Goal: Task Accomplishment & Management: Manage account settings

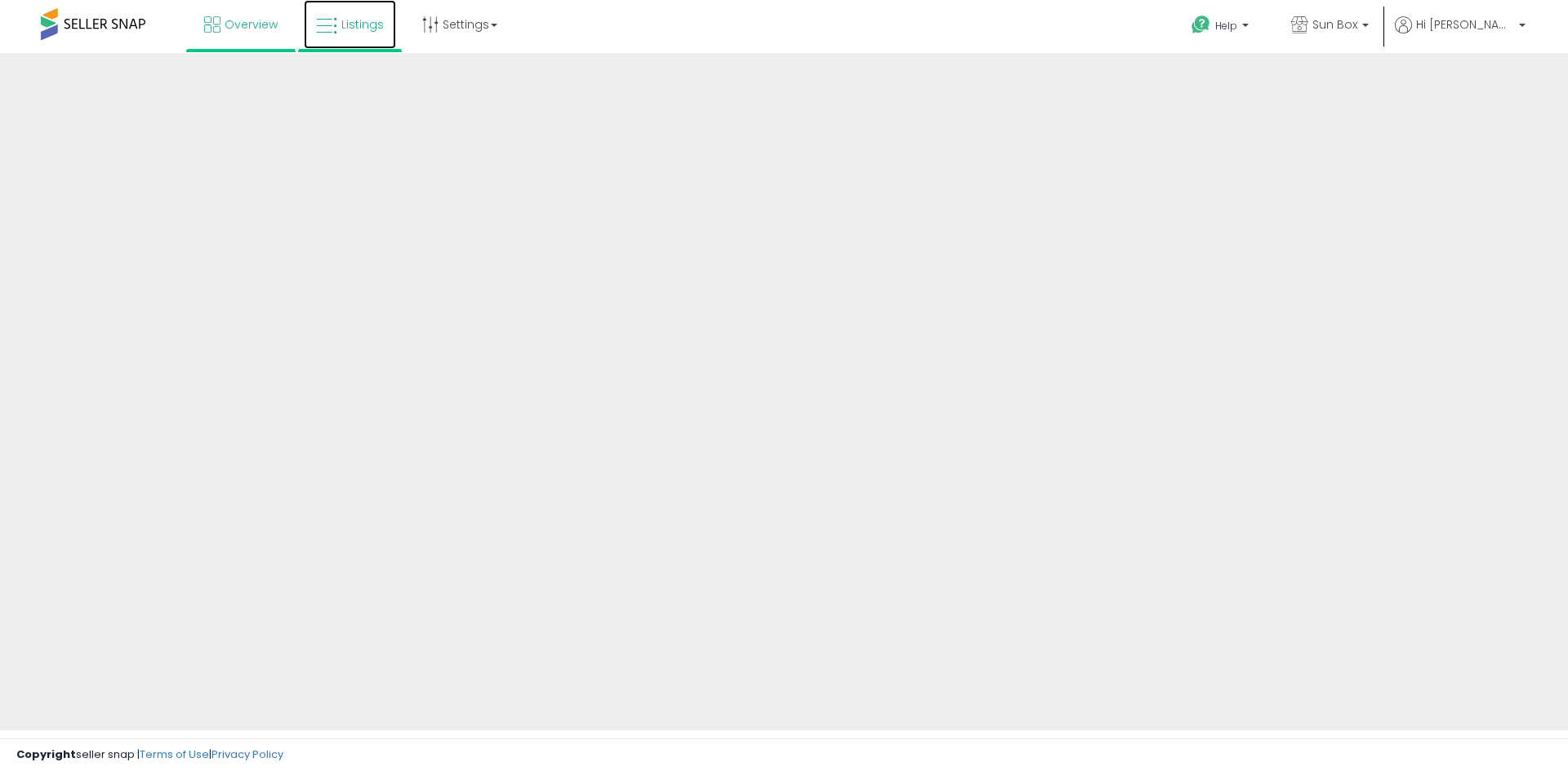
click at [360, 30] on span "Listings" at bounding box center [362, 24] width 43 height 16
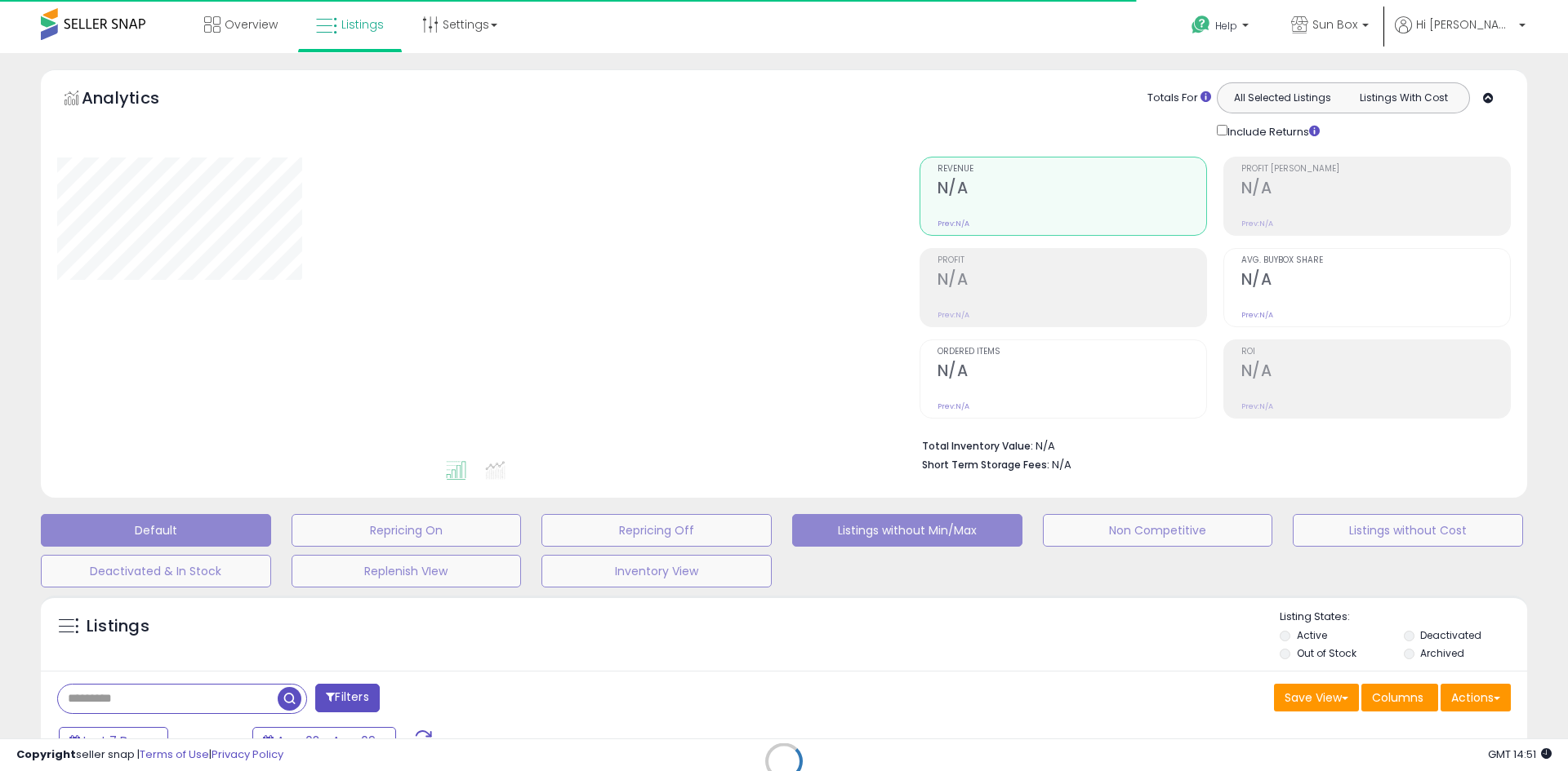
click at [522, 535] on button "Listings without Min/Max" at bounding box center [407, 530] width 230 height 33
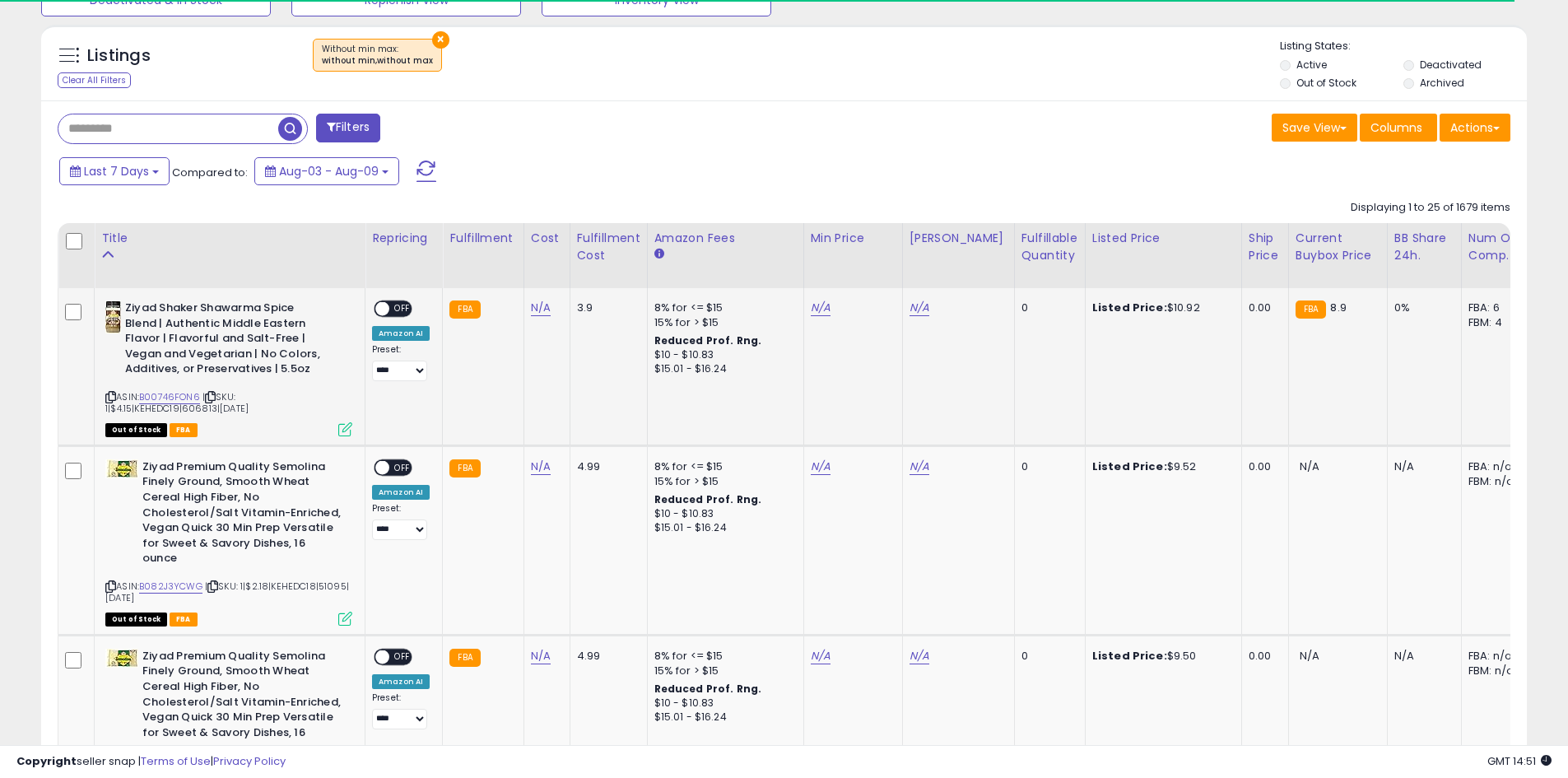
scroll to position [337, 862]
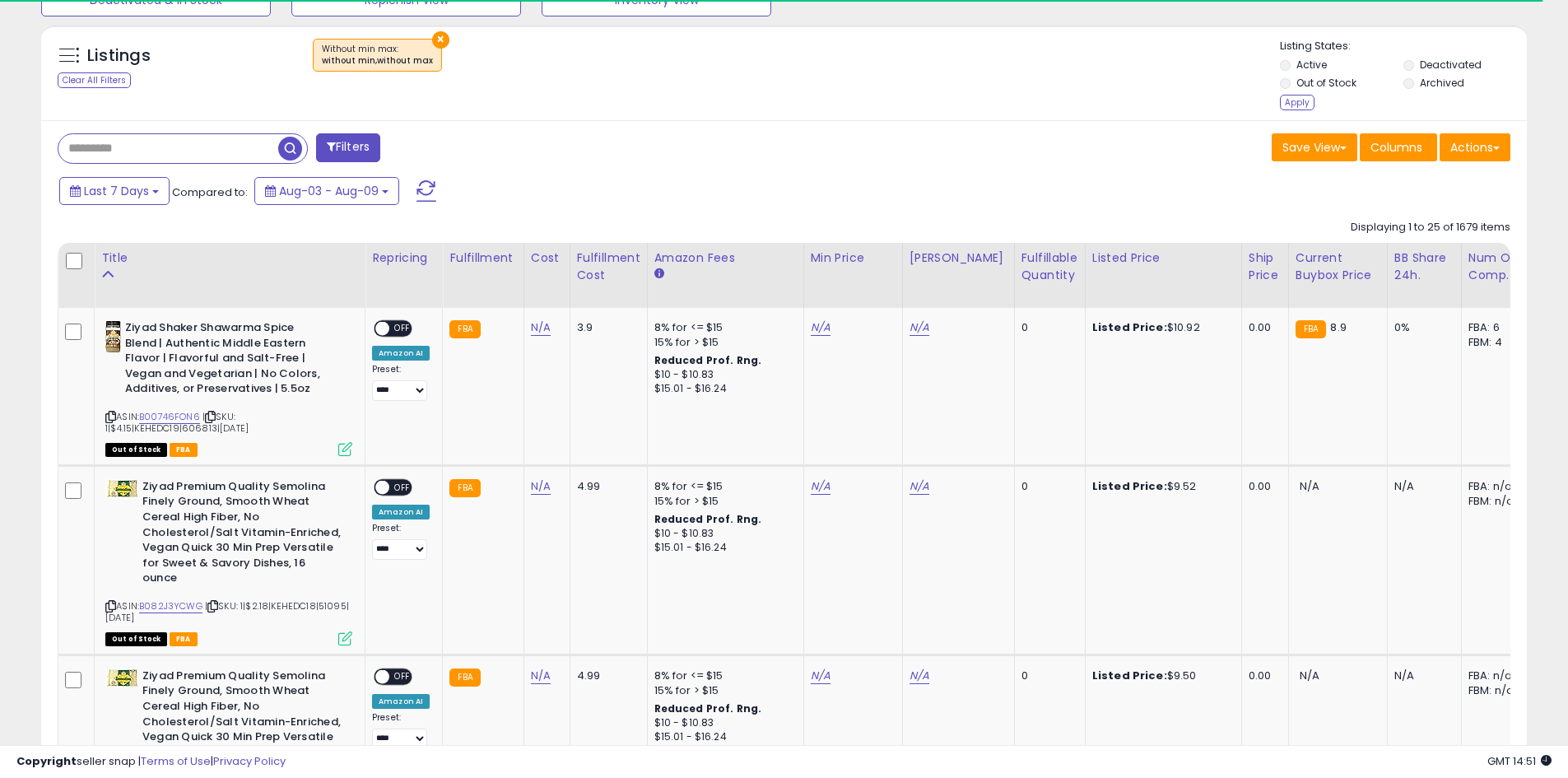
click at [1289, 100] on div "Apply" at bounding box center [1297, 103] width 35 height 15
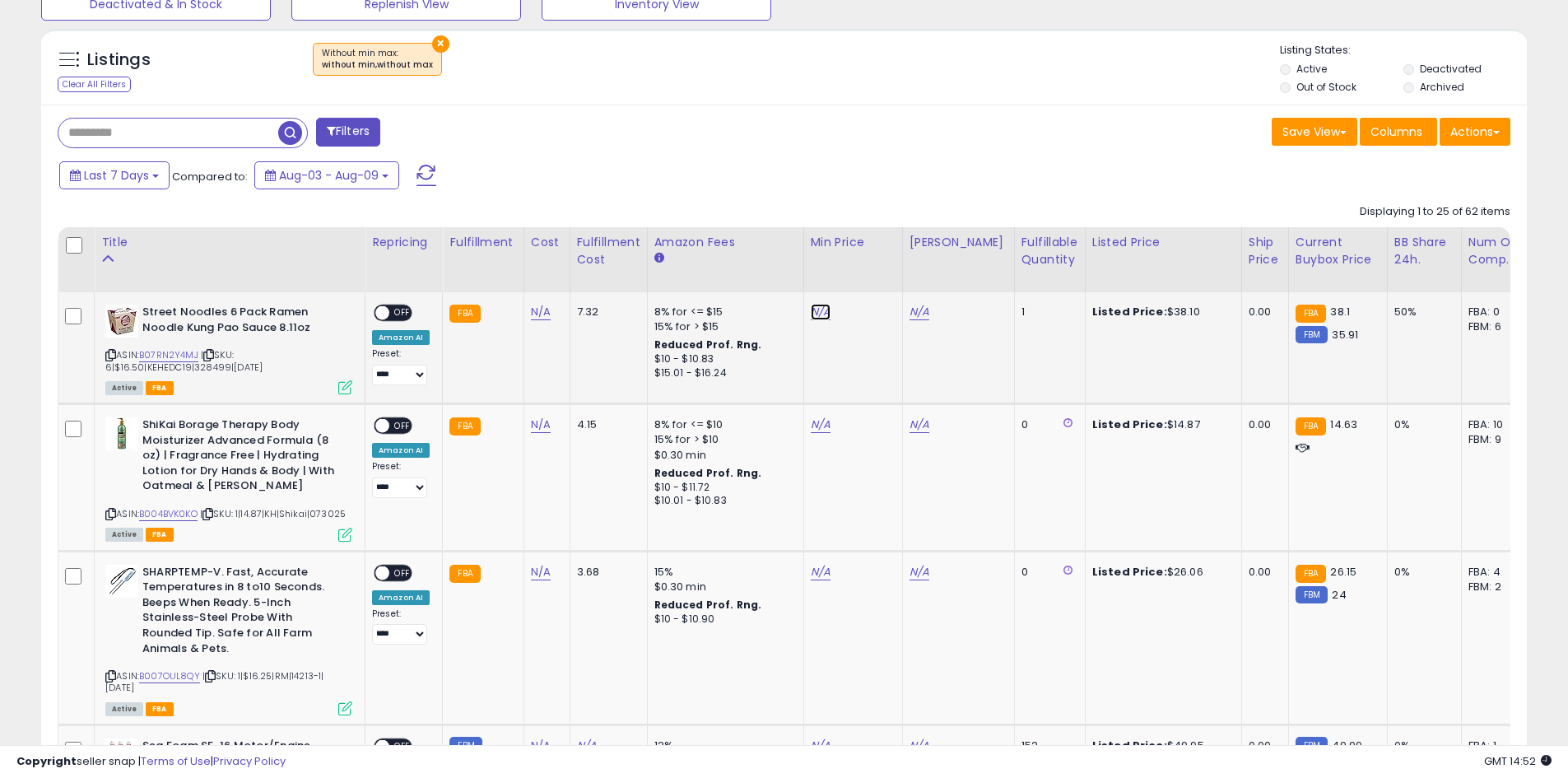
click at [812, 313] on link "N/A" at bounding box center [820, 312] width 19 height 16
type input "**"
drag, startPoint x: 891, startPoint y: 273, endPoint x: 900, endPoint y: 301, distance: 29.4
click at [875, 273] on button "submit" at bounding box center [861, 270] width 28 height 25
click at [910, 315] on link "N/A" at bounding box center [919, 312] width 19 height 16
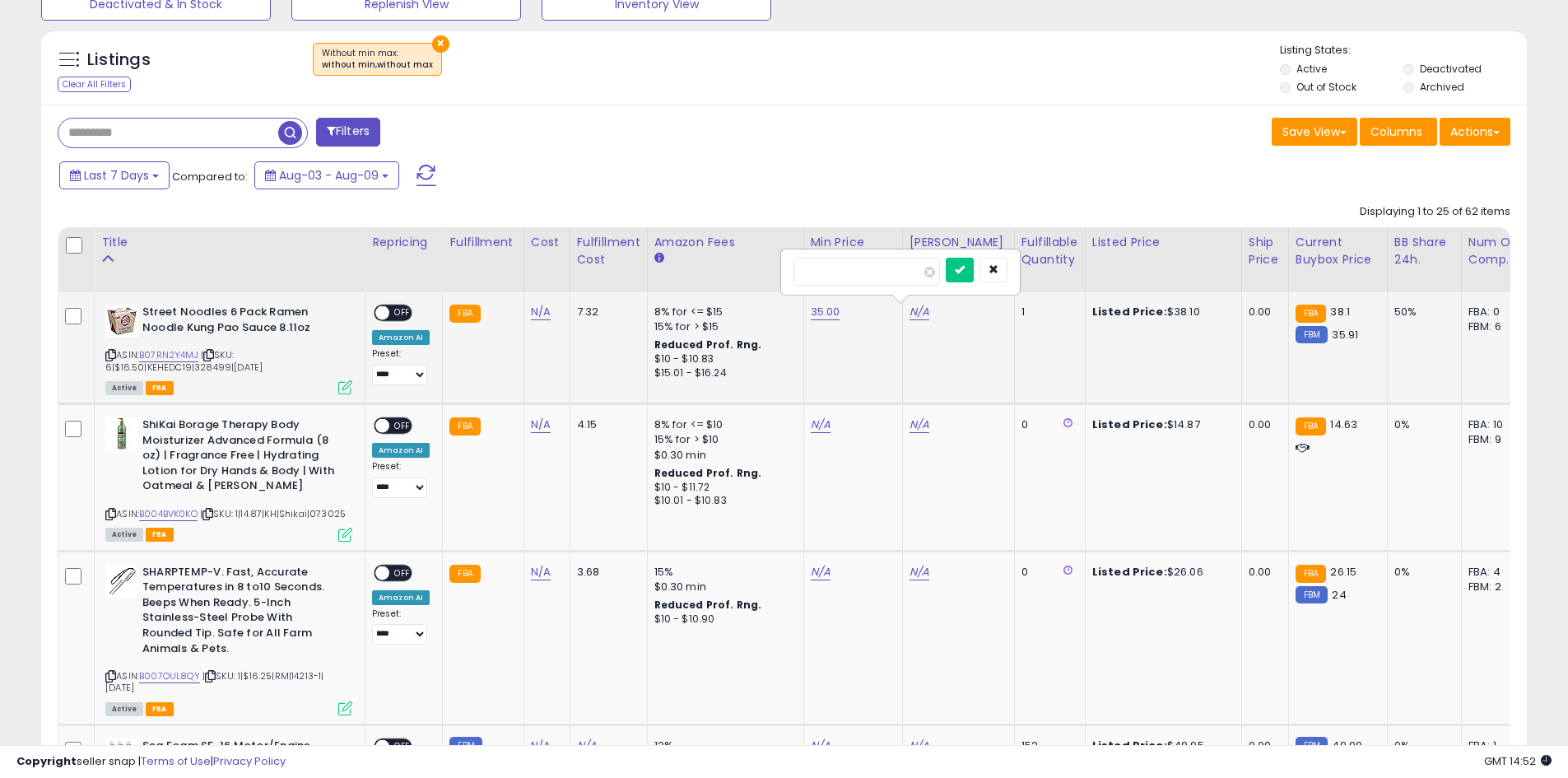
type input "**"
click button "submit" at bounding box center [959, 270] width 28 height 25
click at [407, 311] on span "OFF" at bounding box center [402, 313] width 26 height 14
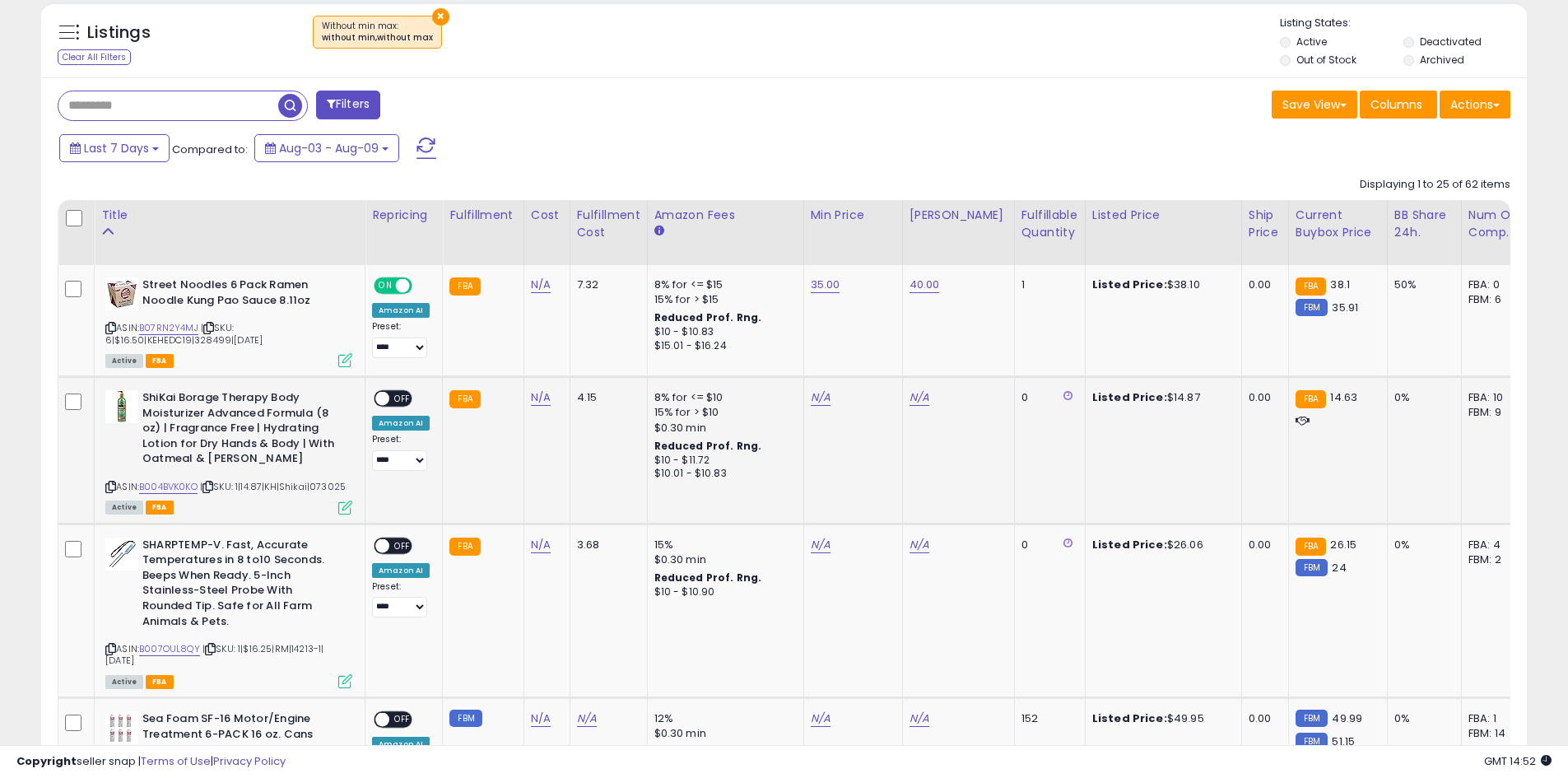
scroll to position [654, 0]
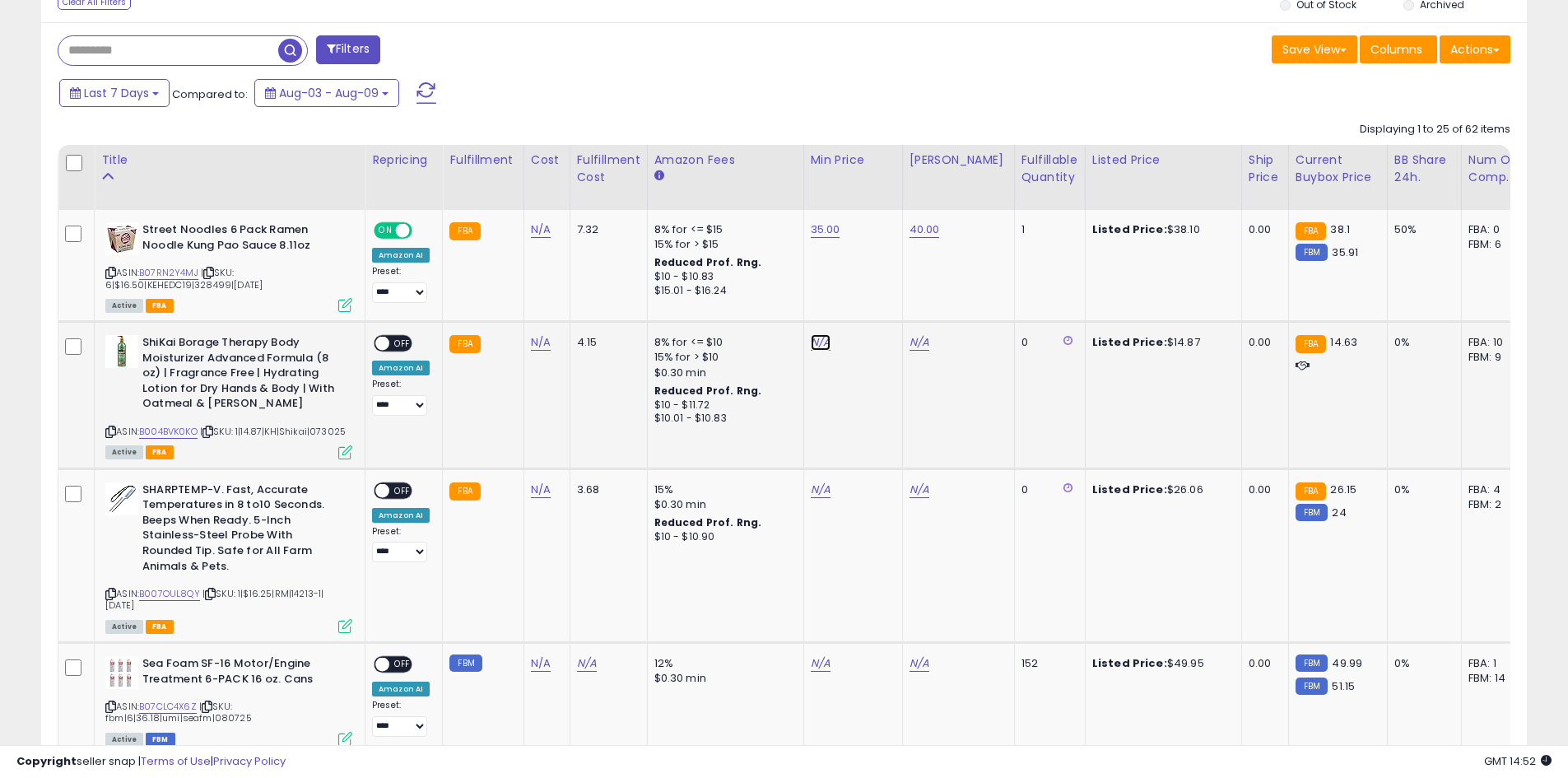
click at [811, 339] on link "N/A" at bounding box center [820, 342] width 19 height 16
type input "**"
click at [873, 307] on button "submit" at bounding box center [861, 300] width 28 height 25
click at [916, 342] on link "N/A" at bounding box center [919, 342] width 19 height 16
type input "**"
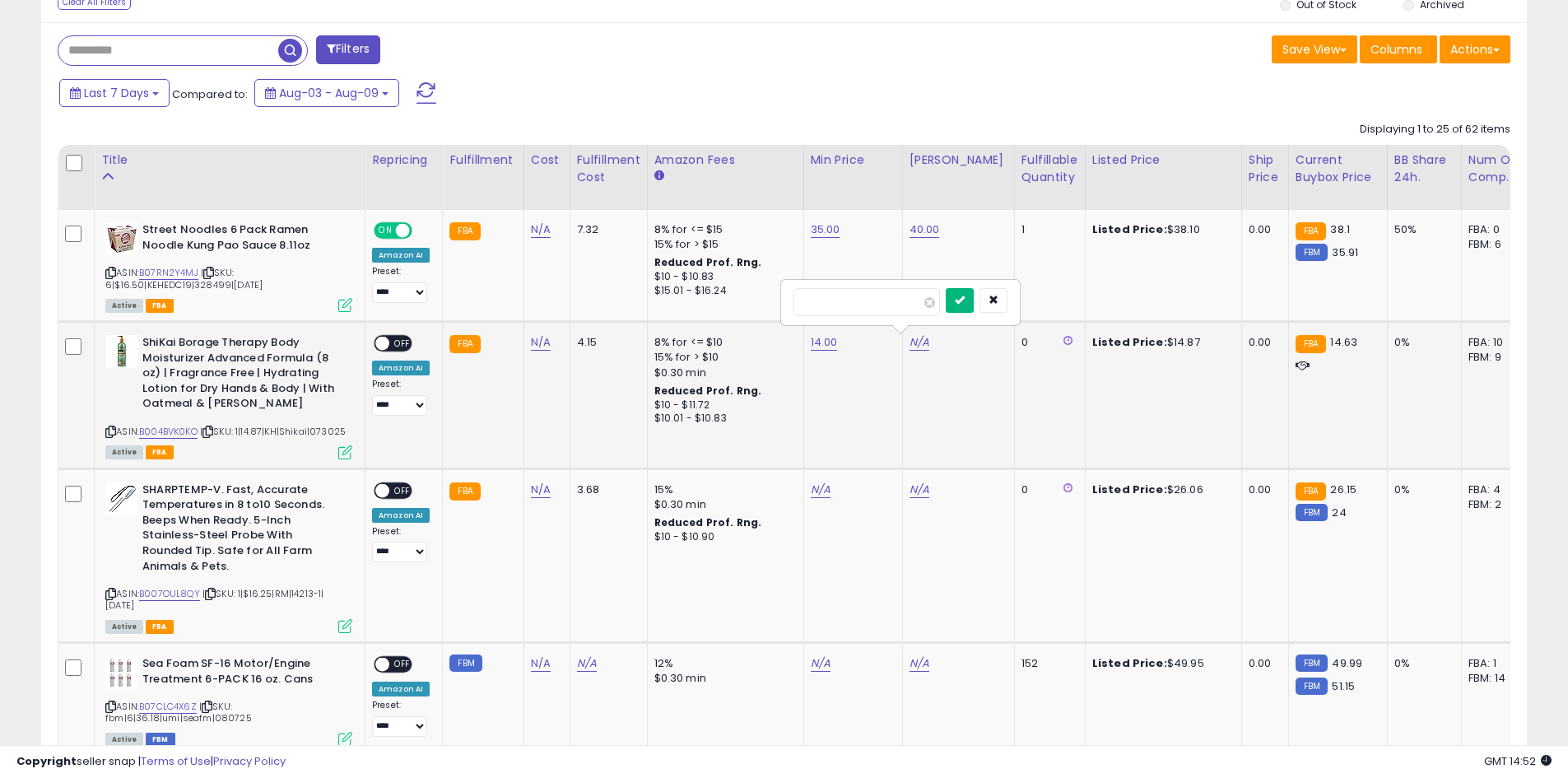
drag, startPoint x: 973, startPoint y: 308, endPoint x: 867, endPoint y: 321, distance: 106.8
click at [971, 308] on button "submit" at bounding box center [959, 300] width 28 height 25
click at [393, 340] on span "OFF" at bounding box center [402, 343] width 26 height 14
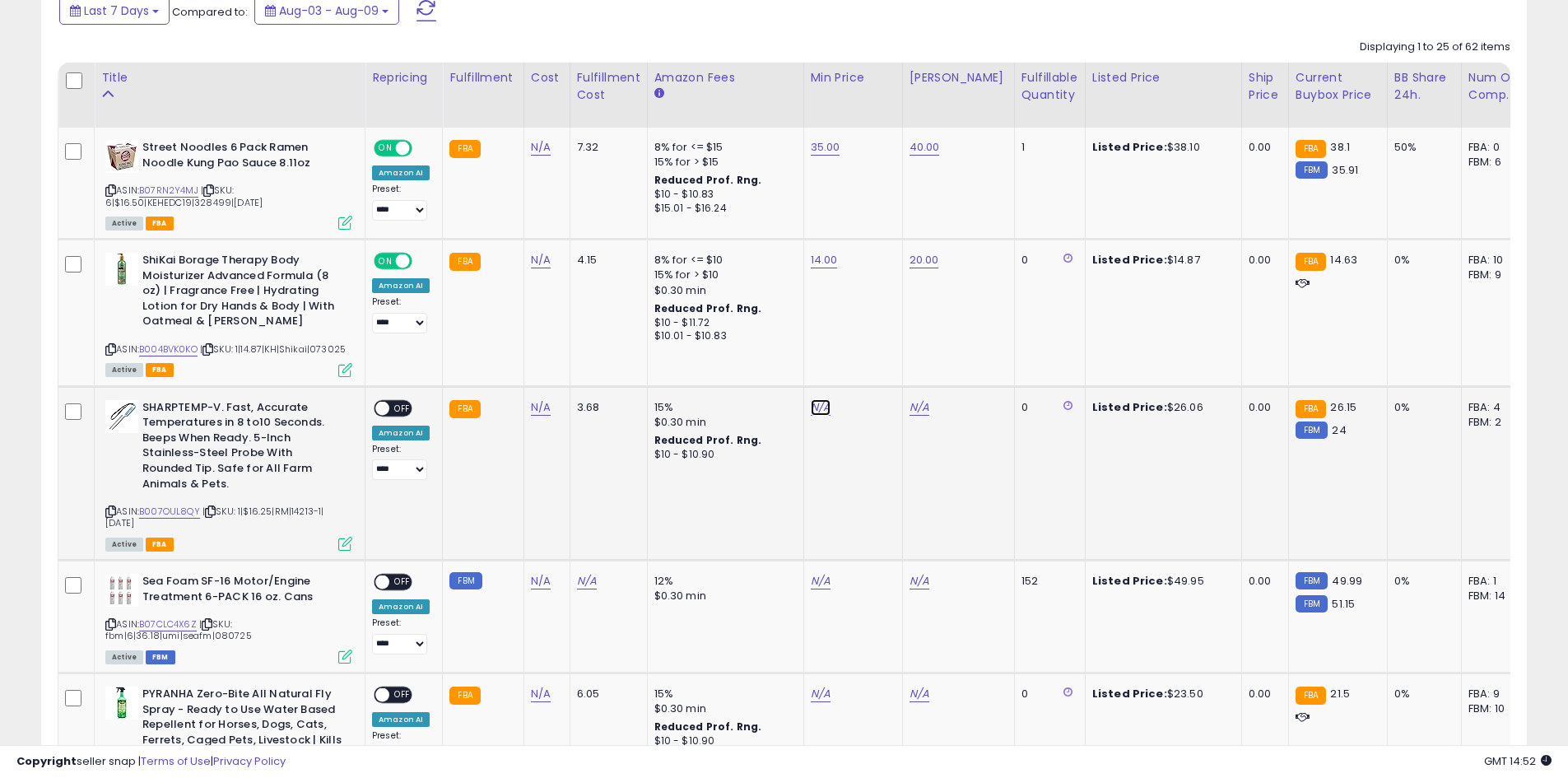
click at [817, 410] on link "N/A" at bounding box center [820, 407] width 19 height 16
type input "**"
click at [866, 361] on icon "submit" at bounding box center [862, 365] width 10 height 10
click at [915, 406] on link "N/A" at bounding box center [919, 407] width 19 height 16
type input "**"
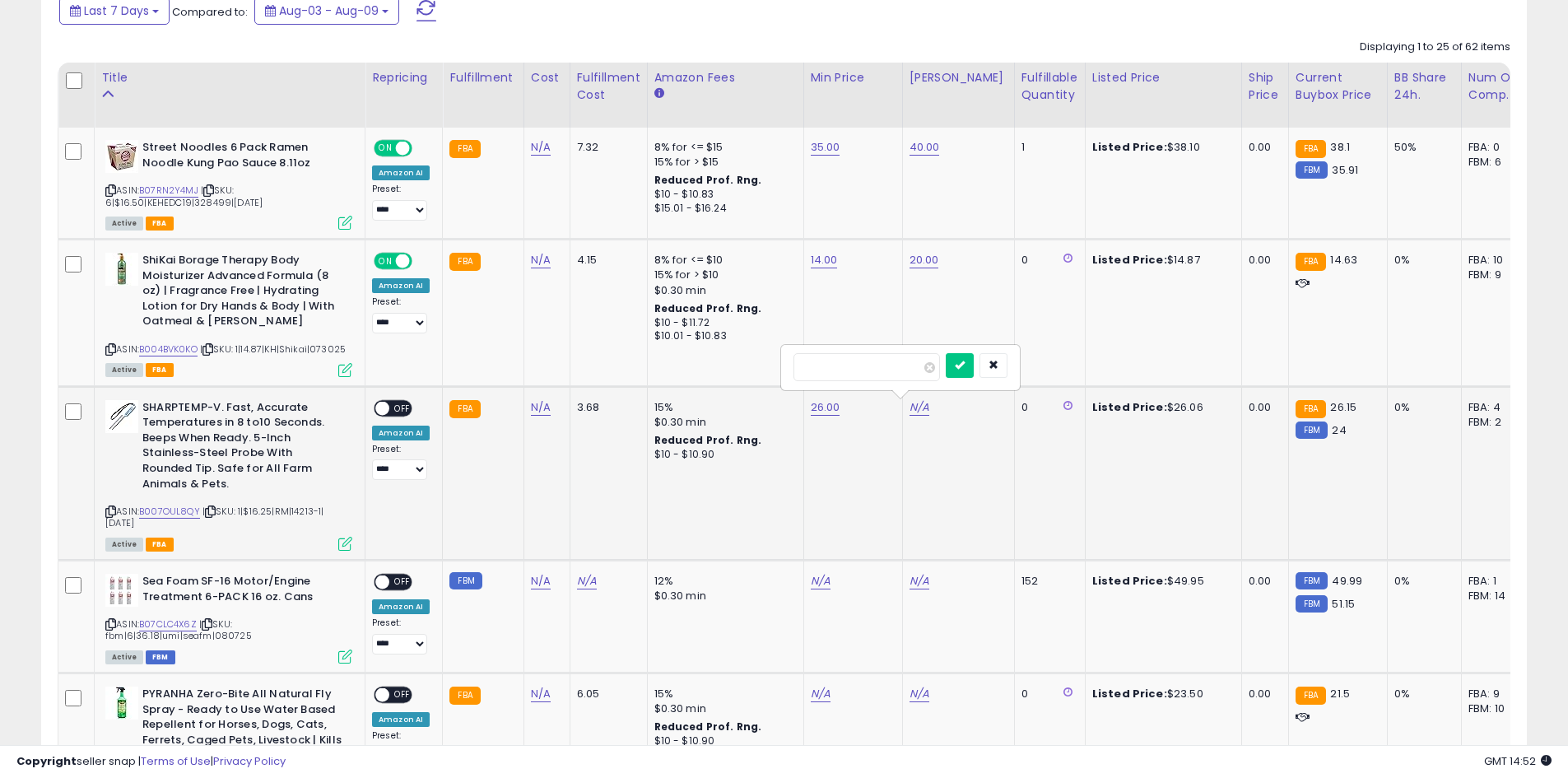
click at [1000, 368] on div at bounding box center [976, 368] width 62 height 29
click at [973, 368] on button "submit" at bounding box center [959, 365] width 28 height 25
click at [396, 403] on span "OFF" at bounding box center [402, 408] width 26 height 14
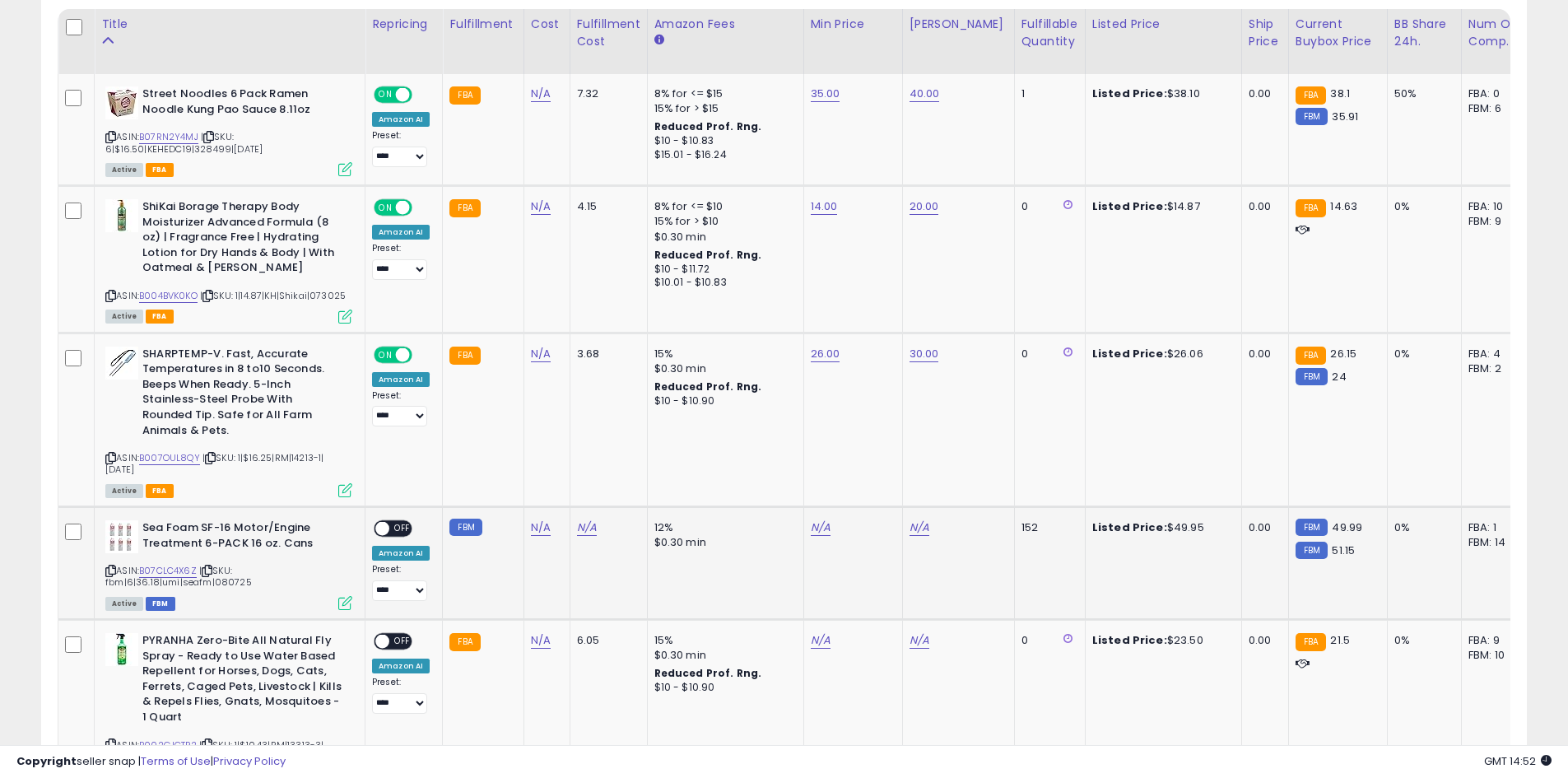
scroll to position [902, 0]
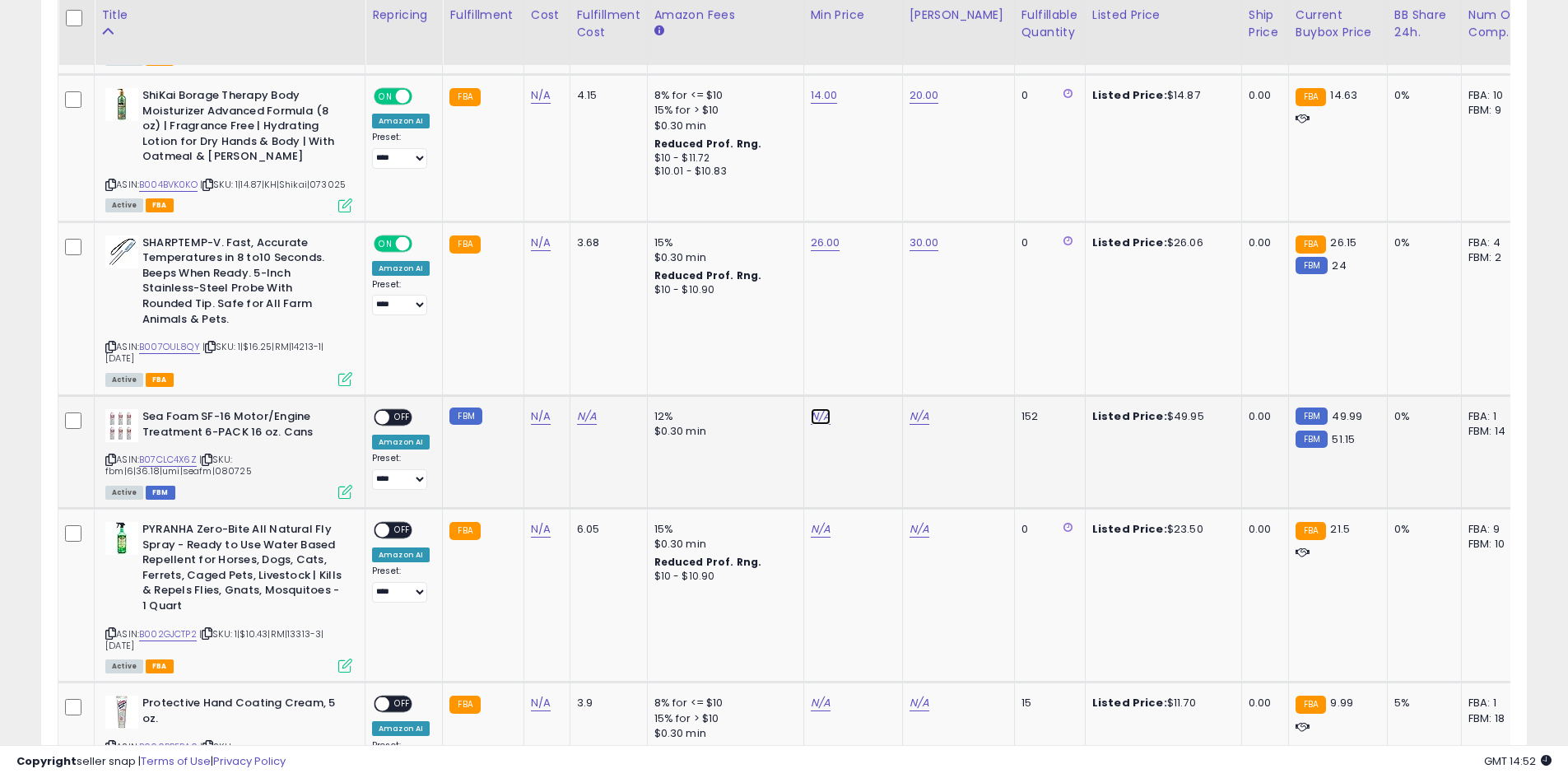
click at [817, 415] on link "N/A" at bounding box center [820, 416] width 19 height 16
type input "**"
click at [875, 382] on button "submit" at bounding box center [861, 375] width 28 height 25
click at [915, 418] on link "N/A" at bounding box center [919, 416] width 19 height 16
type input "**"
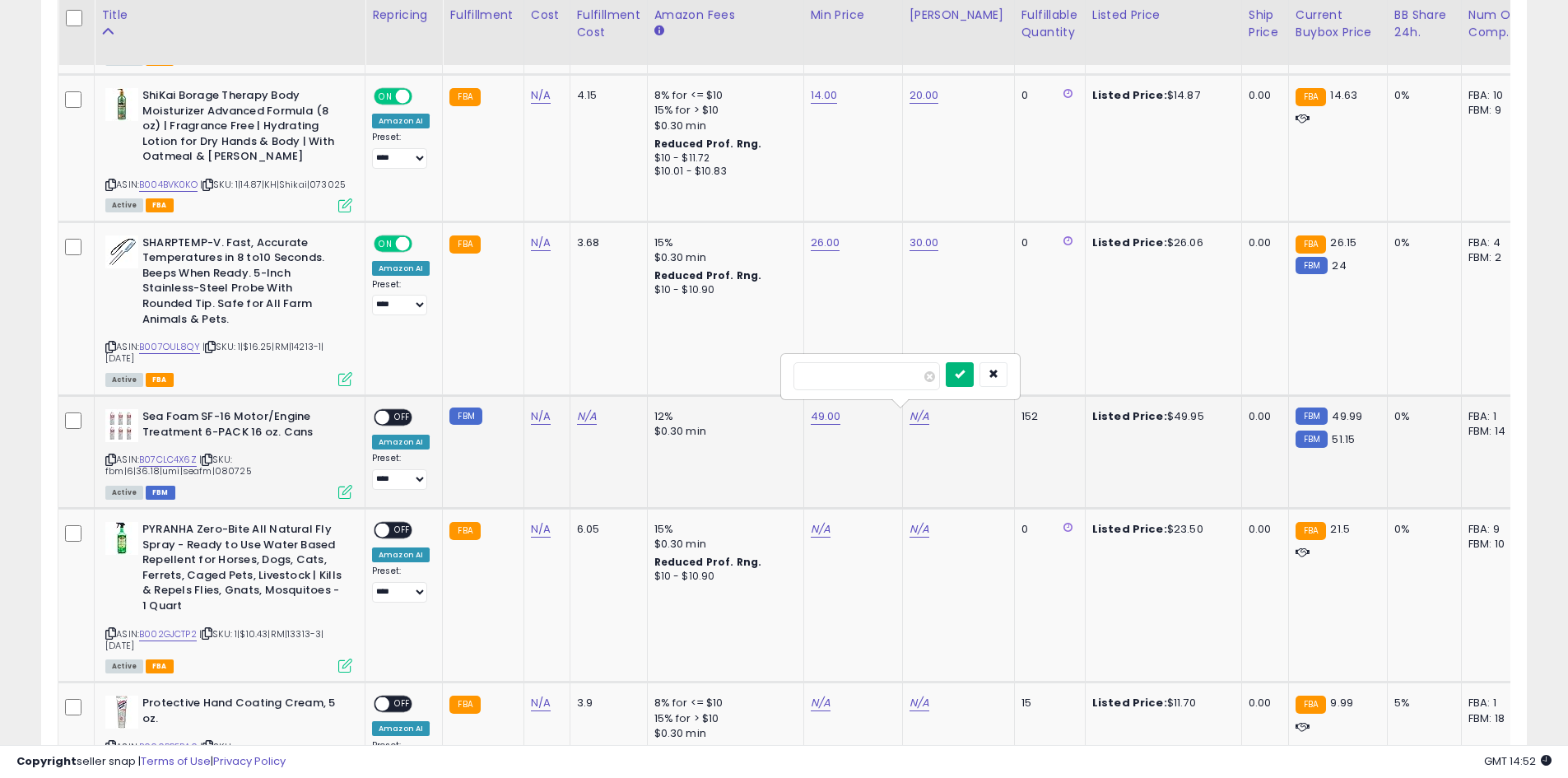
click at [965, 375] on icon "submit" at bounding box center [960, 374] width 10 height 10
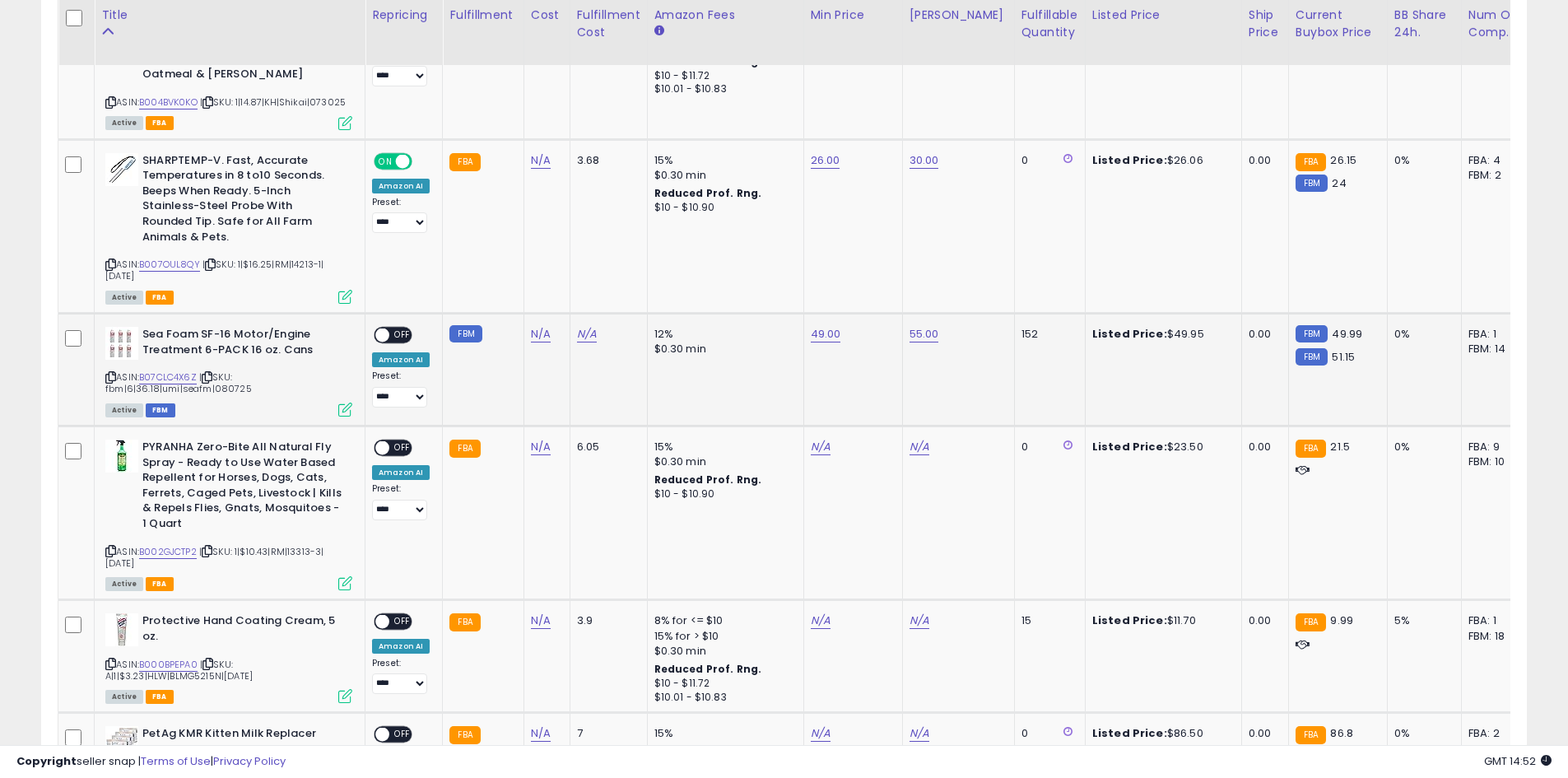
click at [403, 332] on span "OFF" at bounding box center [402, 336] width 26 height 14
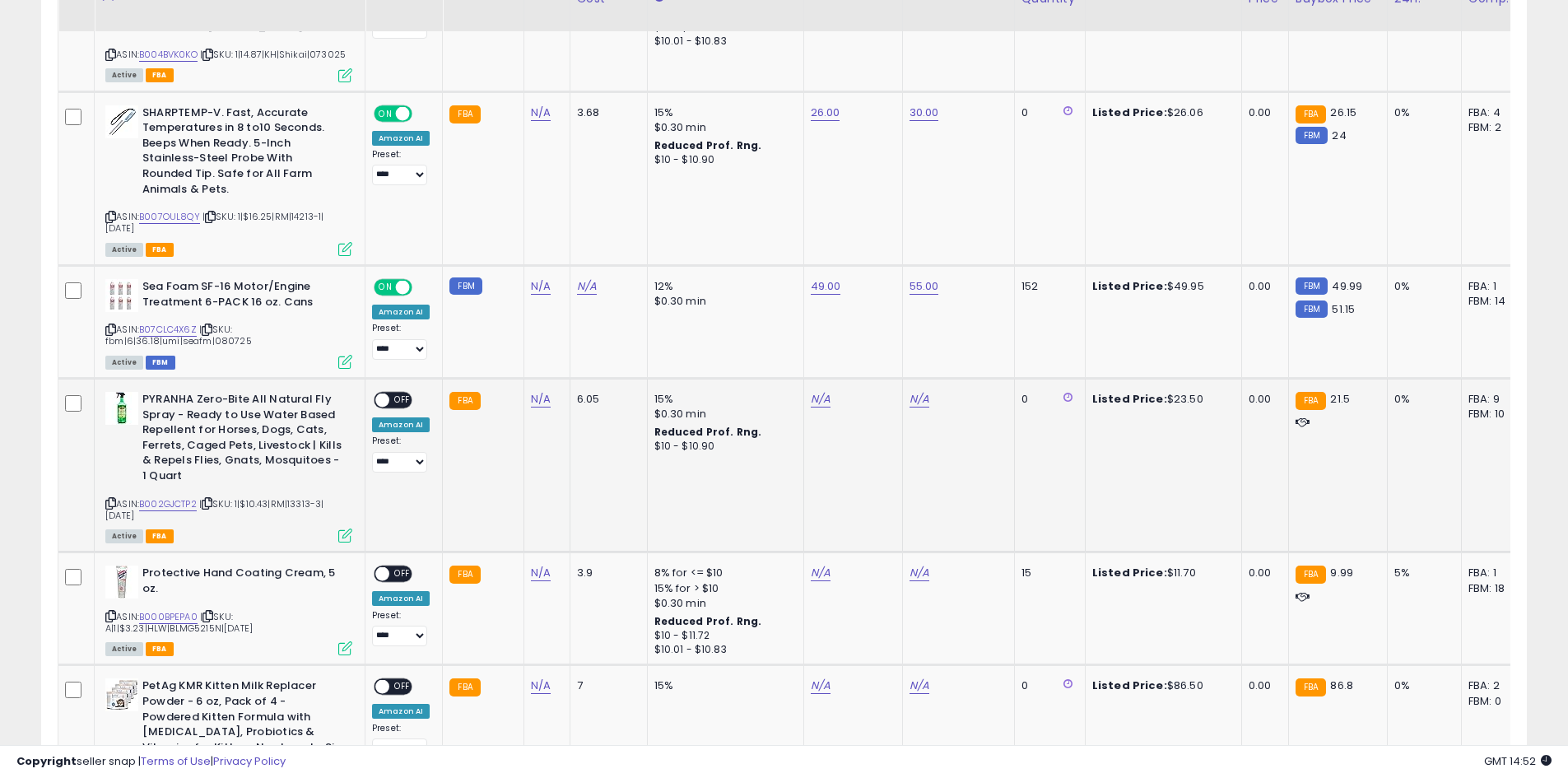
scroll to position [1148, 0]
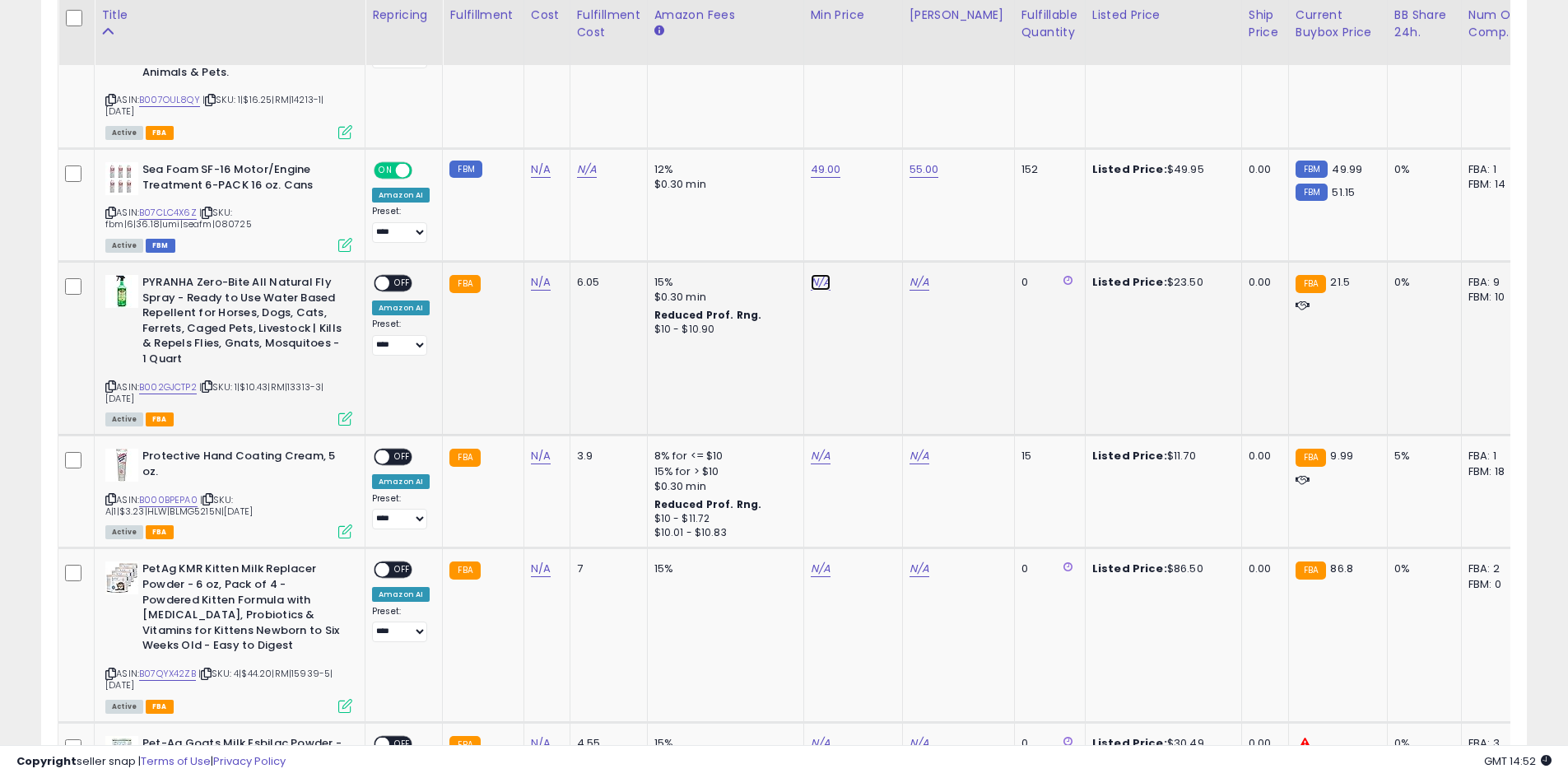
click at [817, 289] on link "N/A" at bounding box center [820, 282] width 19 height 16
type input "**"
click at [875, 247] on button "submit" at bounding box center [861, 240] width 28 height 25
click at [915, 282] on link "N/A" at bounding box center [919, 282] width 19 height 16
type input "**"
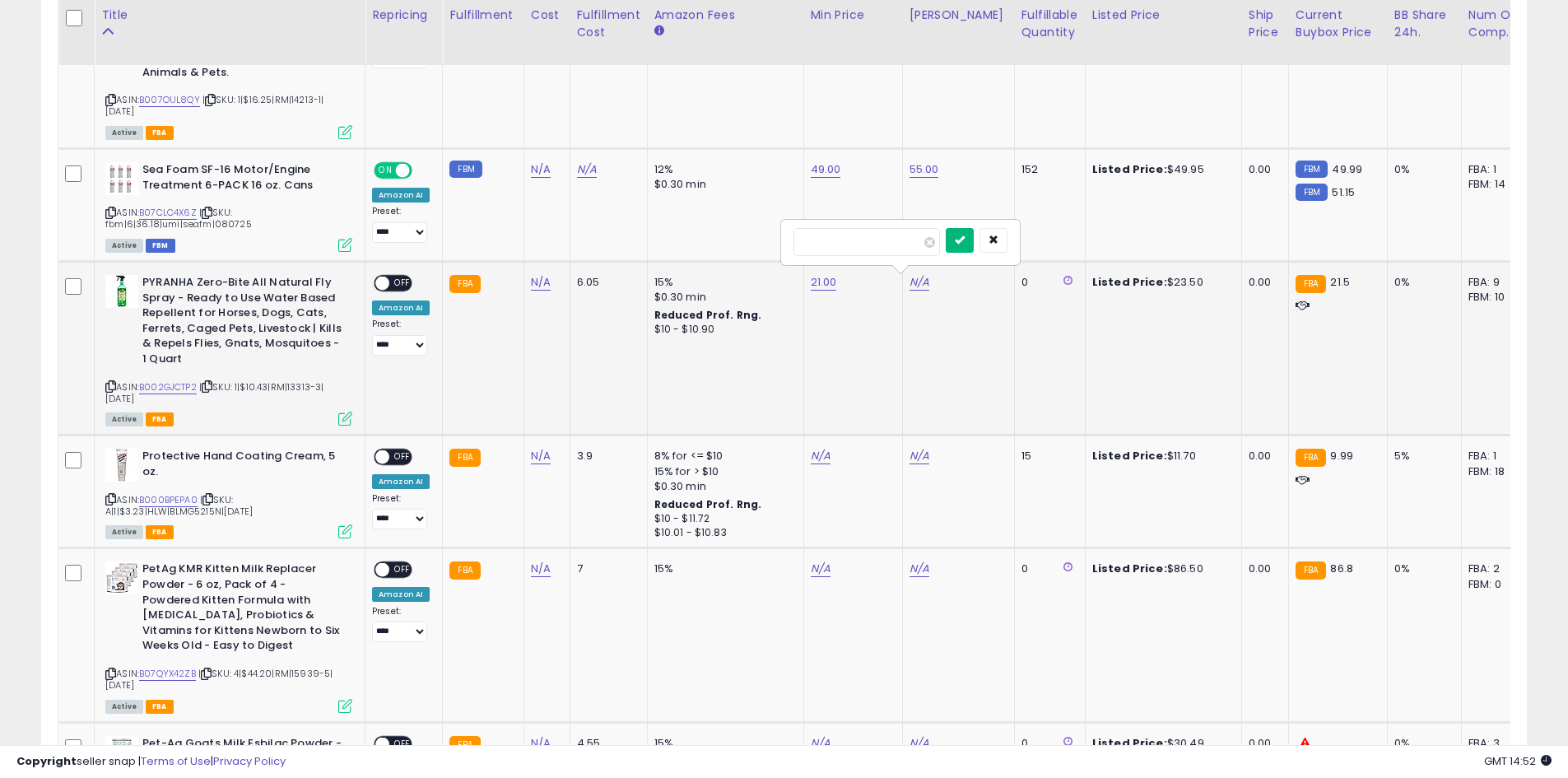
click at [965, 239] on icon "submit" at bounding box center [960, 240] width 10 height 10
click at [396, 286] on span "OFF" at bounding box center [402, 283] width 26 height 14
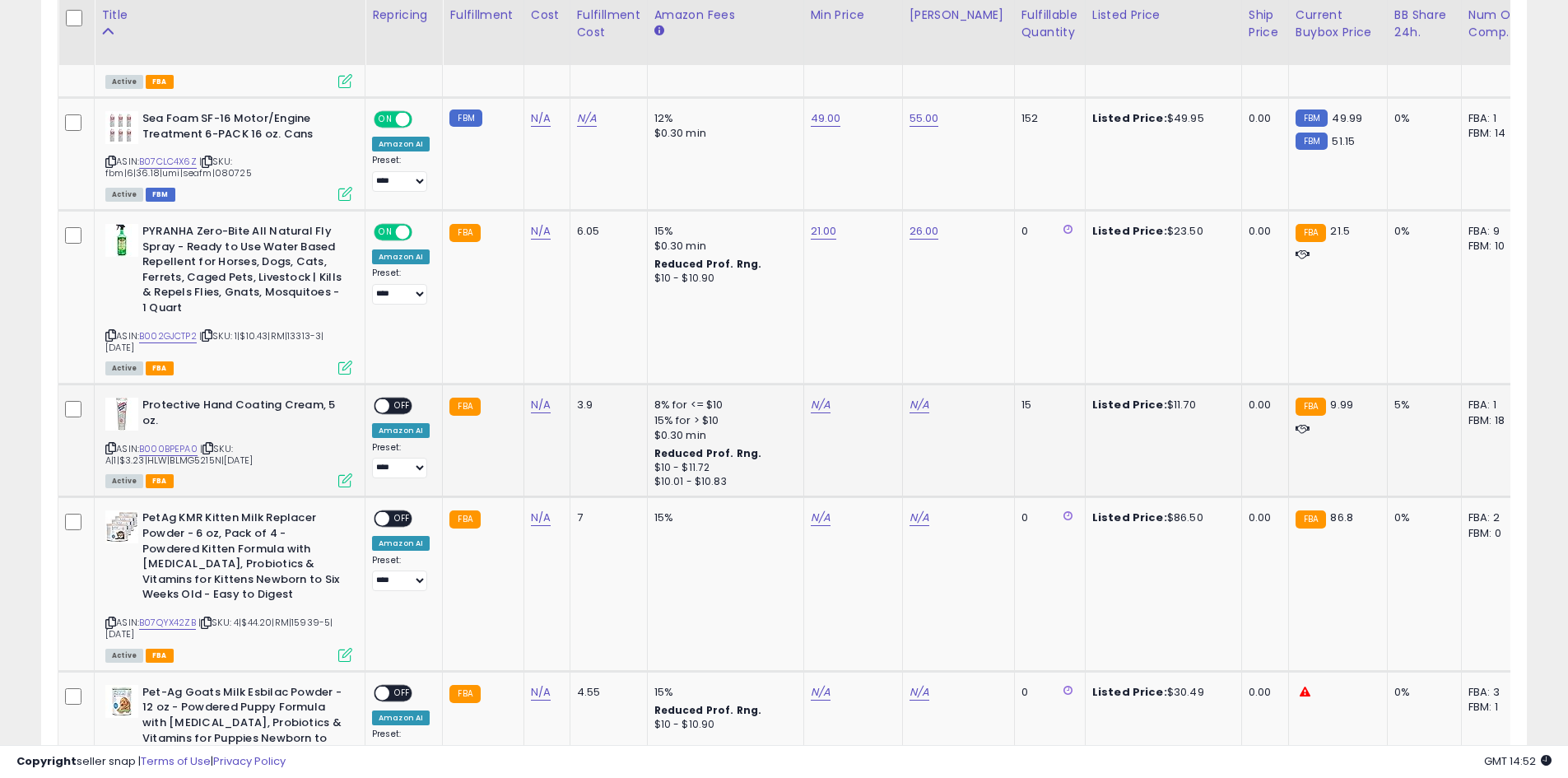
scroll to position [1231, 0]
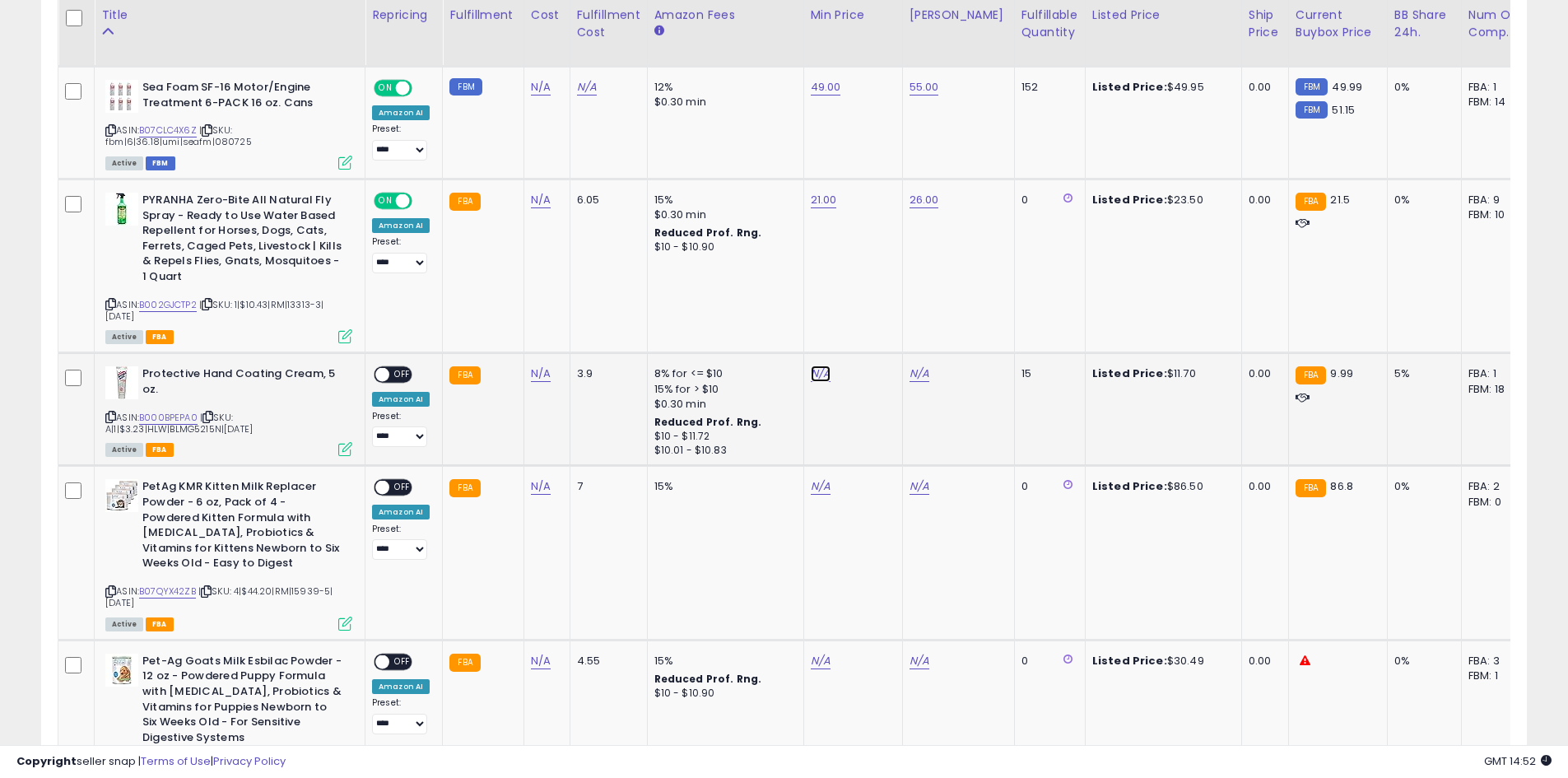
click at [812, 370] on link "N/A" at bounding box center [820, 373] width 19 height 16
type input "*"
click at [875, 331] on button "submit" at bounding box center [861, 331] width 28 height 25
click at [920, 377] on link "N/A" at bounding box center [919, 373] width 19 height 16
type input "**"
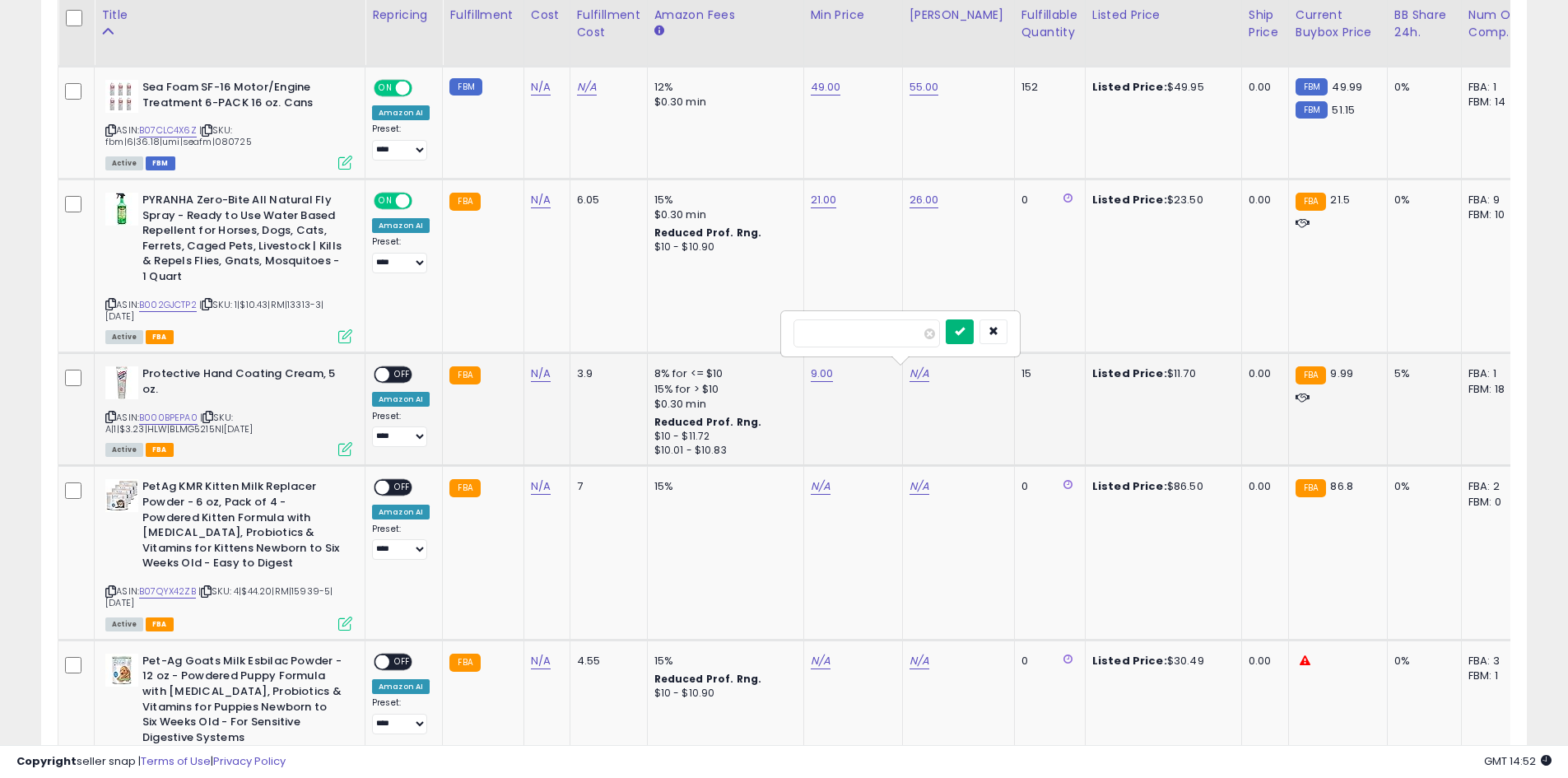
drag, startPoint x: 978, startPoint y: 336, endPoint x: 917, endPoint y: 339, distance: 61.1
click at [973, 336] on button "submit" at bounding box center [959, 331] width 28 height 25
click at [400, 370] on span "OFF" at bounding box center [402, 375] width 26 height 14
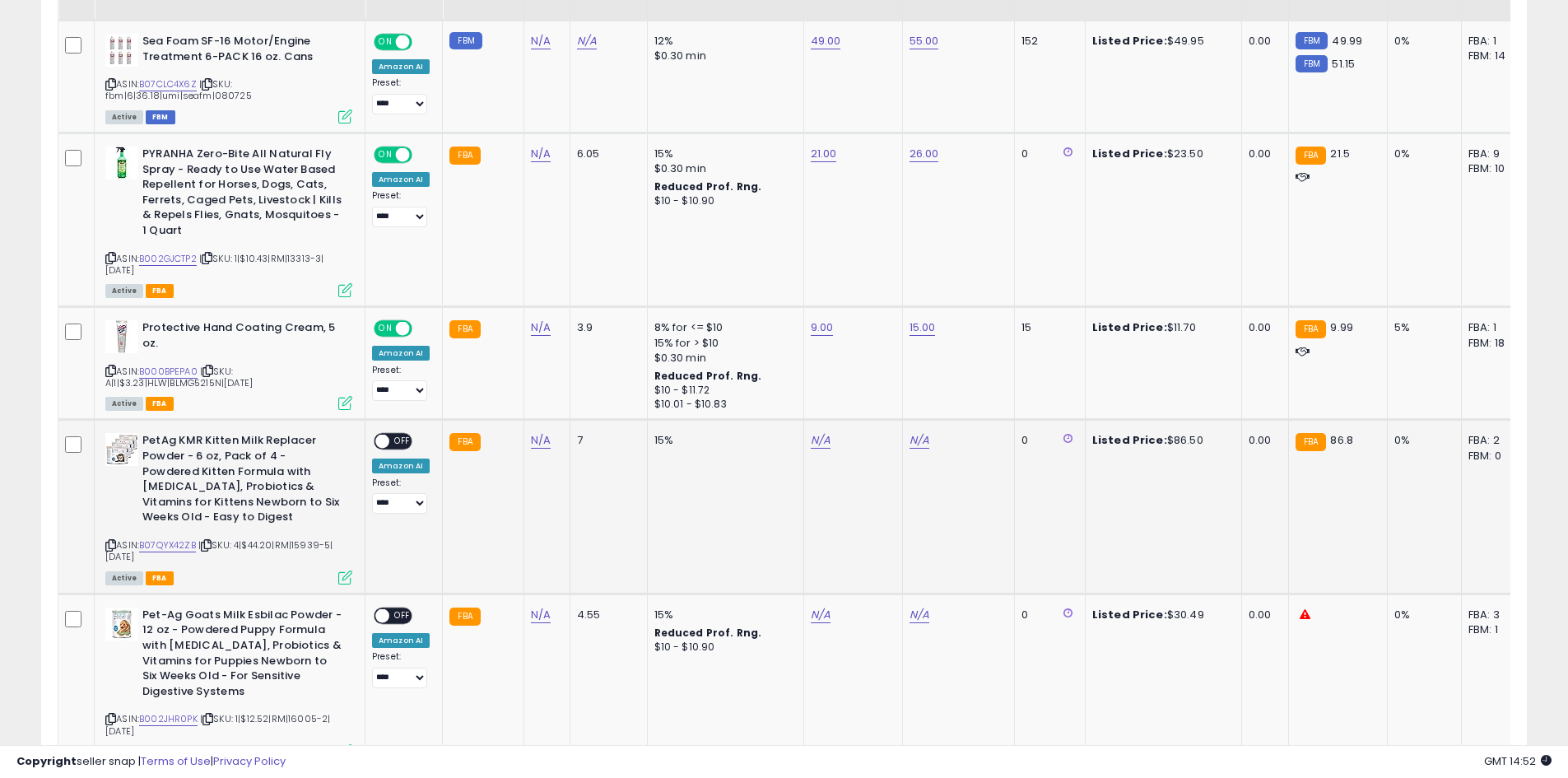
scroll to position [1314, 0]
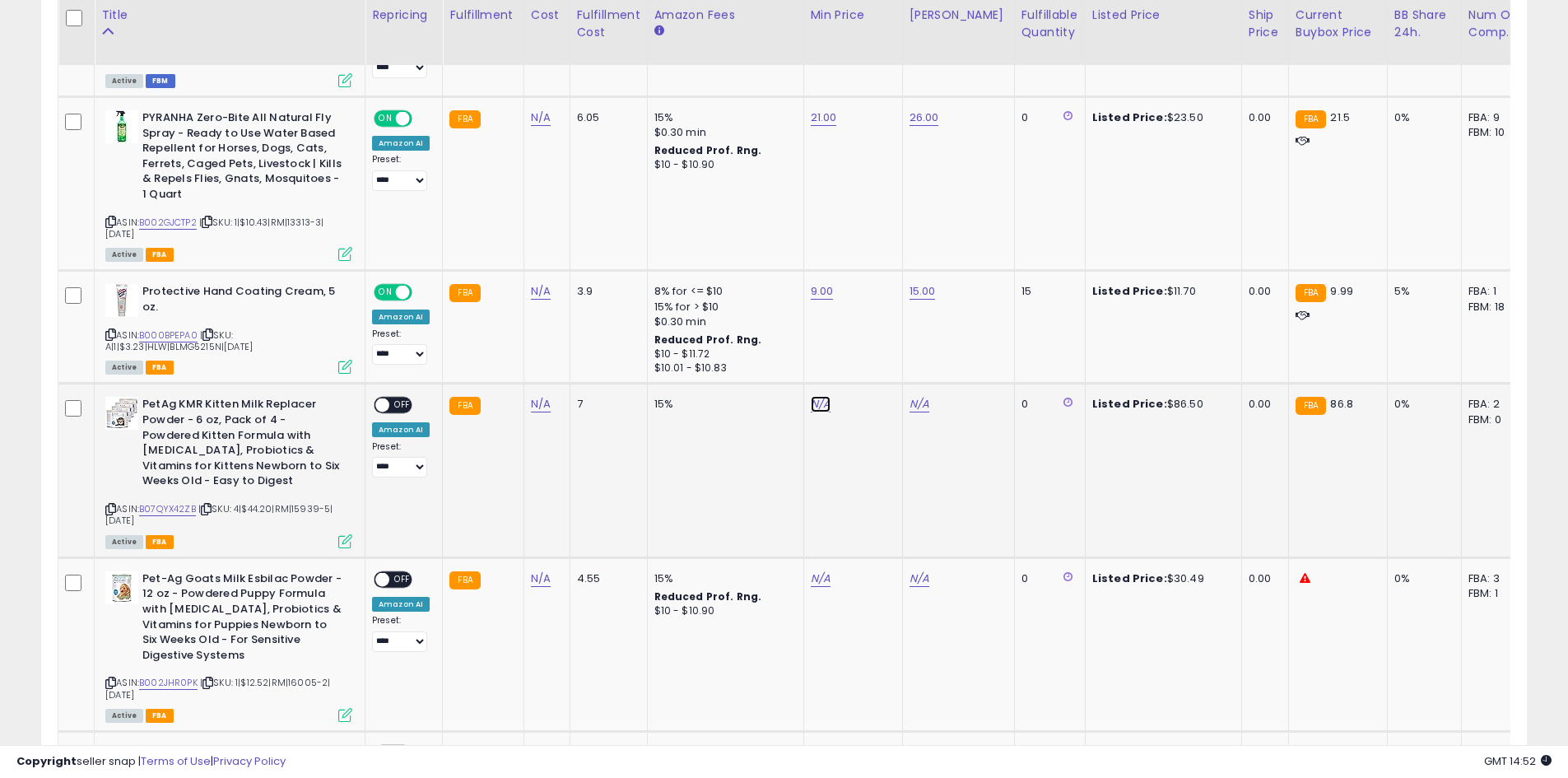
click at [820, 409] on link "N/A" at bounding box center [820, 403] width 19 height 16
type input "**"
click at [866, 363] on icon "submit" at bounding box center [862, 362] width 10 height 10
click at [913, 407] on link "N/A" at bounding box center [919, 403] width 19 height 16
type input "**"
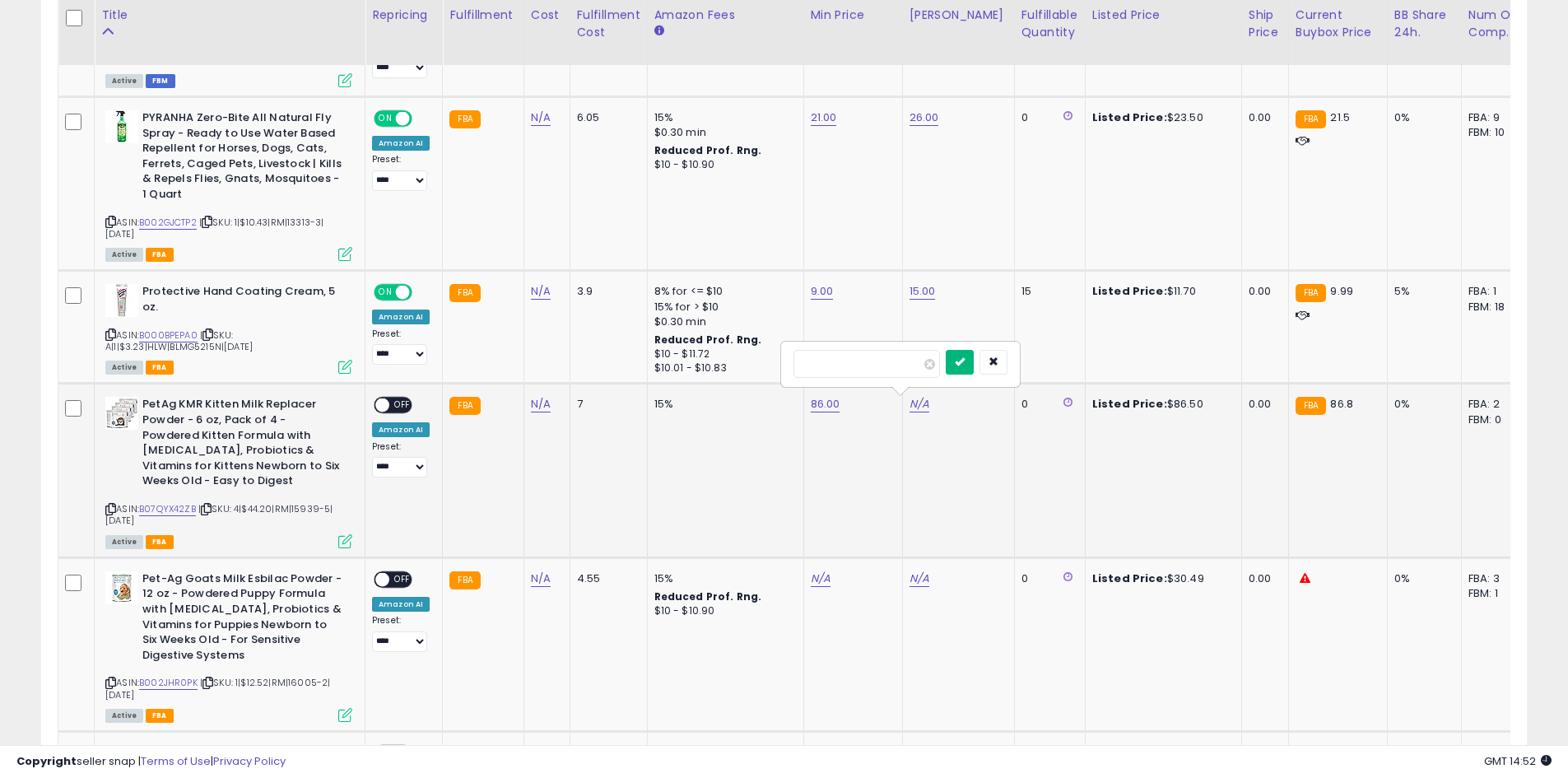
type input "**"
click at [965, 363] on icon "submit" at bounding box center [960, 362] width 10 height 10
type input "****"
click at [880, 358] on button "submit" at bounding box center [866, 362] width 28 height 25
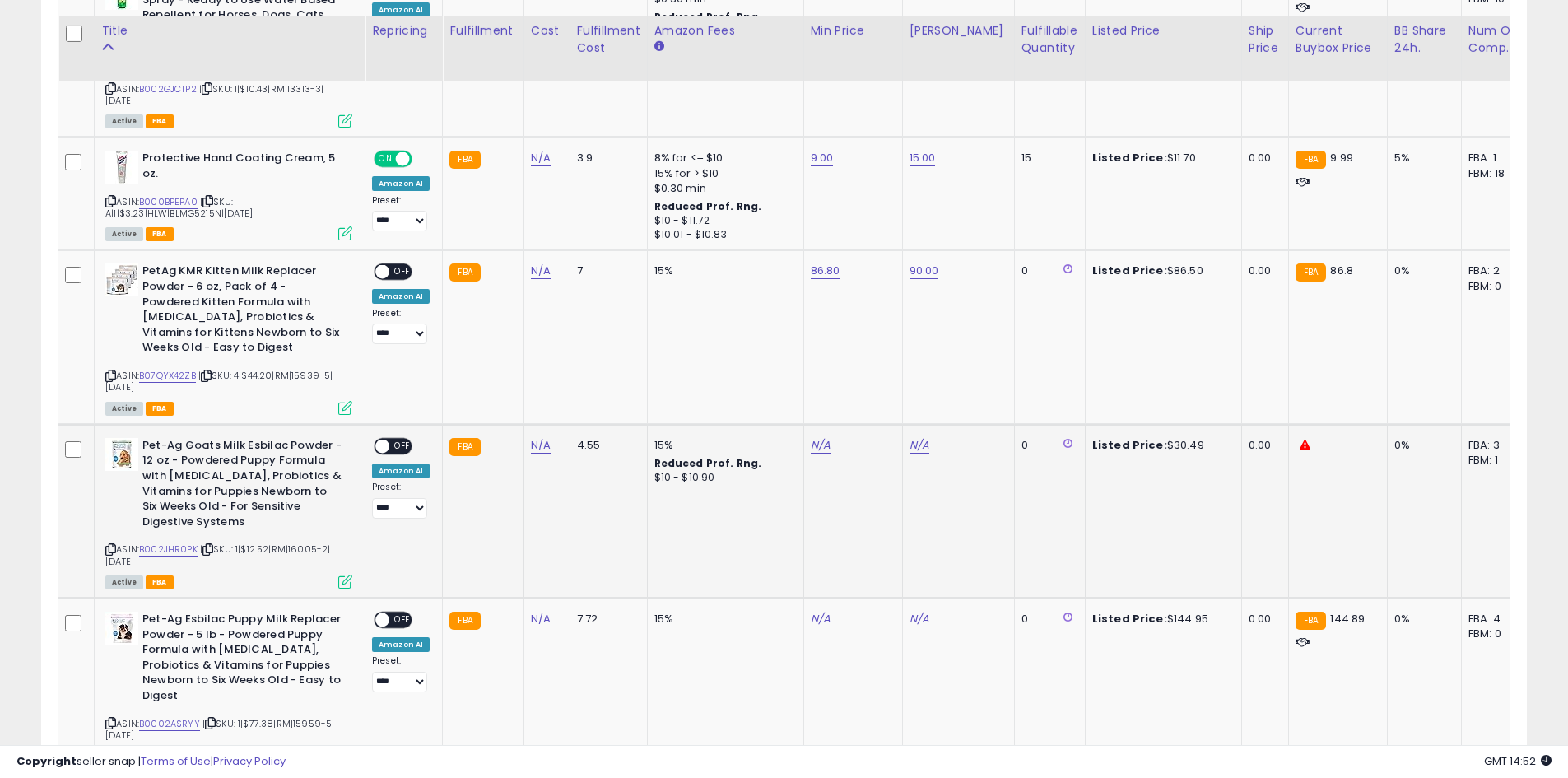
scroll to position [1478, 0]
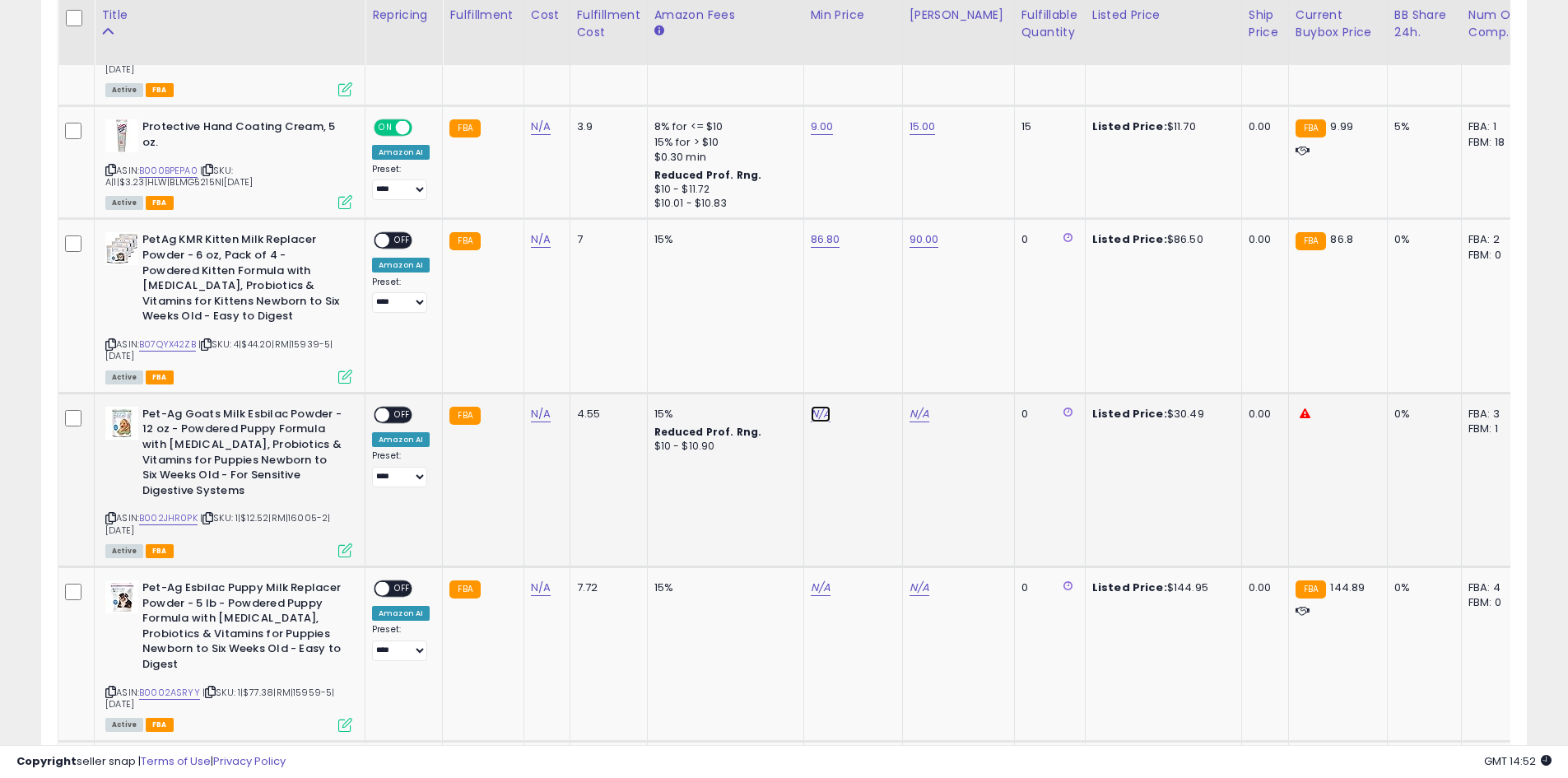
click at [823, 412] on link "N/A" at bounding box center [820, 414] width 19 height 16
click at [167, 517] on link "B002JHR0PK" at bounding box center [168, 518] width 58 height 14
click at [833, 378] on input "****" at bounding box center [767, 374] width 147 height 28
click at [779, 374] on input "****" at bounding box center [767, 374] width 147 height 28
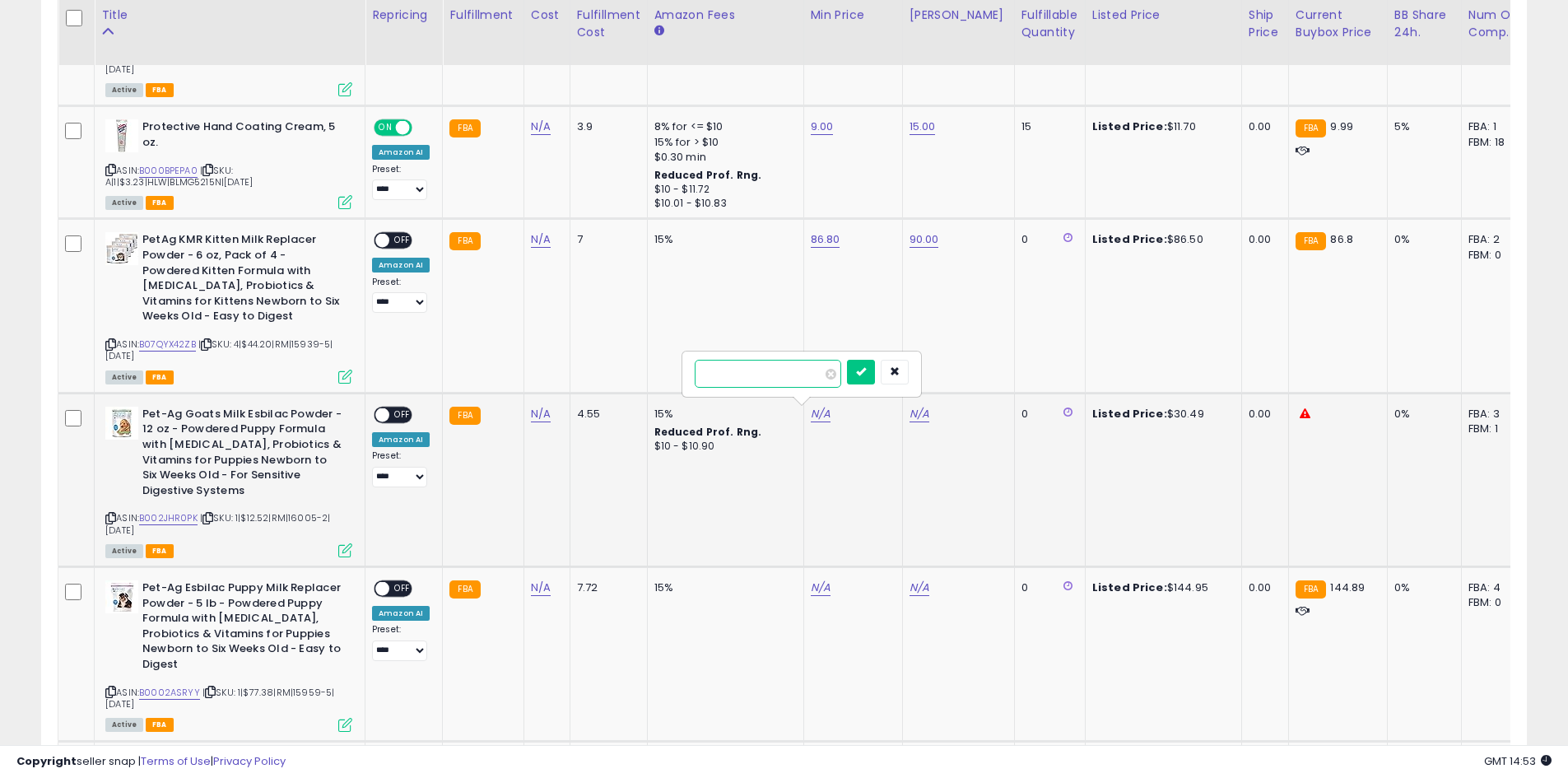
click at [779, 374] on input "****" at bounding box center [767, 374] width 147 height 28
type input "****"
click at [875, 369] on button "submit" at bounding box center [861, 372] width 28 height 25
type input "**"
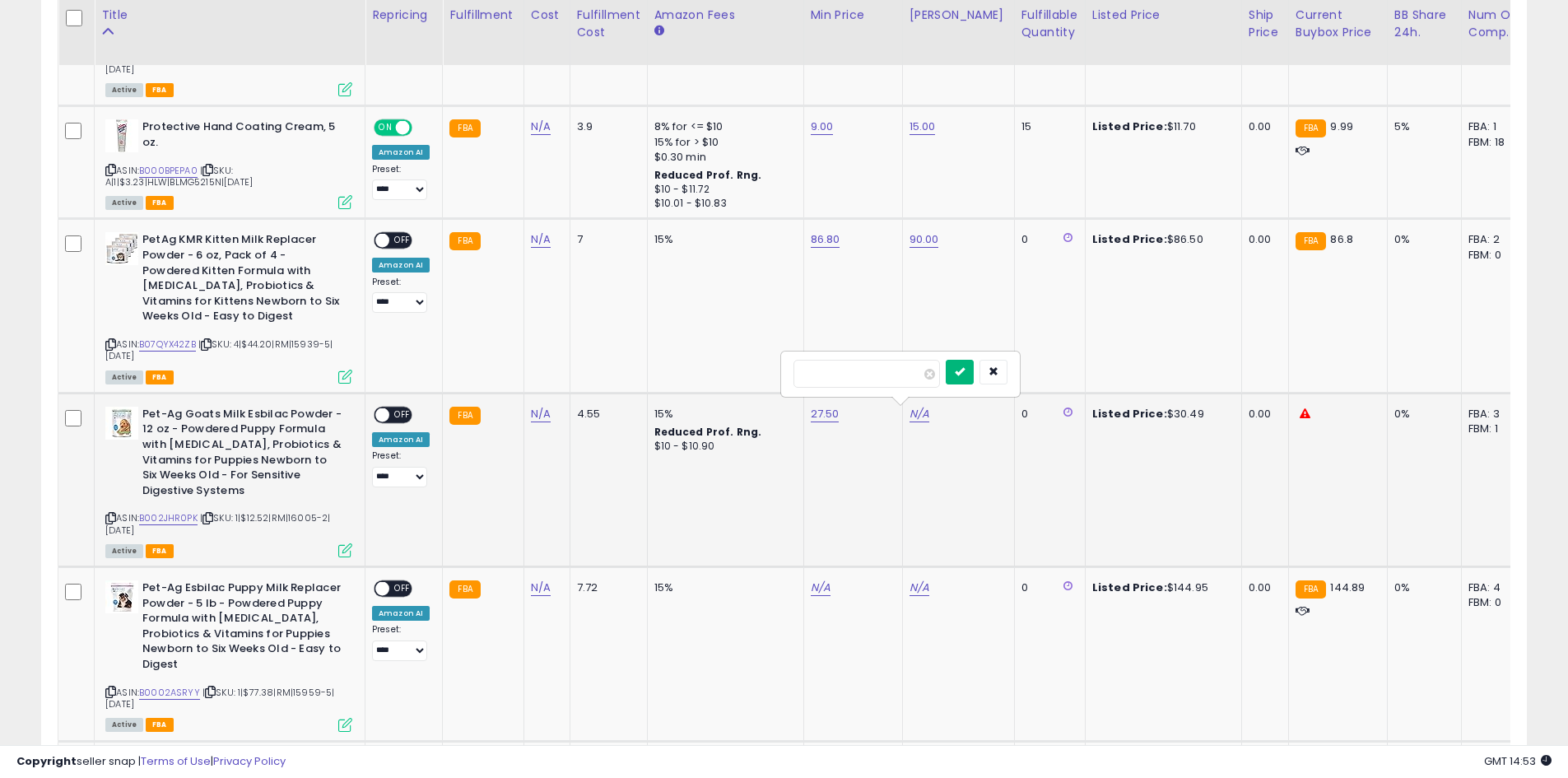
click at [973, 382] on button "submit" at bounding box center [959, 372] width 28 height 25
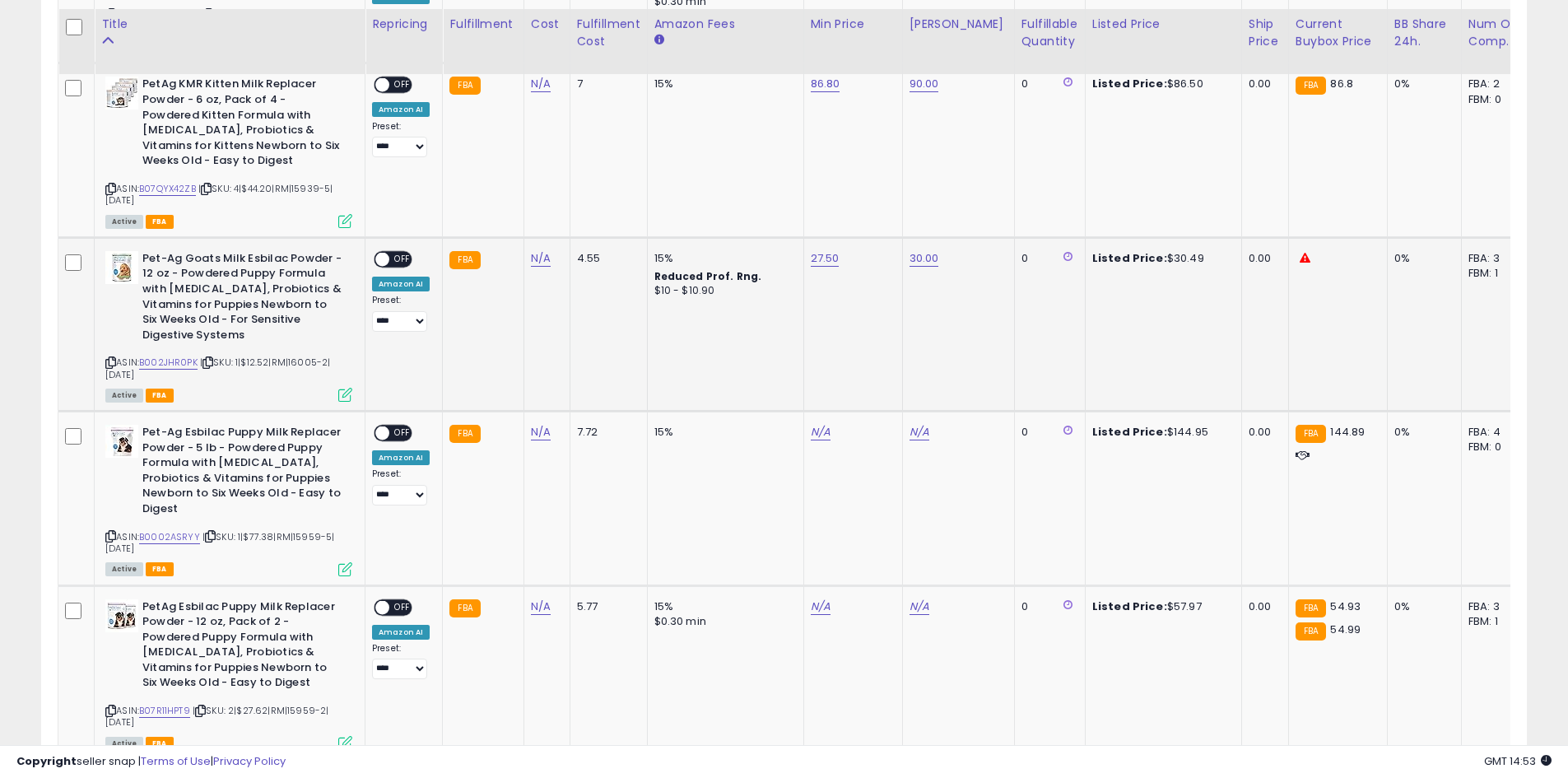
scroll to position [1642, 0]
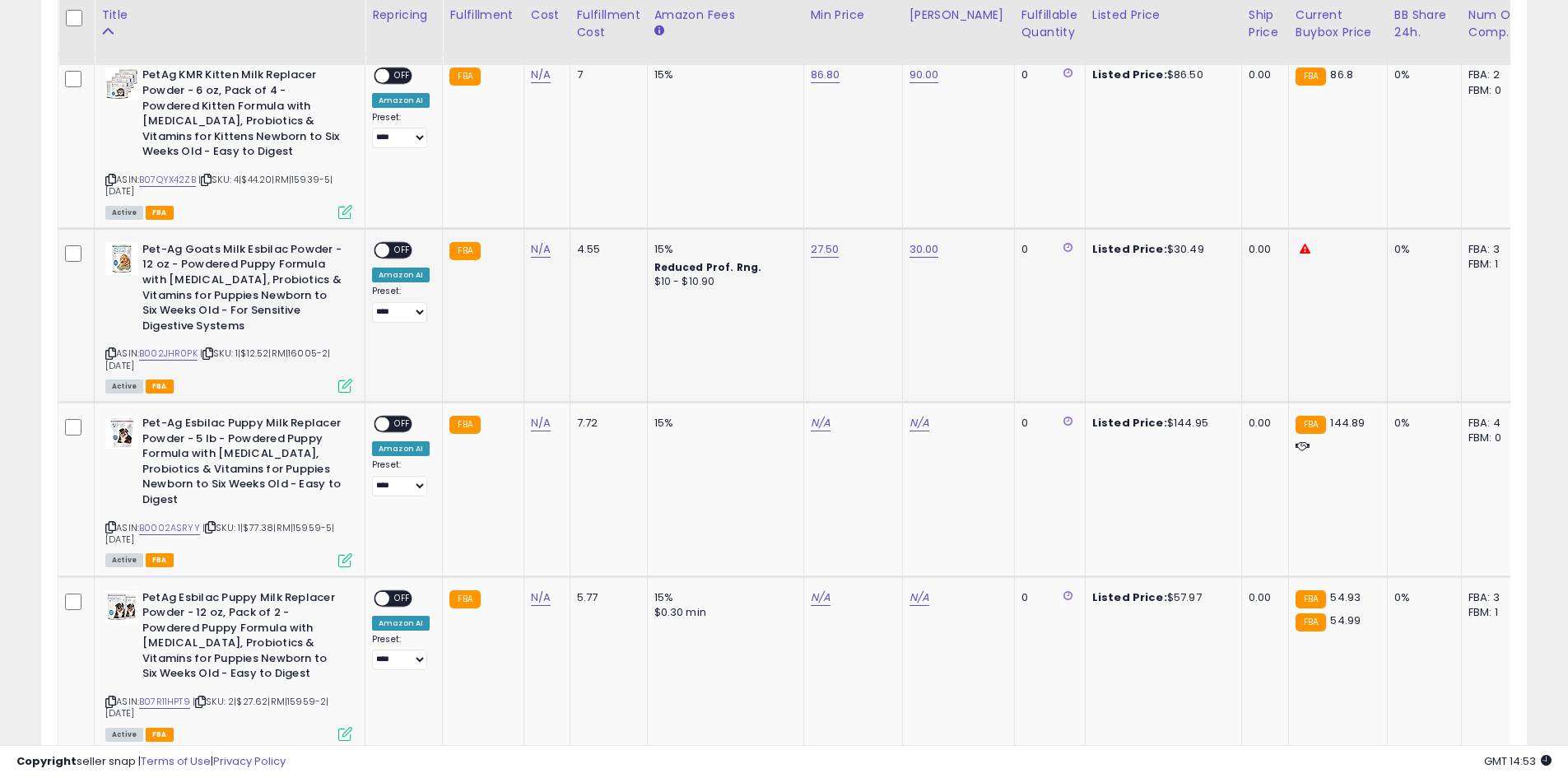
click at [404, 248] on span "OFF" at bounding box center [402, 250] width 26 height 14
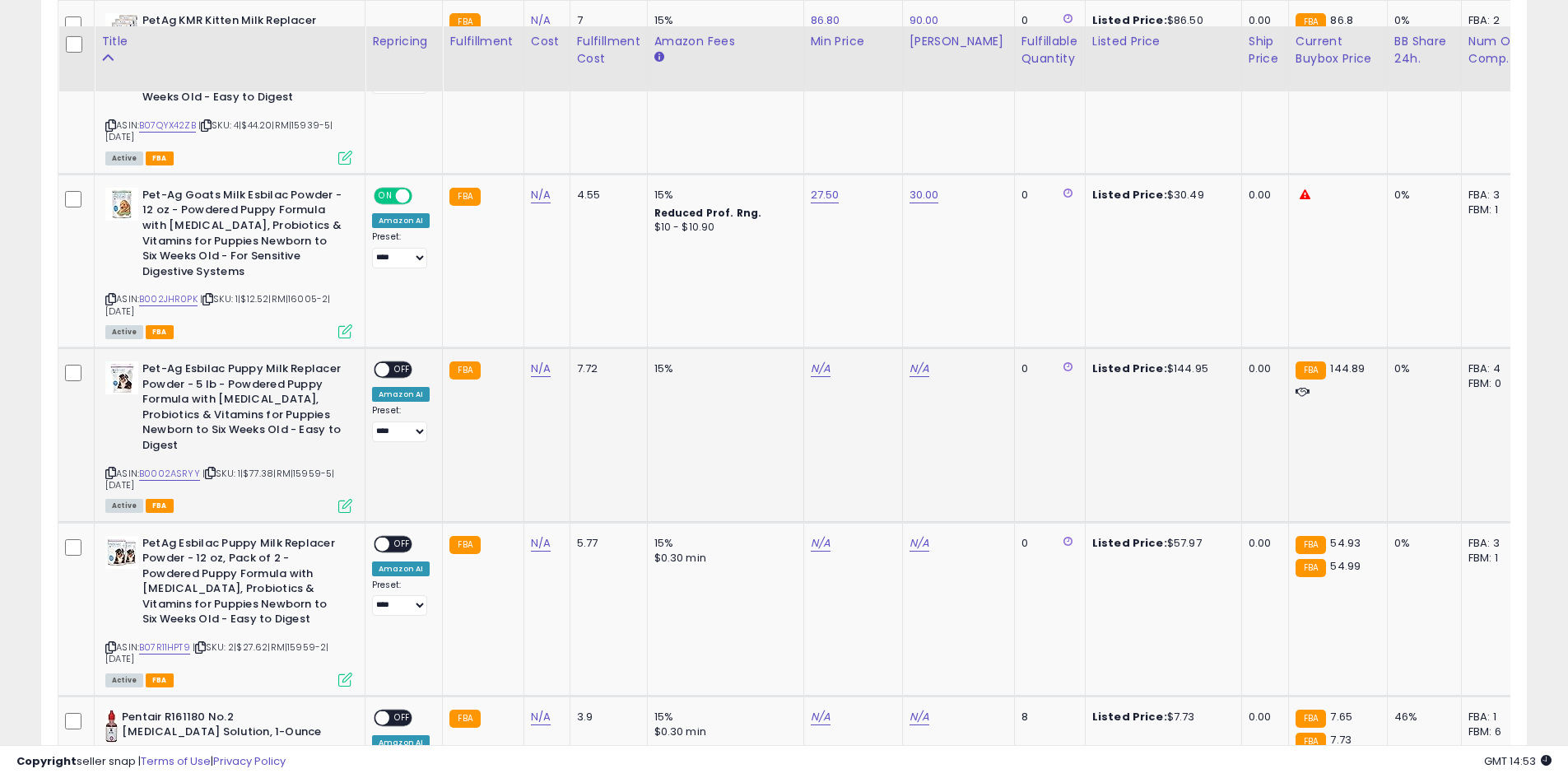
scroll to position [1725, 0]
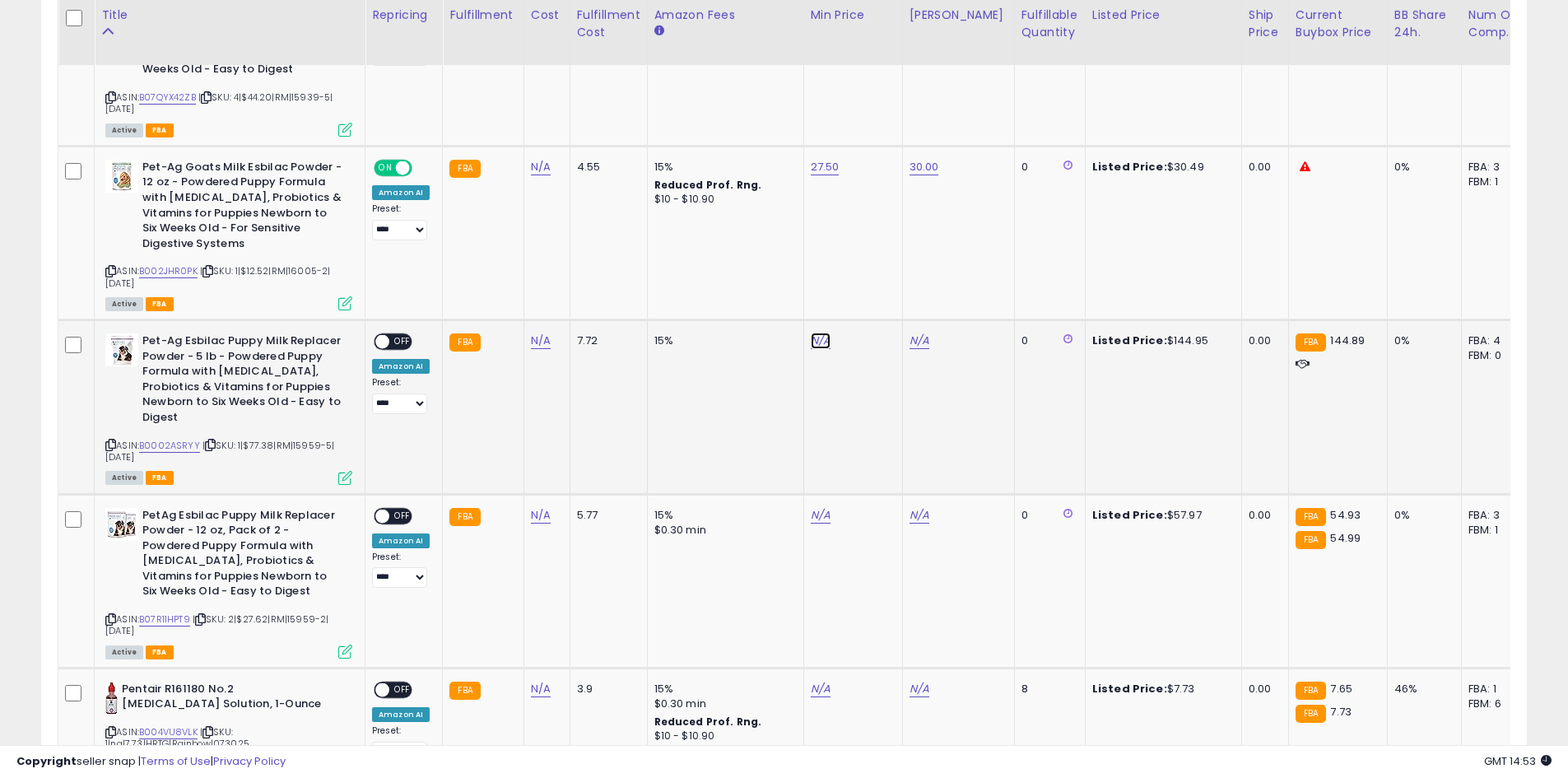
click at [823, 348] on link "N/A" at bounding box center [820, 341] width 19 height 16
type input "******"
click at [875, 301] on button "submit" at bounding box center [861, 298] width 28 height 25
click at [917, 342] on link "N/A" at bounding box center [919, 341] width 19 height 16
type input "***"
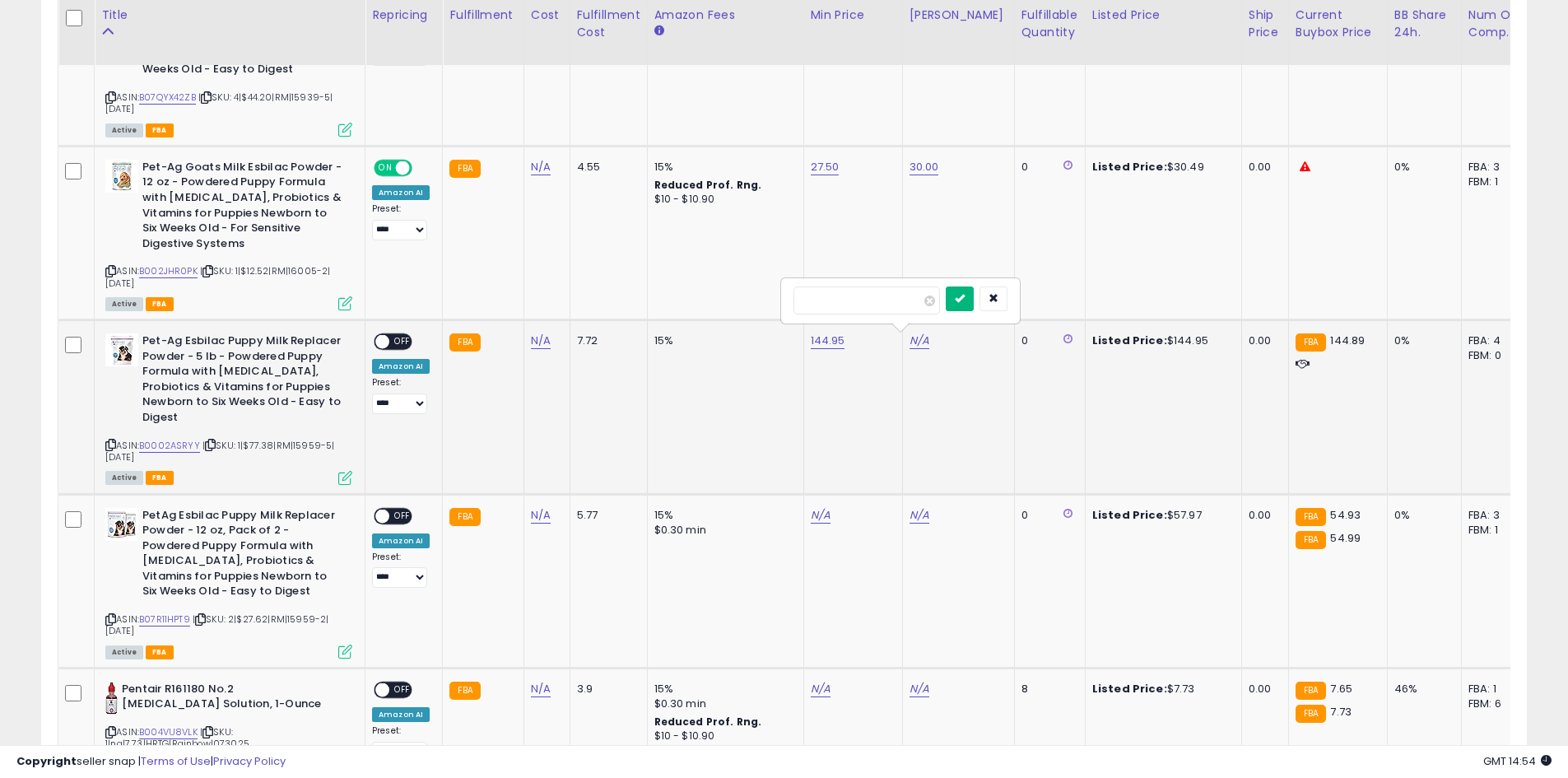
click at [972, 308] on button "submit" at bounding box center [959, 298] width 28 height 25
click at [404, 343] on span "OFF" at bounding box center [402, 342] width 26 height 14
click at [812, 350] on td "144.95" at bounding box center [852, 407] width 99 height 174
type input "***"
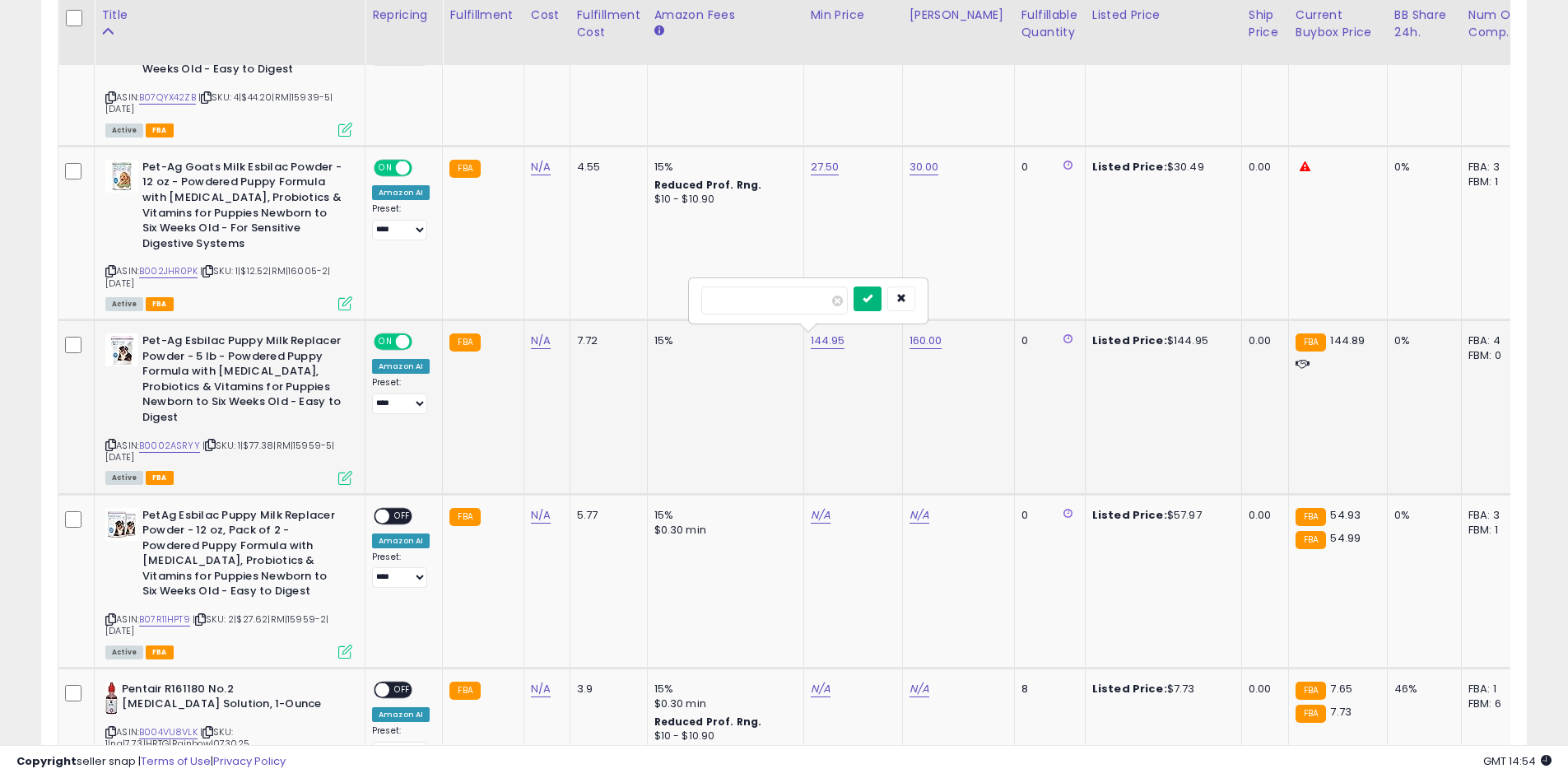
click at [882, 291] on button "submit" at bounding box center [867, 298] width 28 height 25
click at [186, 439] on link "B0002ASRYY" at bounding box center [169, 446] width 61 height 14
type input "******"
click at [882, 287] on button "submit" at bounding box center [867, 298] width 28 height 25
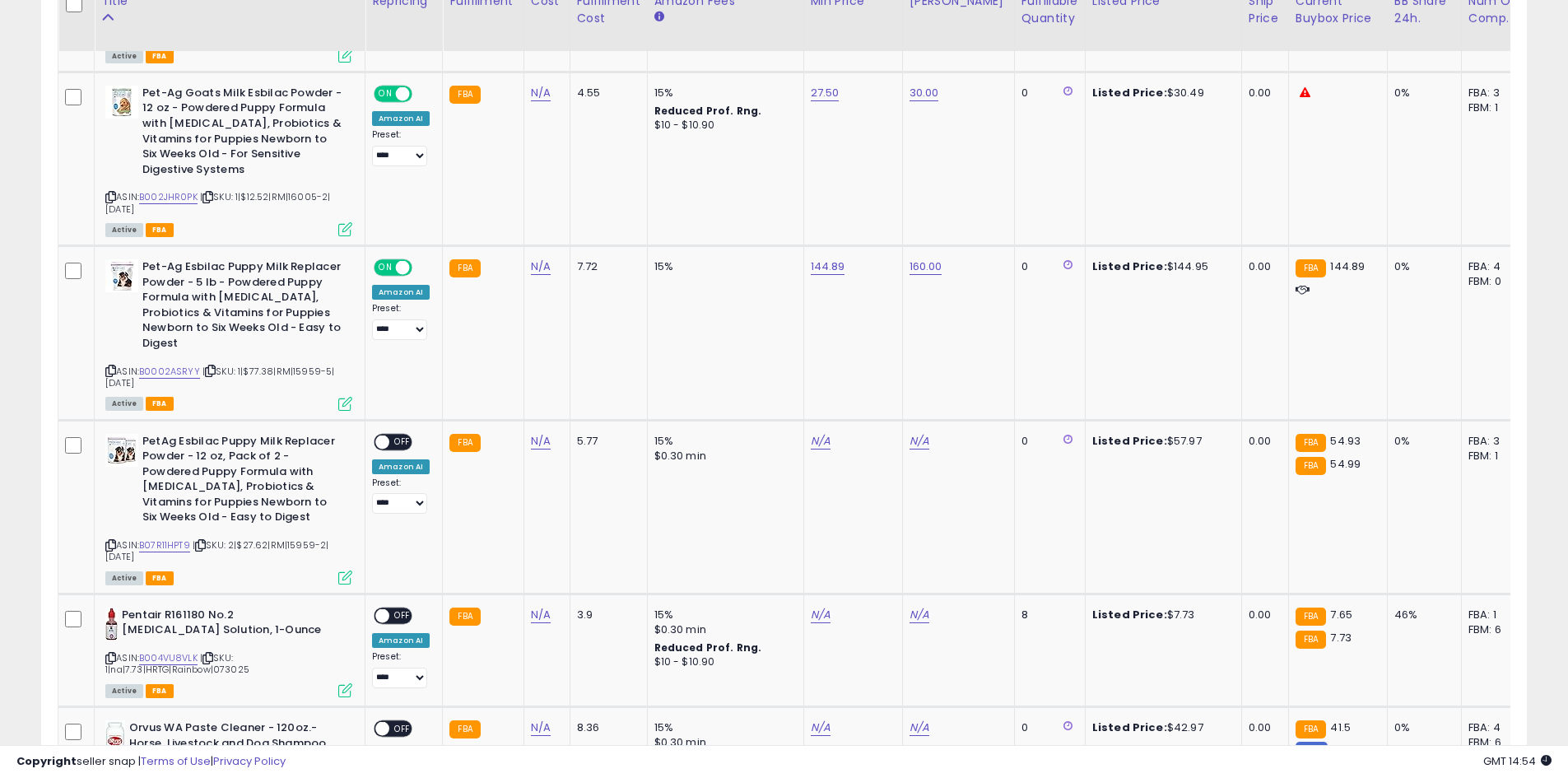
scroll to position [1808, 0]
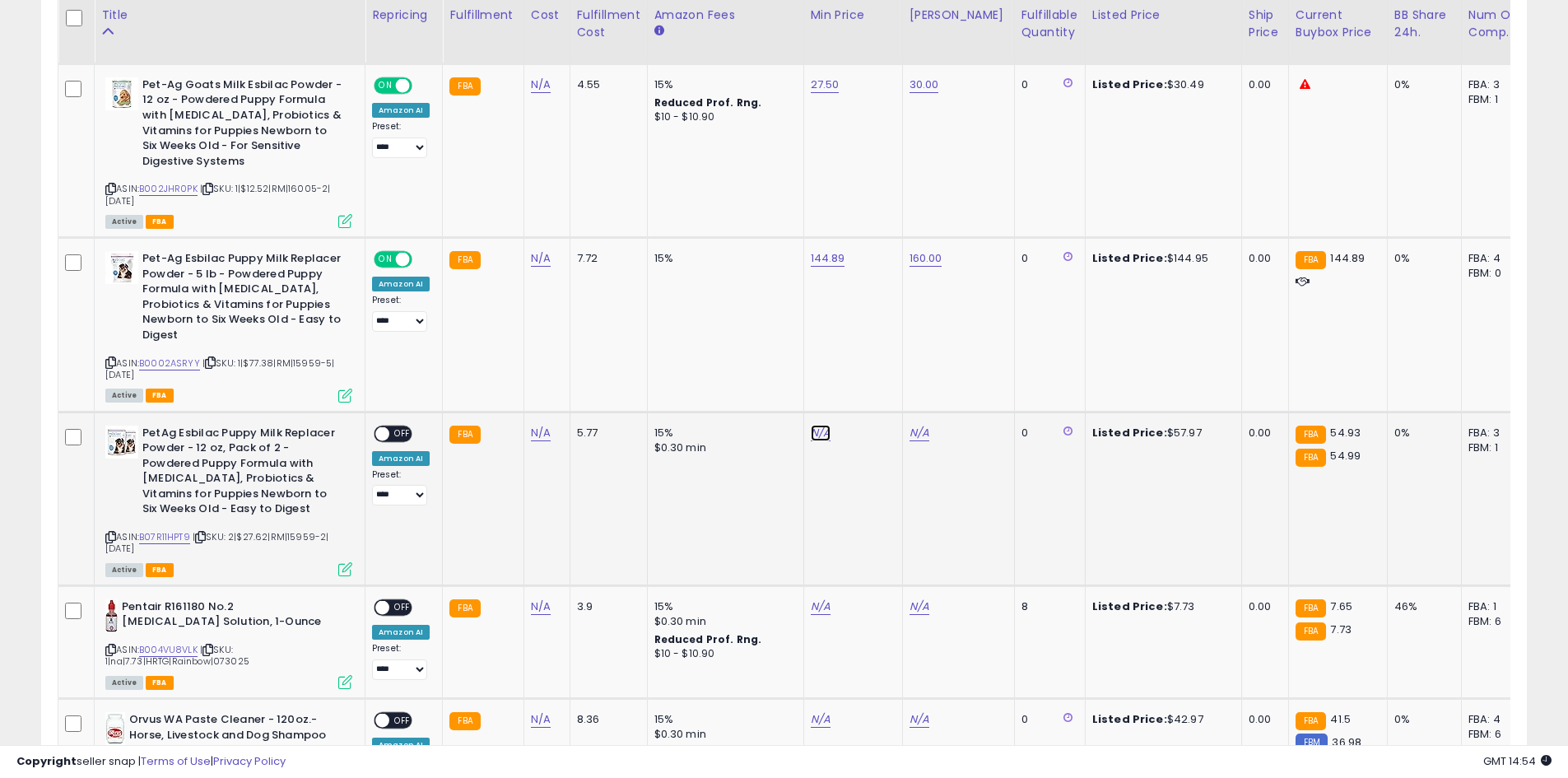
click at [814, 425] on link "N/A" at bounding box center [820, 432] width 19 height 16
type input "**"
click at [875, 383] on button "submit" at bounding box center [861, 375] width 28 height 25
click at [913, 425] on link "N/A" at bounding box center [919, 432] width 19 height 16
type input "**"
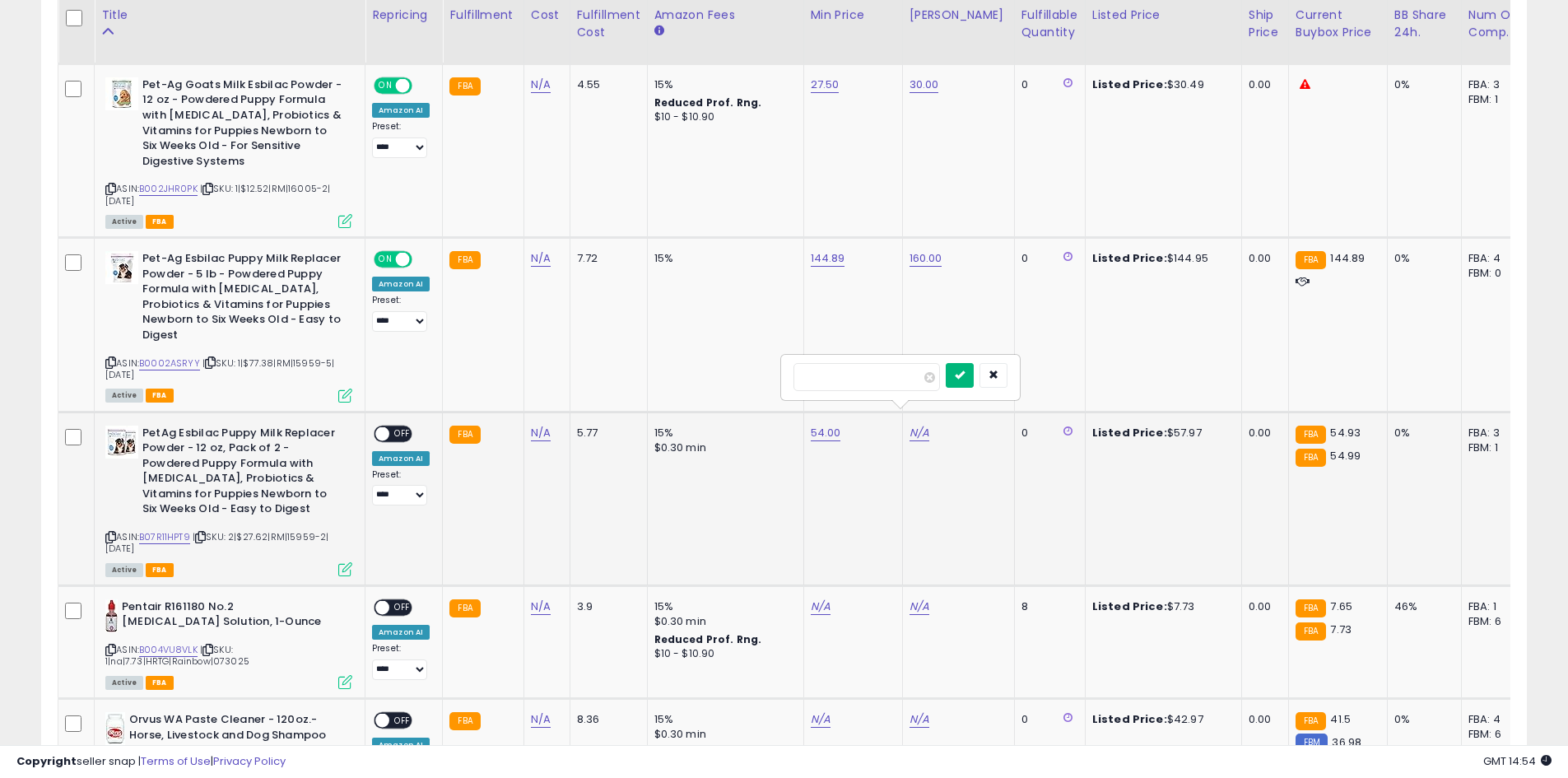
click at [973, 383] on button "submit" at bounding box center [959, 375] width 28 height 25
click at [404, 426] on span "OFF" at bounding box center [402, 433] width 26 height 14
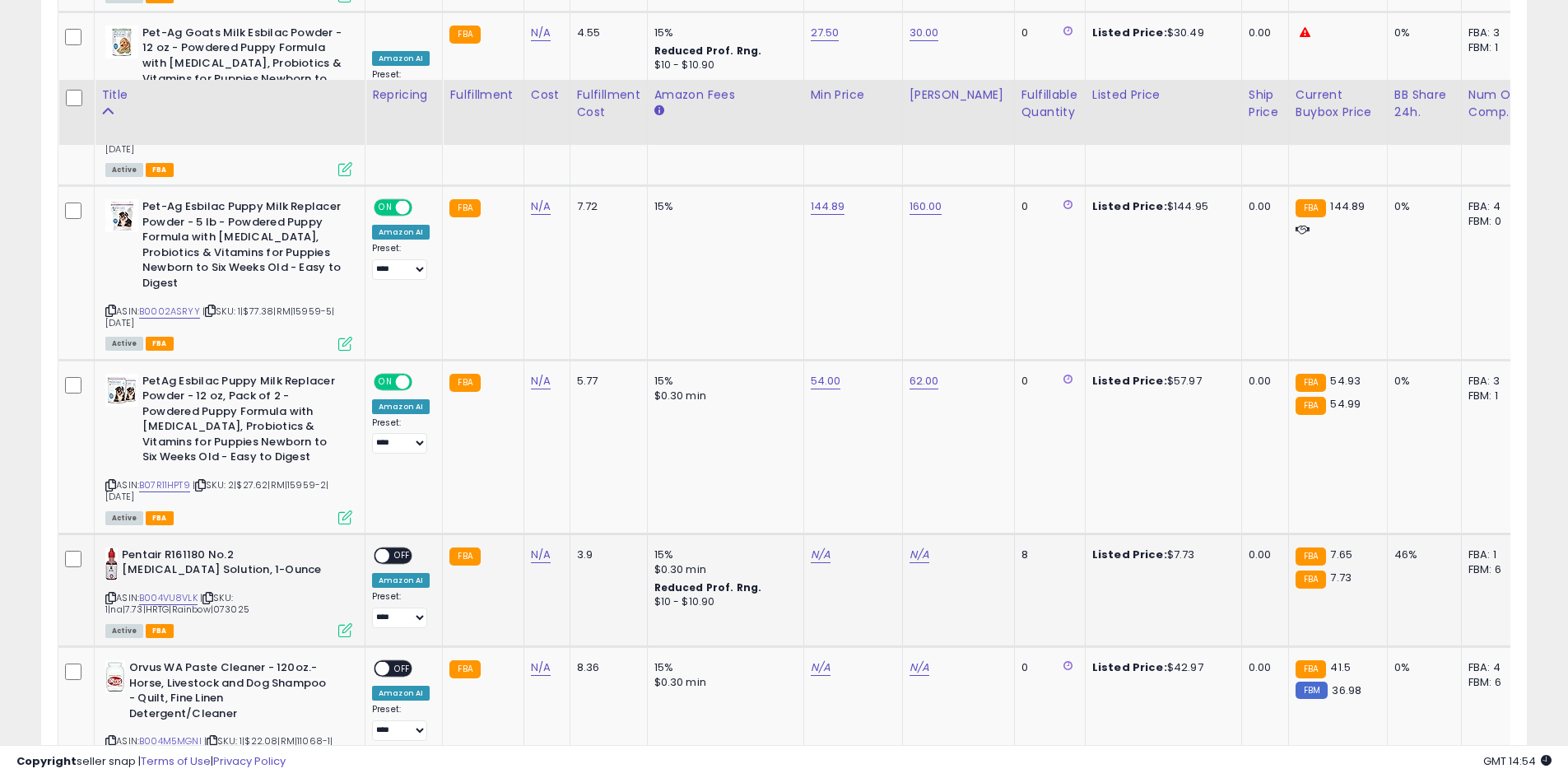
scroll to position [1972, 0]
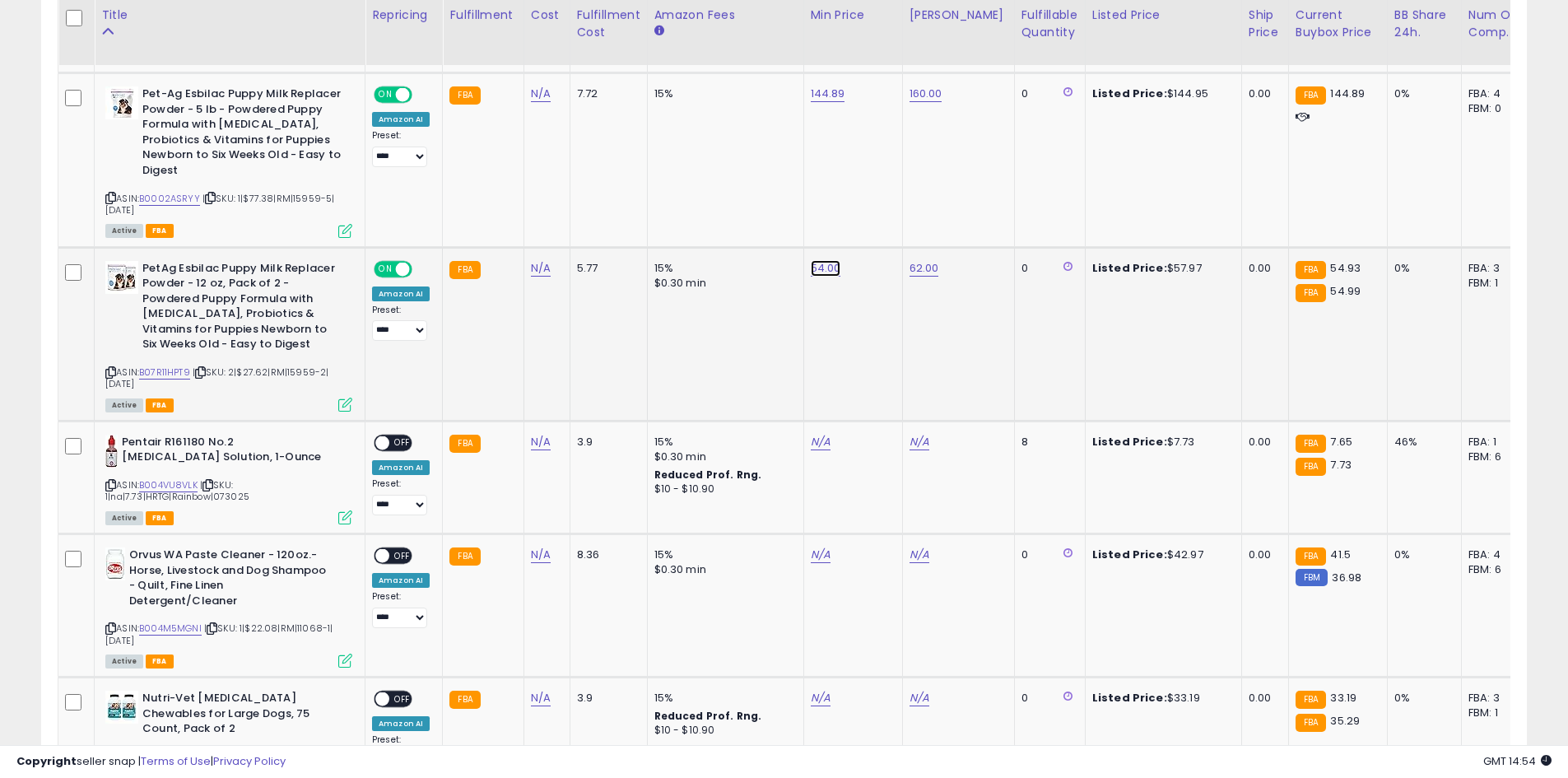
type input "****"
drag, startPoint x: 884, startPoint y: 214, endPoint x: 877, endPoint y: 226, distance: 13.9
click at [880, 214] on button "submit" at bounding box center [866, 210] width 28 height 25
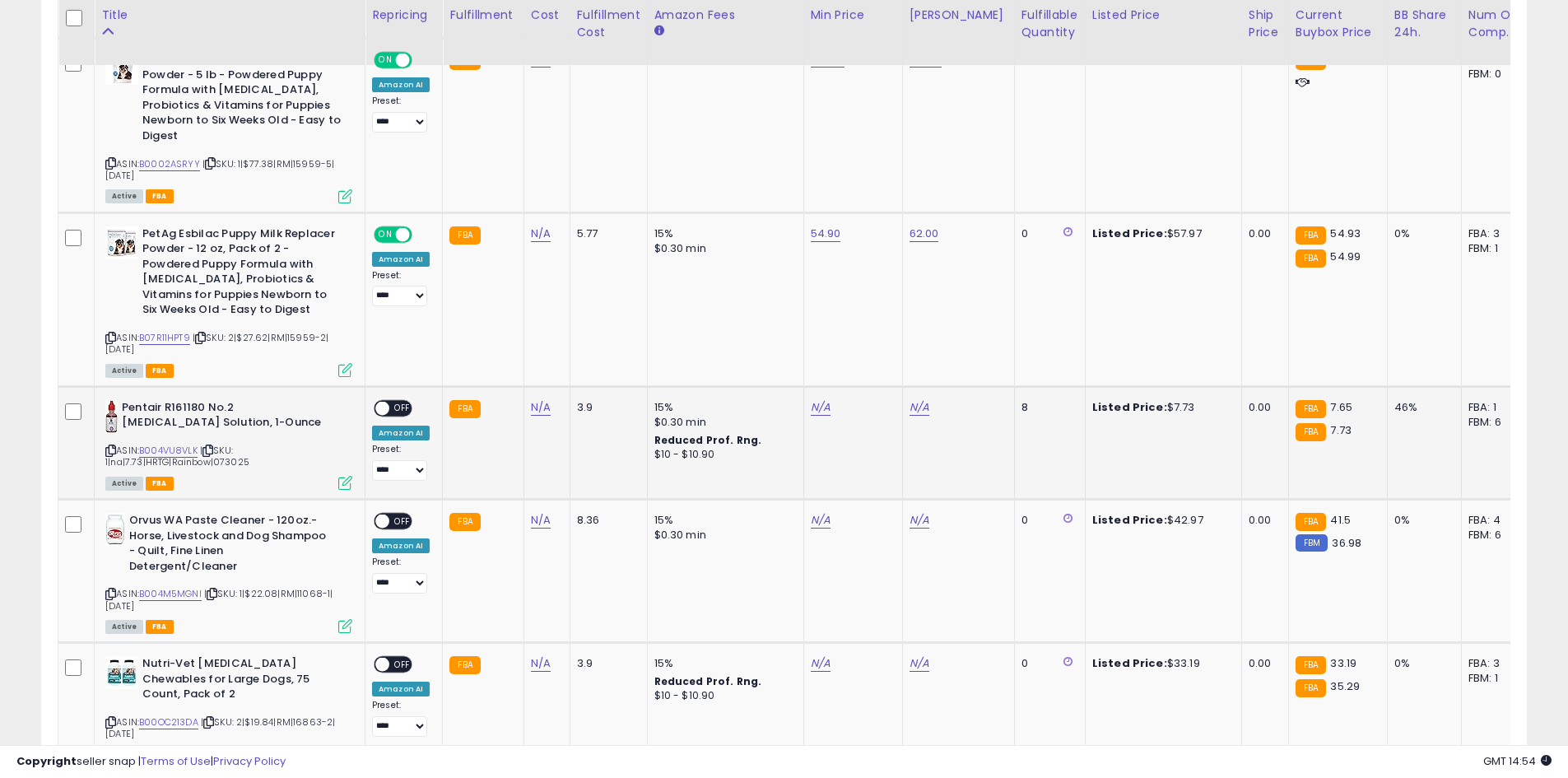
scroll to position [2054, 0]
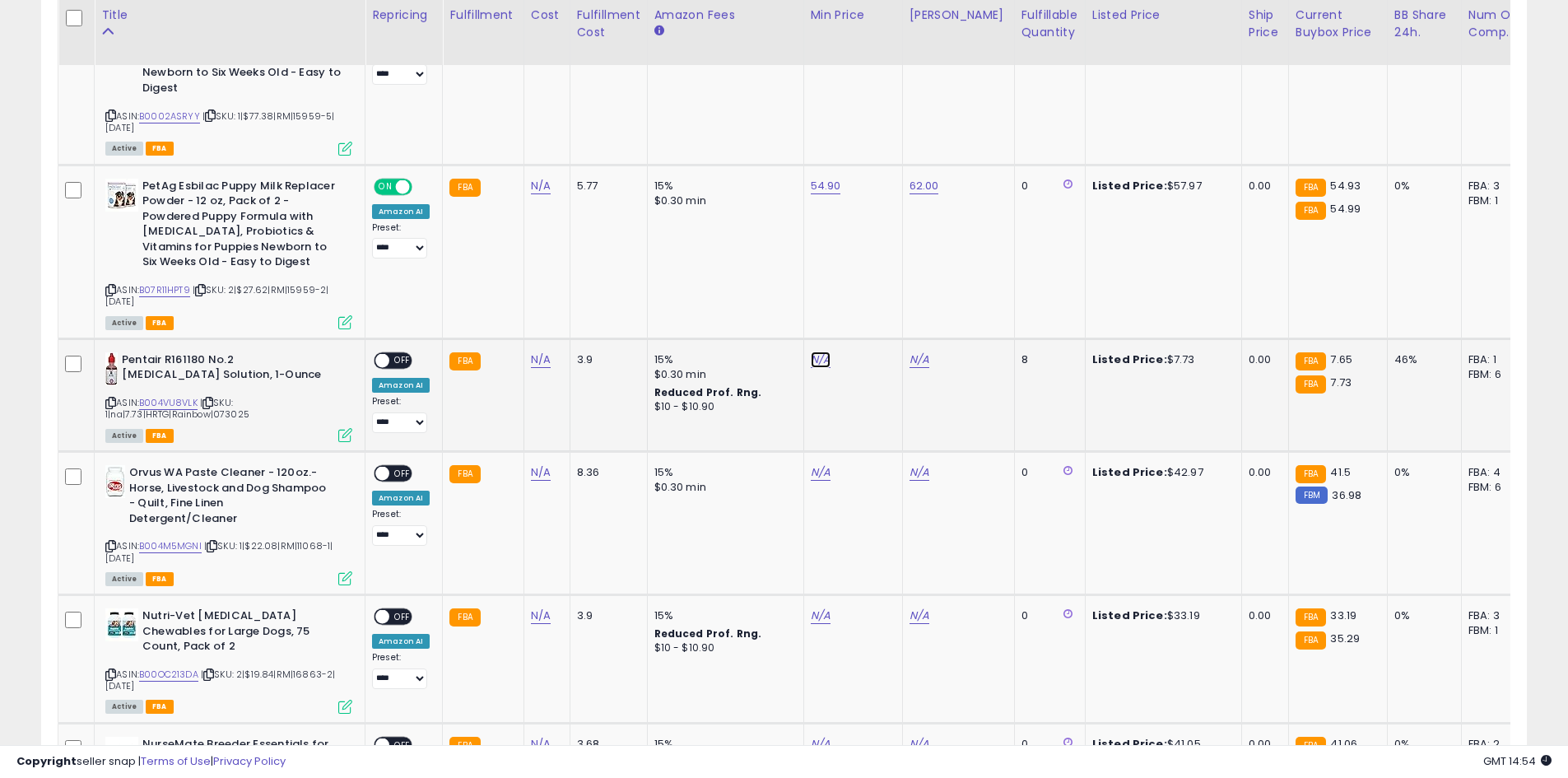
click at [816, 352] on link "N/A" at bounding box center [820, 359] width 19 height 16
type input "*"
click at [866, 305] on icon "submit" at bounding box center [862, 302] width 10 height 10
click at [911, 352] on link "N/A" at bounding box center [919, 359] width 19 height 16
type input "****"
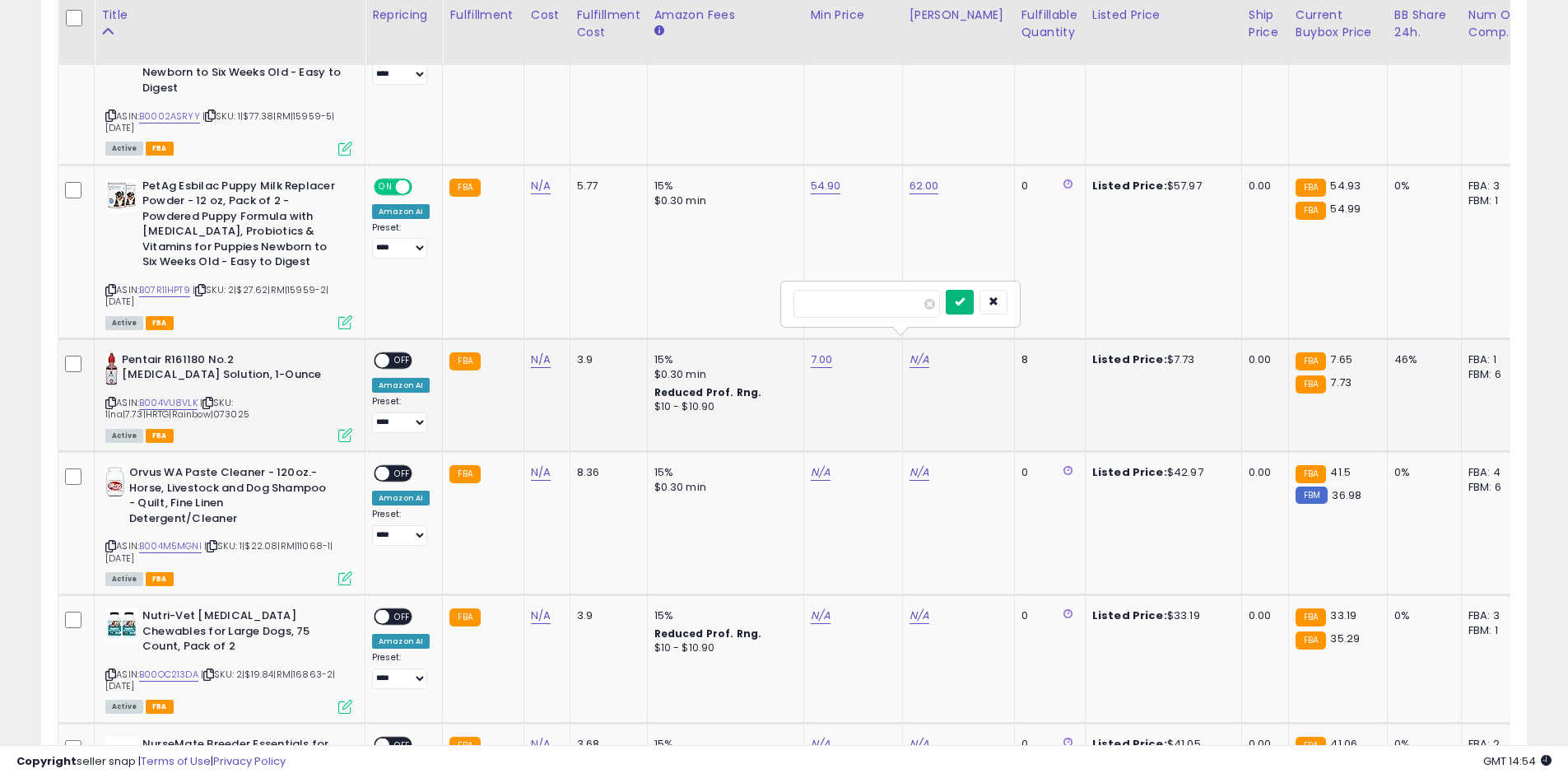
click at [965, 297] on icon "submit" at bounding box center [960, 302] width 10 height 10
drag, startPoint x: 413, startPoint y: 342, endPoint x: 402, endPoint y: 343, distance: 11.0
click at [409, 353] on div "**********" at bounding box center [401, 392] width 58 height 81
click at [402, 353] on span "OFF" at bounding box center [402, 360] width 26 height 14
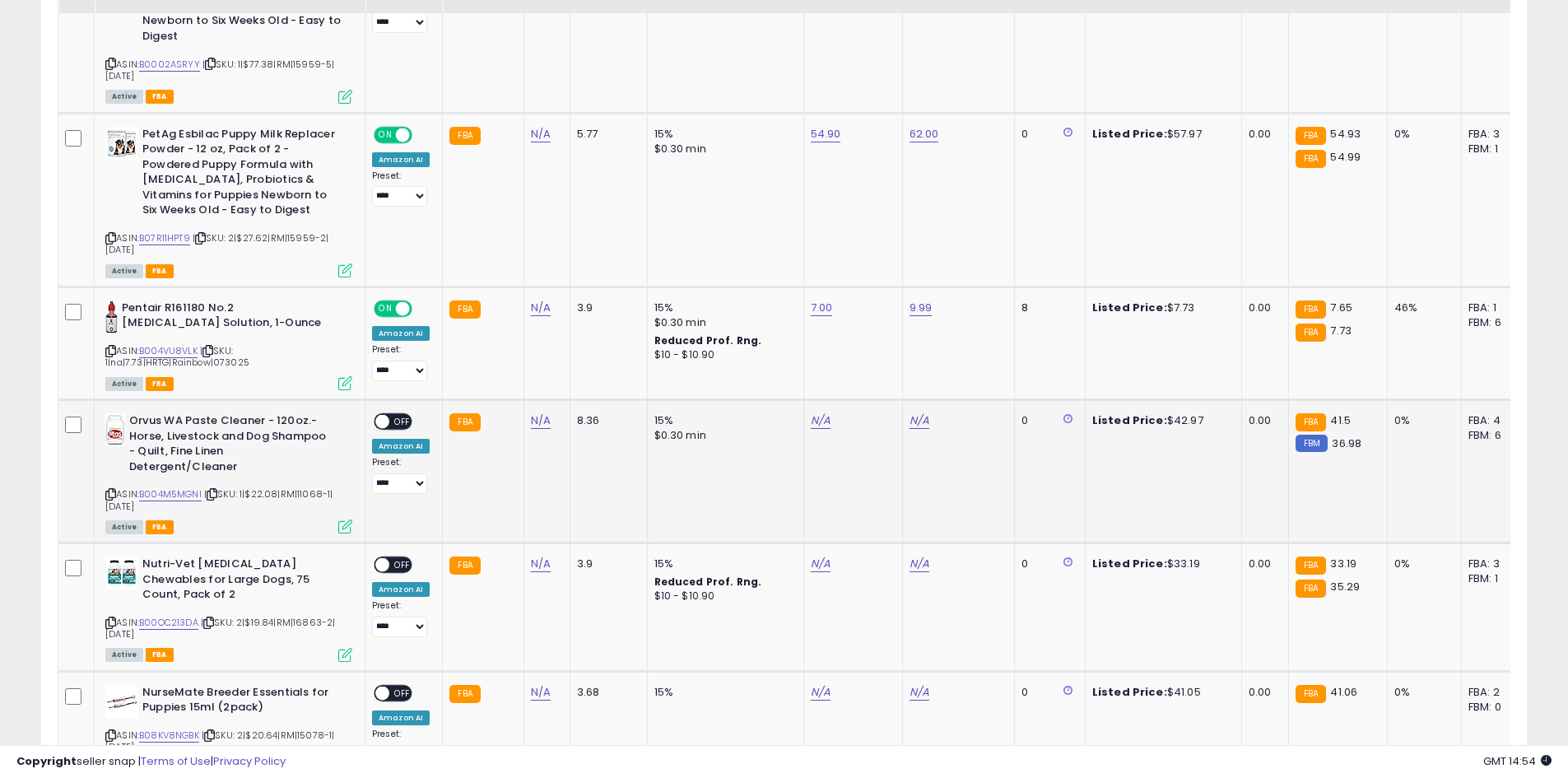
scroll to position [2137, 0]
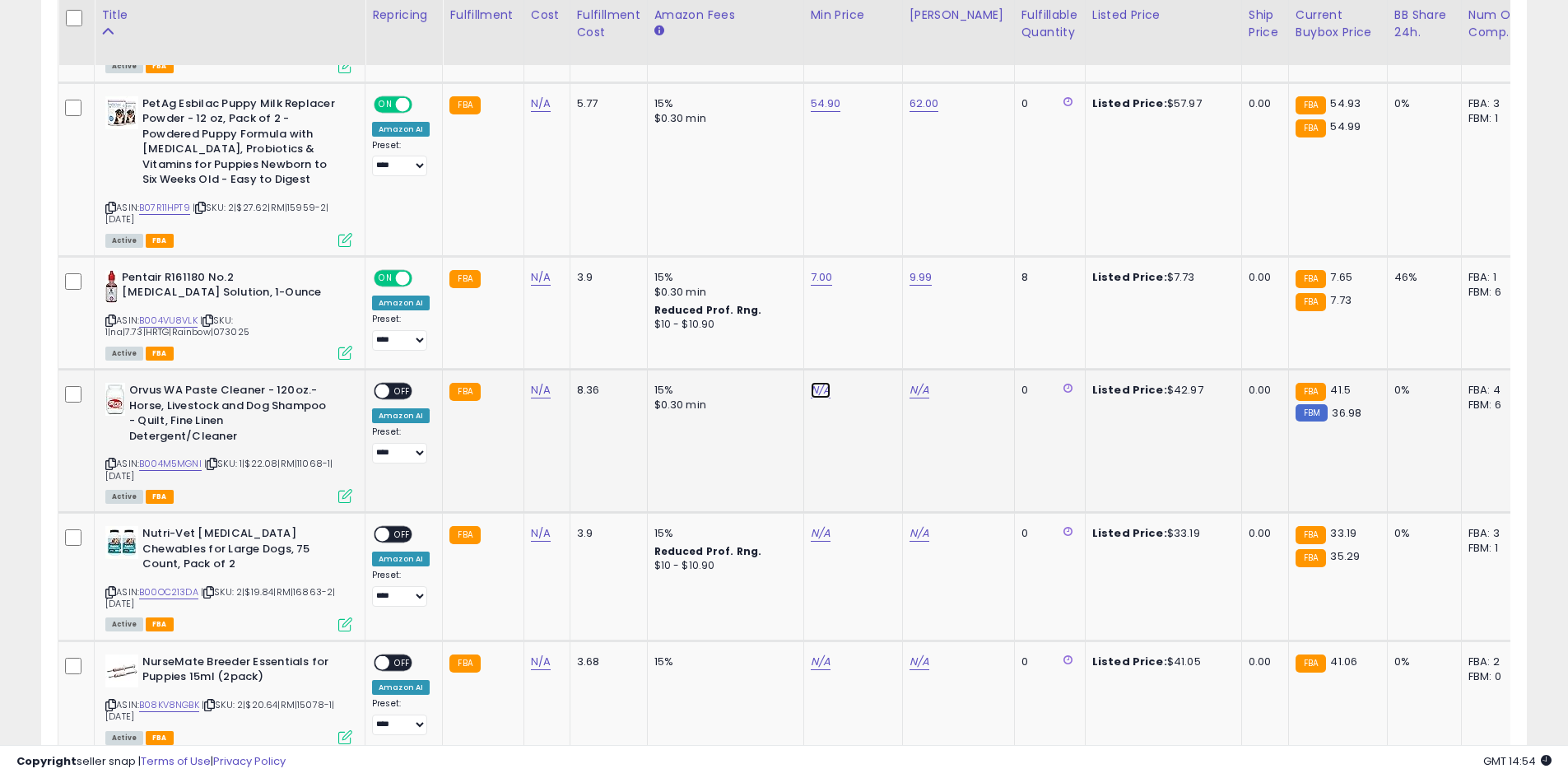
click at [823, 382] on link "N/A" at bounding box center [820, 390] width 19 height 16
type input "**"
click at [866, 336] on icon "submit" at bounding box center [862, 332] width 10 height 10
click at [915, 370] on td "N/A" at bounding box center [958, 440] width 112 height 143
click at [937, 369] on td "N/A" at bounding box center [958, 440] width 112 height 143
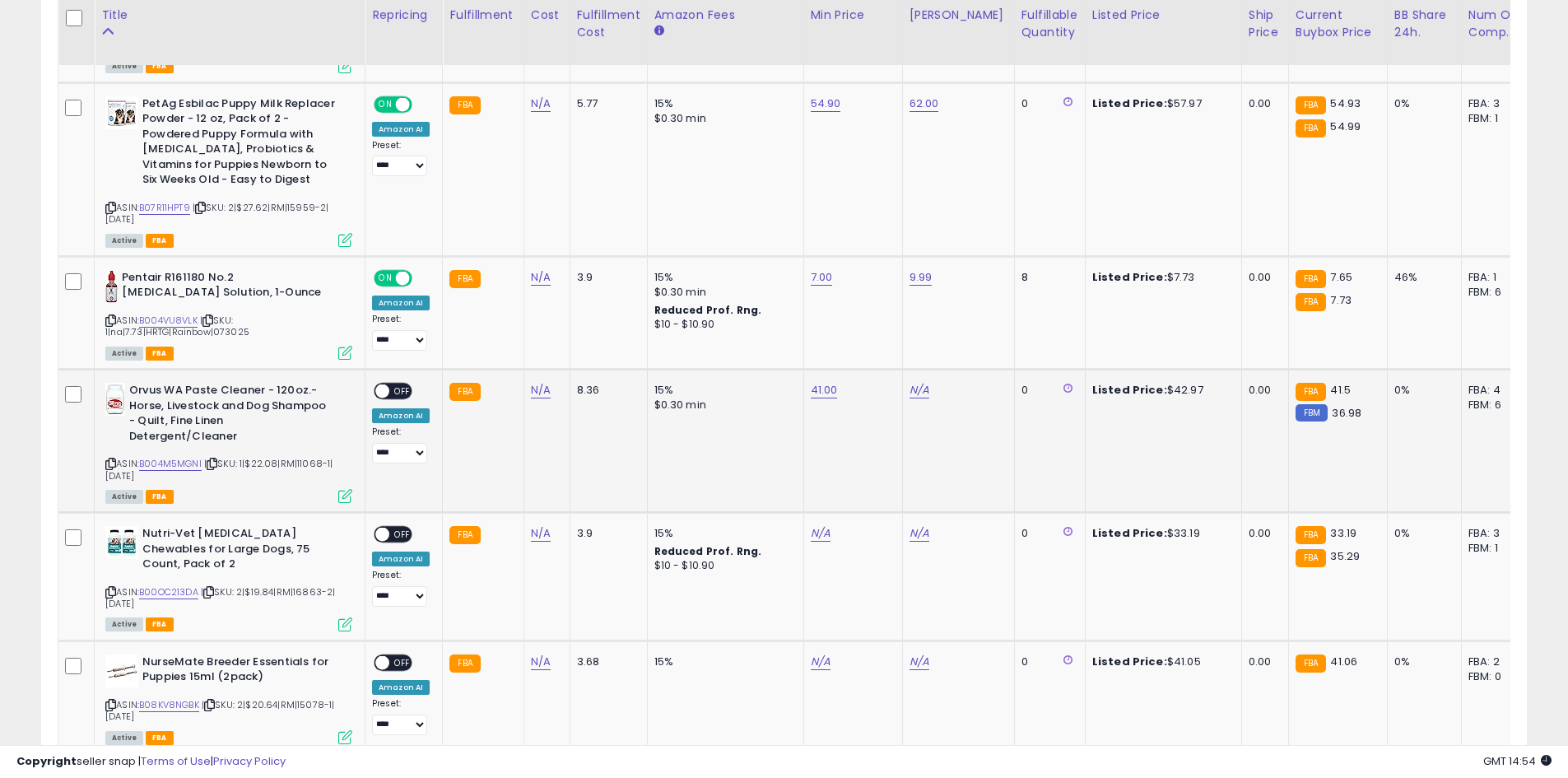
click at [921, 383] on div "N/A" at bounding box center [956, 390] width 92 height 14
click at [911, 382] on link "N/A" at bounding box center [919, 390] width 19 height 16
type input "**"
click at [973, 328] on button "submit" at bounding box center [959, 332] width 28 height 25
click at [383, 385] on span at bounding box center [382, 392] width 14 height 14
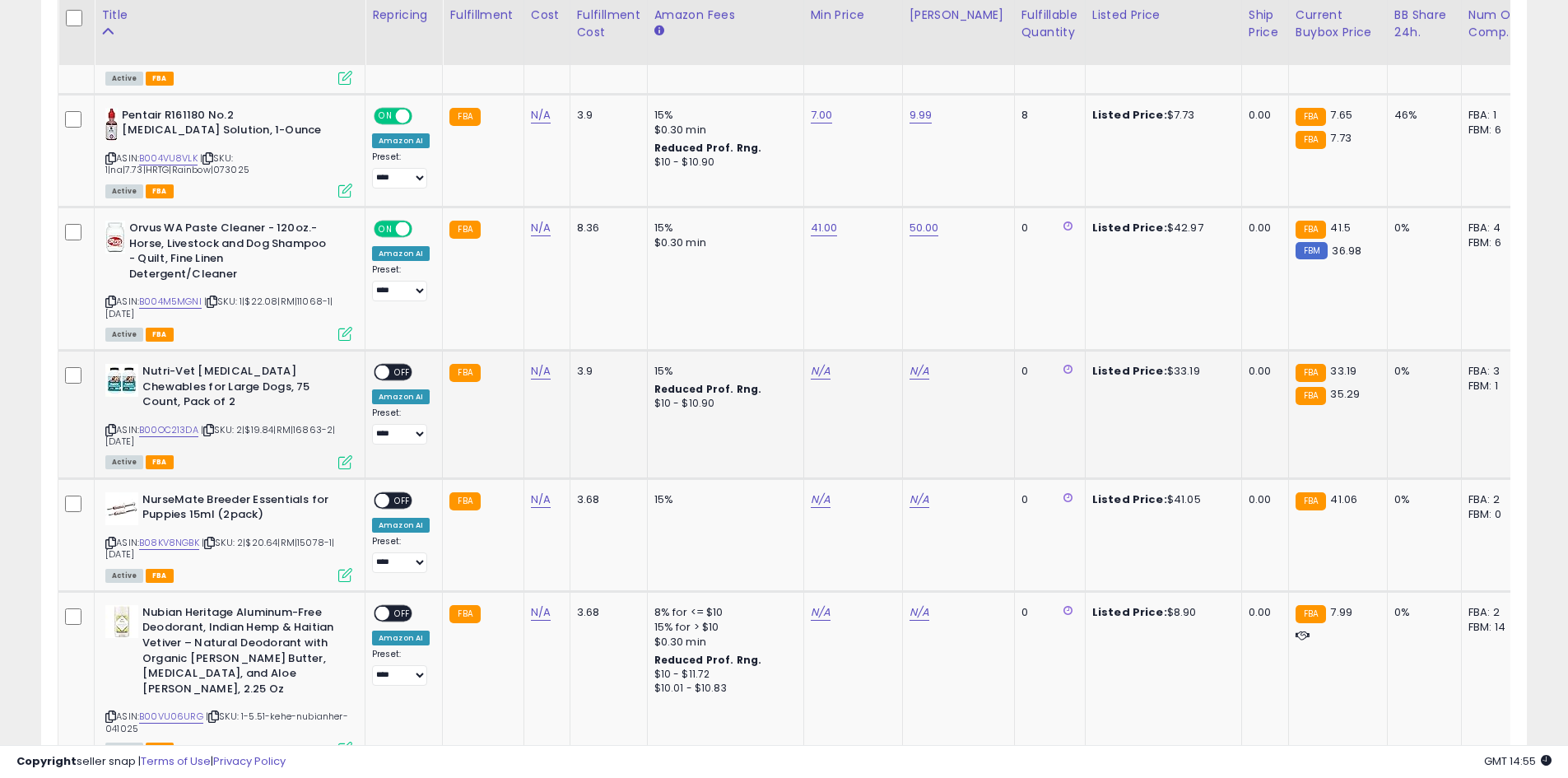
scroll to position [2302, 0]
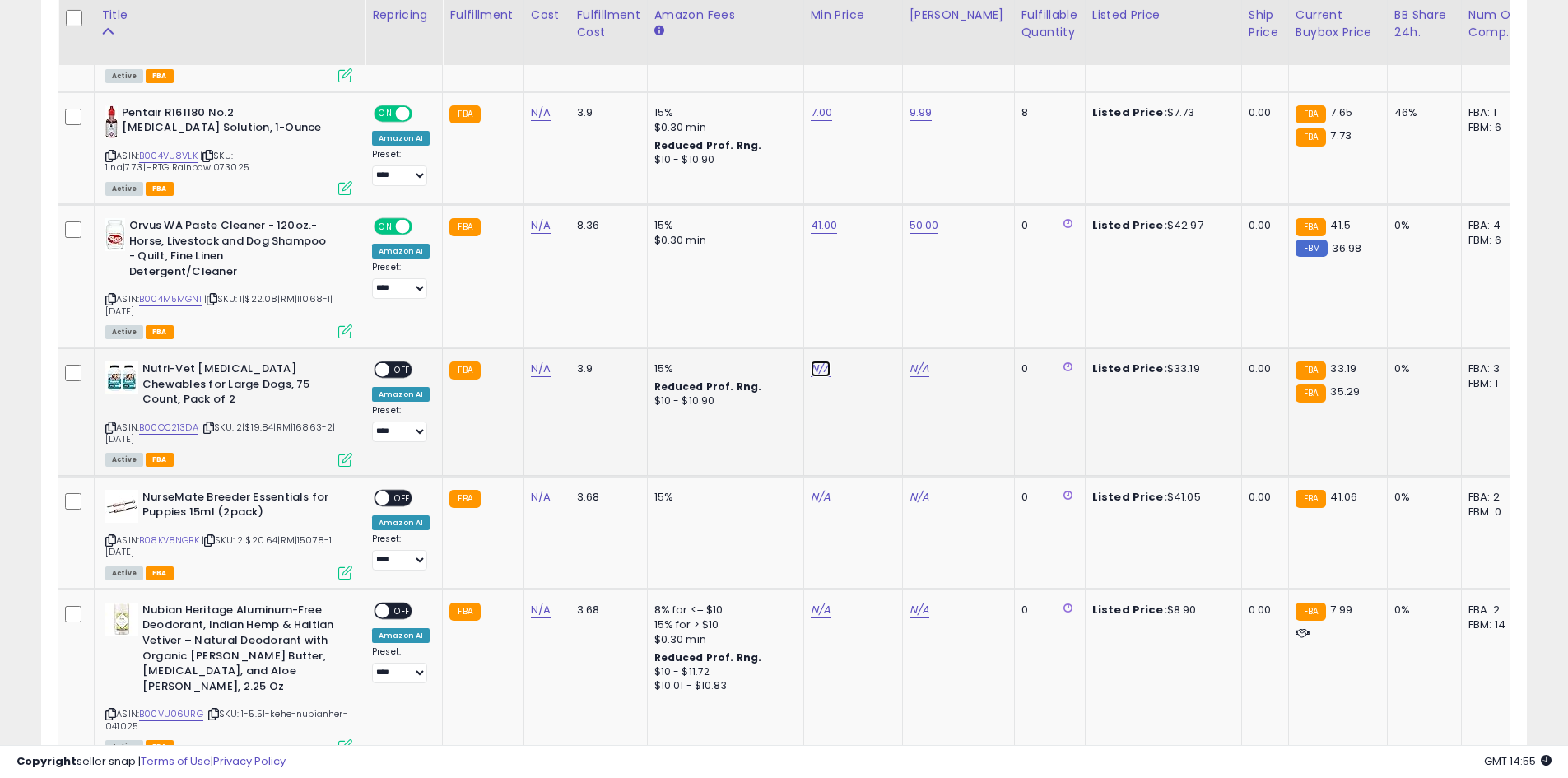
click at [816, 361] on link "N/A" at bounding box center [820, 369] width 19 height 16
type input "**"
click at [875, 312] on button "submit" at bounding box center [861, 312] width 28 height 25
click at [910, 361] on link "N/A" at bounding box center [919, 369] width 19 height 16
type input "**"
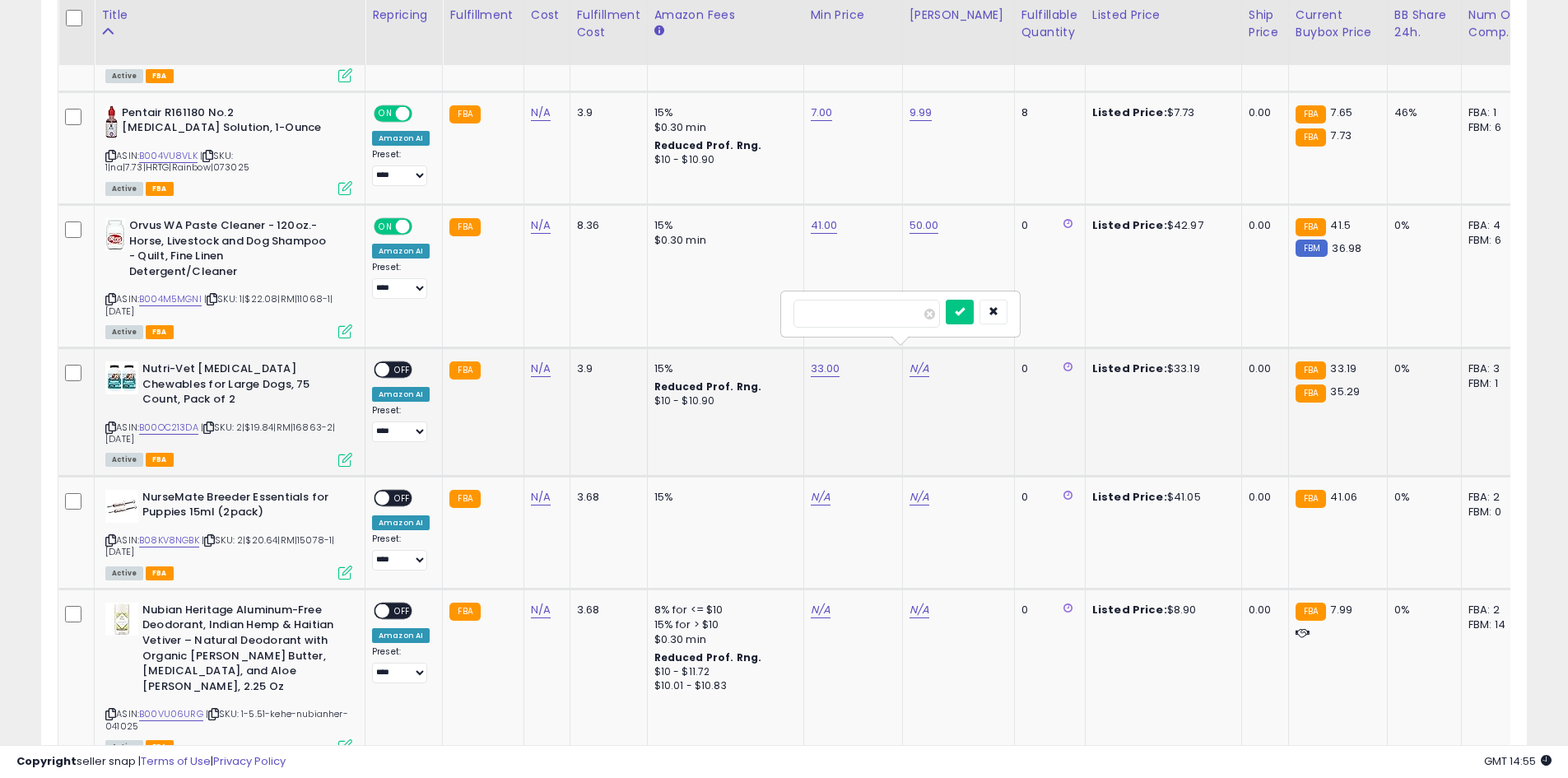
click at [967, 314] on div "**" at bounding box center [900, 314] width 214 height 29
click at [973, 310] on button "submit" at bounding box center [959, 312] width 28 height 25
click at [395, 348] on td "**********" at bounding box center [403, 413] width 77 height 129
click at [415, 362] on div "**********" at bounding box center [401, 402] width 58 height 81
click at [398, 364] on span "OFF" at bounding box center [402, 370] width 26 height 14
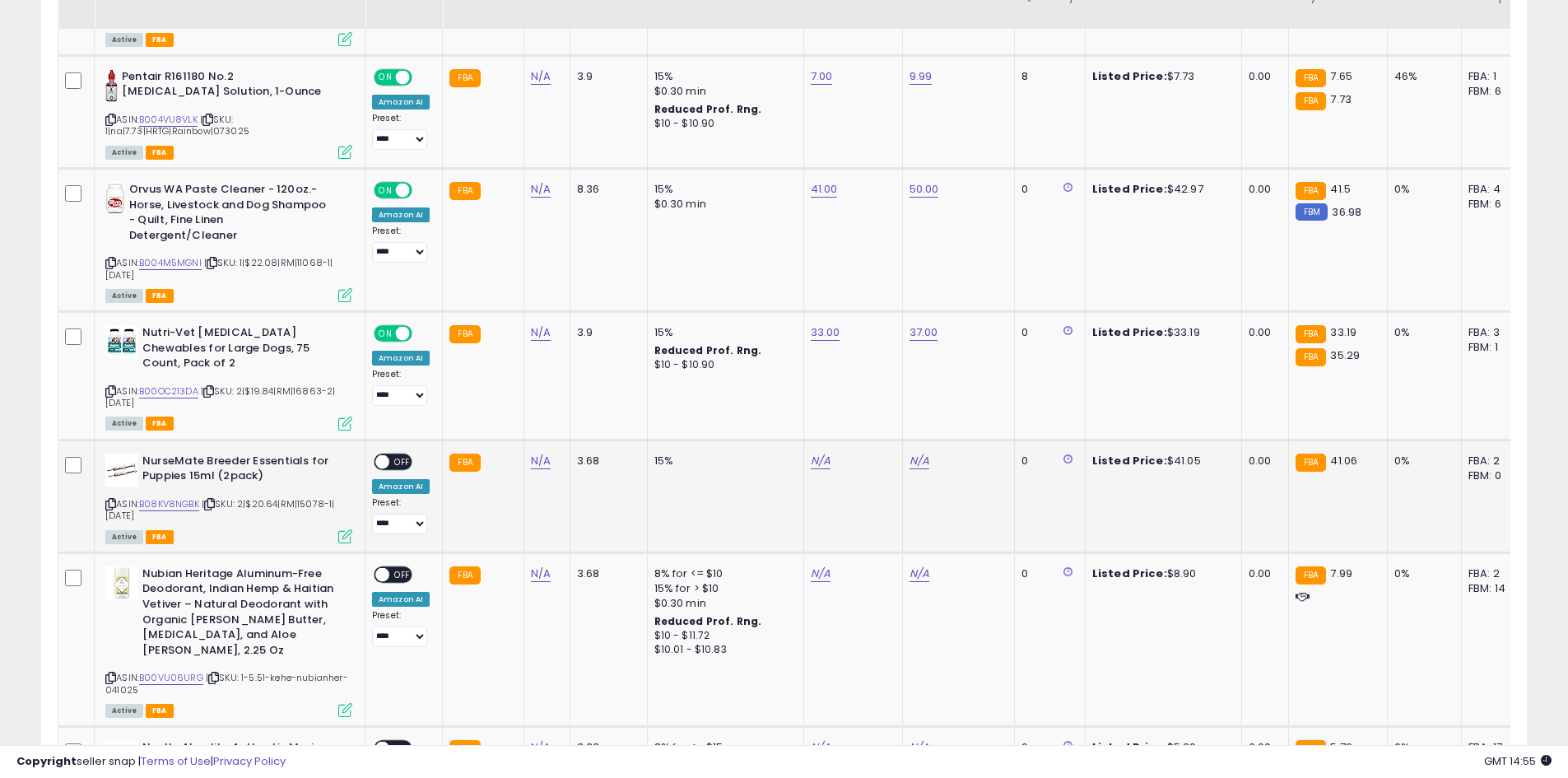
scroll to position [2384, 0]
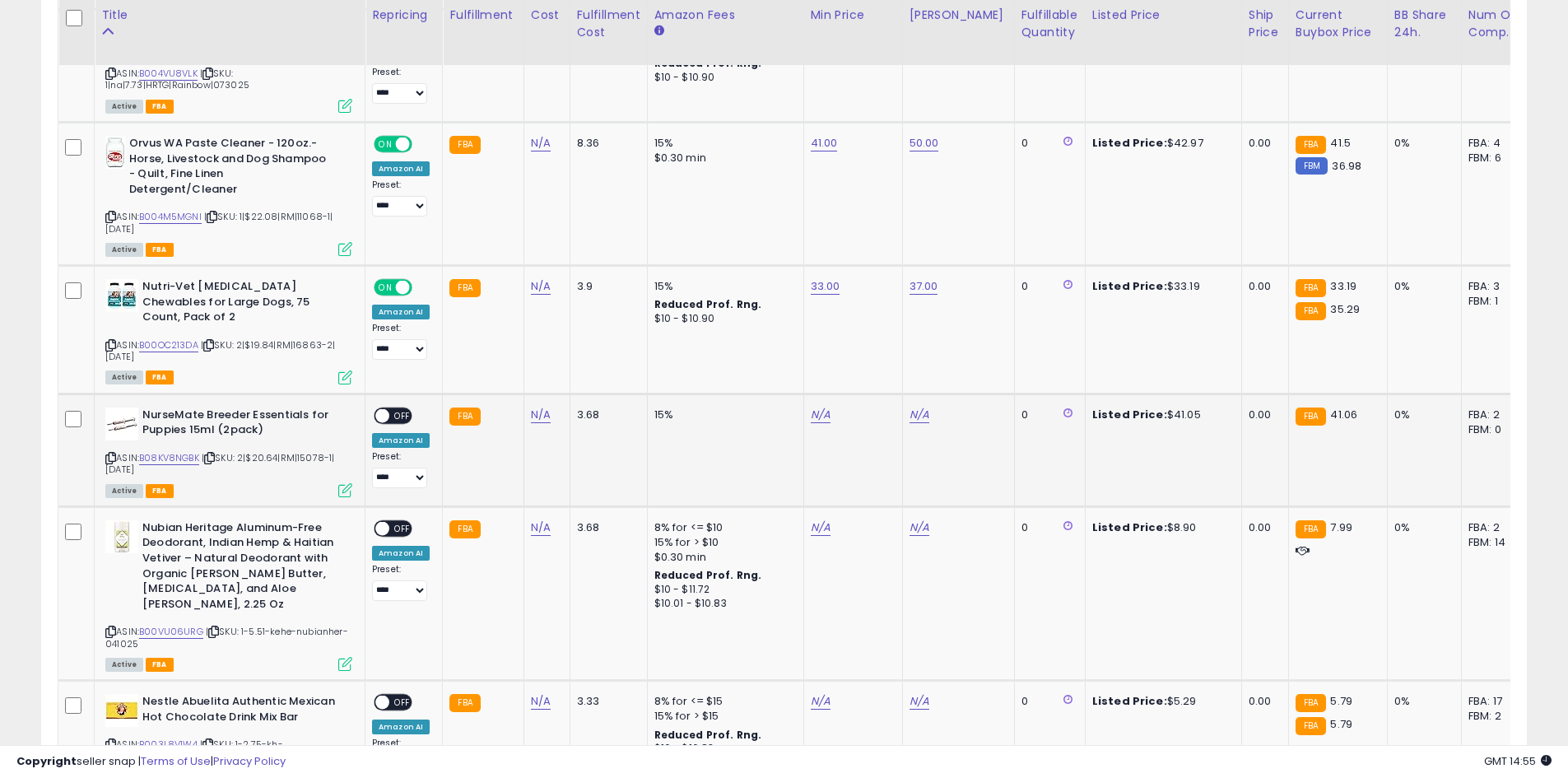
click at [803, 393] on td "N/A" at bounding box center [852, 449] width 99 height 113
click at [811, 407] on link "N/A" at bounding box center [820, 414] width 19 height 16
type input "**"
click at [875, 347] on button "submit" at bounding box center [861, 342] width 28 height 25
click at [910, 407] on link "N/A" at bounding box center [919, 414] width 19 height 16
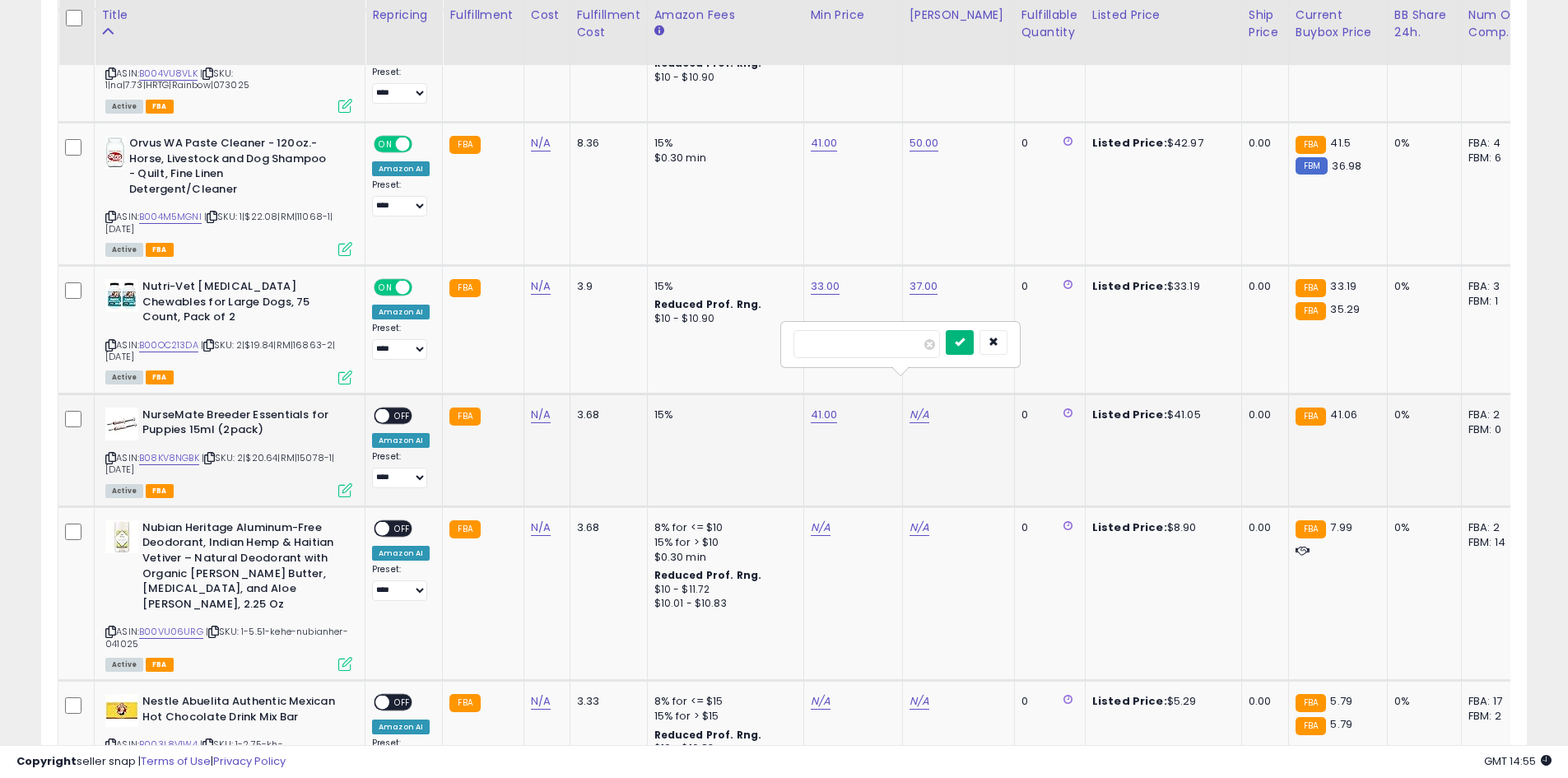
type input "**"
click at [965, 346] on icon "submit" at bounding box center [960, 342] width 10 height 10
click at [402, 408] on span "OFF" at bounding box center [402, 415] width 26 height 14
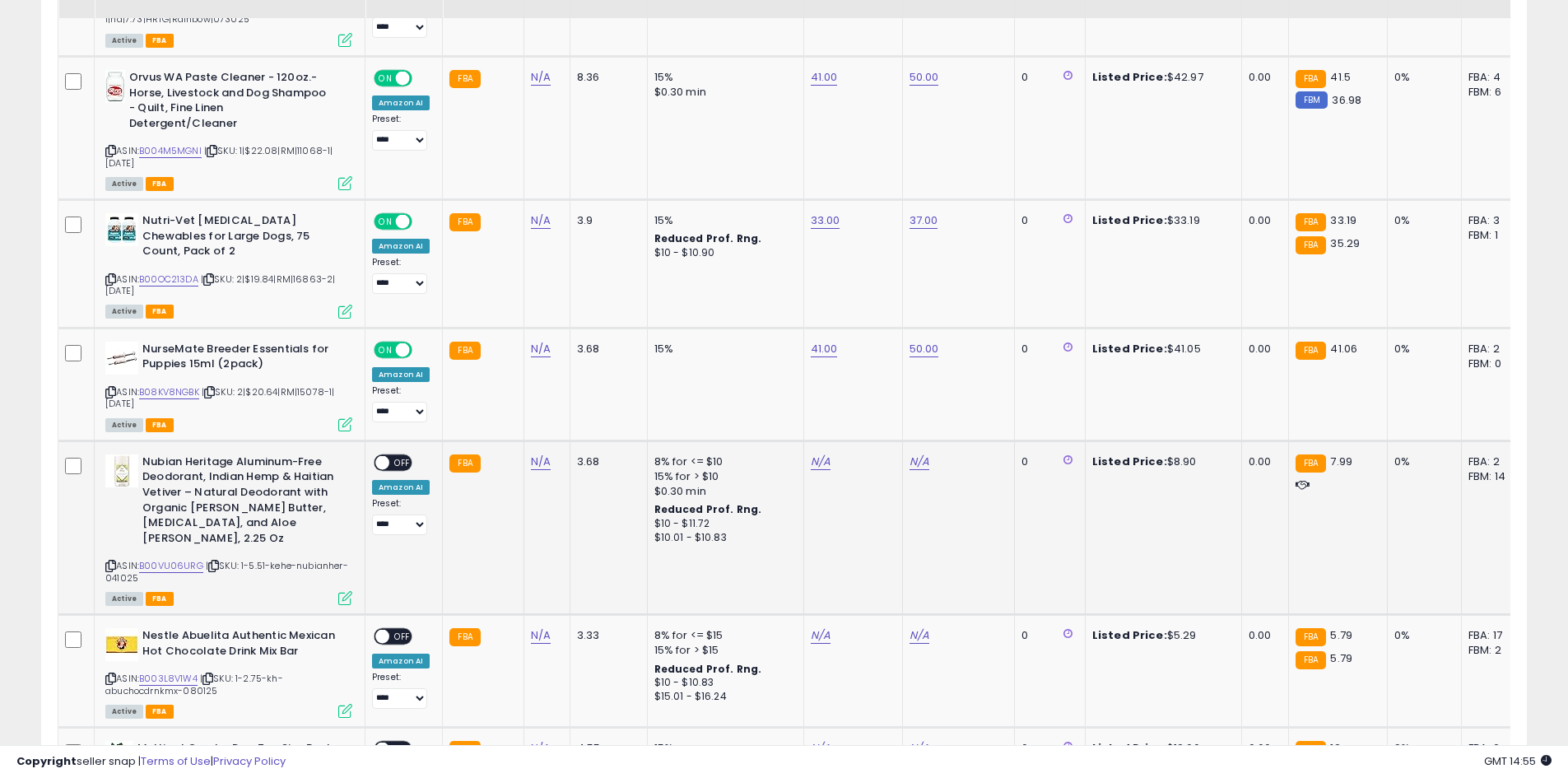
scroll to position [2548, 0]
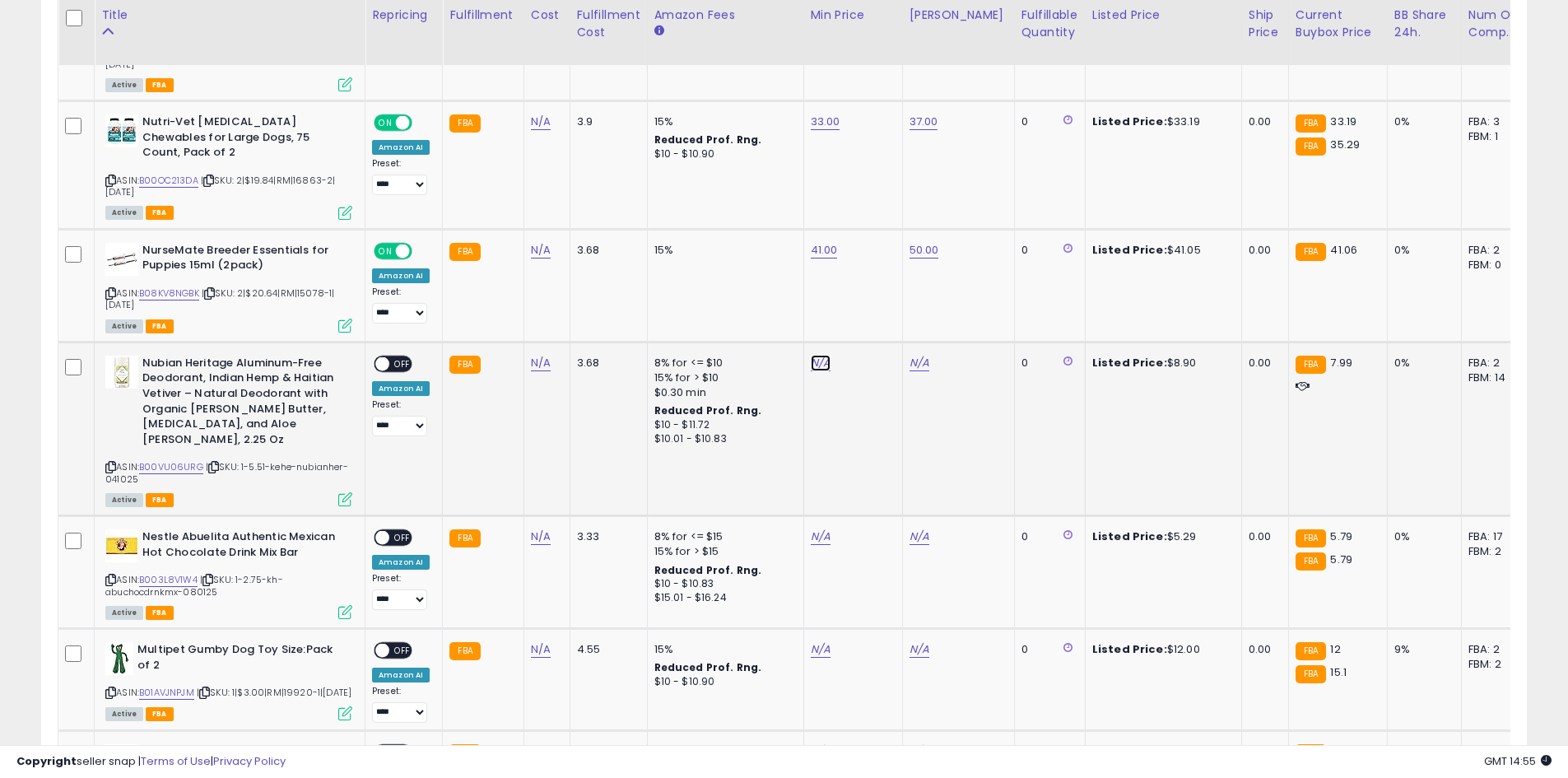
click at [818, 355] on link "N/A" at bounding box center [820, 363] width 19 height 16
type input "*"
click at [875, 298] on button "submit" at bounding box center [861, 290] width 28 height 25
click at [914, 355] on link "N/A" at bounding box center [919, 363] width 19 height 16
type input "****"
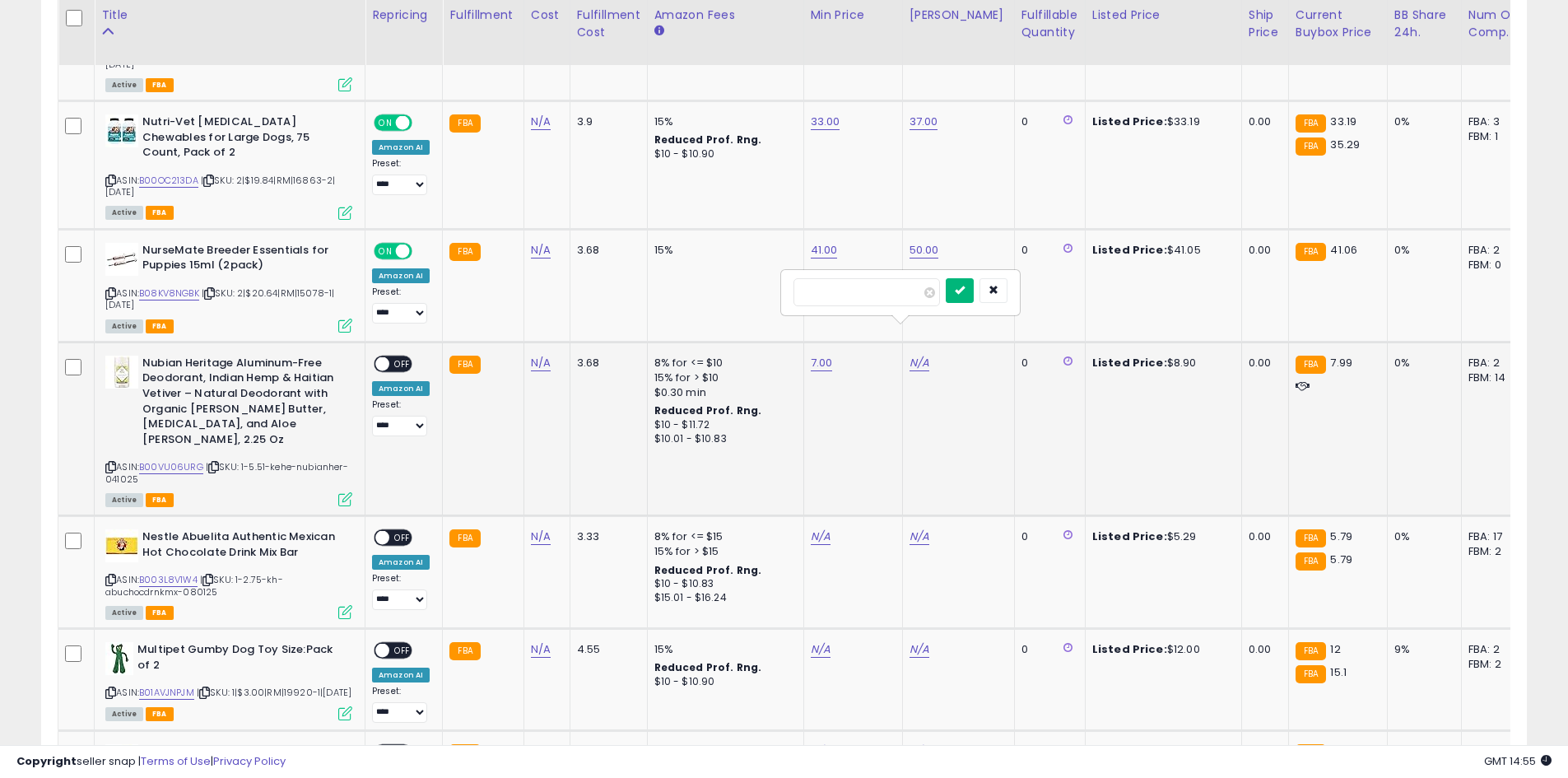
click at [973, 295] on button "submit" at bounding box center [959, 290] width 28 height 25
click at [396, 357] on span "OFF" at bounding box center [402, 364] width 26 height 14
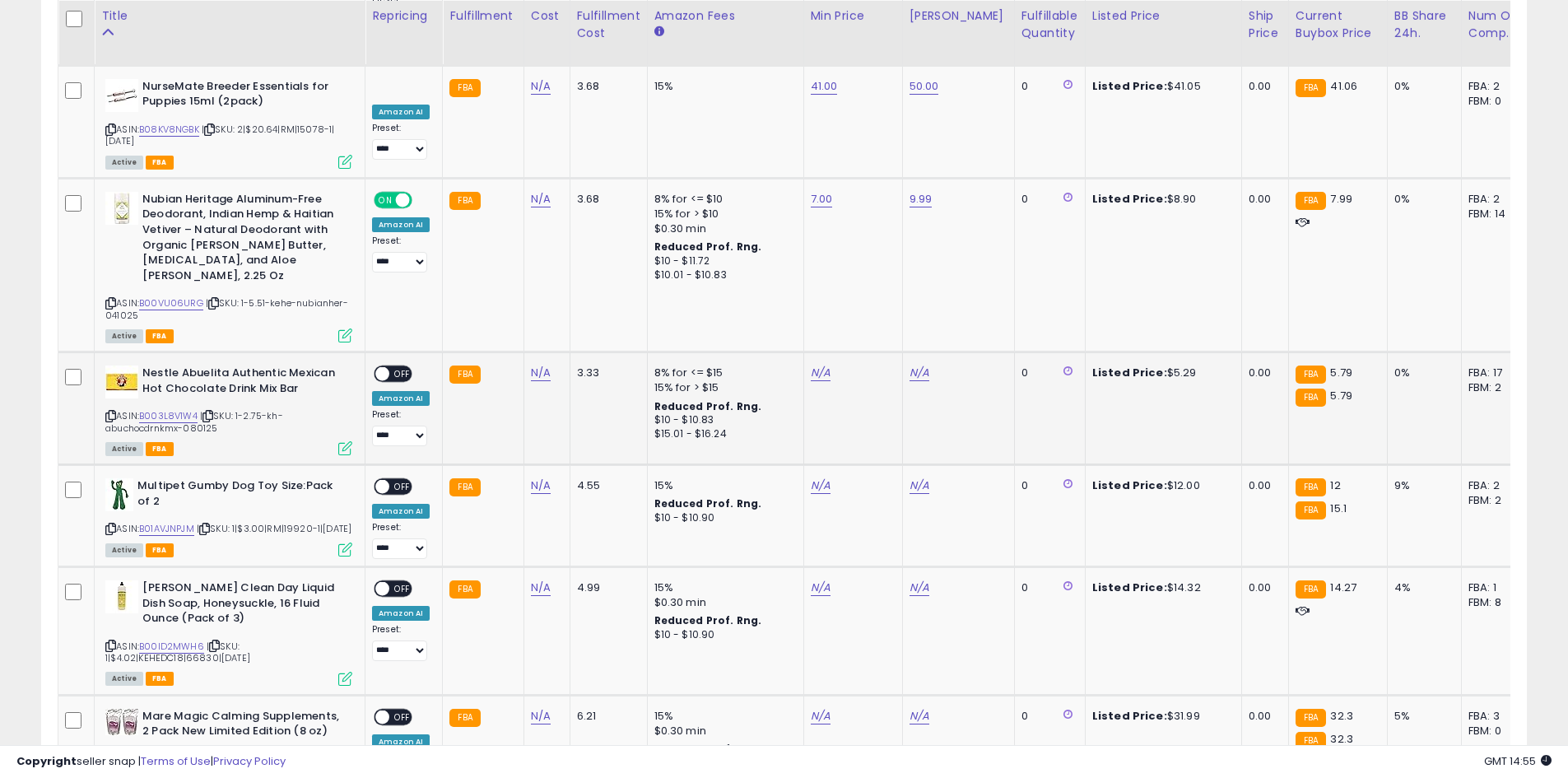
scroll to position [2714, 0]
click at [820, 364] on link "N/A" at bounding box center [820, 371] width 19 height 16
type input "*"
click at [875, 289] on button "submit" at bounding box center [861, 284] width 28 height 25
click at [911, 364] on link "N/A" at bounding box center [919, 371] width 19 height 16
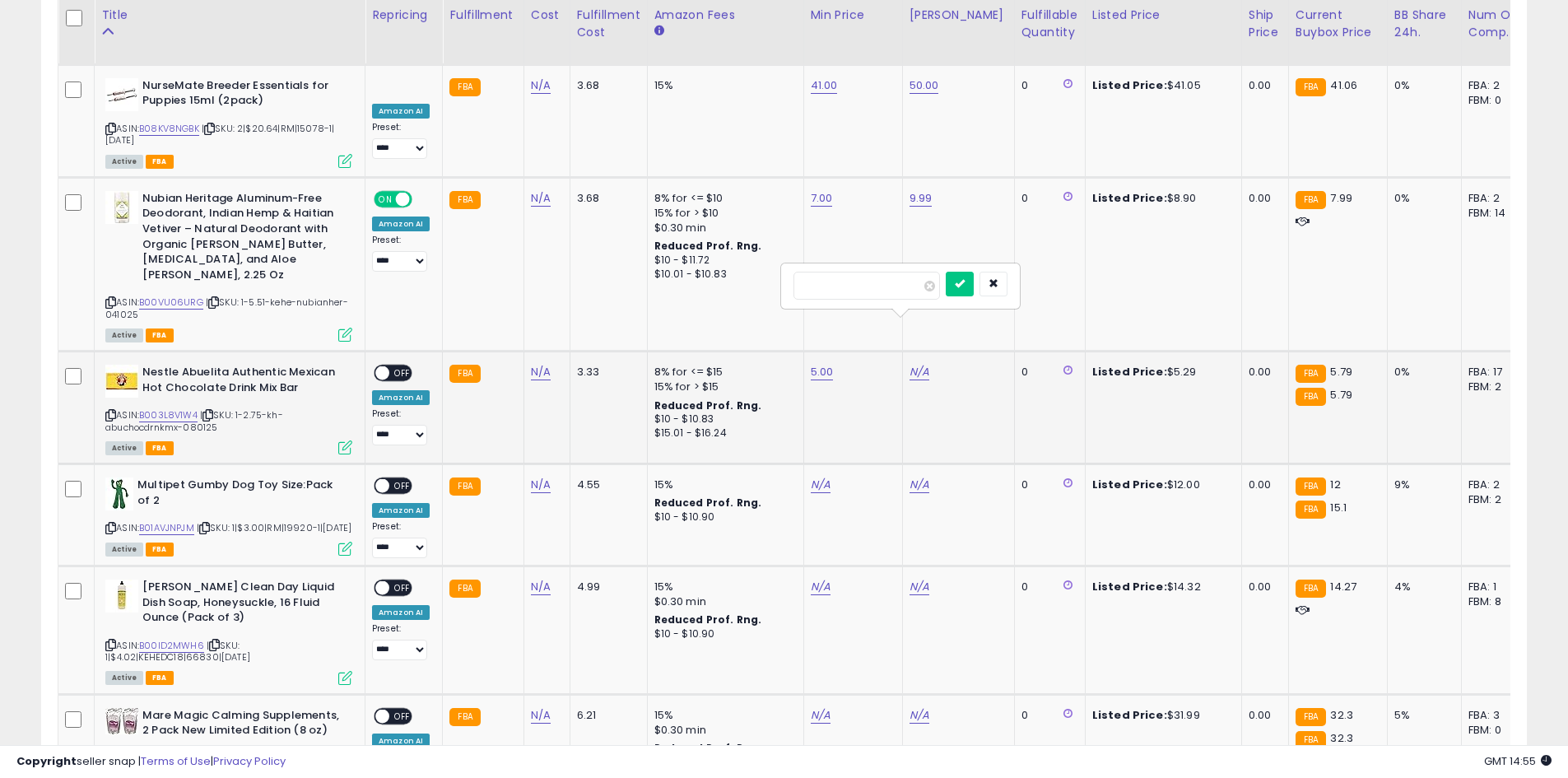
type input "***"
click at [973, 295] on button "submit" at bounding box center [959, 284] width 28 height 25
type input "****"
click at [974, 283] on button "submit" at bounding box center [961, 284] width 28 height 25
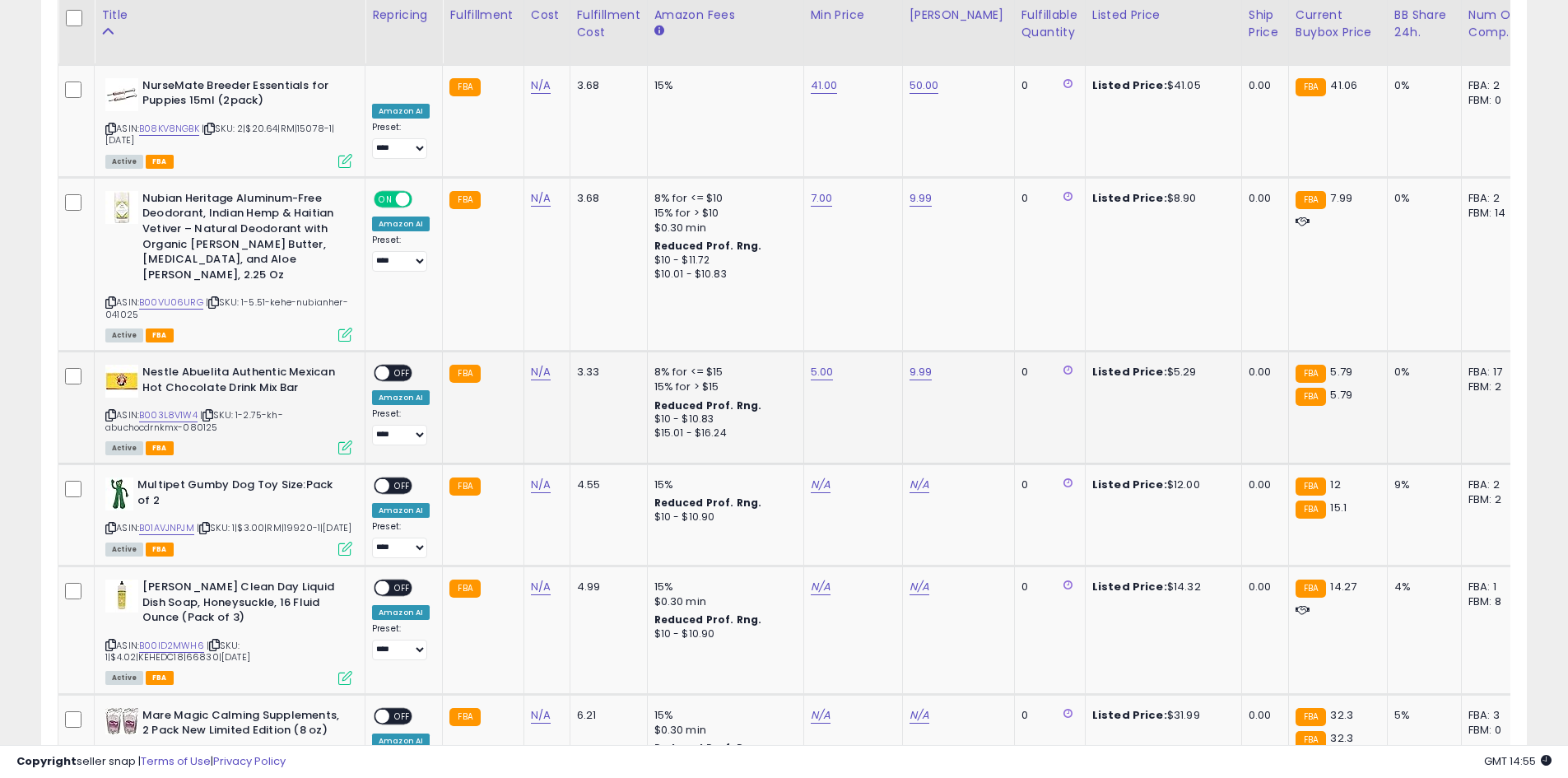
click at [390, 366] on span "OFF" at bounding box center [402, 373] width 26 height 14
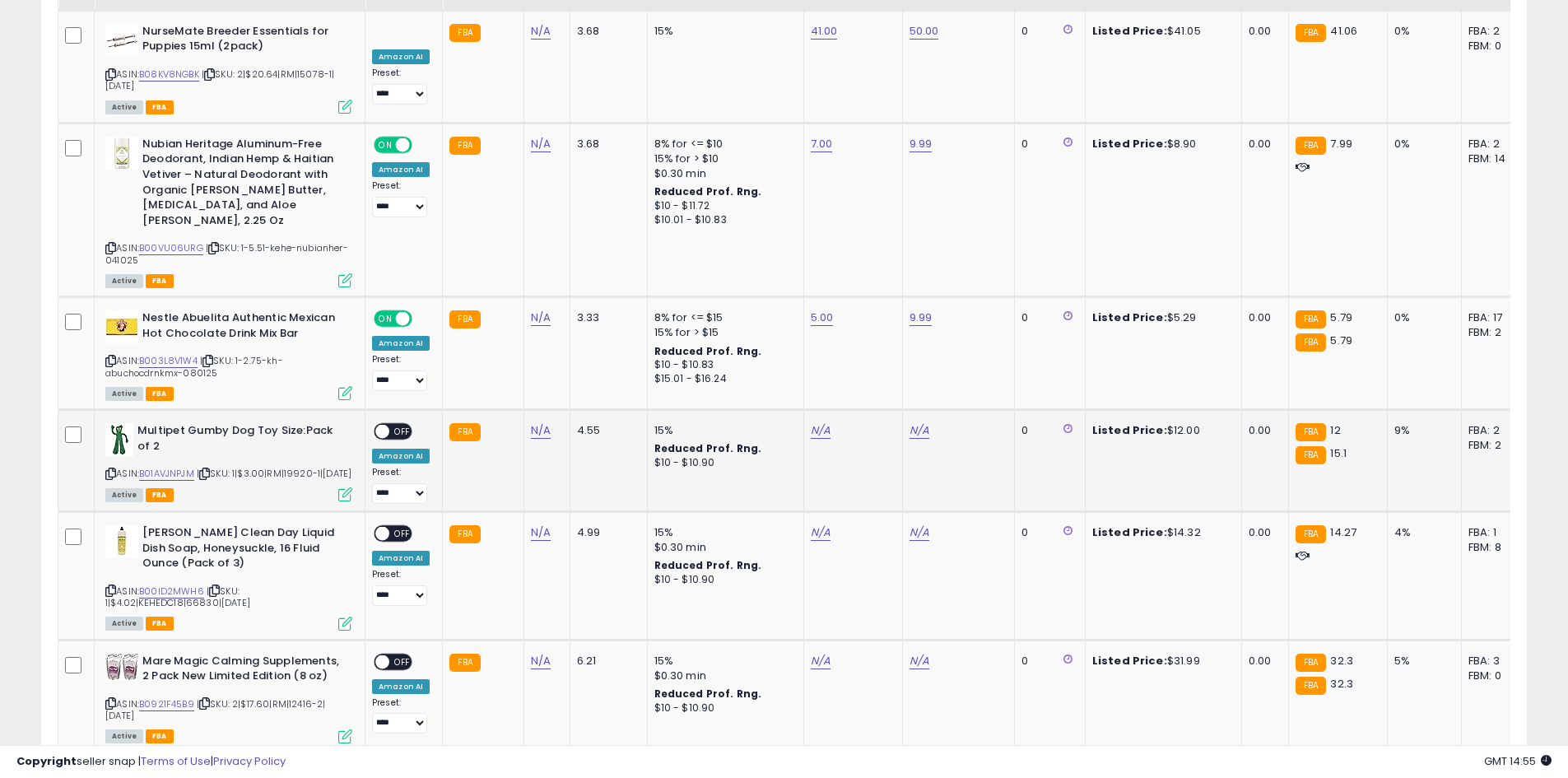
scroll to position [2796, 0]
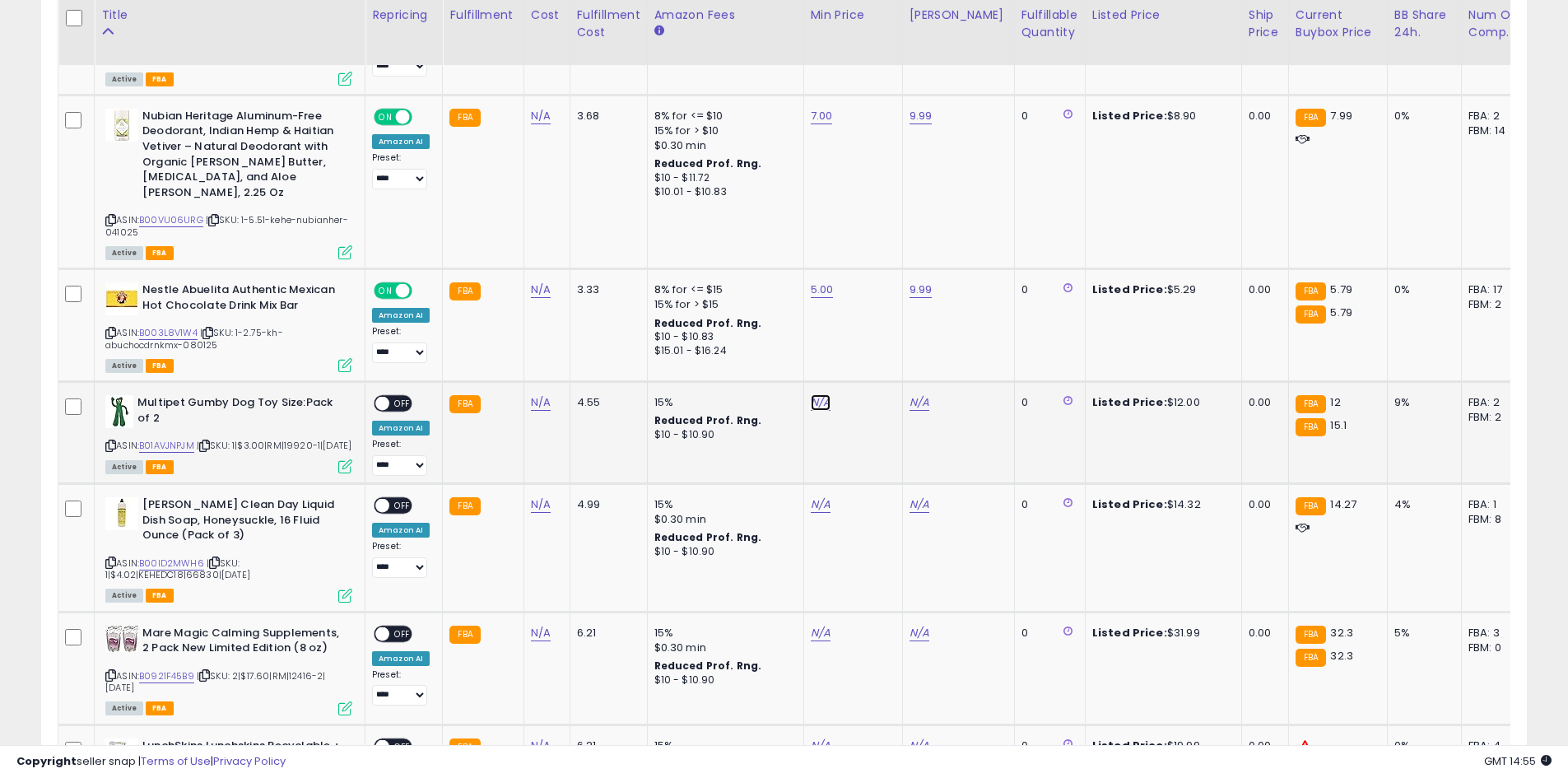
click at [814, 394] on link "N/A" at bounding box center [820, 402] width 19 height 16
type input "**"
click at [875, 316] on button "submit" at bounding box center [861, 314] width 28 height 25
click at [917, 394] on link "N/A" at bounding box center [919, 402] width 19 height 16
type input "**"
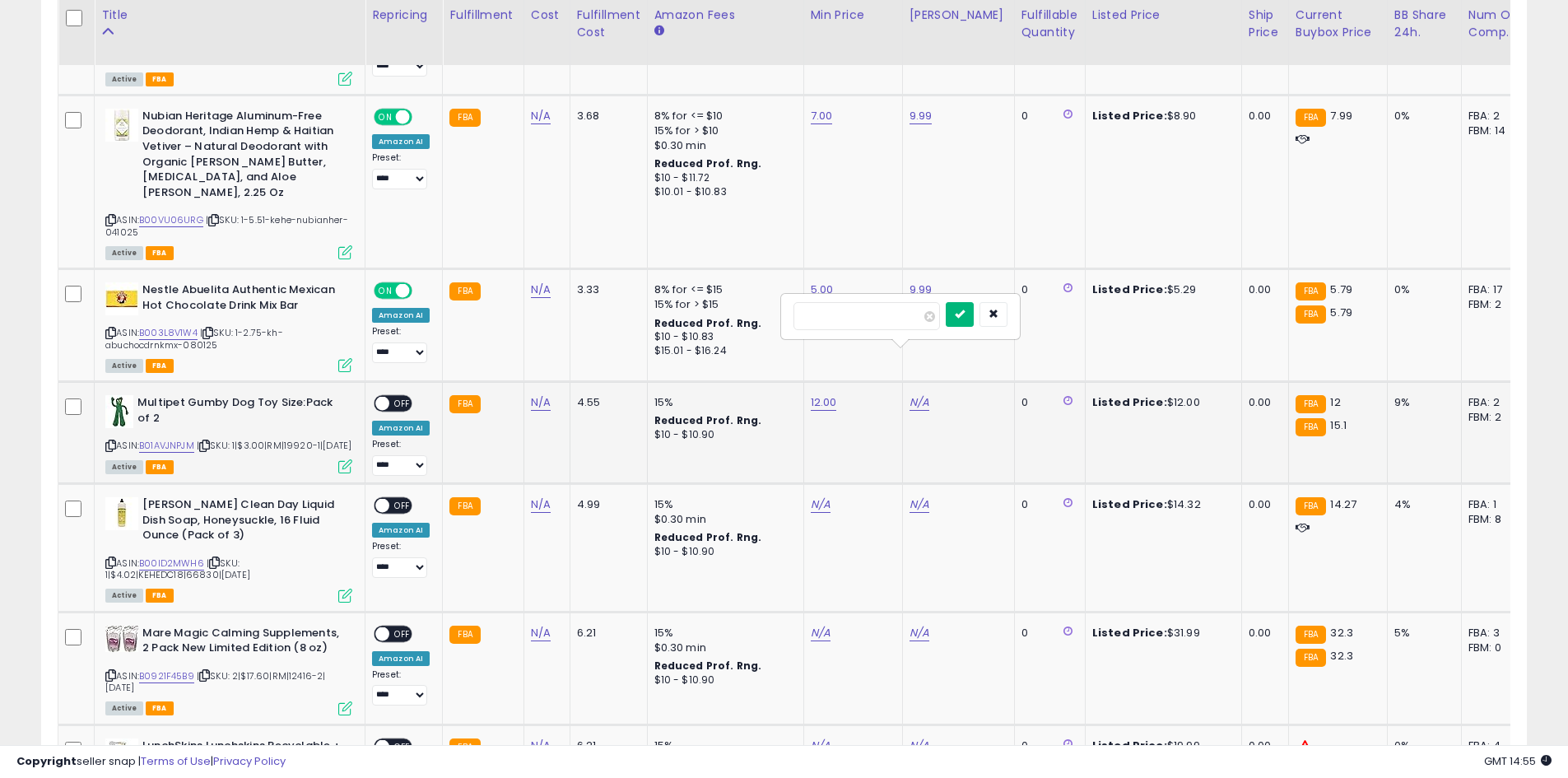
click at [973, 320] on button "submit" at bounding box center [959, 314] width 28 height 25
click at [395, 397] on span "OFF" at bounding box center [402, 403] width 26 height 14
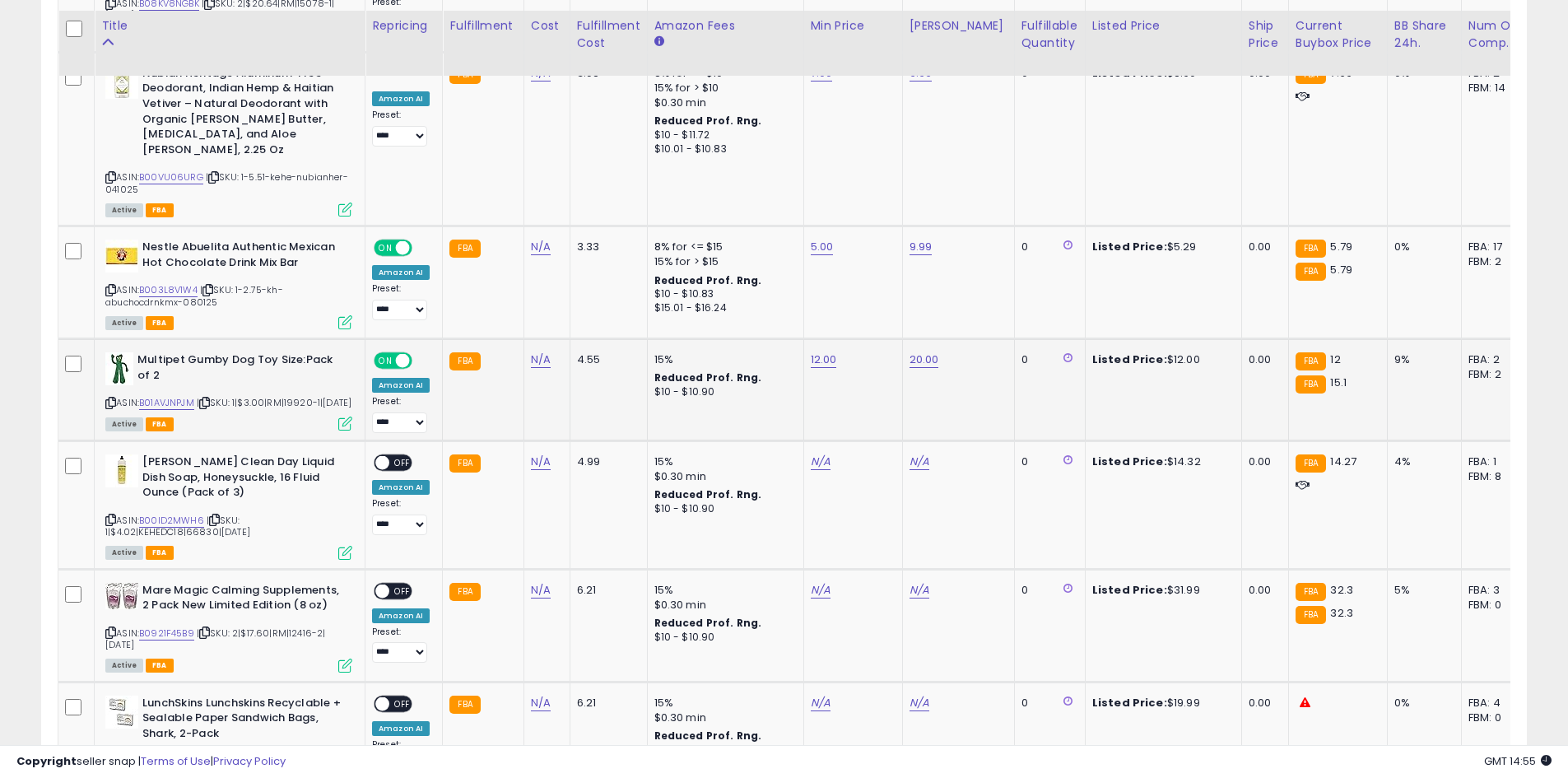
scroll to position [2878, 0]
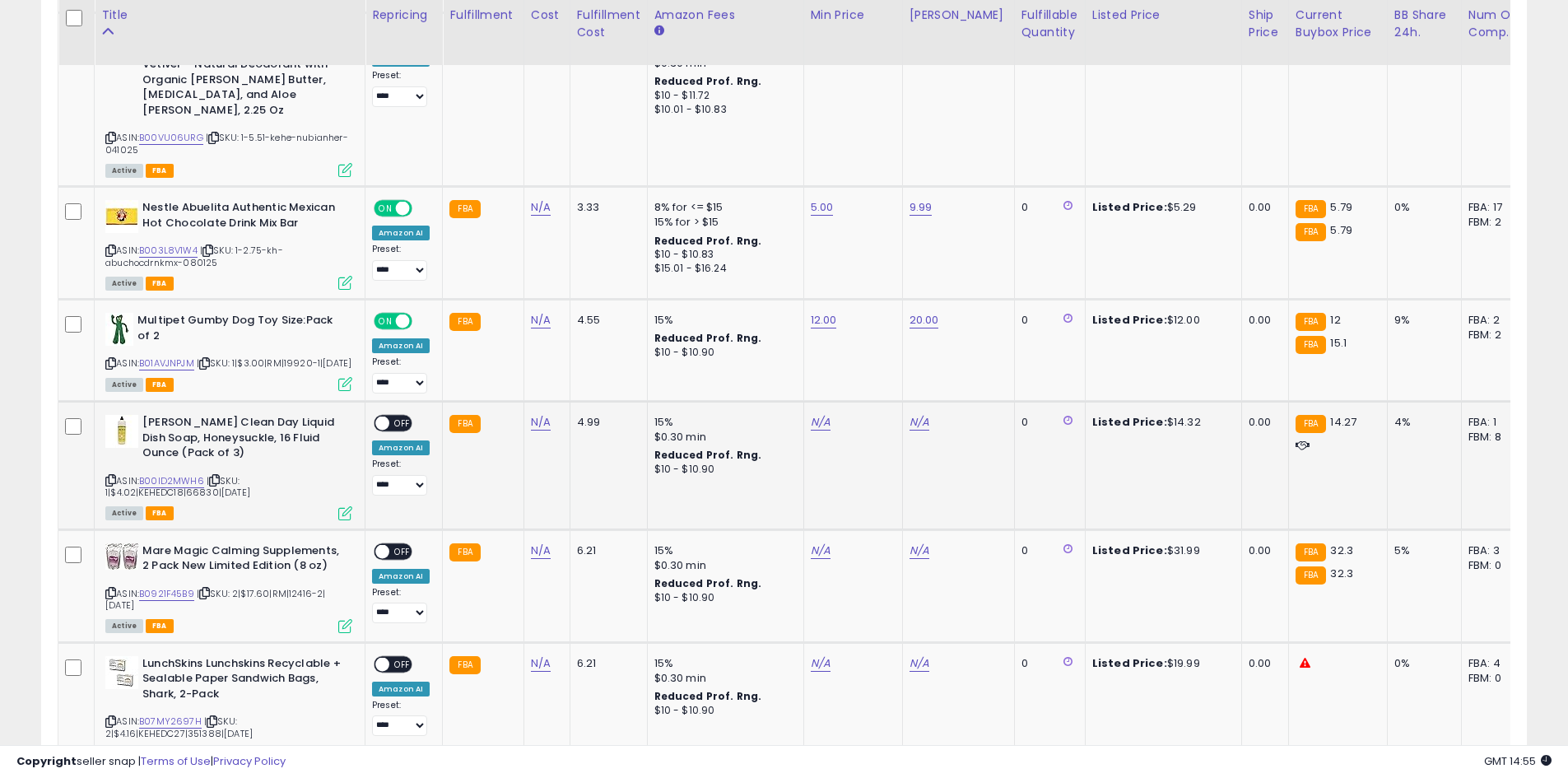
click at [827, 415] on div "N/A" at bounding box center [850, 422] width 79 height 14
click at [819, 414] on link "N/A" at bounding box center [820, 422] width 19 height 16
type input "**"
click at [875, 352] on button "submit" at bounding box center [861, 346] width 28 height 25
click at [910, 414] on link "N/A" at bounding box center [919, 422] width 19 height 16
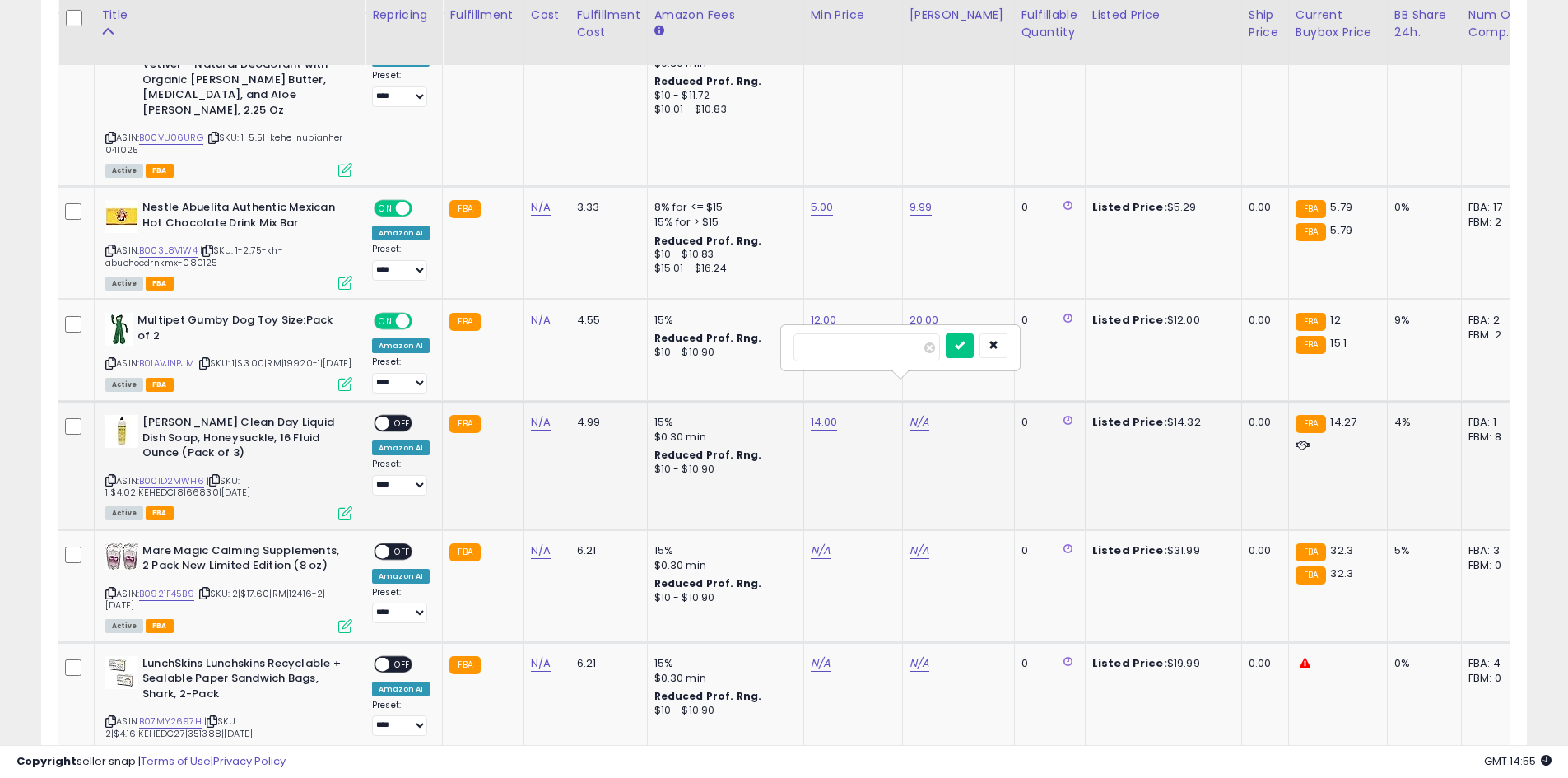
type input "**"
click at [970, 349] on div "**" at bounding box center [900, 348] width 214 height 29
click at [970, 350] on div "**" at bounding box center [900, 348] width 214 height 29
click at [973, 349] on button "submit" at bounding box center [959, 346] width 28 height 25
click at [406, 417] on span "OFF" at bounding box center [402, 424] width 26 height 14
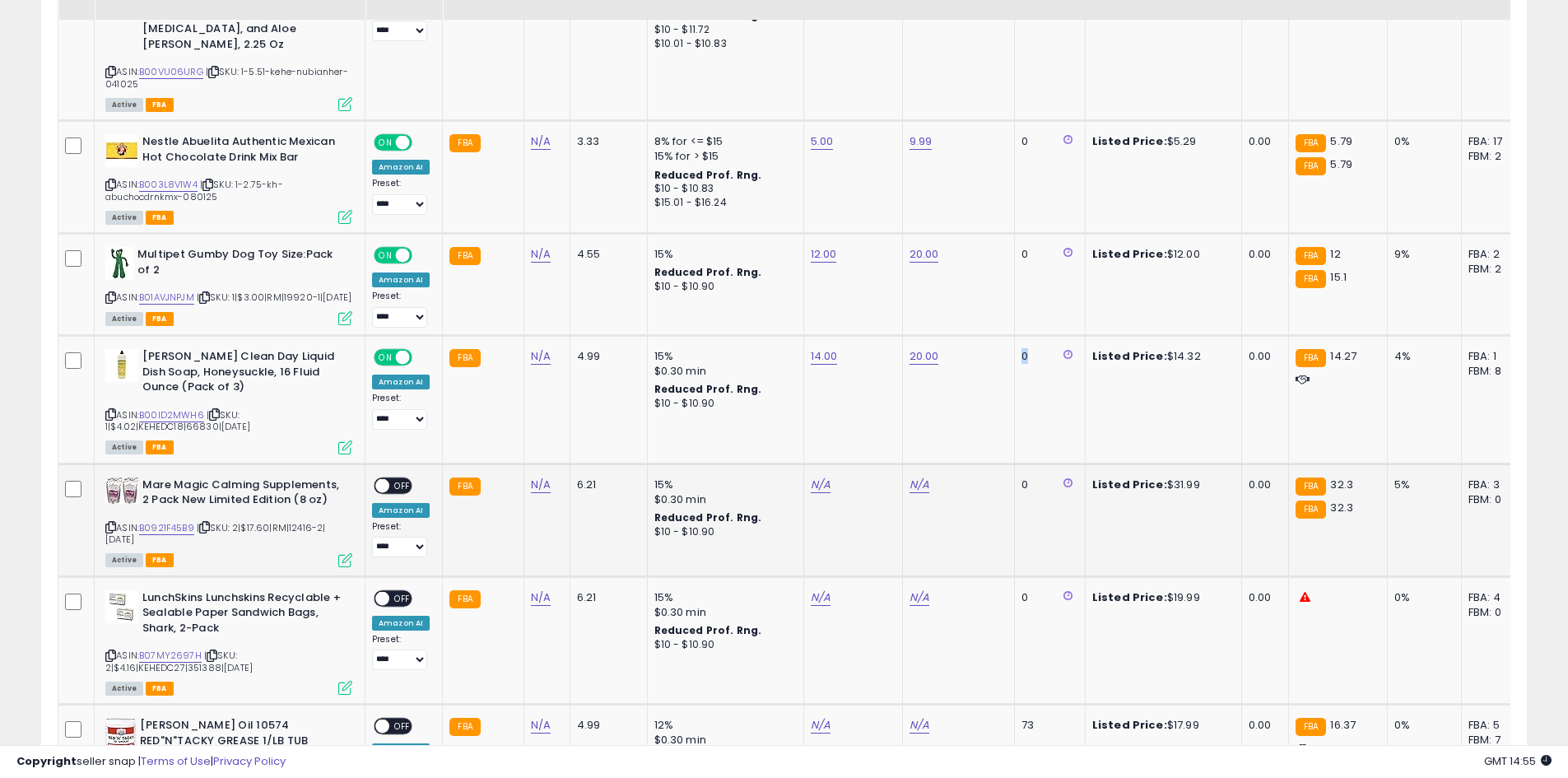
scroll to position [3043, 0]
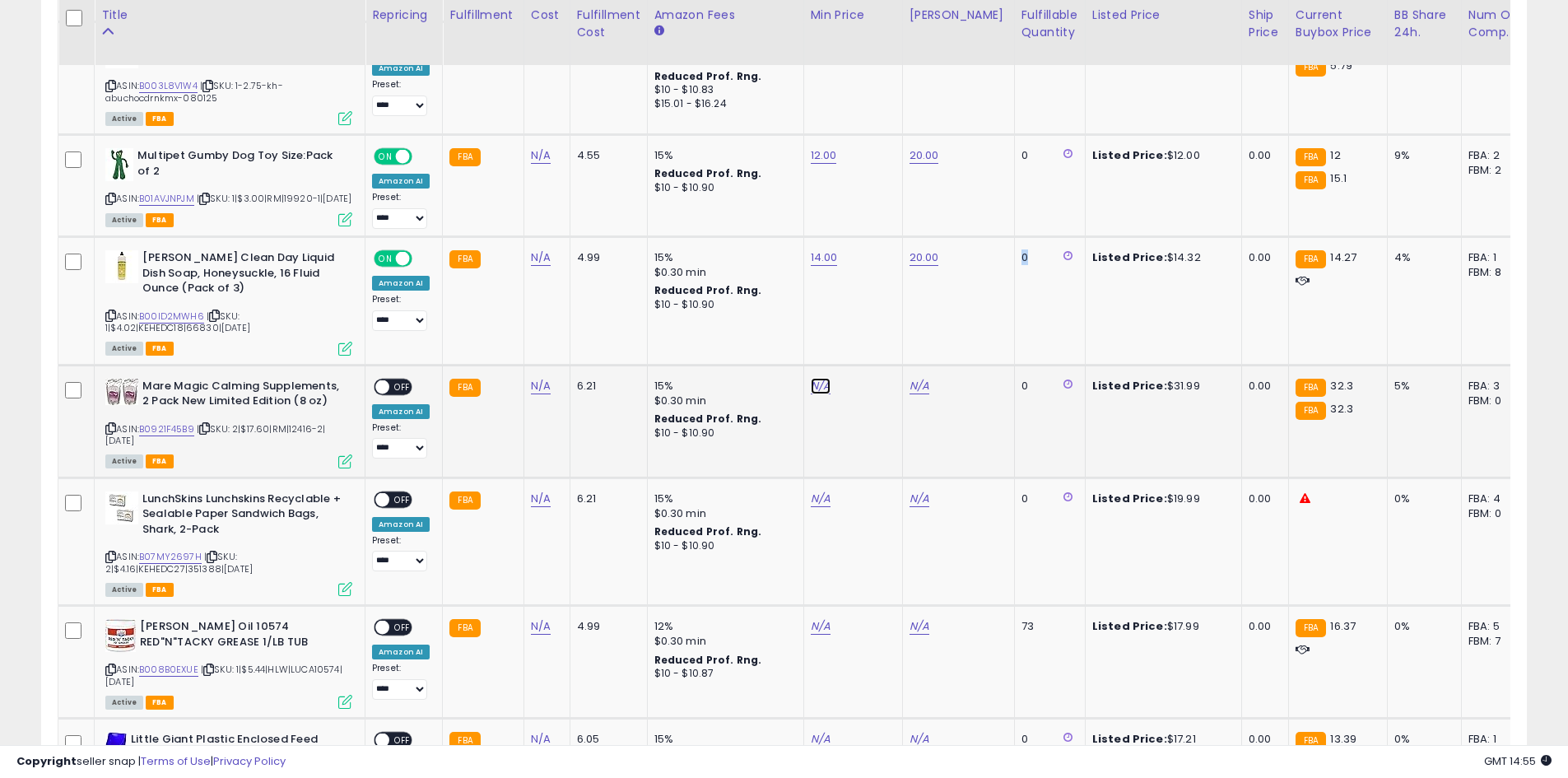
click at [818, 378] on link "N/A" at bounding box center [820, 386] width 19 height 16
type input "**"
click at [875, 317] on button "submit" at bounding box center [861, 308] width 28 height 25
click at [920, 378] on link "N/A" at bounding box center [919, 386] width 19 height 16
type input "**"
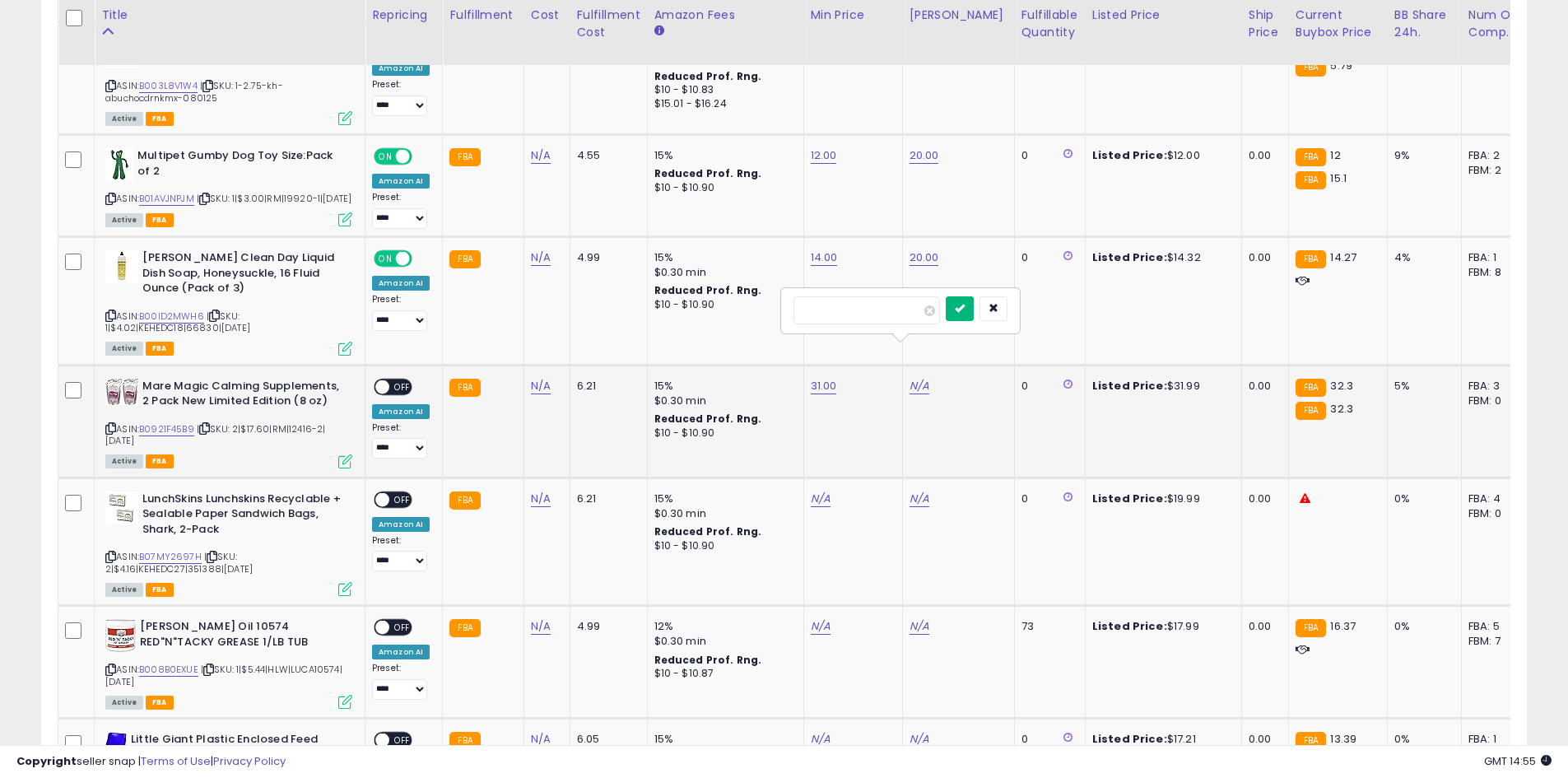
click at [973, 309] on button "submit" at bounding box center [959, 308] width 28 height 25
click at [399, 380] on span "OFF" at bounding box center [402, 386] width 26 height 14
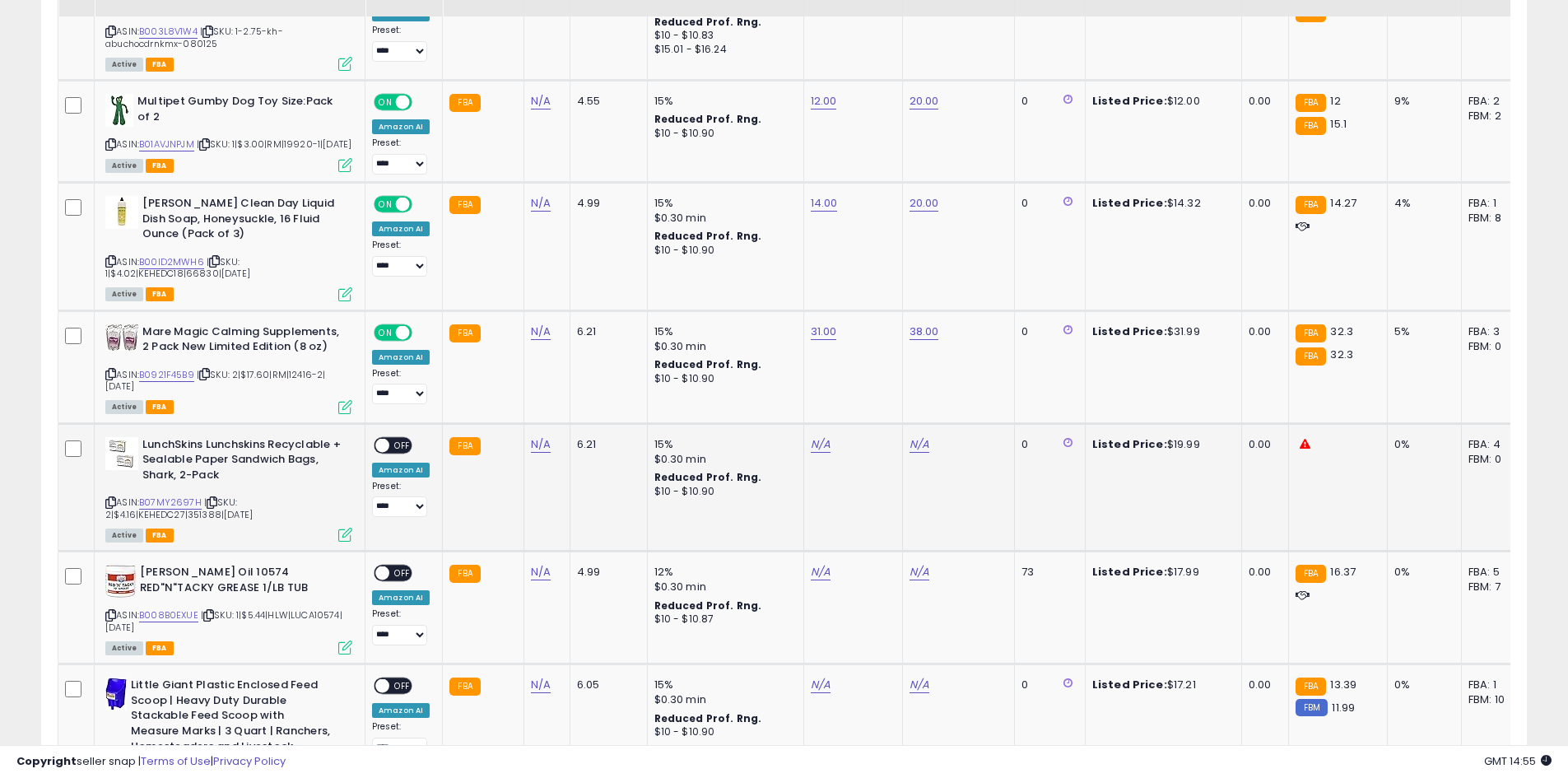
scroll to position [3125, 0]
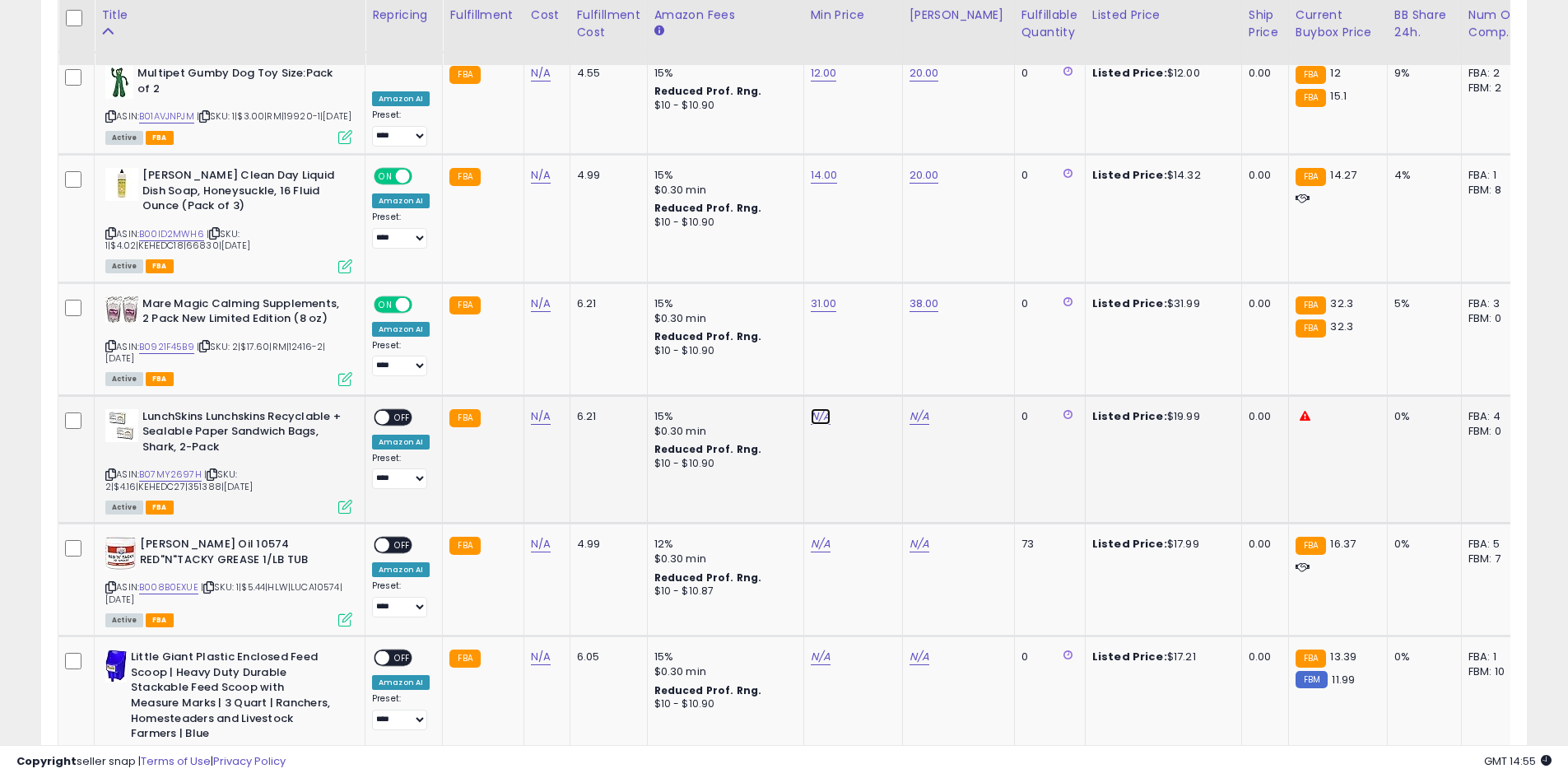
click at [811, 408] on link "N/A" at bounding box center [820, 416] width 19 height 16
type input "**"
click at [866, 338] on icon "submit" at bounding box center [862, 339] width 10 height 10
click at [918, 408] on link "N/A" at bounding box center [919, 416] width 19 height 16
type input "**"
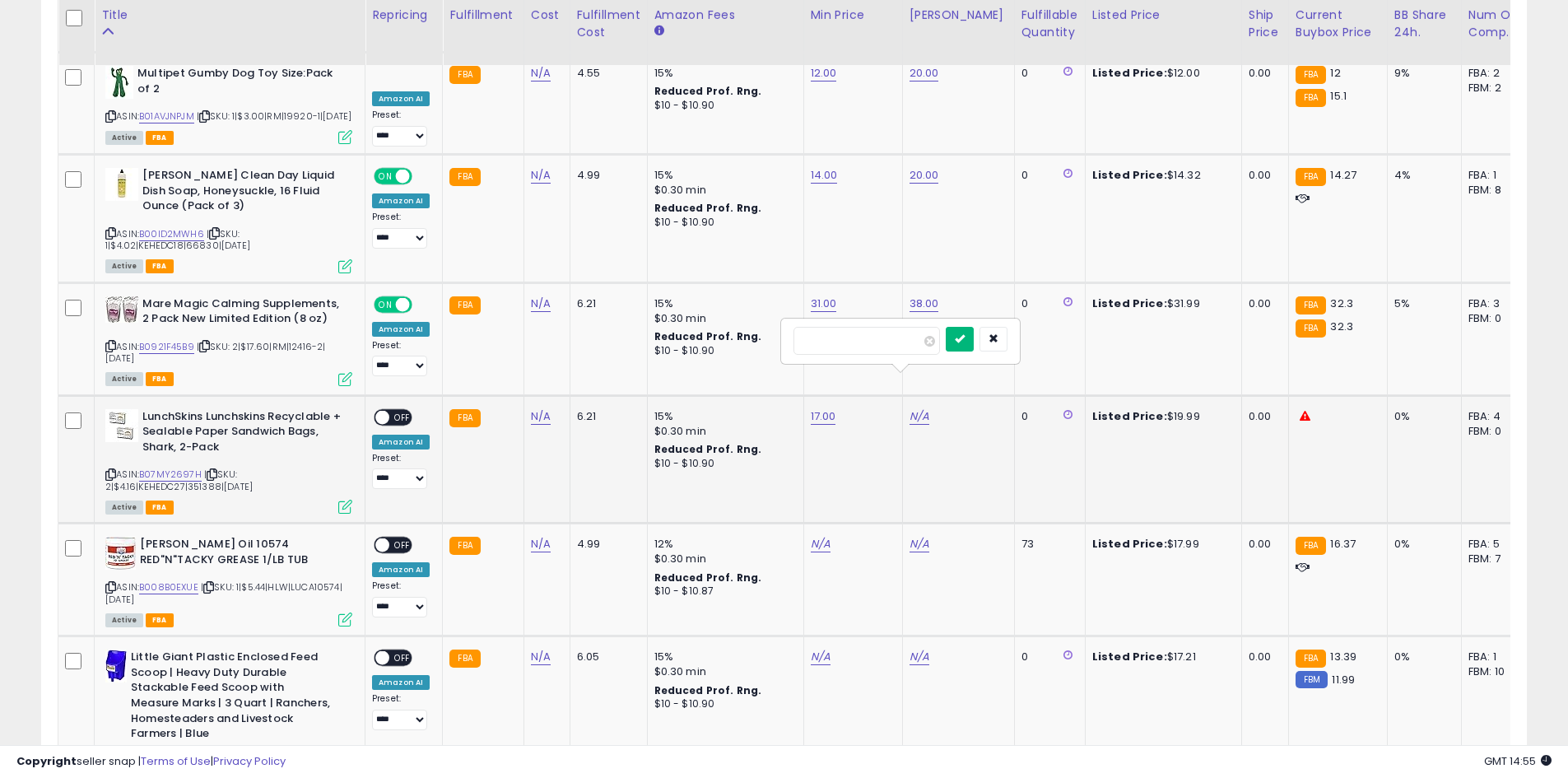
click at [973, 348] on button "submit" at bounding box center [959, 339] width 28 height 25
click at [402, 410] on span "OFF" at bounding box center [402, 417] width 26 height 14
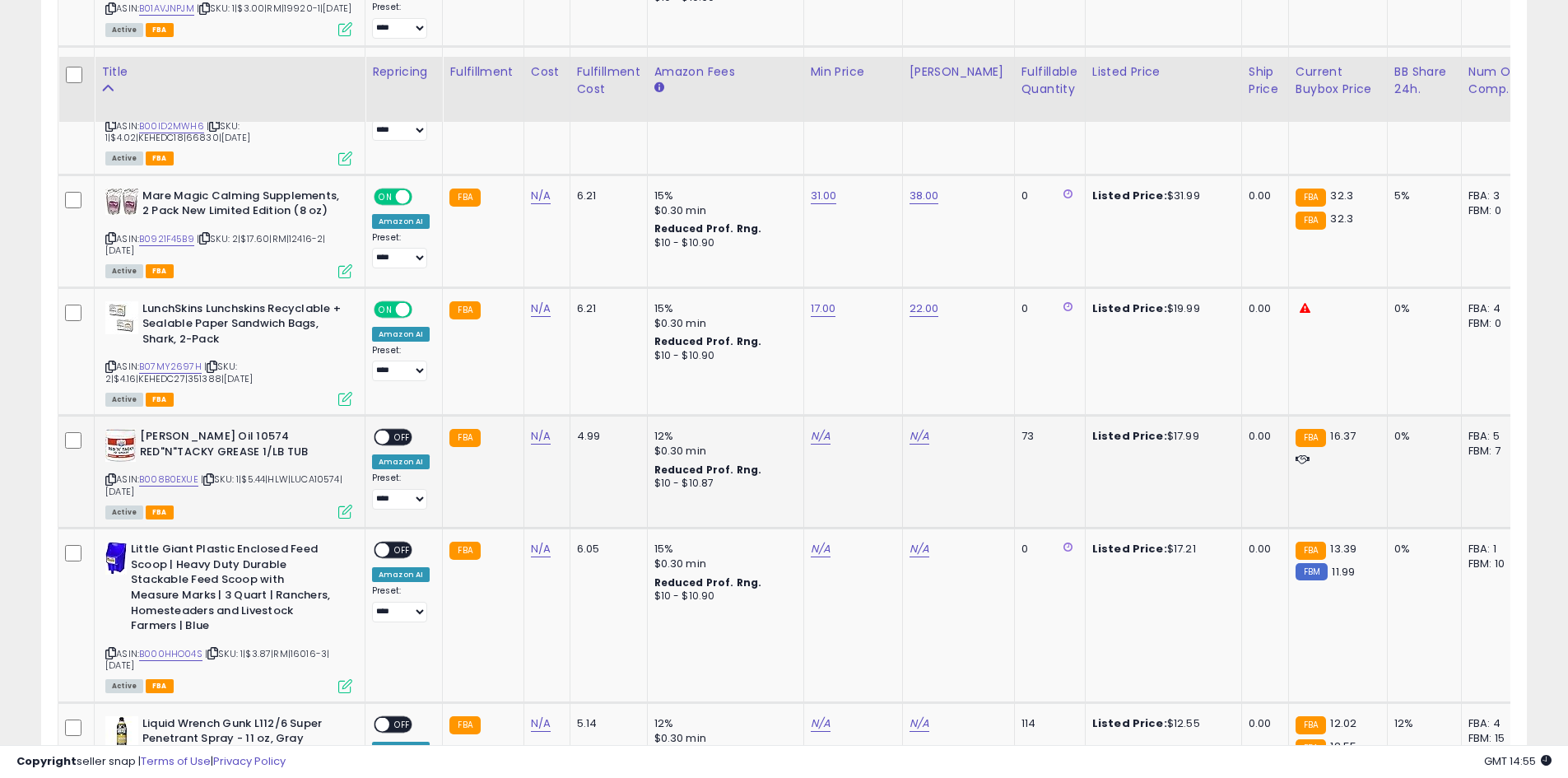
scroll to position [3290, 0]
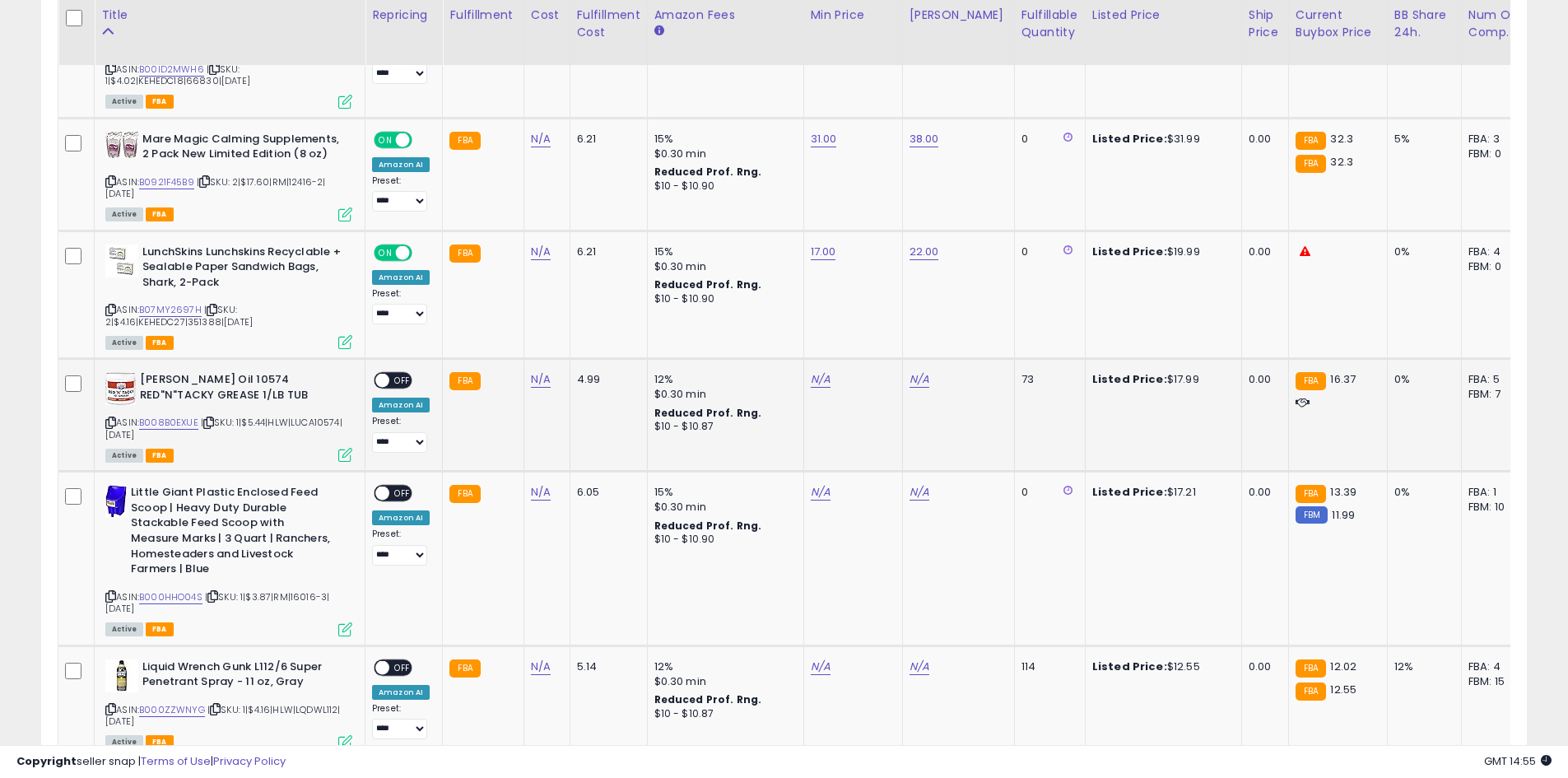
click at [827, 372] on div "N/A" at bounding box center [850, 379] width 79 height 14
click at [822, 371] on link "N/A" at bounding box center [820, 379] width 19 height 16
type input "**"
click at [875, 308] on button "submit" at bounding box center [861, 303] width 28 height 25
click at [918, 371] on link "N/A" at bounding box center [919, 379] width 19 height 16
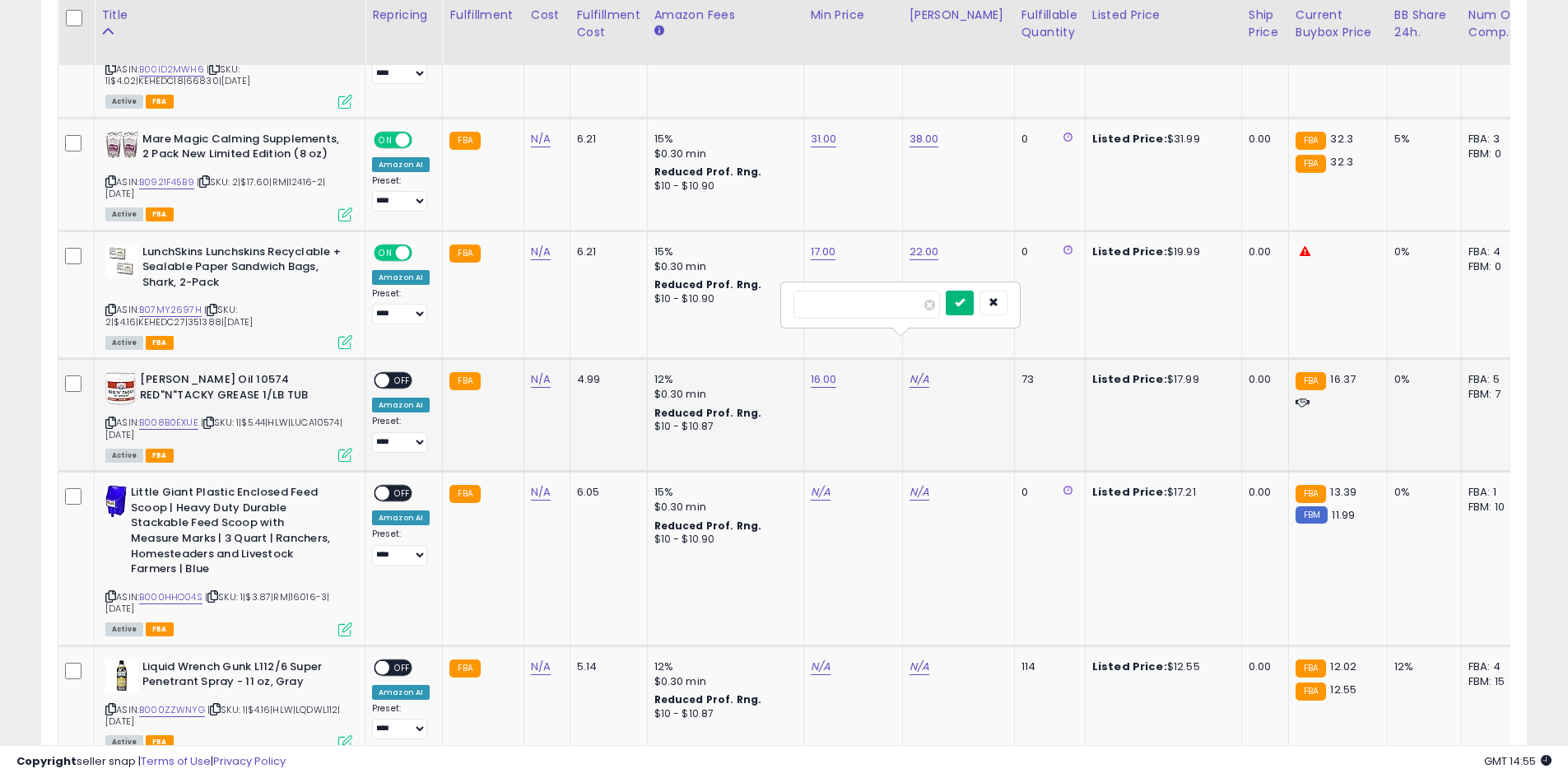
type input "**"
click at [973, 308] on button "submit" at bounding box center [959, 303] width 28 height 25
click at [401, 374] on span "OFF" at bounding box center [402, 381] width 26 height 14
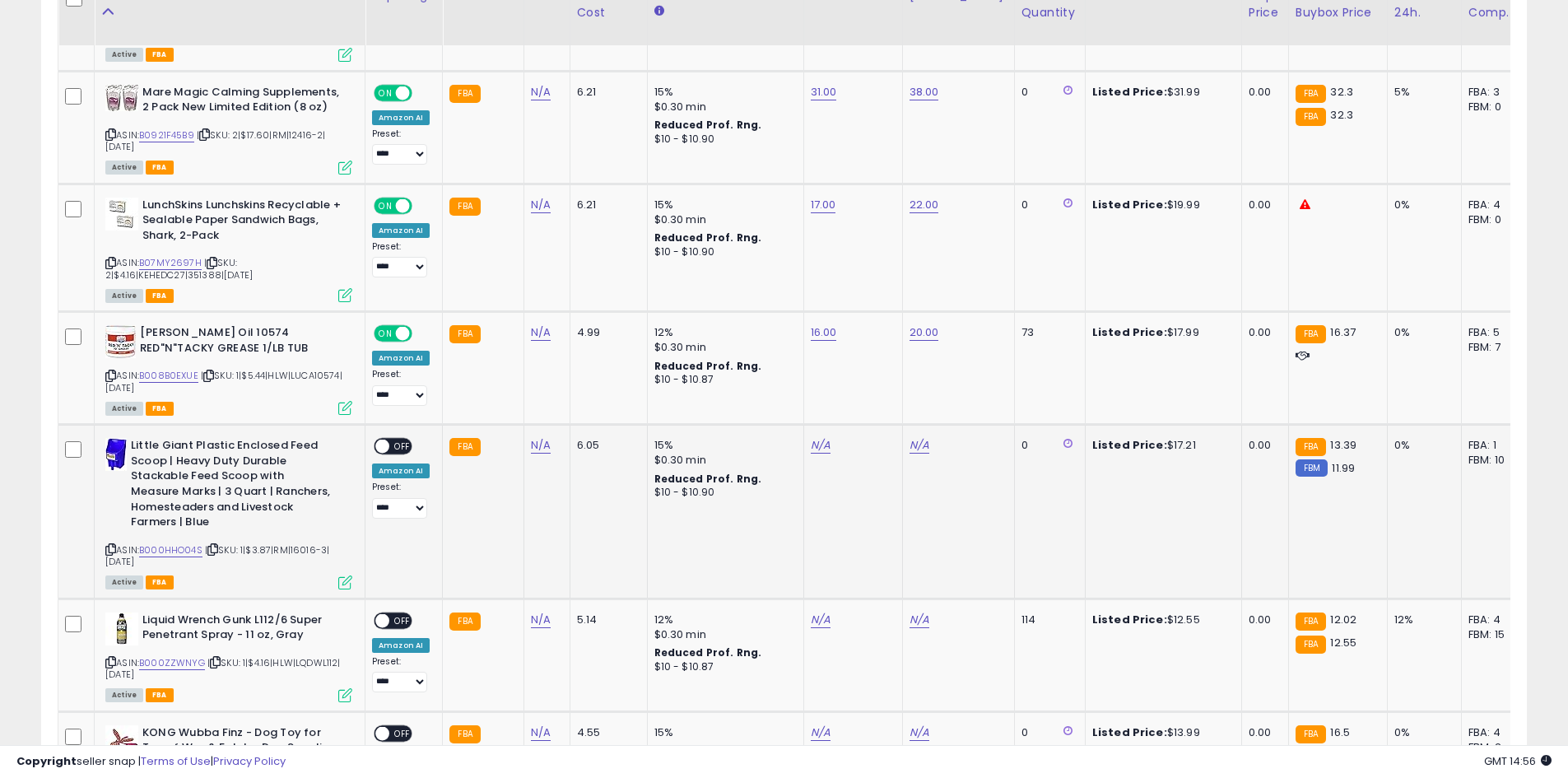
scroll to position [3372, 0]
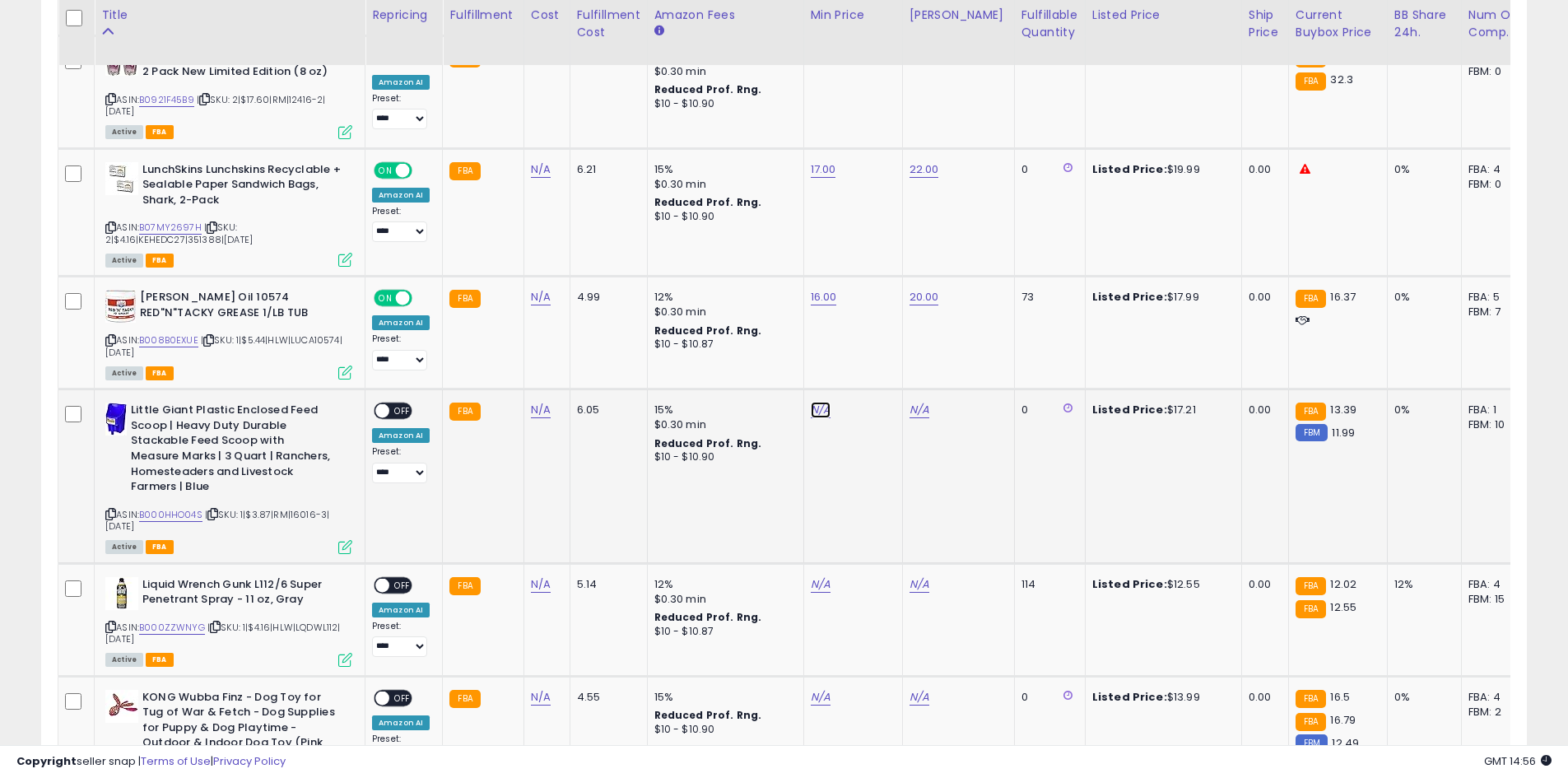
click at [814, 402] on link "N/A" at bounding box center [820, 409] width 19 height 16
type input "**"
click at [875, 334] on button "submit" at bounding box center [861, 333] width 28 height 25
click at [917, 402] on link "N/A" at bounding box center [919, 409] width 19 height 16
type input "**"
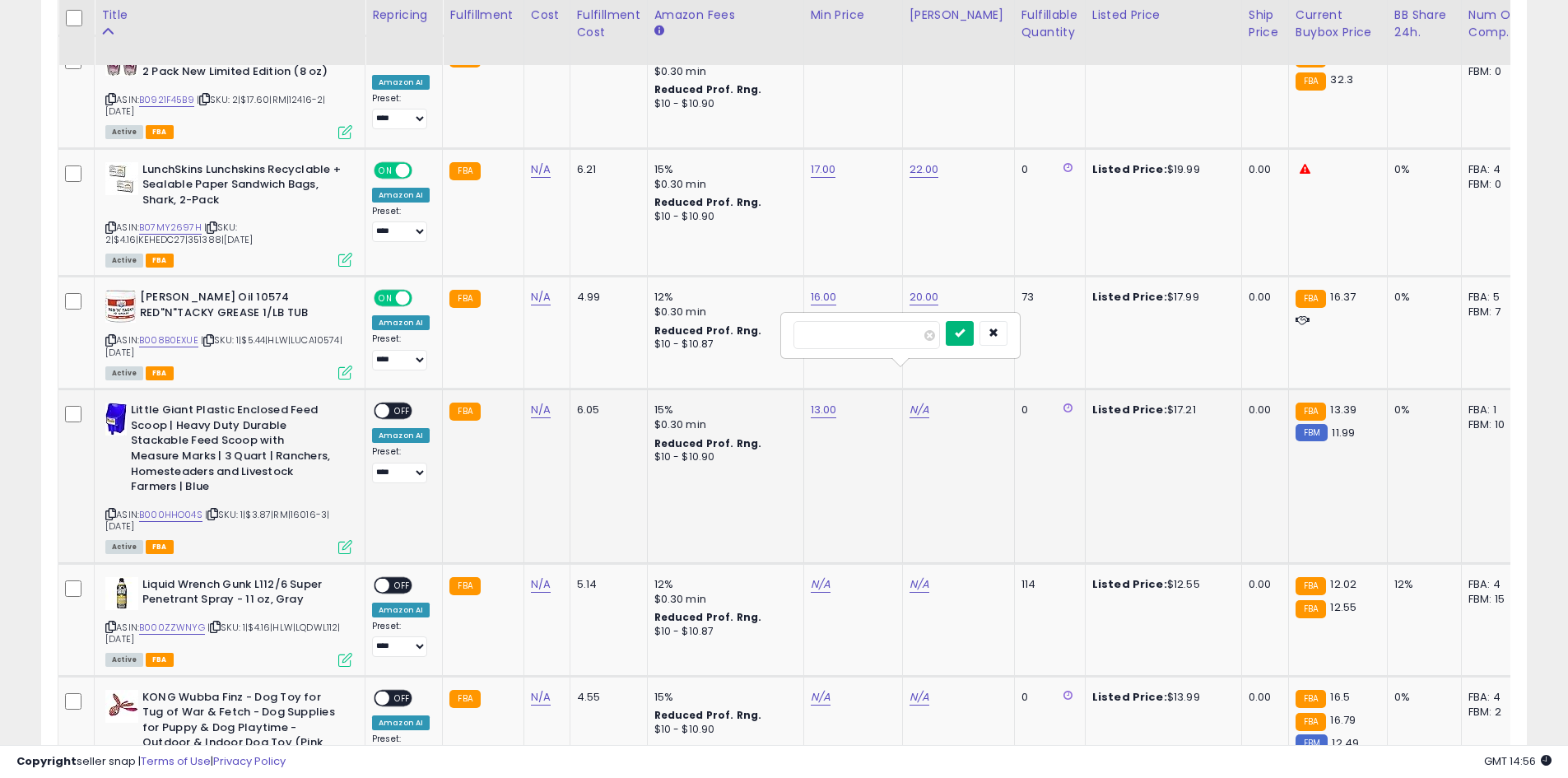
click at [973, 336] on button "submit" at bounding box center [959, 333] width 28 height 25
click at [404, 404] on span "OFF" at bounding box center [402, 411] width 26 height 14
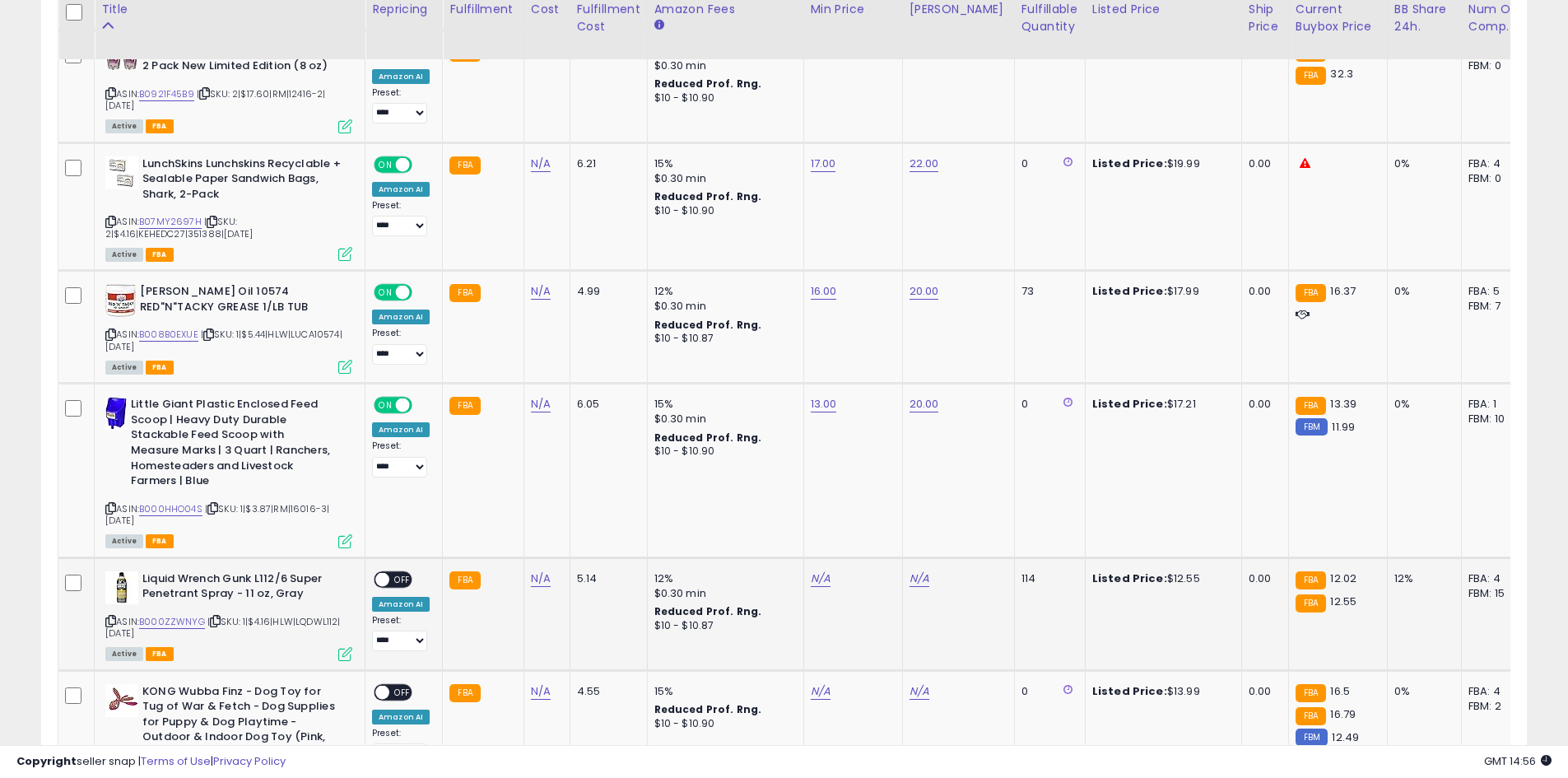
scroll to position [3537, 0]
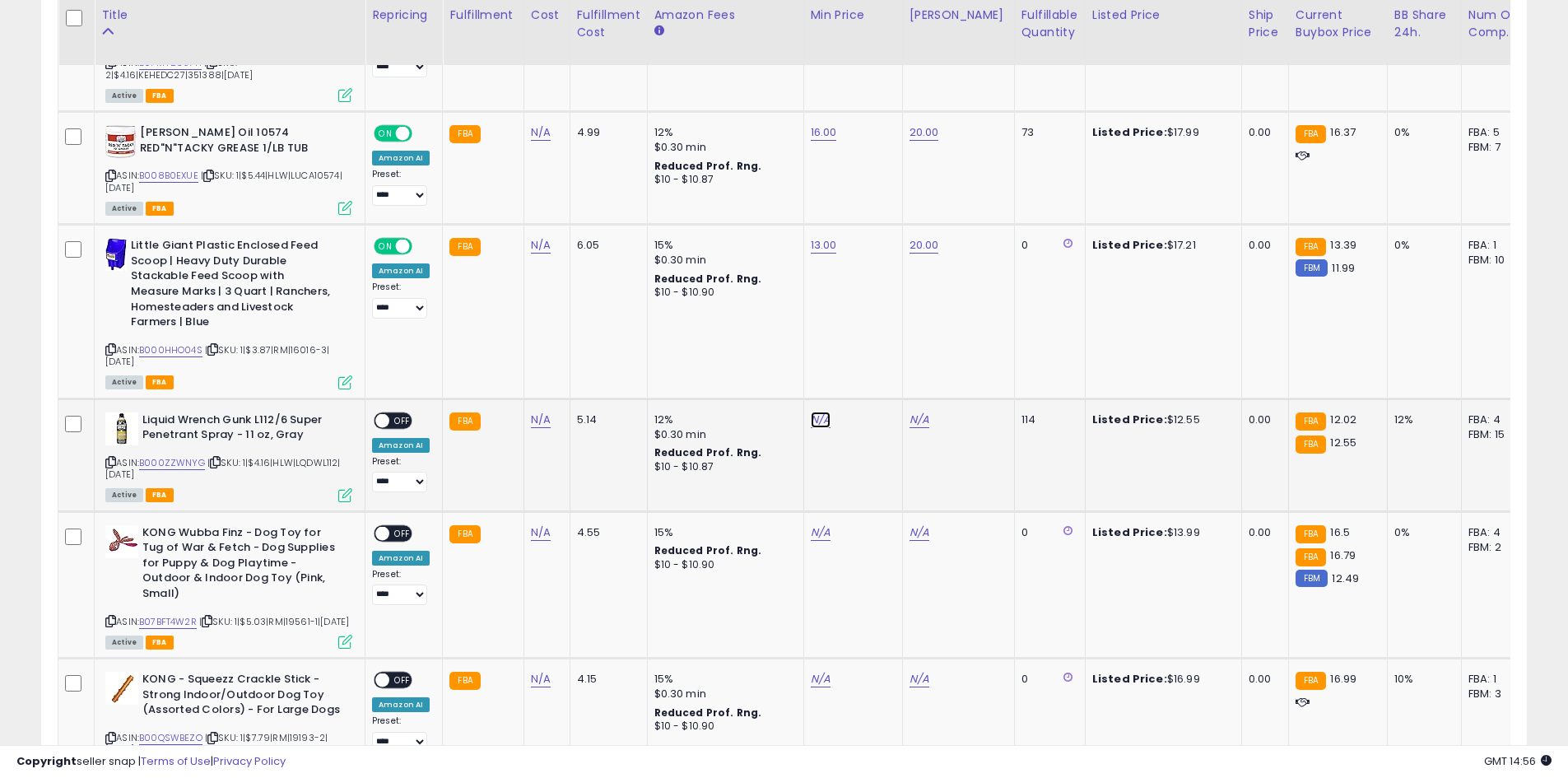
click at [811, 412] on link "N/A" at bounding box center [820, 420] width 19 height 16
type input "**"
click at [866, 339] on icon "submit" at bounding box center [862, 342] width 10 height 10
click at [912, 412] on link "N/A" at bounding box center [919, 420] width 19 height 16
type input "**"
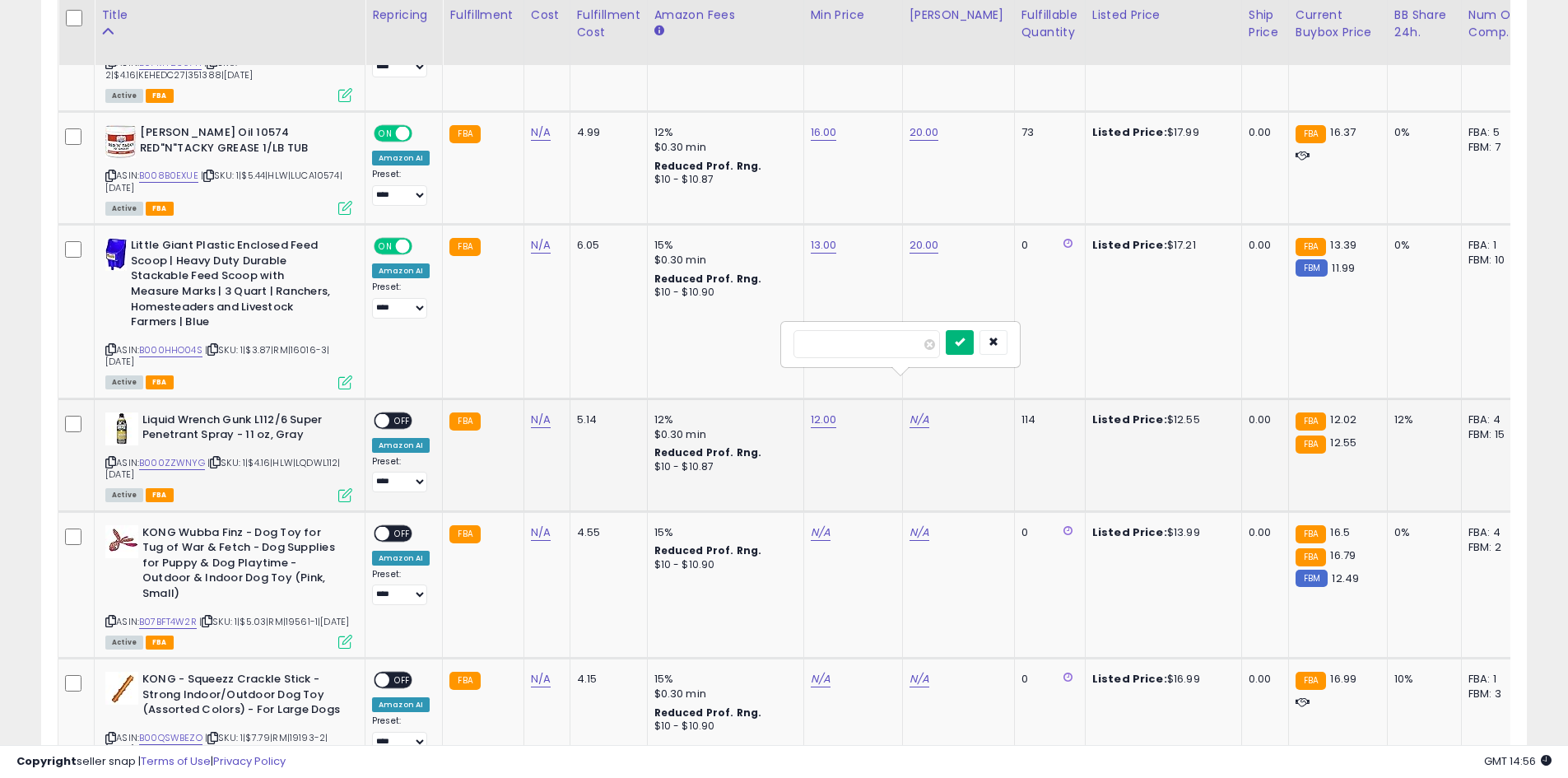
click at [973, 343] on button "submit" at bounding box center [959, 342] width 28 height 25
click at [408, 414] on span "OFF" at bounding box center [402, 420] width 26 height 14
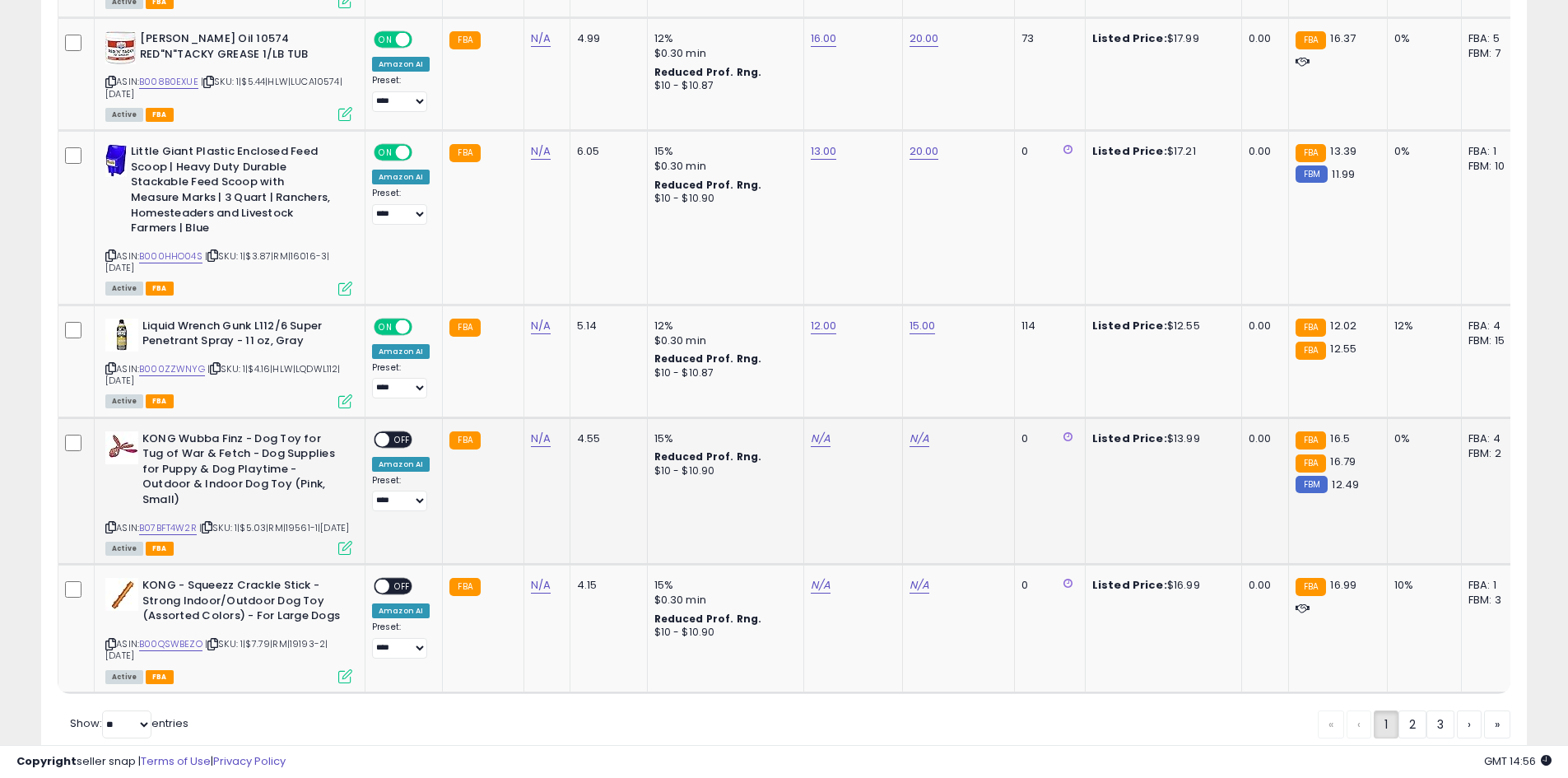
scroll to position [3664, 0]
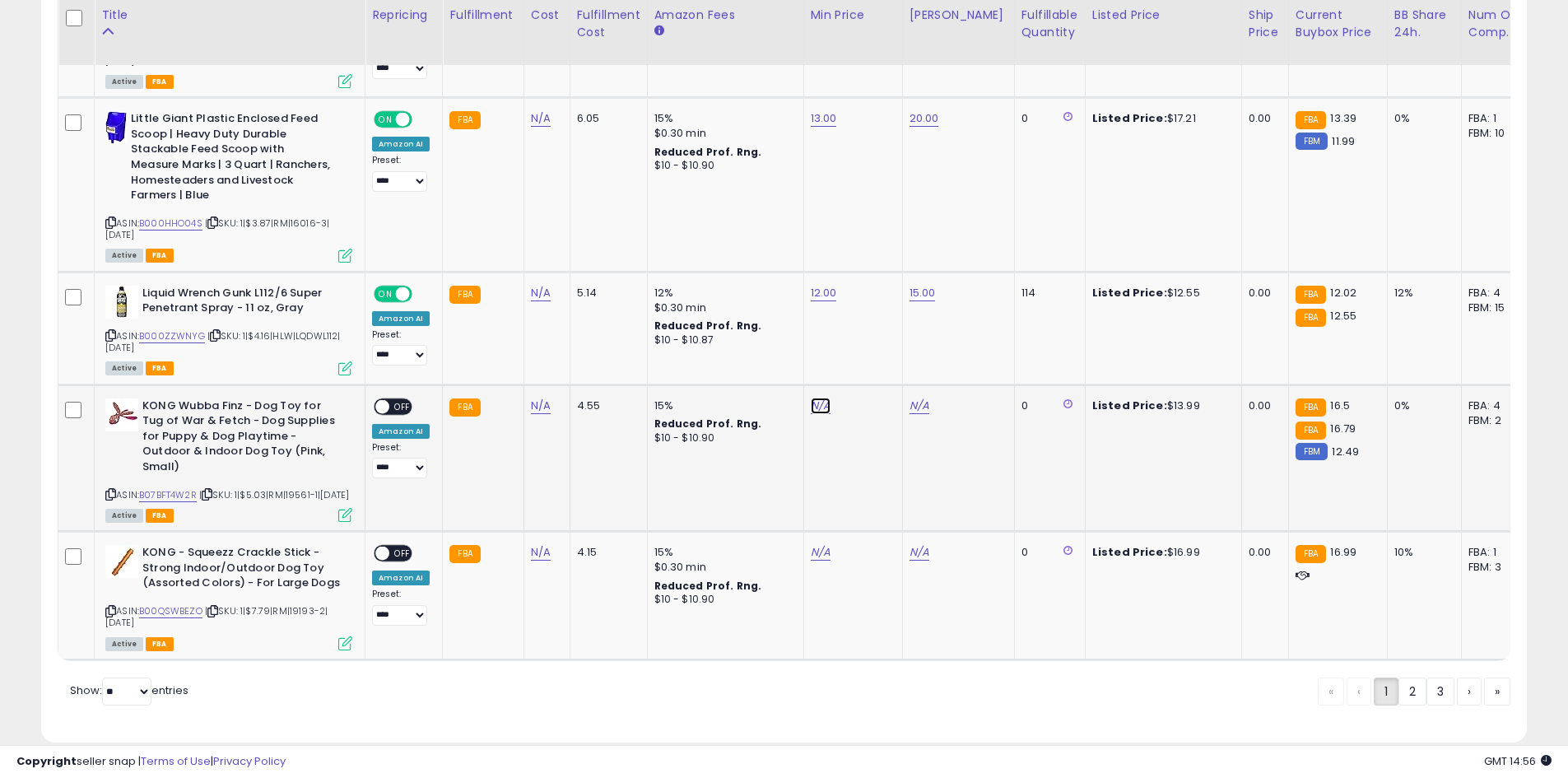
click at [816, 397] on link "N/A" at bounding box center [820, 405] width 19 height 16
type input "**"
click at [866, 329] on icon "submit" at bounding box center [862, 328] width 10 height 10
click at [913, 397] on link "N/A" at bounding box center [919, 405] width 19 height 16
type input "**"
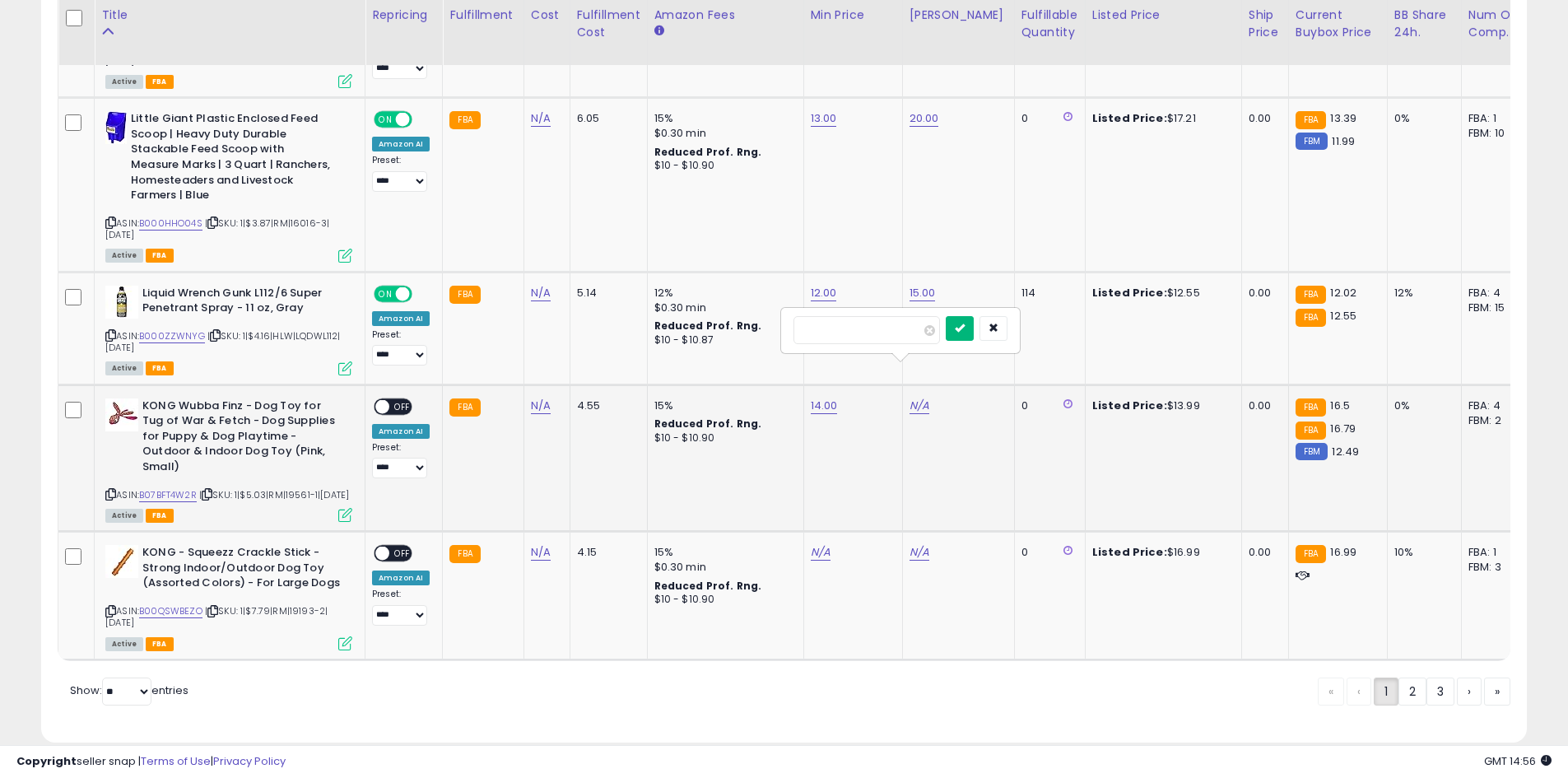
click at [973, 329] on button "submit" at bounding box center [959, 328] width 28 height 25
click at [408, 399] on span "OFF" at bounding box center [402, 406] width 26 height 14
click at [813, 532] on td "N/A" at bounding box center [852, 597] width 99 height 129
click at [828, 545] on div "N/A" at bounding box center [850, 552] width 79 height 14
click at [822, 544] on link "N/A" at bounding box center [820, 552] width 19 height 16
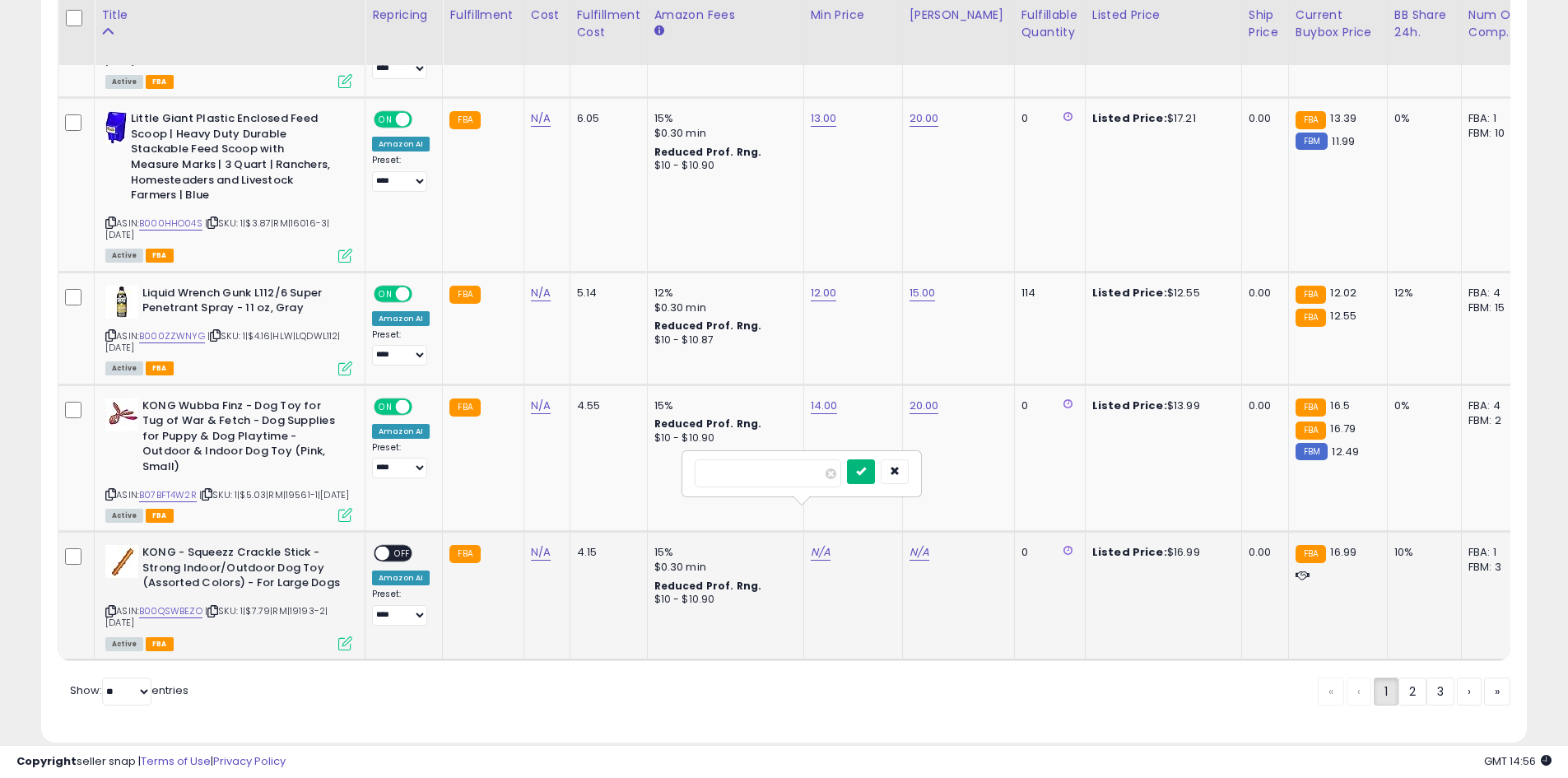
type input "**"
click at [866, 469] on icon "submit" at bounding box center [862, 471] width 10 height 10
click at [912, 544] on link "N/A" at bounding box center [919, 552] width 19 height 16
type input "**"
click at [973, 464] on button "submit" at bounding box center [959, 471] width 28 height 25
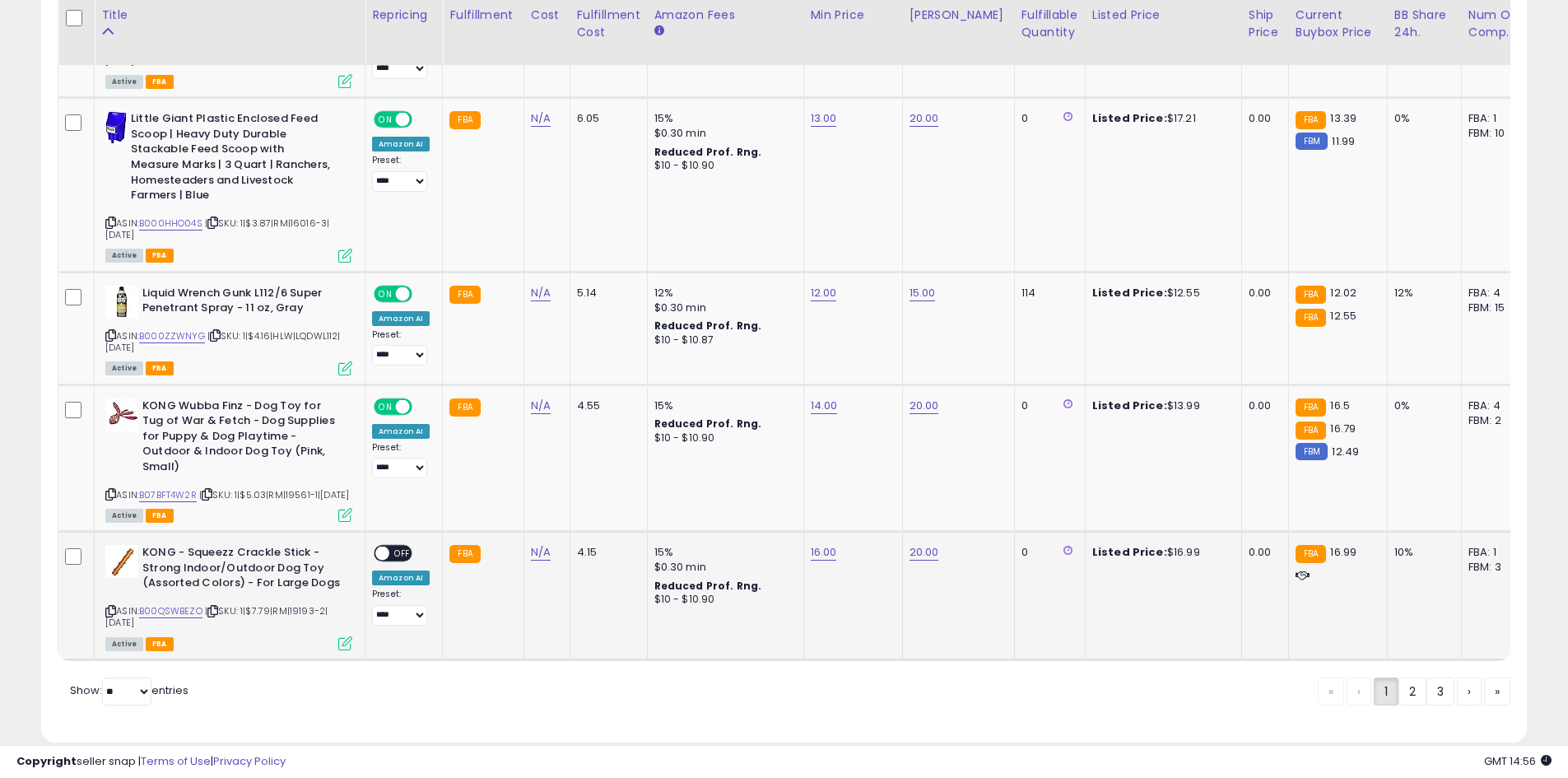
click at [413, 545] on div "**********" at bounding box center [401, 585] width 58 height 81
click at [399, 547] on span "OFF" at bounding box center [402, 553] width 26 height 14
click at [1457, 678] on link "2" at bounding box center [1469, 692] width 25 height 28
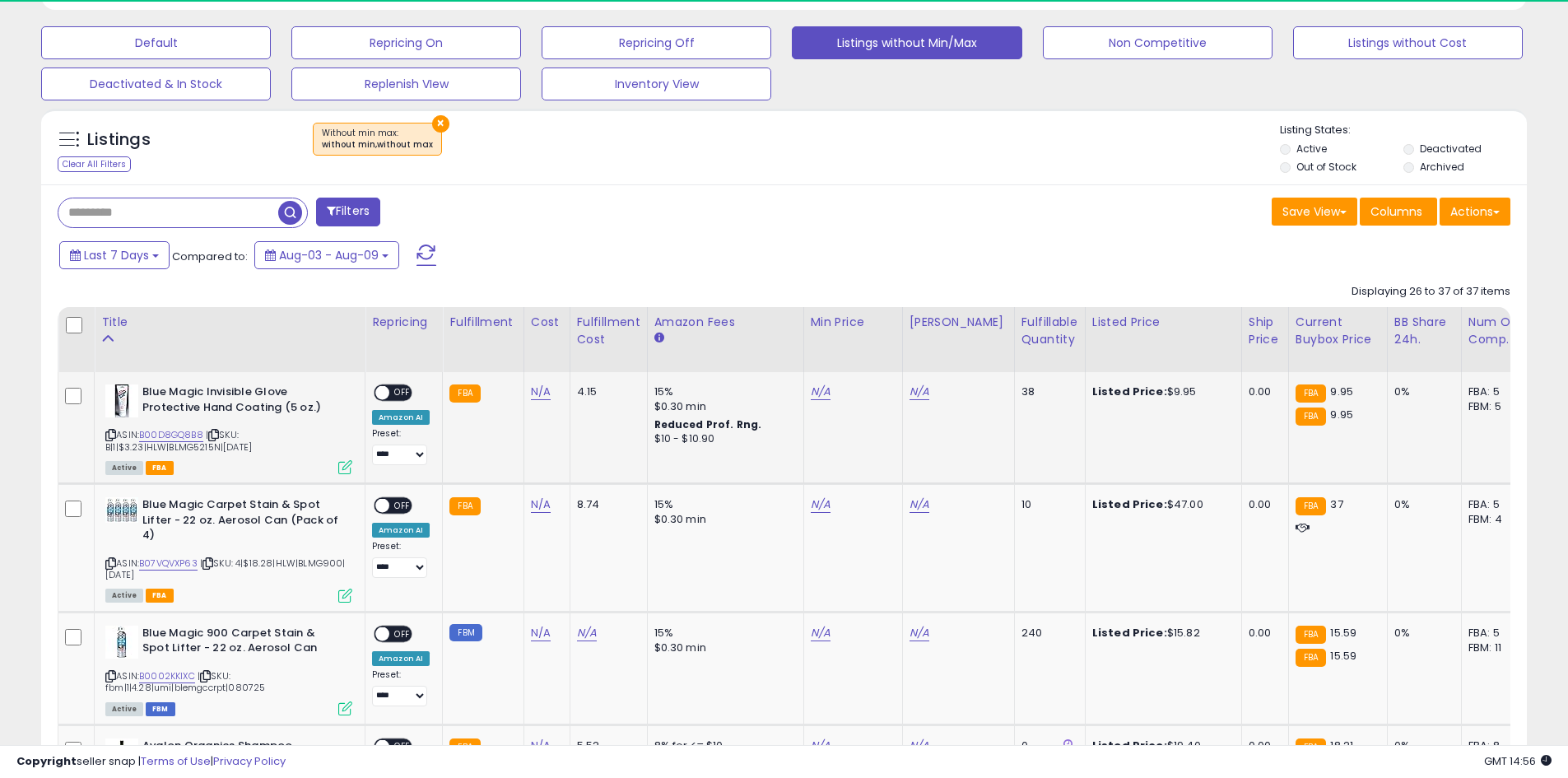
scroll to position [490, 0]
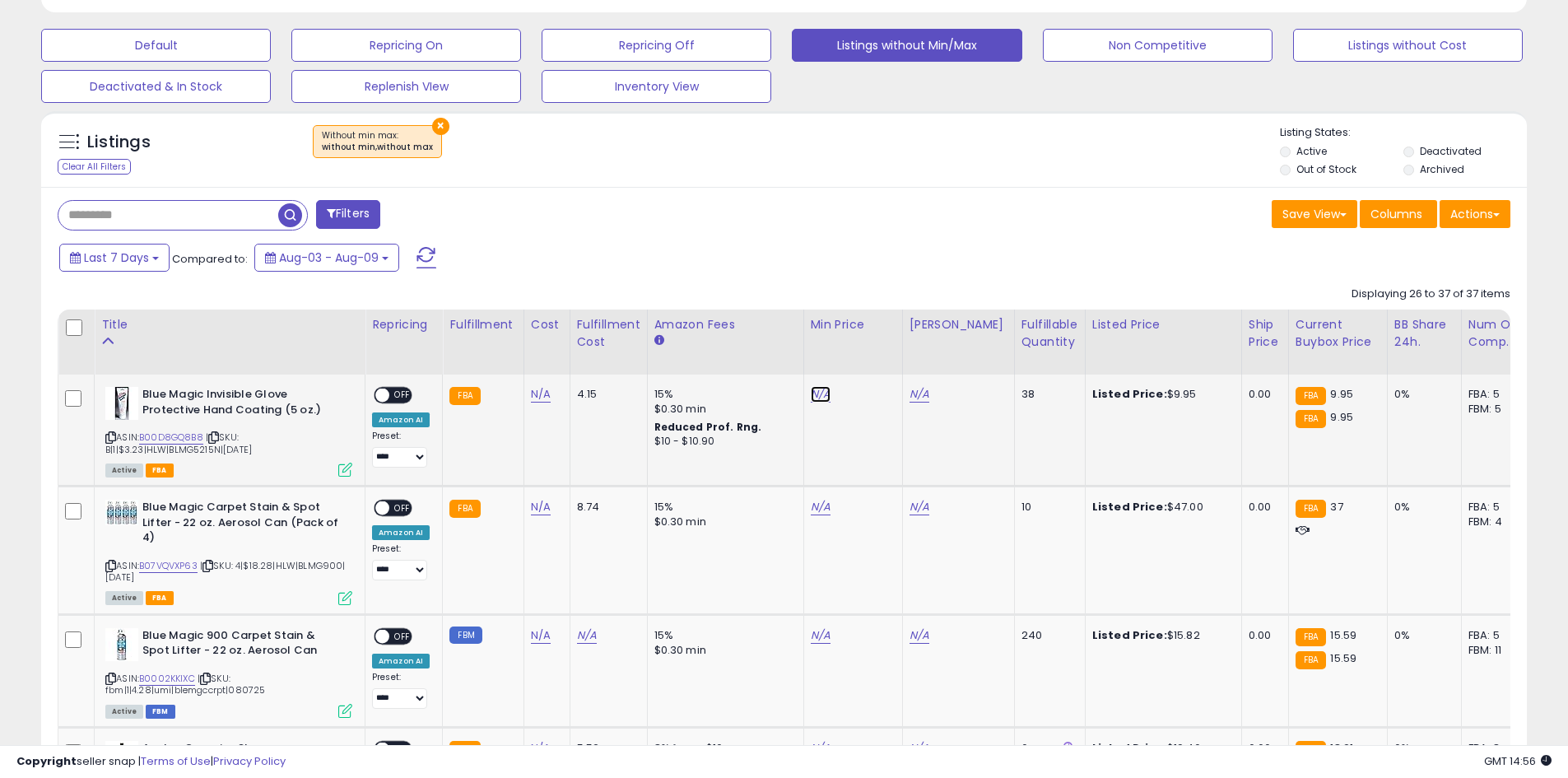
click at [817, 400] on link "N/A" at bounding box center [820, 394] width 19 height 16
type input "*"
click at [875, 353] on button "submit" at bounding box center [861, 352] width 28 height 25
click at [915, 391] on link "N/A" at bounding box center [919, 394] width 19 height 16
type input "****"
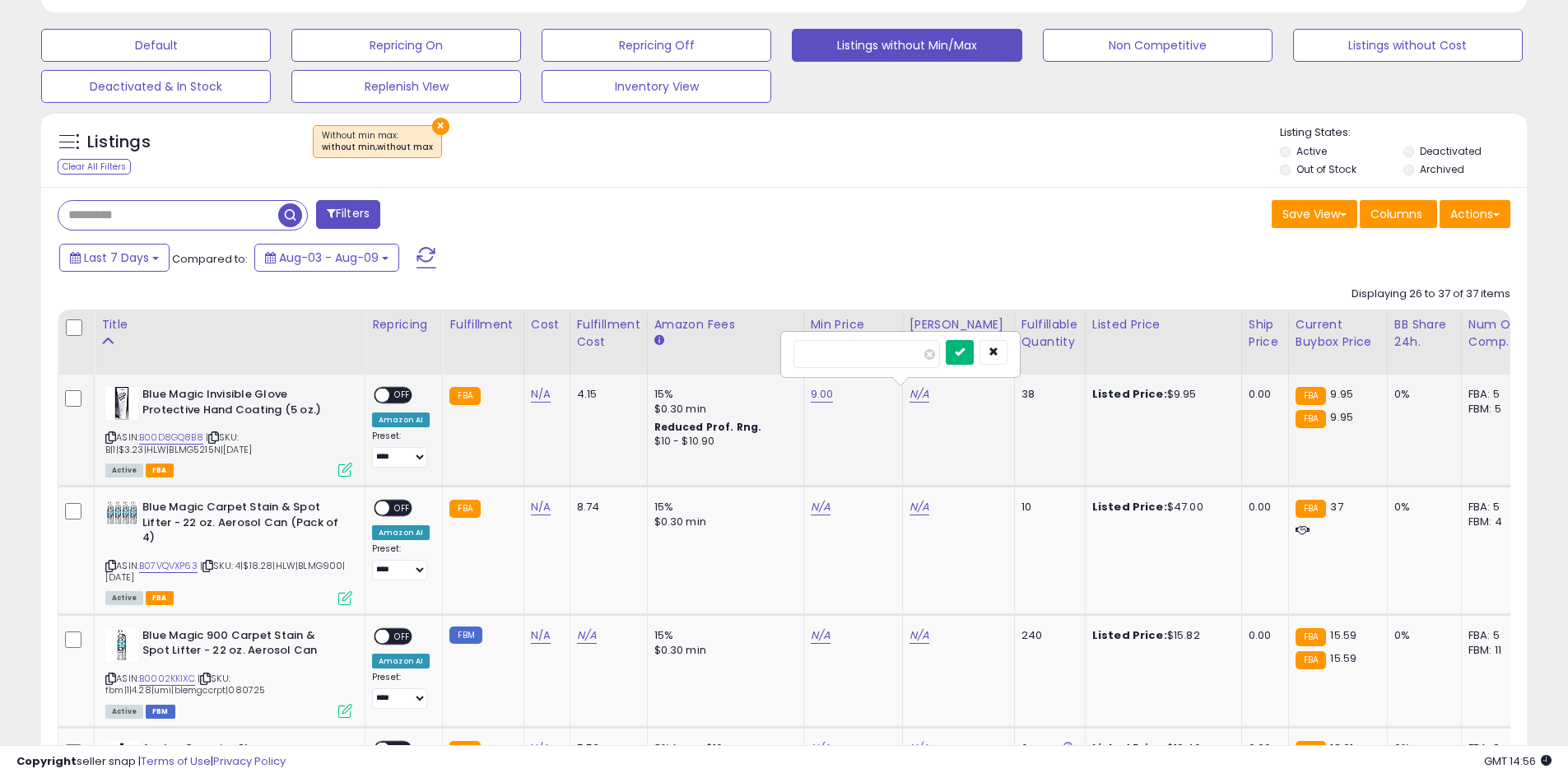
click at [965, 349] on icon "submit" at bounding box center [960, 352] width 10 height 10
click at [392, 392] on span "OFF" at bounding box center [402, 396] width 26 height 14
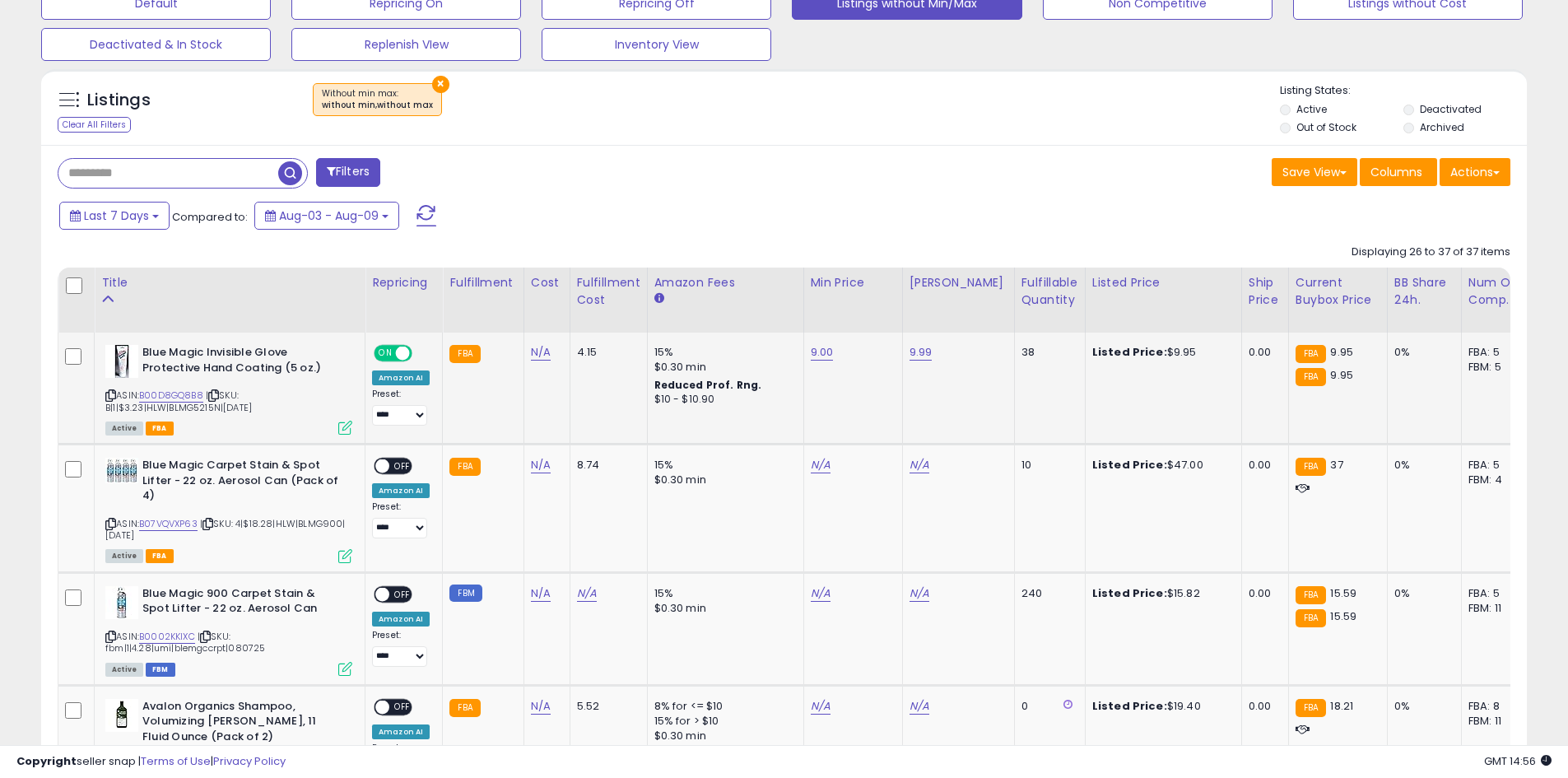
scroll to position [572, 0]
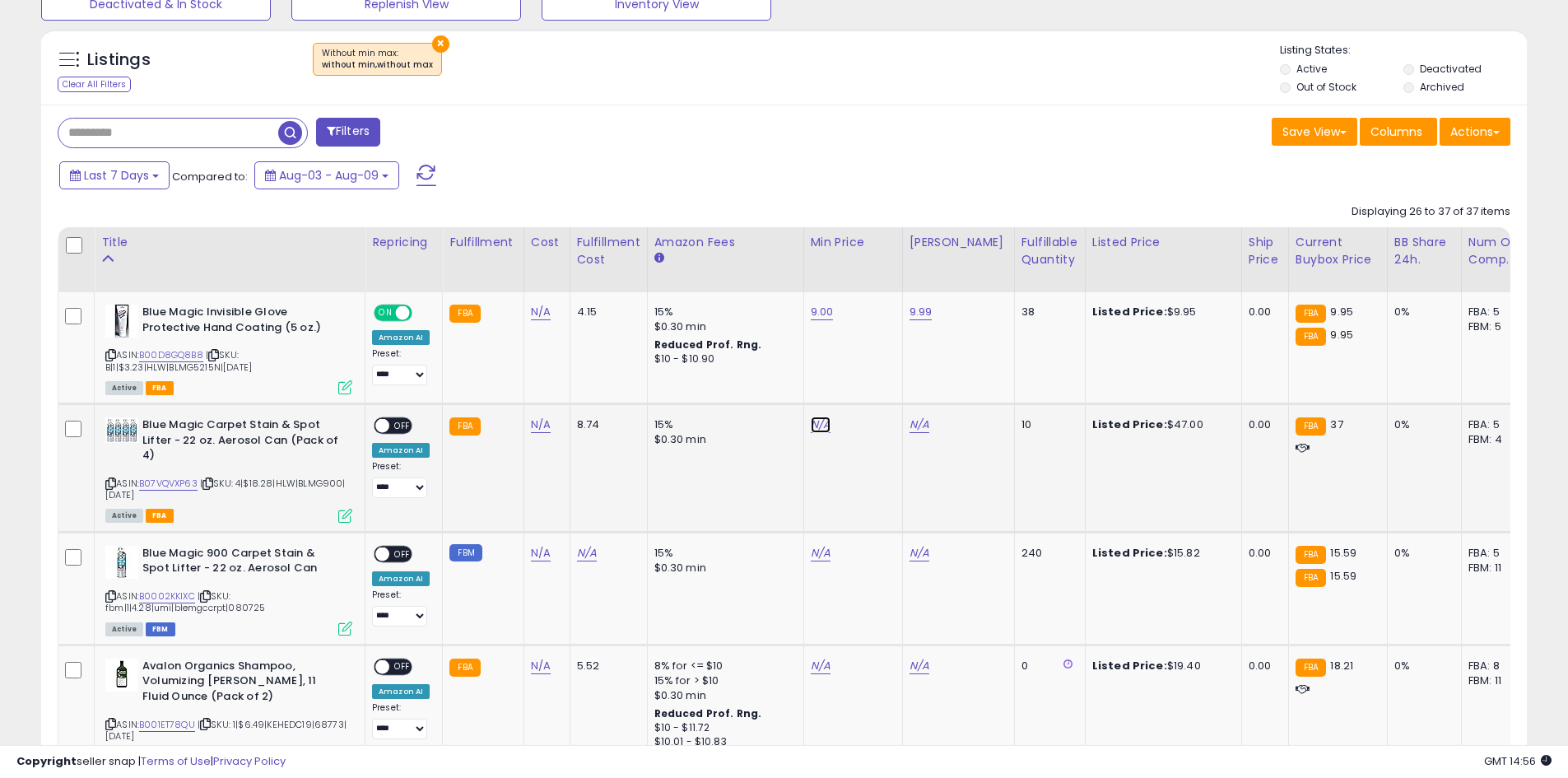
click at [819, 422] on link "N/A" at bounding box center [820, 425] width 19 height 16
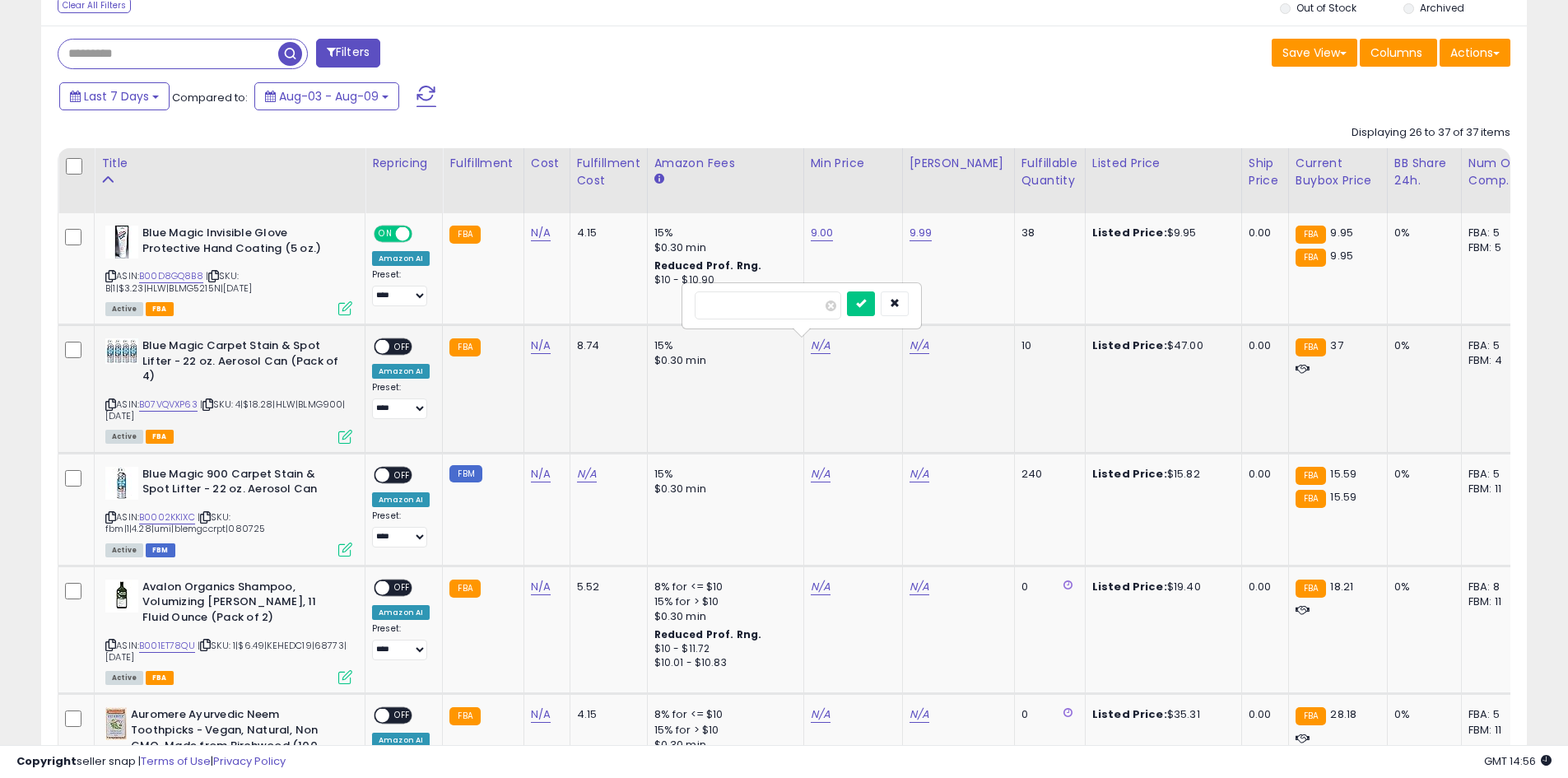
scroll to position [654, 0]
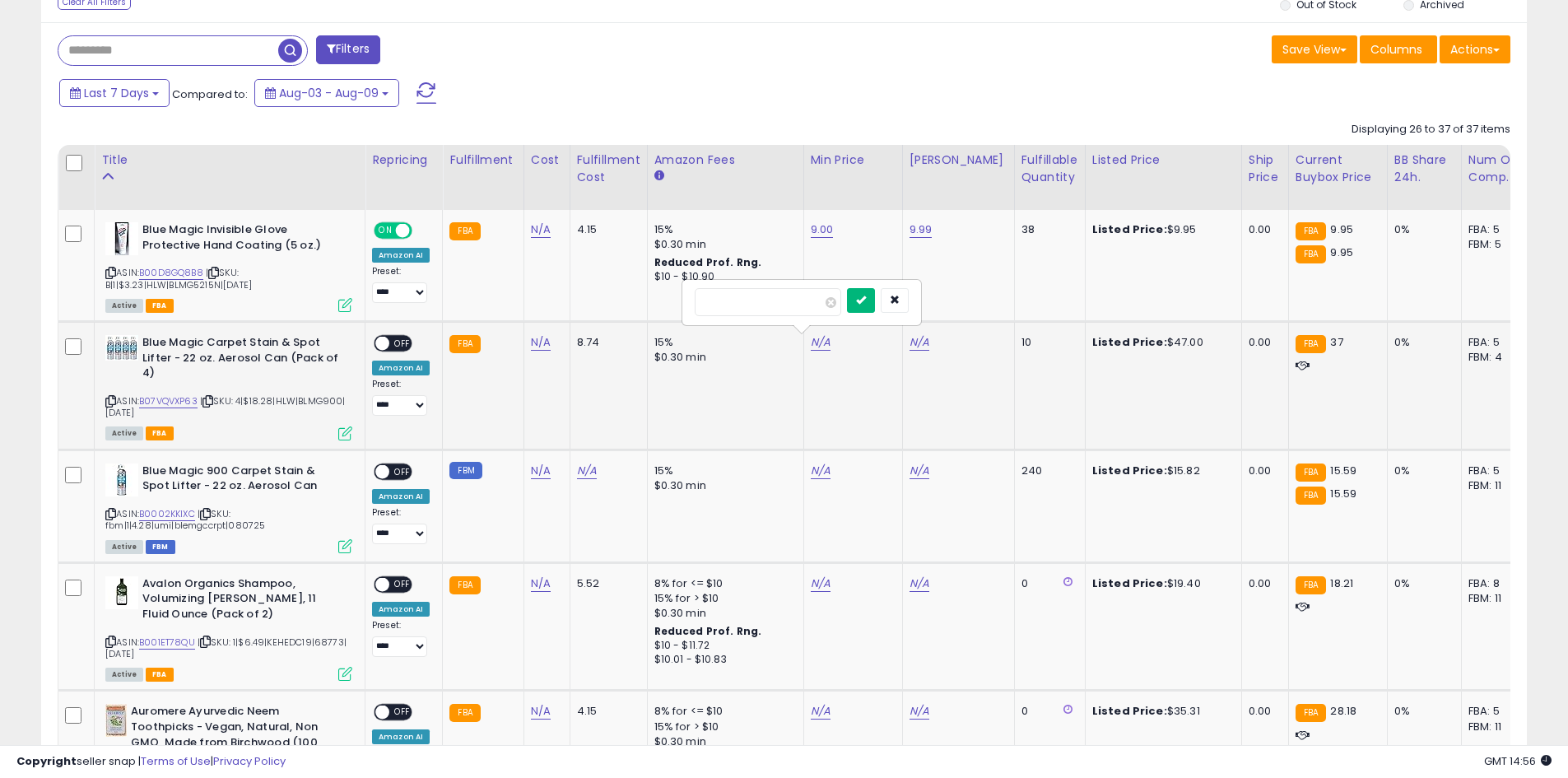
type input "**"
click at [875, 307] on button "submit" at bounding box center [861, 300] width 28 height 25
click at [910, 342] on link "N/A" at bounding box center [919, 342] width 19 height 16
type input "**"
click at [965, 302] on icon "submit" at bounding box center [960, 300] width 10 height 10
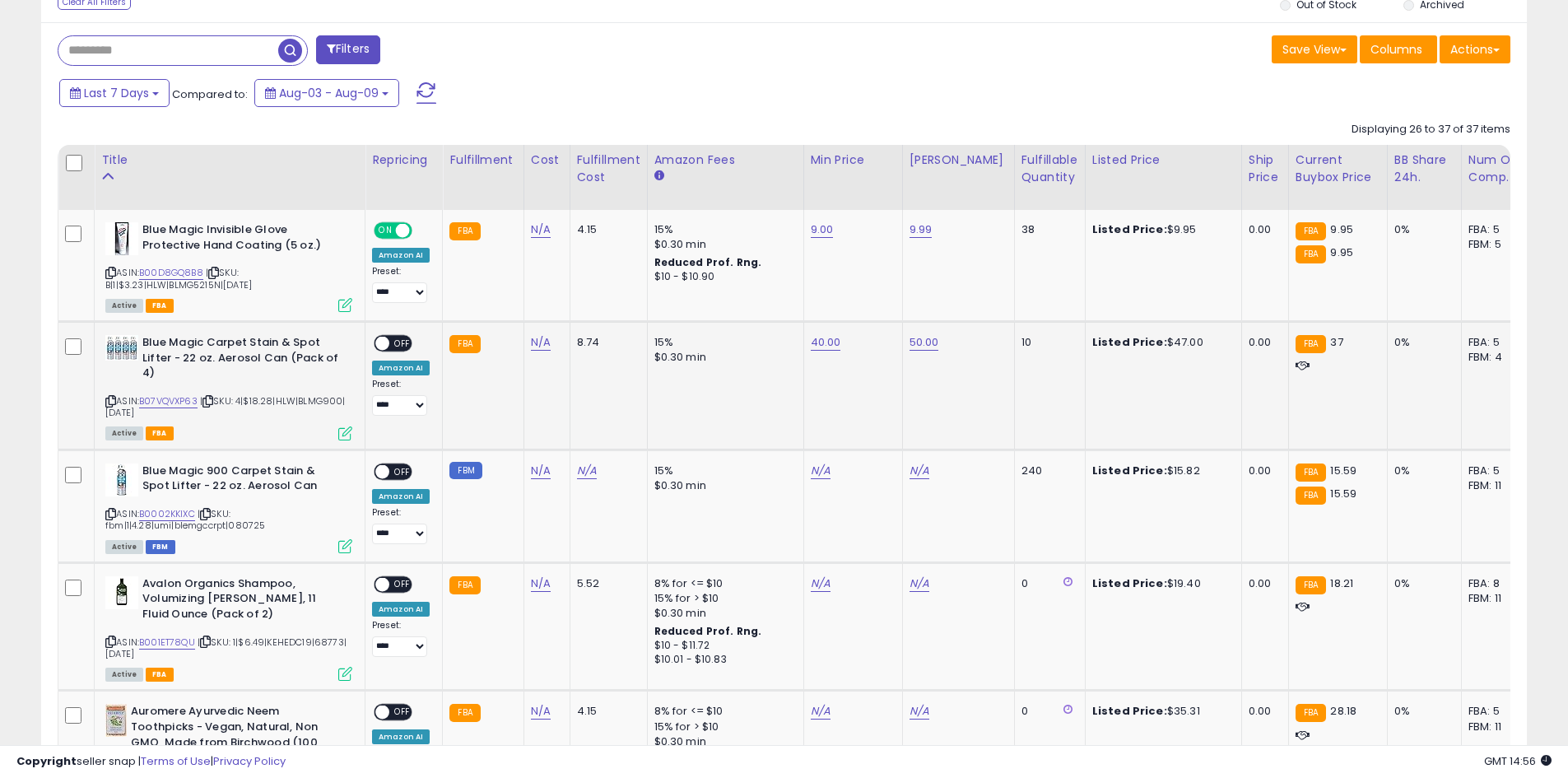
click at [398, 339] on span "OFF" at bounding box center [402, 343] width 26 height 14
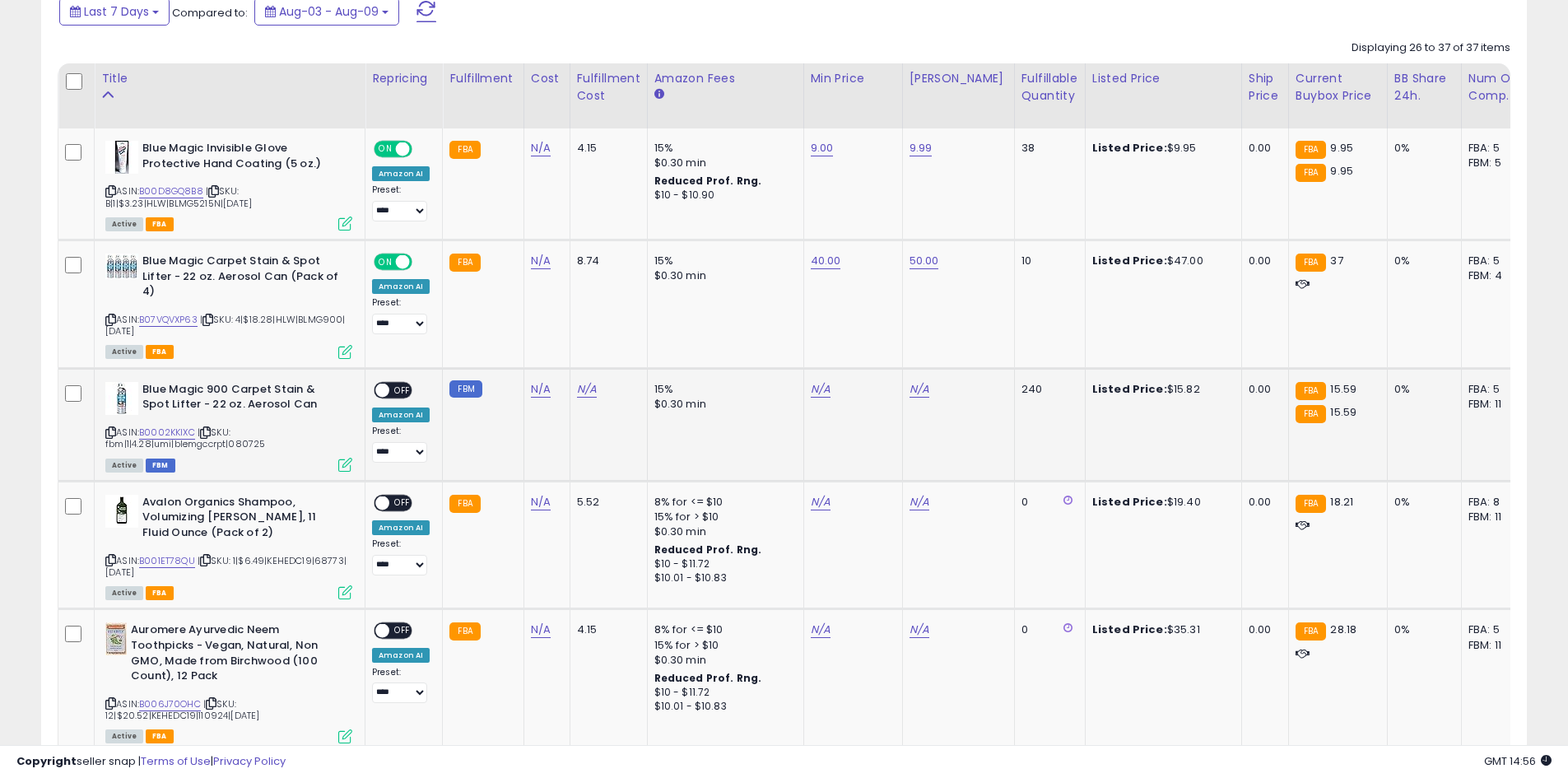
scroll to position [737, 0]
click at [811, 388] on div "N/A" at bounding box center [850, 388] width 79 height 14
click at [813, 382] on link "N/A" at bounding box center [820, 388] width 19 height 16
type input "**"
click at [875, 355] on button "submit" at bounding box center [861, 346] width 28 height 25
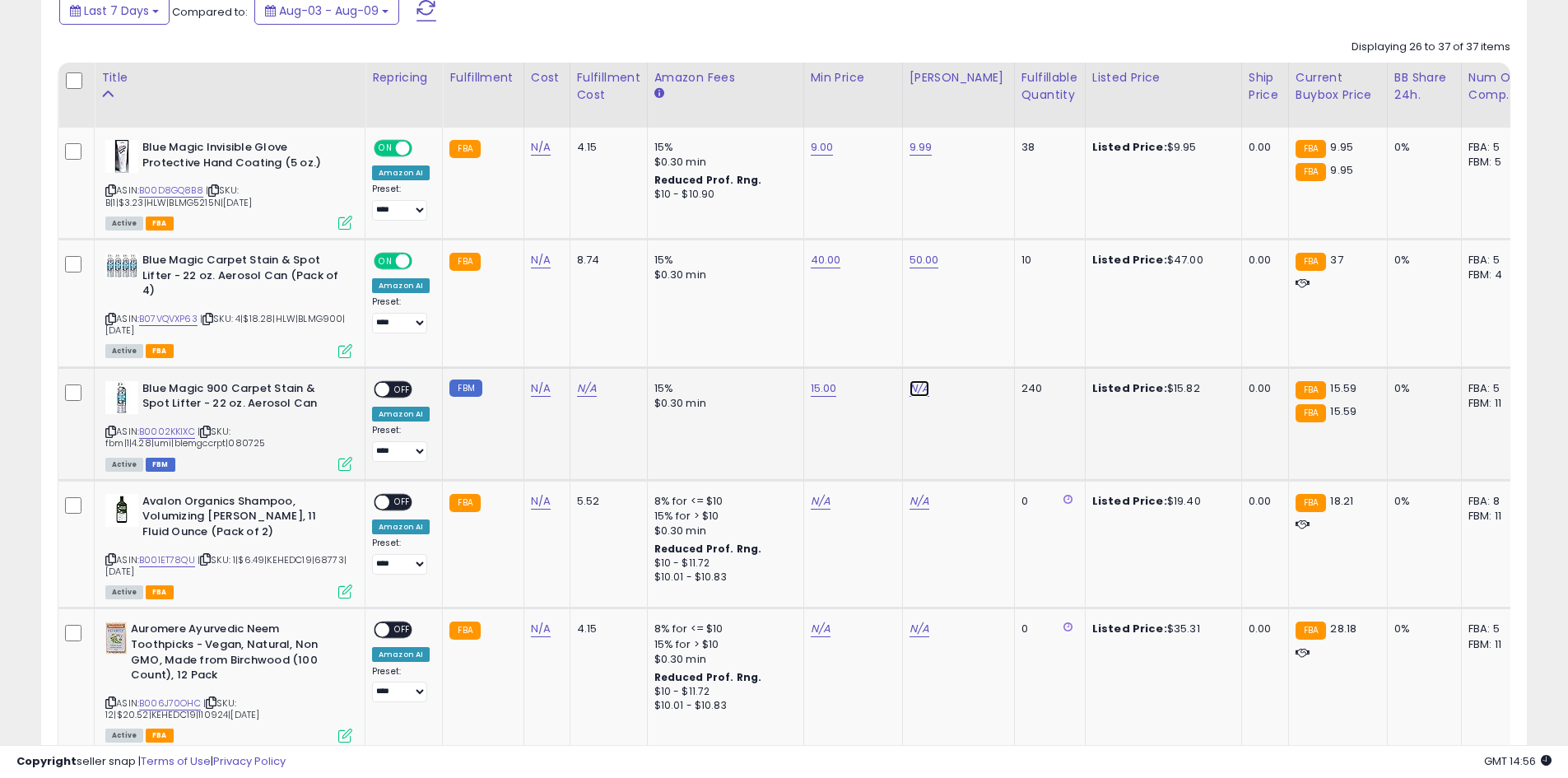
click at [914, 394] on link "N/A" at bounding box center [919, 388] width 19 height 16
type input "**"
click at [973, 350] on button "submit" at bounding box center [959, 346] width 28 height 25
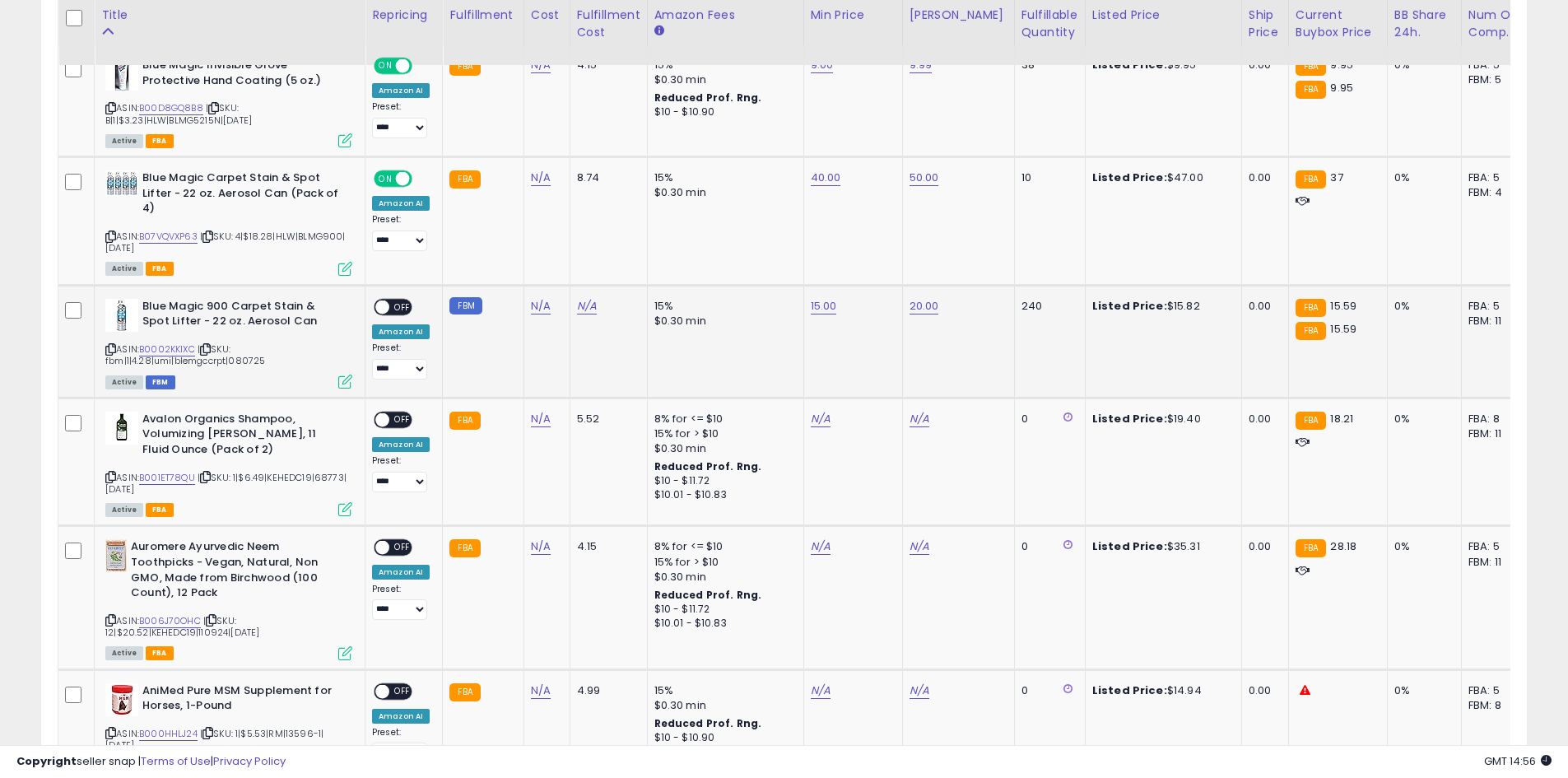
click at [405, 308] on span "OFF" at bounding box center [402, 307] width 26 height 14
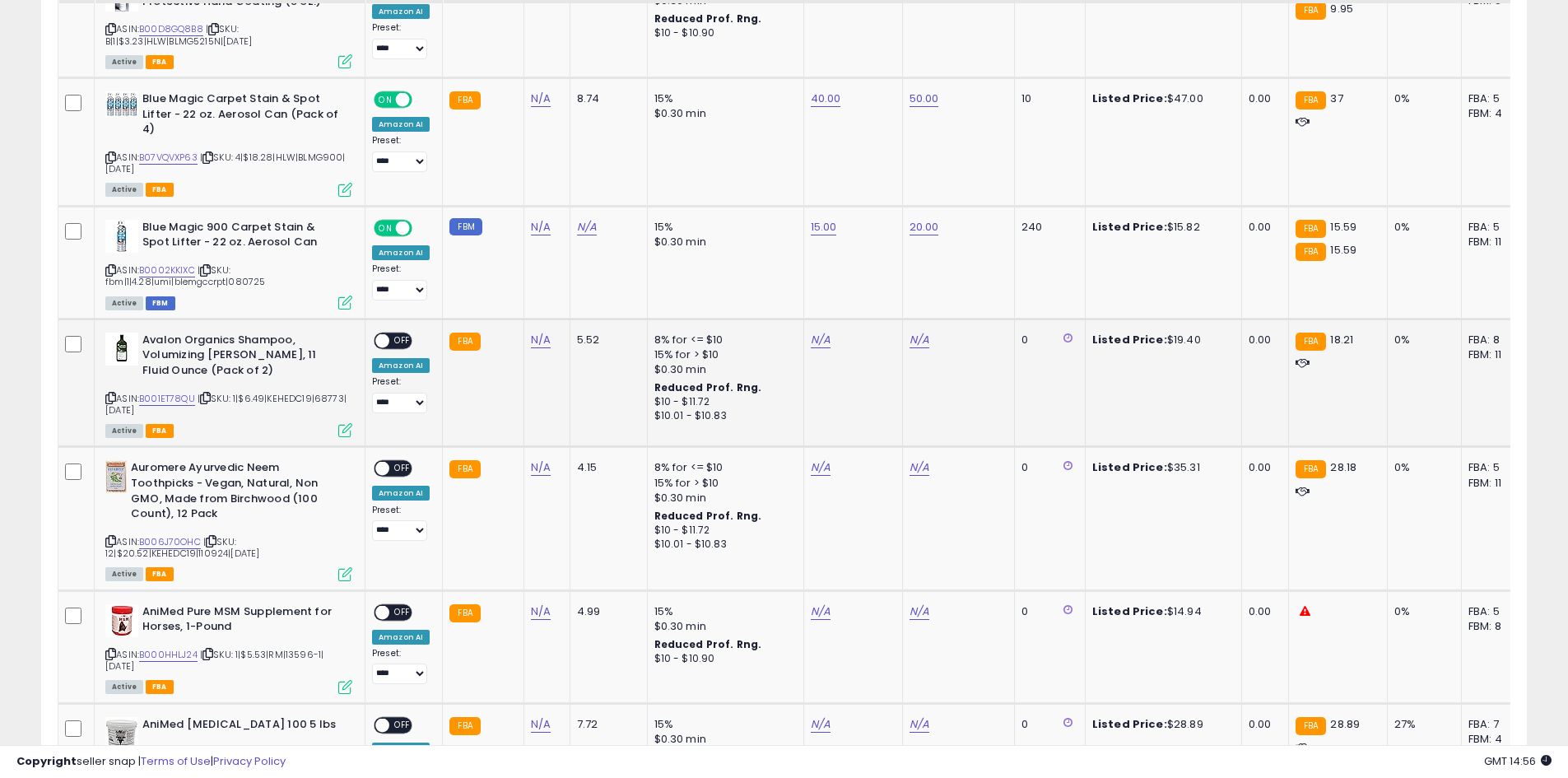
scroll to position [902, 0]
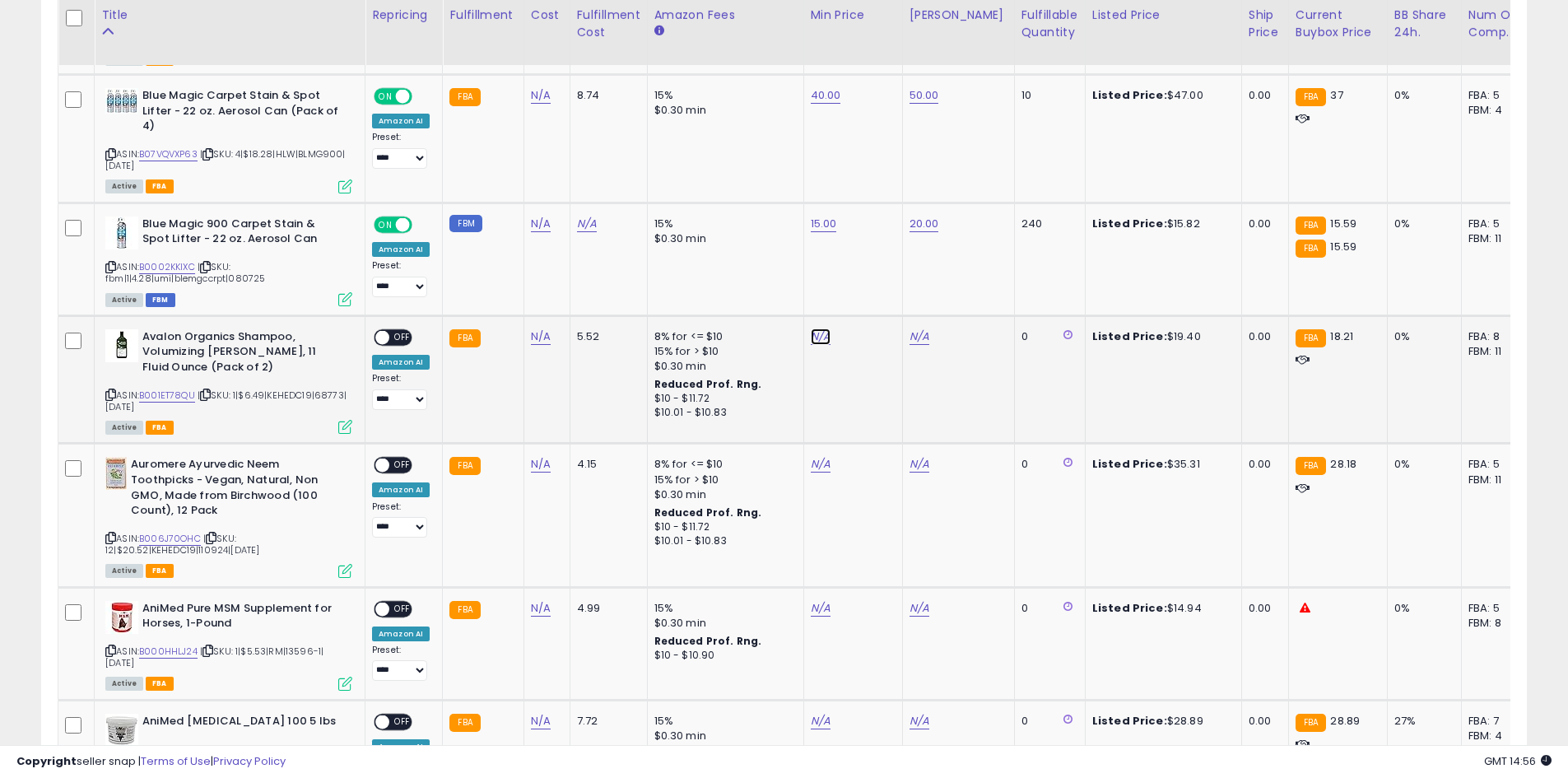
click at [825, 336] on div "N/A" at bounding box center [850, 336] width 79 height 14
click at [817, 333] on link "N/A" at bounding box center [820, 336] width 19 height 16
type input "**"
click at [875, 305] on button "submit" at bounding box center [861, 294] width 28 height 25
click at [913, 334] on link "N/A" at bounding box center [919, 336] width 19 height 16
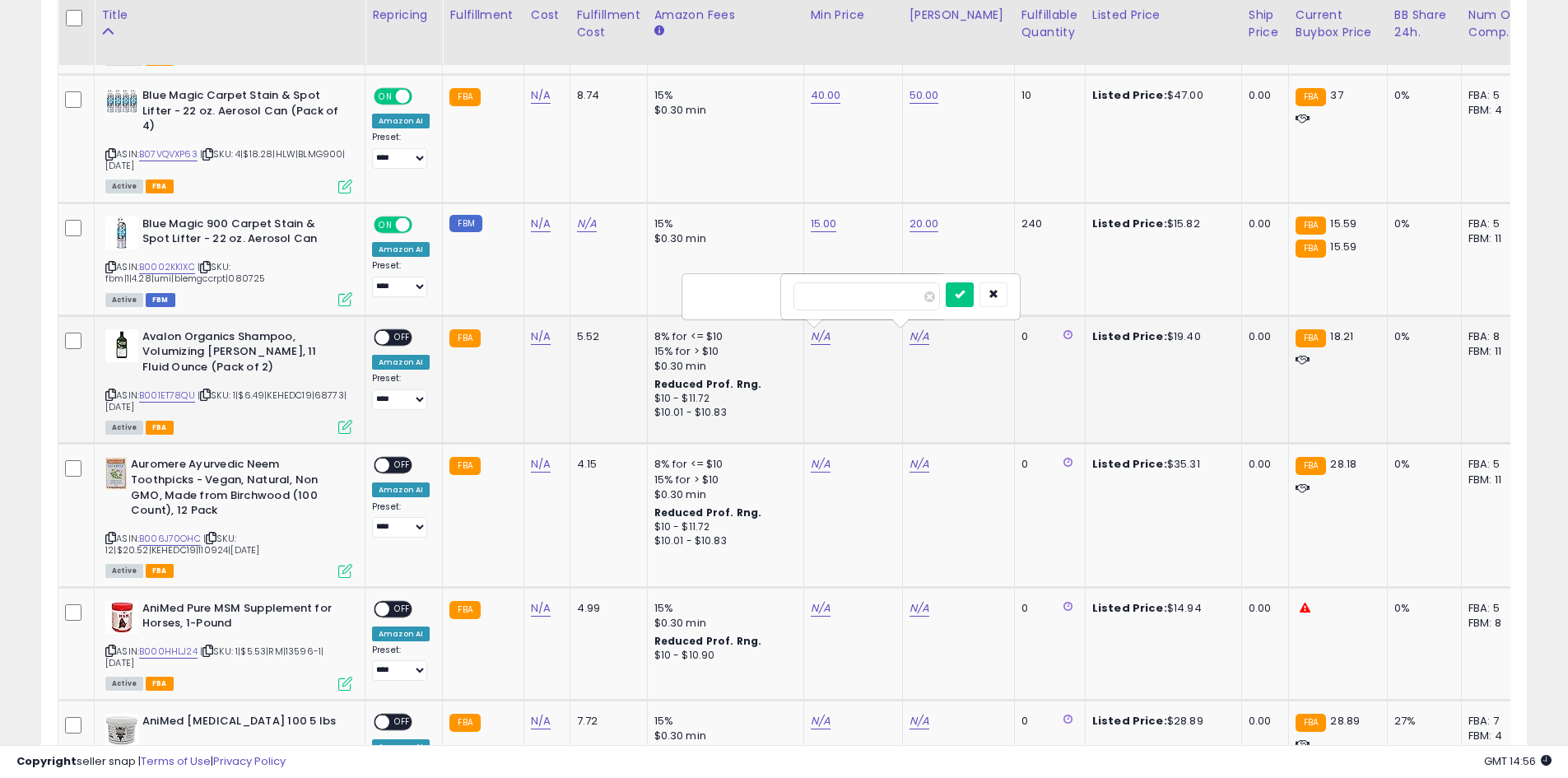
type input "**"
click at [978, 295] on td "20.00" at bounding box center [958, 258] width 112 height 113
click at [902, 327] on td "N/A" at bounding box center [958, 380] width 112 height 129
click at [910, 334] on link "N/A" at bounding box center [919, 336] width 19 height 16
type input "**"
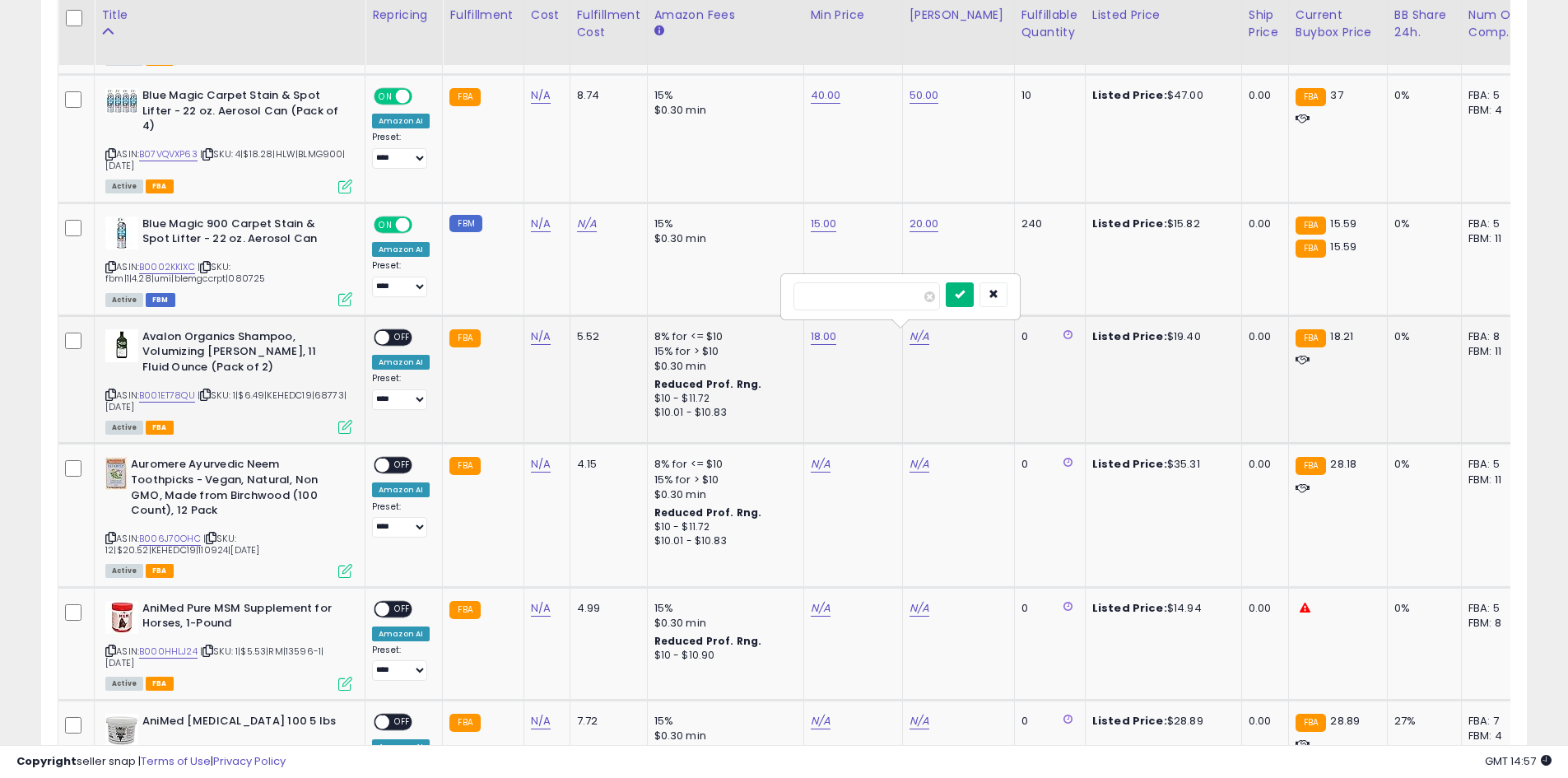
click at [973, 300] on button "submit" at bounding box center [959, 294] width 28 height 25
click at [380, 341] on span at bounding box center [382, 337] width 14 height 14
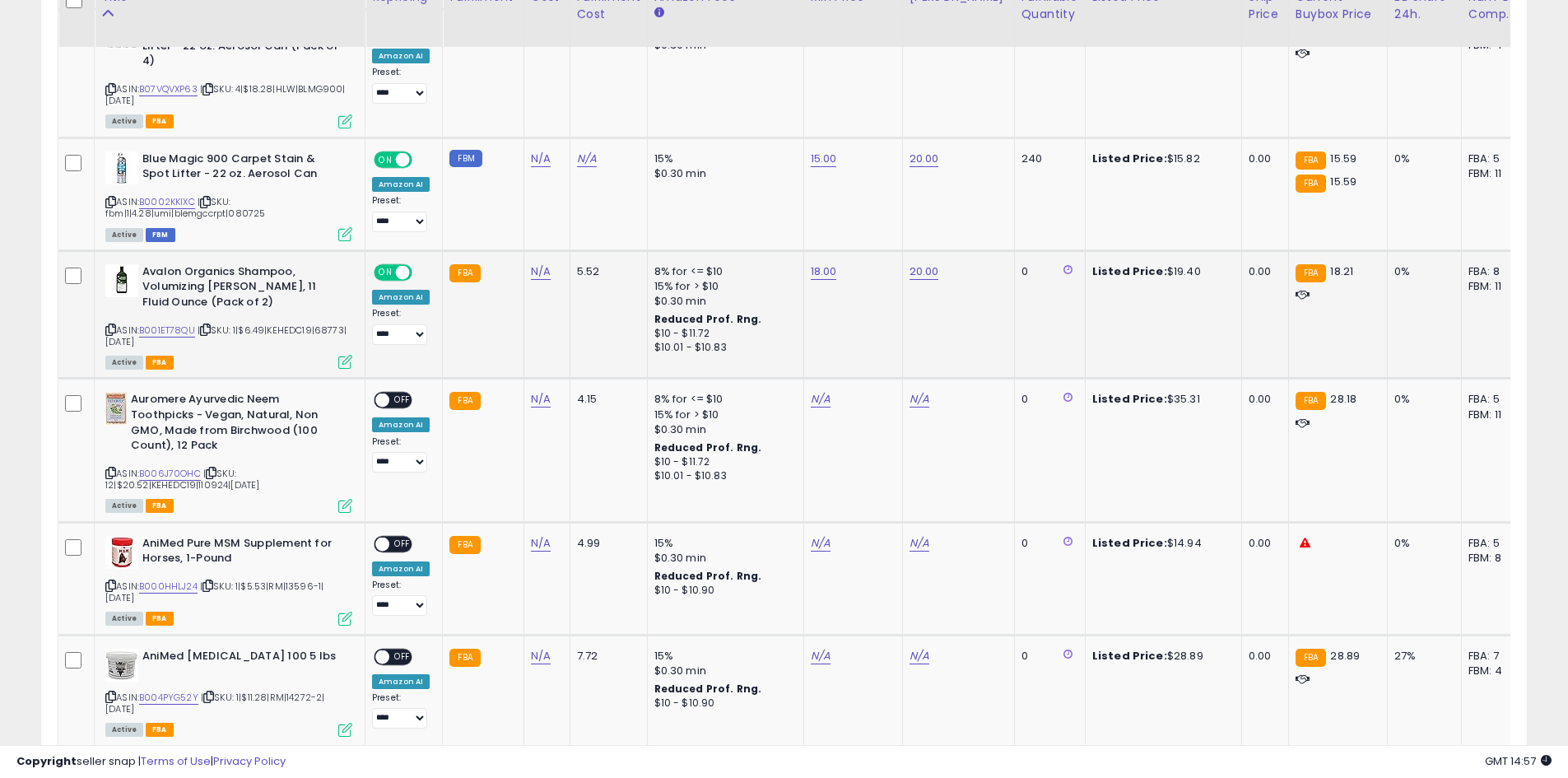
scroll to position [984, 0]
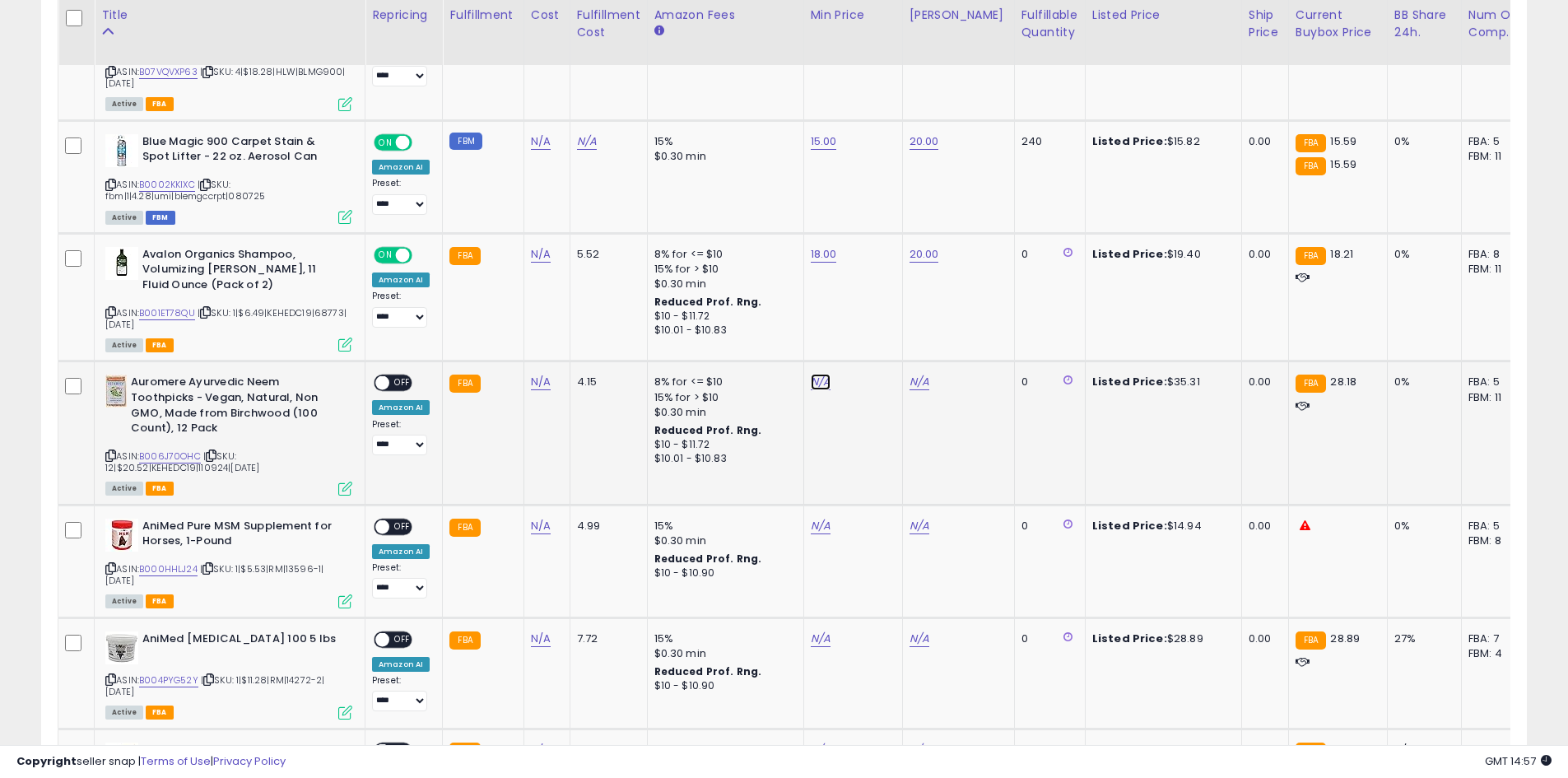
click at [811, 381] on link "N/A" at bounding box center [820, 381] width 19 height 16
click at [816, 382] on link "N/A" at bounding box center [820, 381] width 19 height 16
type input "**"
click at [875, 332] on button "submit" at bounding box center [861, 340] width 28 height 25
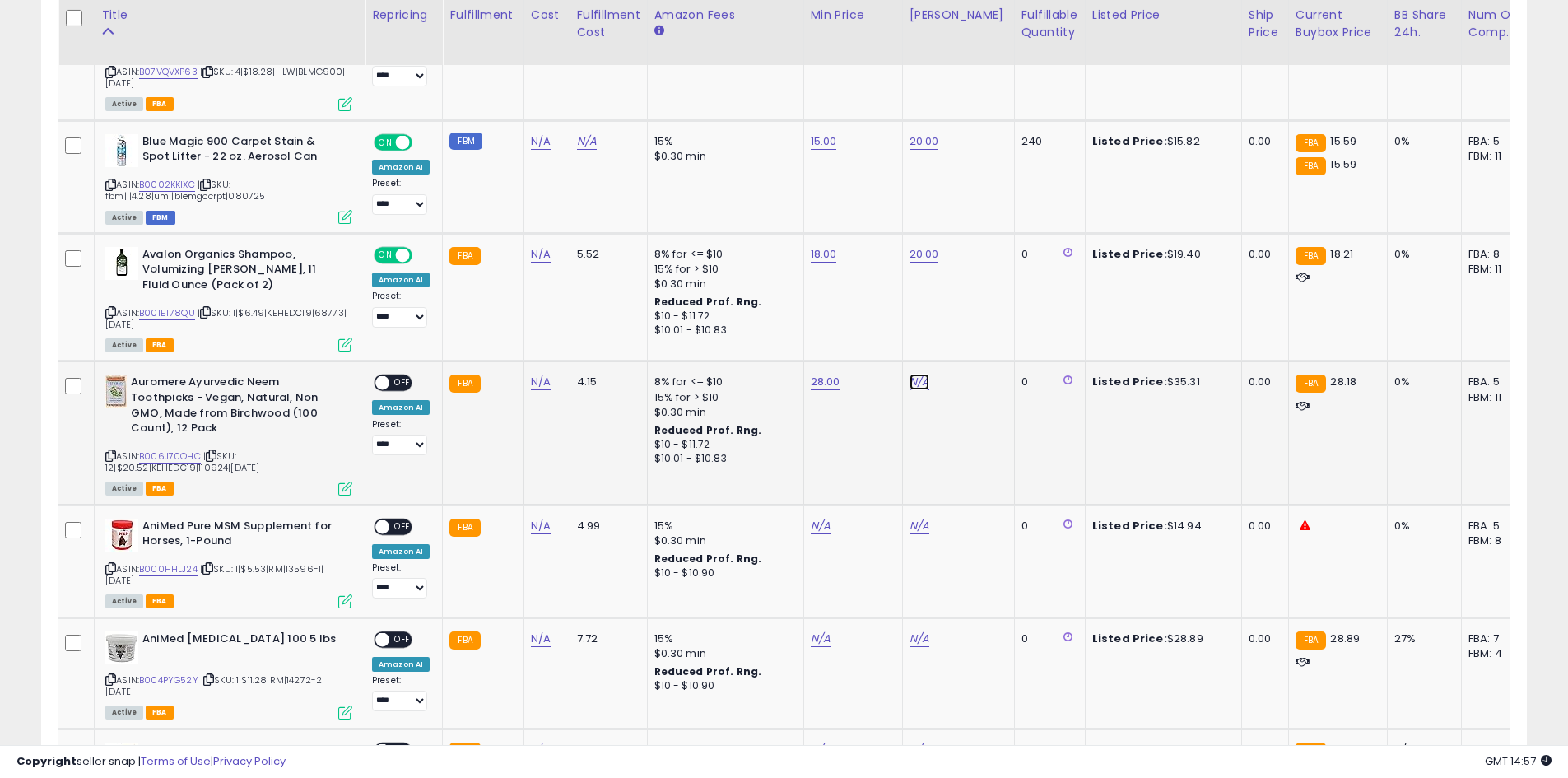
click at [911, 381] on link "N/A" at bounding box center [919, 381] width 19 height 16
type input "**"
click at [973, 345] on button "submit" at bounding box center [959, 340] width 28 height 25
click at [413, 379] on div "**********" at bounding box center [401, 414] width 58 height 81
click at [406, 384] on span "OFF" at bounding box center [402, 383] width 26 height 14
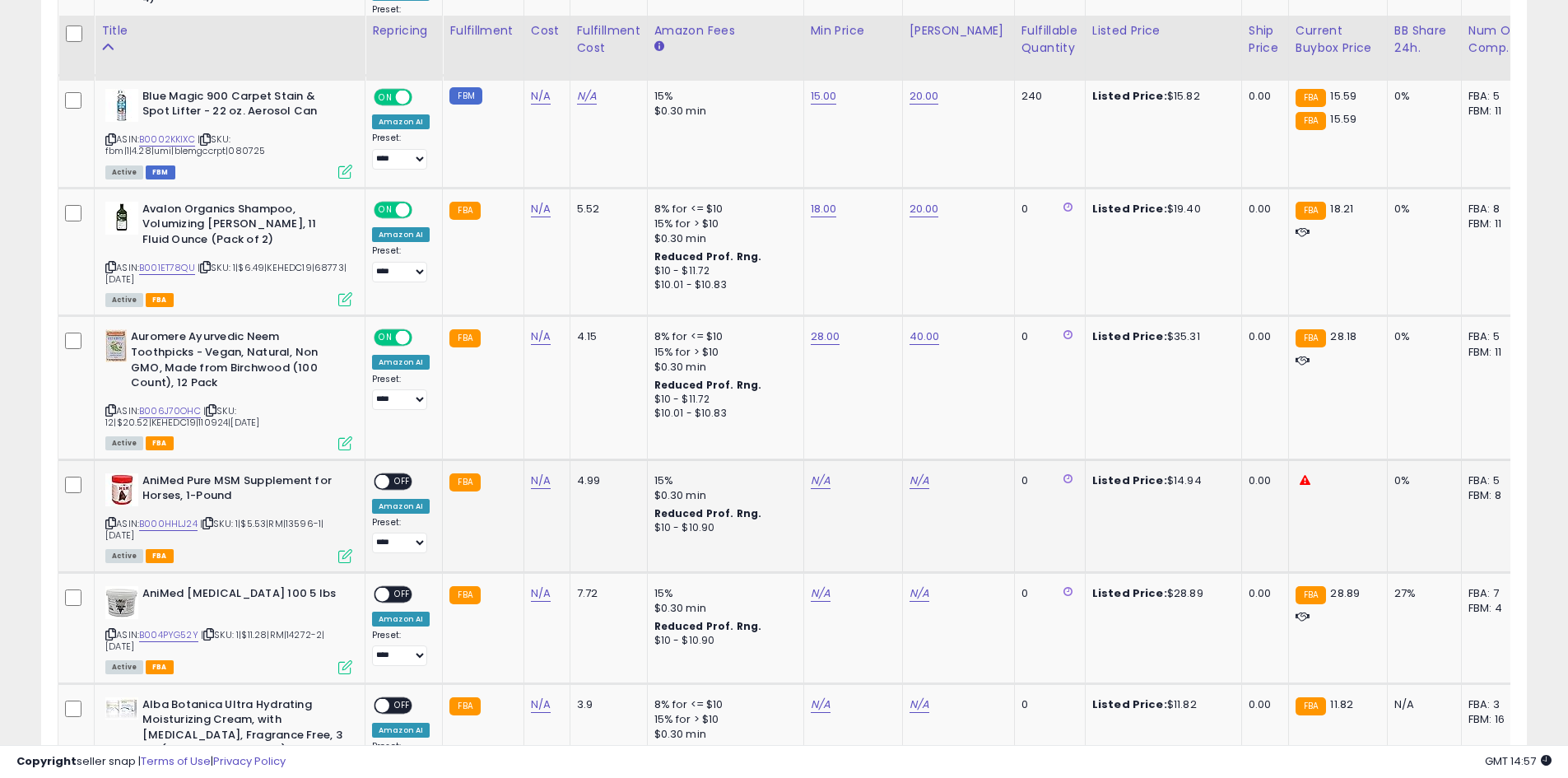
scroll to position [1148, 0]
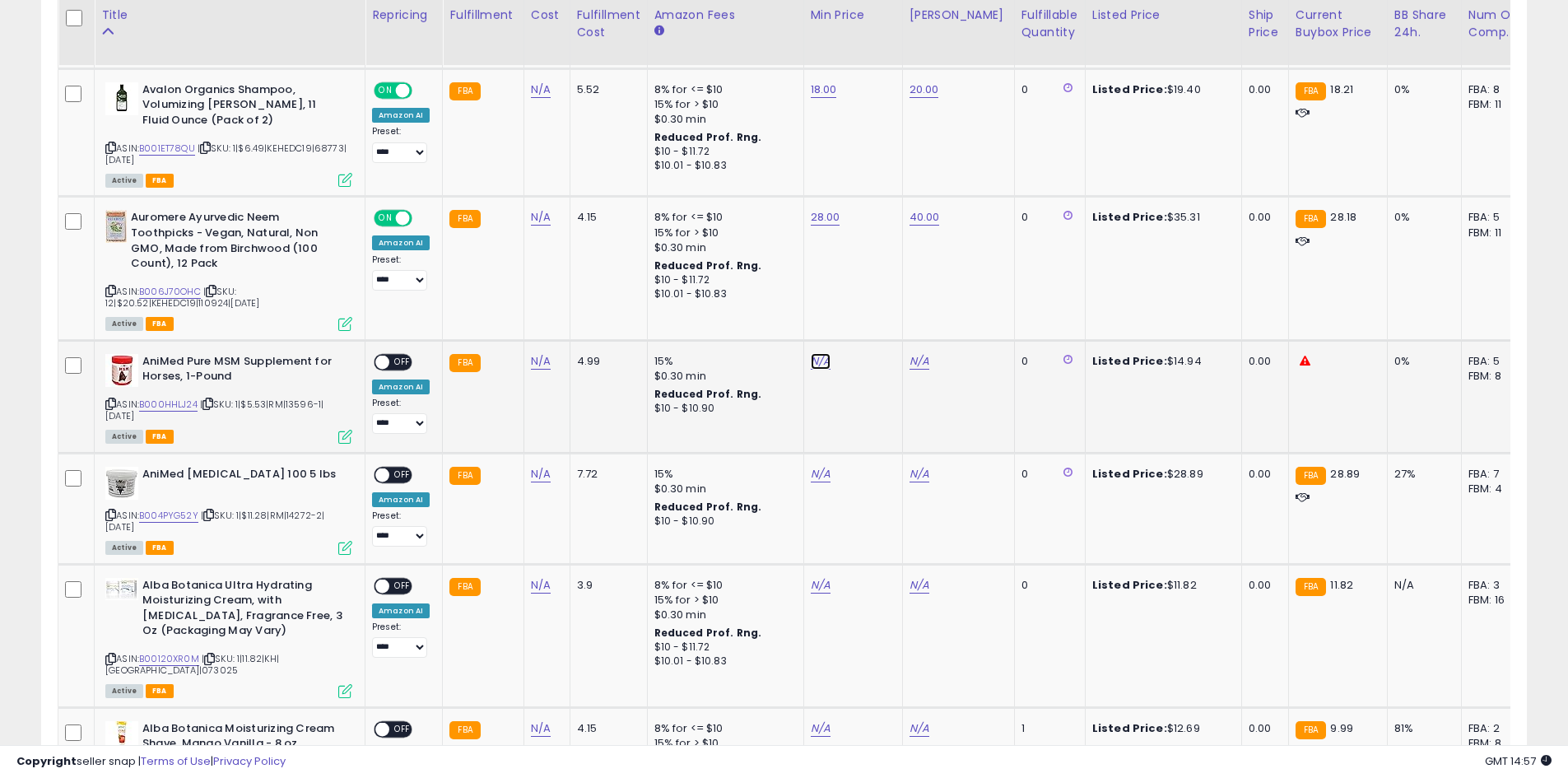
click at [811, 364] on link "N/A" at bounding box center [820, 361] width 19 height 16
type input "**"
click at [875, 314] on button "submit" at bounding box center [861, 319] width 28 height 25
click at [911, 358] on link "N/A" at bounding box center [919, 361] width 19 height 16
type input "**"
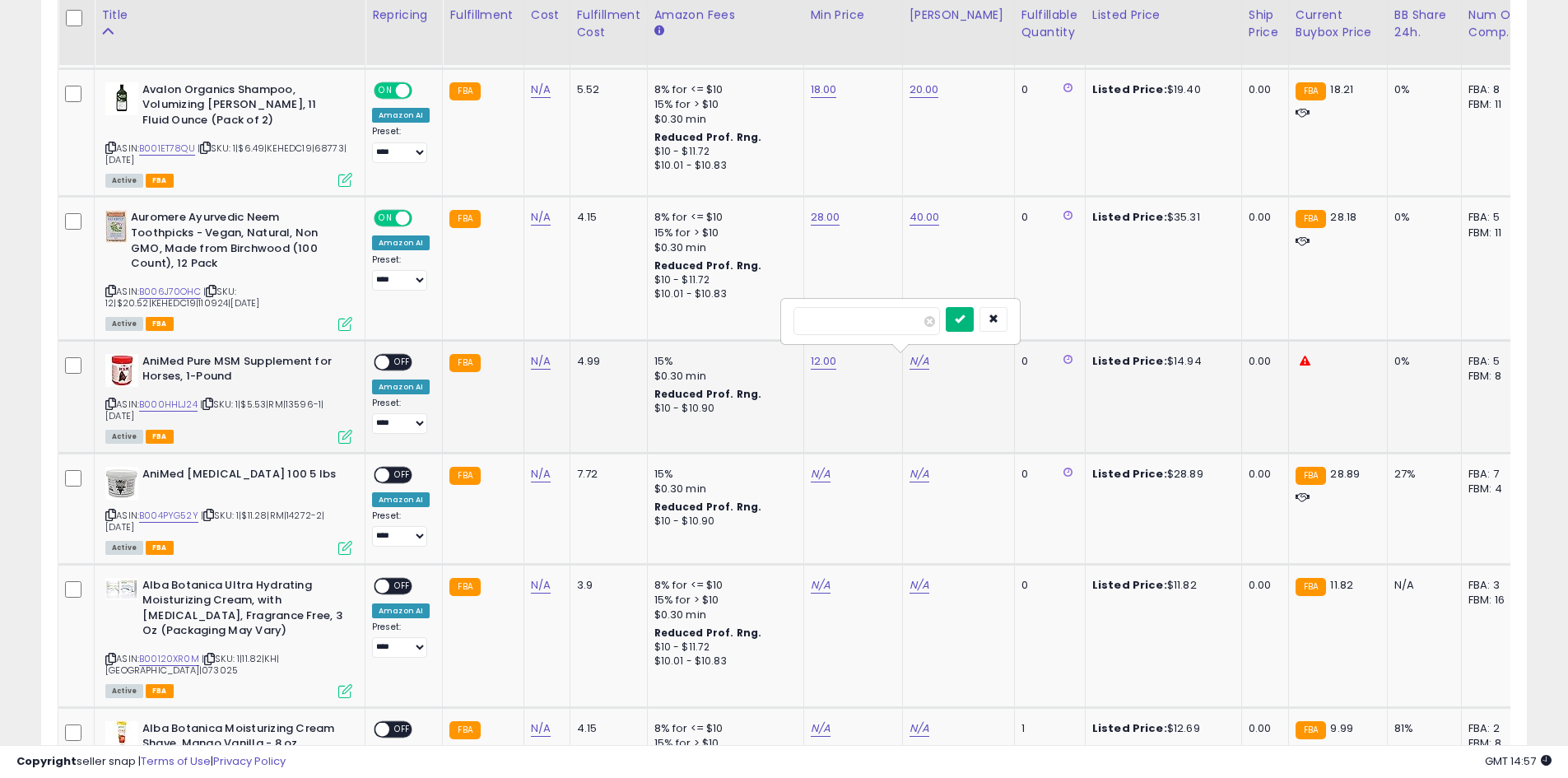
click at [973, 325] on button "submit" at bounding box center [959, 319] width 28 height 25
click at [396, 365] on span "OFF" at bounding box center [402, 362] width 26 height 14
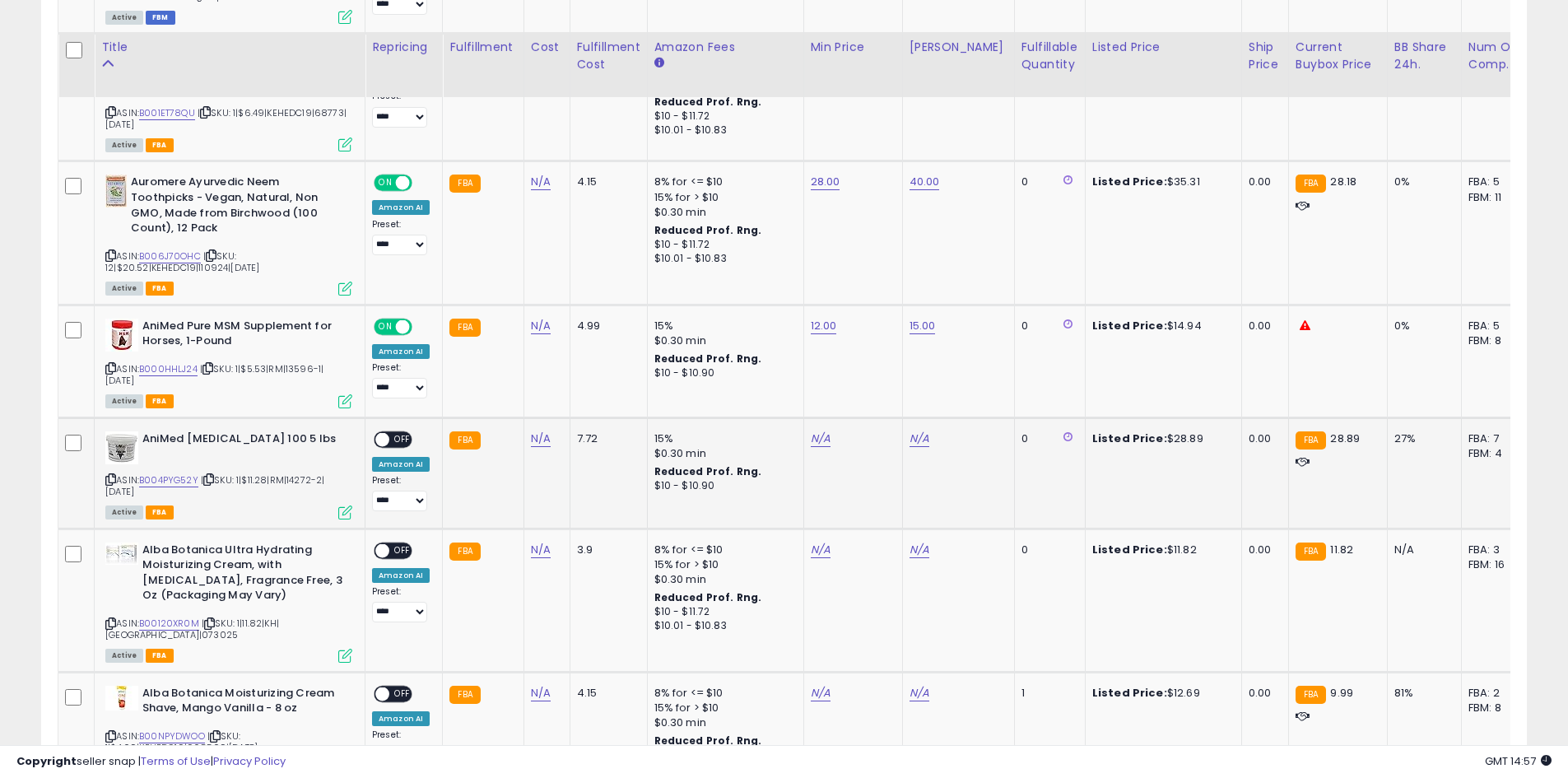
scroll to position [1231, 0]
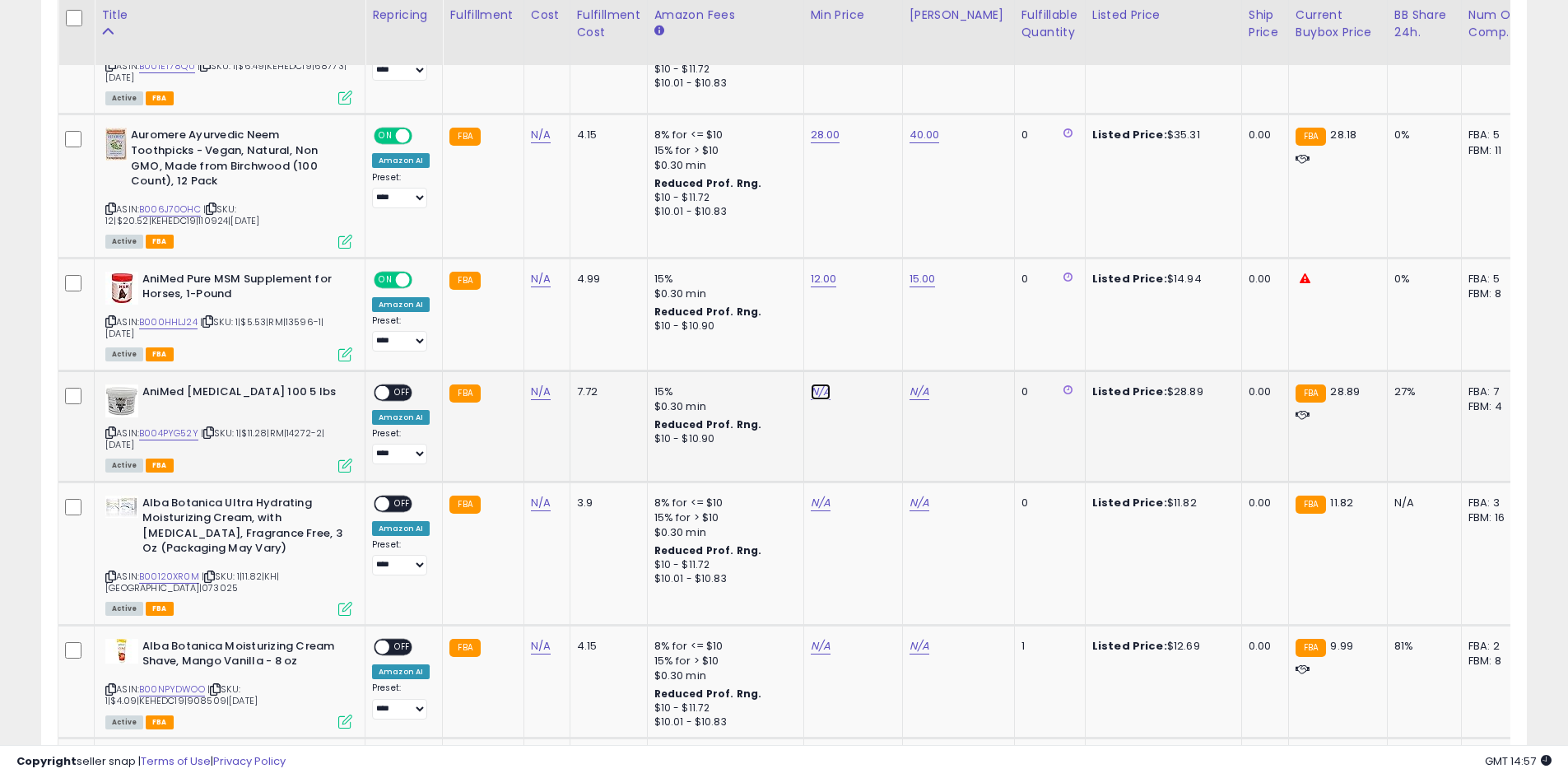
click at [811, 390] on link "N/A" at bounding box center [820, 392] width 19 height 16
type input "*****"
click at [866, 350] on icon "submit" at bounding box center [862, 349] width 10 height 10
click at [917, 398] on link "N/A" at bounding box center [919, 392] width 19 height 16
type input "**"
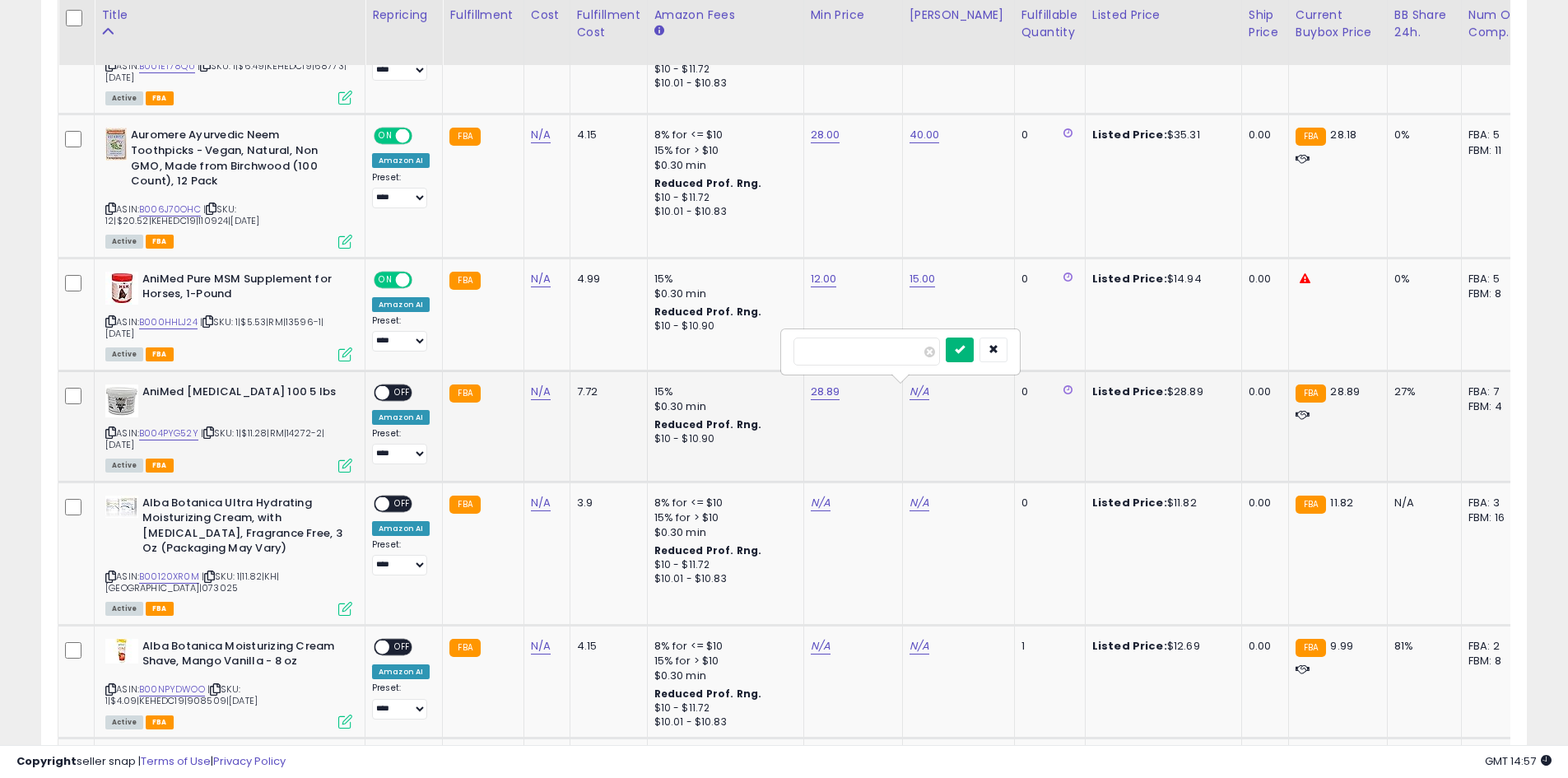
click at [965, 353] on icon "submit" at bounding box center [960, 349] width 10 height 10
click at [380, 392] on span at bounding box center [382, 392] width 14 height 14
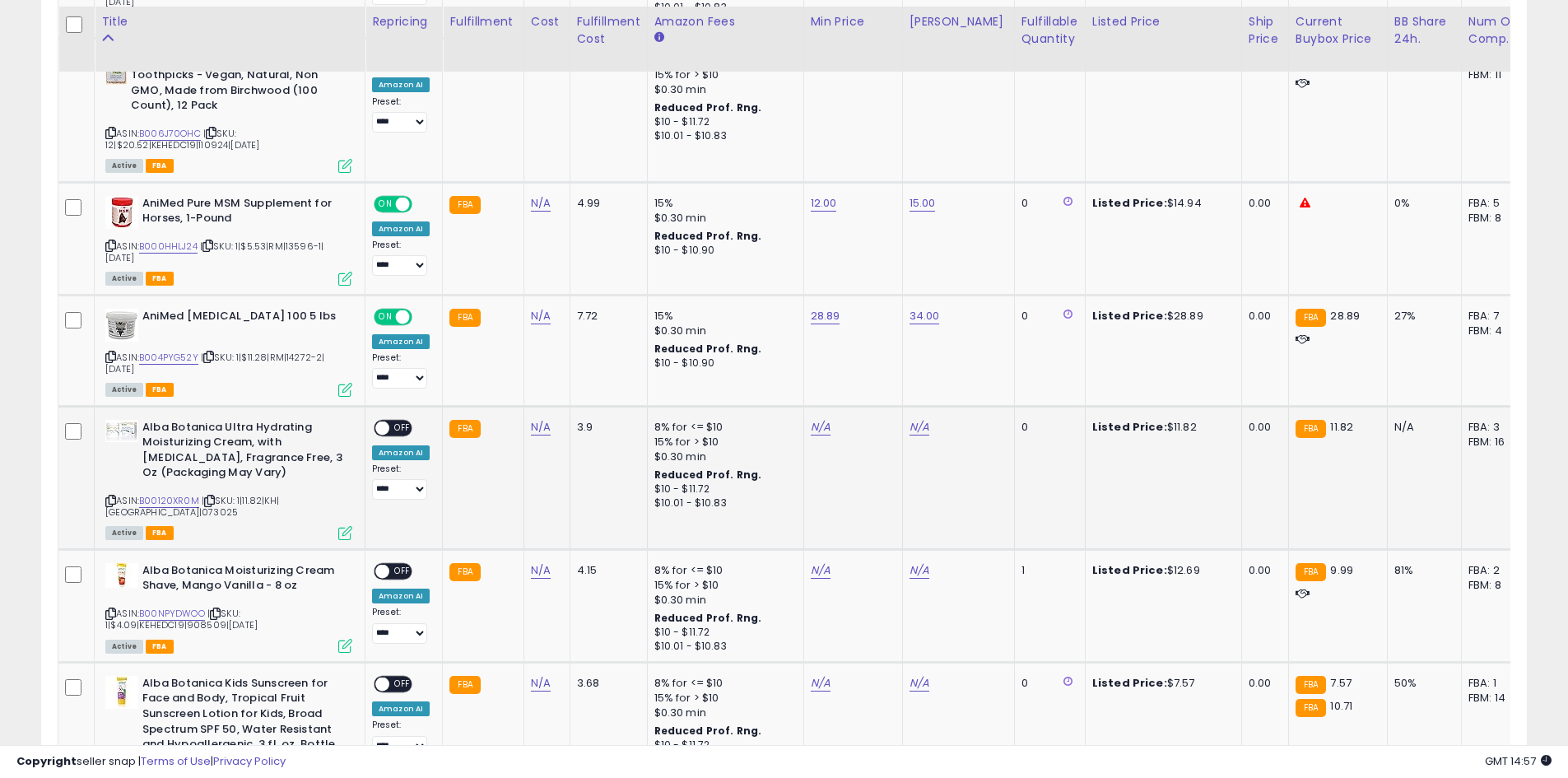
scroll to position [1314, 0]
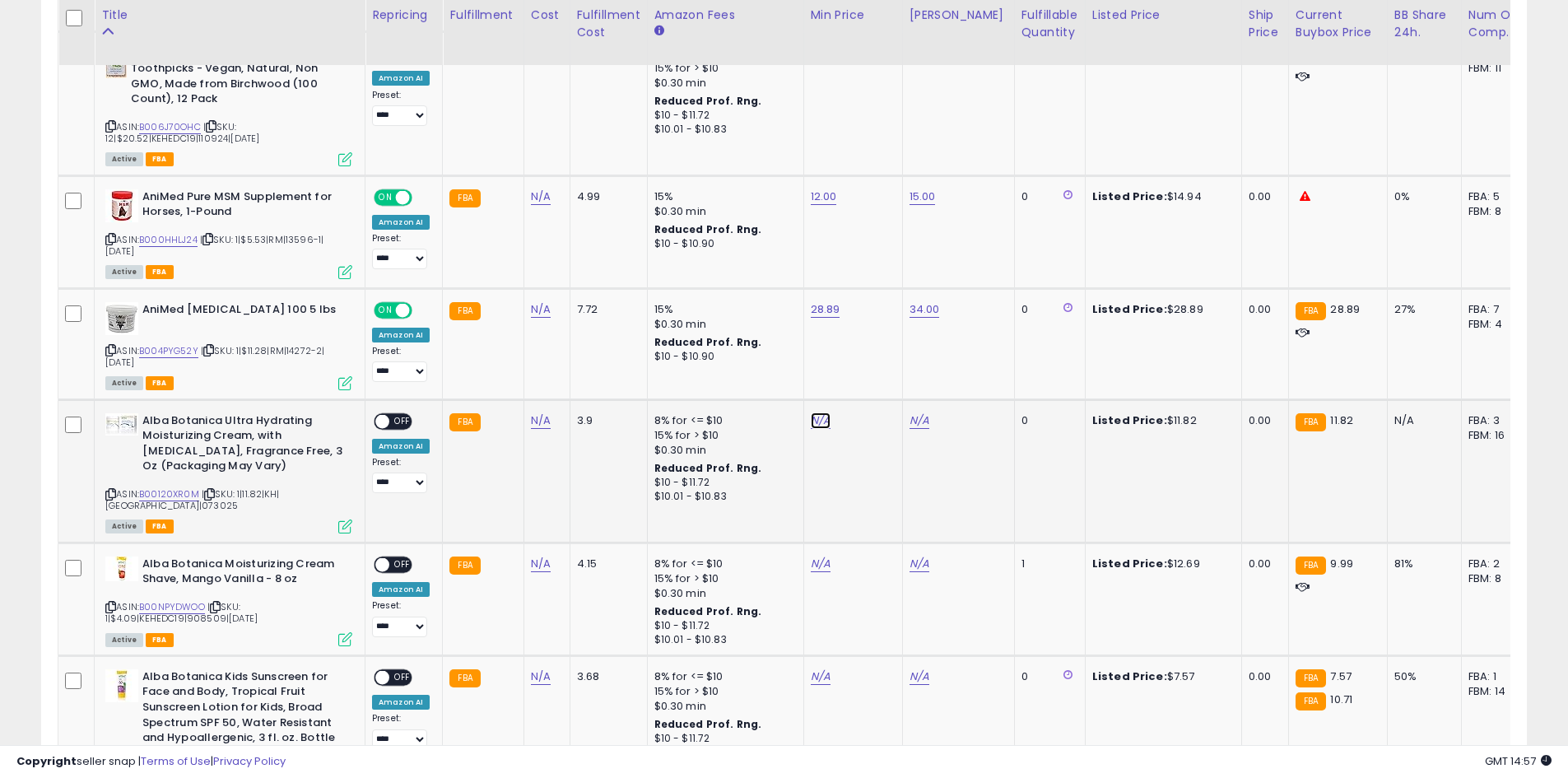
click at [811, 417] on link "N/A" at bounding box center [820, 420] width 19 height 16
type input "****"
click at [875, 385] on button "submit" at bounding box center [861, 378] width 28 height 25
click at [910, 415] on link "N/A" at bounding box center [919, 420] width 19 height 16
type input "**"
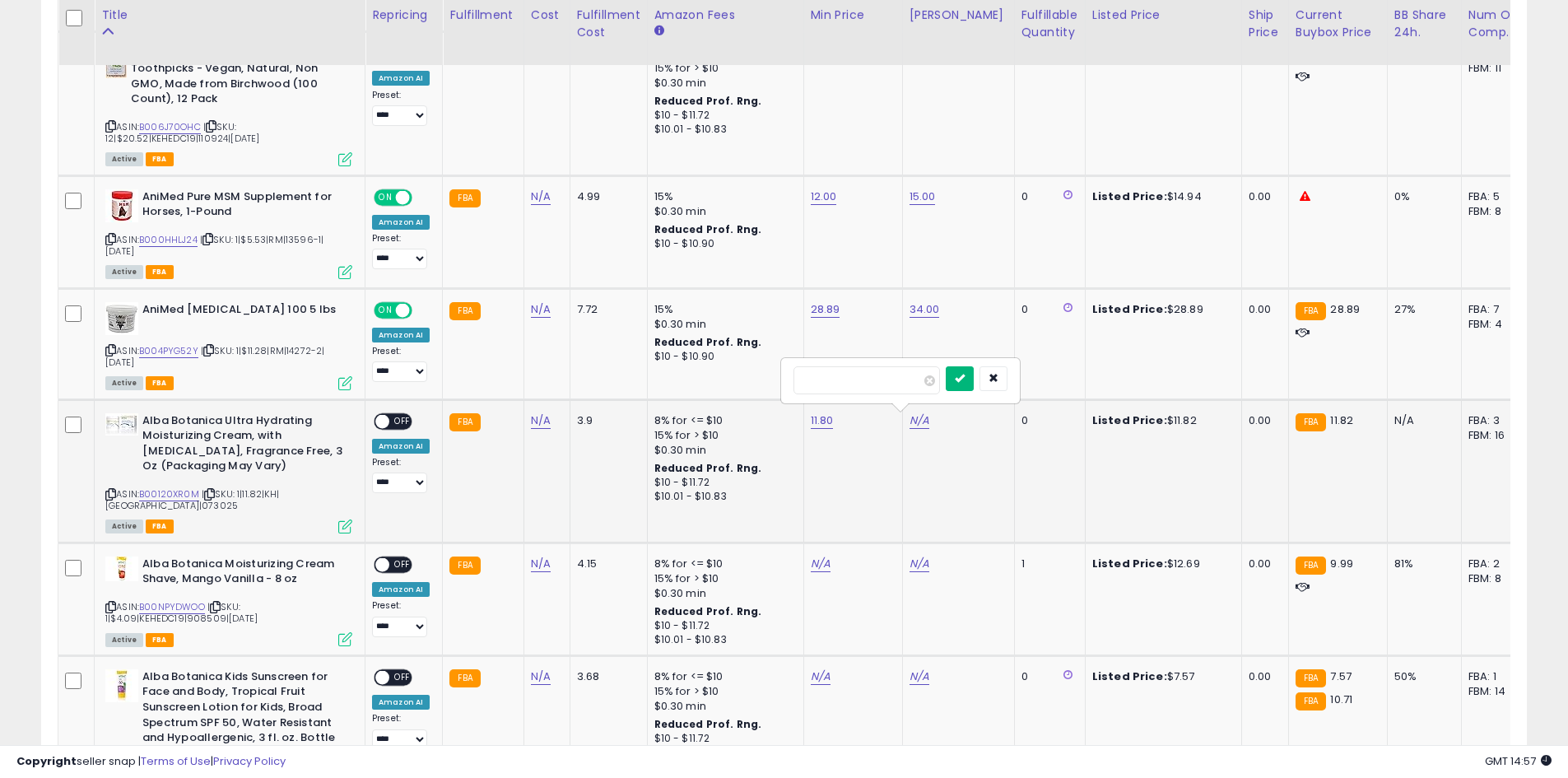
click at [973, 384] on button "submit" at bounding box center [959, 378] width 28 height 25
click at [393, 418] on span "OFF" at bounding box center [402, 421] width 26 height 14
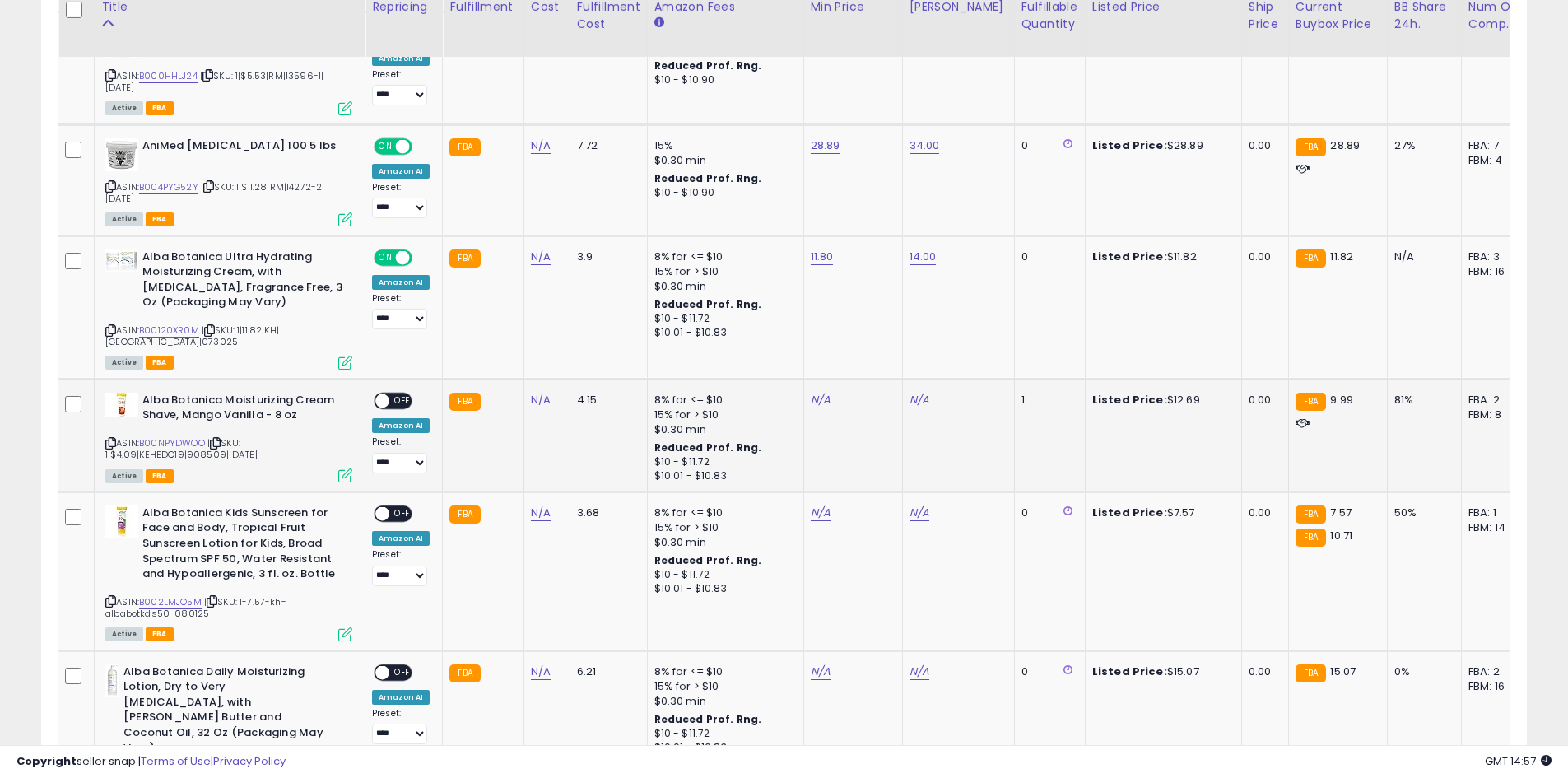
scroll to position [1478, 0]
click at [820, 403] on link "N/A" at bounding box center [820, 399] width 19 height 16
type input "*"
click at [875, 366] on button "submit" at bounding box center [861, 357] width 28 height 25
click at [923, 404] on div "N/A" at bounding box center [956, 399] width 92 height 14
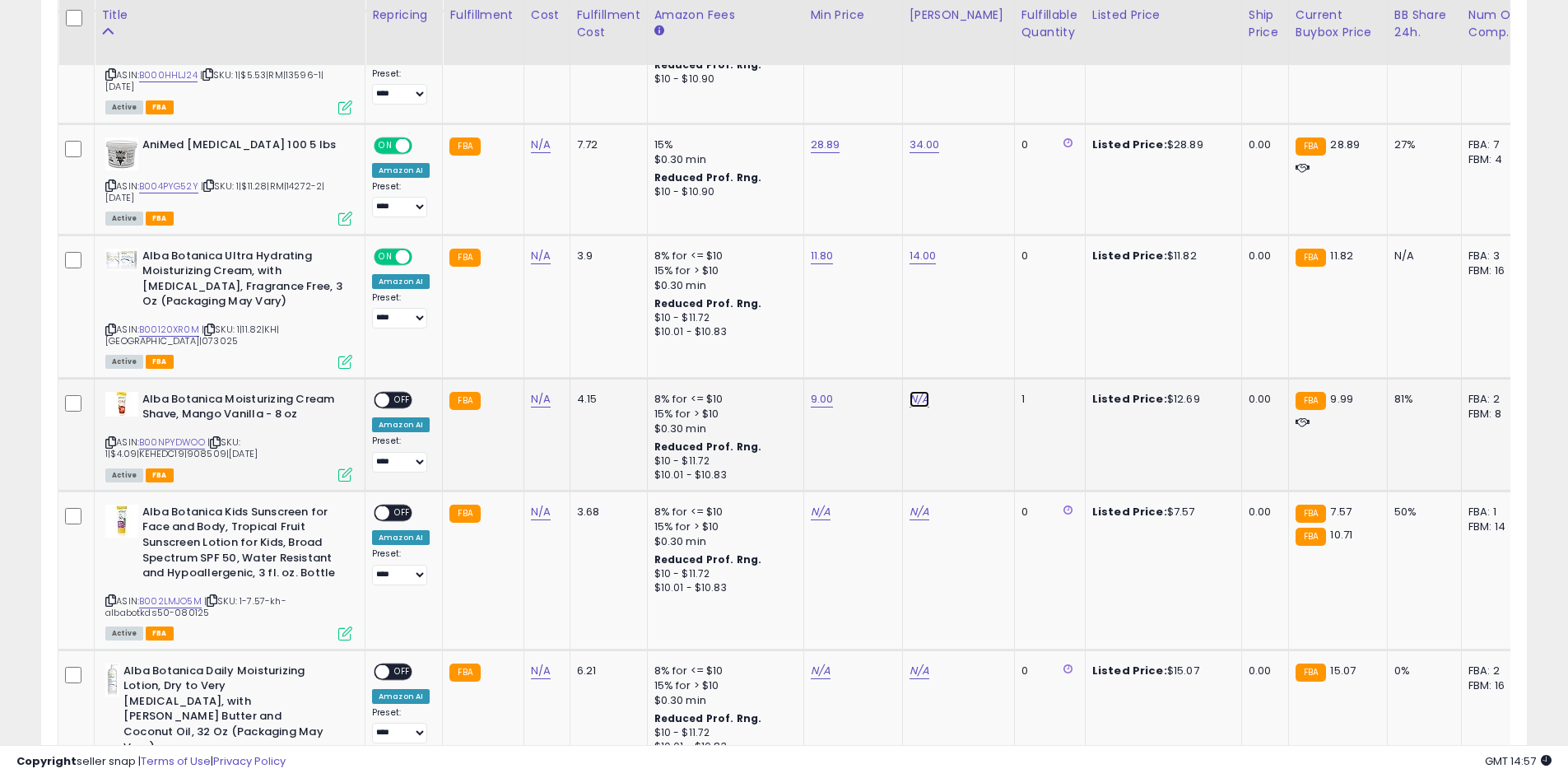
click at [914, 399] on link "N/A" at bounding box center [919, 399] width 19 height 16
type input "**"
click at [973, 367] on button "submit" at bounding box center [959, 357] width 28 height 25
click at [391, 405] on div "ON OFF" at bounding box center [375, 399] width 39 height 14
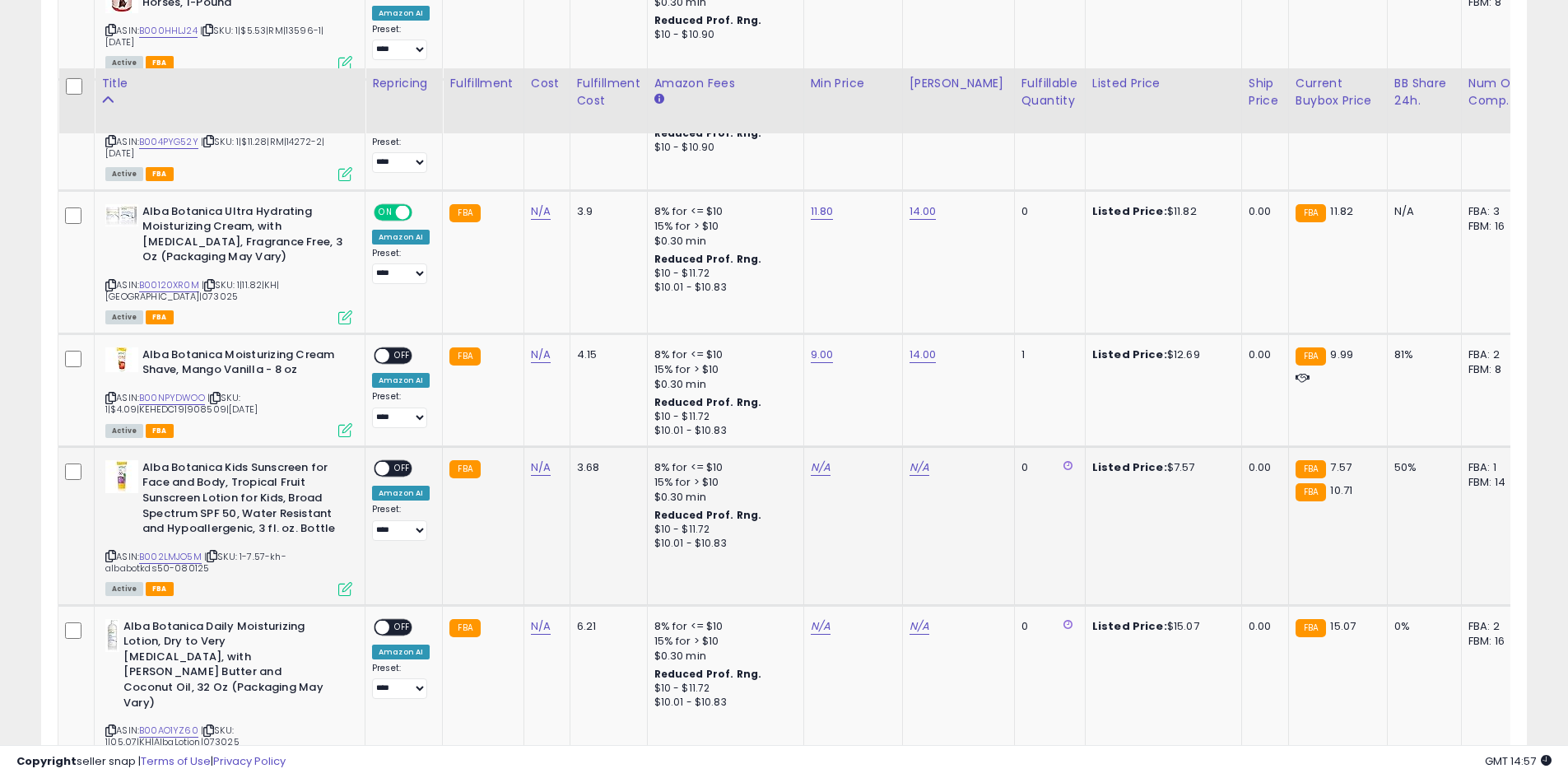
scroll to position [1642, 0]
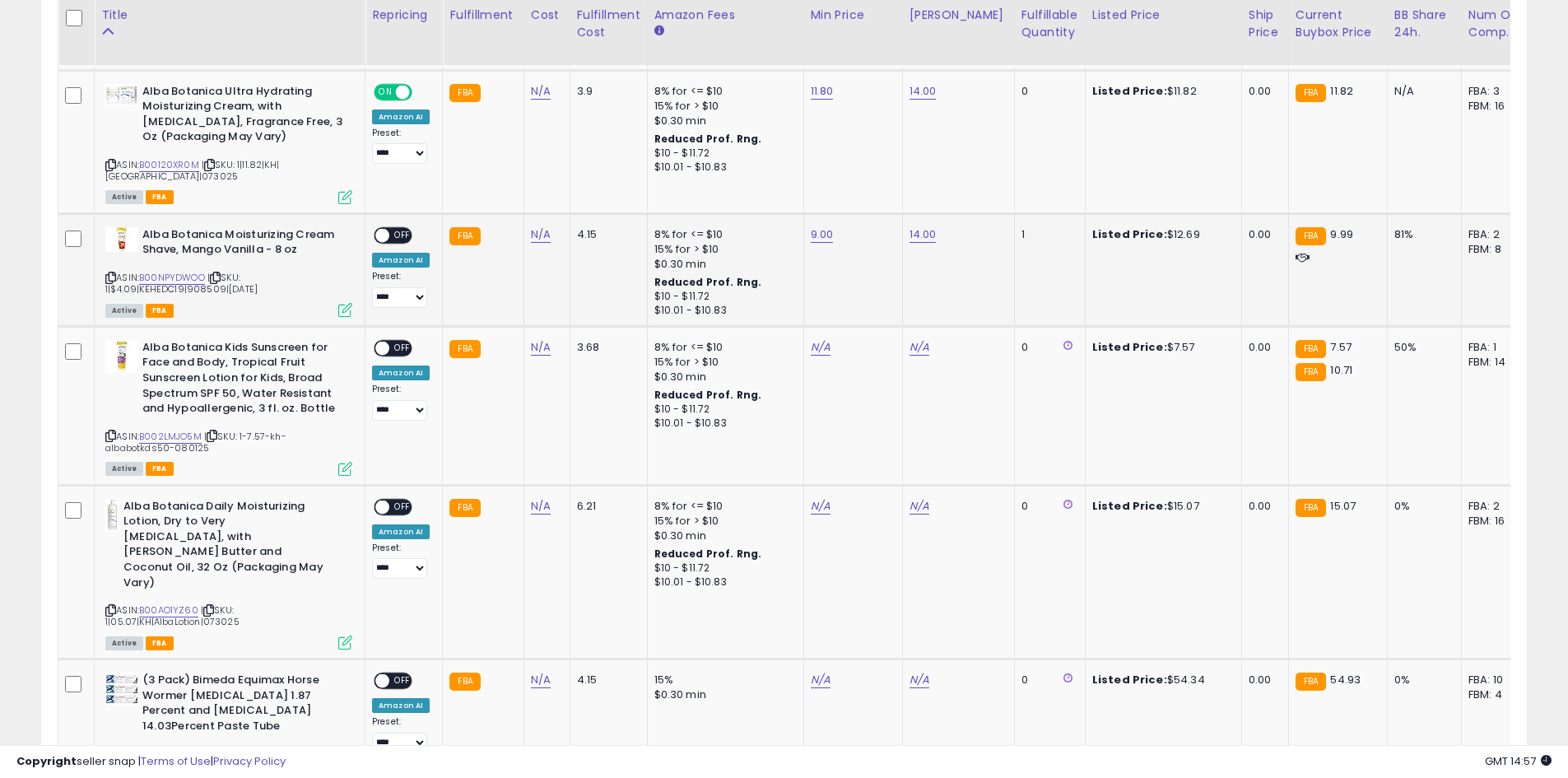
click at [399, 247] on div "**********" at bounding box center [401, 267] width 58 height 81
drag, startPoint x: 397, startPoint y: 234, endPoint x: 412, endPoint y: 240, distance: 16.2
click at [396, 234] on span "OFF" at bounding box center [402, 235] width 26 height 14
click at [813, 347] on link "N/A" at bounding box center [820, 347] width 19 height 16
type input "*"
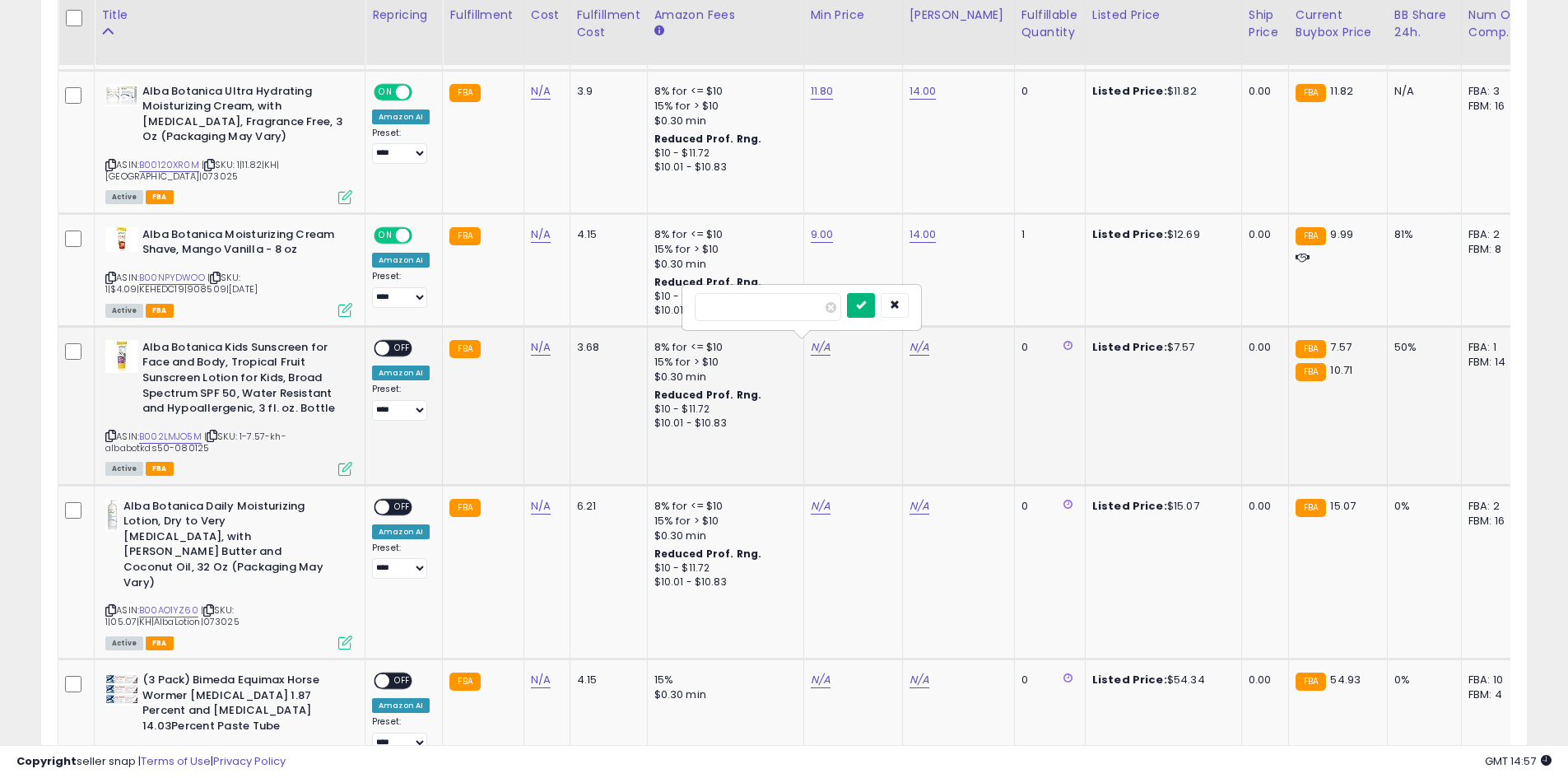
click at [875, 309] on button "submit" at bounding box center [861, 305] width 28 height 25
click at [939, 368] on td "N/A" at bounding box center [958, 406] width 112 height 159
click at [910, 349] on link "N/A" at bounding box center [919, 347] width 19 height 16
type input "**"
click at [973, 317] on button "submit" at bounding box center [959, 305] width 28 height 25
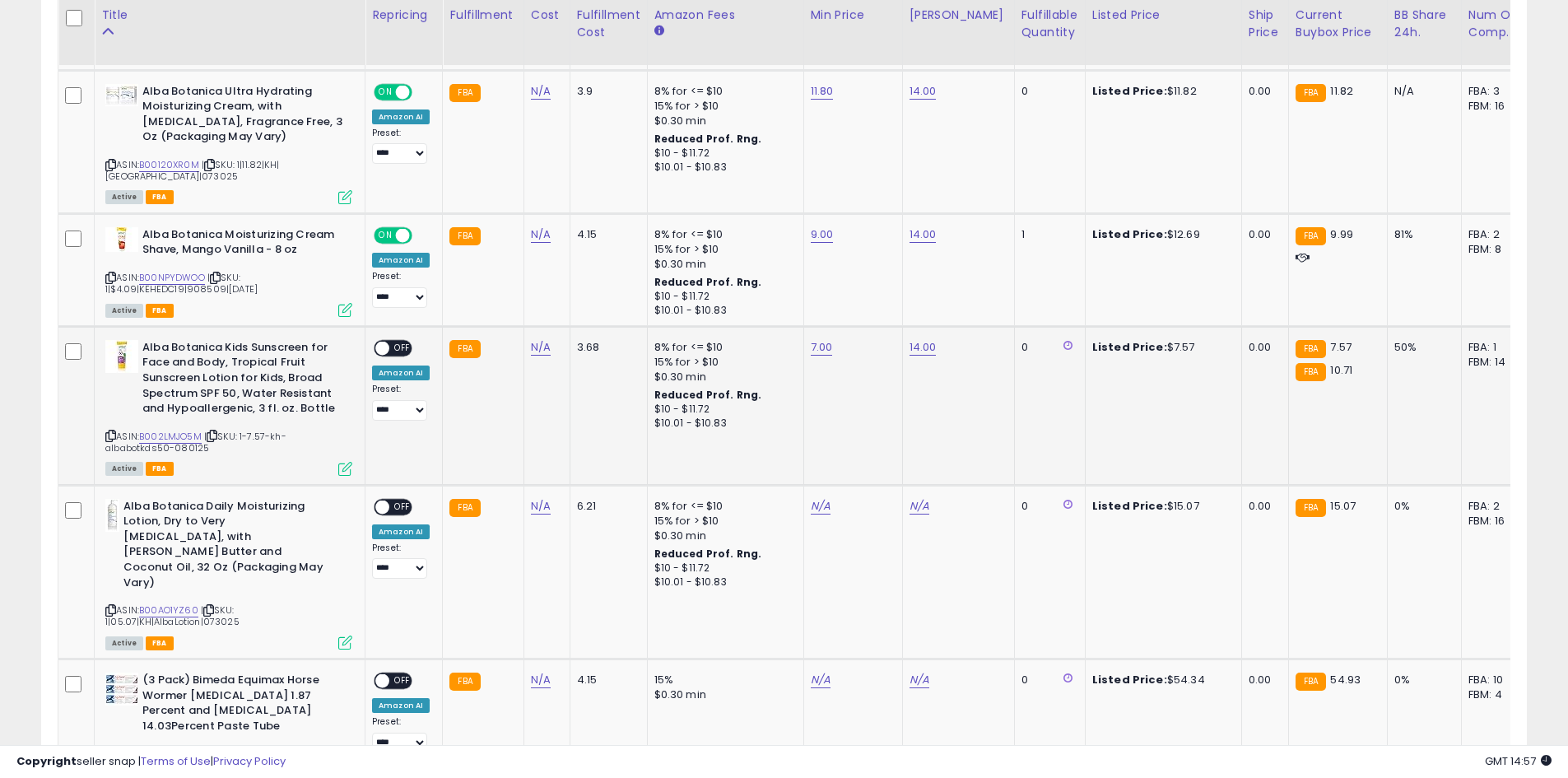
click at [406, 351] on span "OFF" at bounding box center [402, 347] width 26 height 14
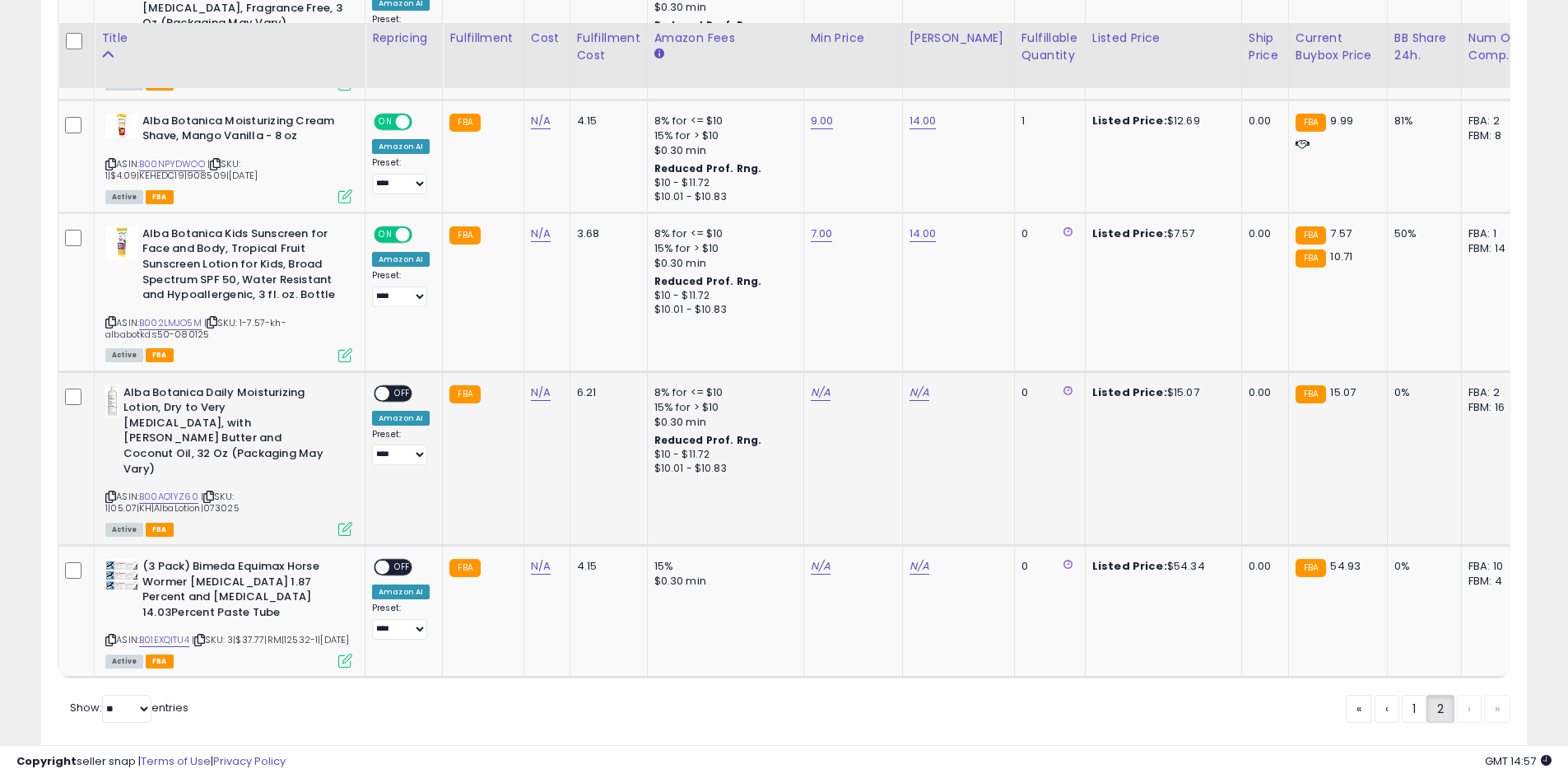
scroll to position [1793, 0]
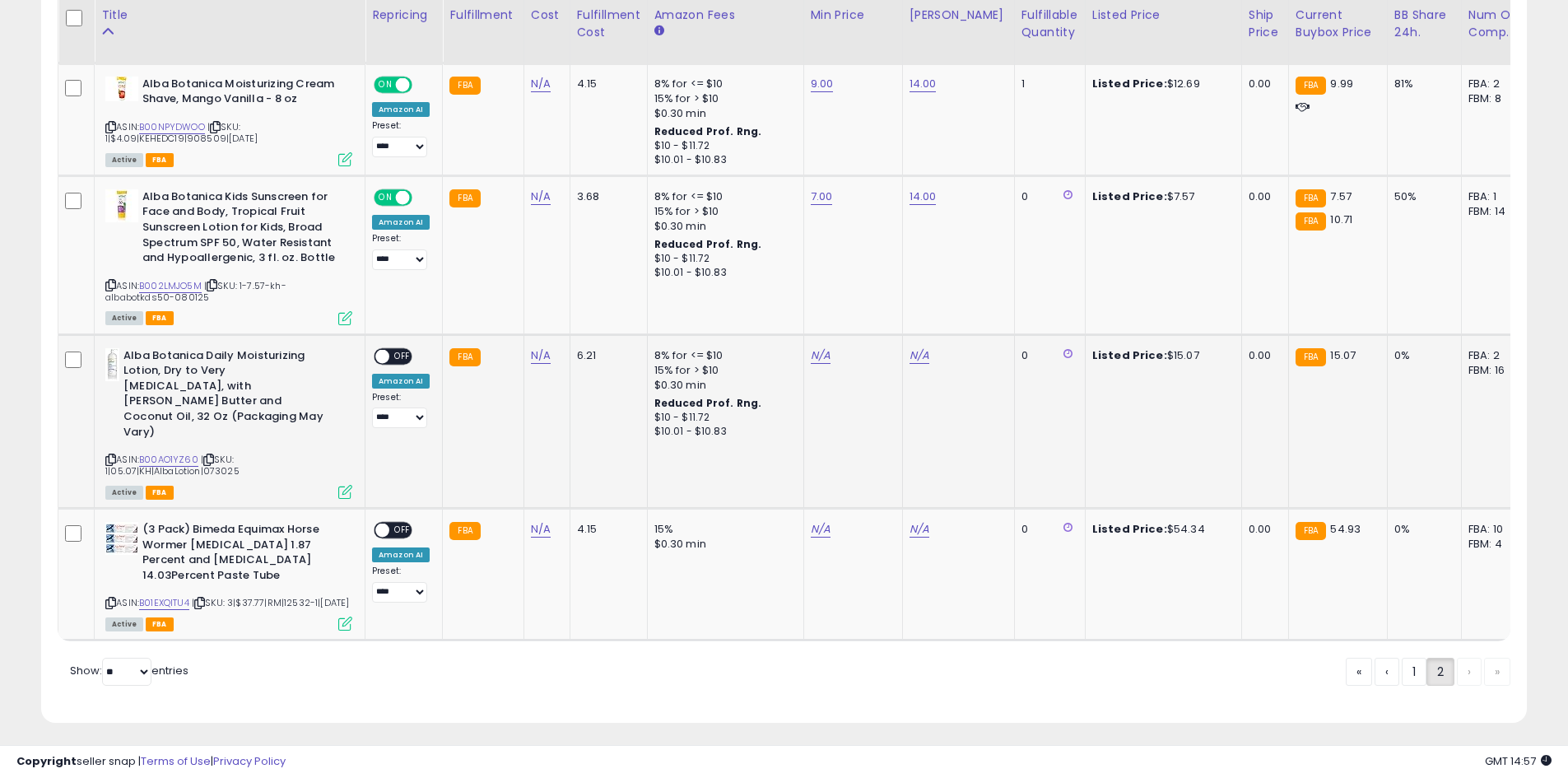
click at [826, 357] on div "N/A" at bounding box center [850, 355] width 79 height 14
click at [816, 357] on link "N/A" at bounding box center [820, 355] width 19 height 16
type input "**"
click at [875, 320] on button "submit" at bounding box center [861, 314] width 28 height 25
click at [919, 354] on link "N/A" at bounding box center [919, 355] width 19 height 16
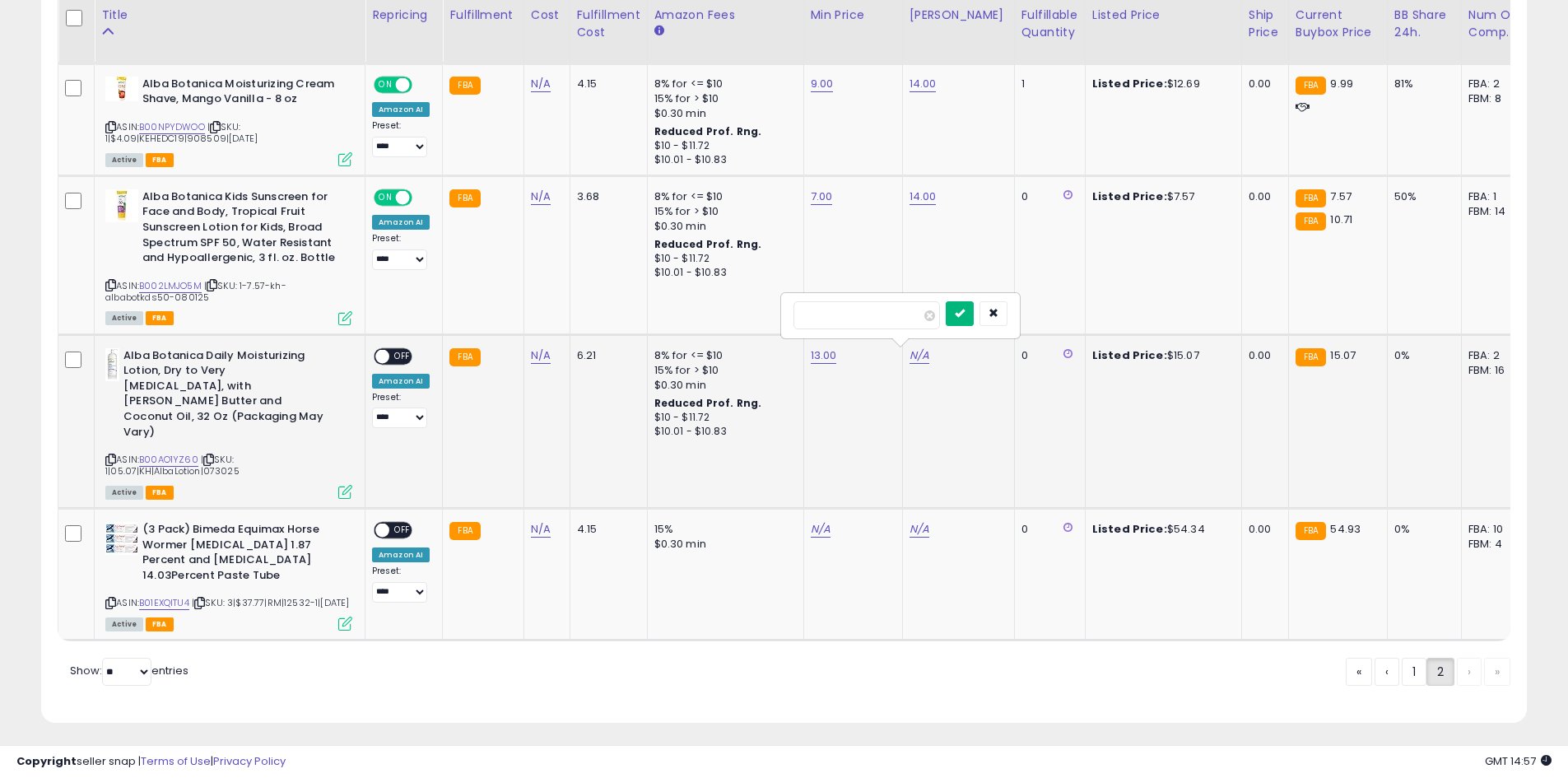
type input "**"
click at [973, 313] on button "submit" at bounding box center [959, 314] width 28 height 25
click at [407, 362] on span "OFF" at bounding box center [402, 356] width 26 height 14
click at [811, 521] on link "N/A" at bounding box center [820, 529] width 19 height 16
type input "**"
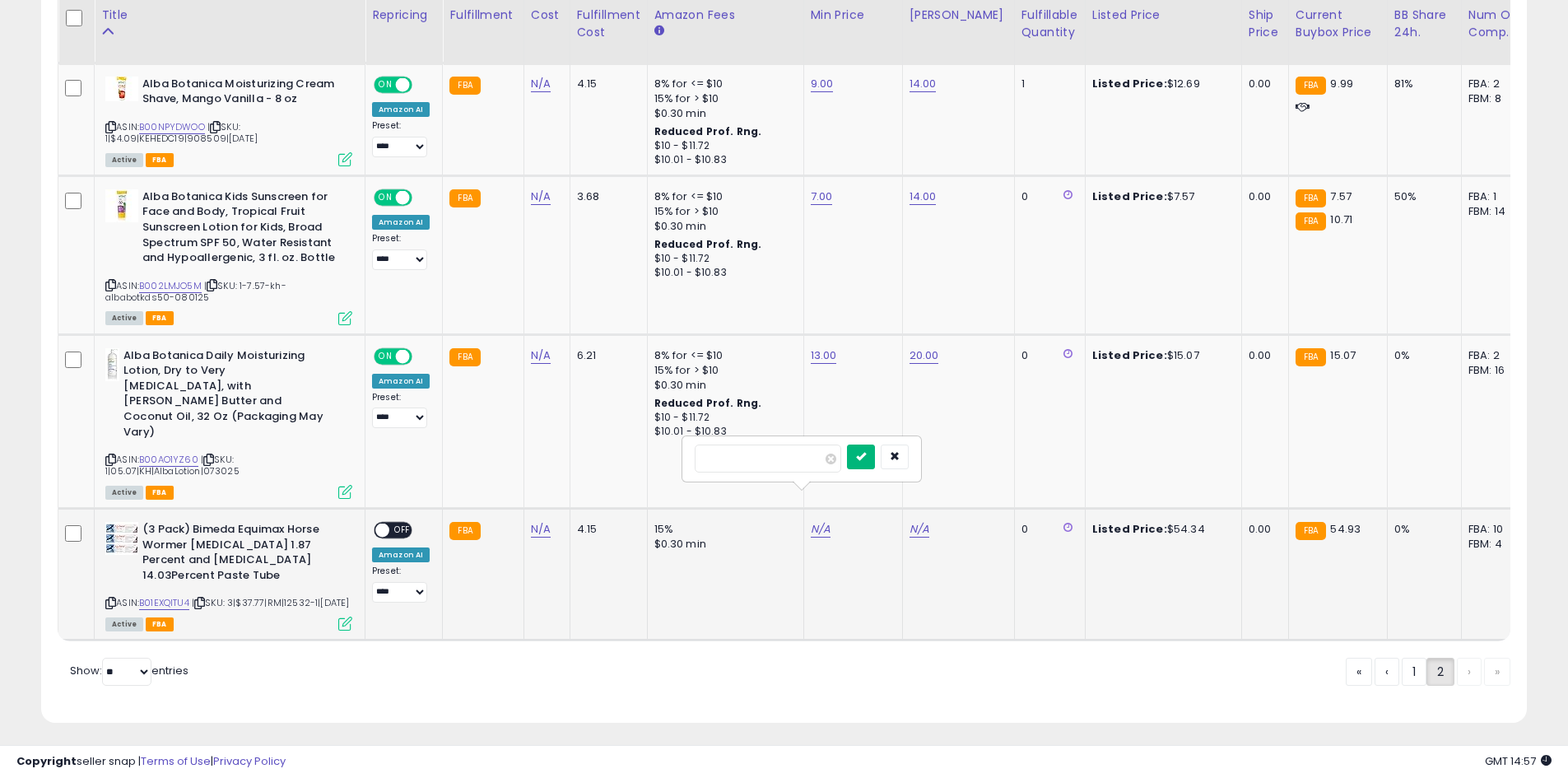
click at [889, 443] on div "**" at bounding box center [801, 458] width 237 height 43
click at [866, 451] on icon "submit" at bounding box center [862, 456] width 10 height 10
click at [934, 508] on td "N/A" at bounding box center [958, 574] width 112 height 131
click at [917, 521] on link "N/A" at bounding box center [919, 529] width 19 height 16
type input "**"
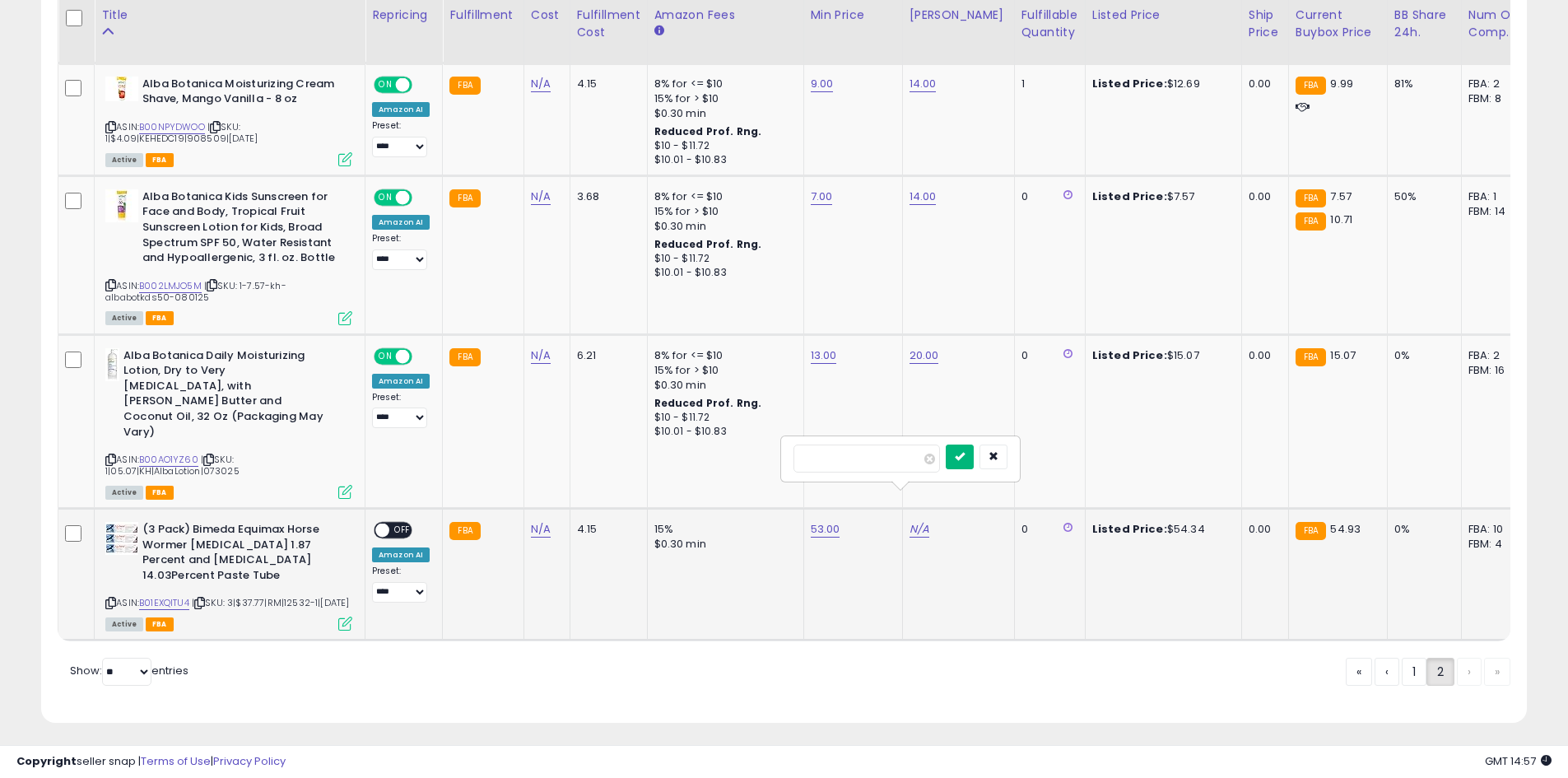
drag, startPoint x: 992, startPoint y: 450, endPoint x: 923, endPoint y: 463, distance: 70.2
click at [973, 450] on button "submit" at bounding box center [959, 457] width 28 height 25
click at [404, 524] on span "OFF" at bounding box center [402, 531] width 26 height 14
click at [1457, 680] on link "1" at bounding box center [1469, 671] width 25 height 28
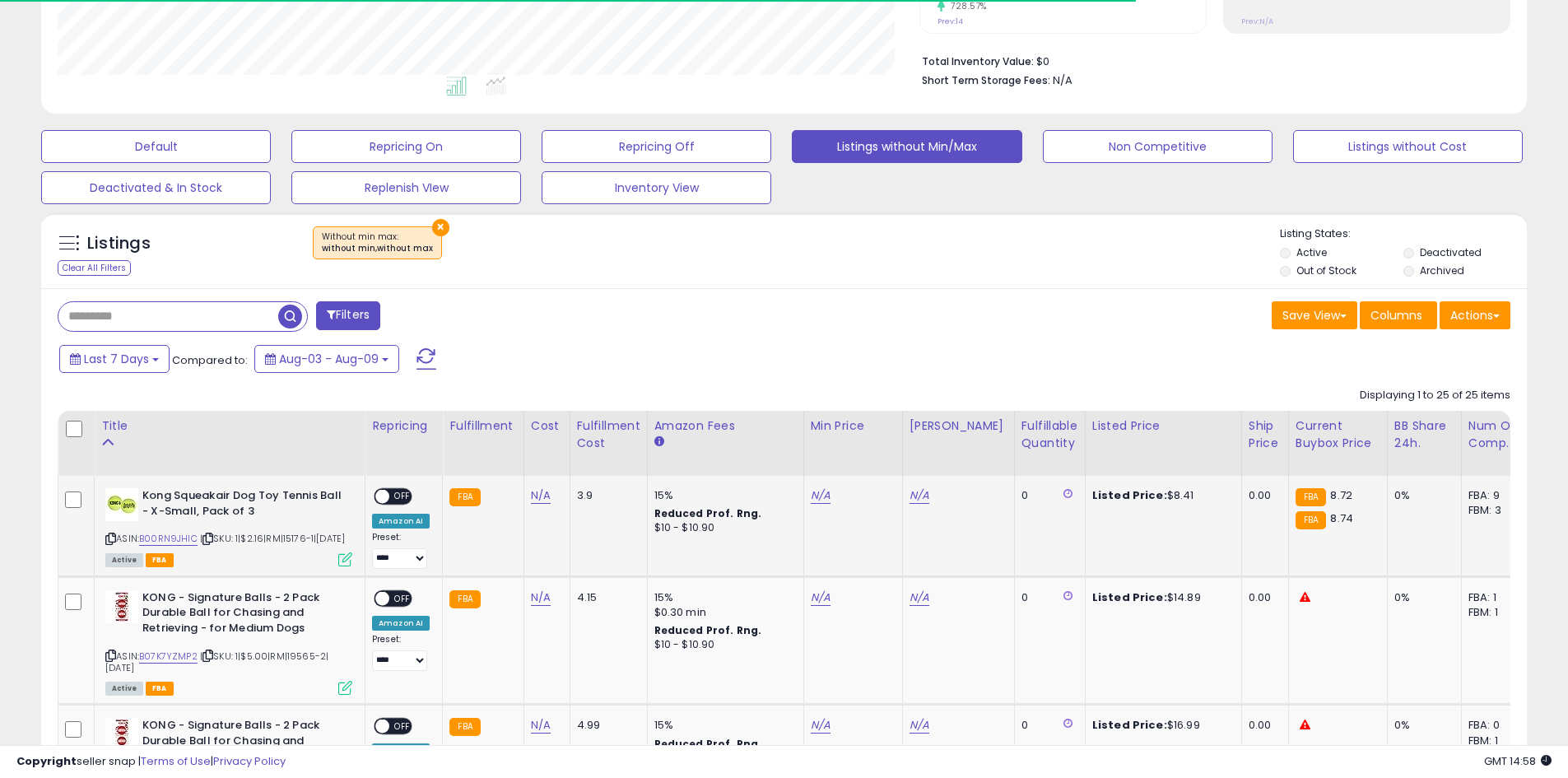
scroll to position [408, 0]
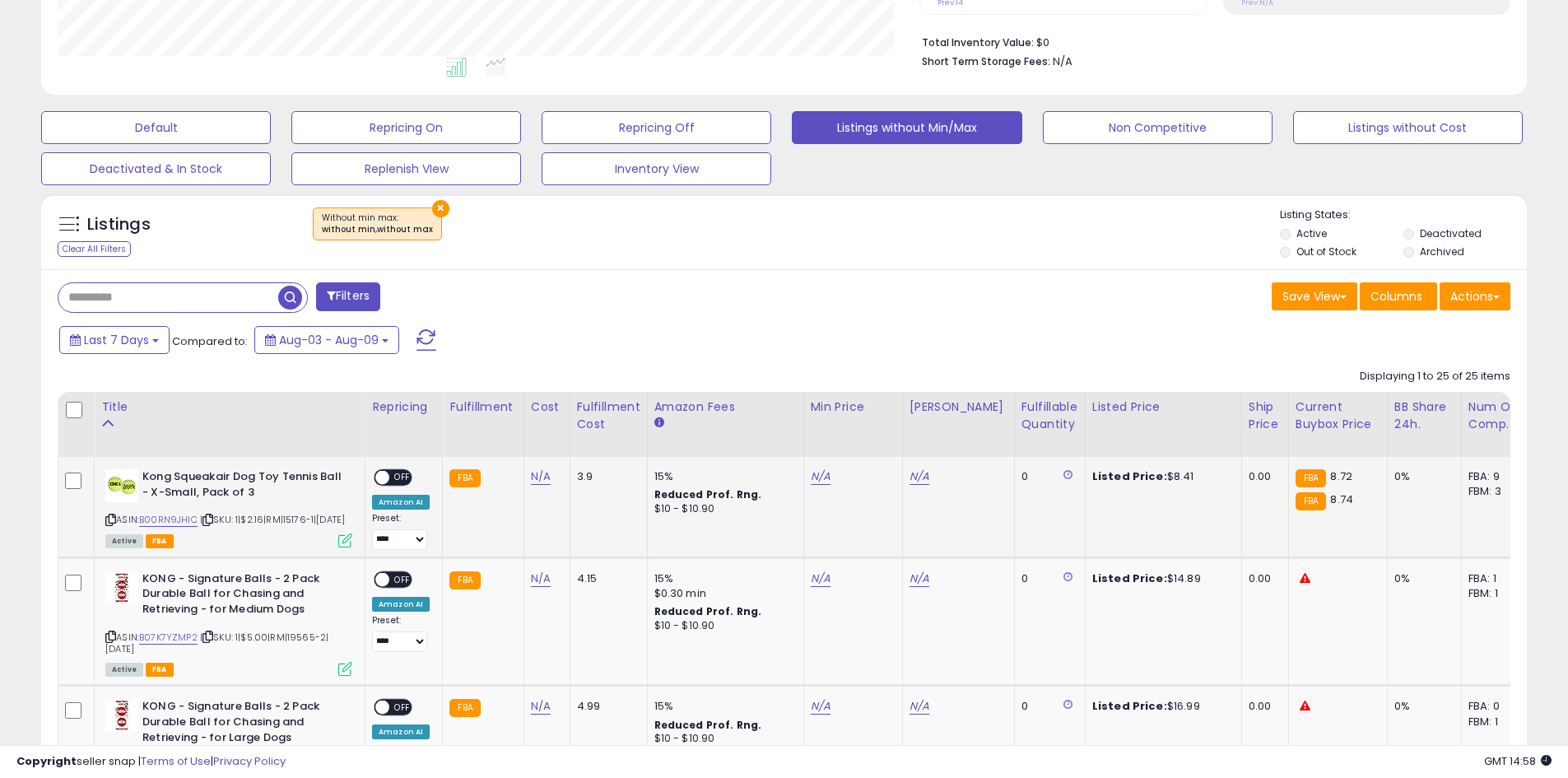
click at [844, 478] on div "N/A" at bounding box center [850, 476] width 79 height 14
click at [827, 480] on div "N/A" at bounding box center [850, 476] width 79 height 14
click at [822, 472] on link "N/A" at bounding box center [820, 476] width 19 height 16
type input "*"
click at [873, 436] on button "submit" at bounding box center [861, 434] width 28 height 25
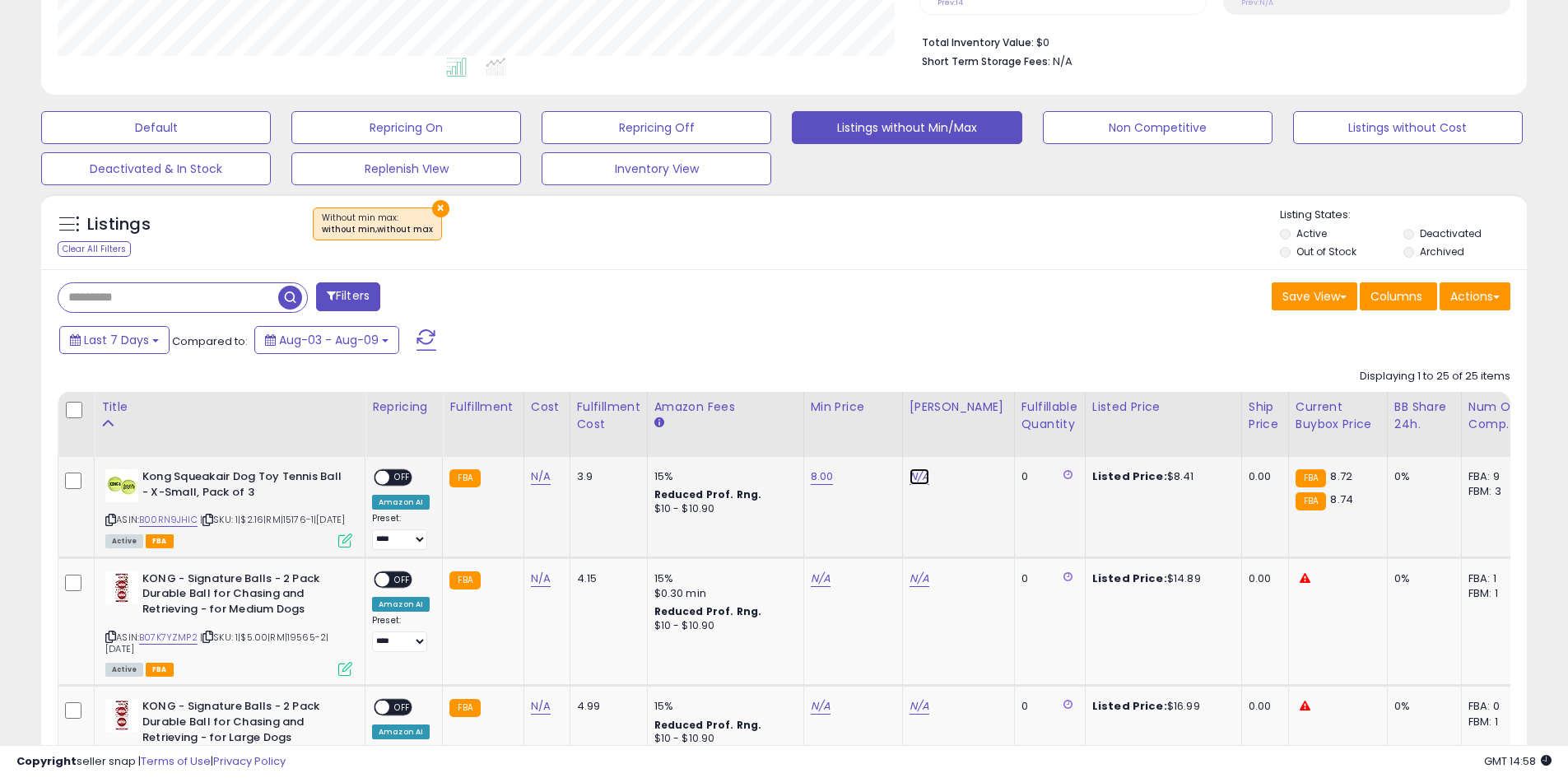
click at [913, 477] on link "N/A" at bounding box center [919, 476] width 19 height 16
type input "****"
click at [965, 436] on icon "submit" at bounding box center [960, 434] width 10 height 10
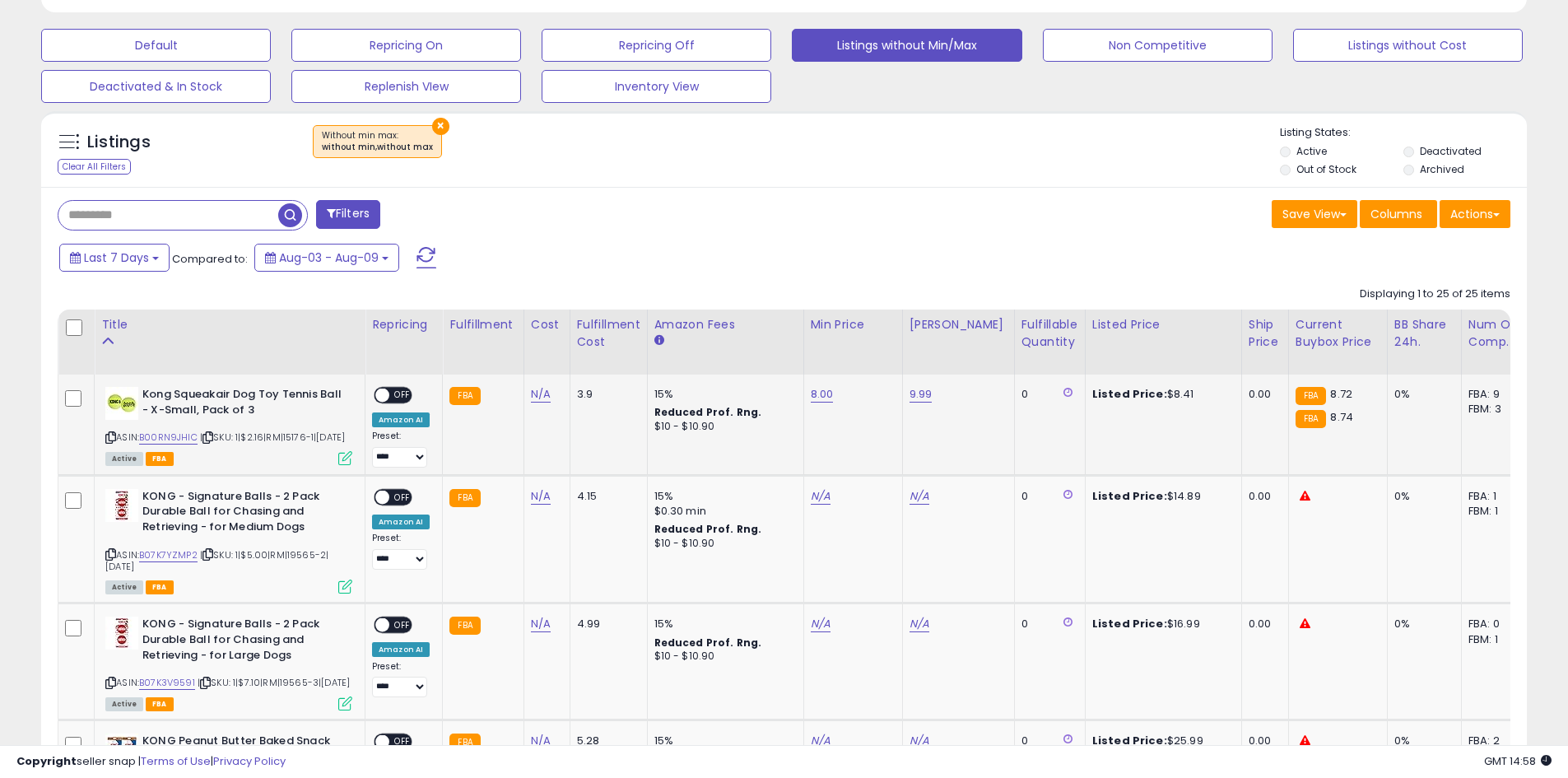
click at [404, 398] on span "OFF" at bounding box center [402, 396] width 26 height 14
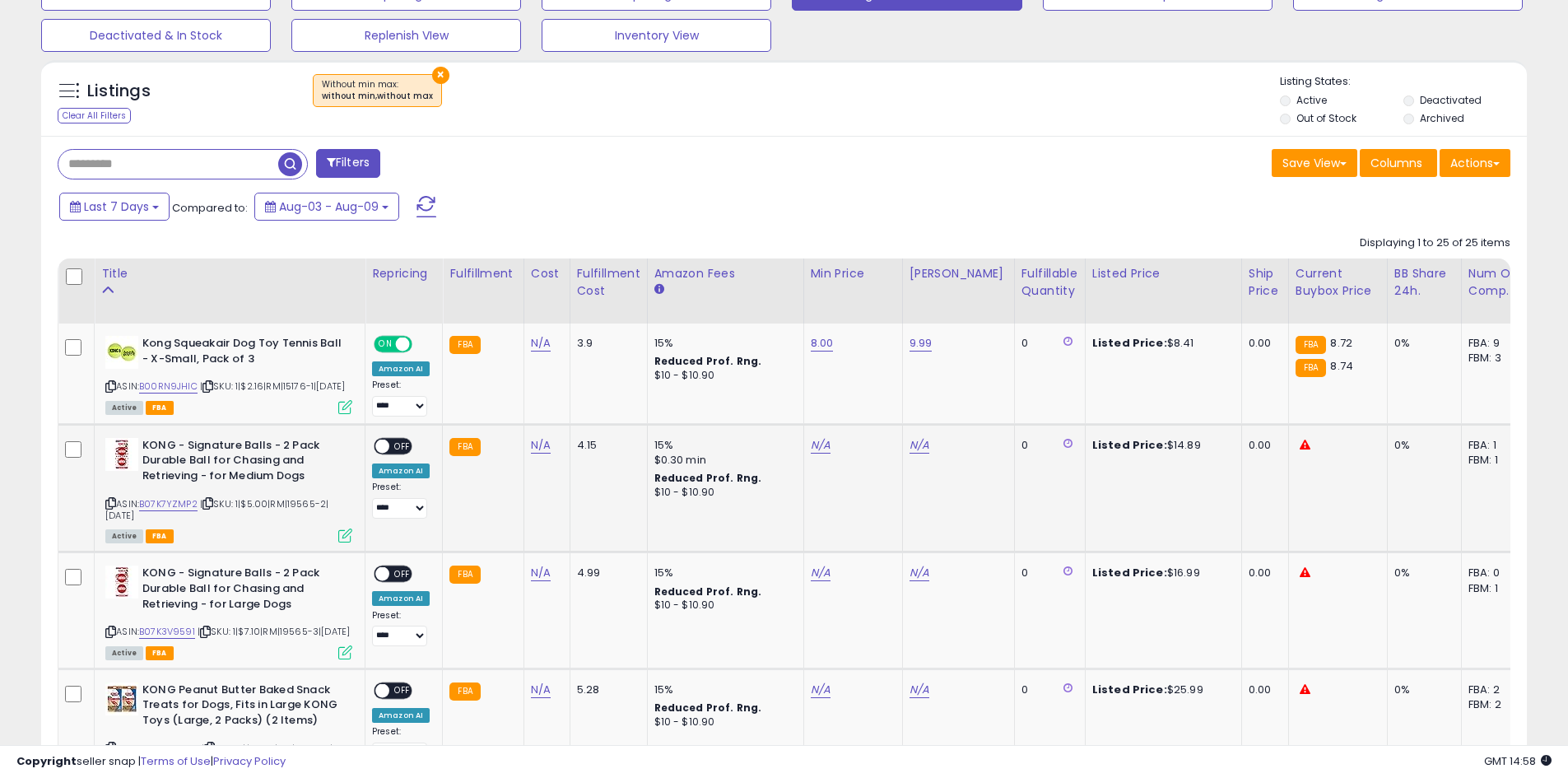
scroll to position [572, 0]
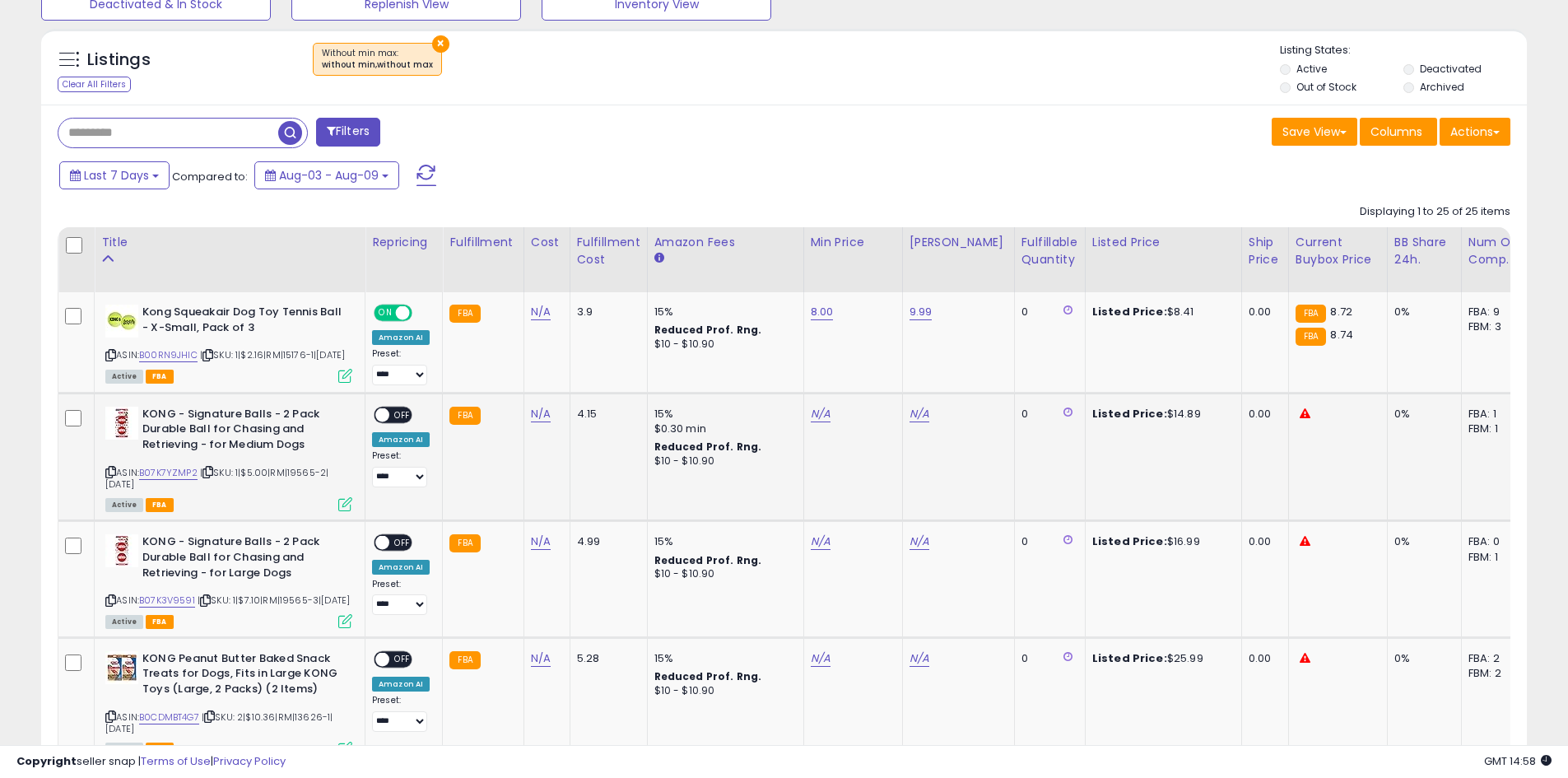
click at [828, 421] on div "N/A" at bounding box center [850, 414] width 79 height 14
click at [822, 421] on div "N/A" at bounding box center [850, 414] width 79 height 14
click at [822, 422] on link "N/A" at bounding box center [820, 414] width 19 height 16
type input "**"
click at [875, 389] on button "submit" at bounding box center [861, 382] width 28 height 25
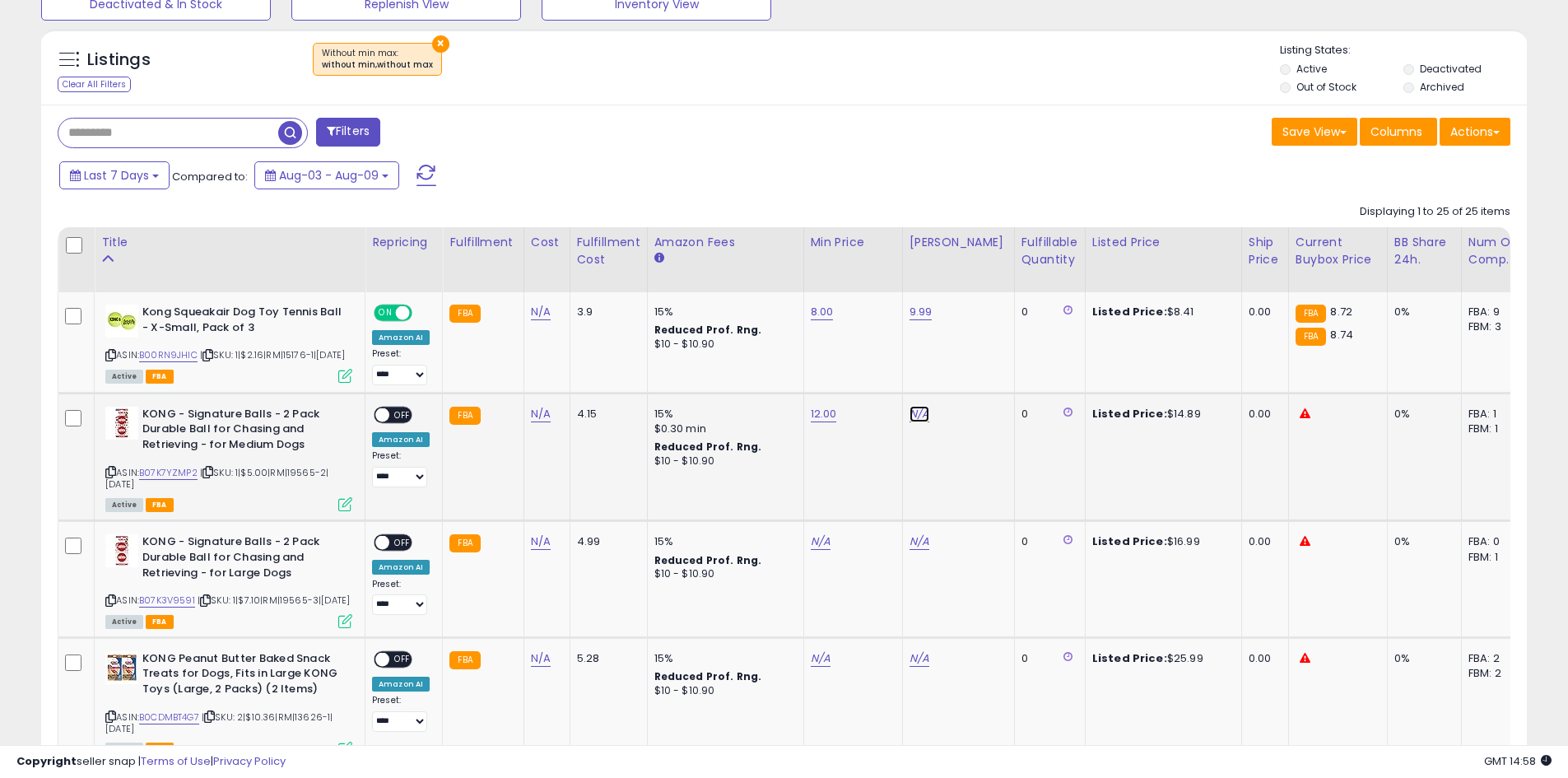
click at [912, 422] on link "N/A" at bounding box center [919, 414] width 19 height 16
type input "**"
click at [971, 386] on button "submit" at bounding box center [959, 382] width 28 height 25
click at [408, 421] on span "OFF" at bounding box center [402, 414] width 26 height 14
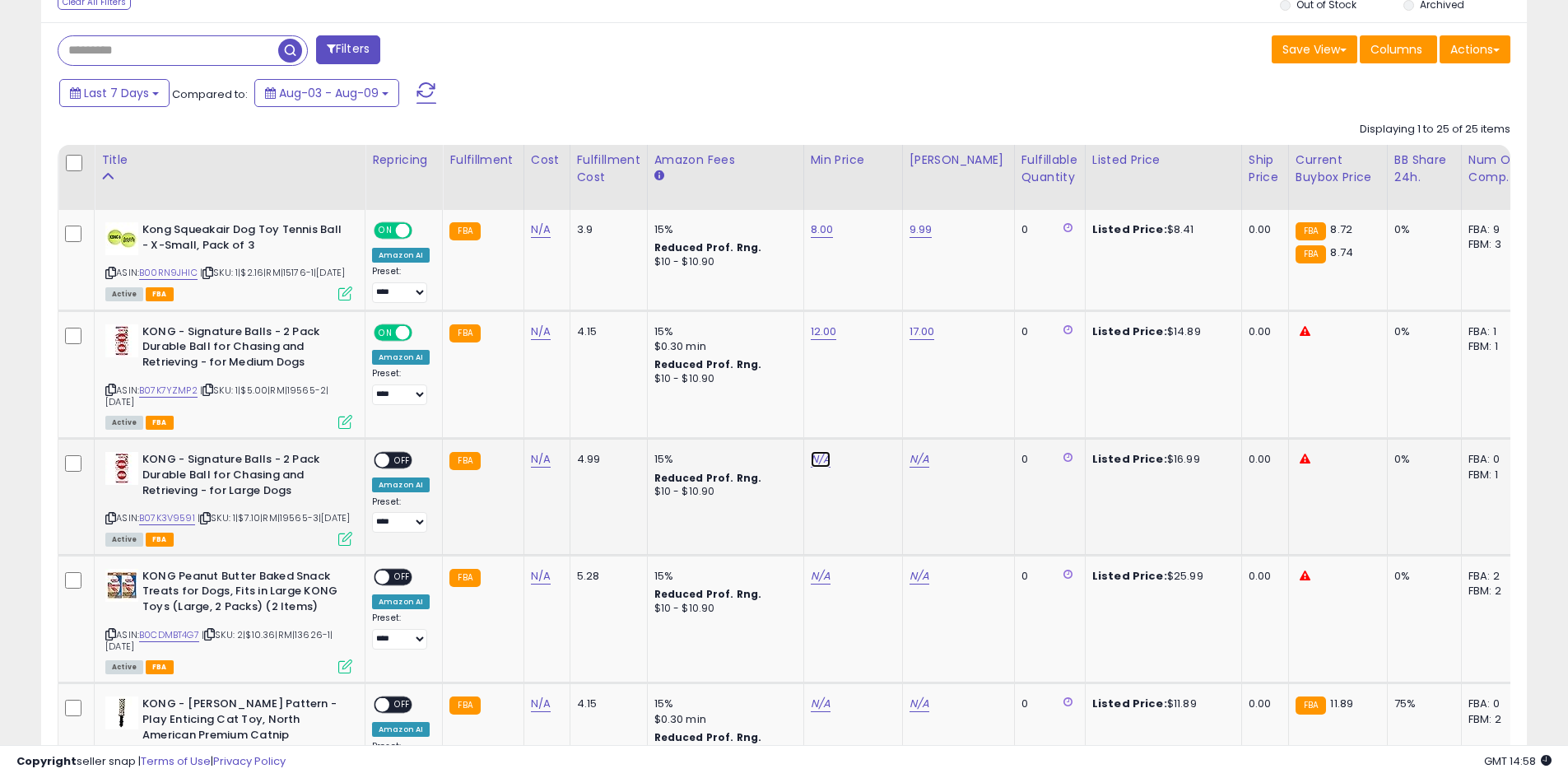
click at [811, 468] on link "N/A" at bounding box center [820, 458] width 19 height 16
type input "**"
click at [875, 435] on button "submit" at bounding box center [861, 429] width 28 height 25
click at [911, 468] on link "N/A" at bounding box center [919, 458] width 19 height 16
type input "**"
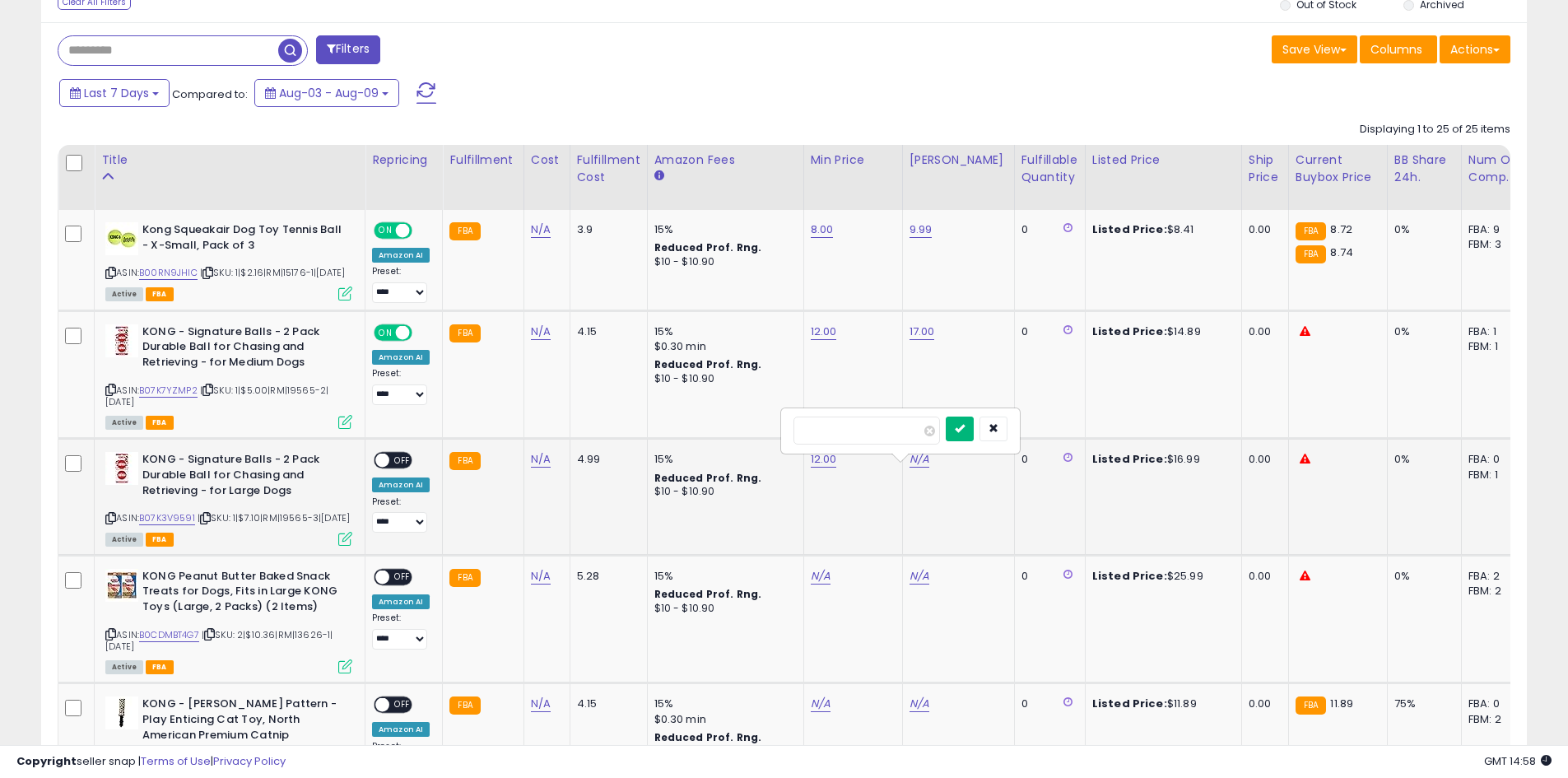
click at [965, 432] on icon "submit" at bounding box center [960, 428] width 10 height 10
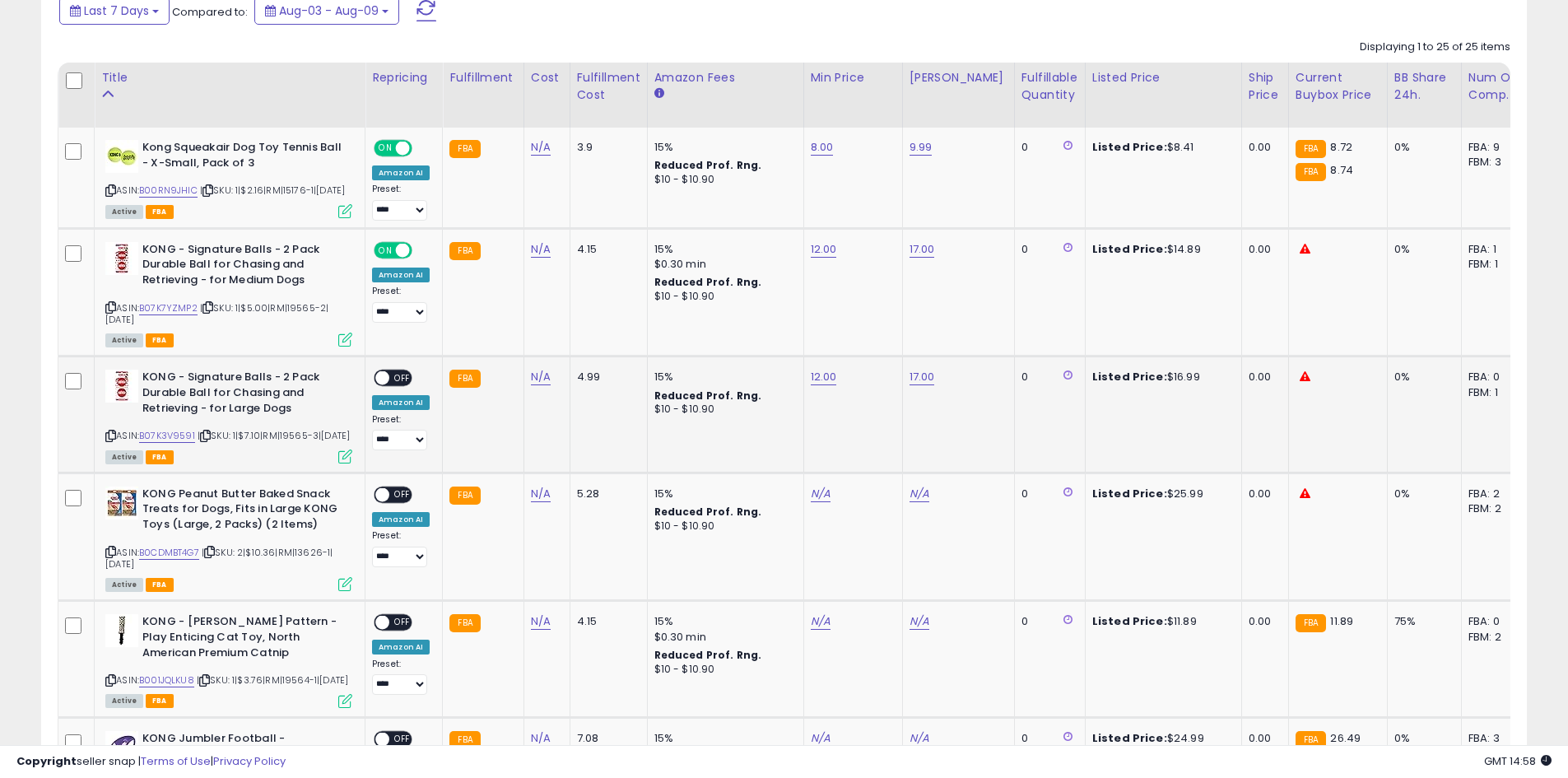
click at [393, 386] on span "OFF" at bounding box center [402, 378] width 26 height 14
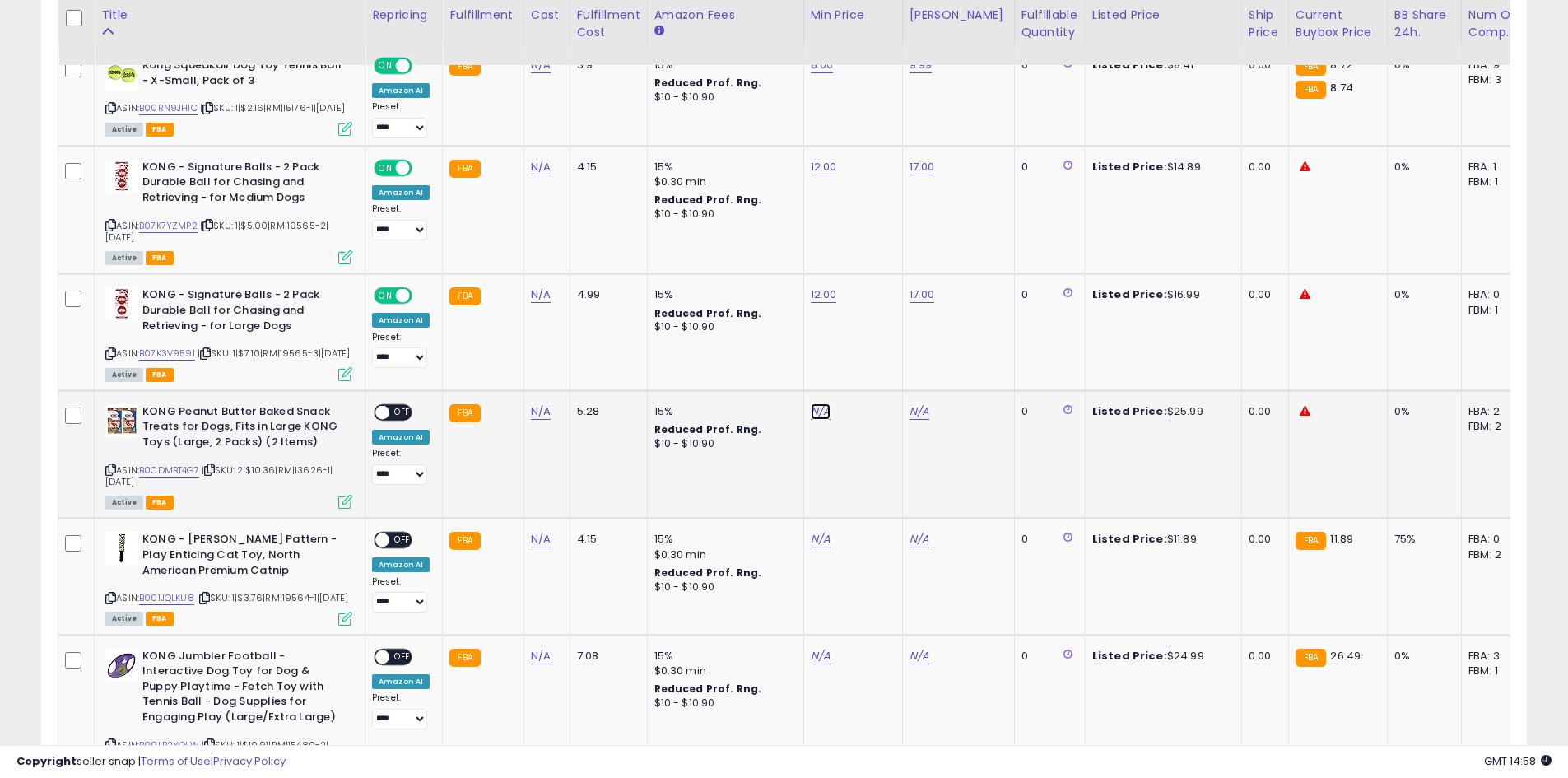
click at [818, 420] on link "N/A" at bounding box center [820, 411] width 19 height 16
type input "**"
click at [866, 392] on icon "submit" at bounding box center [862, 392] width 10 height 10
click at [912, 420] on link "N/A" at bounding box center [919, 411] width 19 height 16
type input "**"
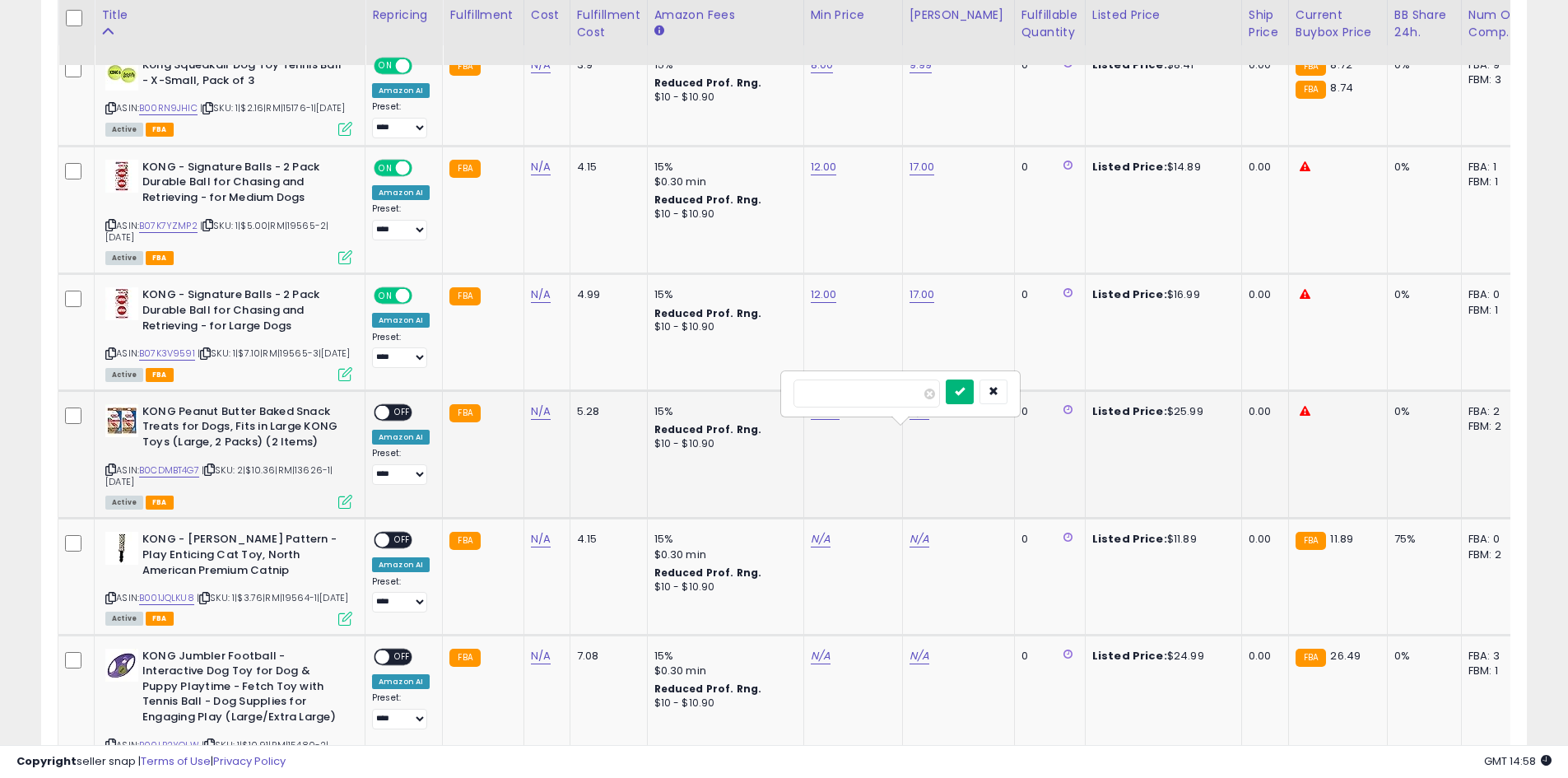
click at [965, 391] on icon "submit" at bounding box center [960, 392] width 10 height 10
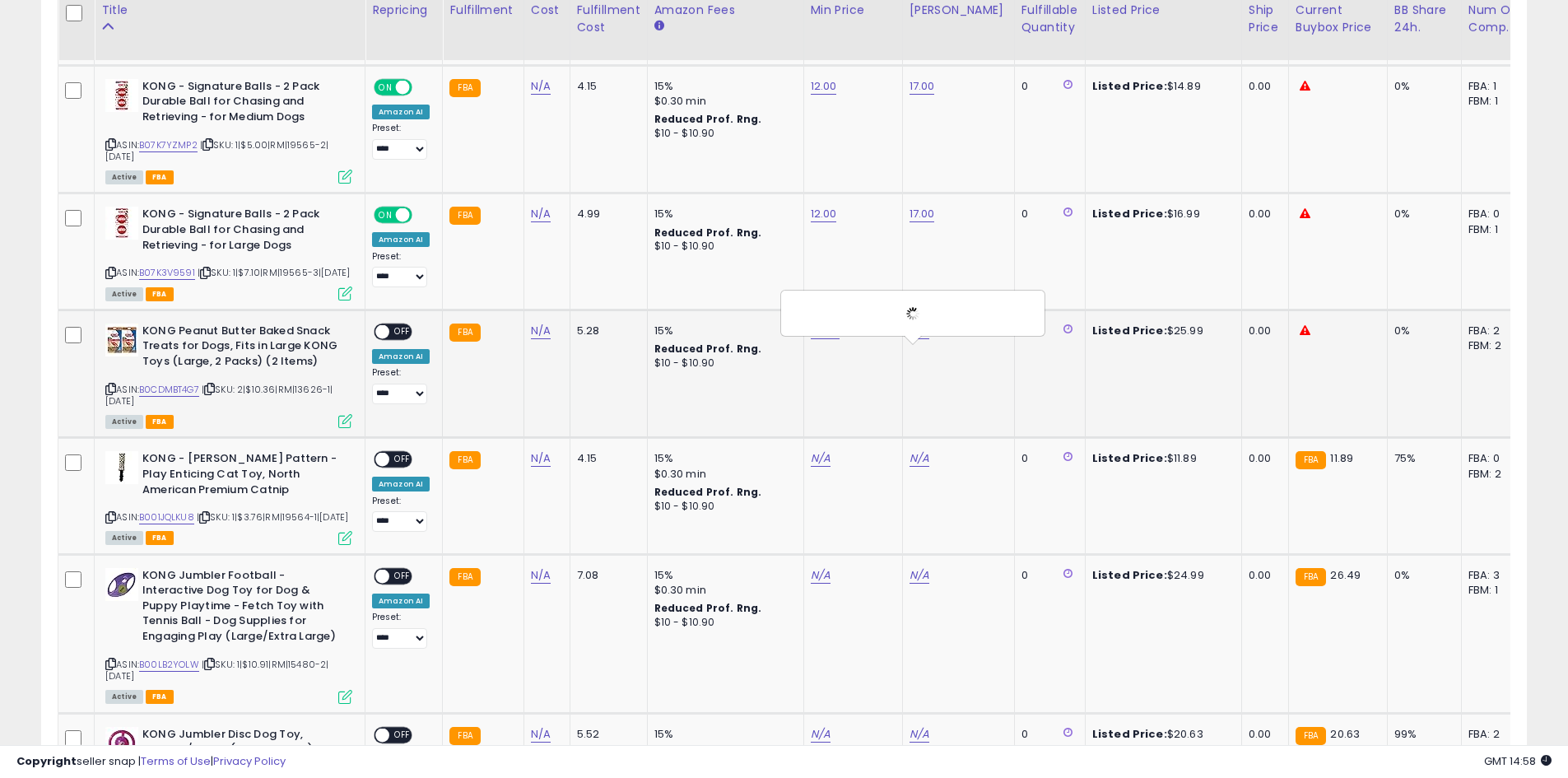
scroll to position [902, 0]
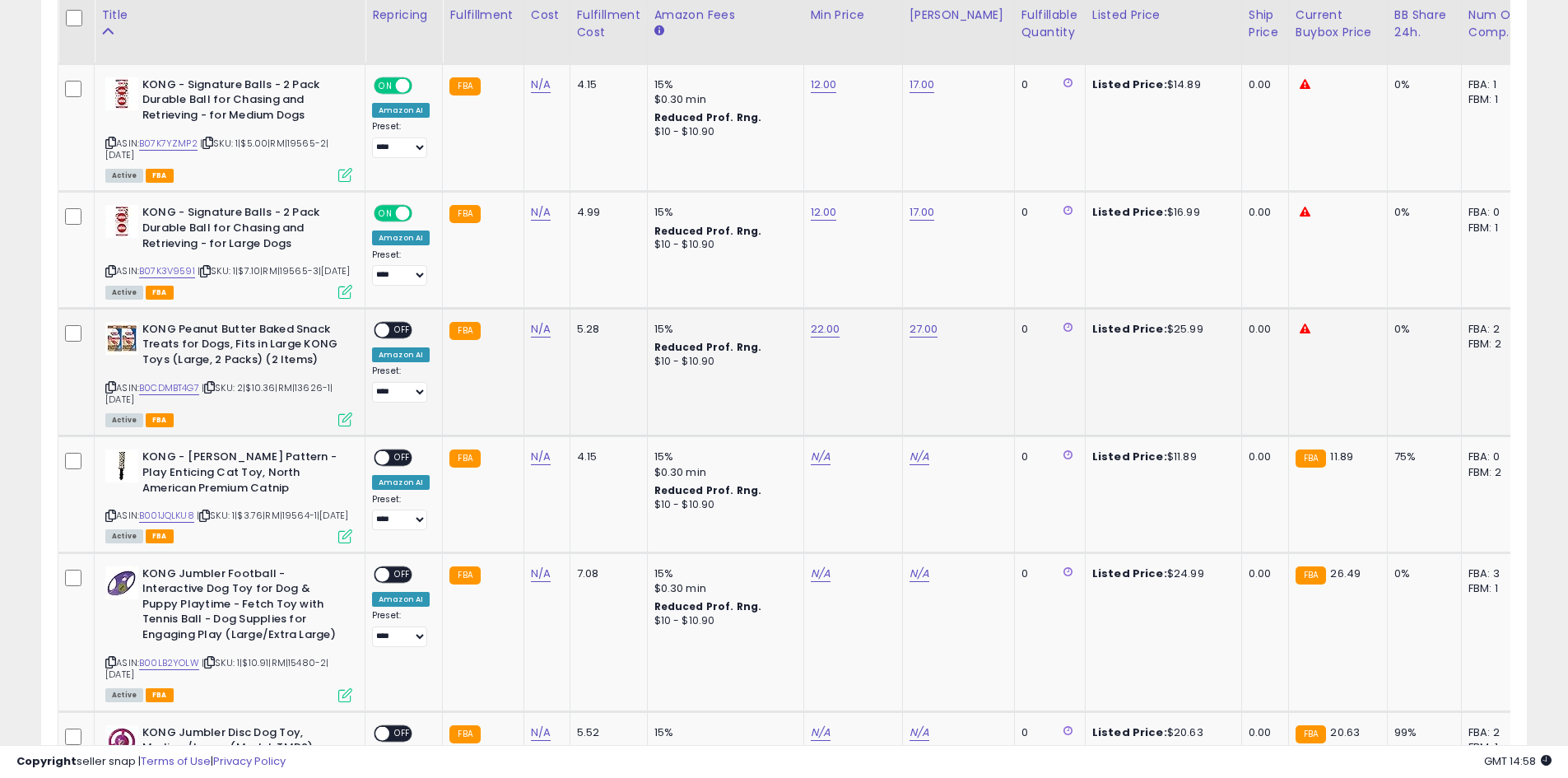
click at [395, 338] on div "ON OFF" at bounding box center [393, 330] width 39 height 17
click at [416, 357] on div "**********" at bounding box center [401, 362] width 58 height 81
click at [403, 336] on span "OFF" at bounding box center [402, 330] width 26 height 14
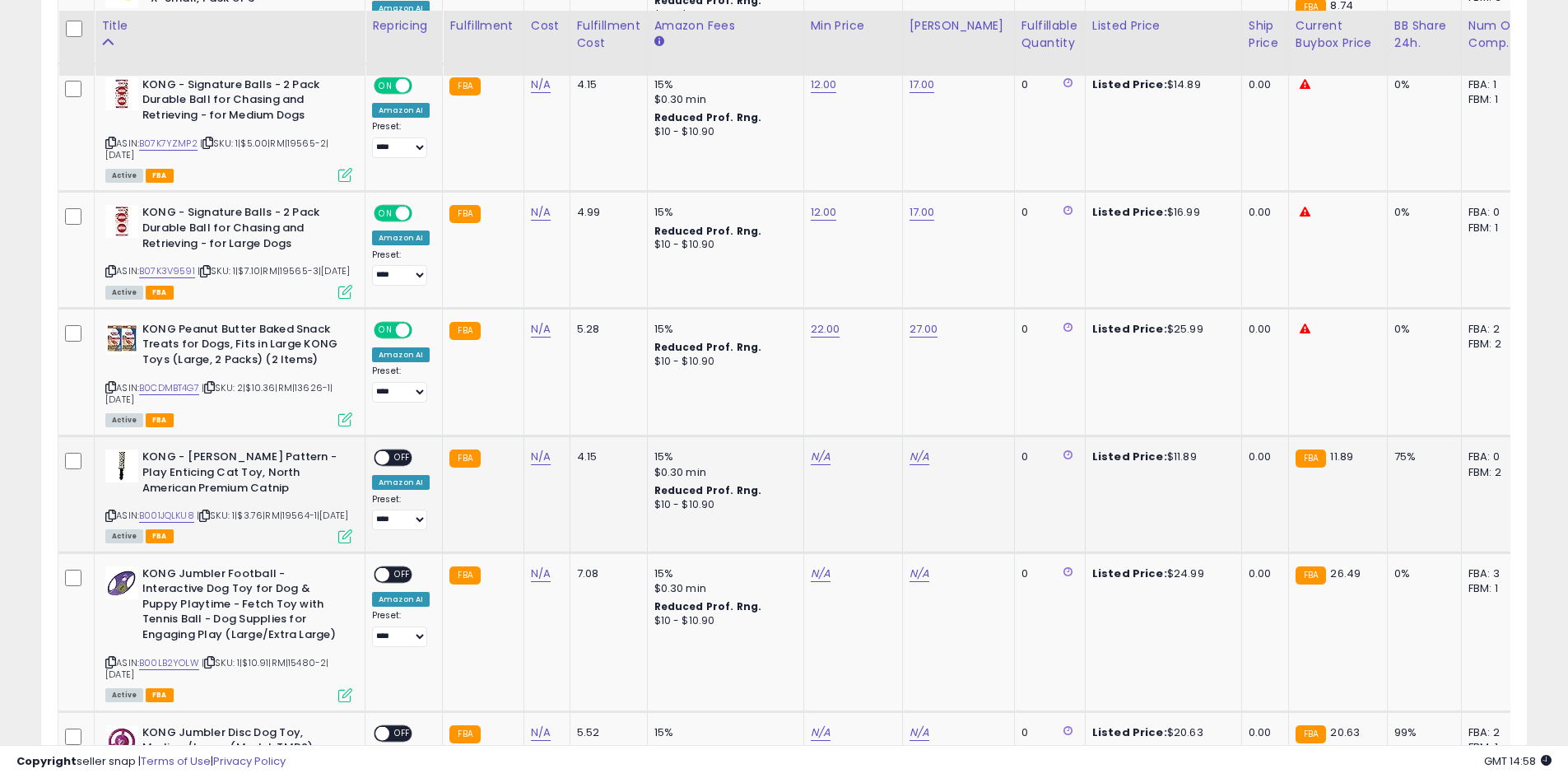
scroll to position [984, 0]
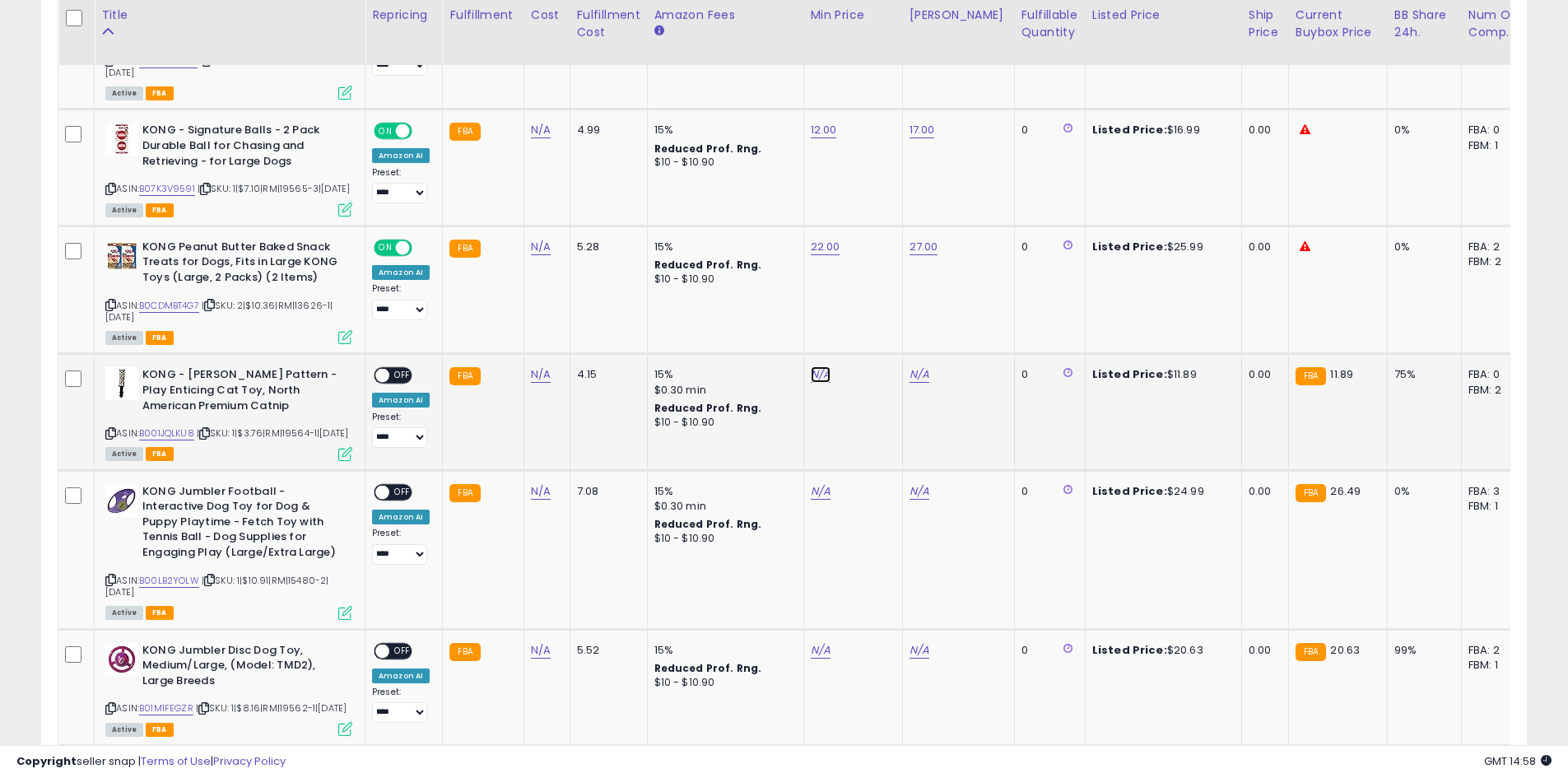
click at [812, 383] on link "N/A" at bounding box center [820, 374] width 19 height 16
type input "**"
click at [875, 361] on button "submit" at bounding box center [861, 355] width 28 height 25
click at [910, 383] on link "N/A" at bounding box center [919, 374] width 19 height 16
type input "**"
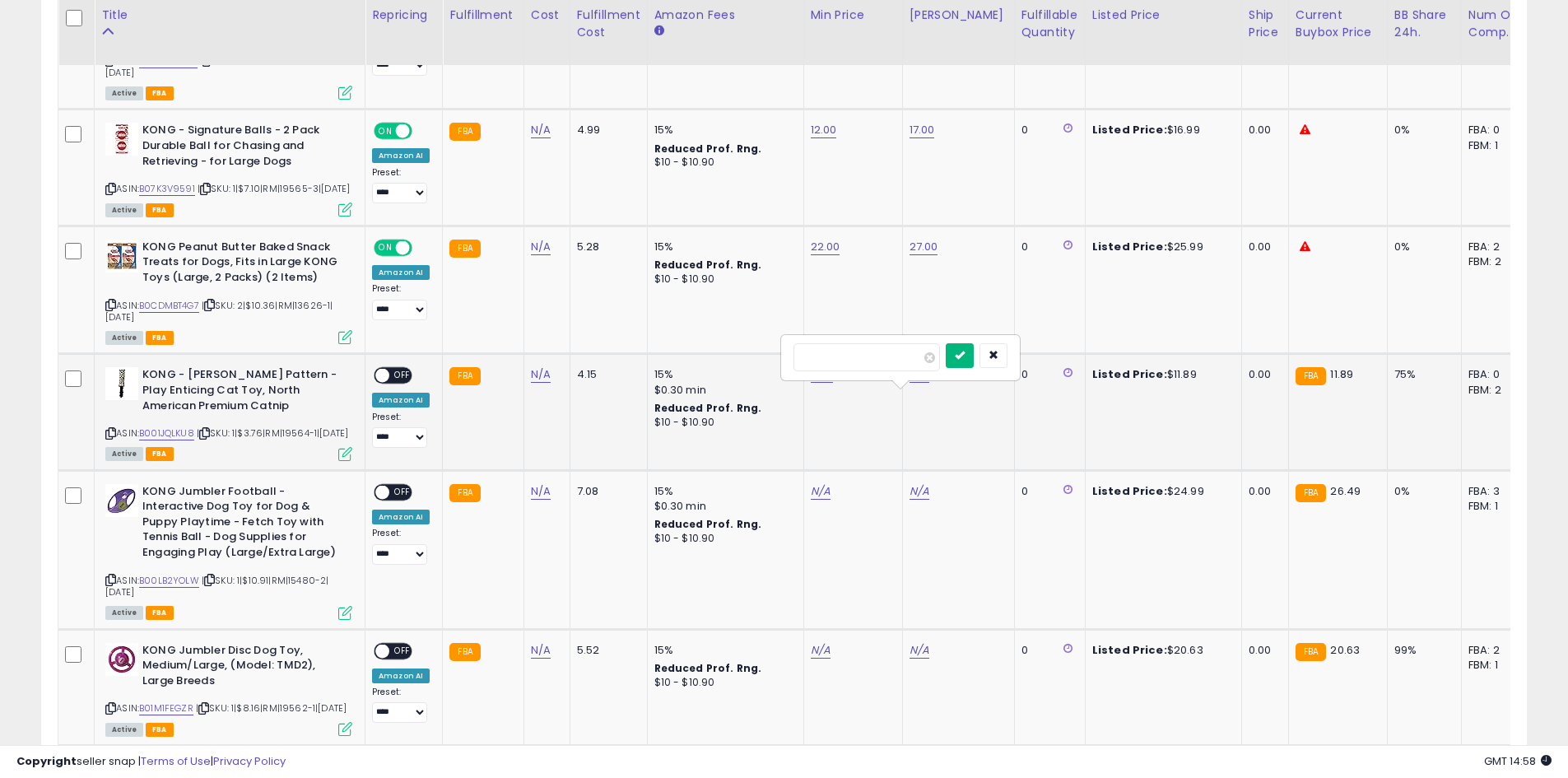
click at [973, 362] on button "submit" at bounding box center [959, 355] width 28 height 25
click at [408, 383] on span "OFF" at bounding box center [402, 375] width 26 height 14
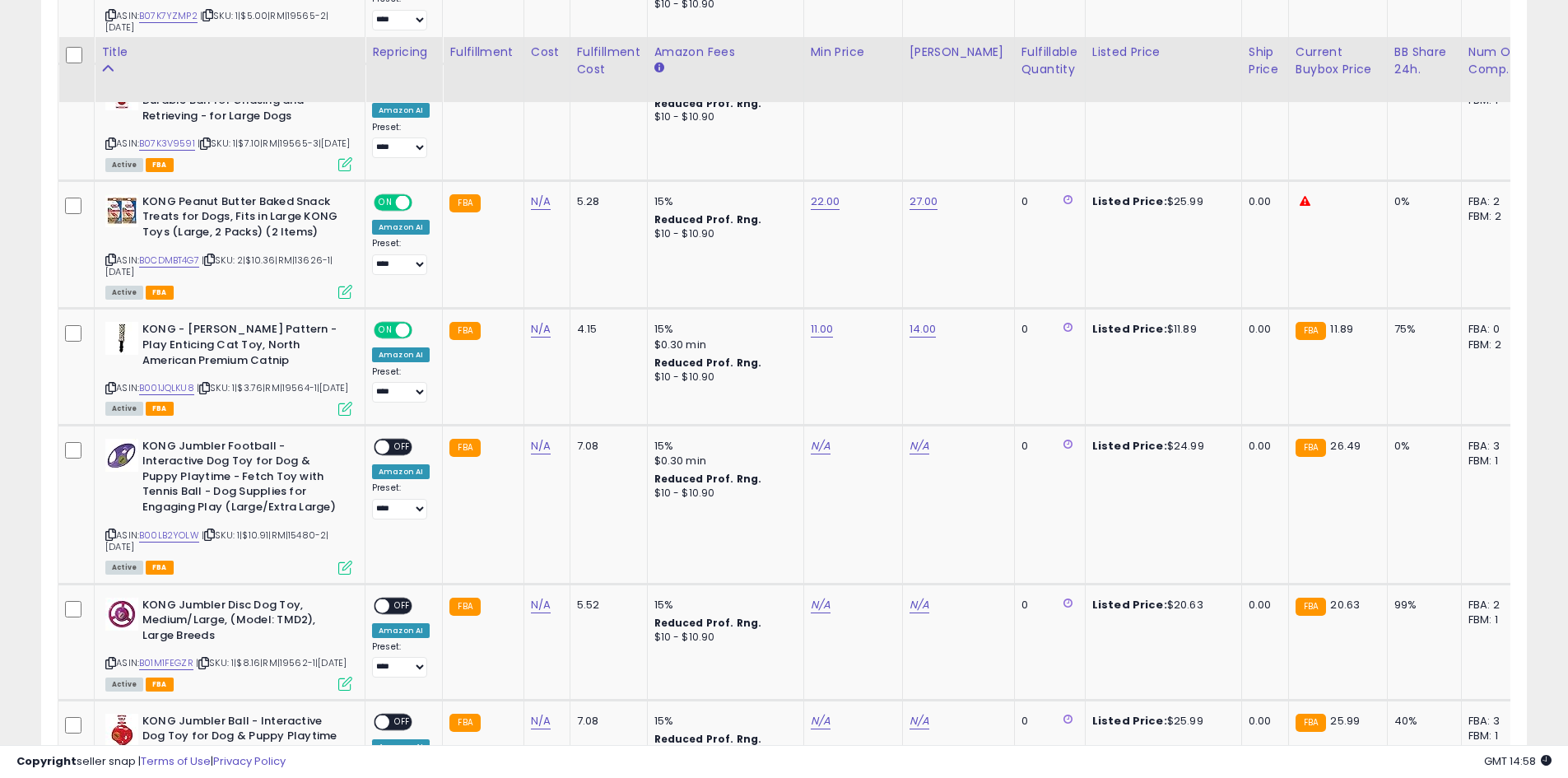
scroll to position [1066, 0]
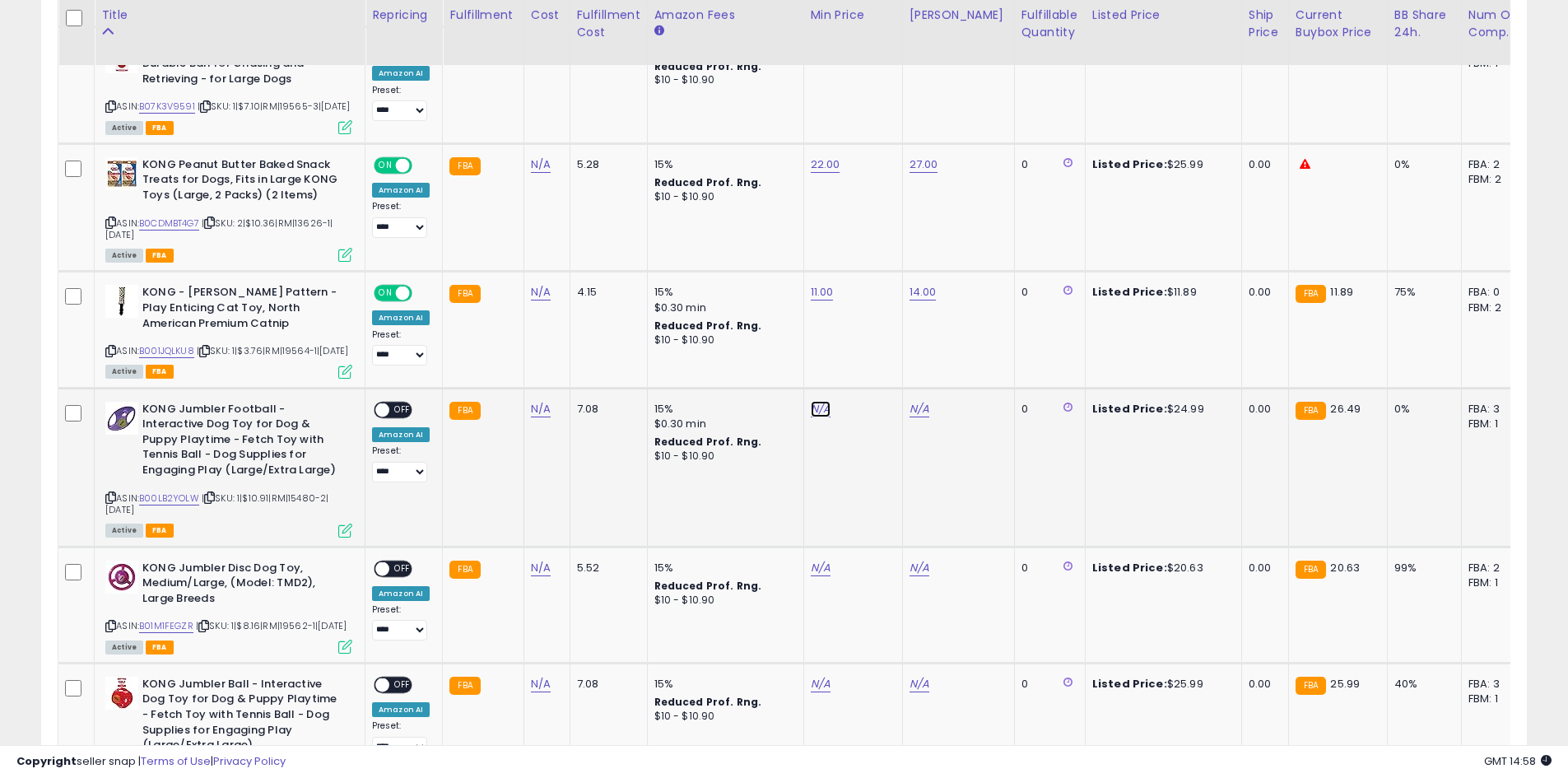
click at [820, 418] on link "N/A" at bounding box center [820, 408] width 19 height 16
type input "**"
click at [866, 403] on icon "submit" at bounding box center [862, 401] width 10 height 10
click at [910, 418] on link "N/A" at bounding box center [919, 408] width 19 height 16
type input "**"
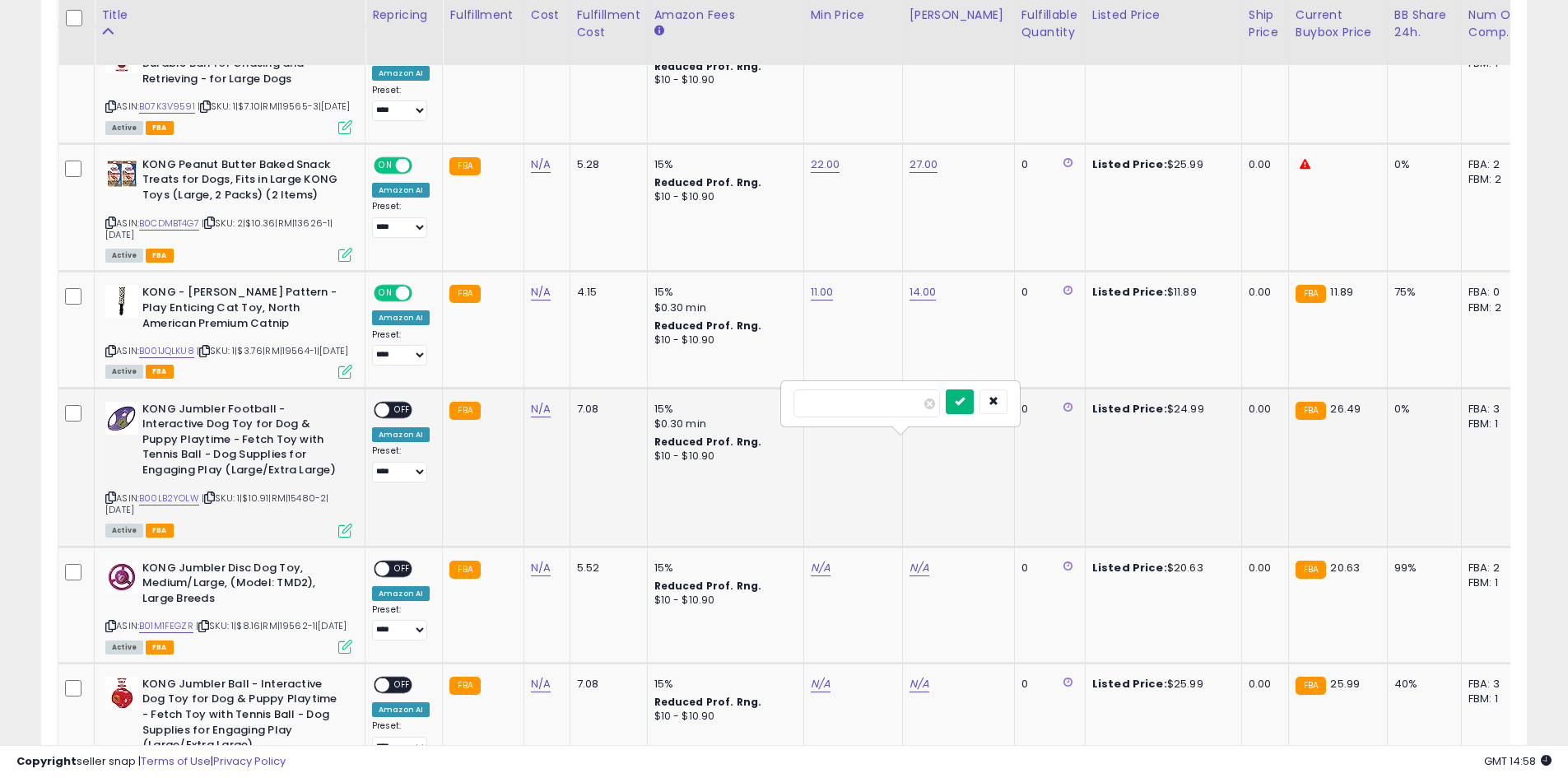
drag, startPoint x: 987, startPoint y: 398, endPoint x: 937, endPoint y: 403, distance: 50.2
click at [965, 398] on icon "submit" at bounding box center [960, 401] width 10 height 10
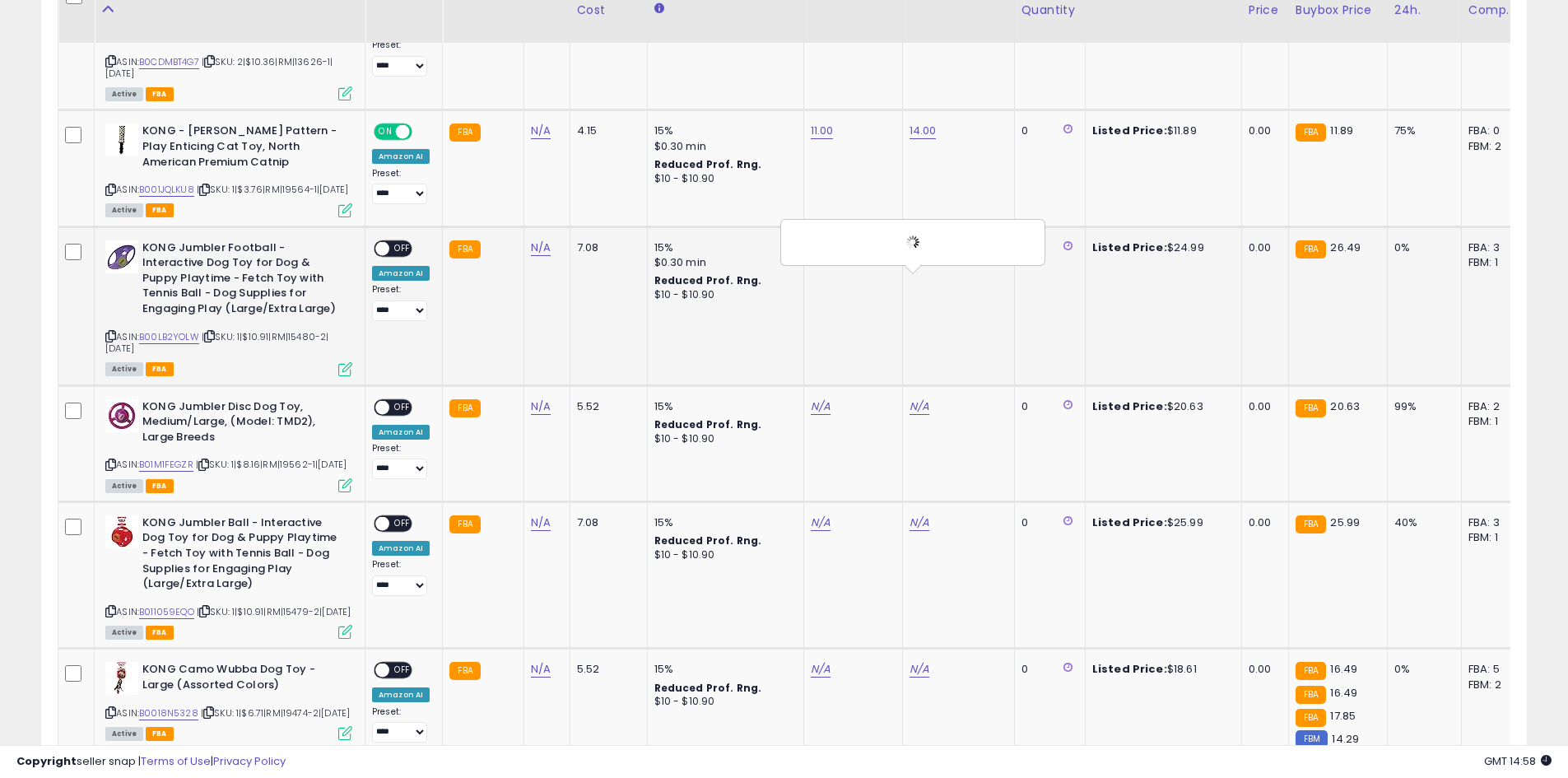
scroll to position [1231, 0]
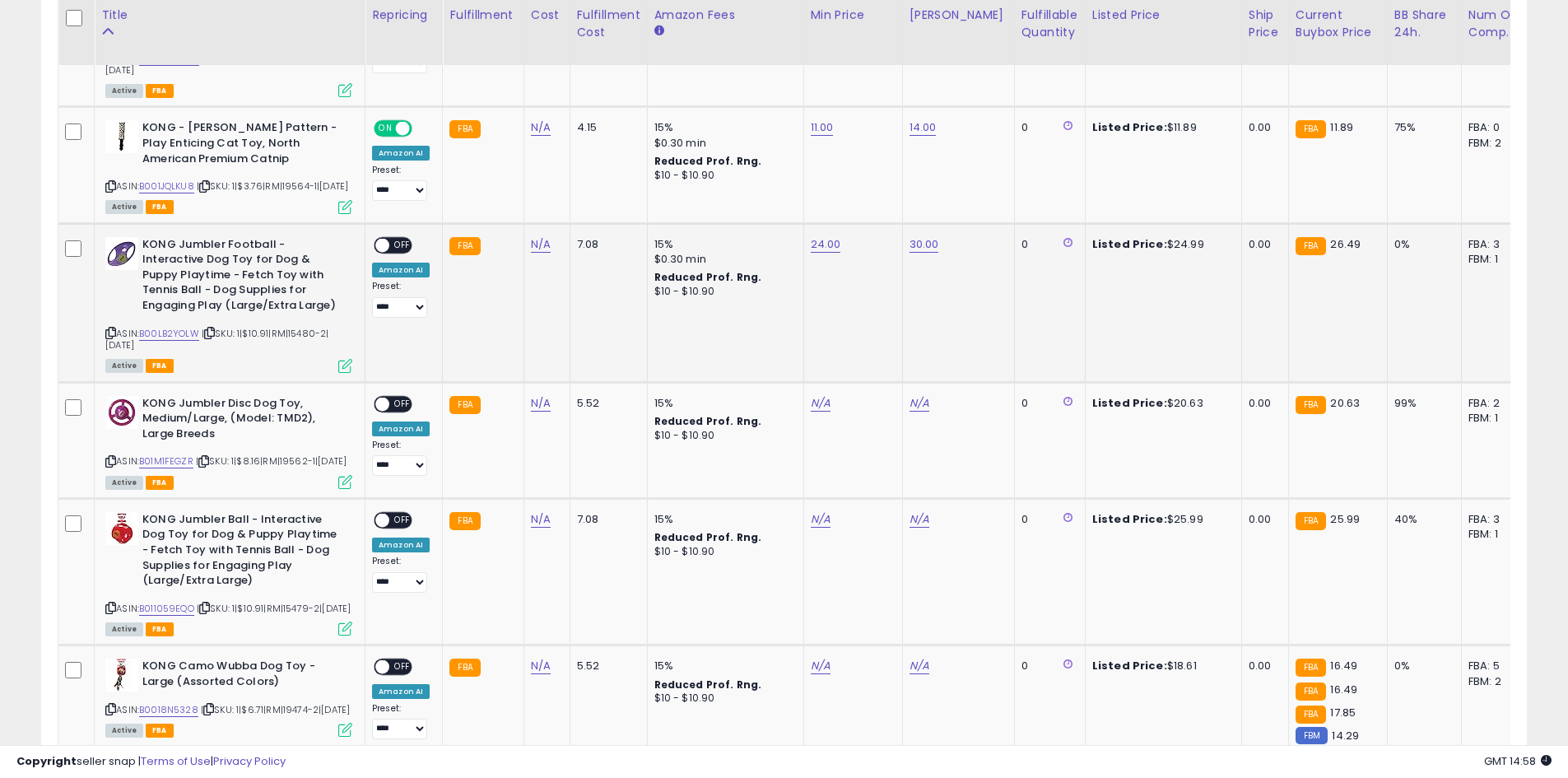
click at [400, 291] on div "**********" at bounding box center [401, 277] width 58 height 81
click at [399, 252] on span "OFF" at bounding box center [402, 245] width 26 height 14
click at [820, 412] on link "N/A" at bounding box center [820, 403] width 19 height 16
type input "**"
click at [873, 391] on button "submit" at bounding box center [861, 395] width 28 height 25
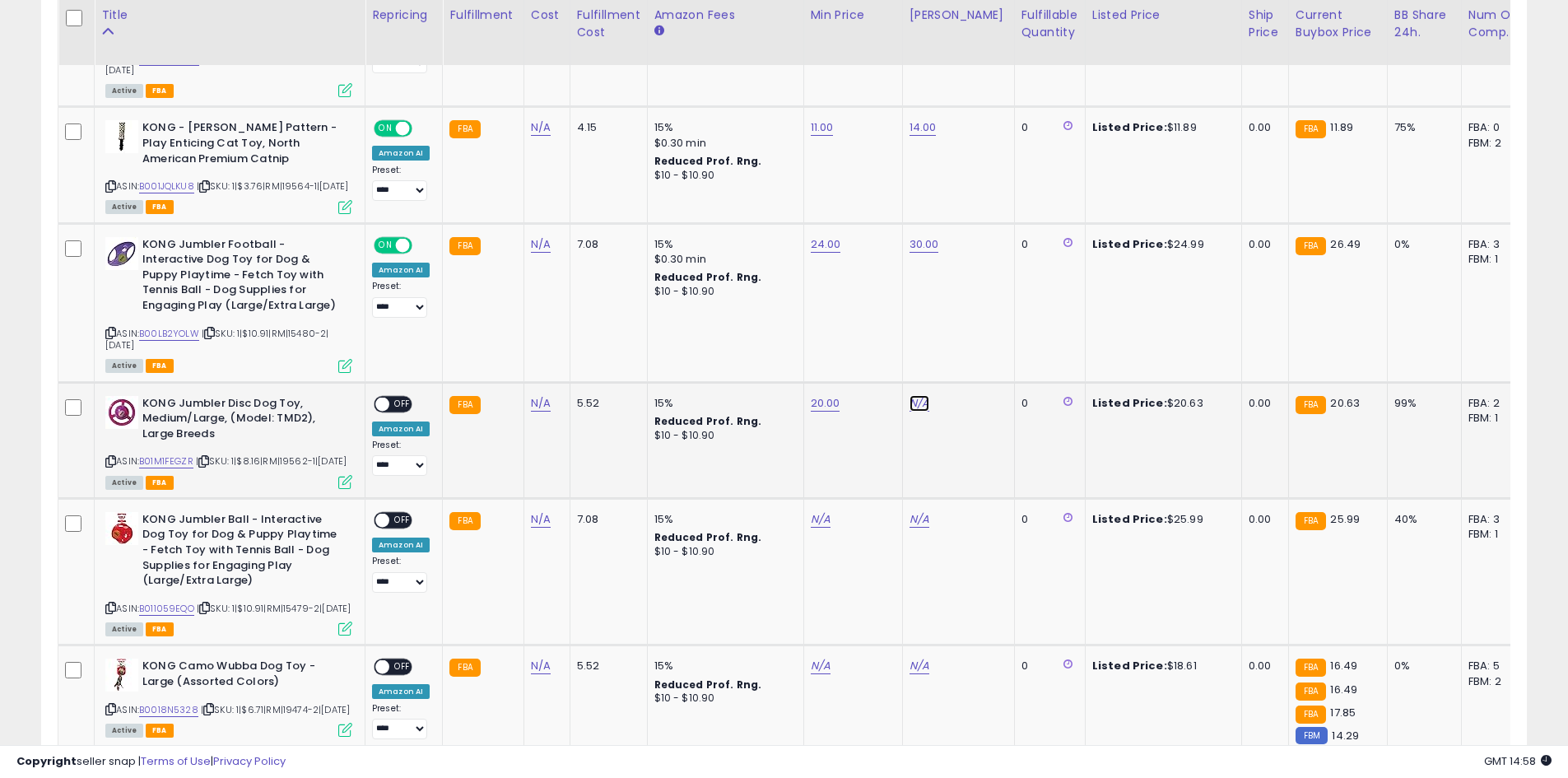
click at [918, 412] on link "N/A" at bounding box center [919, 403] width 19 height 16
type input "**"
click at [973, 402] on button "submit" at bounding box center [959, 395] width 28 height 25
click at [370, 433] on td "**********" at bounding box center [403, 440] width 77 height 116
click at [398, 411] on span "OFF" at bounding box center [402, 403] width 26 height 14
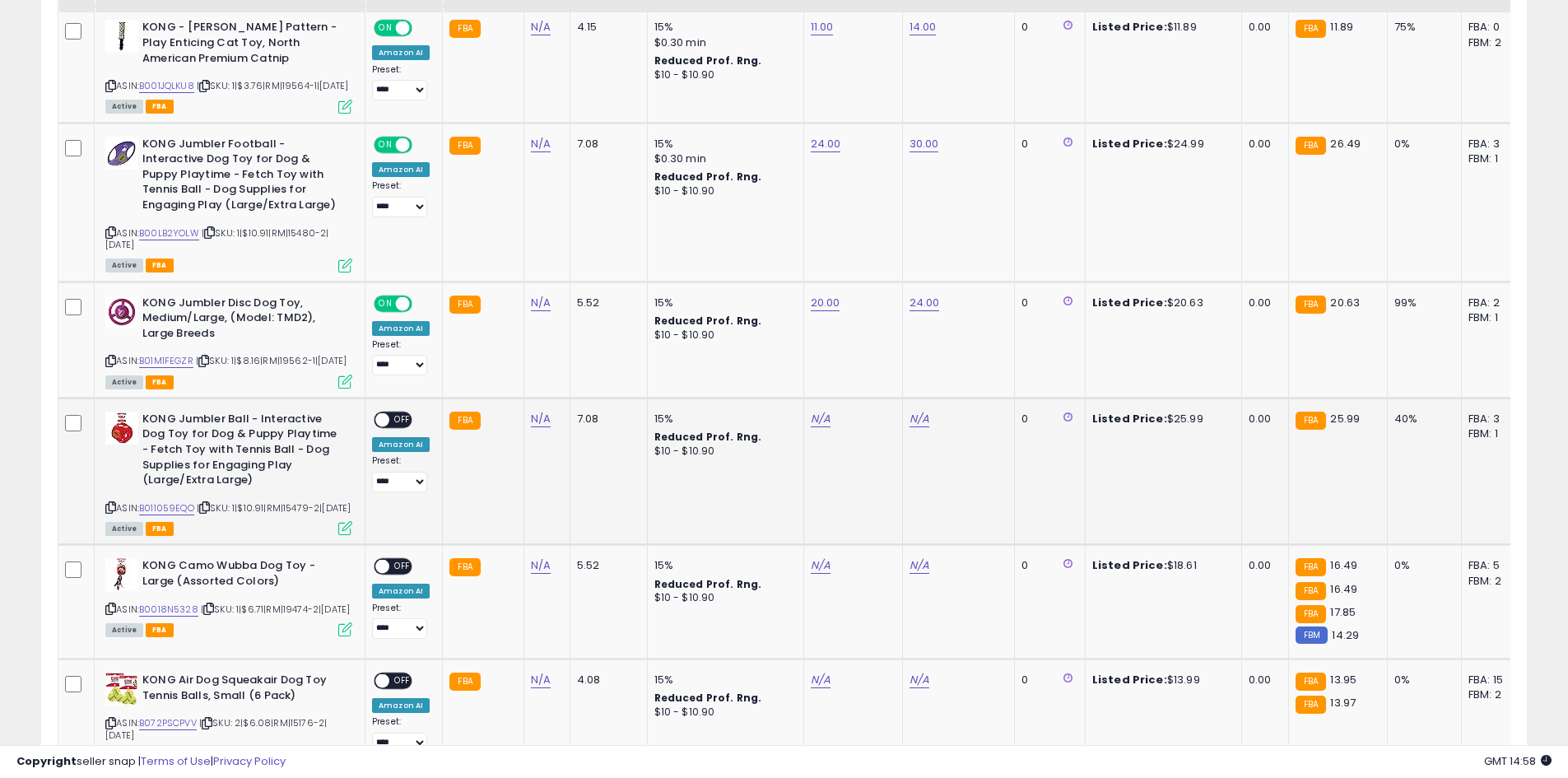
scroll to position [1396, 0]
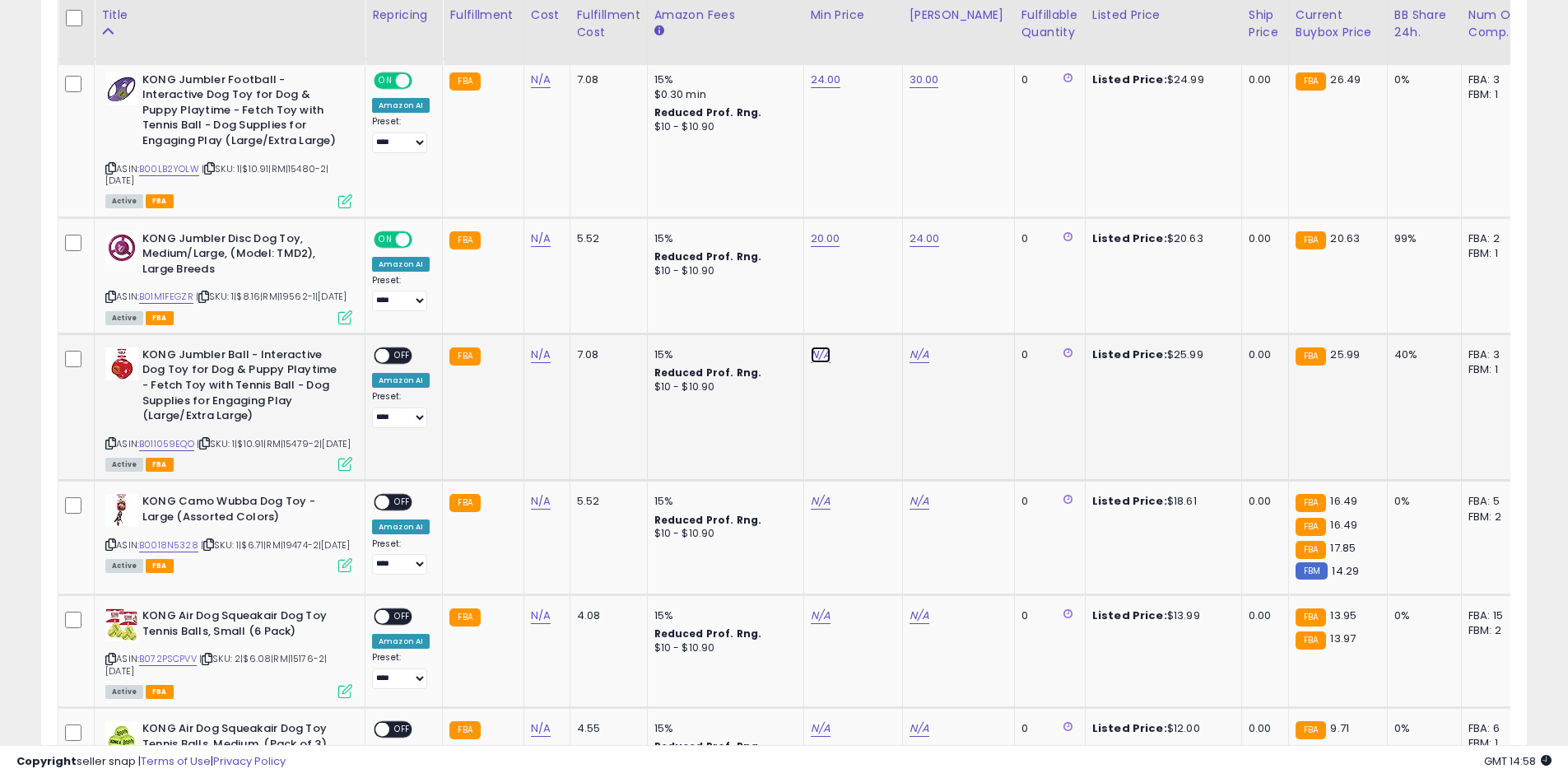
click at [811, 364] on link "N/A" at bounding box center [820, 354] width 19 height 16
type input "**"
click at [889, 380] on div "**" at bounding box center [801, 360] width 237 height 43
click at [875, 367] on button "submit" at bounding box center [861, 358] width 28 height 25
click at [919, 364] on link "N/A" at bounding box center [919, 354] width 19 height 16
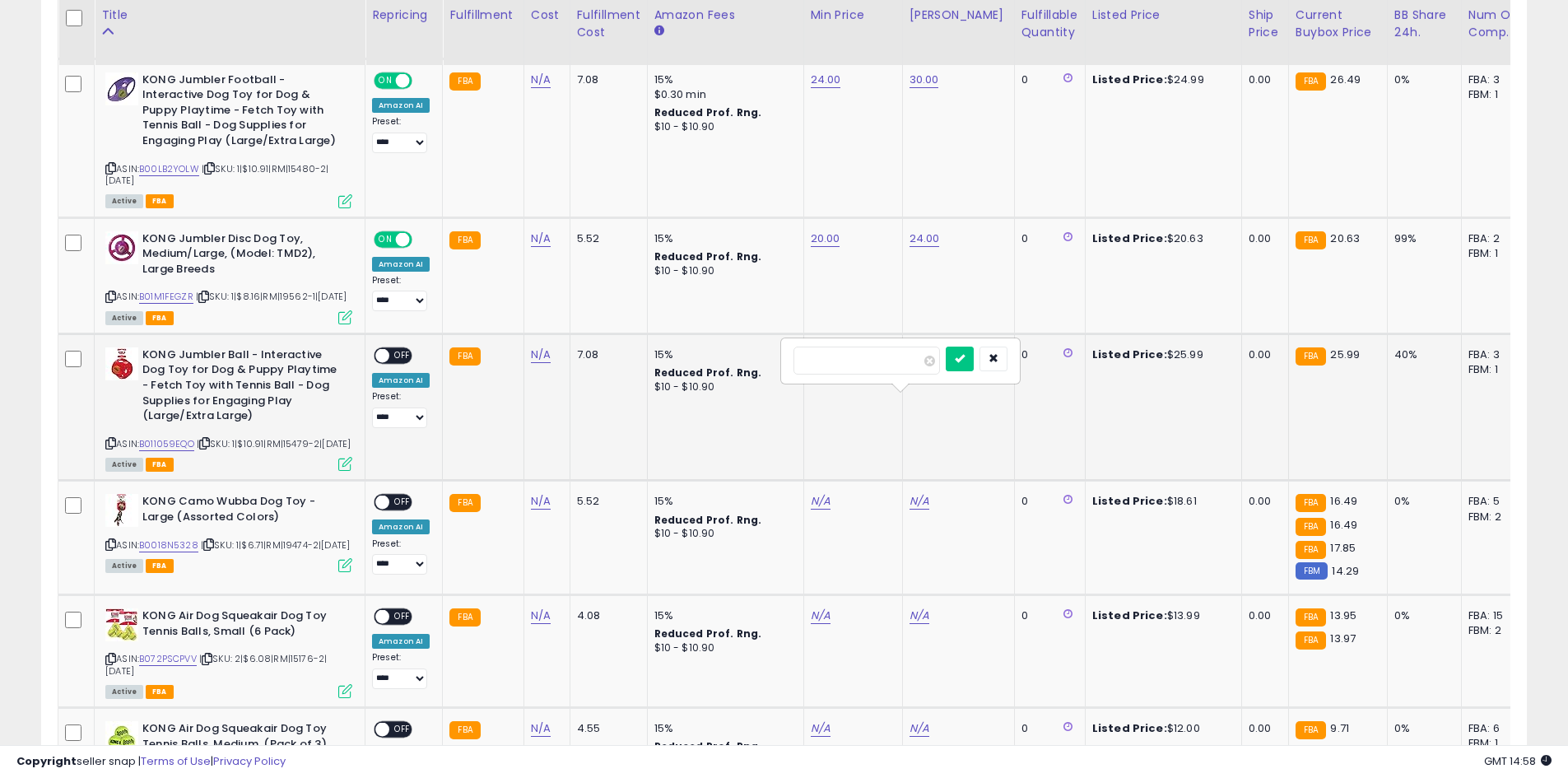
type input "**"
click at [973, 361] on button "submit" at bounding box center [959, 358] width 28 height 25
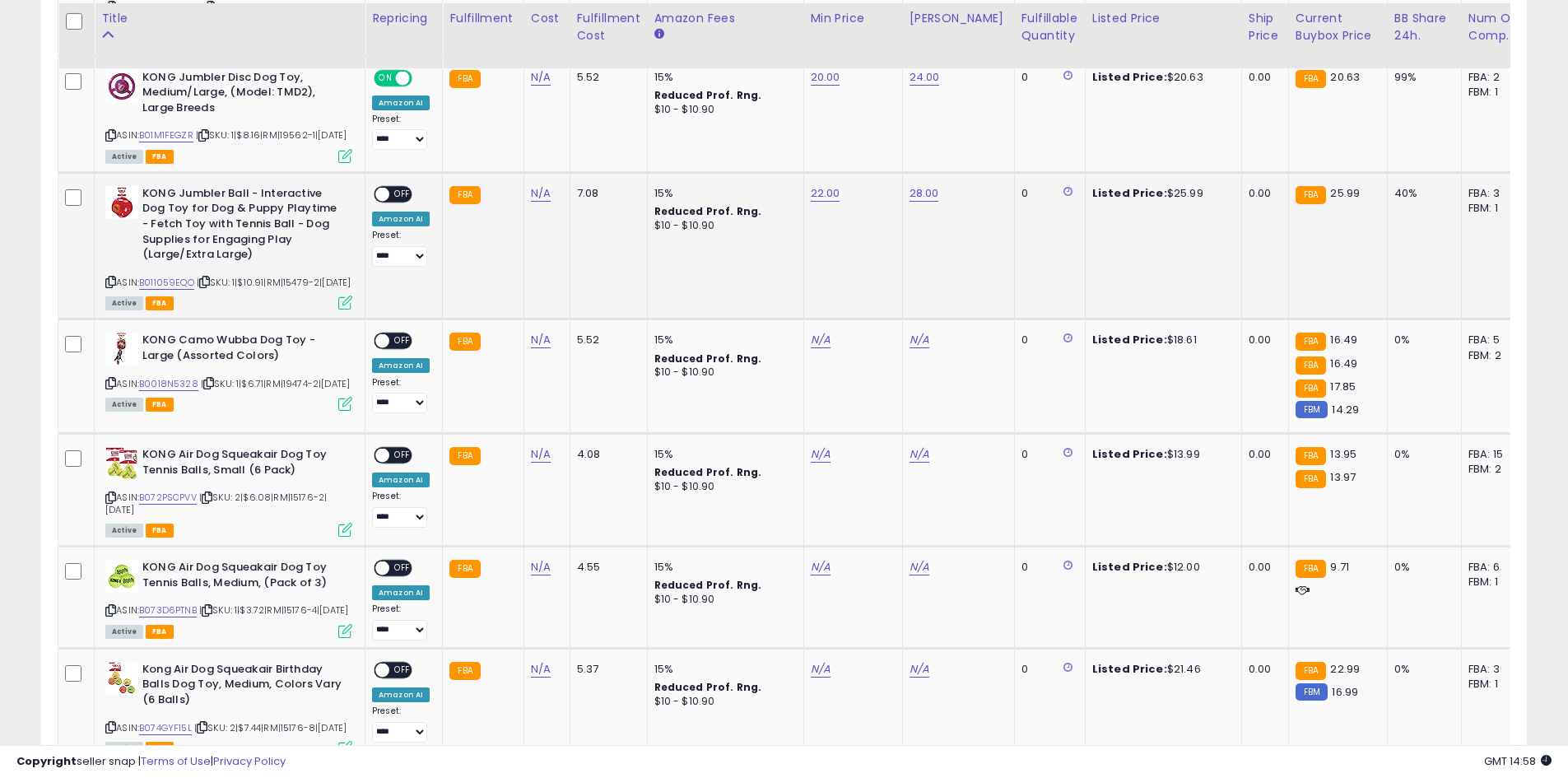
scroll to position [1560, 0]
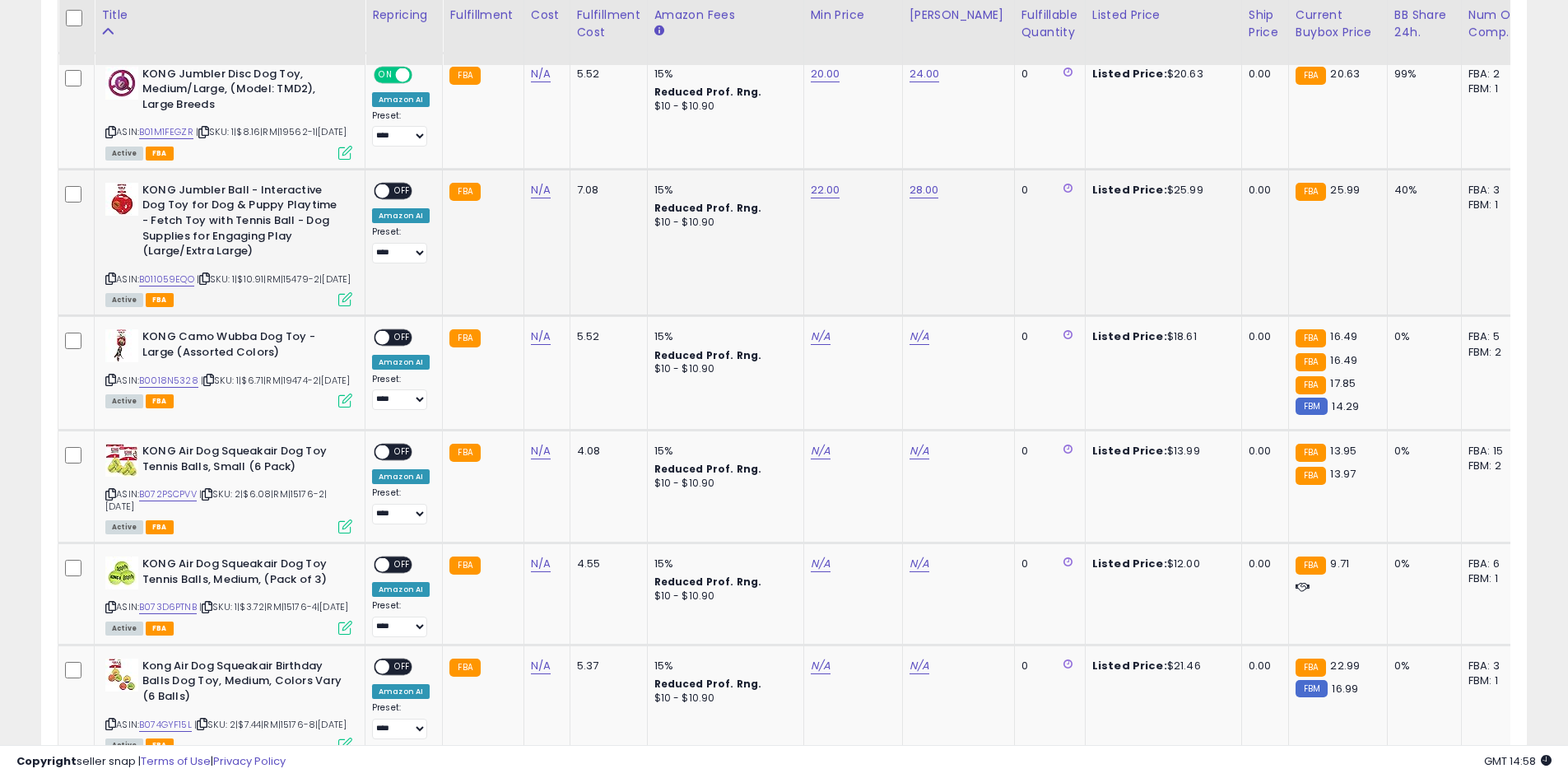
click at [395, 197] on span "OFF" at bounding box center [402, 191] width 26 height 14
click at [831, 404] on td "N/A" at bounding box center [852, 373] width 99 height 114
click at [829, 344] on div "N/A" at bounding box center [850, 336] width 79 height 14
click at [815, 345] on link "N/A" at bounding box center [820, 336] width 19 height 16
type input "**"
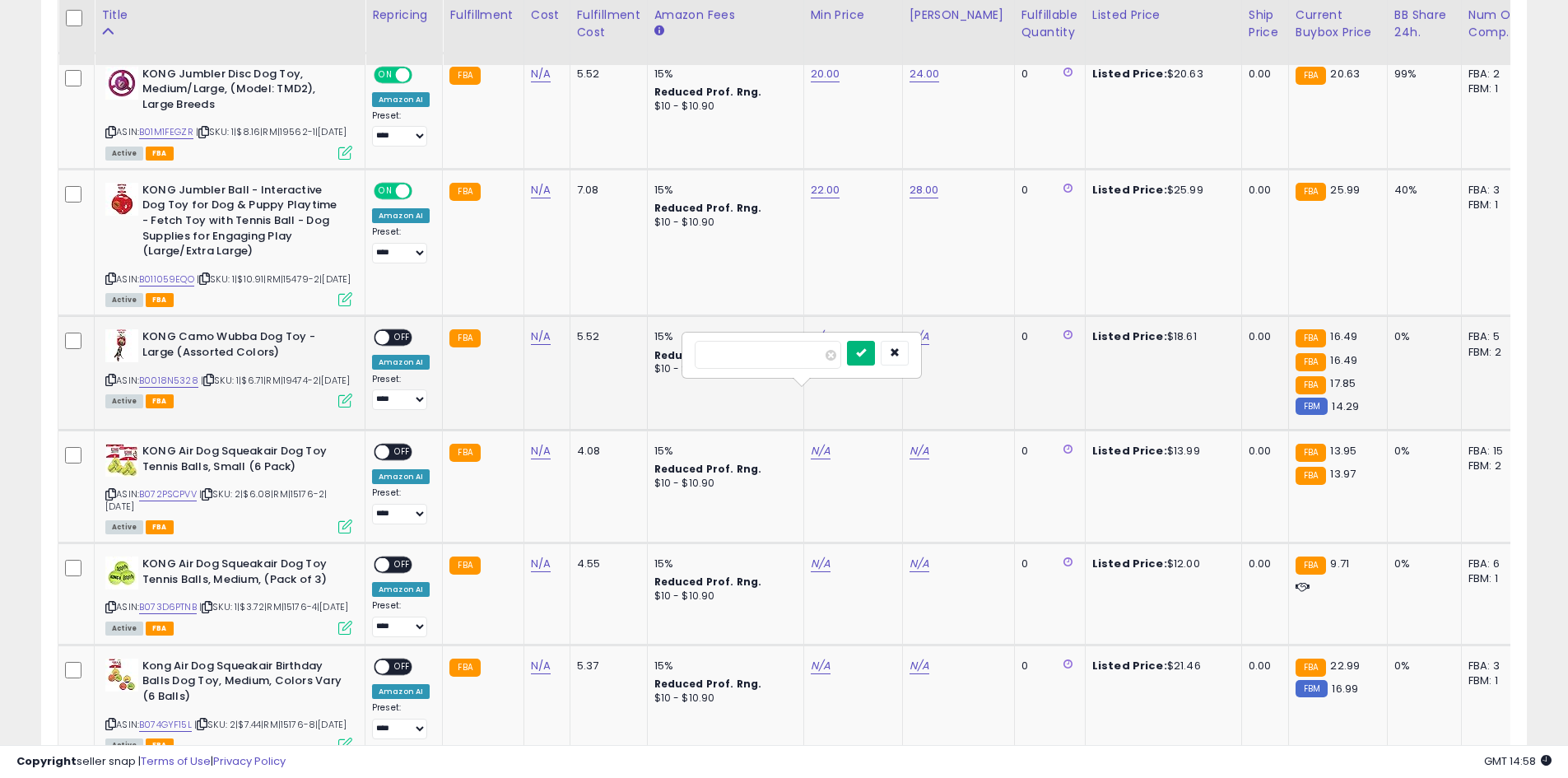
click at [875, 360] on button "submit" at bounding box center [861, 353] width 28 height 25
click at [915, 345] on link "N/A" at bounding box center [919, 336] width 19 height 16
type input "**"
drag, startPoint x: 983, startPoint y: 358, endPoint x: 975, endPoint y: 358, distance: 8.0
click at [965, 357] on icon "submit" at bounding box center [960, 353] width 10 height 10
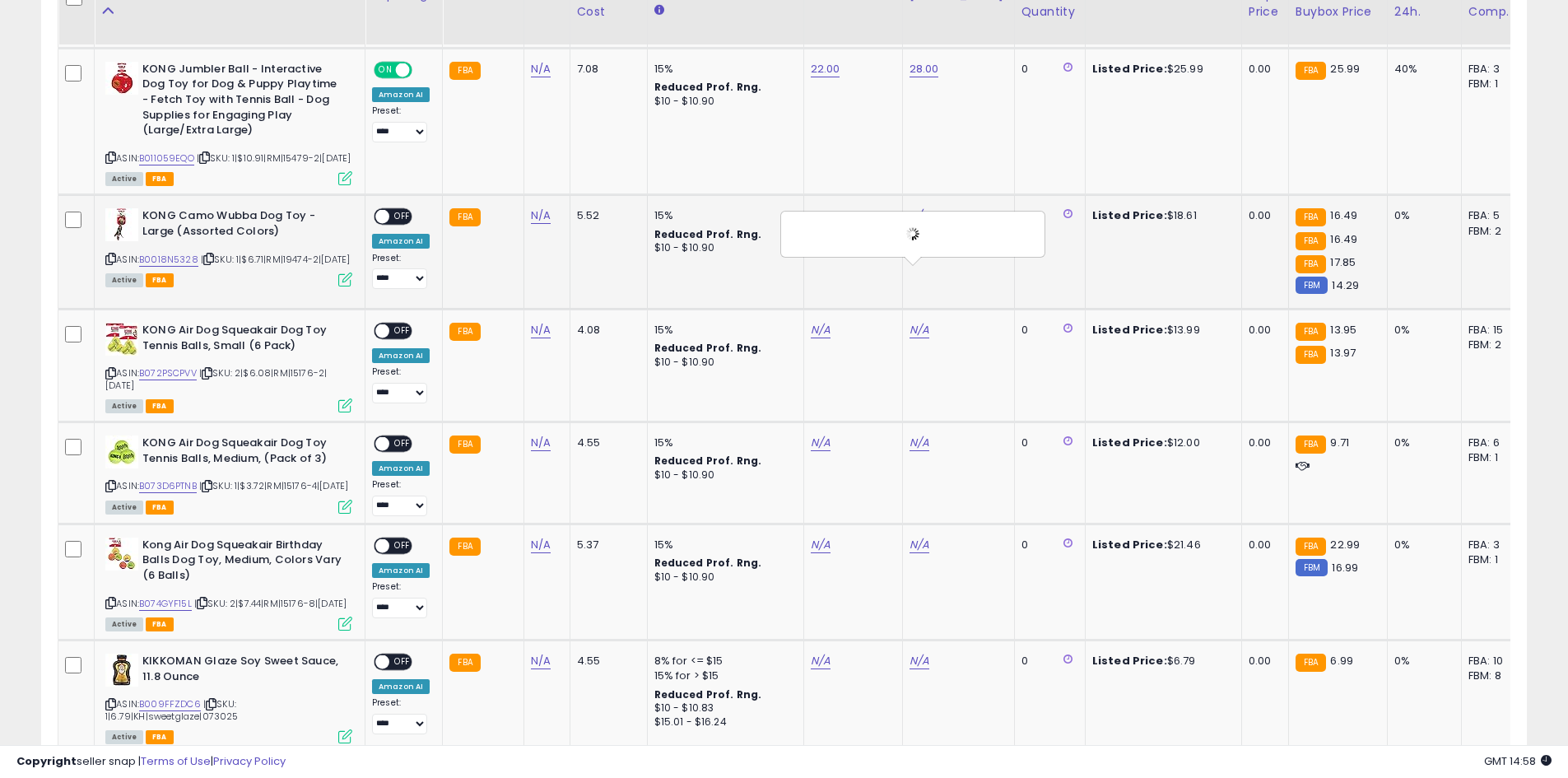
scroll to position [1725, 0]
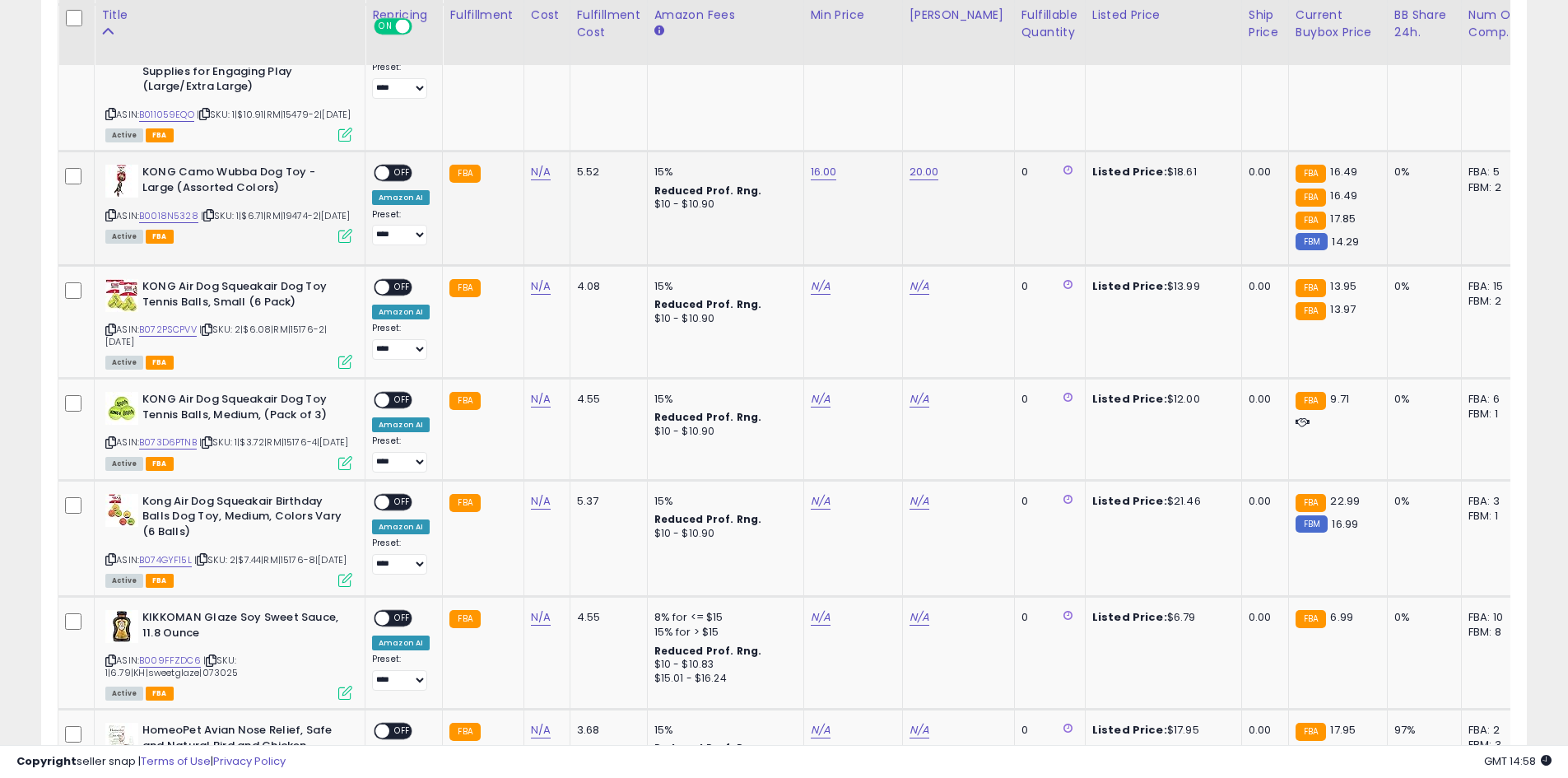
click at [400, 182] on div "ON OFF" at bounding box center [393, 173] width 39 height 17
click at [396, 181] on span "OFF" at bounding box center [402, 173] width 26 height 14
click at [816, 295] on link "N/A" at bounding box center [820, 286] width 19 height 16
type input "**"
click at [875, 304] on button "submit" at bounding box center [861, 303] width 28 height 25
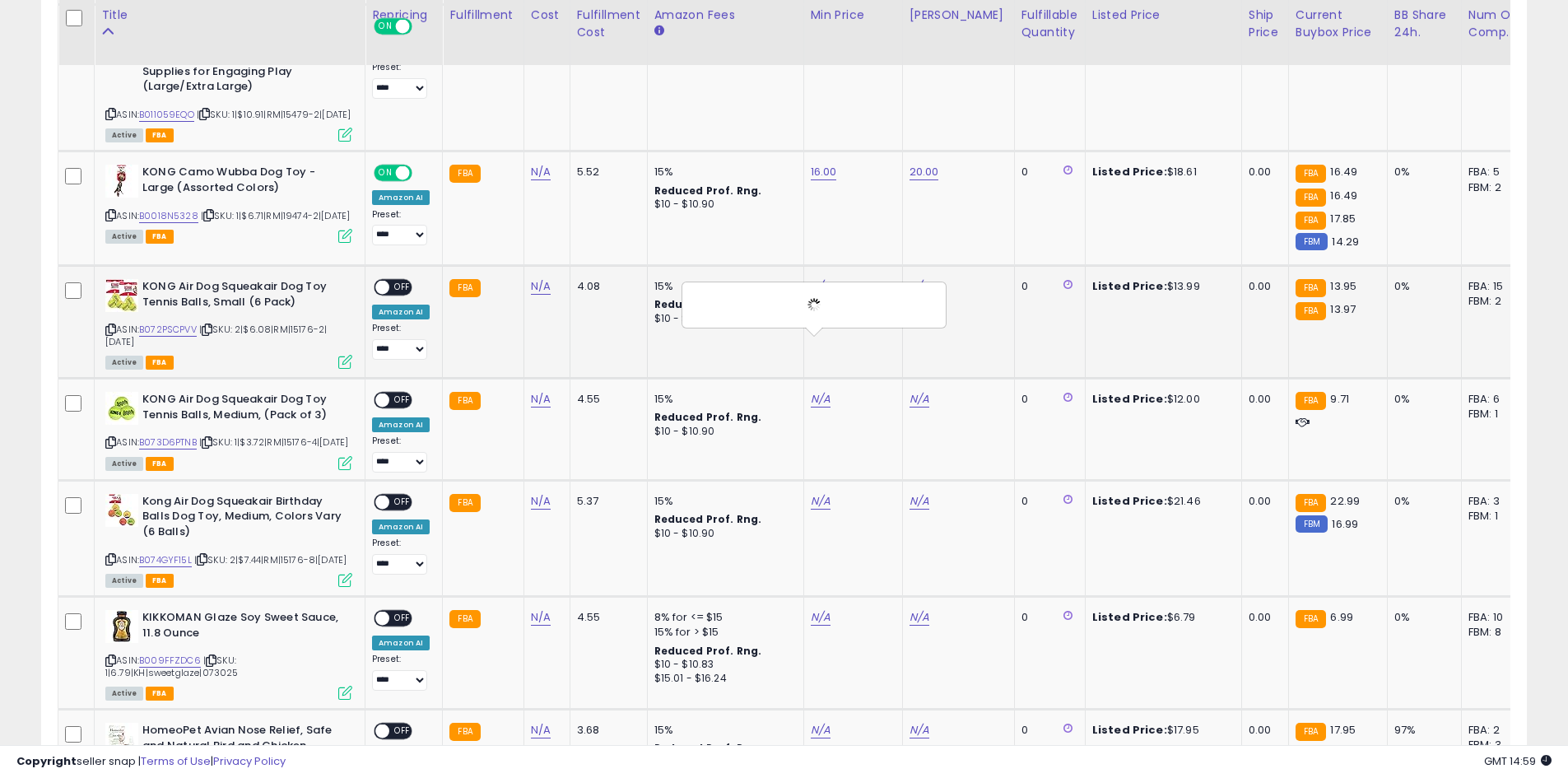
click at [917, 353] on td "N/A" at bounding box center [958, 322] width 112 height 113
click at [911, 353] on td "N/A" at bounding box center [958, 322] width 112 height 113
click at [914, 295] on link "N/A" at bounding box center [919, 286] width 19 height 16
type input "**"
click at [973, 291] on button "submit" at bounding box center [959, 303] width 28 height 25
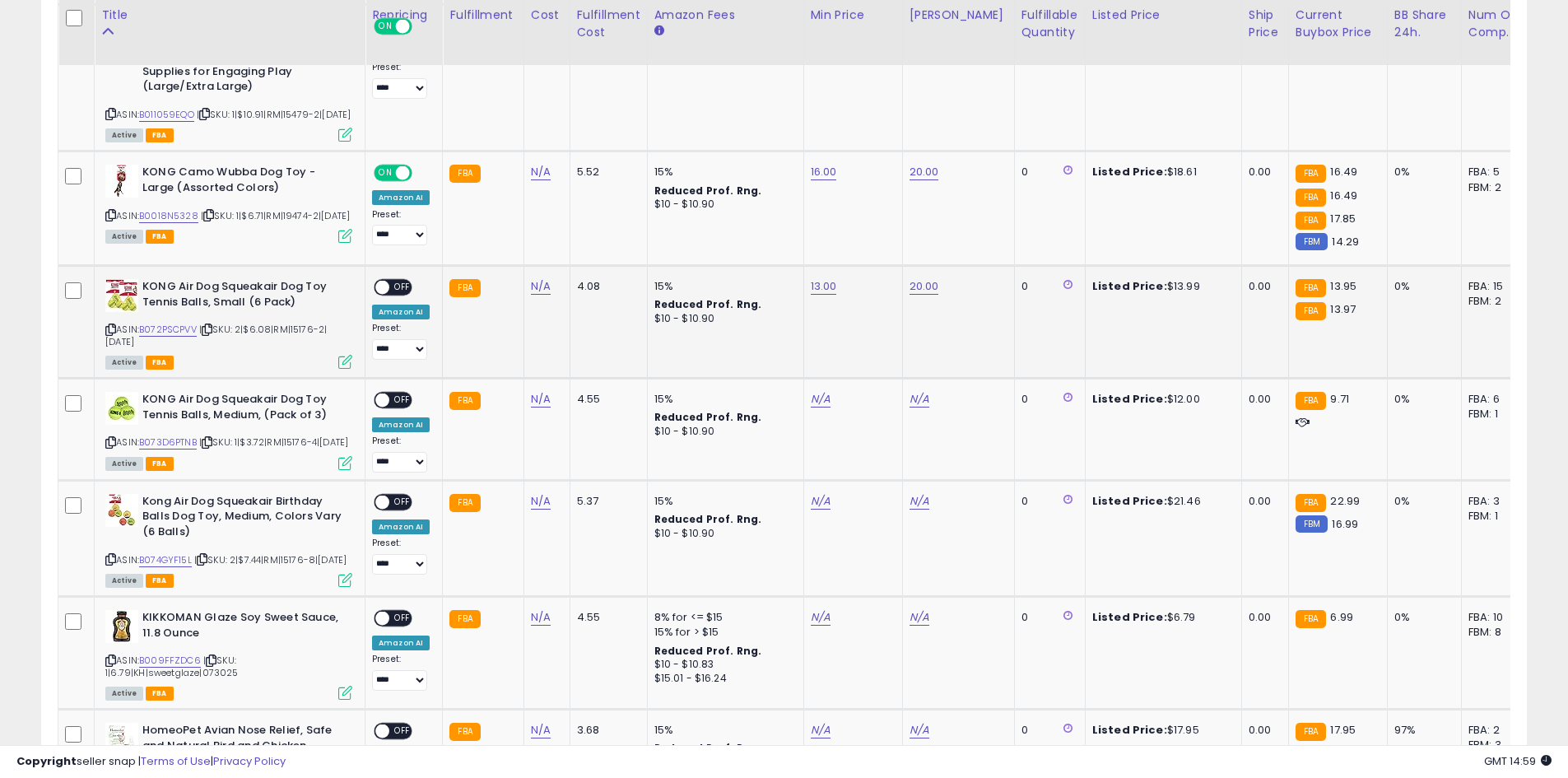
click at [409, 295] on span "OFF" at bounding box center [402, 287] width 26 height 14
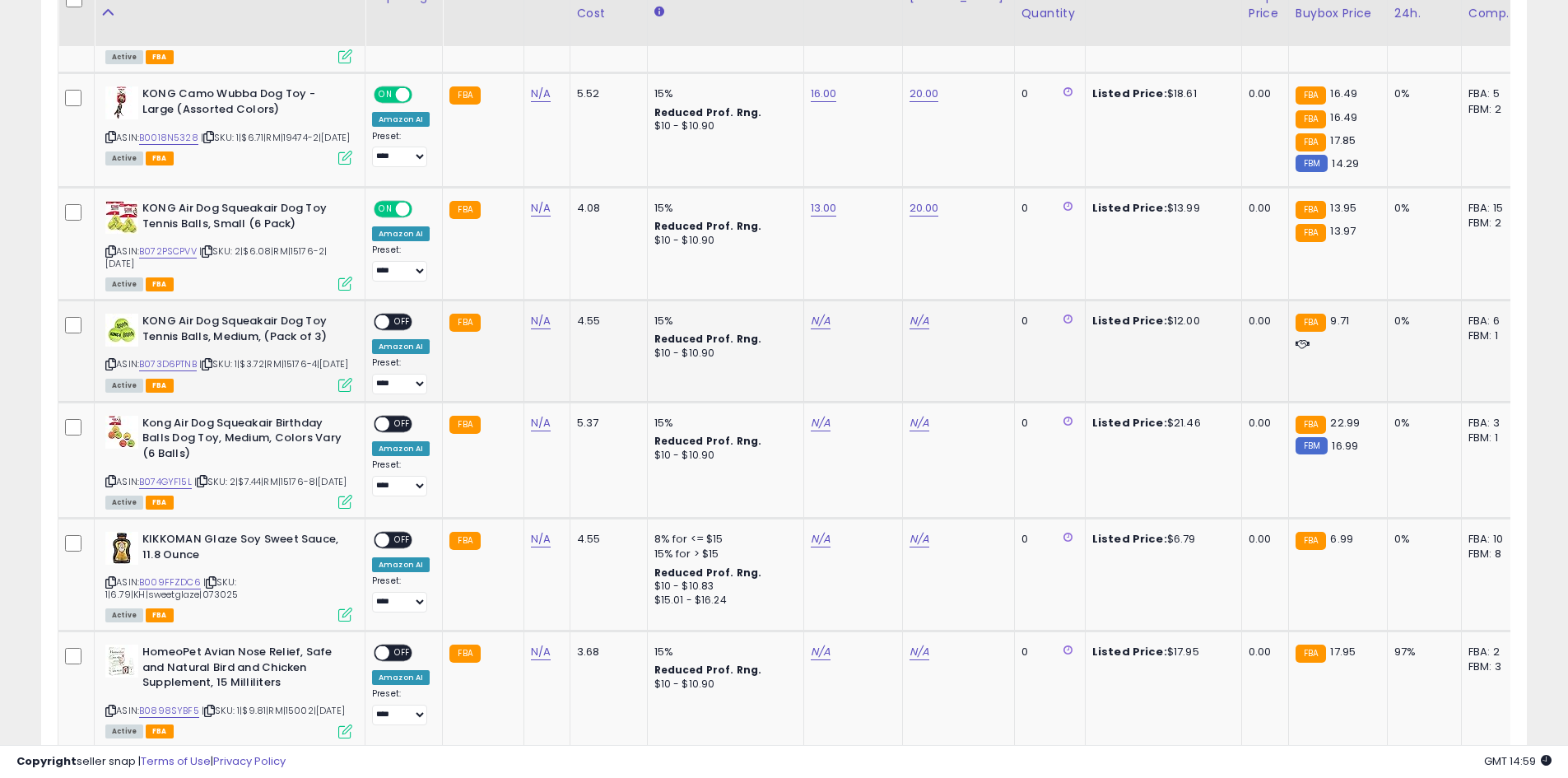
scroll to position [1808, 0]
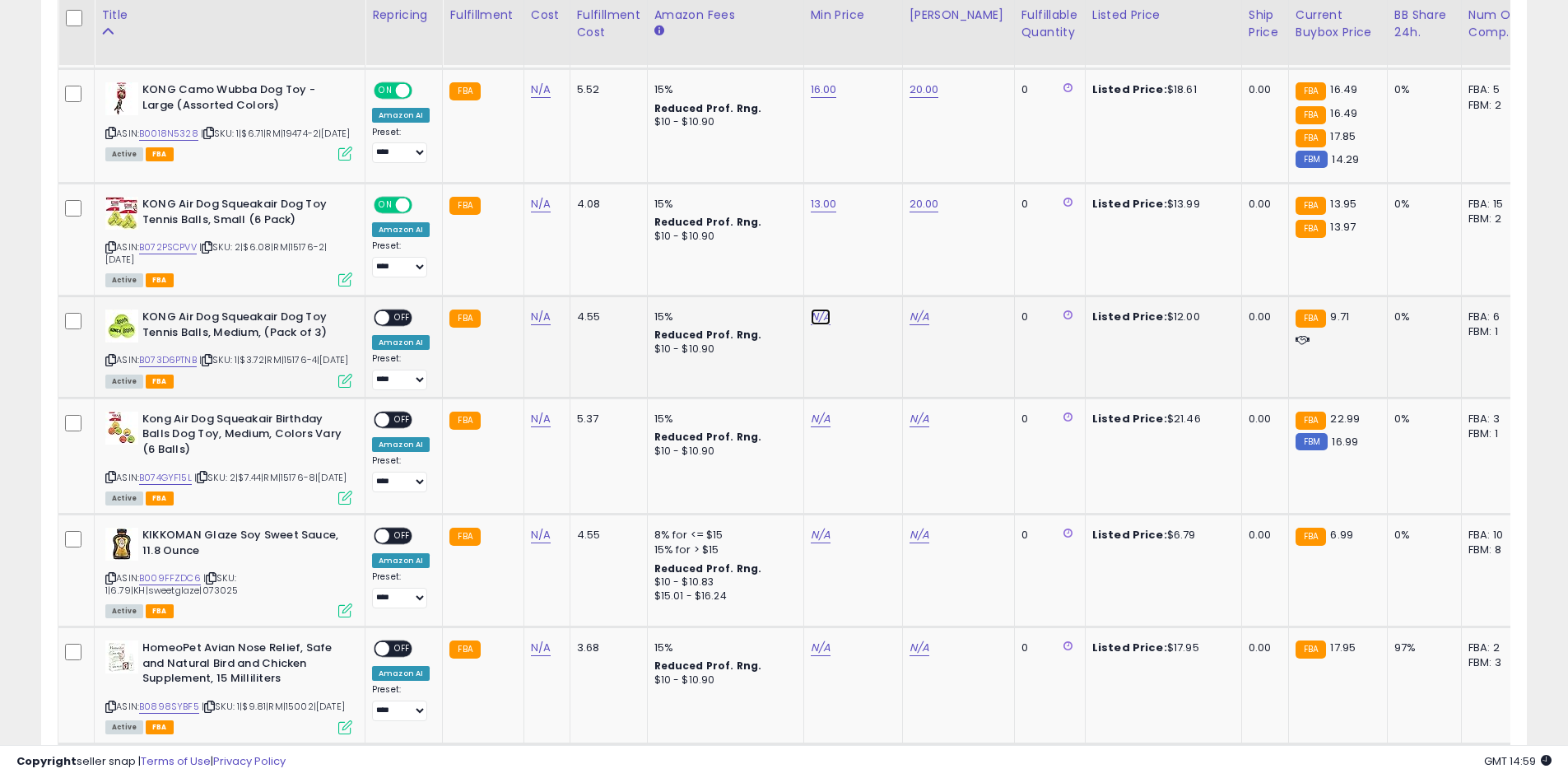
click at [818, 325] on link "N/A" at bounding box center [820, 316] width 19 height 16
type input "*"
click at [866, 332] on icon "submit" at bounding box center [862, 333] width 10 height 10
click at [914, 325] on link "N/A" at bounding box center [919, 316] width 19 height 16
type input "**"
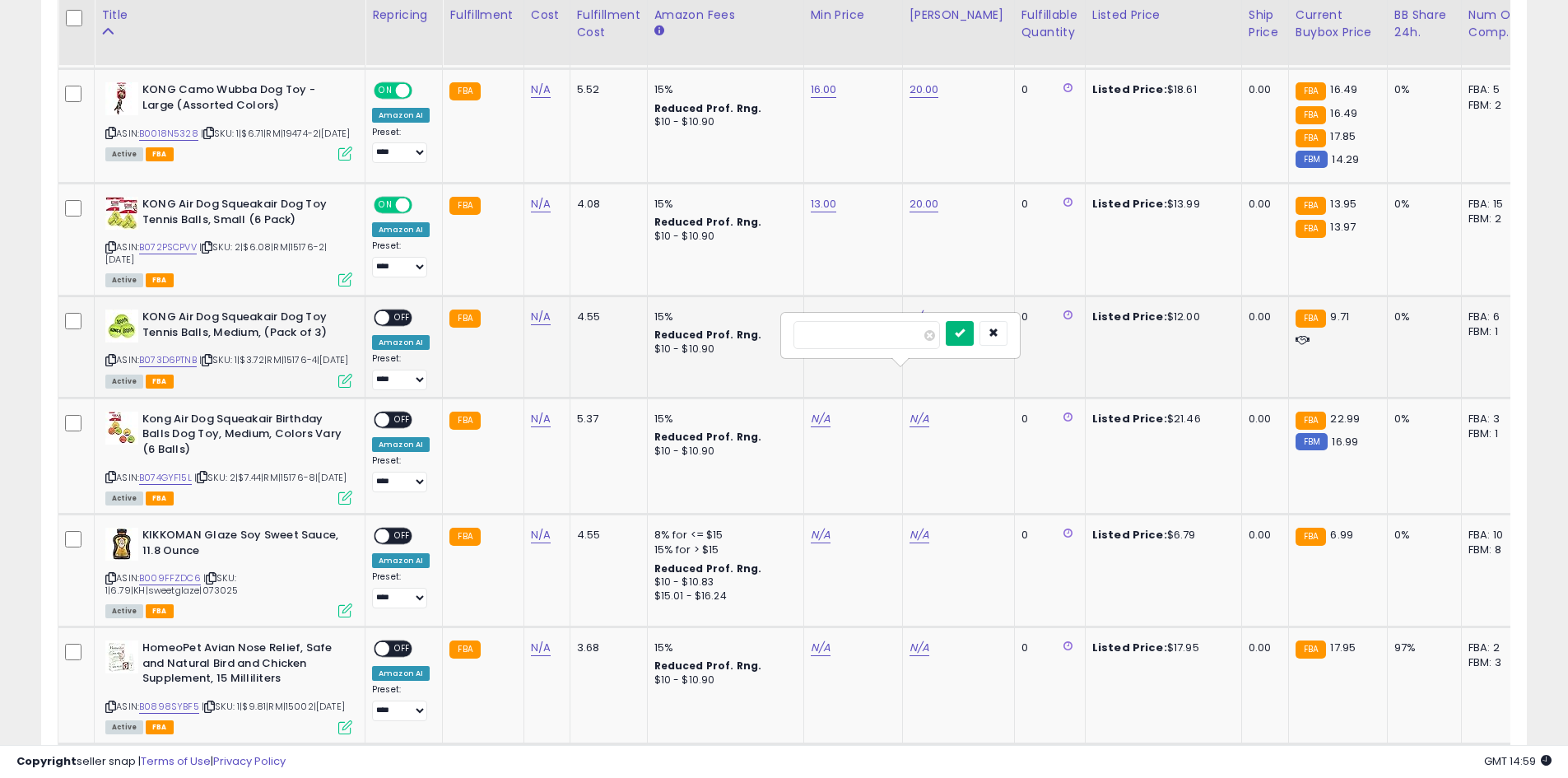
click at [973, 341] on button "submit" at bounding box center [959, 333] width 28 height 25
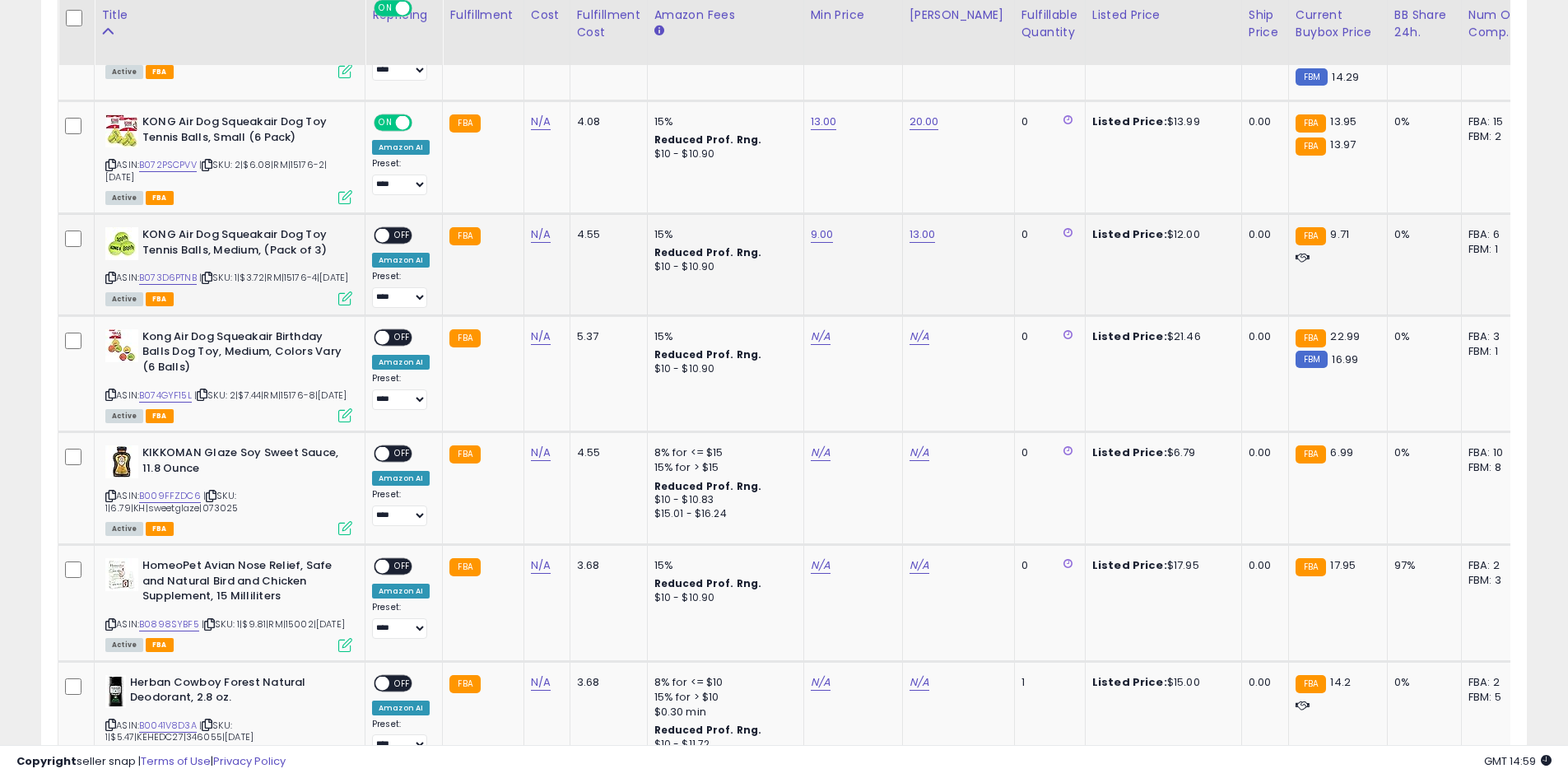
click at [385, 243] on span at bounding box center [382, 236] width 14 height 14
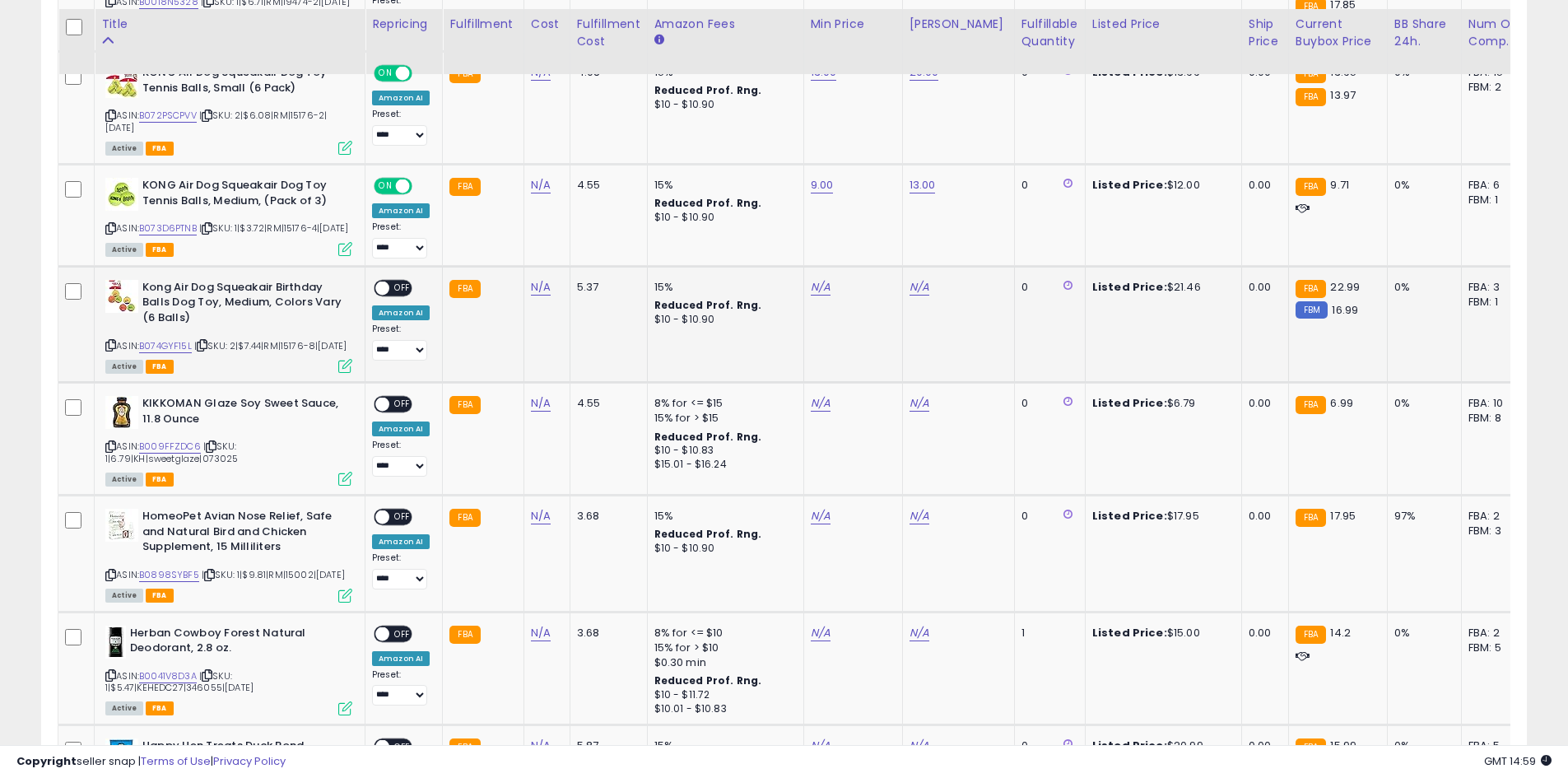
scroll to position [1972, 0]
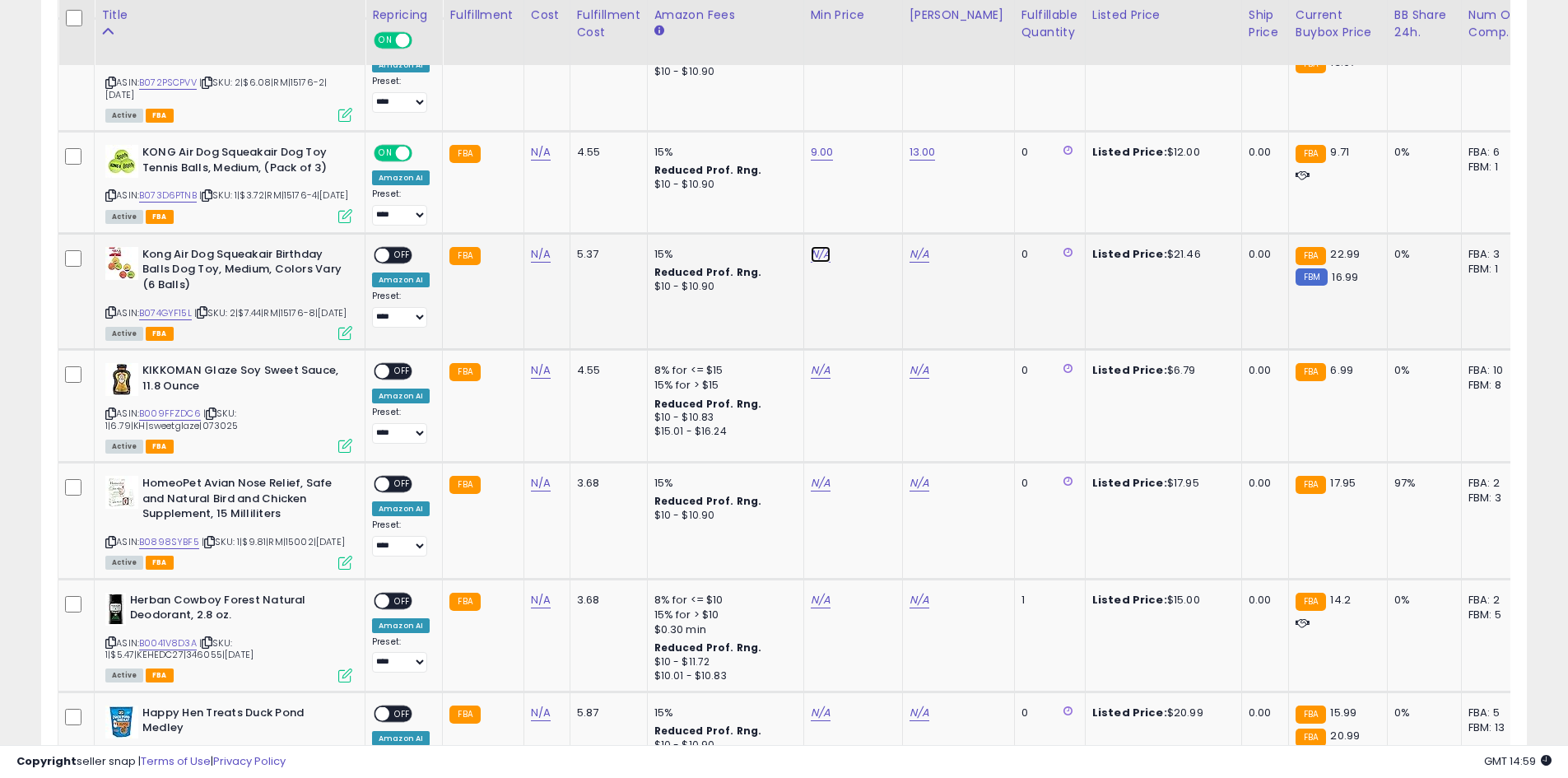
click at [820, 263] on link "N/A" at bounding box center [820, 254] width 19 height 16
type input "**"
click at [866, 286] on icon "submit" at bounding box center [862, 281] width 10 height 10
click at [920, 263] on link "N/A" at bounding box center [919, 254] width 19 height 16
type input "**"
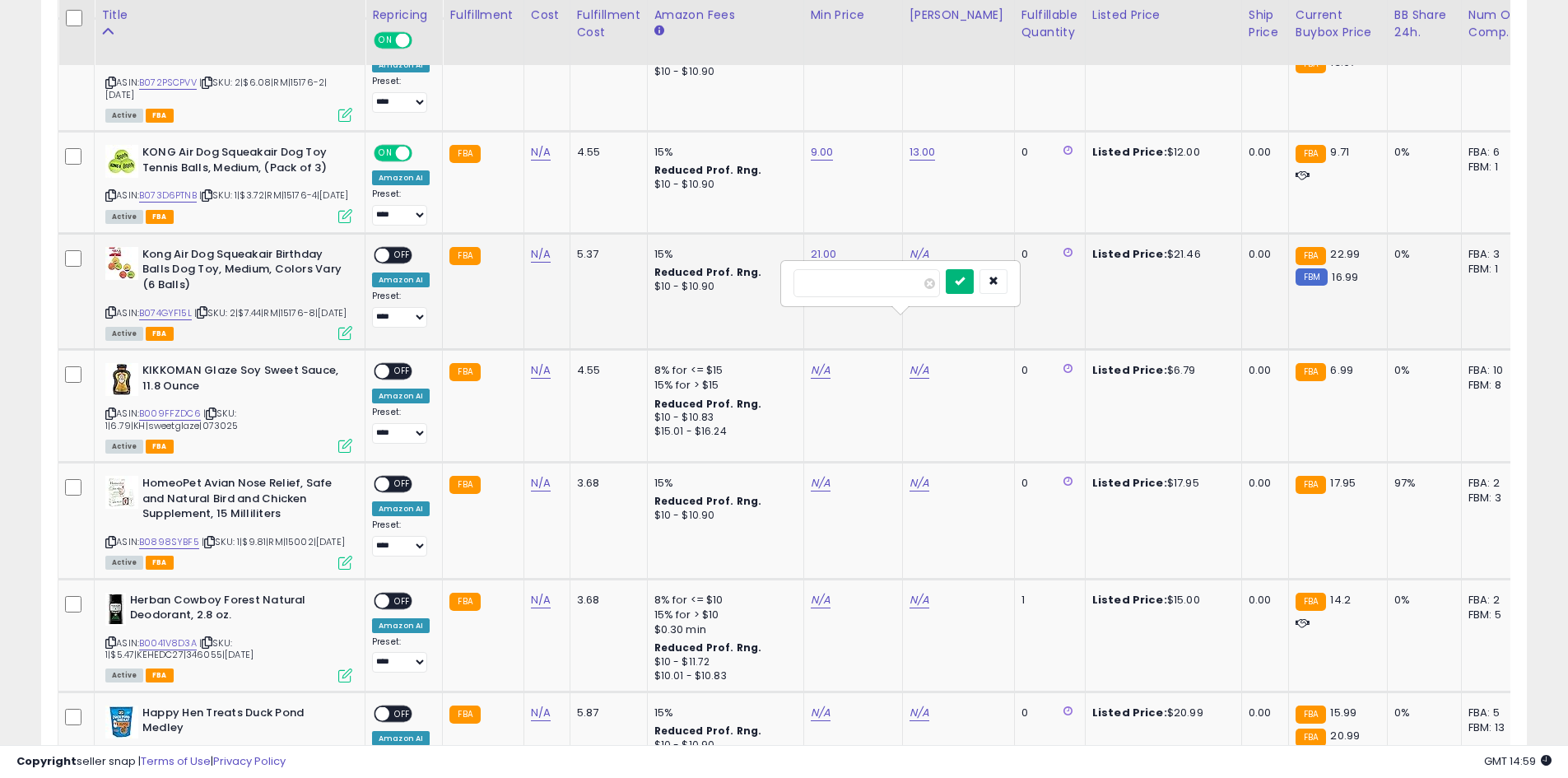
click at [973, 292] on button "submit" at bounding box center [959, 281] width 28 height 25
click at [409, 262] on span "OFF" at bounding box center [402, 254] width 26 height 14
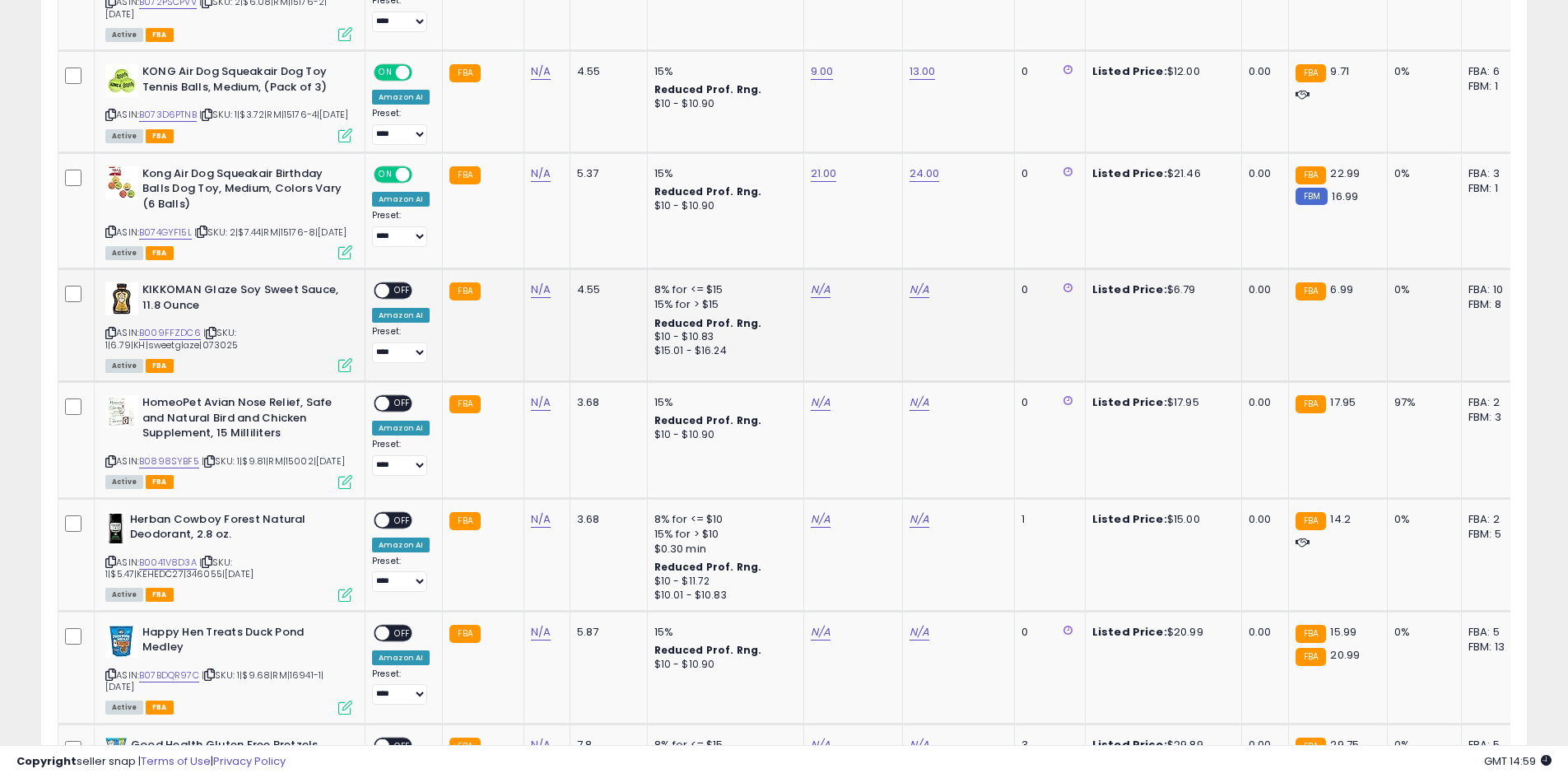
scroll to position [2054, 0]
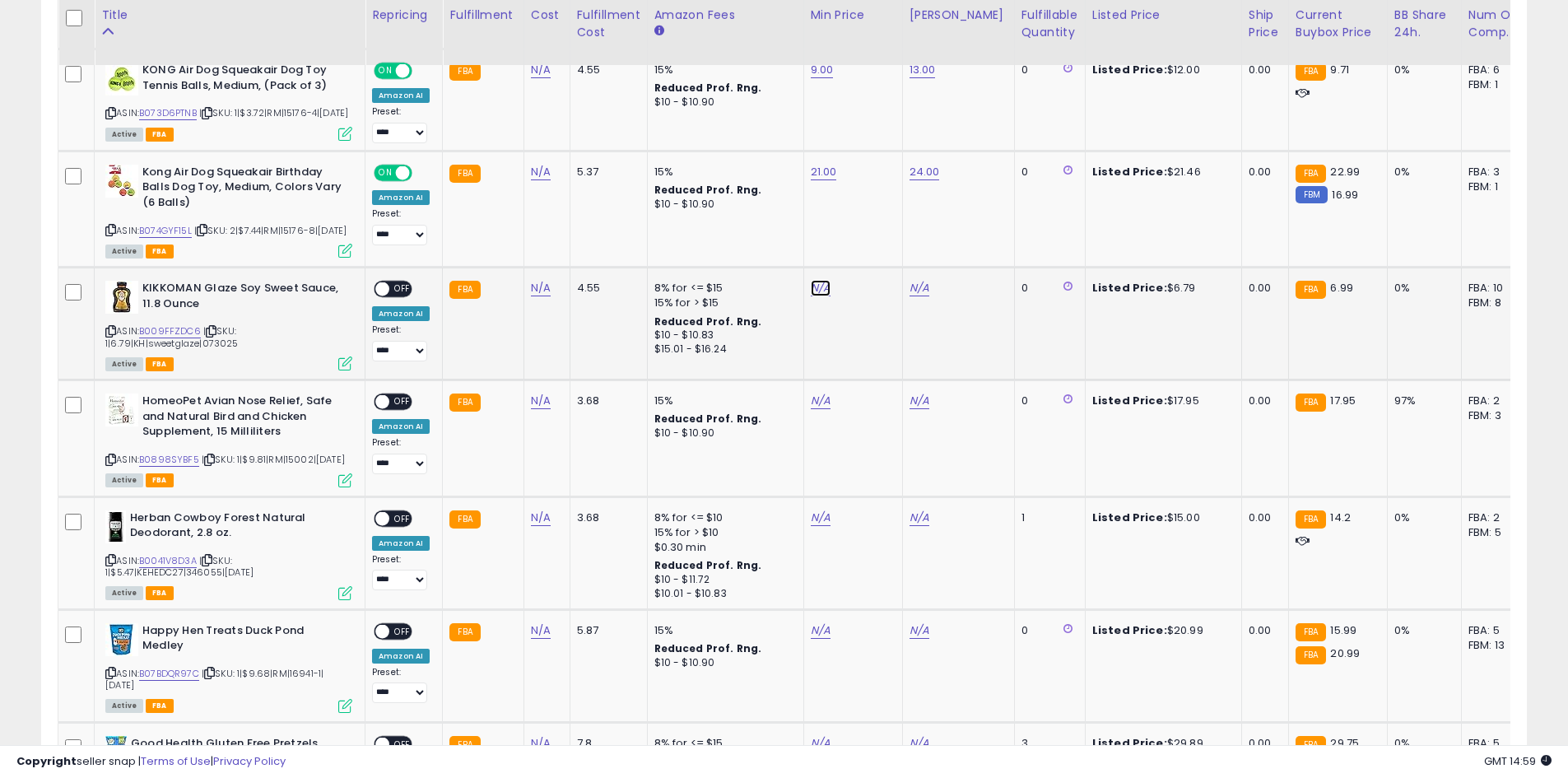
click at [817, 297] on link "N/A" at bounding box center [820, 287] width 19 height 16
type input "*"
drag, startPoint x: 900, startPoint y: 324, endPoint x: 894, endPoint y: 347, distance: 23.8
click at [875, 324] on button "submit" at bounding box center [861, 326] width 28 height 25
click at [914, 297] on link "N/A" at bounding box center [919, 287] width 19 height 16
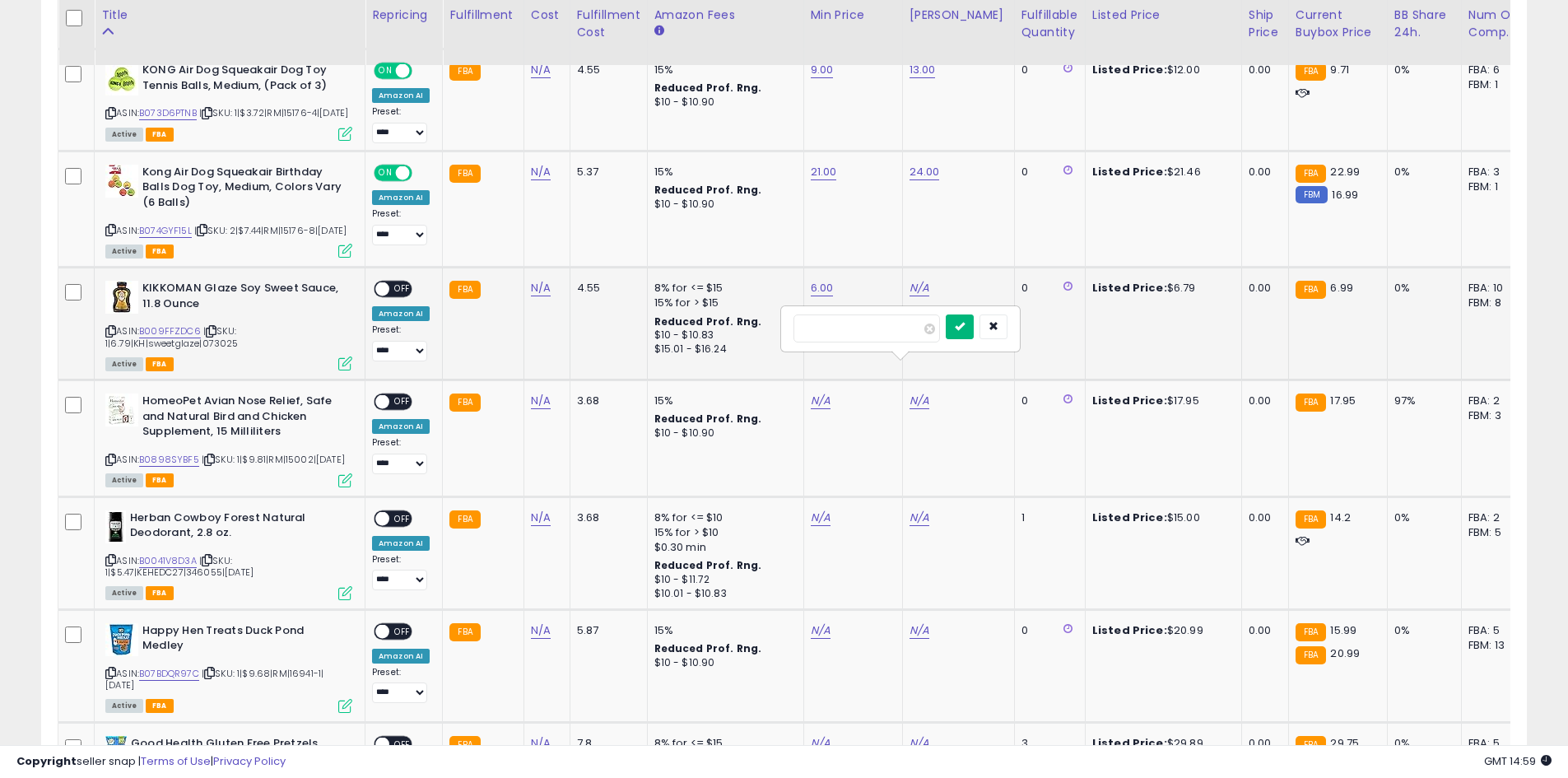
type input "****"
click at [973, 336] on button "submit" at bounding box center [959, 326] width 28 height 25
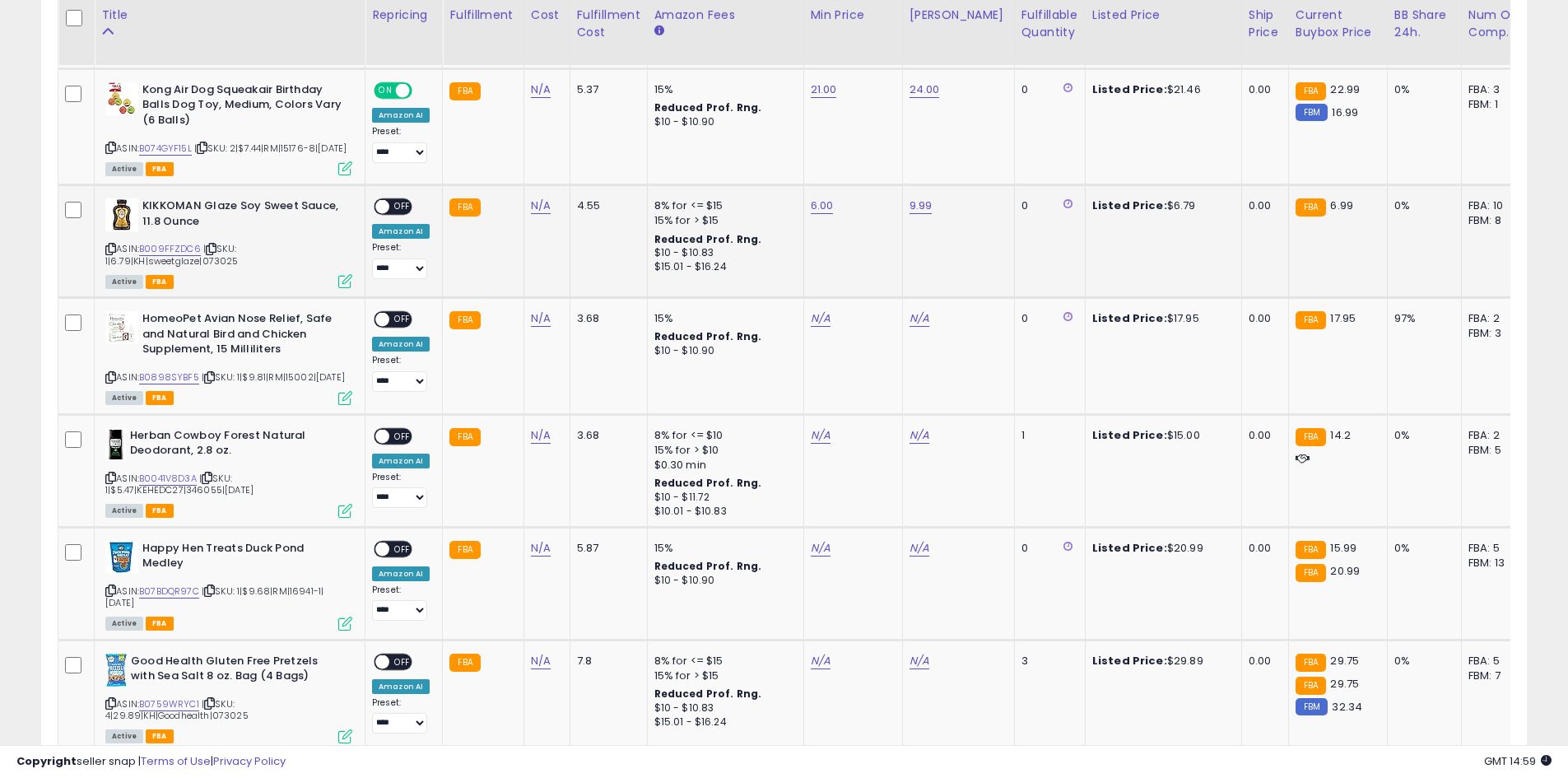
click at [394, 214] on span "OFF" at bounding box center [402, 207] width 26 height 14
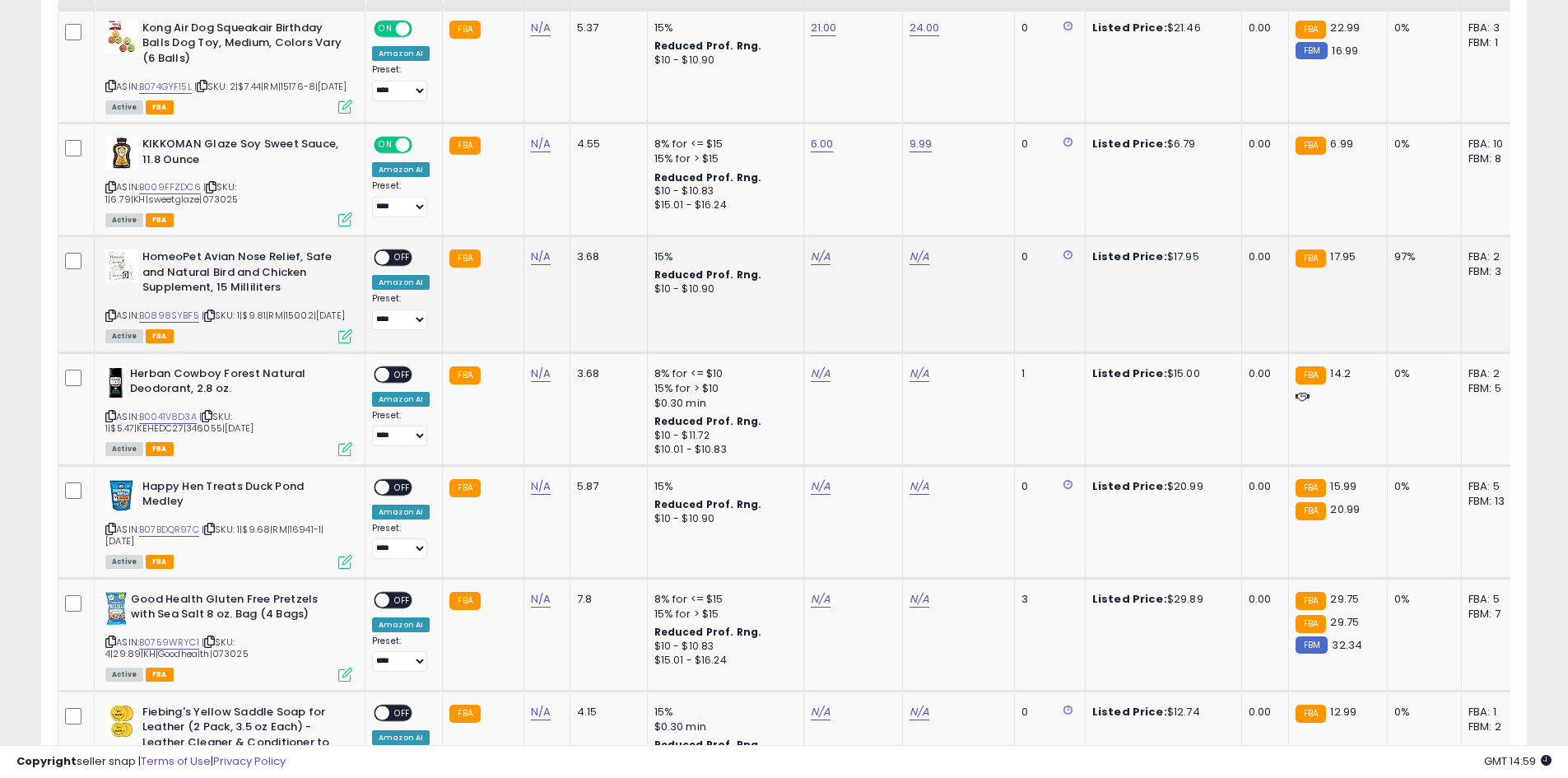
scroll to position [2220, 0]
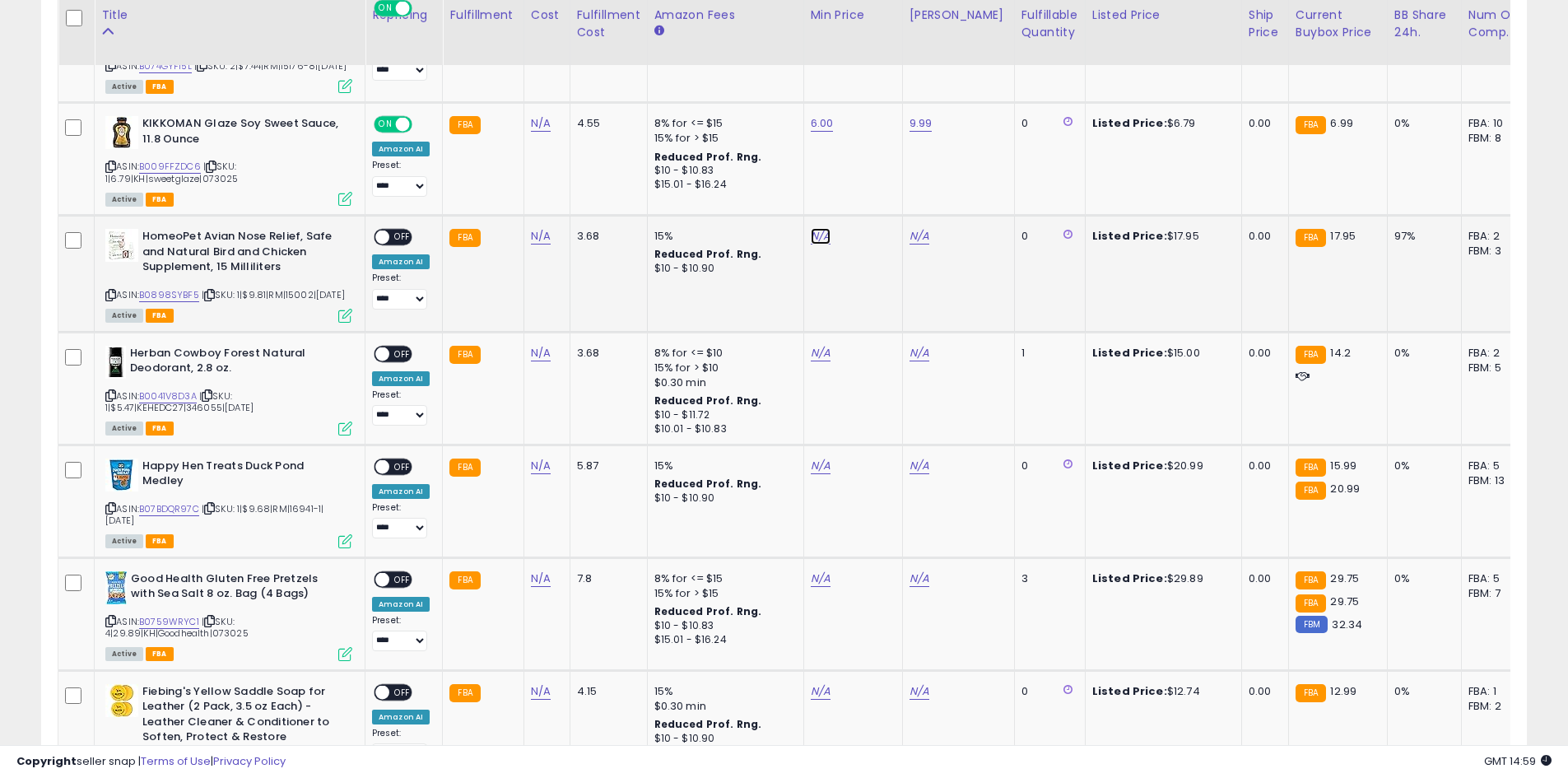
click at [819, 245] on link "N/A" at bounding box center [820, 236] width 19 height 16
type input "**"
click at [875, 287] on button "submit" at bounding box center [861, 275] width 28 height 25
click at [911, 245] on link "N/A" at bounding box center [919, 236] width 19 height 16
type input "**"
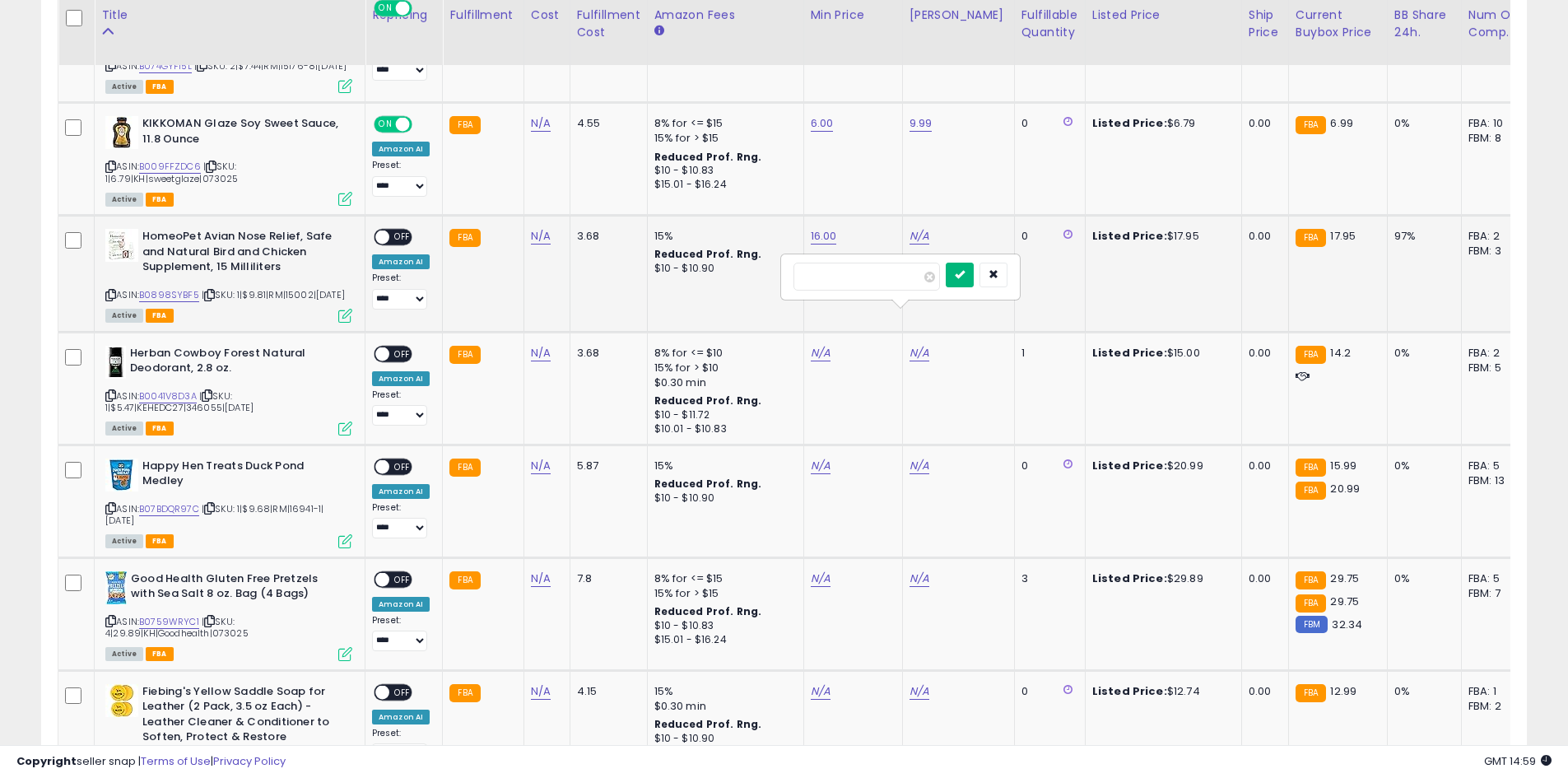
click at [965, 278] on icon "submit" at bounding box center [960, 275] width 10 height 10
click at [392, 245] on span "OFF" at bounding box center [402, 237] width 26 height 14
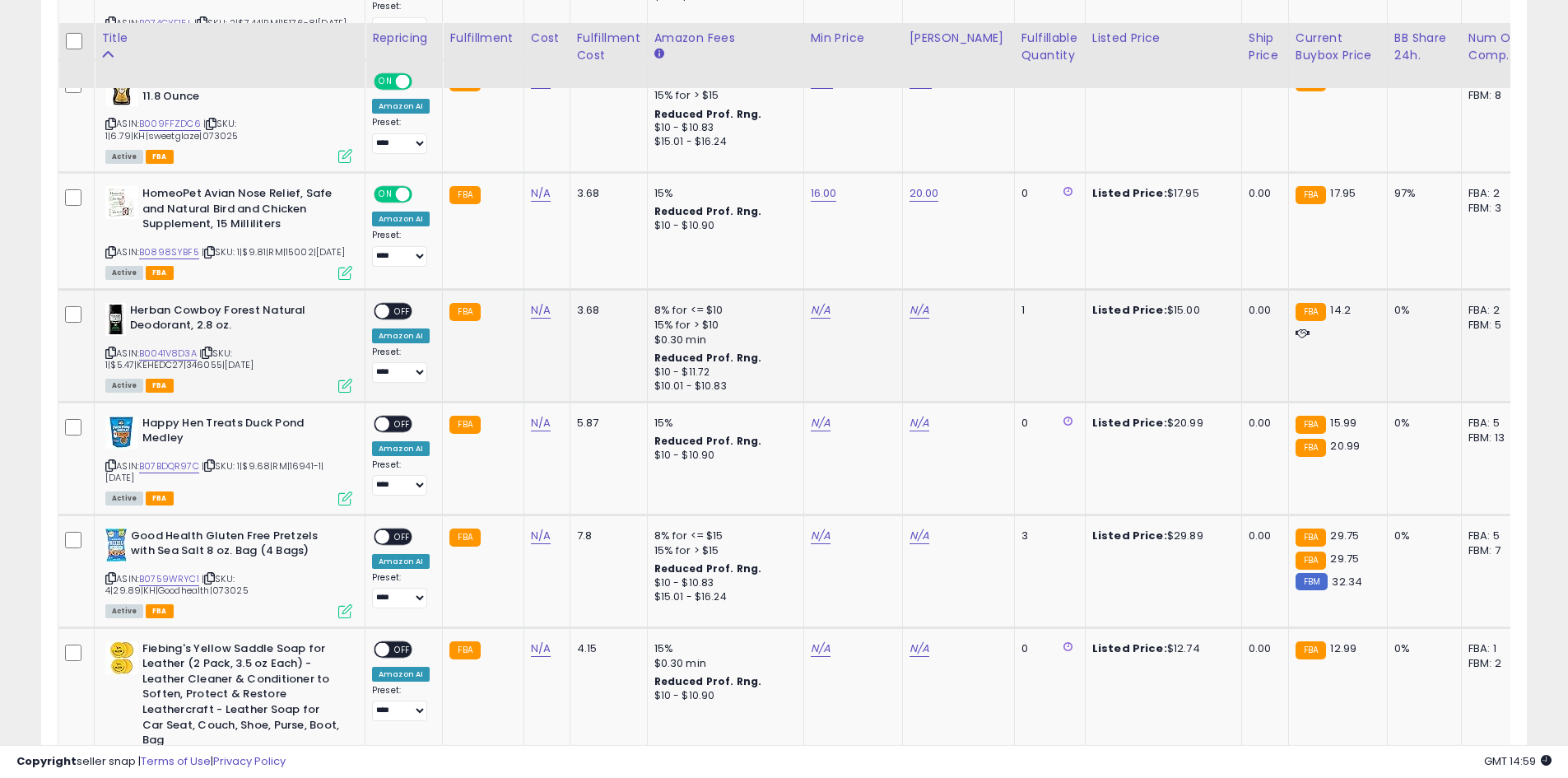
scroll to position [2302, 0]
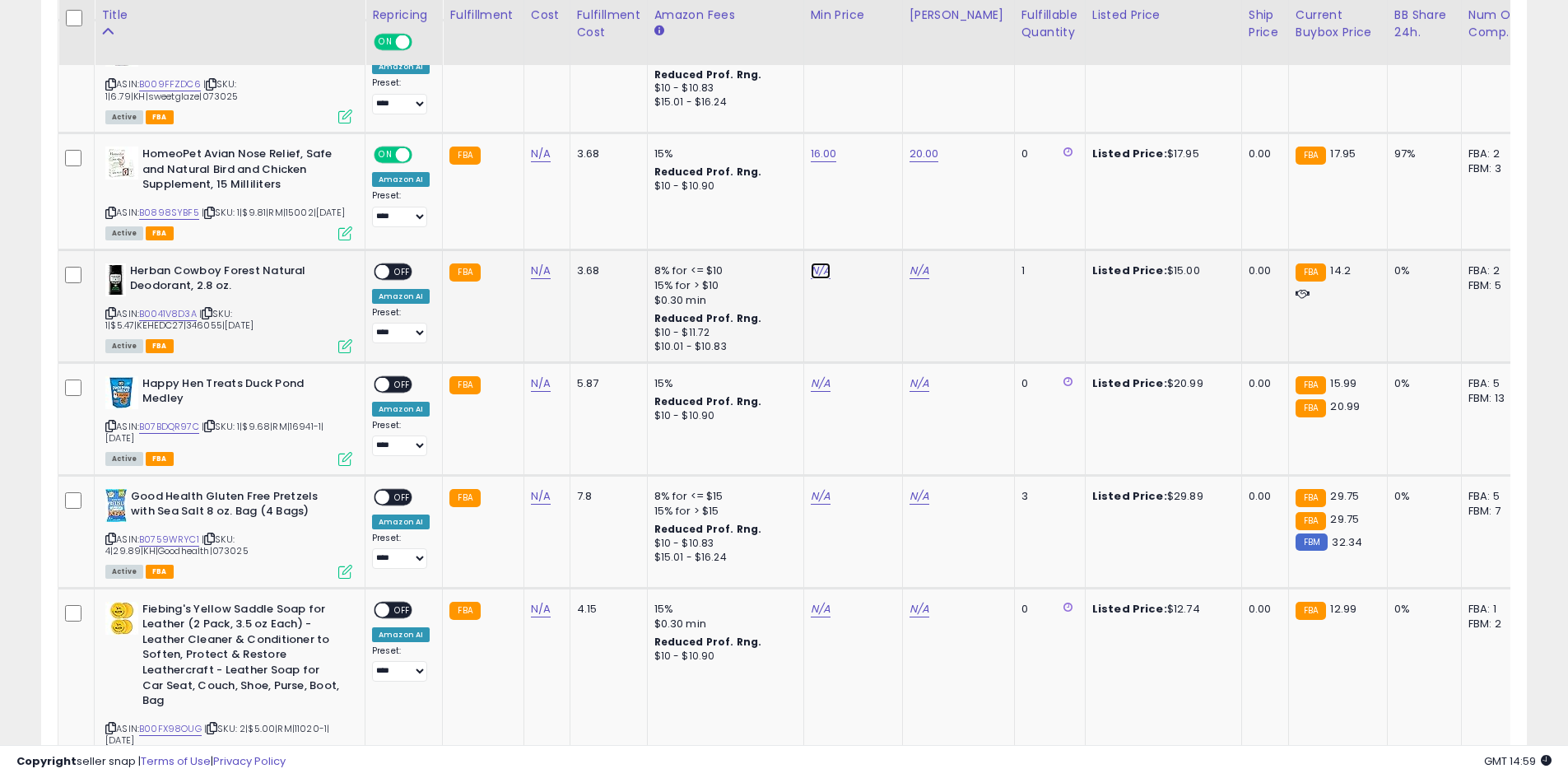
click at [818, 279] on link "N/A" at bounding box center [820, 270] width 19 height 16
type input "**"
click at [866, 321] on icon "submit" at bounding box center [862, 320] width 10 height 10
click at [905, 358] on td "N/A" at bounding box center [958, 305] width 112 height 113
click at [910, 279] on link "N/A" at bounding box center [919, 270] width 19 height 16
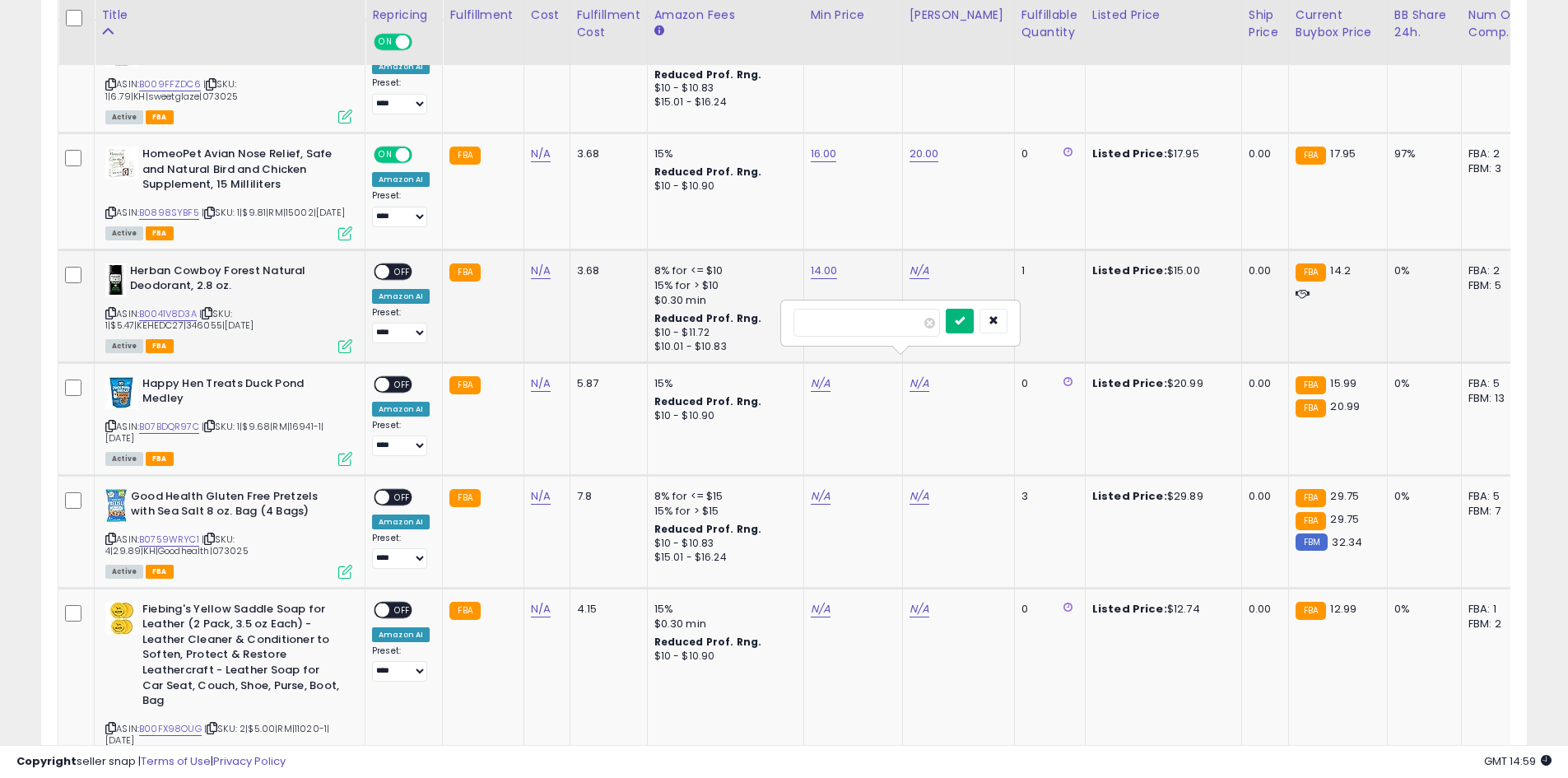
type input "**"
click at [973, 321] on button "submit" at bounding box center [959, 320] width 28 height 25
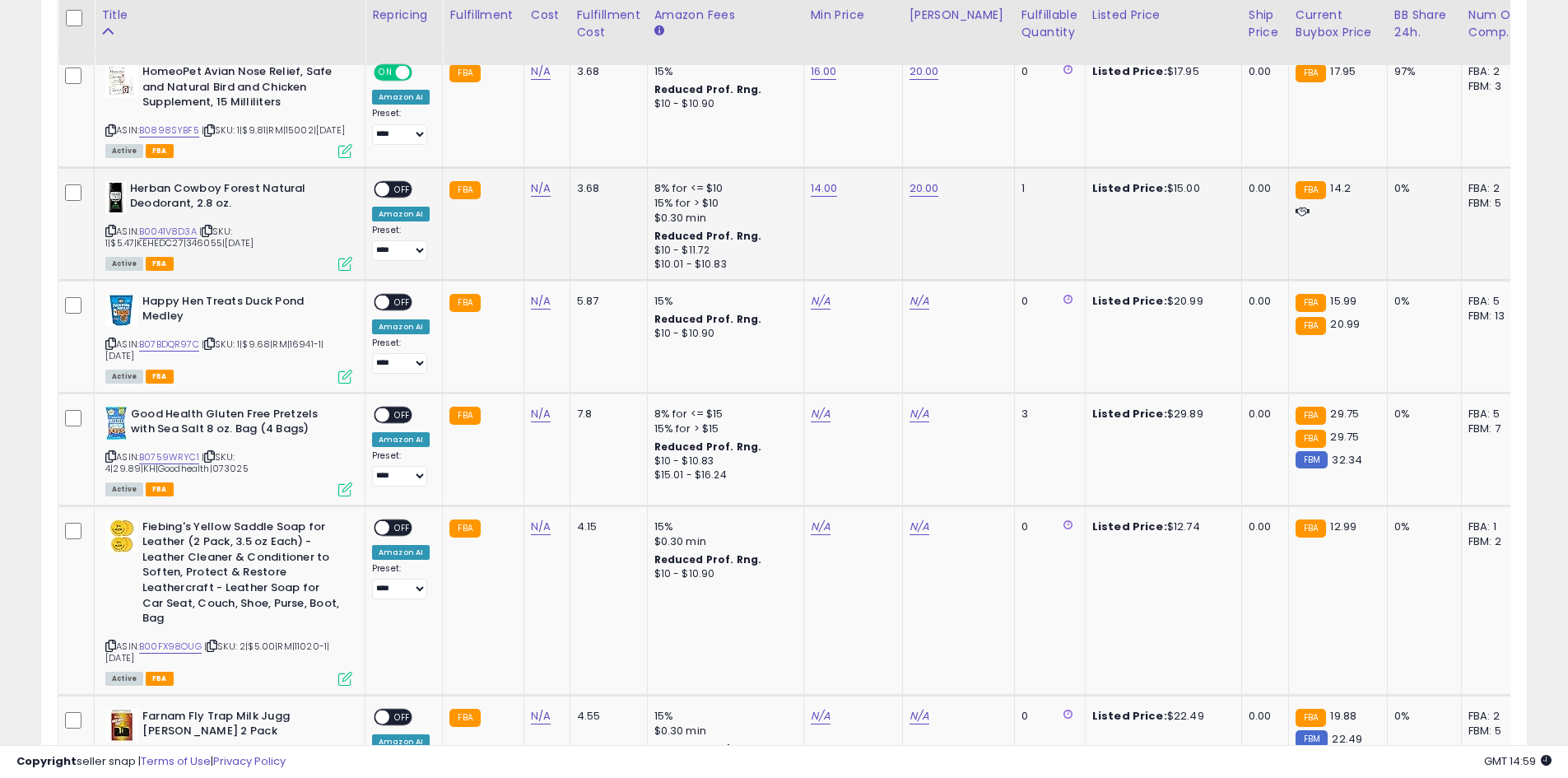
drag, startPoint x: 407, startPoint y: 279, endPoint x: 433, endPoint y: 282, distance: 26.2
click at [407, 196] on span "OFF" at bounding box center [402, 189] width 26 height 14
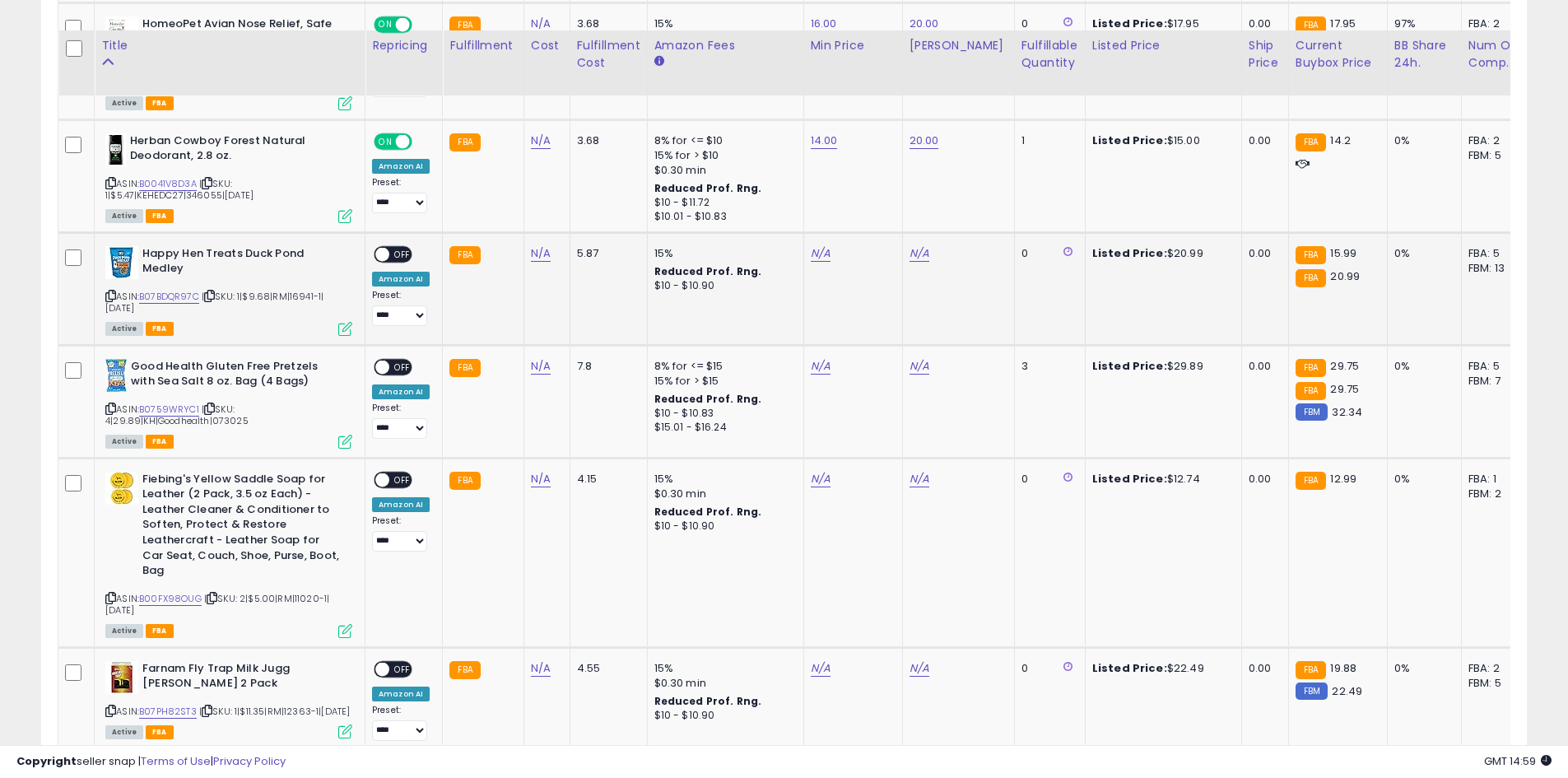
scroll to position [2466, 0]
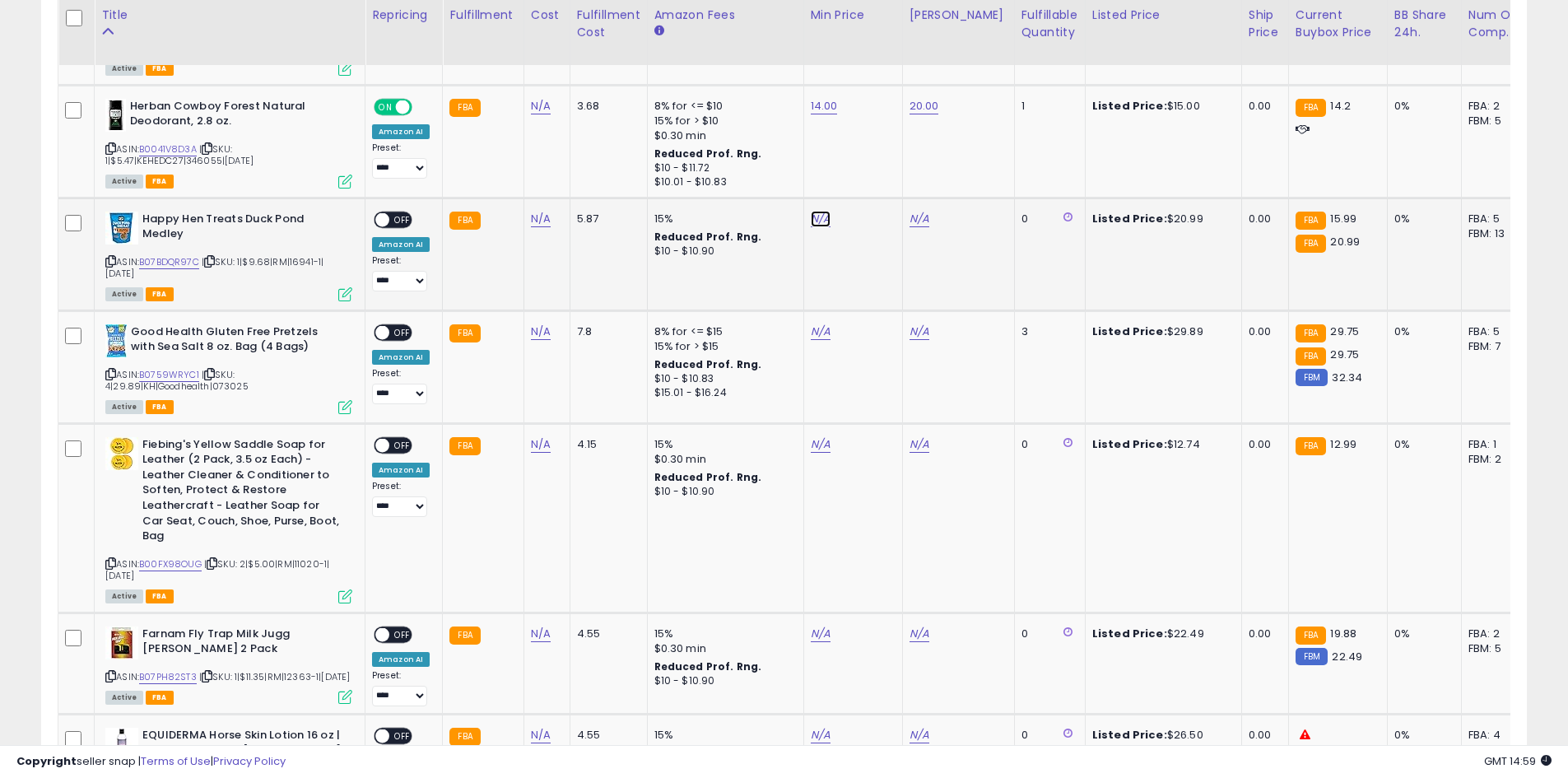
click at [816, 227] on link "N/A" at bounding box center [820, 219] width 19 height 16
type input "**"
click at [875, 279] on button "submit" at bounding box center [861, 269] width 28 height 25
click at [917, 227] on link "N/A" at bounding box center [919, 219] width 19 height 16
type input "**"
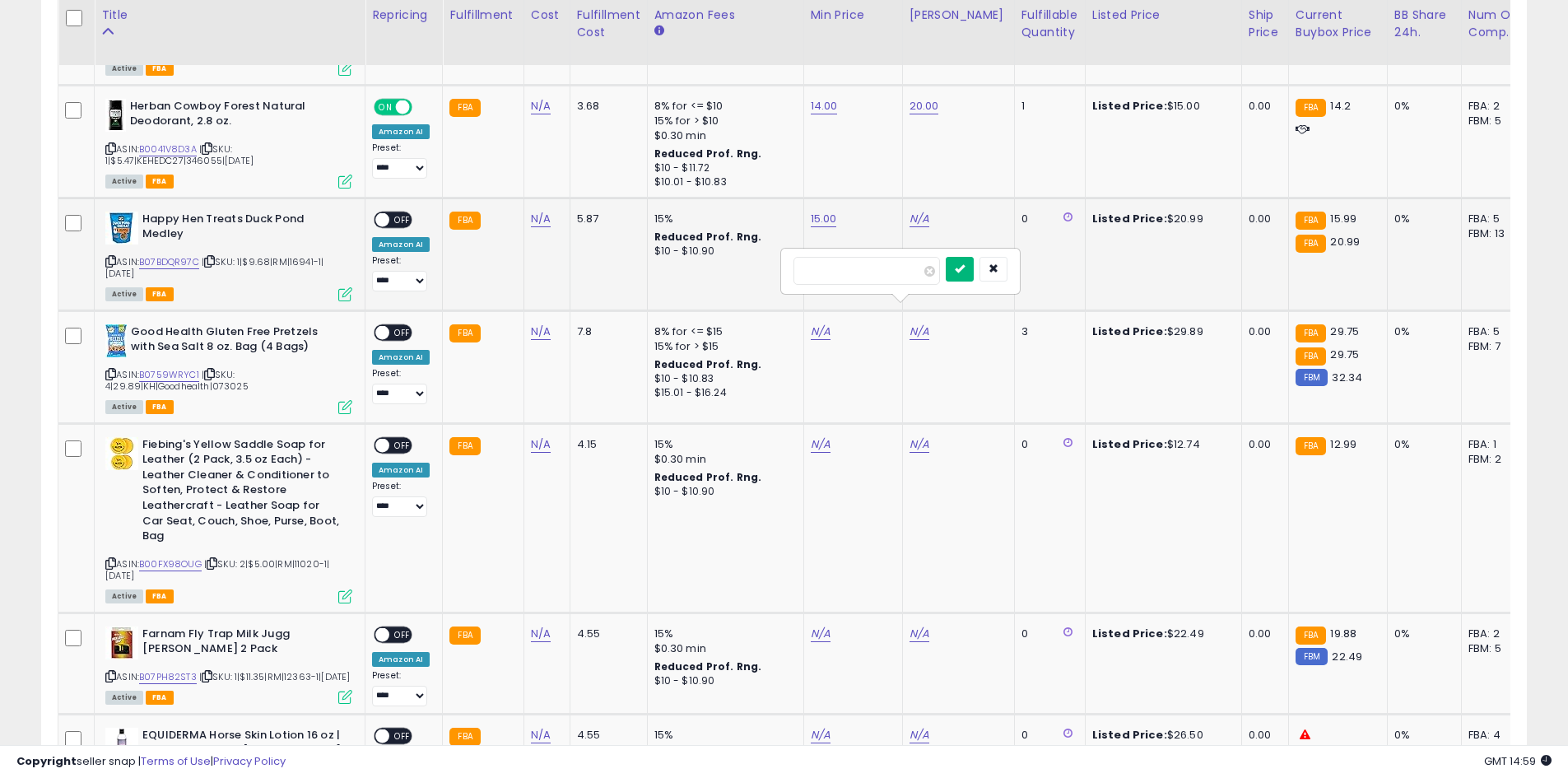
click at [973, 275] on button "submit" at bounding box center [959, 269] width 28 height 25
click at [408, 226] on span "OFF" at bounding box center [402, 220] width 26 height 14
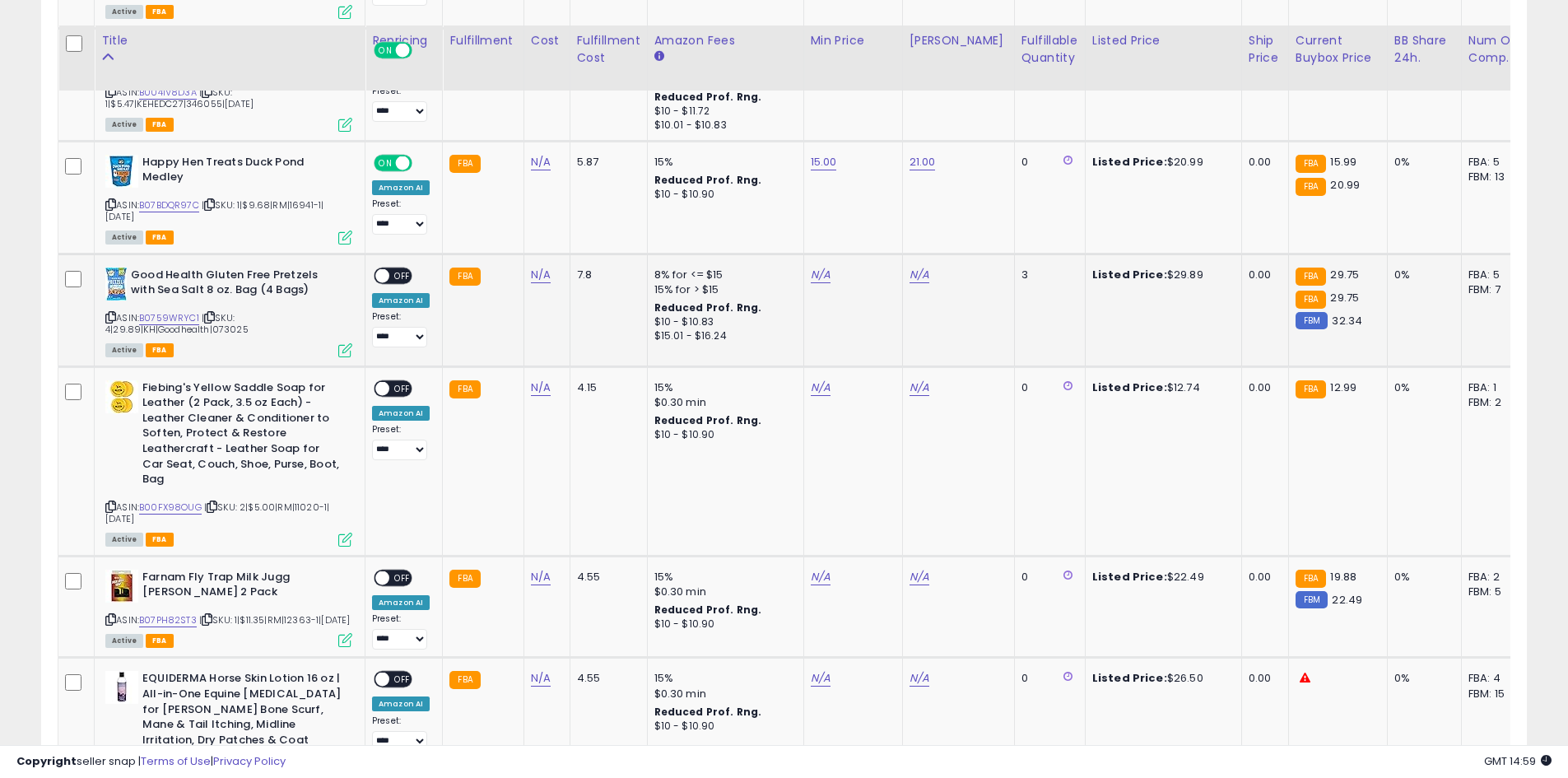
scroll to position [2548, 0]
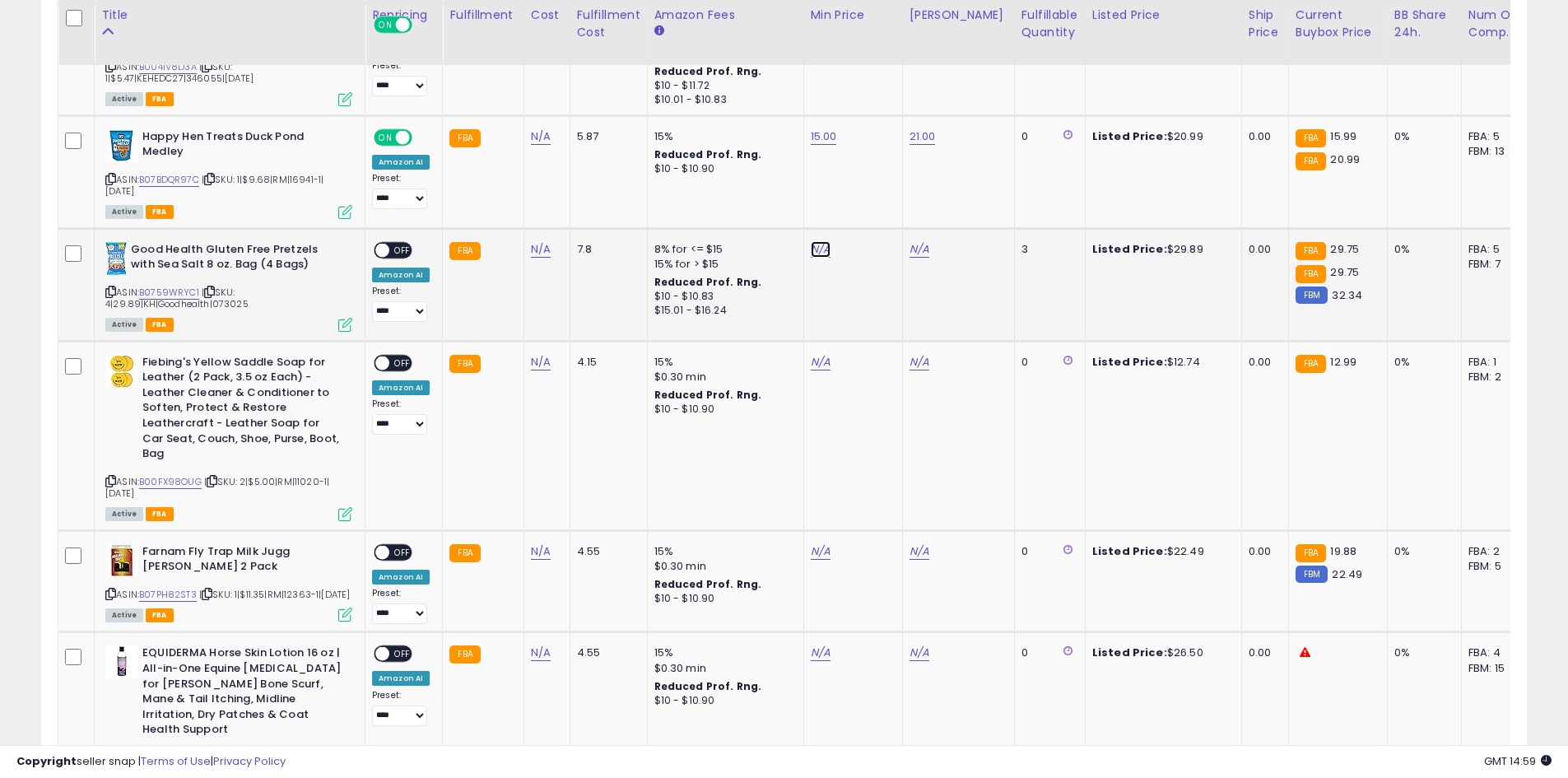
click at [822, 258] on link "N/A" at bounding box center [820, 249] width 19 height 16
type input "**"
click at [901, 298] on div at bounding box center [878, 302] width 62 height 29
click at [866, 300] on icon "submit" at bounding box center [862, 299] width 10 height 10
click at [913, 258] on link "N/A" at bounding box center [919, 249] width 19 height 16
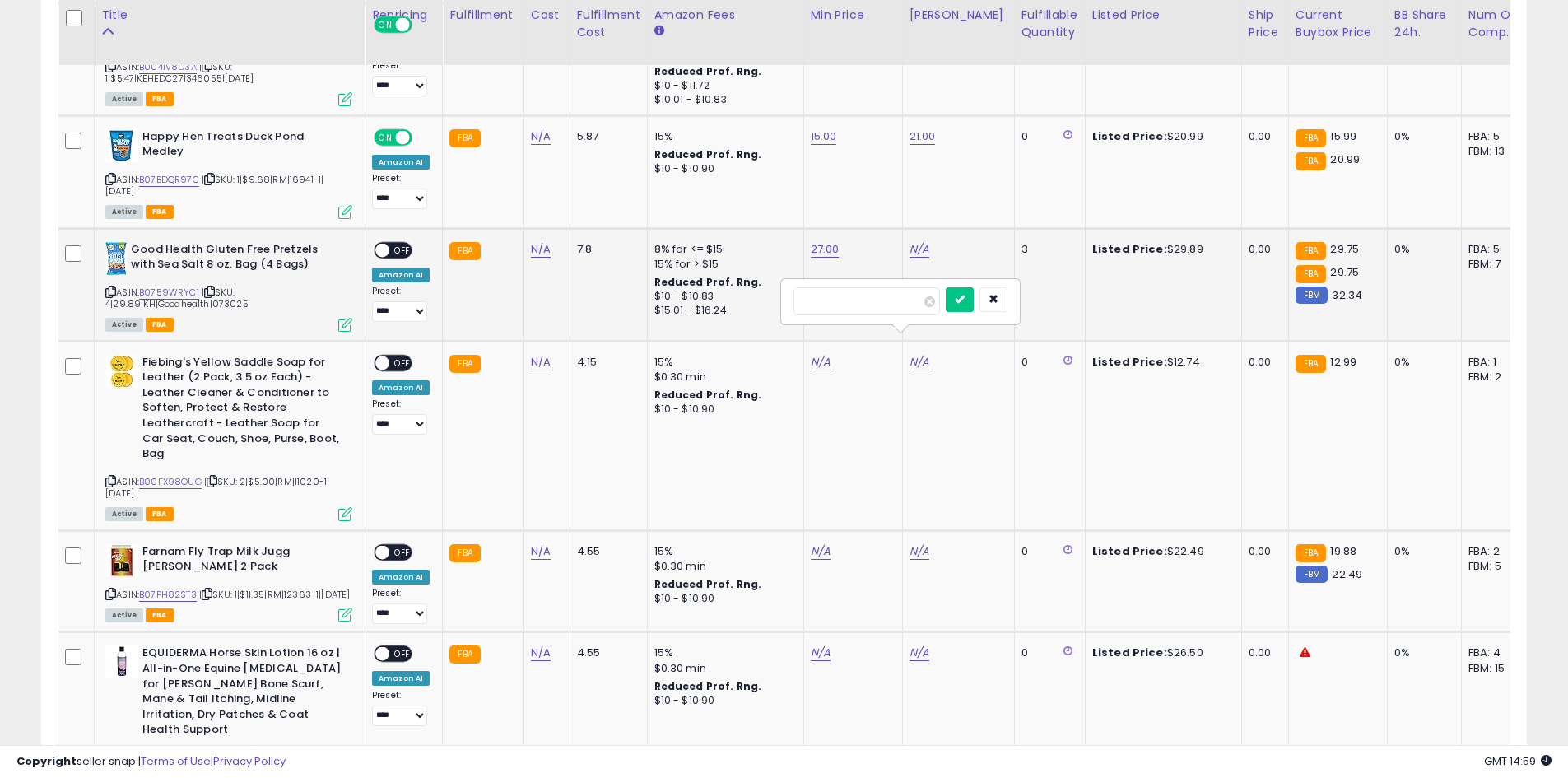
type input "**"
click at [973, 303] on button "submit" at bounding box center [959, 299] width 28 height 25
click at [393, 257] on span "OFF" at bounding box center [402, 250] width 26 height 14
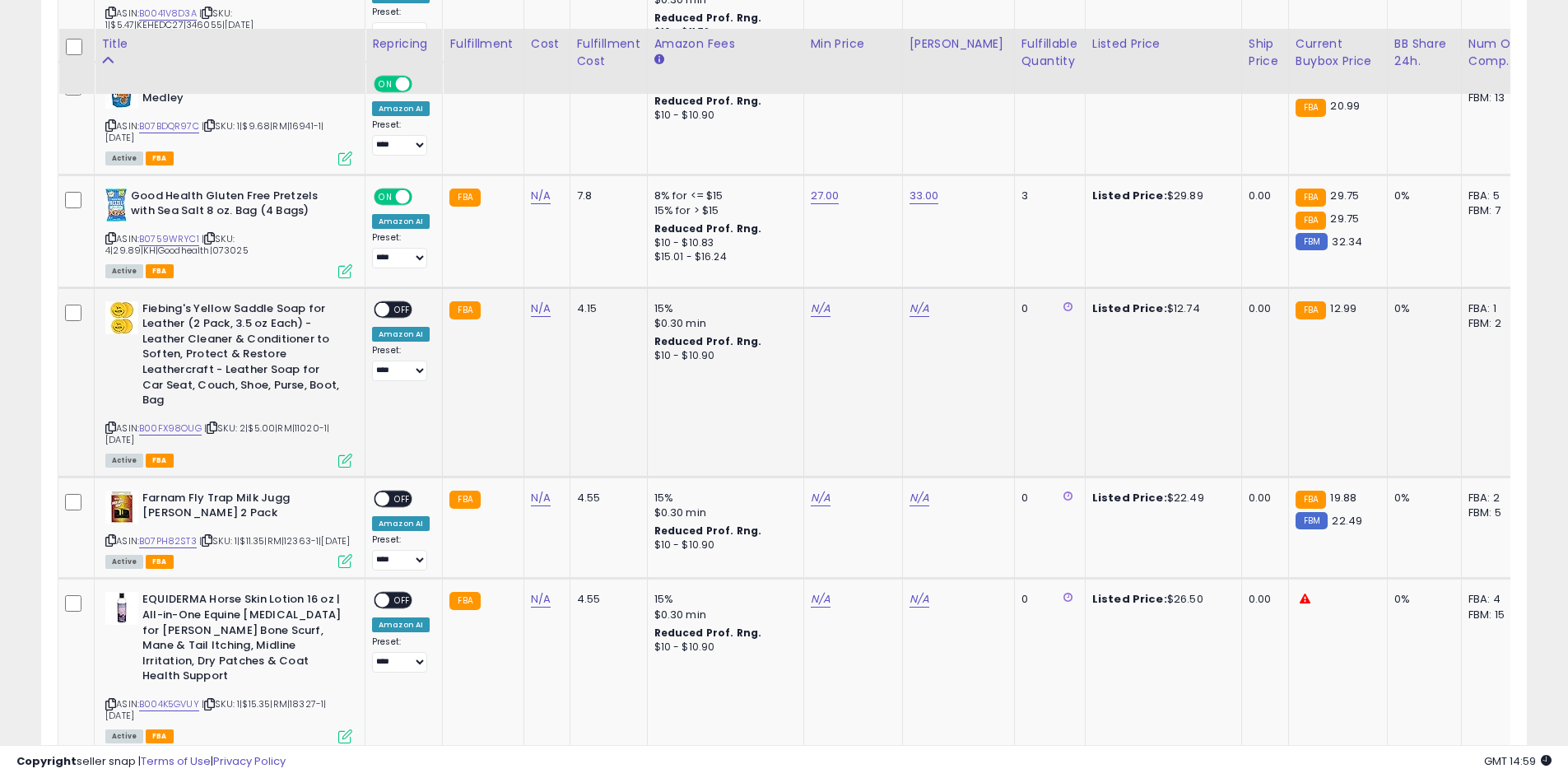
scroll to position [2631, 0]
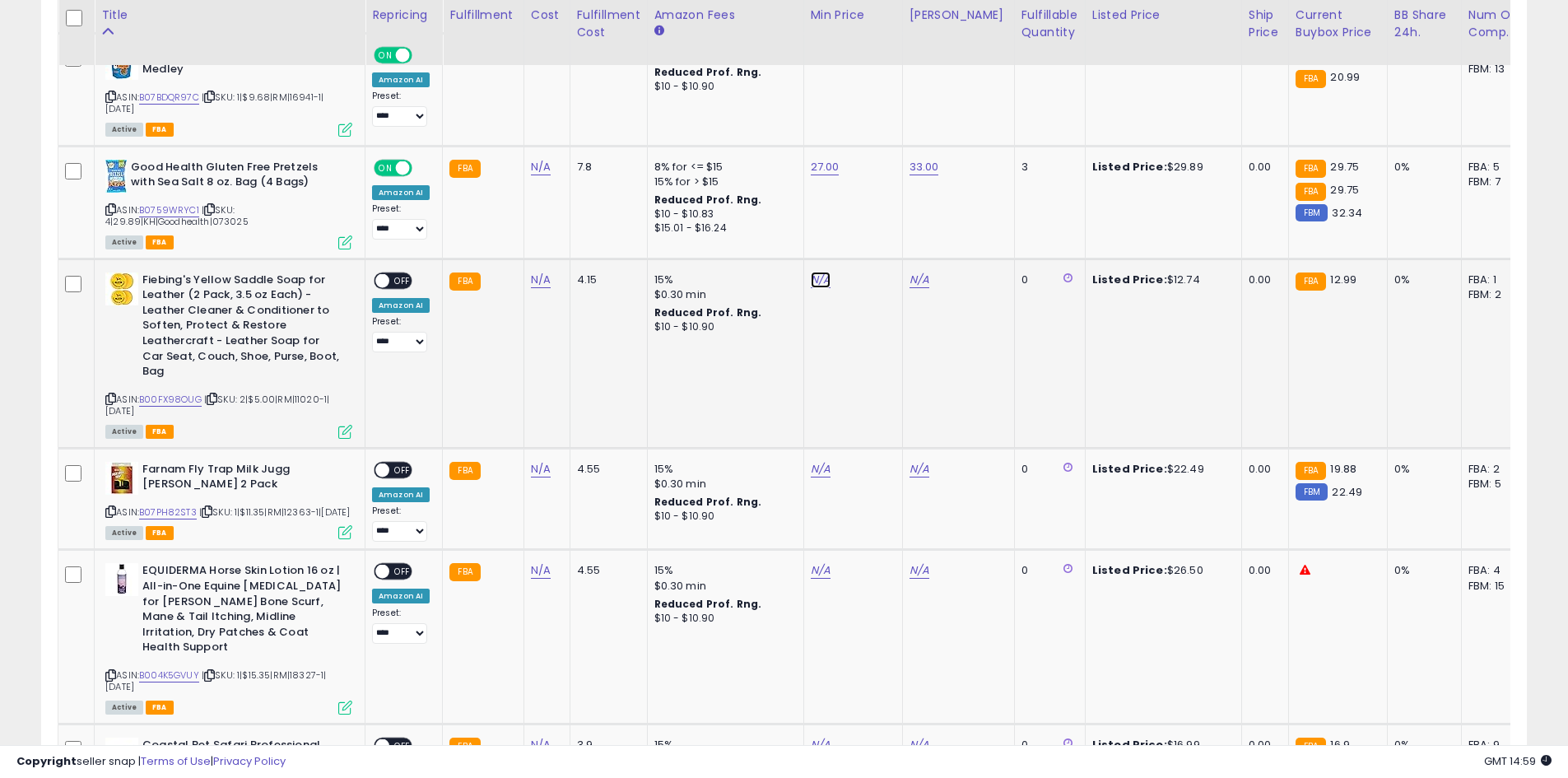
click at [811, 288] on link "N/A" at bounding box center [820, 280] width 19 height 16
type input "**"
click at [875, 332] on button "submit" at bounding box center [861, 330] width 28 height 25
click at [919, 288] on link "N/A" at bounding box center [919, 280] width 19 height 16
type input "**"
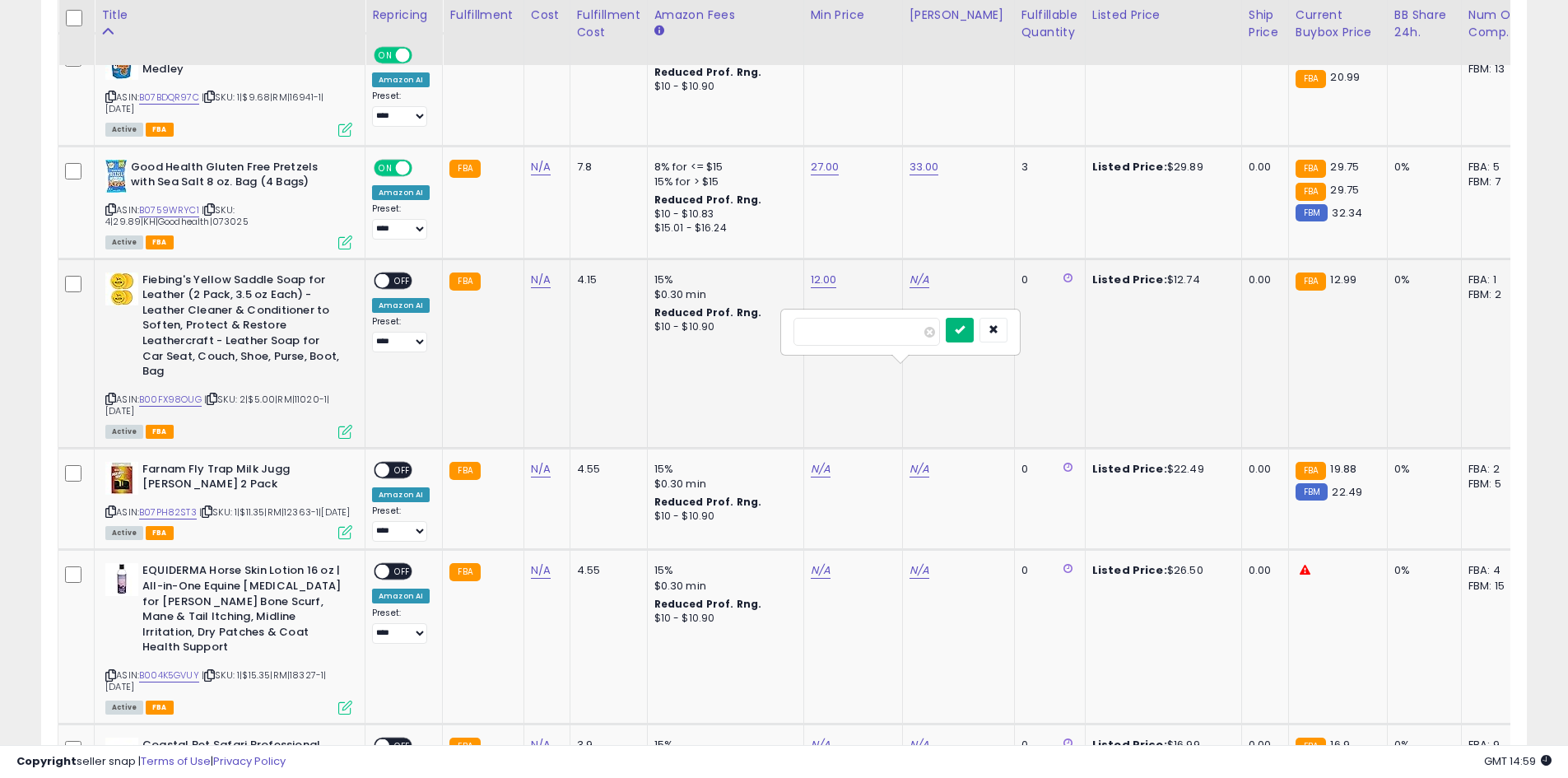
click at [965, 327] on icon "submit" at bounding box center [960, 330] width 10 height 10
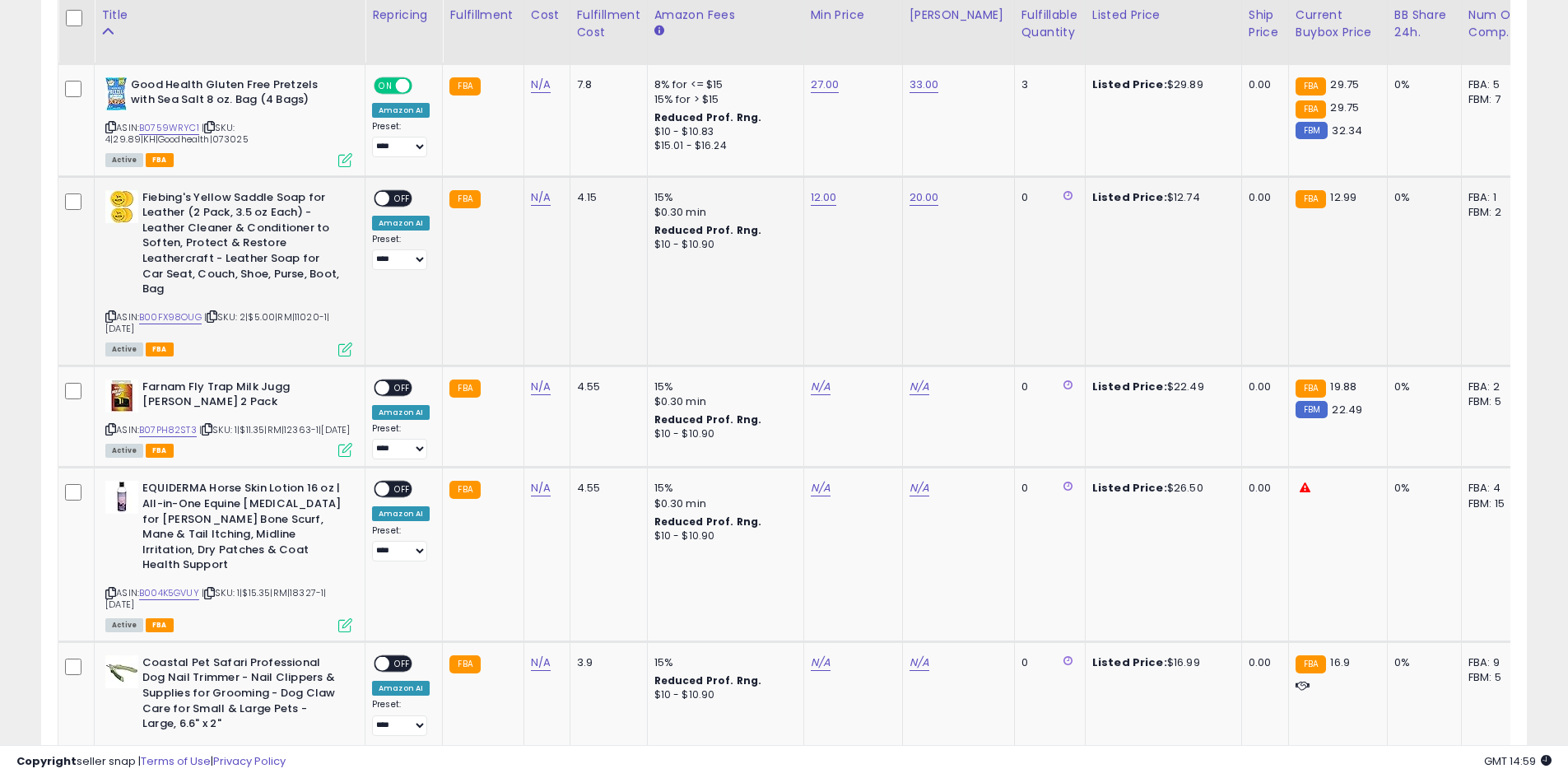
click at [394, 205] on span "OFF" at bounding box center [402, 197] width 26 height 14
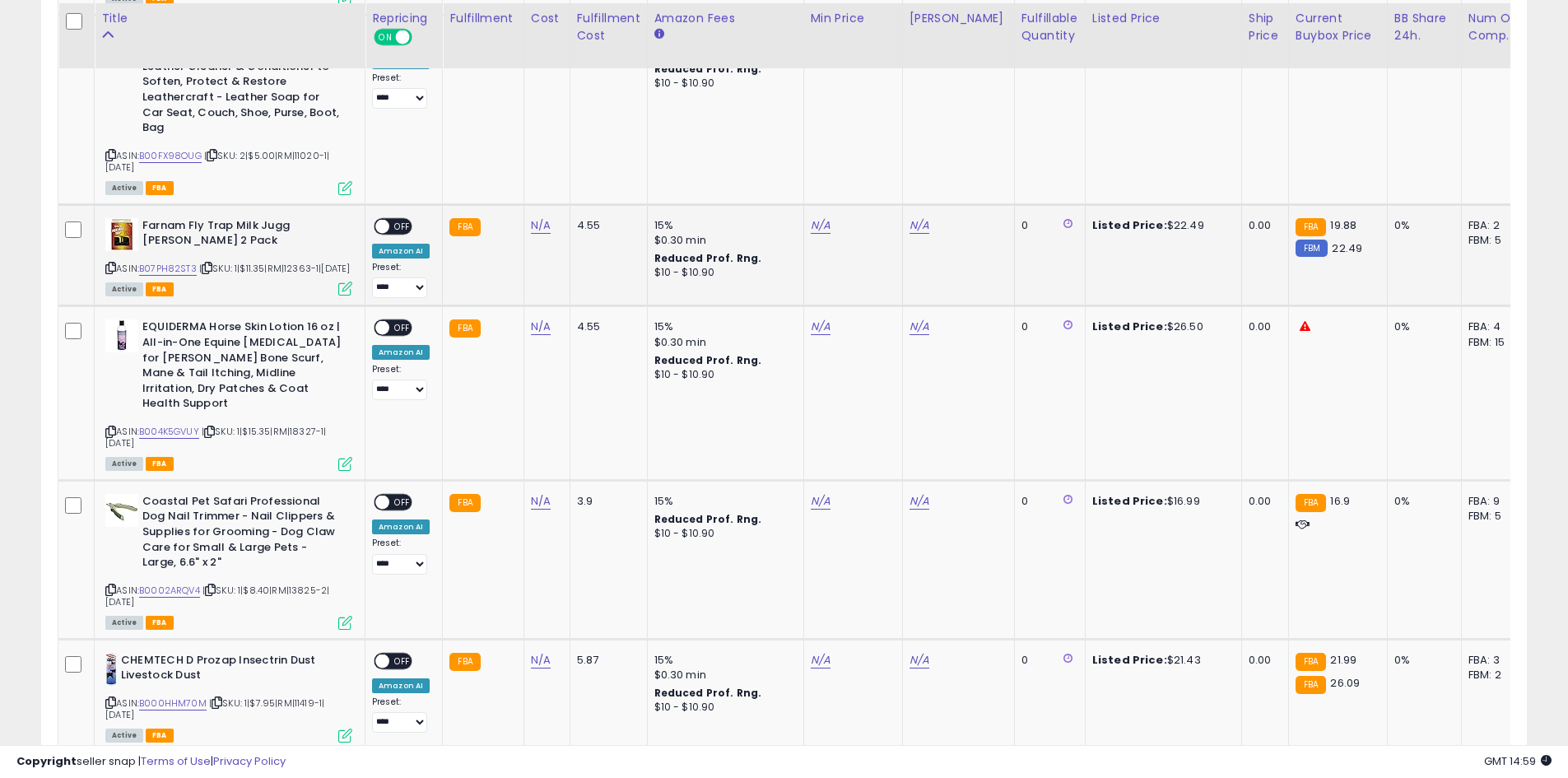
scroll to position [2878, 0]
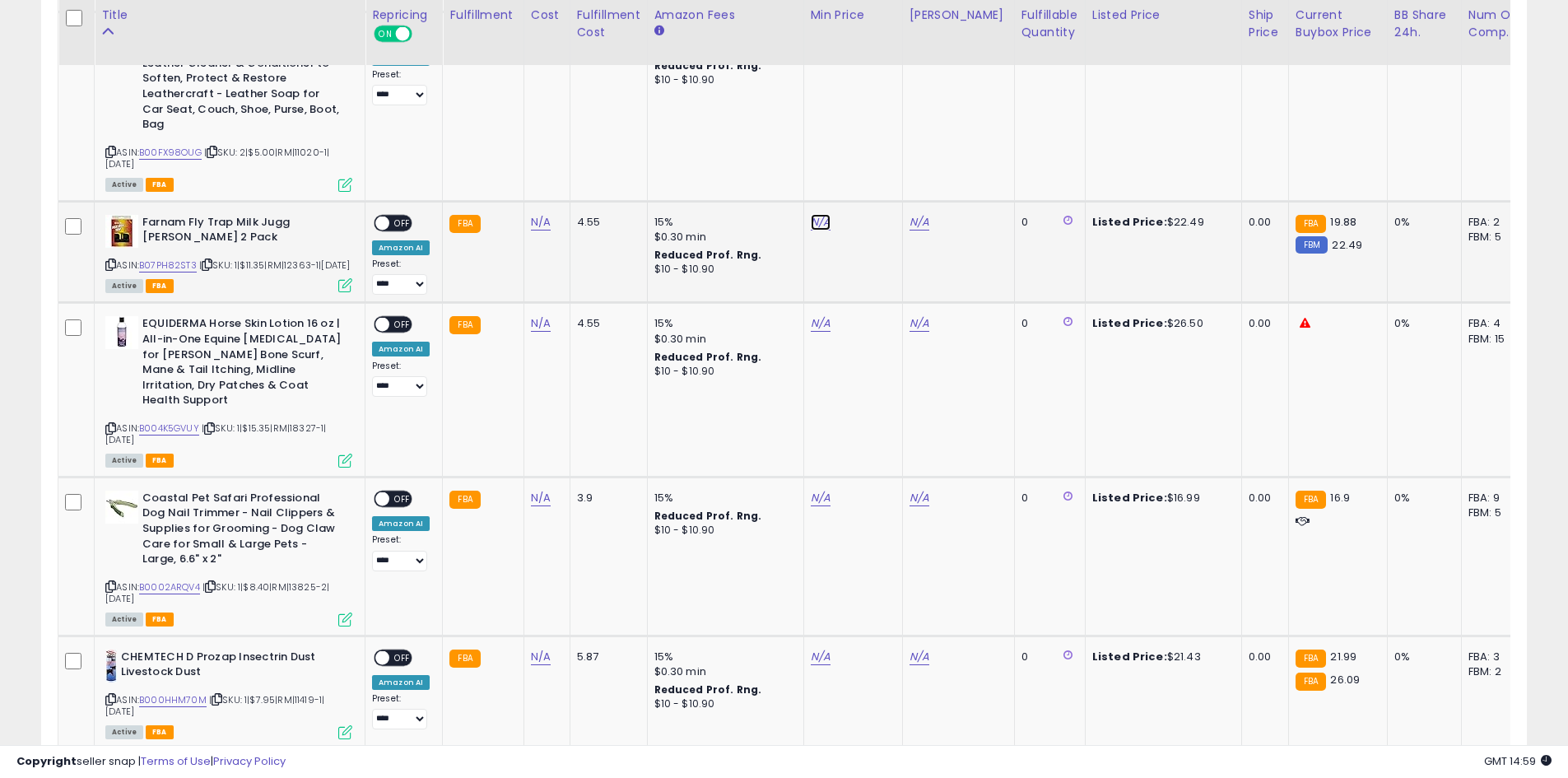
click at [822, 231] on link "N/A" at bounding box center [820, 222] width 19 height 16
type input "**"
click at [875, 261] on button "submit" at bounding box center [861, 257] width 28 height 25
click at [910, 231] on link "N/A" at bounding box center [919, 222] width 19 height 16
type input "**"
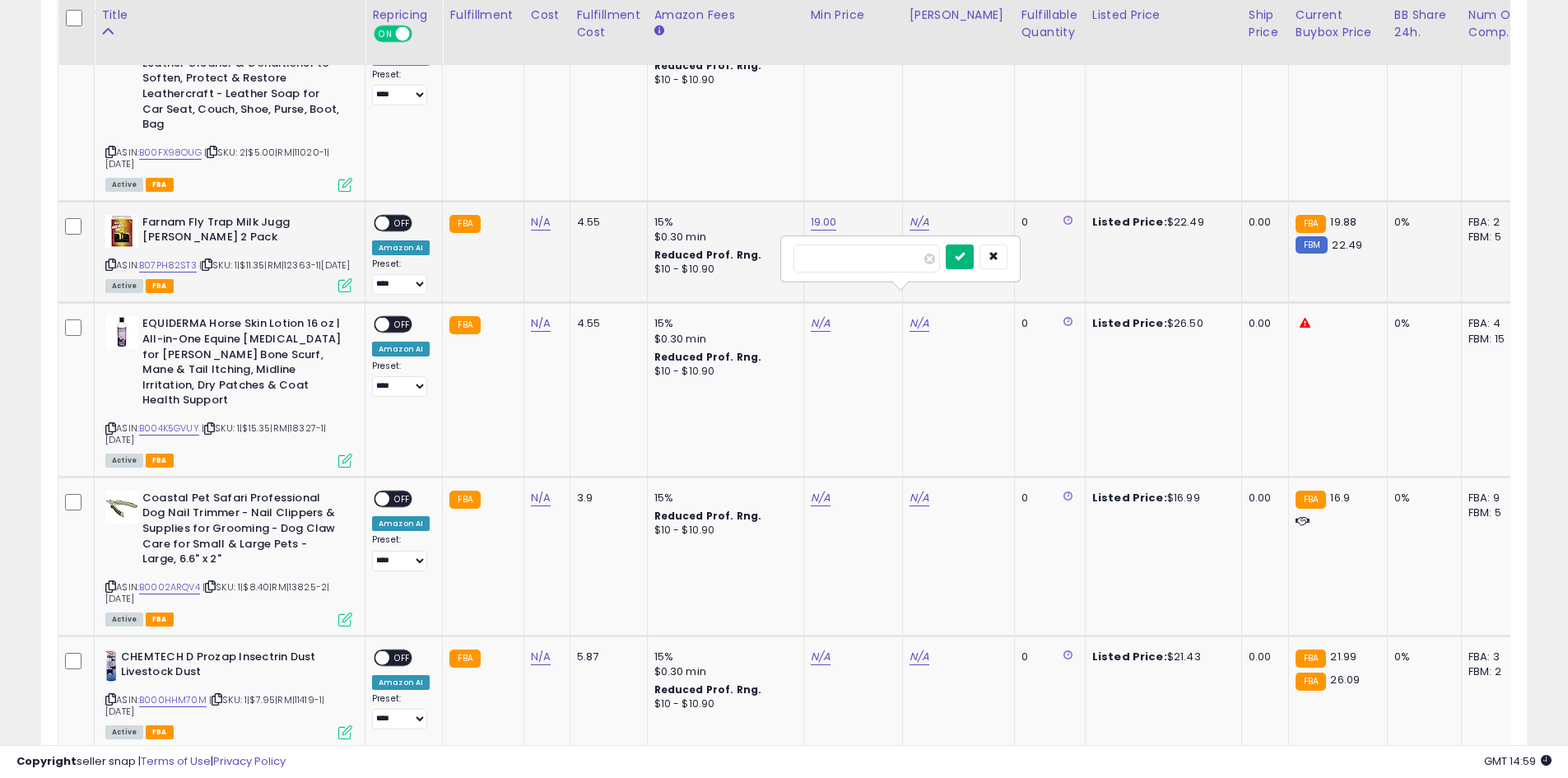
drag, startPoint x: 980, startPoint y: 265, endPoint x: 956, endPoint y: 266, distance: 24.0
click at [973, 265] on button "submit" at bounding box center [959, 257] width 28 height 25
click at [406, 230] on span "OFF" at bounding box center [402, 223] width 26 height 14
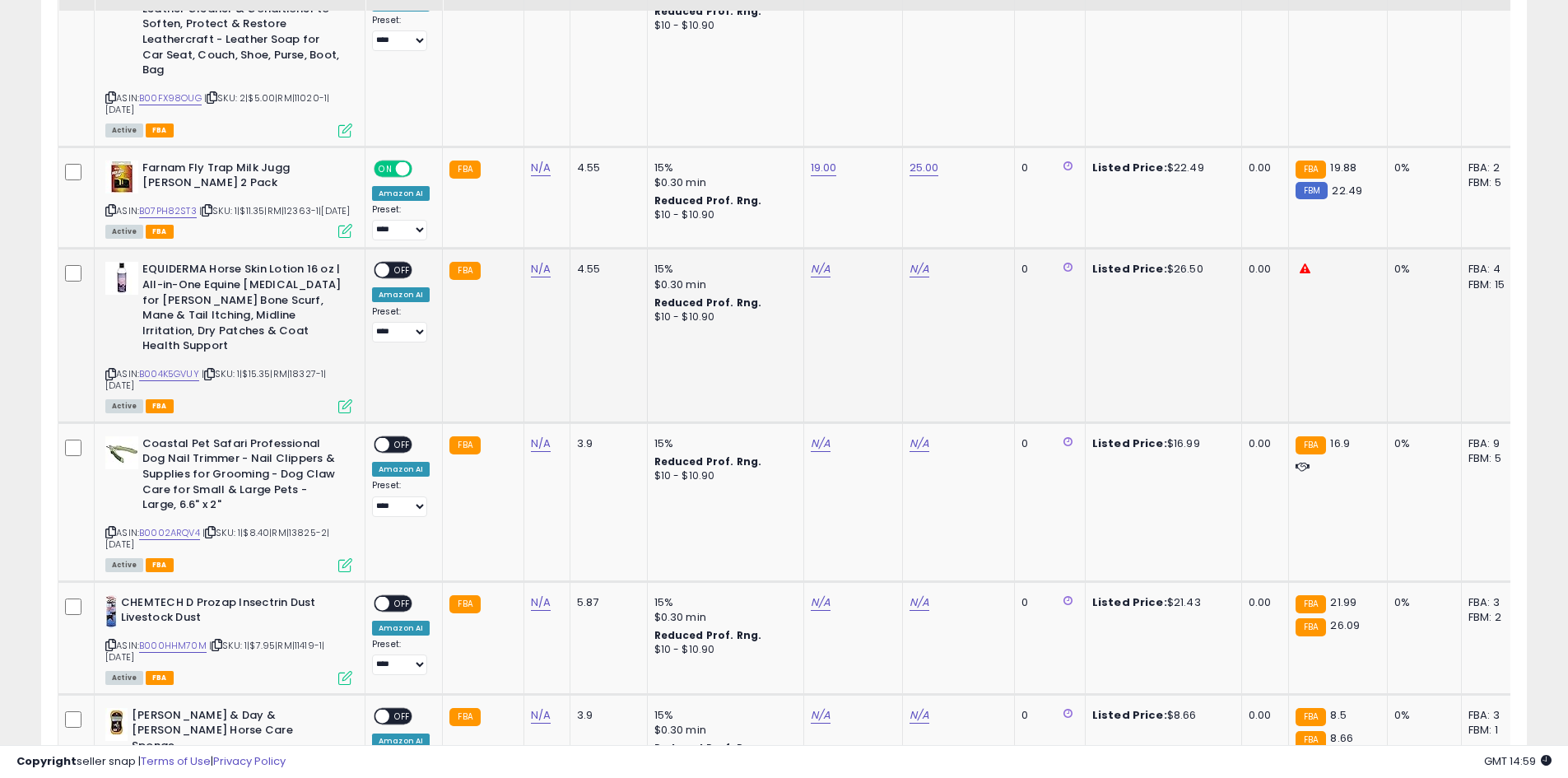
scroll to position [2960, 0]
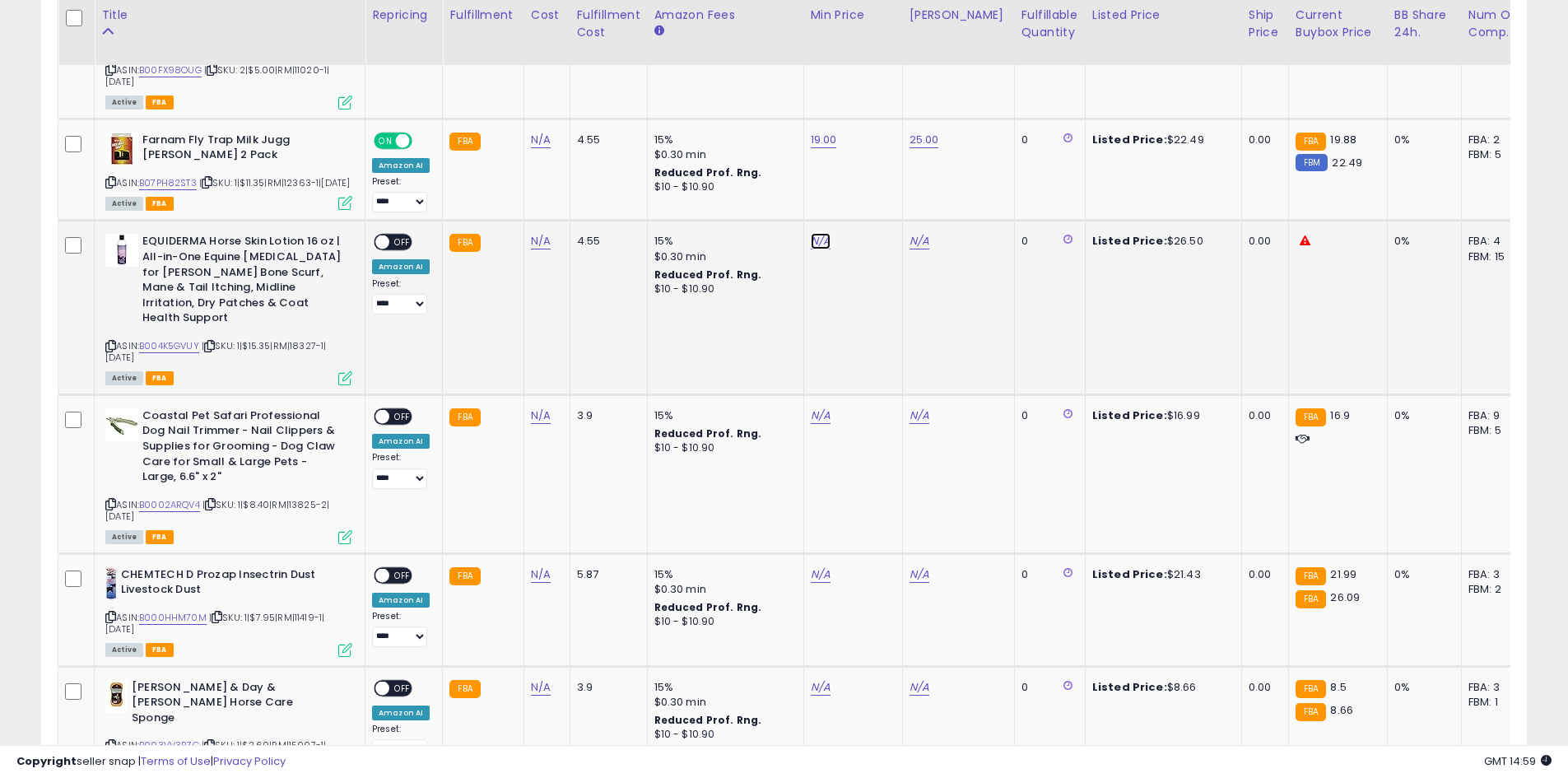
click at [811, 249] on link "N/A" at bounding box center [820, 241] width 19 height 16
type input "**"
click at [902, 297] on div at bounding box center [878, 291] width 62 height 29
click at [875, 294] on button "submit" at bounding box center [861, 288] width 28 height 25
click at [913, 249] on link "N/A" at bounding box center [919, 241] width 19 height 16
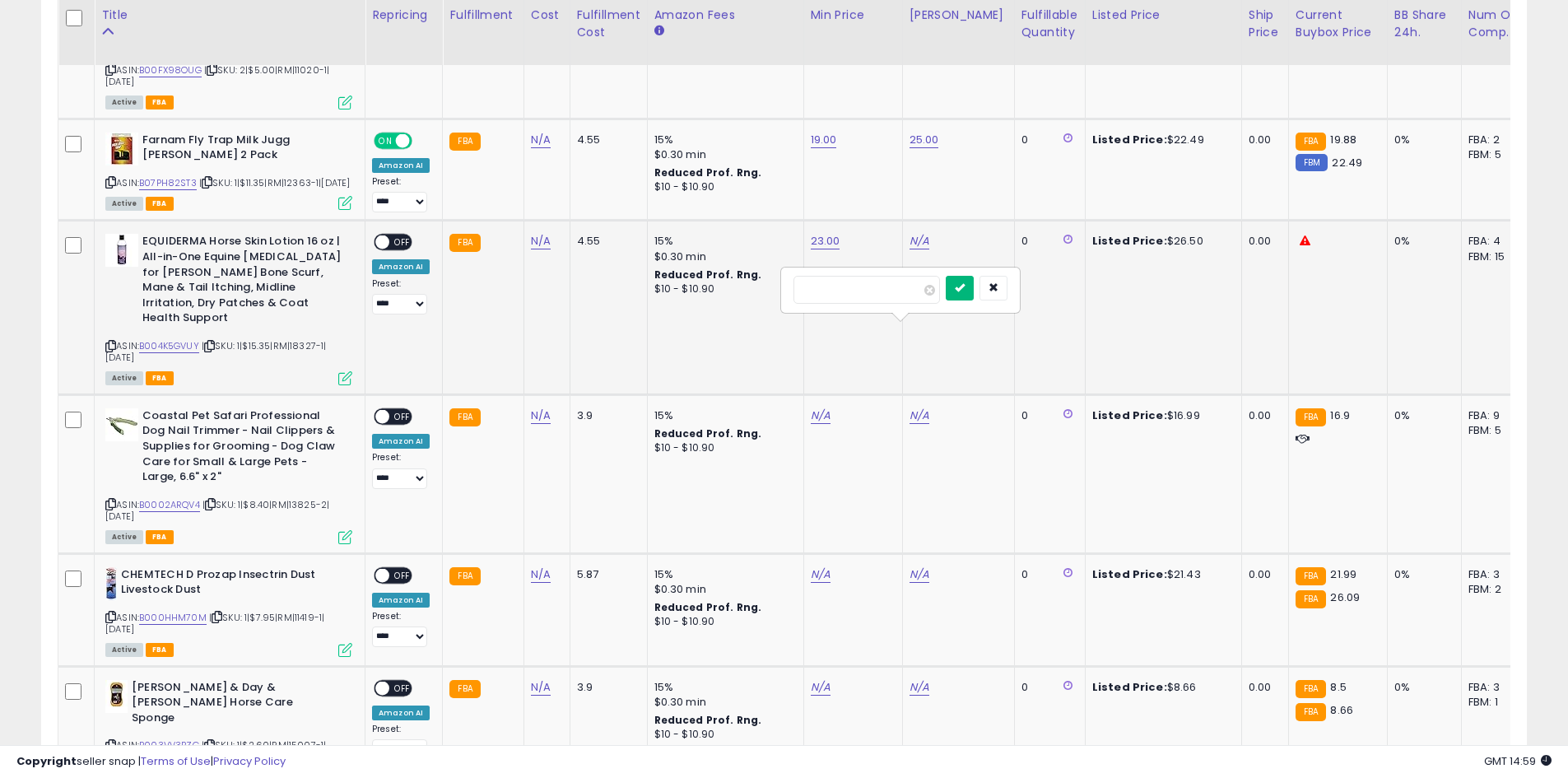
type input "**"
click at [973, 294] on button "submit" at bounding box center [959, 288] width 28 height 25
click at [397, 249] on span "OFF" at bounding box center [402, 242] width 26 height 14
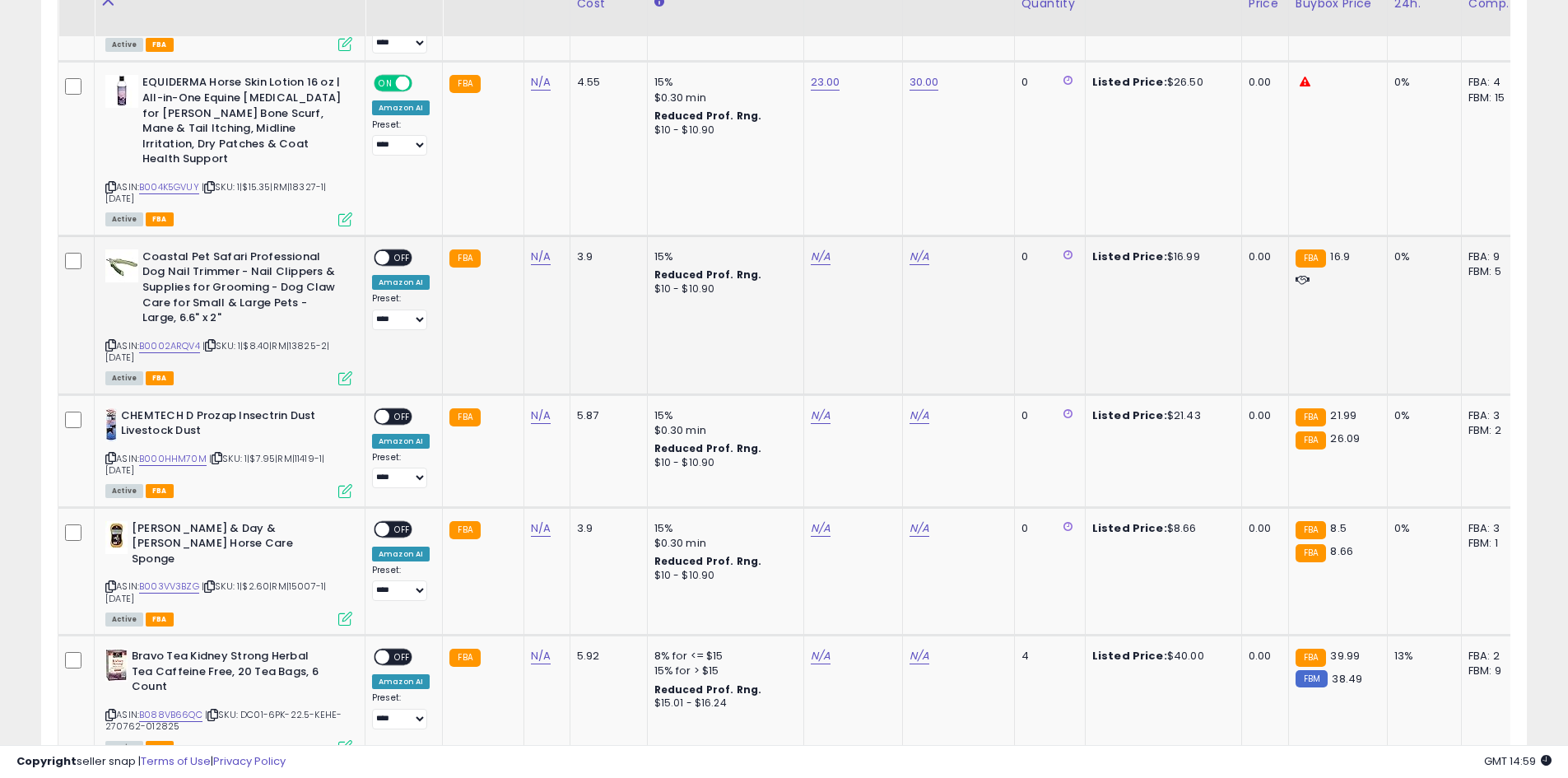
scroll to position [3125, 0]
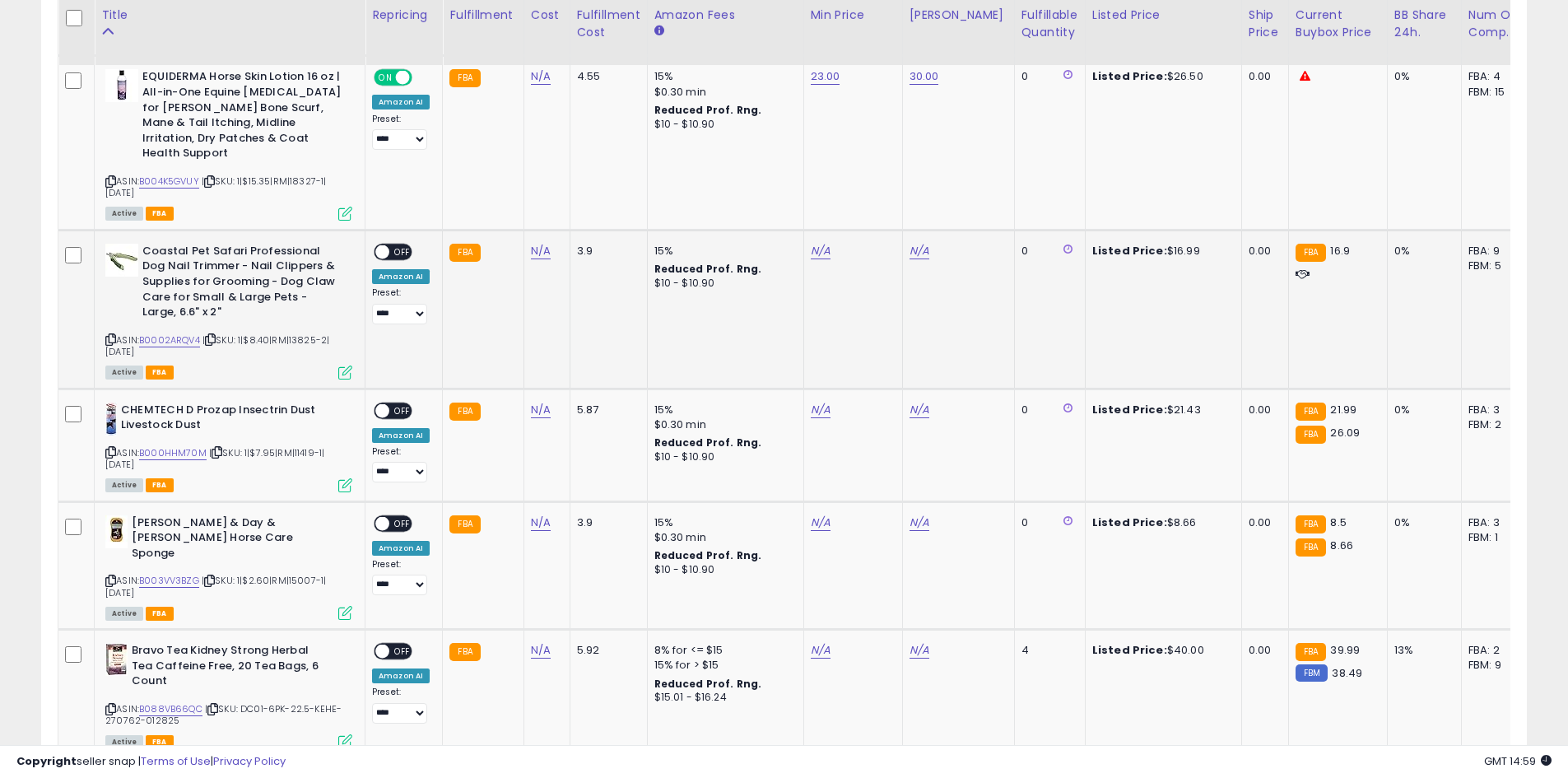
click at [823, 258] on div "N/A" at bounding box center [850, 251] width 79 height 14
click at [815, 259] on link "N/A" at bounding box center [820, 251] width 19 height 16
type input "**"
click at [875, 288] on button "submit" at bounding box center [861, 281] width 28 height 25
click at [916, 259] on link "N/A" at bounding box center [919, 251] width 19 height 16
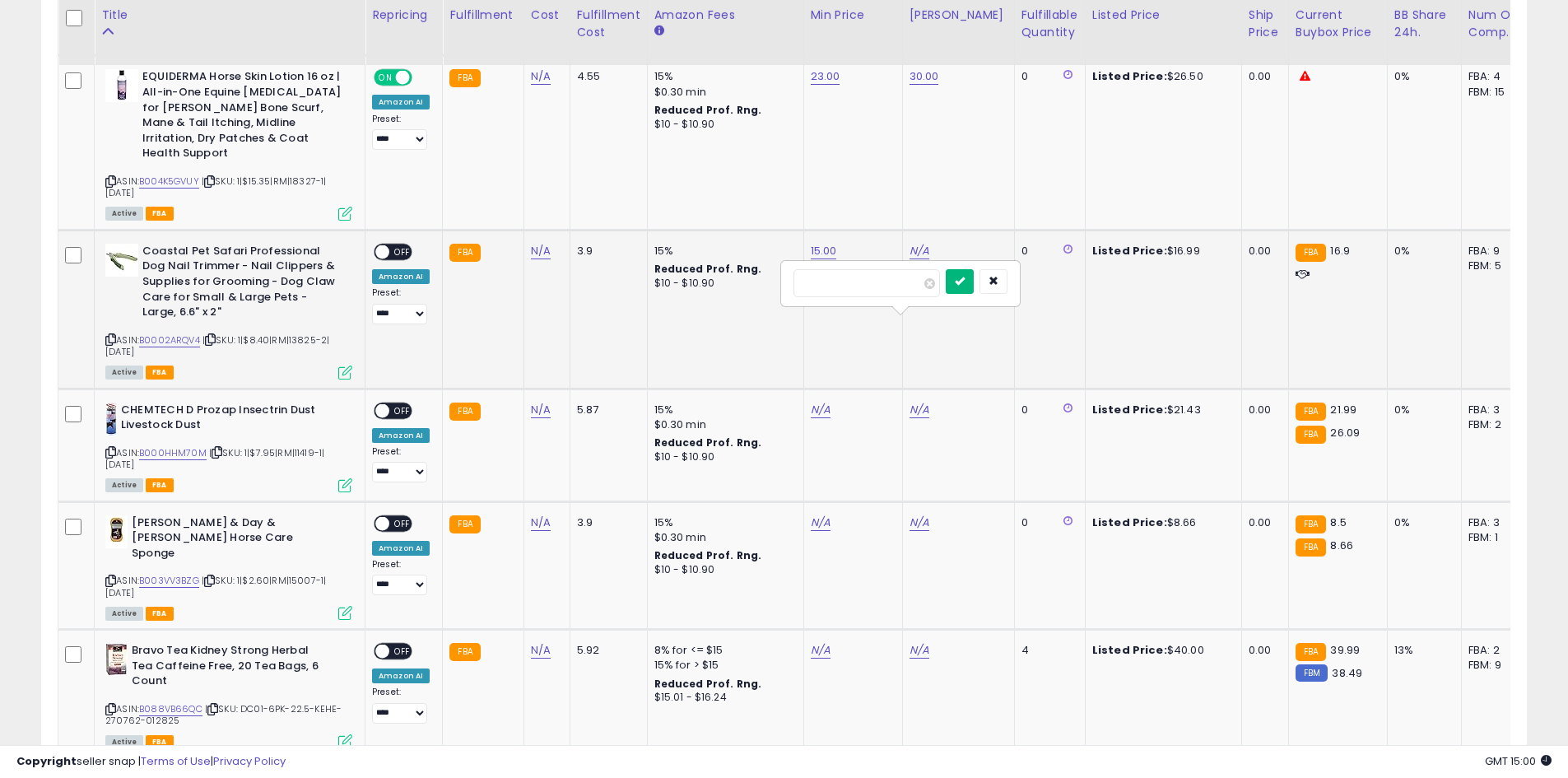
type input "**"
click at [965, 280] on icon "submit" at bounding box center [960, 281] width 10 height 10
click at [410, 258] on span "OFF" at bounding box center [402, 252] width 26 height 14
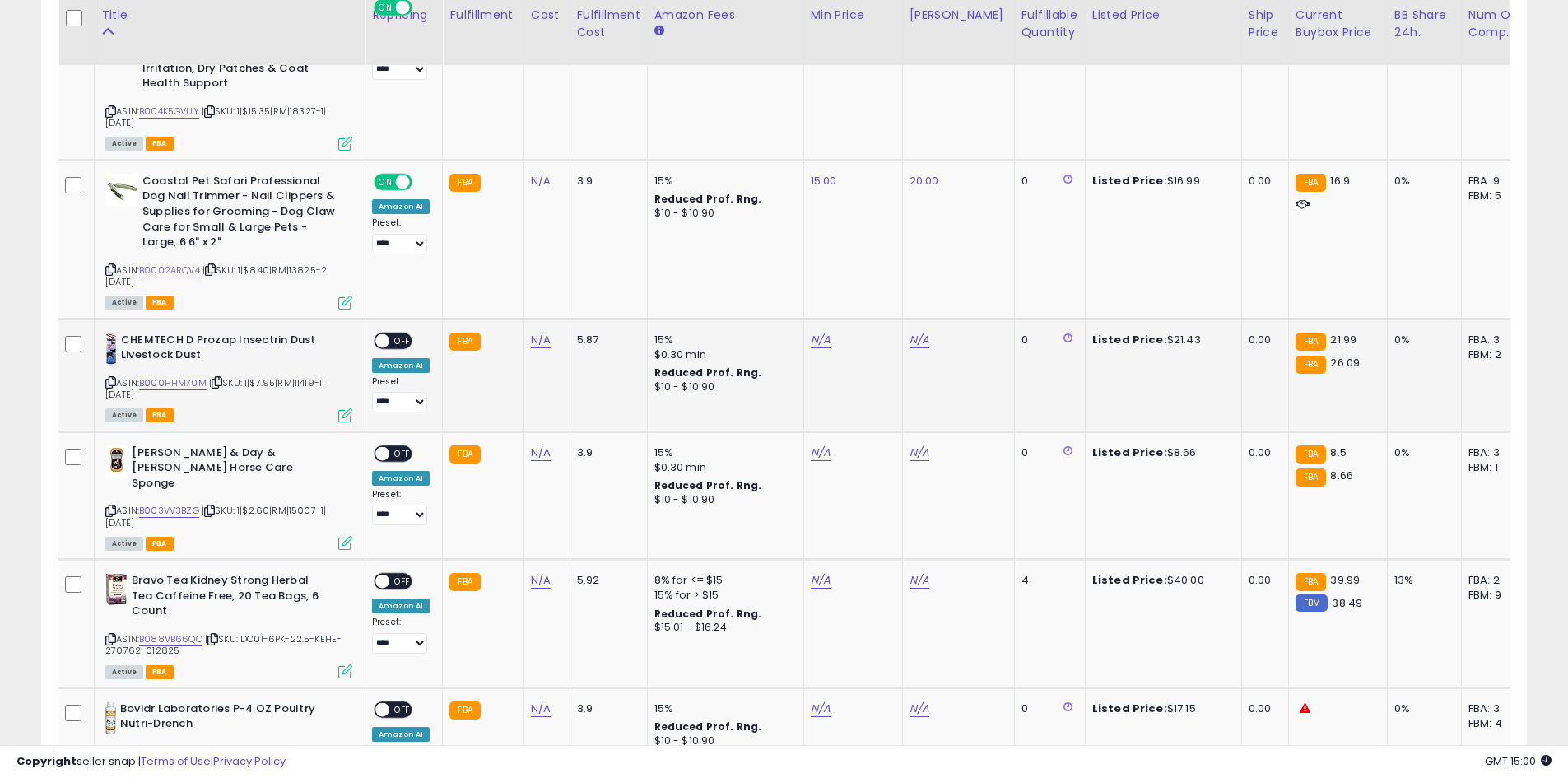
scroll to position [3290, 0]
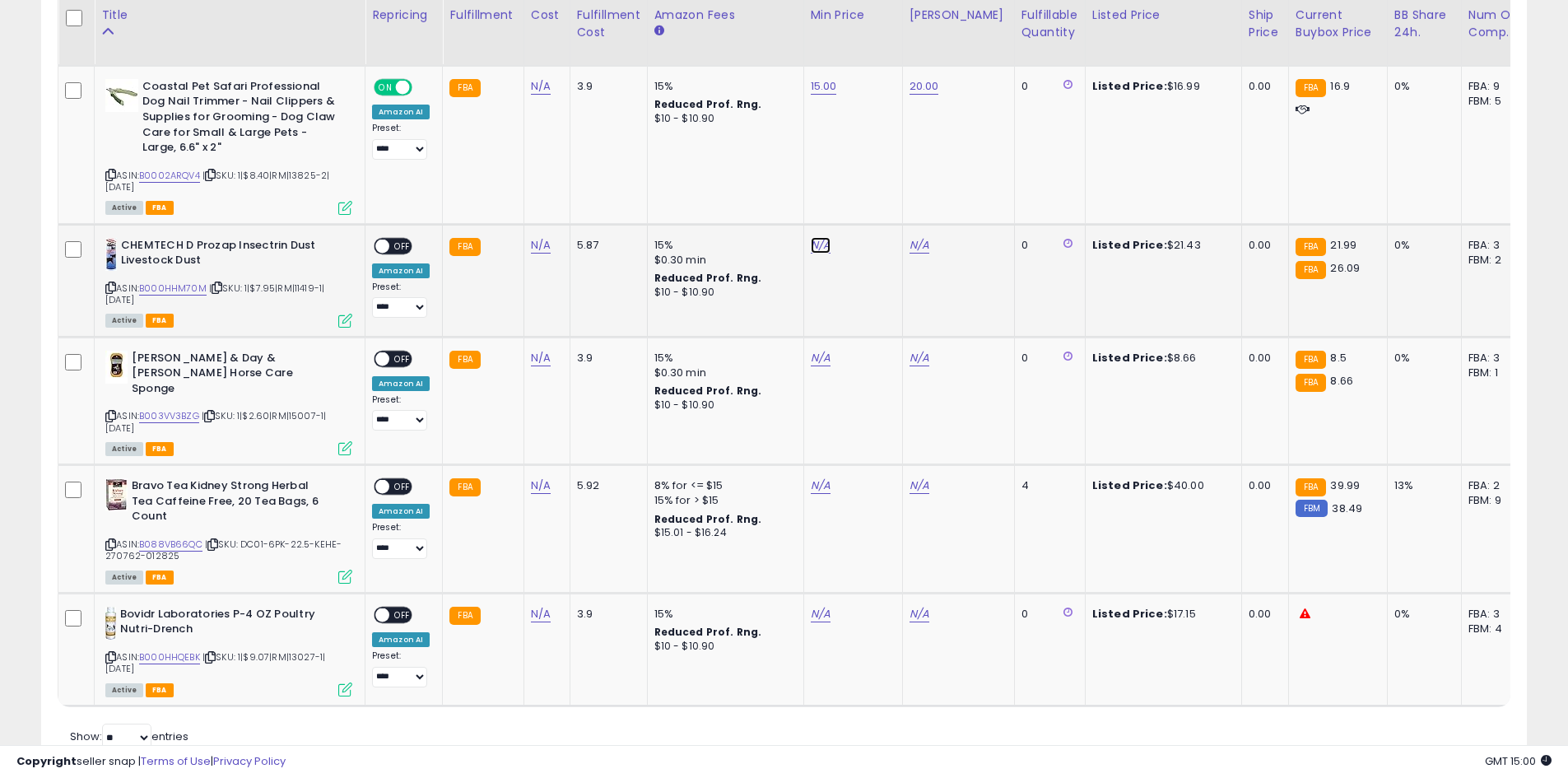
click at [820, 253] on link "N/A" at bounding box center [820, 245] width 19 height 16
type input "**"
click at [866, 273] on icon "submit" at bounding box center [862, 275] width 10 height 10
click at [915, 253] on link "N/A" at bounding box center [919, 245] width 19 height 16
type input "**"
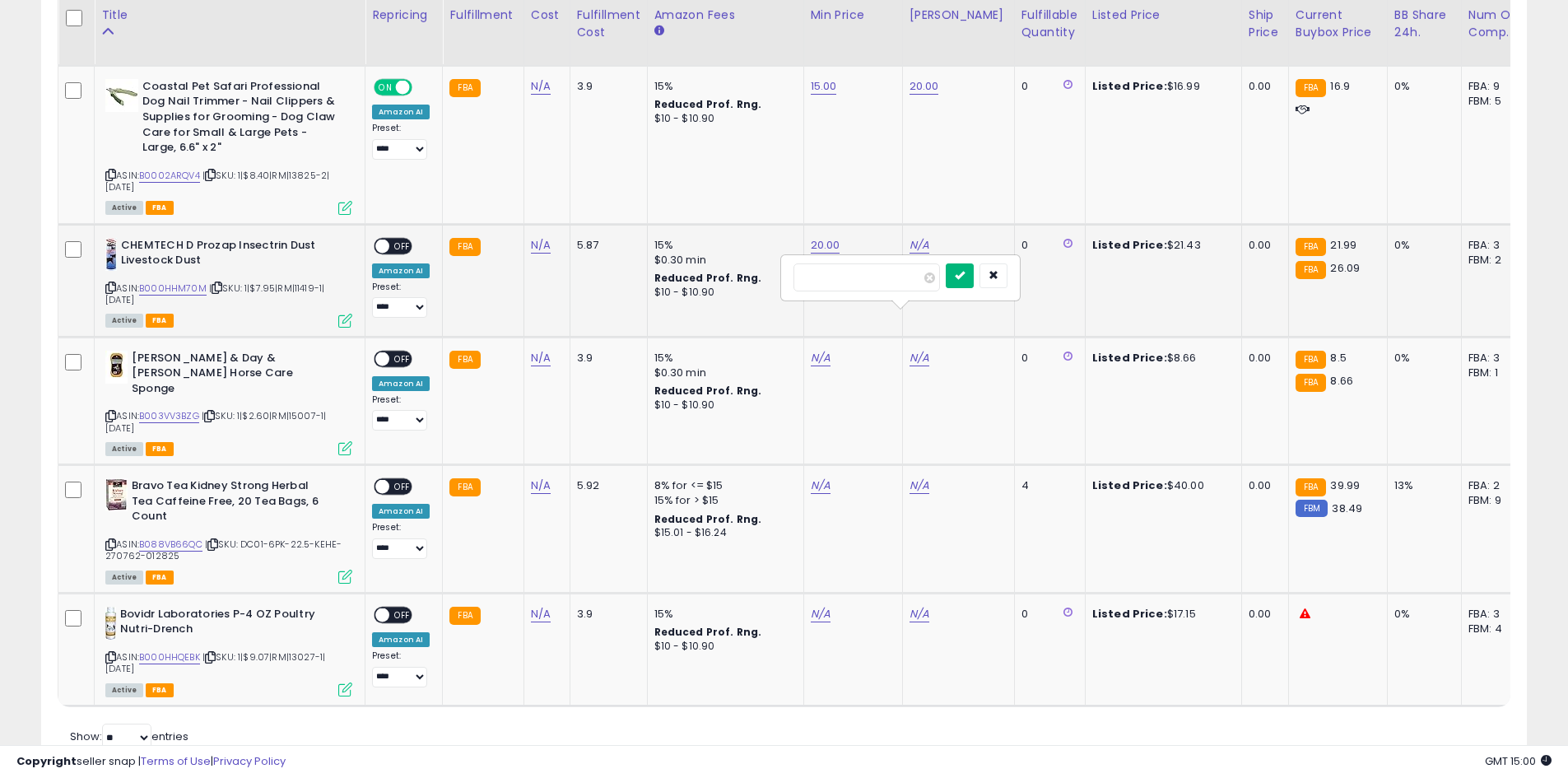
drag, startPoint x: 973, startPoint y: 280, endPoint x: 952, endPoint y: 285, distance: 21.6
click at [973, 279] on button "submit" at bounding box center [959, 275] width 28 height 25
click at [402, 253] on span "OFF" at bounding box center [402, 246] width 26 height 14
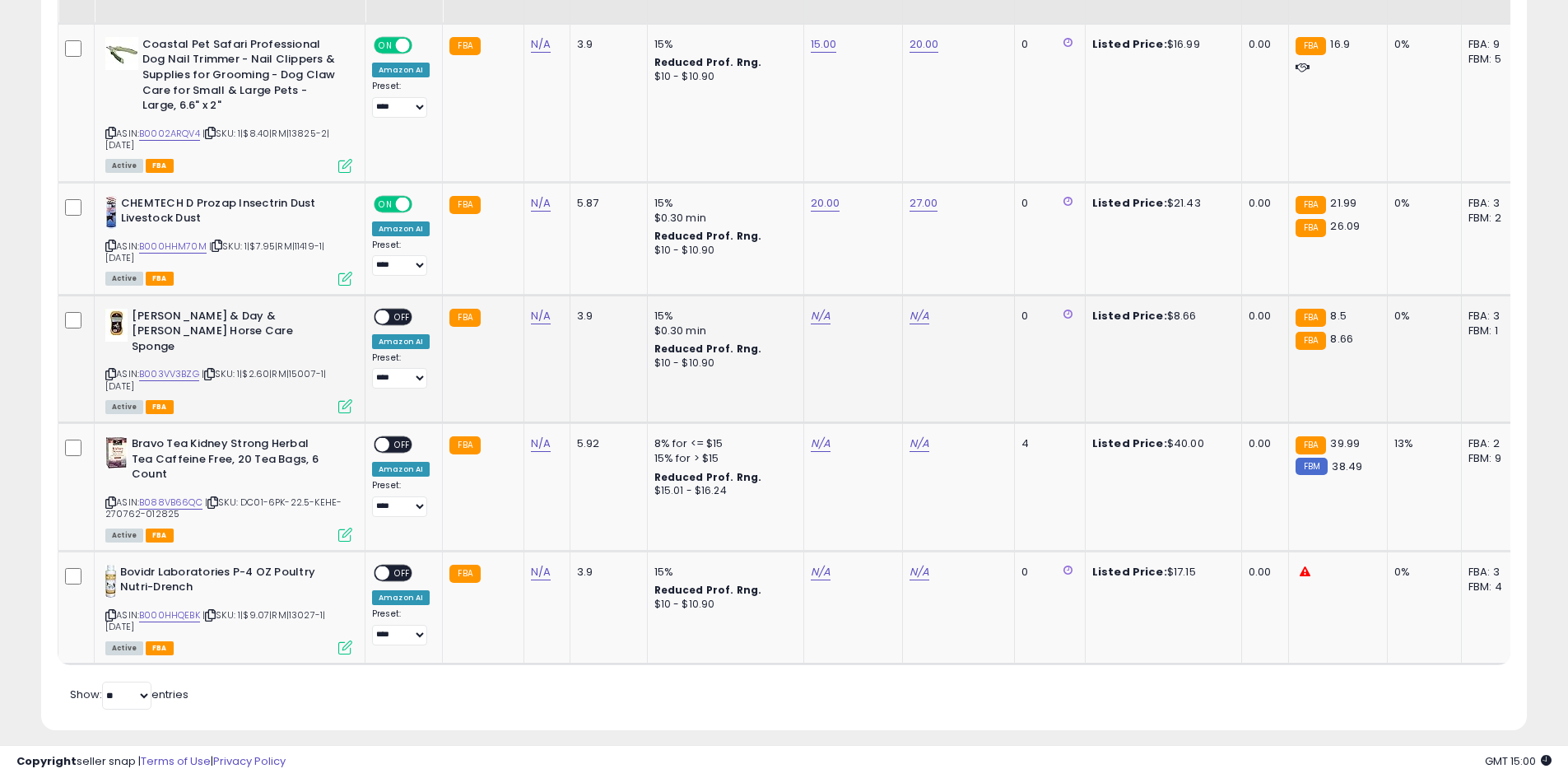
scroll to position [3372, 0]
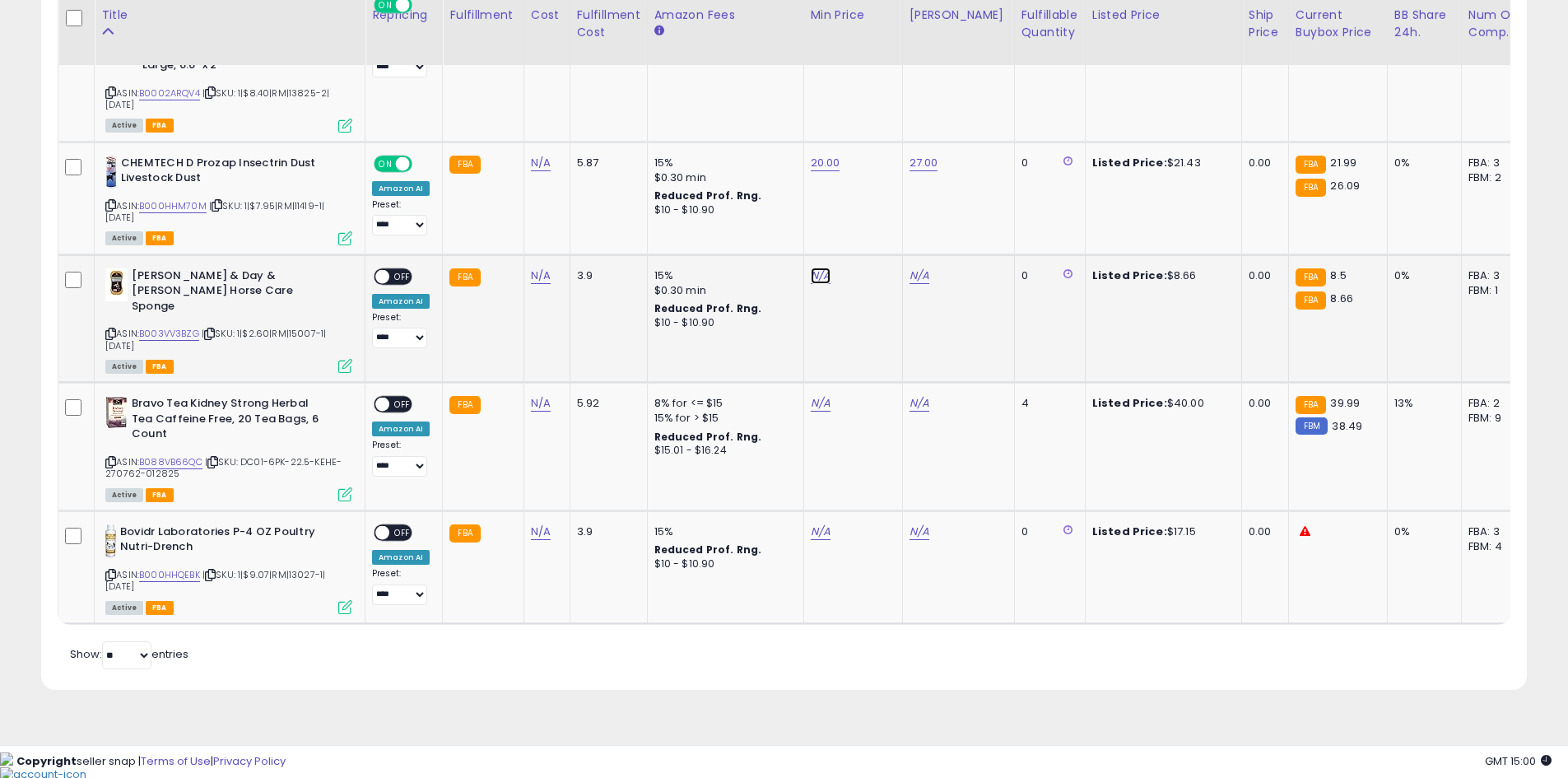
click at [822, 284] on link "N/A" at bounding box center [820, 275] width 19 height 16
type input "*"
drag, startPoint x: 885, startPoint y: 304, endPoint x: 891, endPoint y: 320, distance: 17.1
click at [866, 304] on icon "submit" at bounding box center [862, 306] width 10 height 10
click at [914, 284] on link "N/A" at bounding box center [919, 275] width 19 height 16
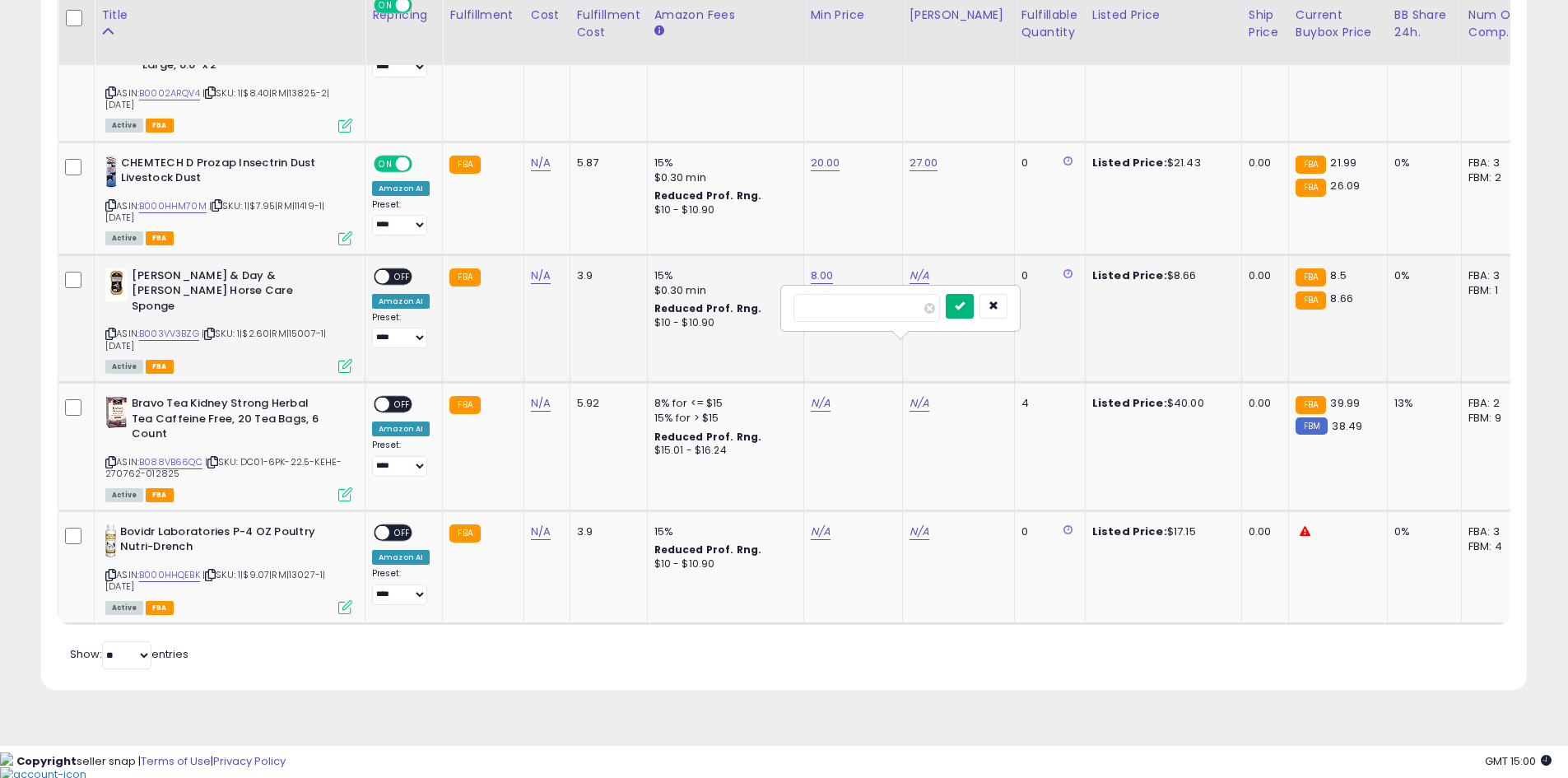
type input "****"
click at [973, 315] on button "submit" at bounding box center [959, 306] width 28 height 25
click at [399, 283] on span "OFF" at bounding box center [402, 276] width 26 height 14
click at [817, 463] on td "N/A" at bounding box center [852, 447] width 99 height 129
click at [817, 412] on link "N/A" at bounding box center [820, 403] width 19 height 16
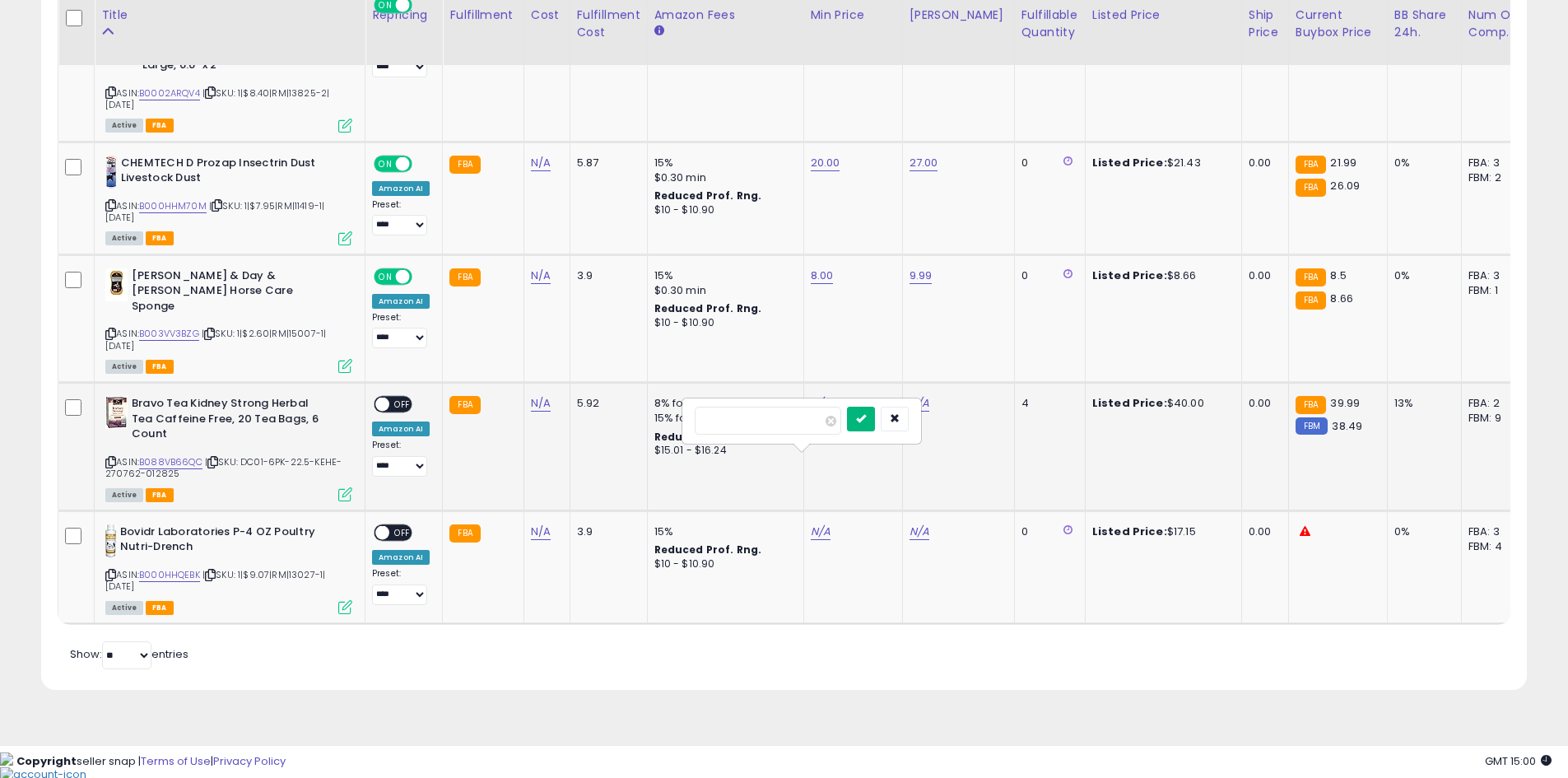
type input "**"
click at [875, 424] on button "submit" at bounding box center [861, 419] width 28 height 25
click at [915, 412] on link "N/A" at bounding box center [919, 403] width 19 height 16
type input "**"
click at [973, 421] on button "submit" at bounding box center [959, 419] width 28 height 25
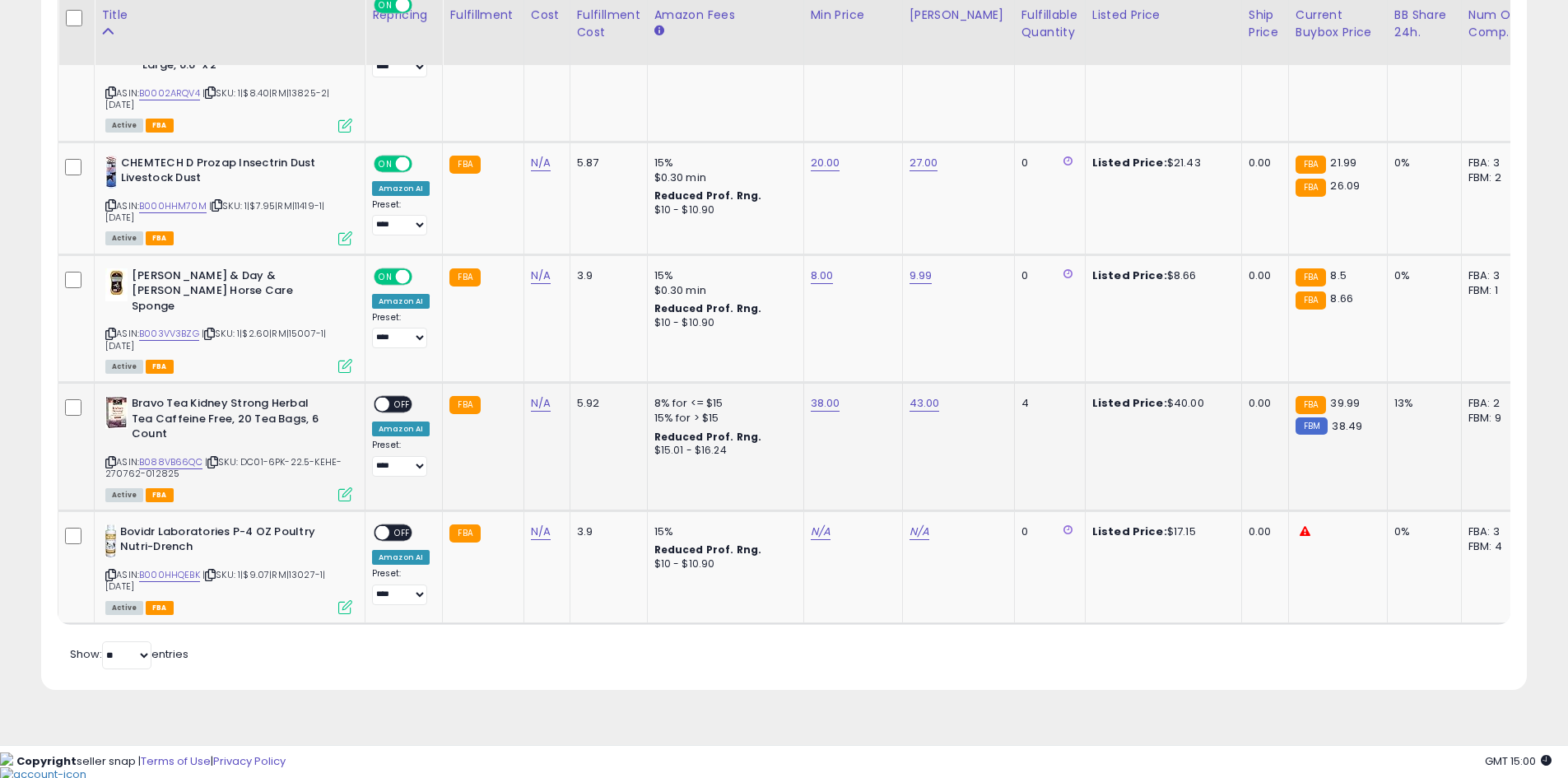
click at [394, 412] on span "OFF" at bounding box center [402, 404] width 26 height 14
click at [817, 540] on link "N/A" at bounding box center [820, 531] width 19 height 16
type input "**"
click at [875, 530] on button "submit" at bounding box center [861, 531] width 28 height 25
click at [913, 540] on link "N/A" at bounding box center [919, 531] width 19 height 16
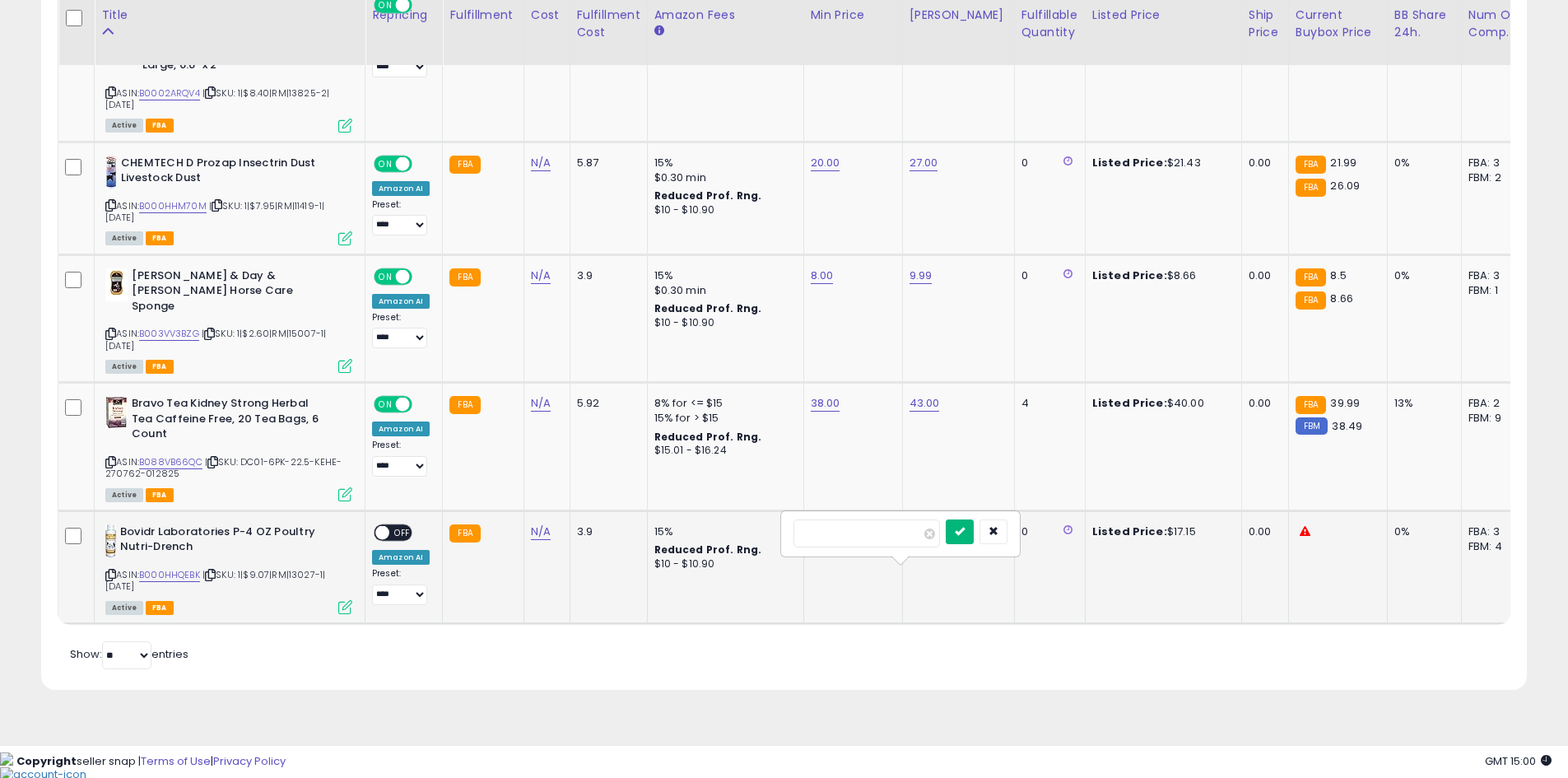
type input "**"
click at [965, 527] on icon "submit" at bounding box center [960, 531] width 10 height 10
click at [400, 539] on span "OFF" at bounding box center [402, 532] width 26 height 14
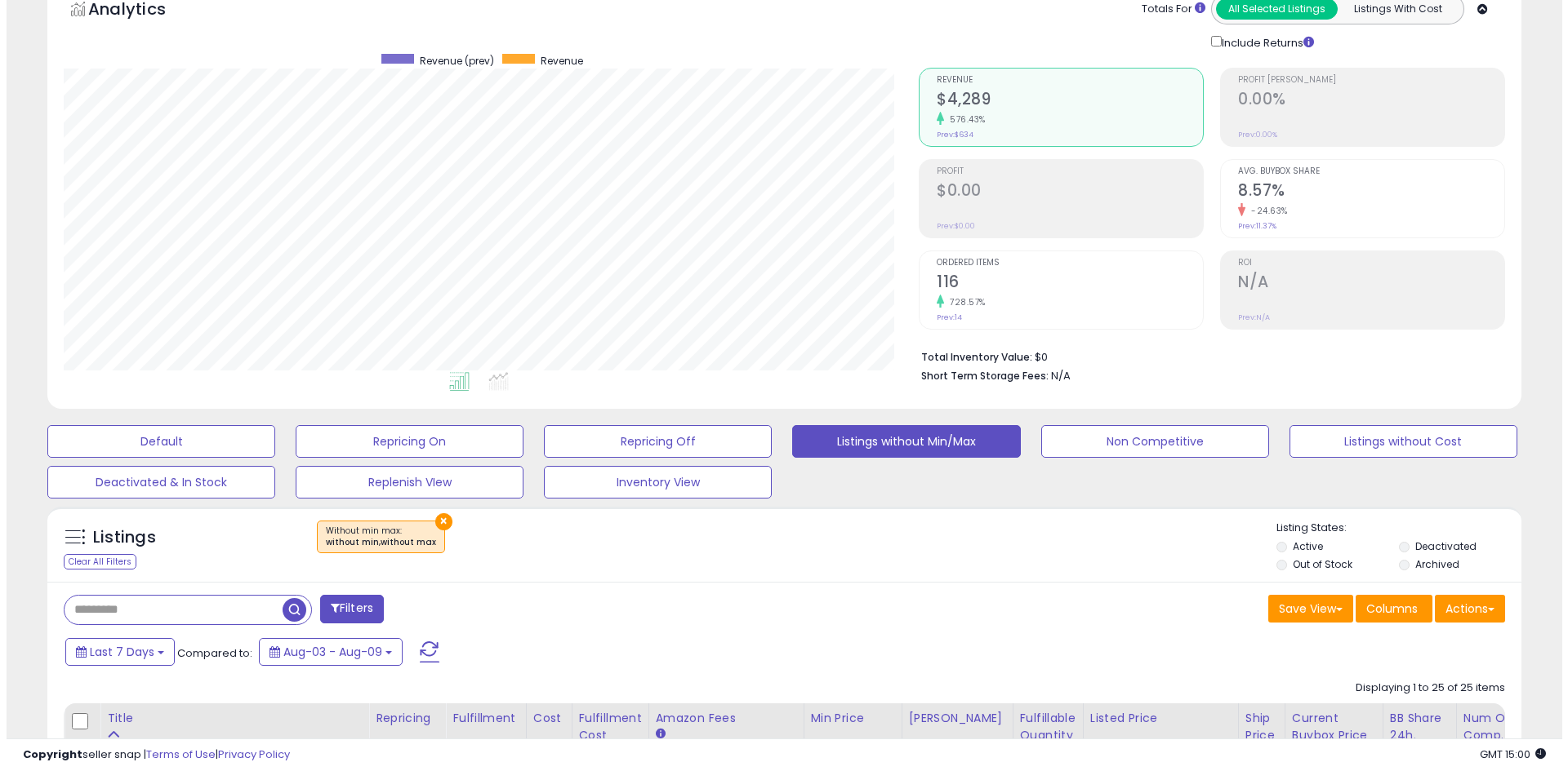
scroll to position [77, 0]
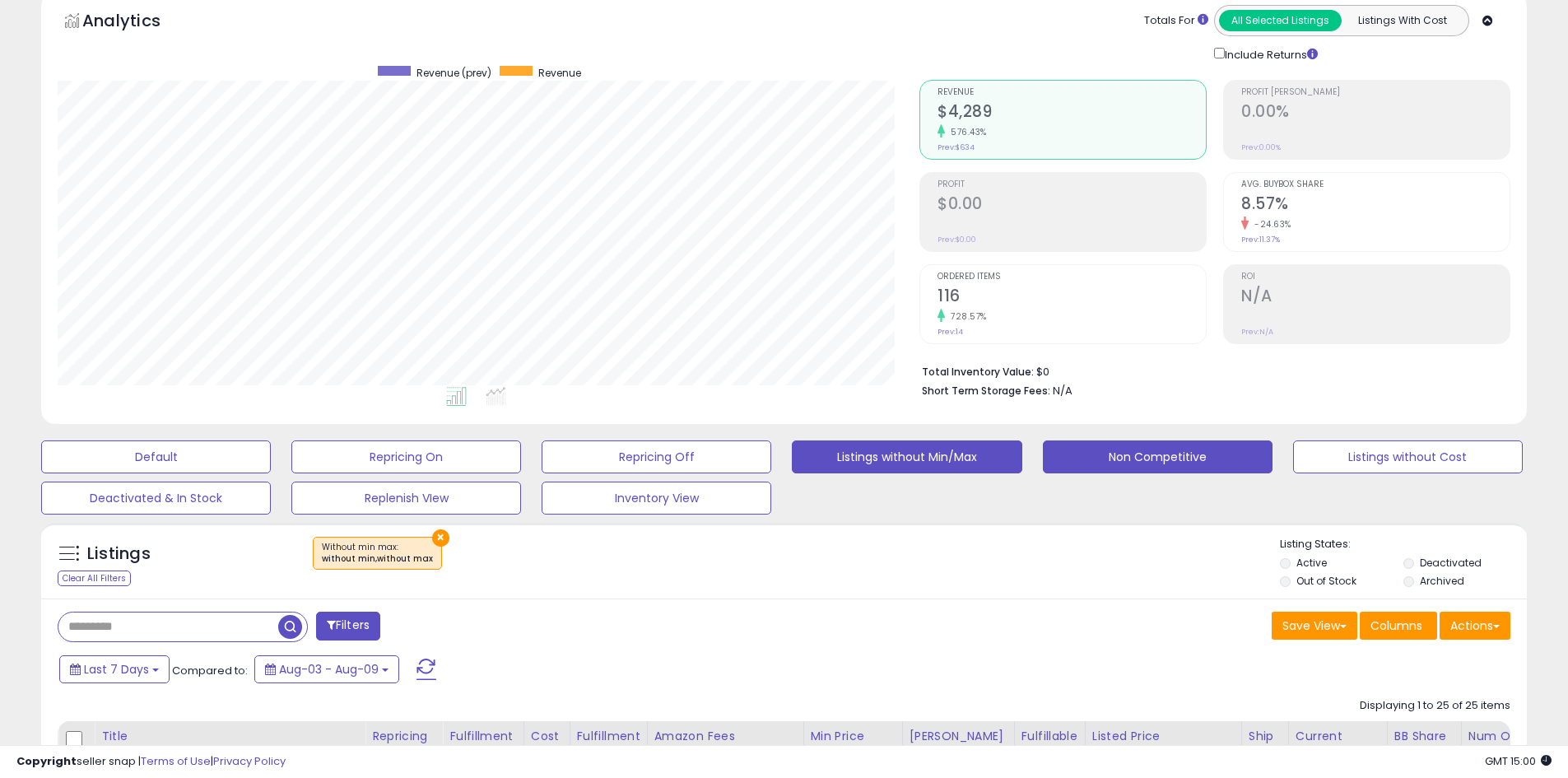
click at [271, 458] on button "Non Competitive" at bounding box center [156, 457] width 230 height 33
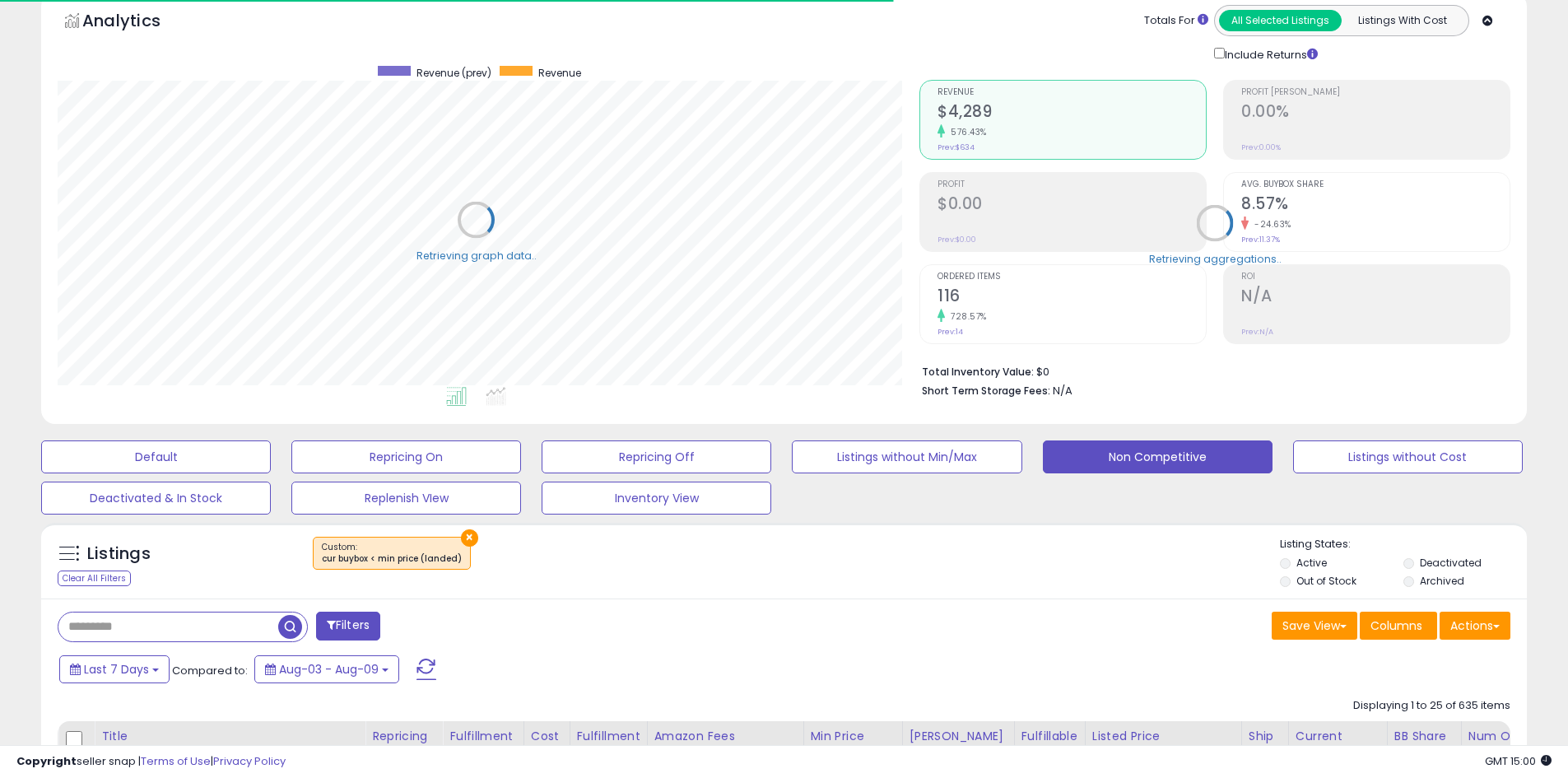
scroll to position [823140, 822242]
click at [1281, 577] on li "Out of Stock" at bounding box center [1340, 582] width 121 height 18
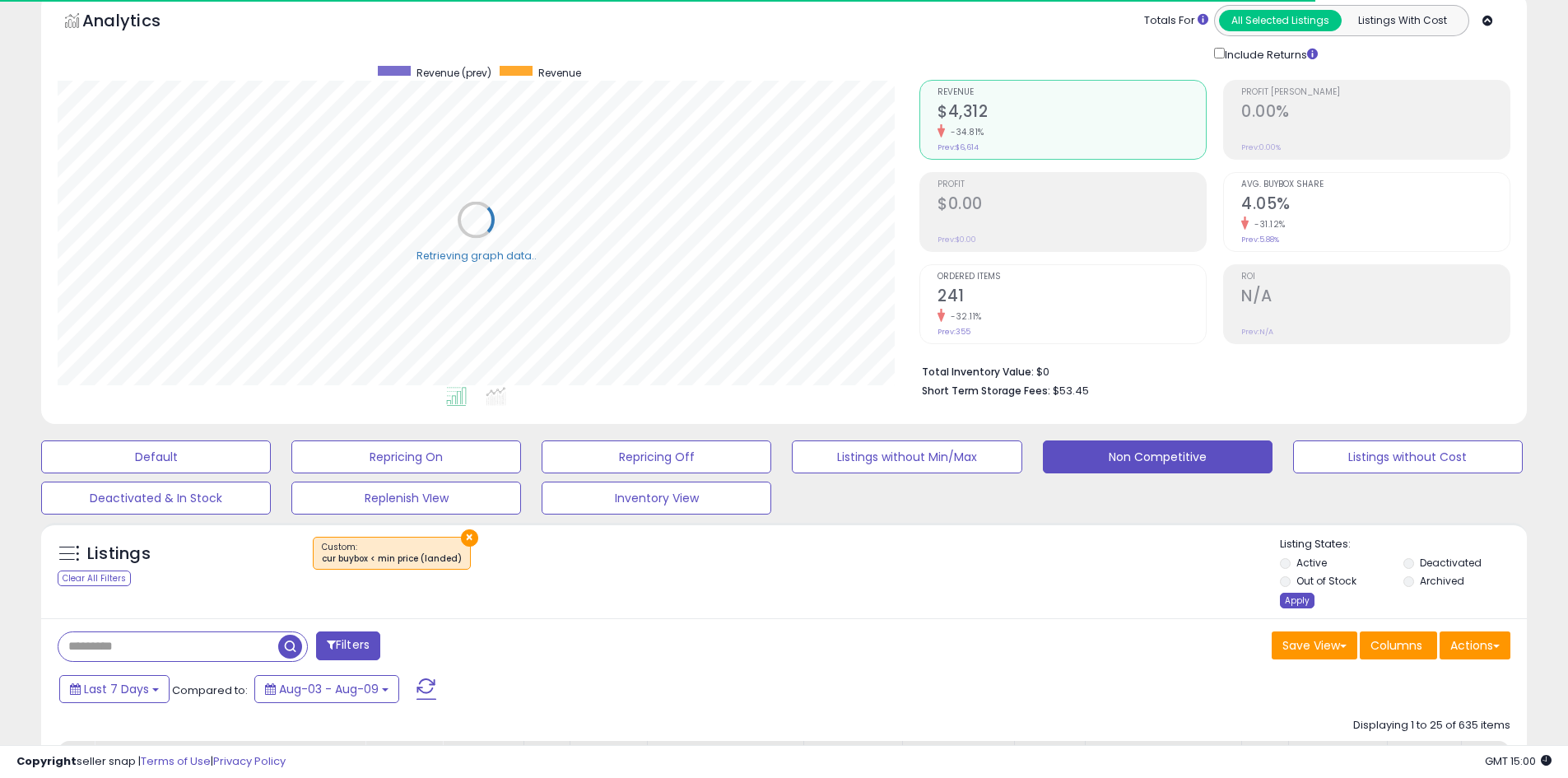
click at [1305, 597] on div "Apply" at bounding box center [1297, 601] width 35 height 15
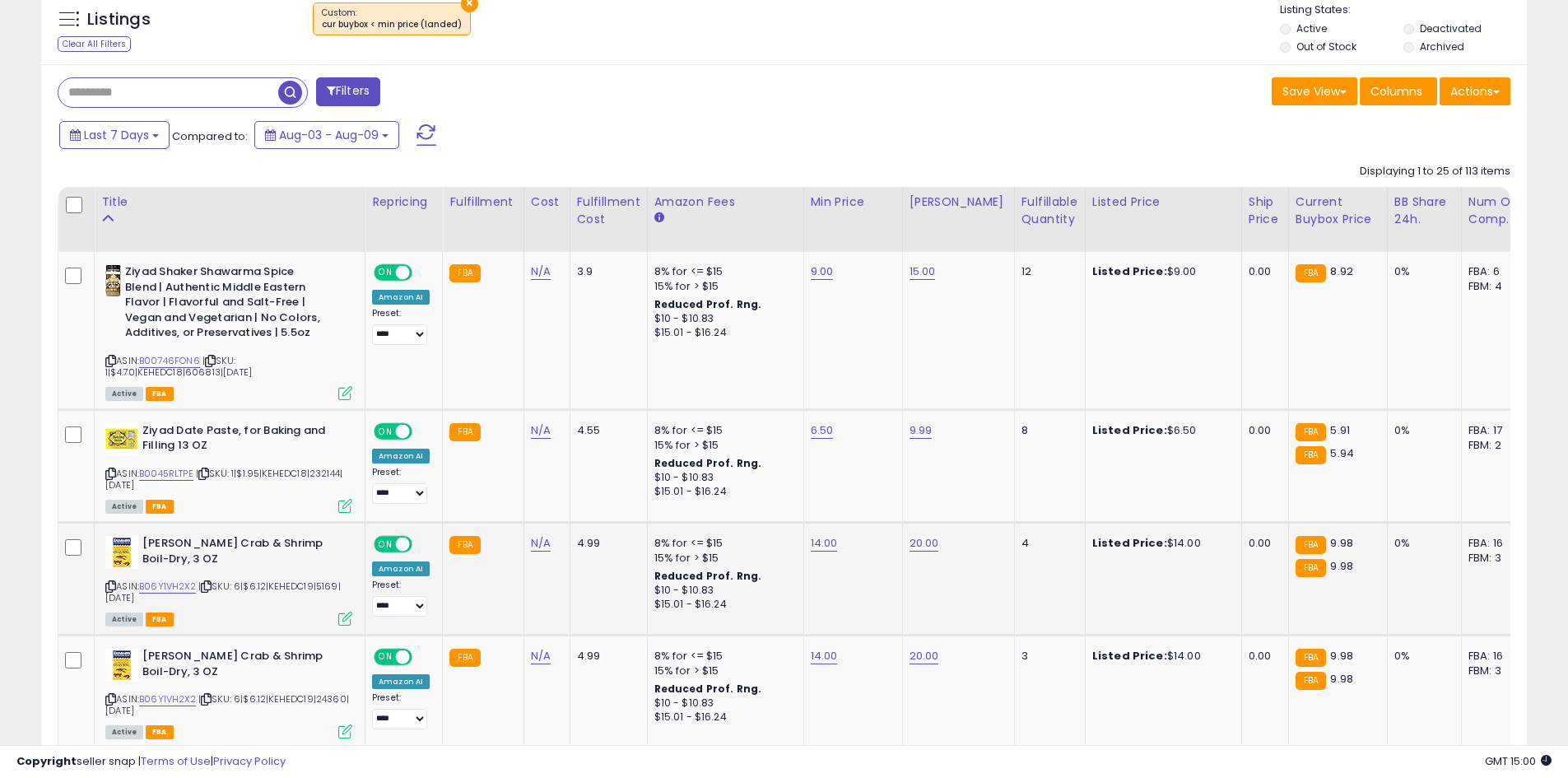
scroll to position [502, 0]
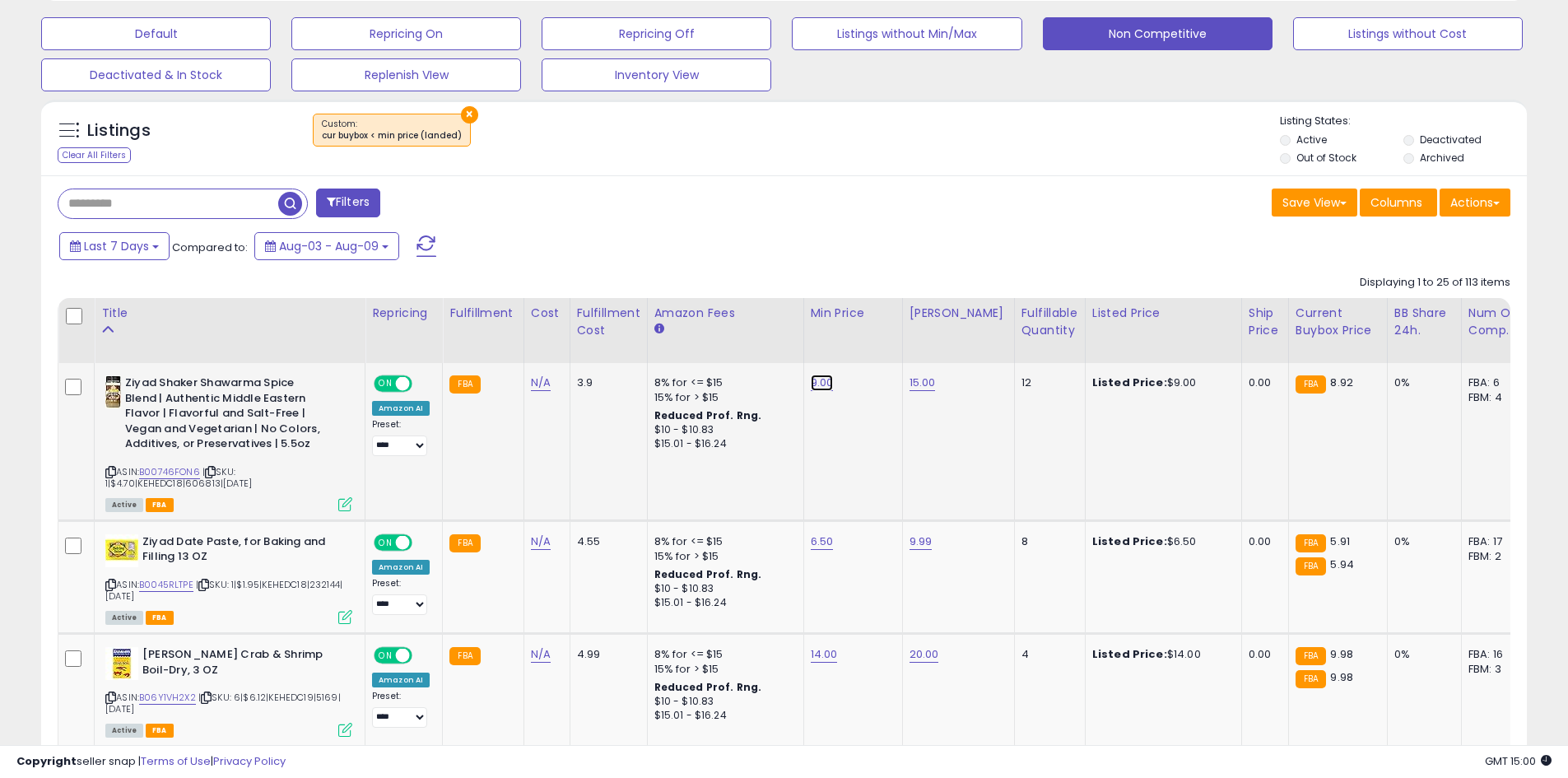
click at [820, 381] on link "9.00" at bounding box center [822, 382] width 23 height 16
type input "*"
drag, startPoint x: 892, startPoint y: 341, endPoint x: 887, endPoint y: 358, distance: 17.7
click at [877, 341] on button "submit" at bounding box center [862, 341] width 28 height 25
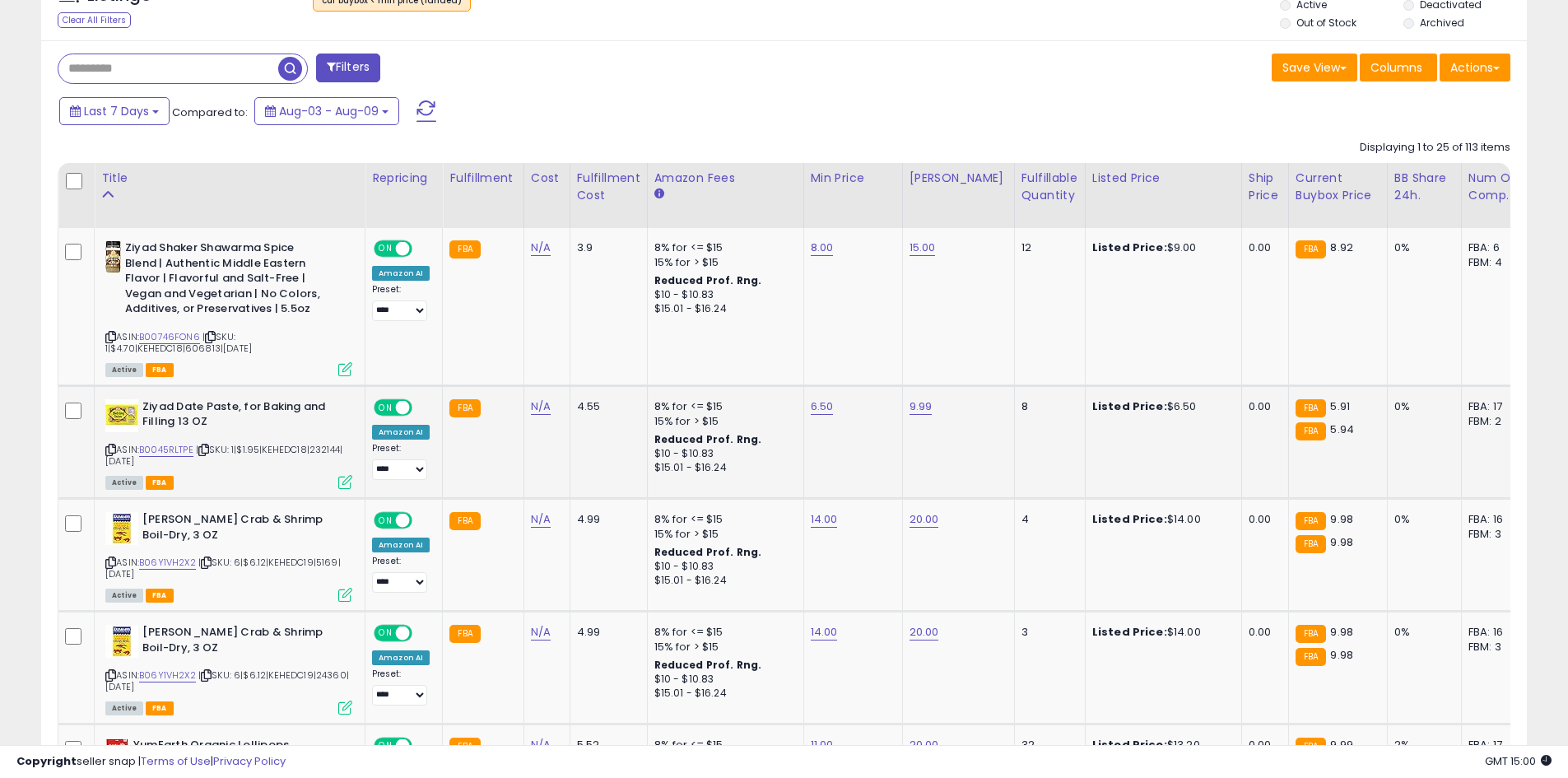
scroll to position [666, 0]
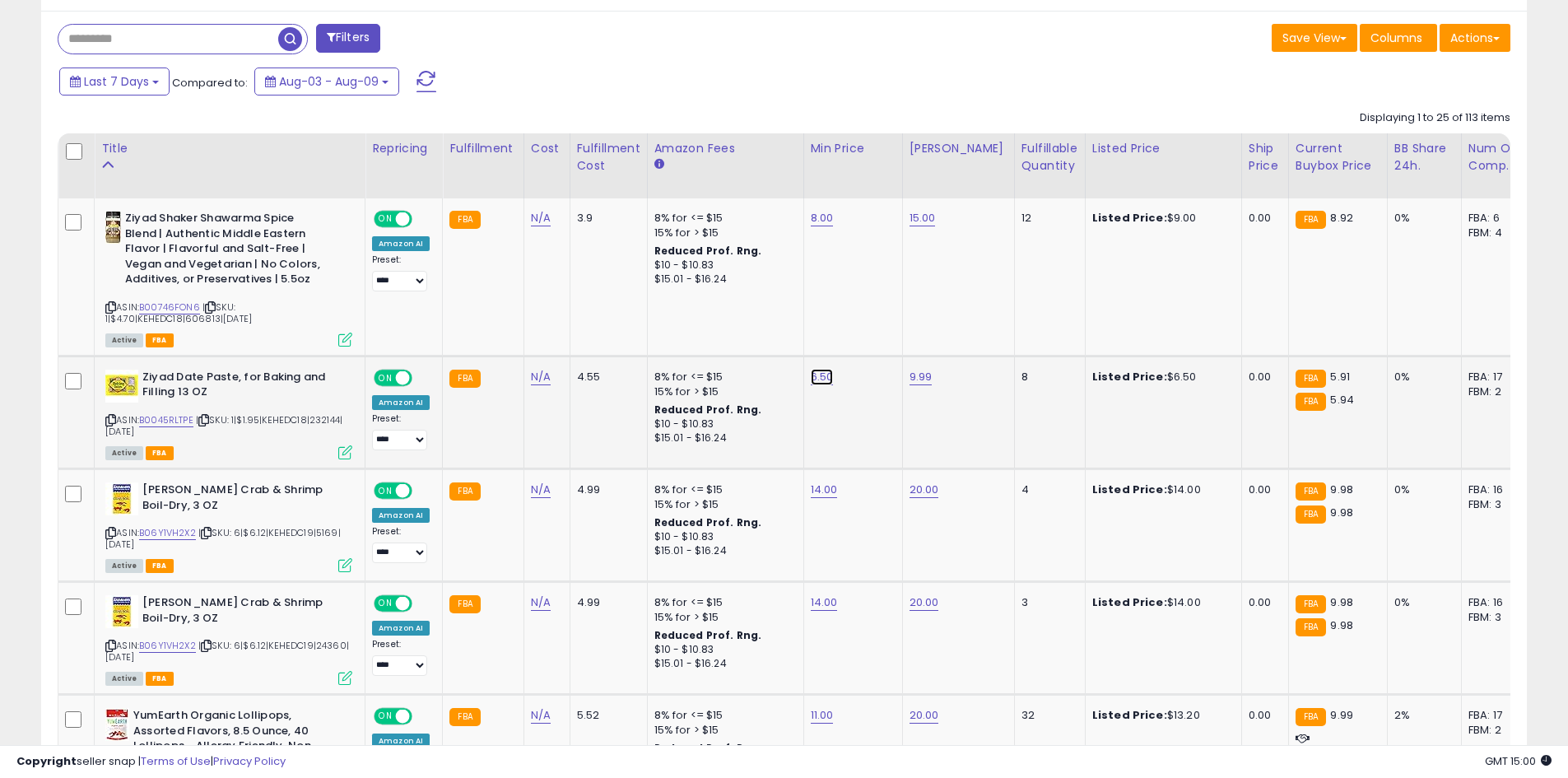
click at [817, 226] on link "6.50" at bounding box center [822, 218] width 23 height 16
type input "*"
click at [877, 346] on button "submit" at bounding box center [862, 335] width 28 height 25
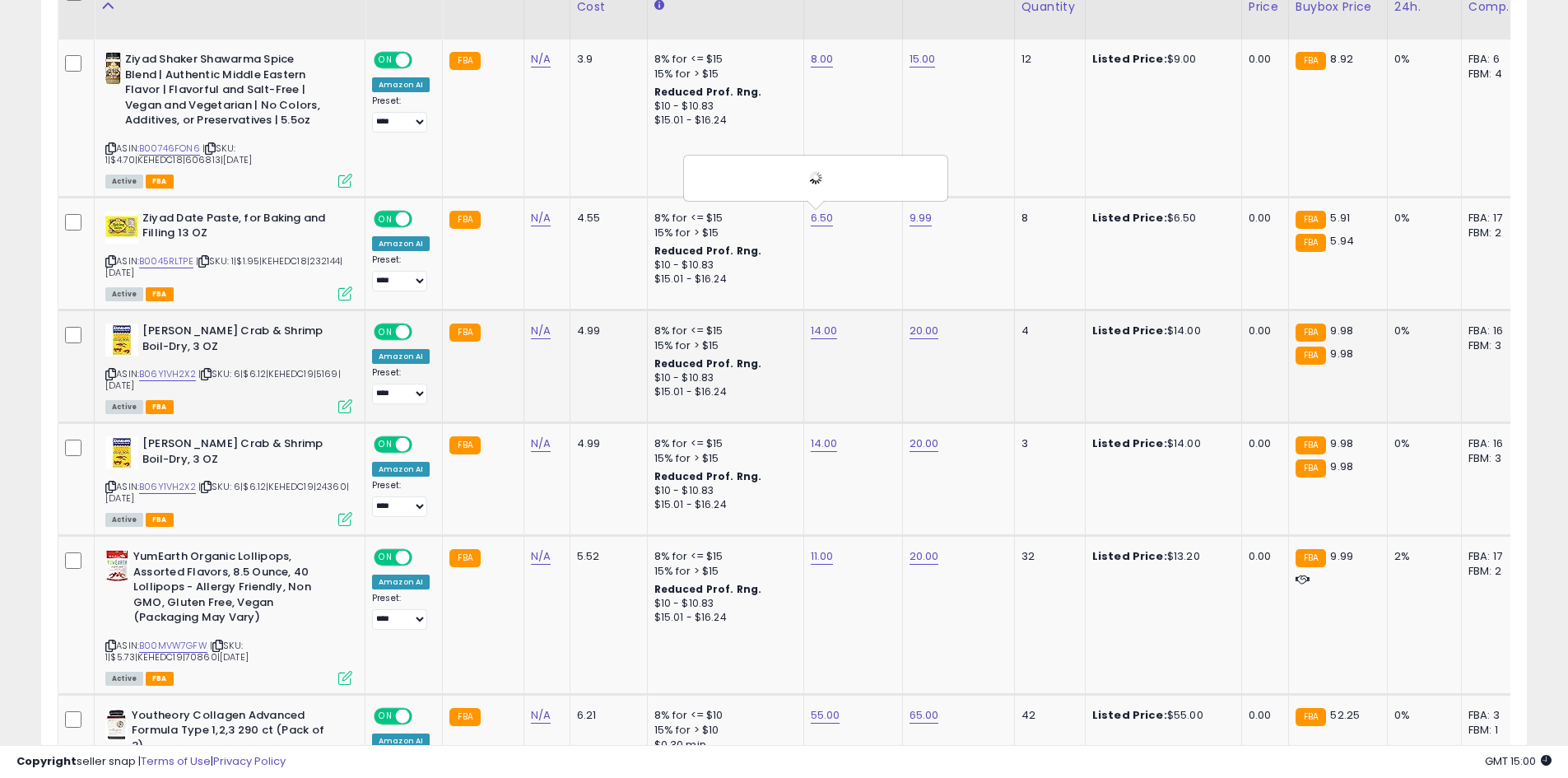
scroll to position [831, 0]
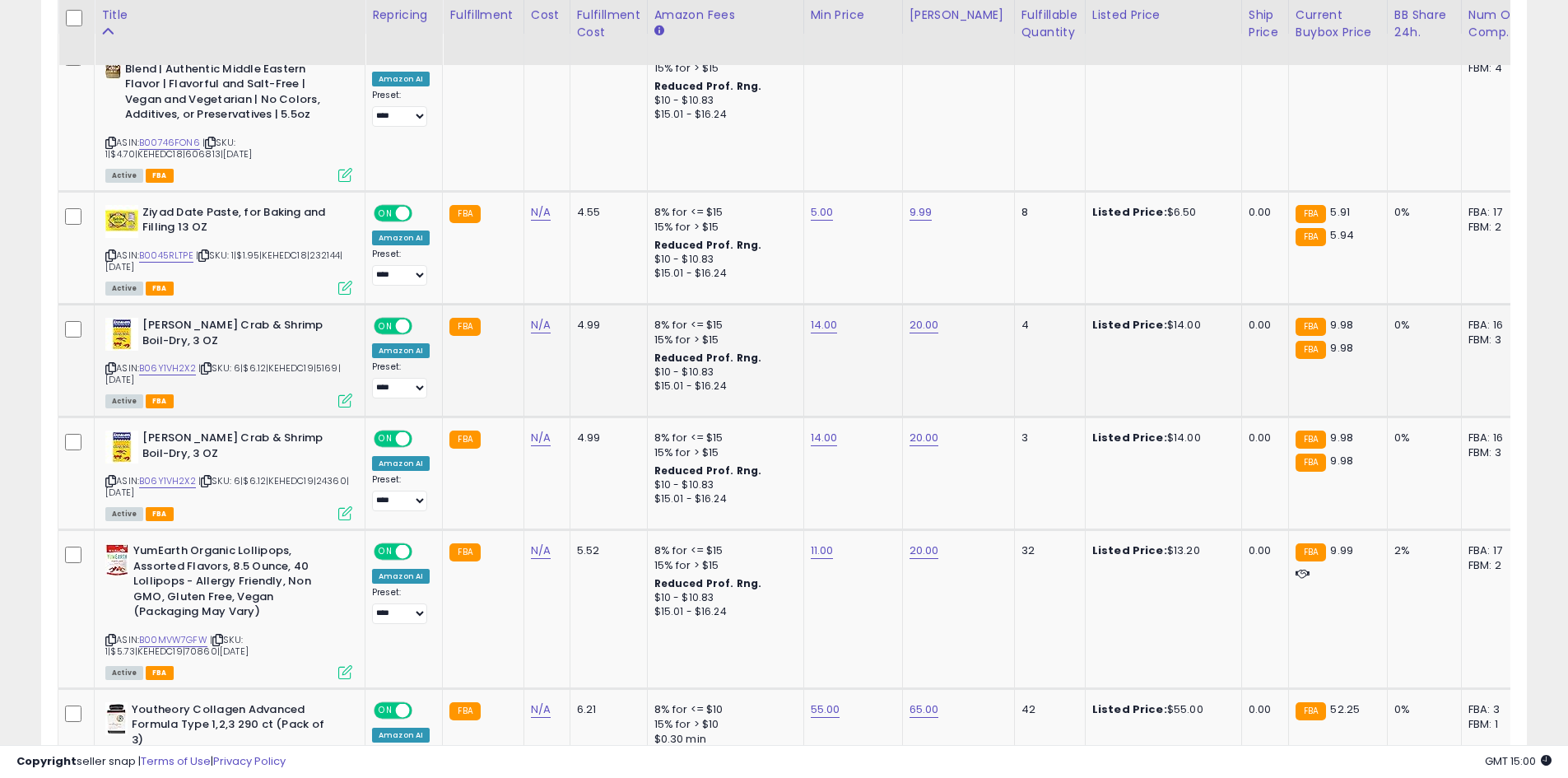
click at [830, 345] on td "14.00" at bounding box center [852, 360] width 99 height 113
click at [828, 62] on link "14.00" at bounding box center [822, 53] width 23 height 16
type input "*"
click at [878, 293] on button "submit" at bounding box center [864, 283] width 28 height 25
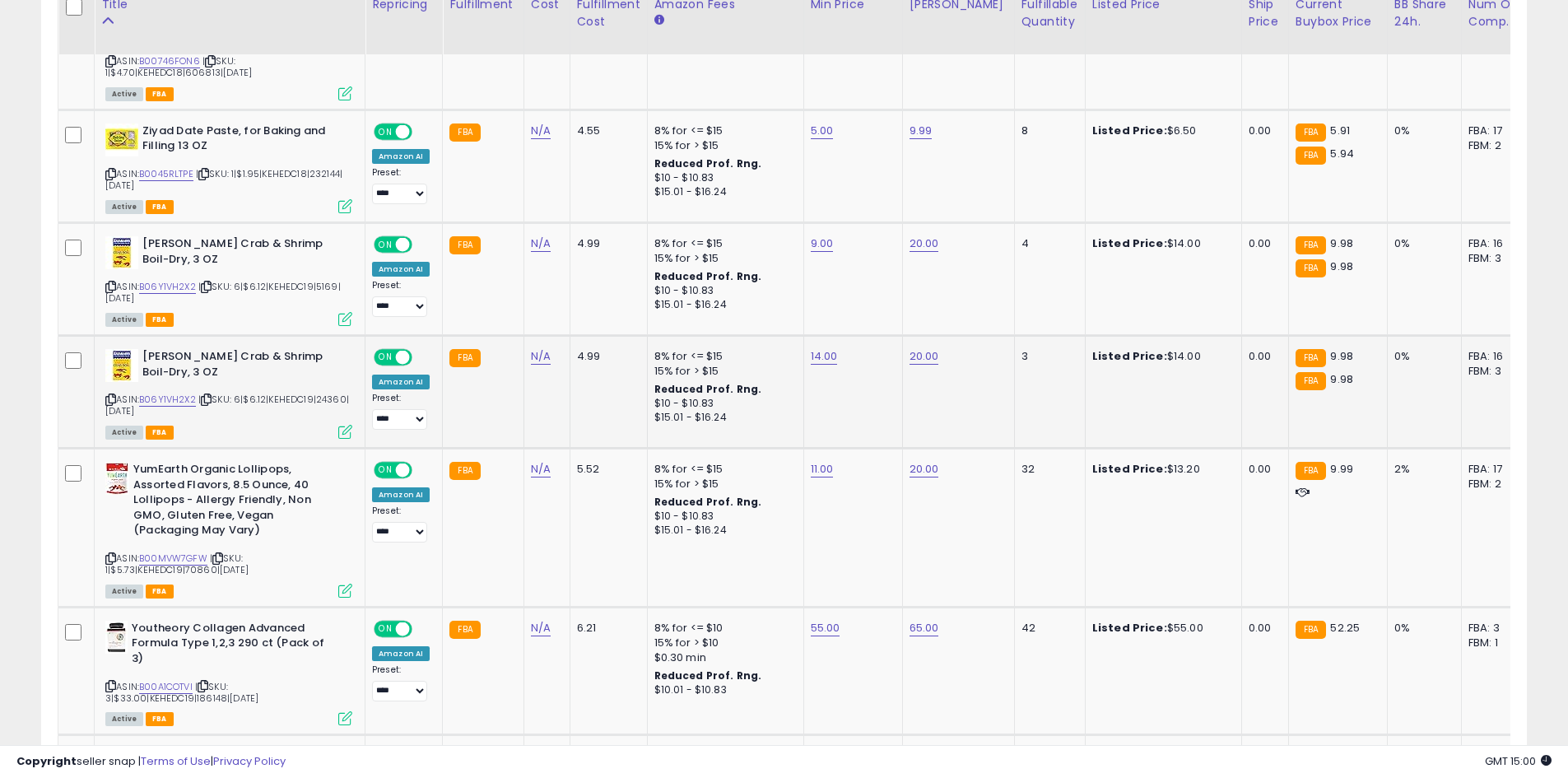
scroll to position [914, 0]
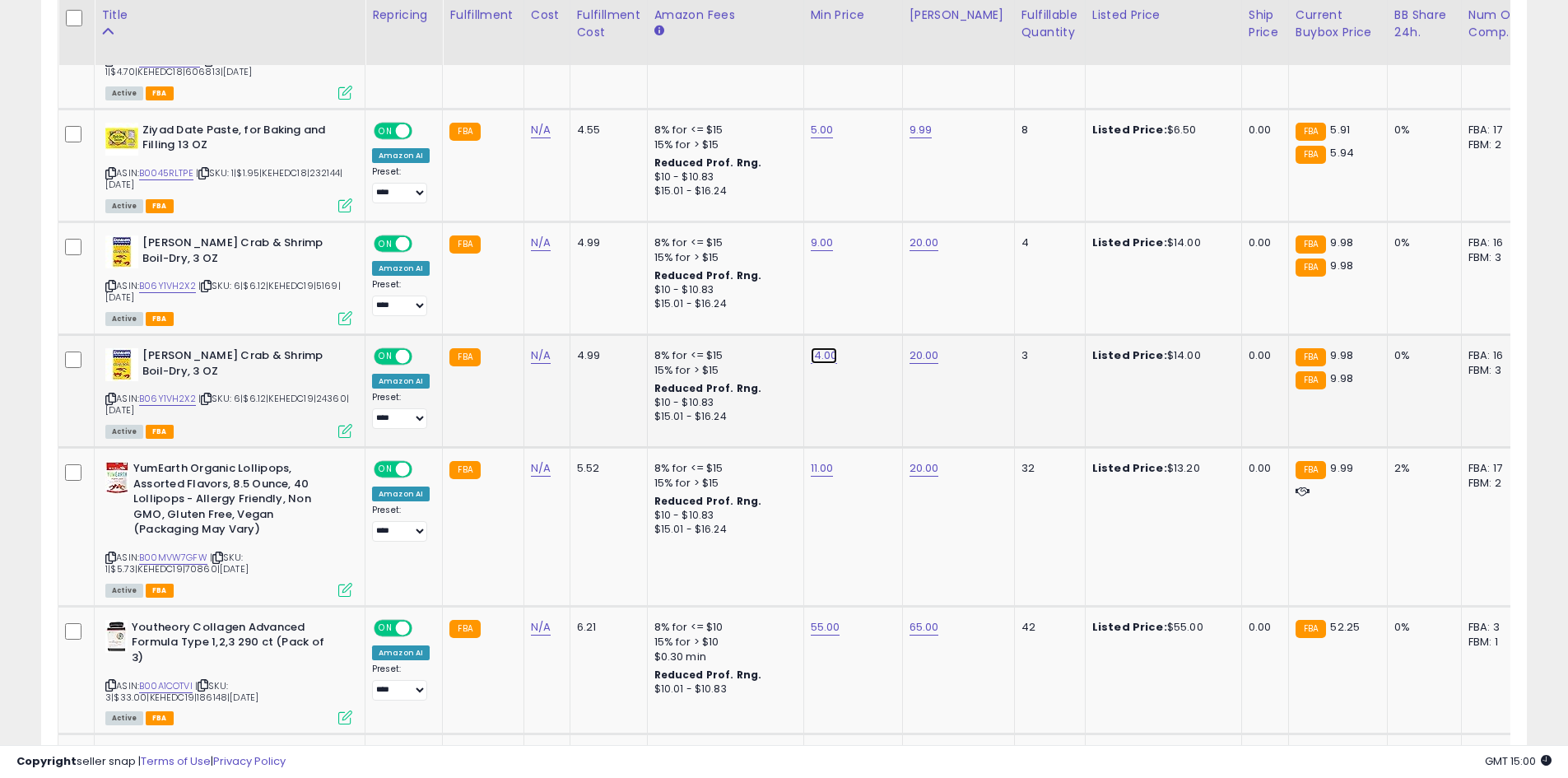
type input "*"
drag, startPoint x: 881, startPoint y: 317, endPoint x: 879, endPoint y: 330, distance: 13.2
click at [878, 316] on button "submit" at bounding box center [864, 314] width 28 height 25
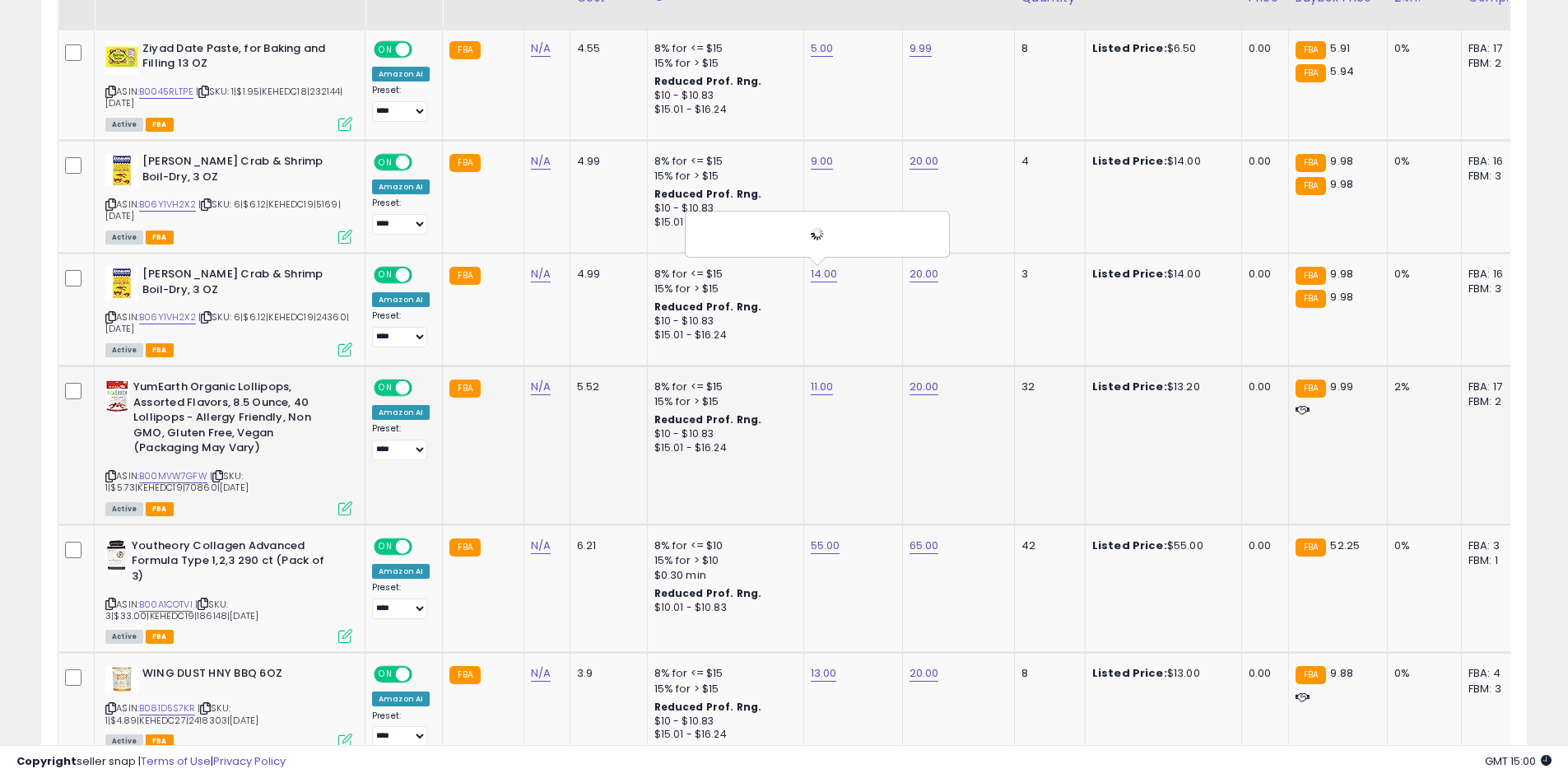
scroll to position [996, 0]
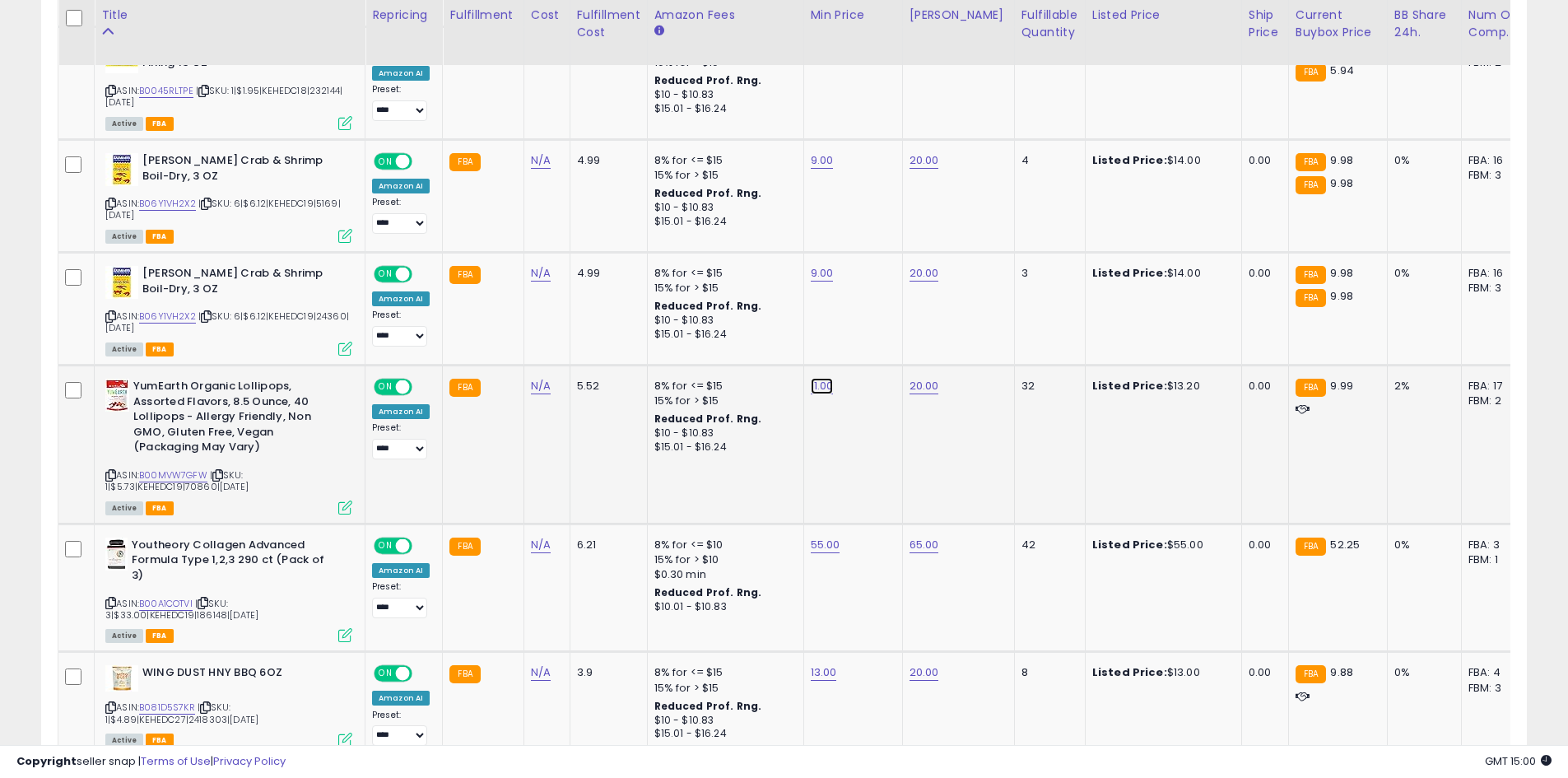
type input "*"
click at [867, 342] on icon "submit" at bounding box center [862, 343] width 10 height 10
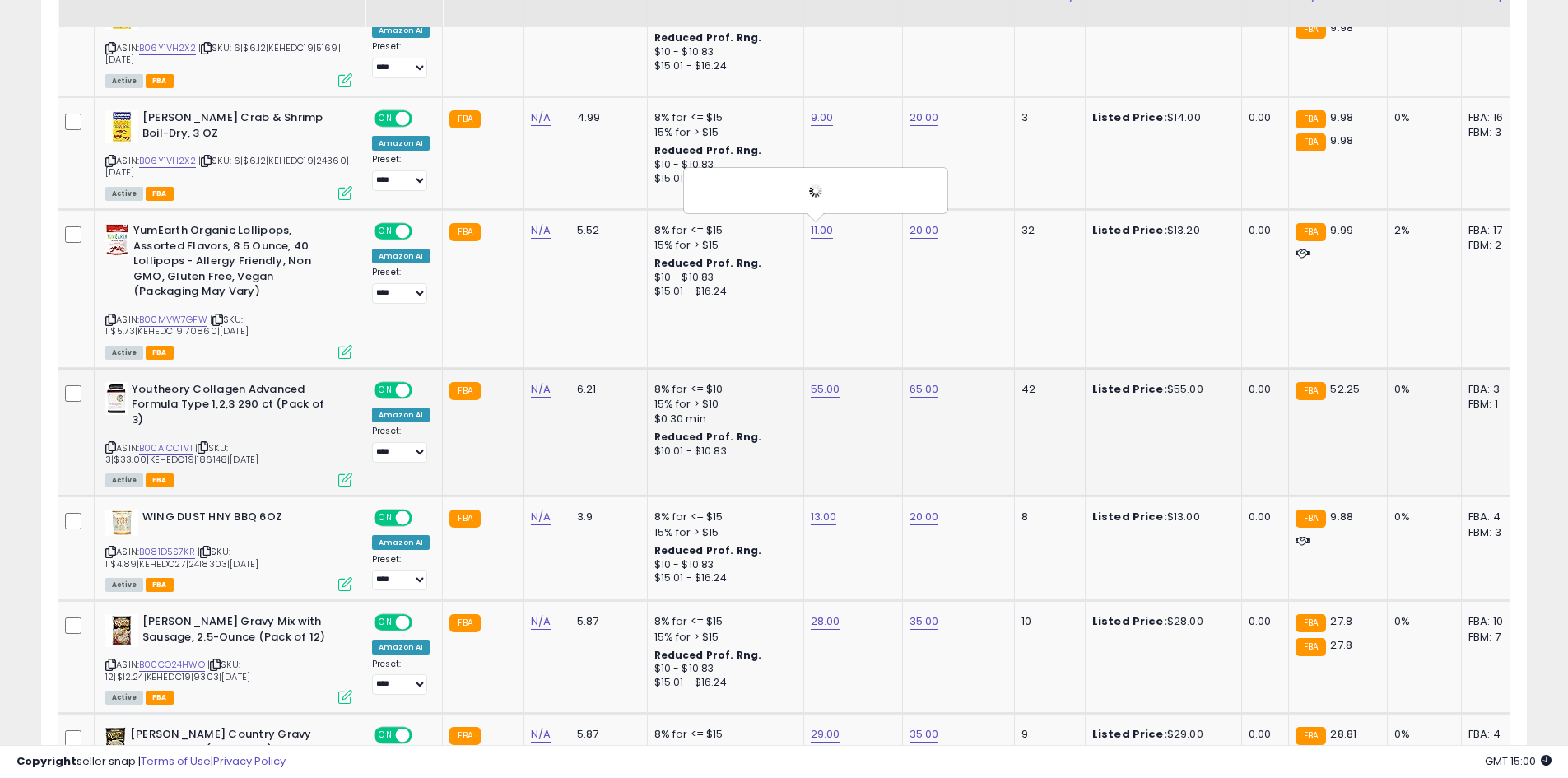
scroll to position [1160, 0]
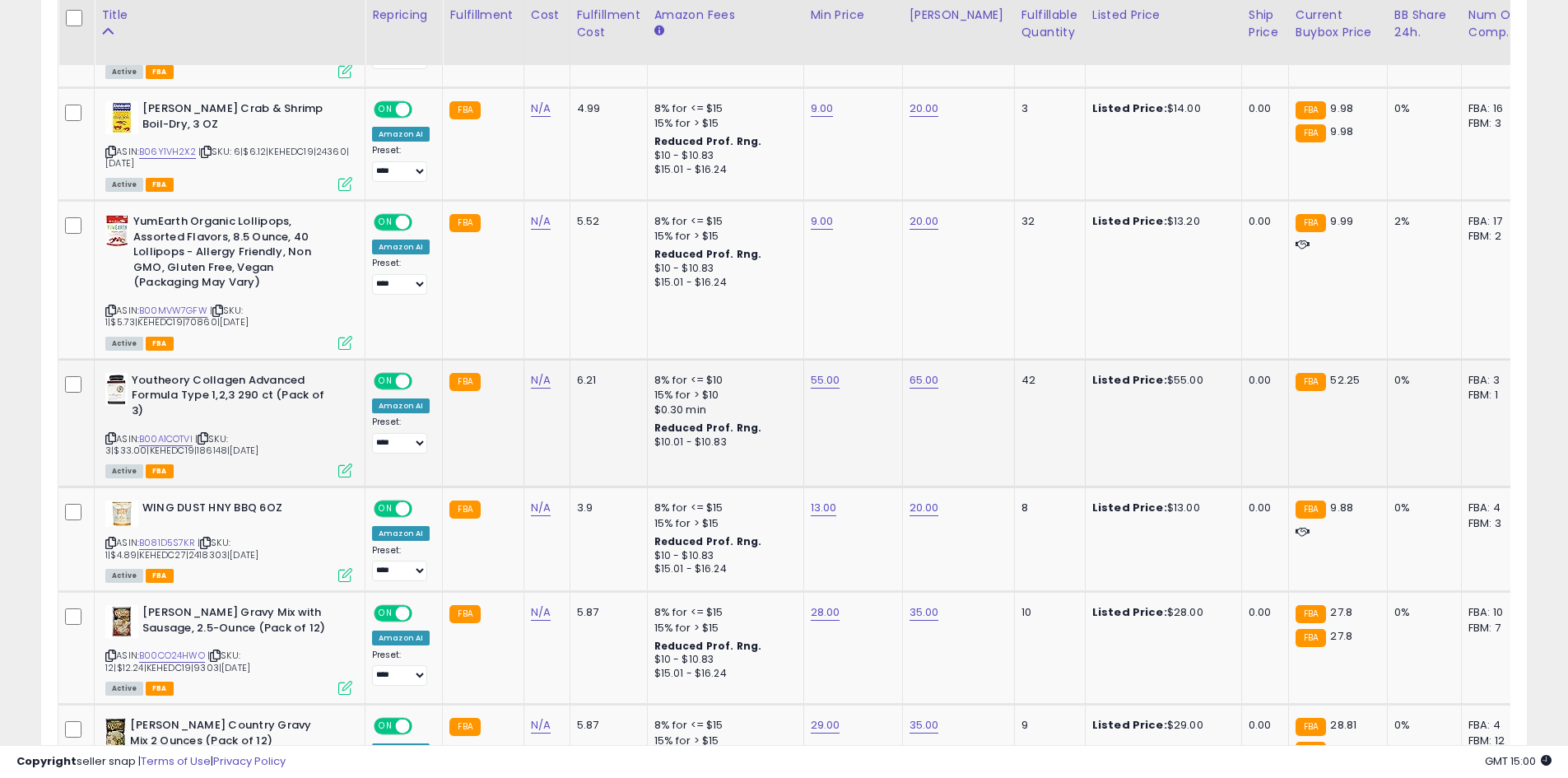
click at [831, 366] on td "55.00" at bounding box center [852, 424] width 99 height 129
type input "**"
click at [880, 342] on button "submit" at bounding box center [866, 338] width 28 height 25
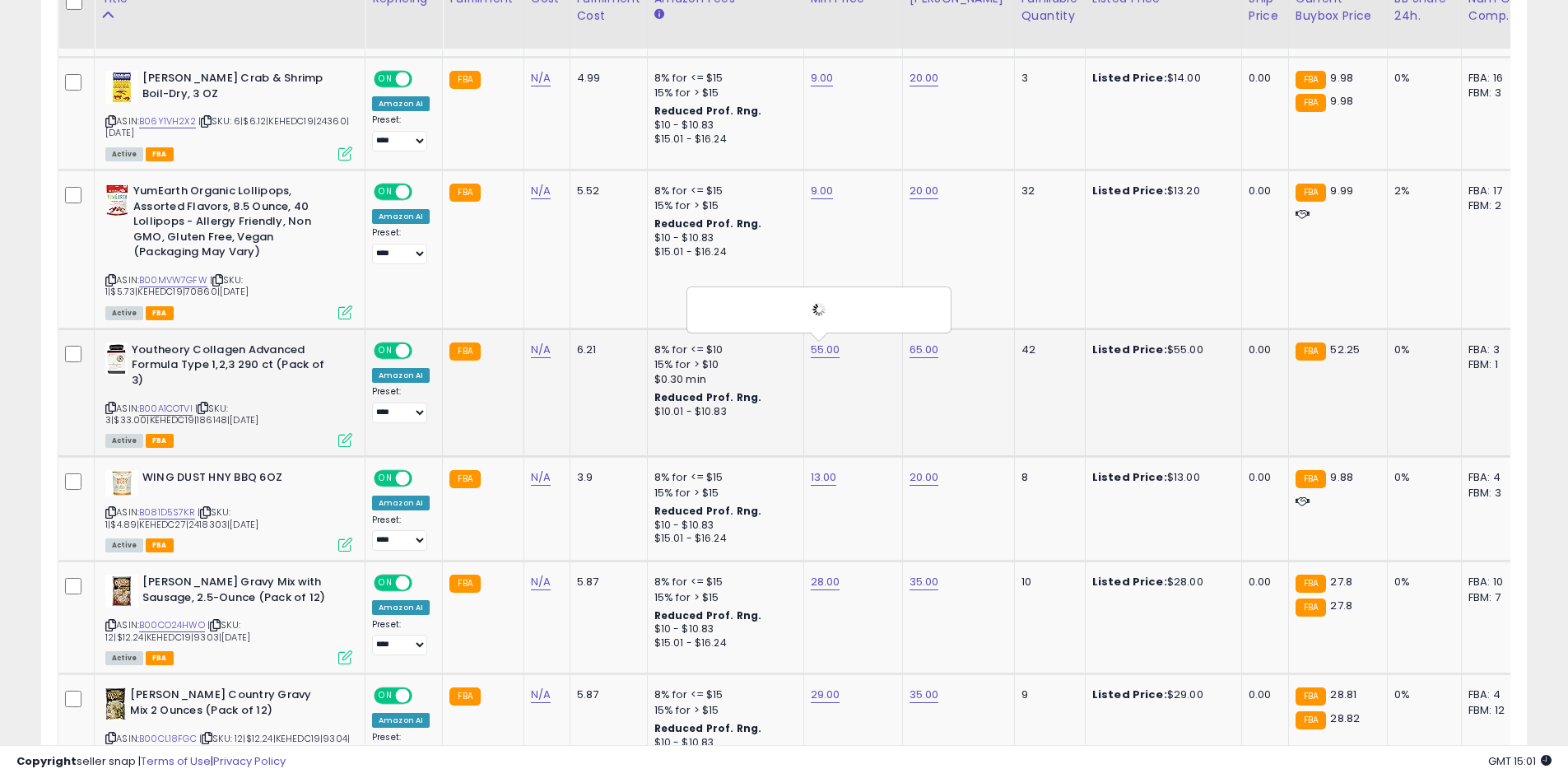
scroll to position [1242, 0]
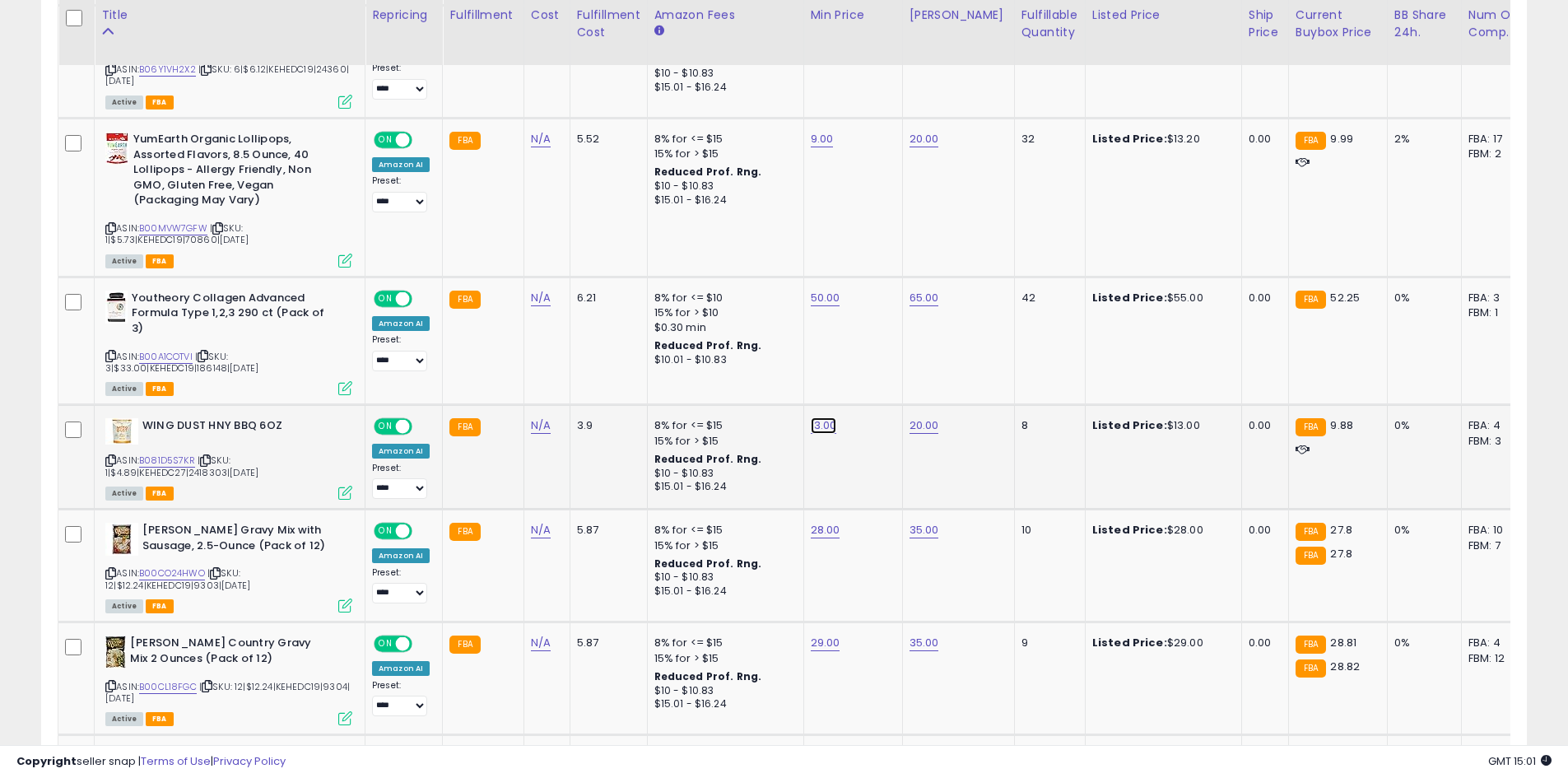
type input "*"
click at [878, 383] on button "submit" at bounding box center [864, 383] width 28 height 25
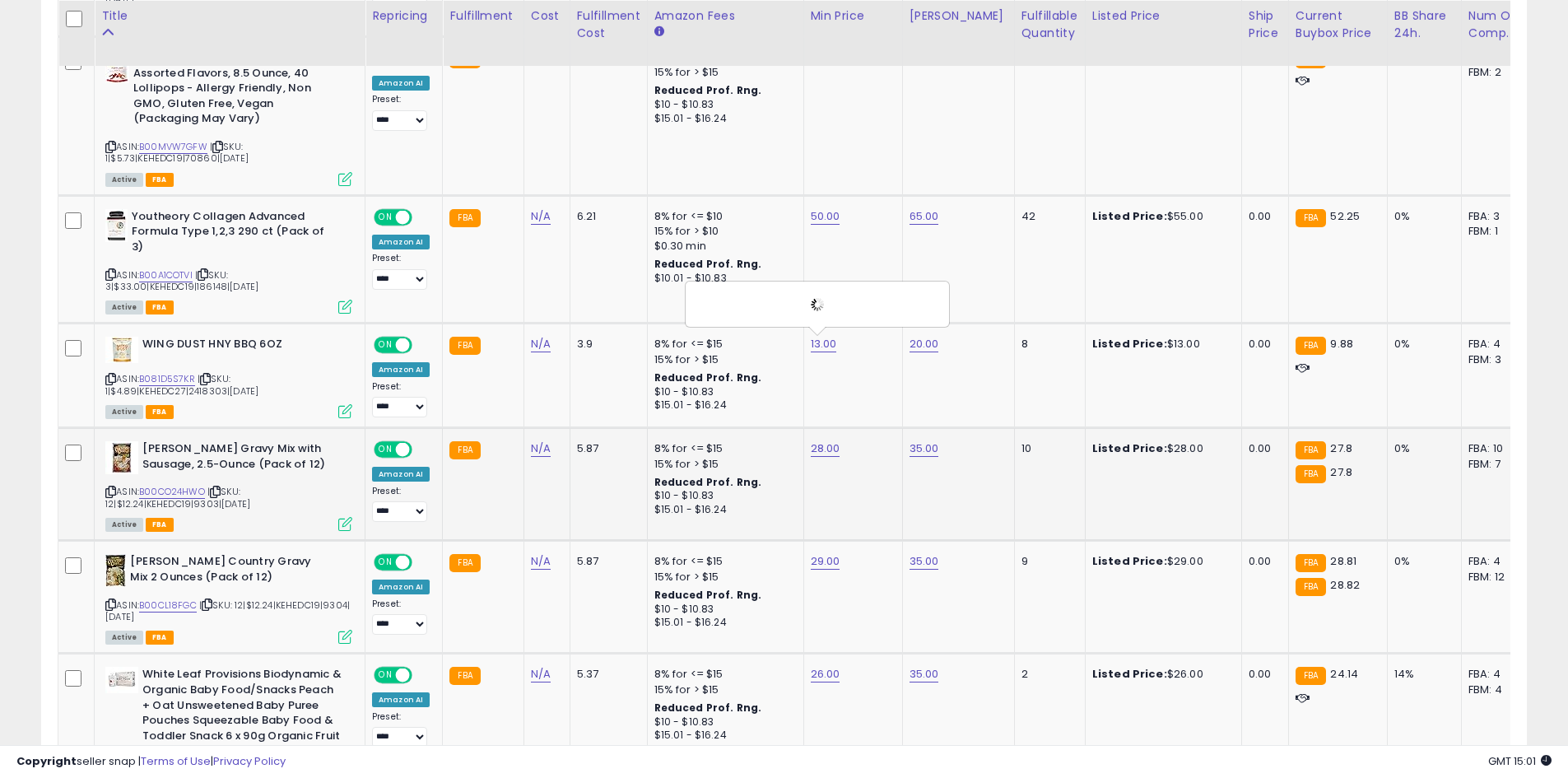
scroll to position [1325, 0]
click at [819, 438] on td "28.00" at bounding box center [852, 483] width 99 height 113
type input "**"
click at [880, 408] on button "submit" at bounding box center [866, 405] width 28 height 25
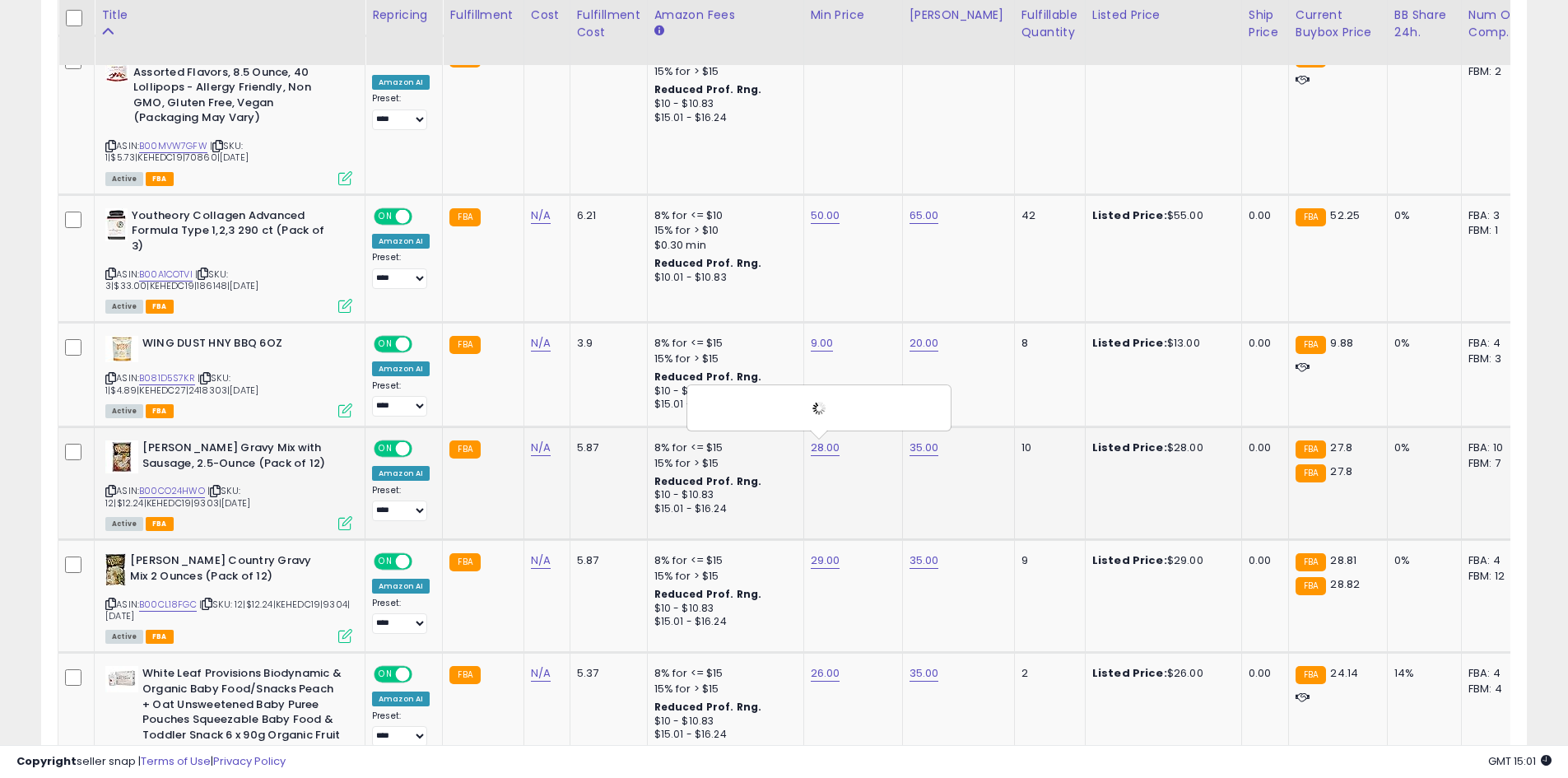
scroll to position [1408, 0]
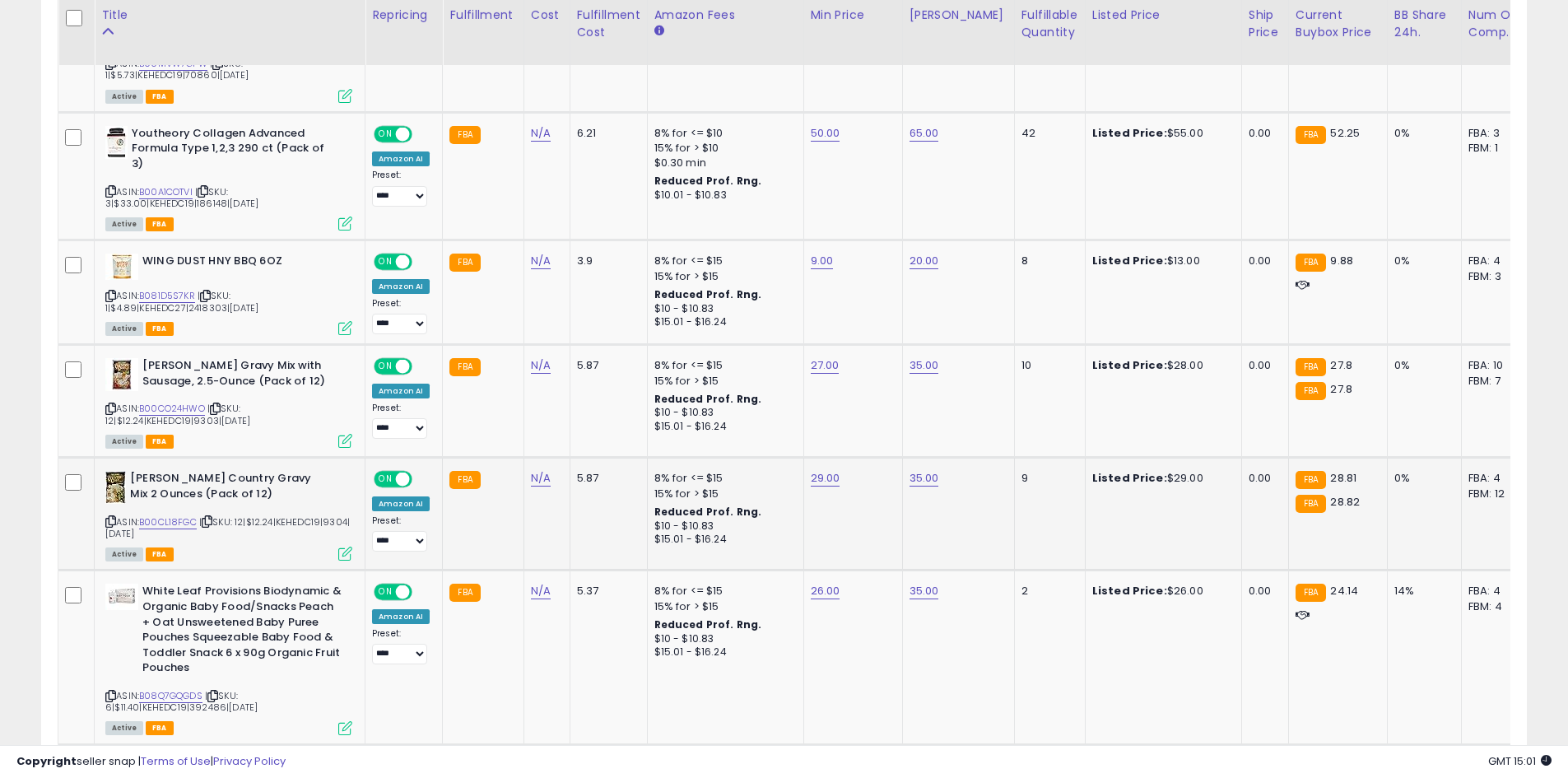
click at [817, 469] on td "29.00" at bounding box center [852, 514] width 99 height 113
type input "**"
click at [880, 431] on button "submit" at bounding box center [866, 436] width 28 height 25
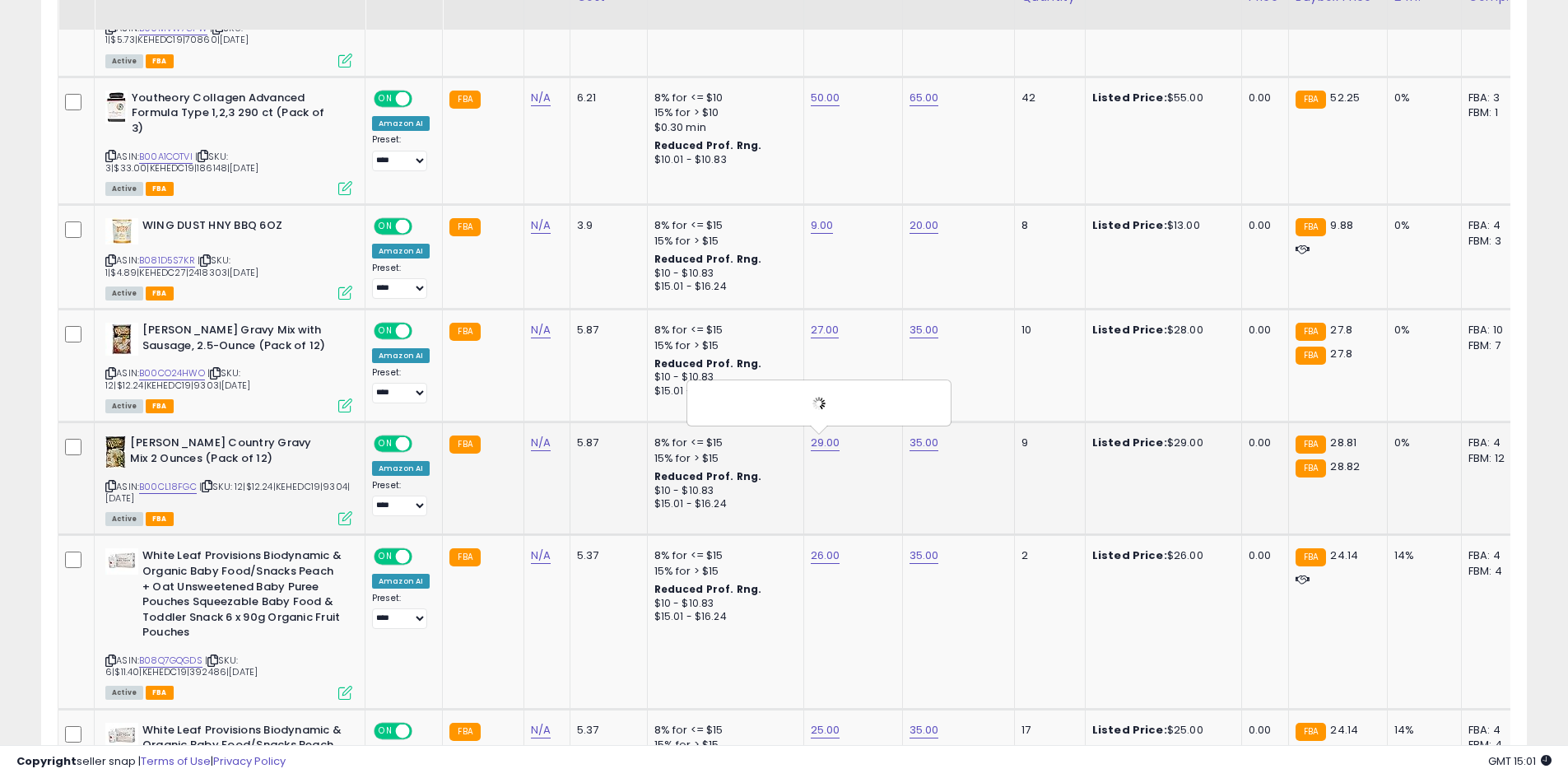
scroll to position [1490, 0]
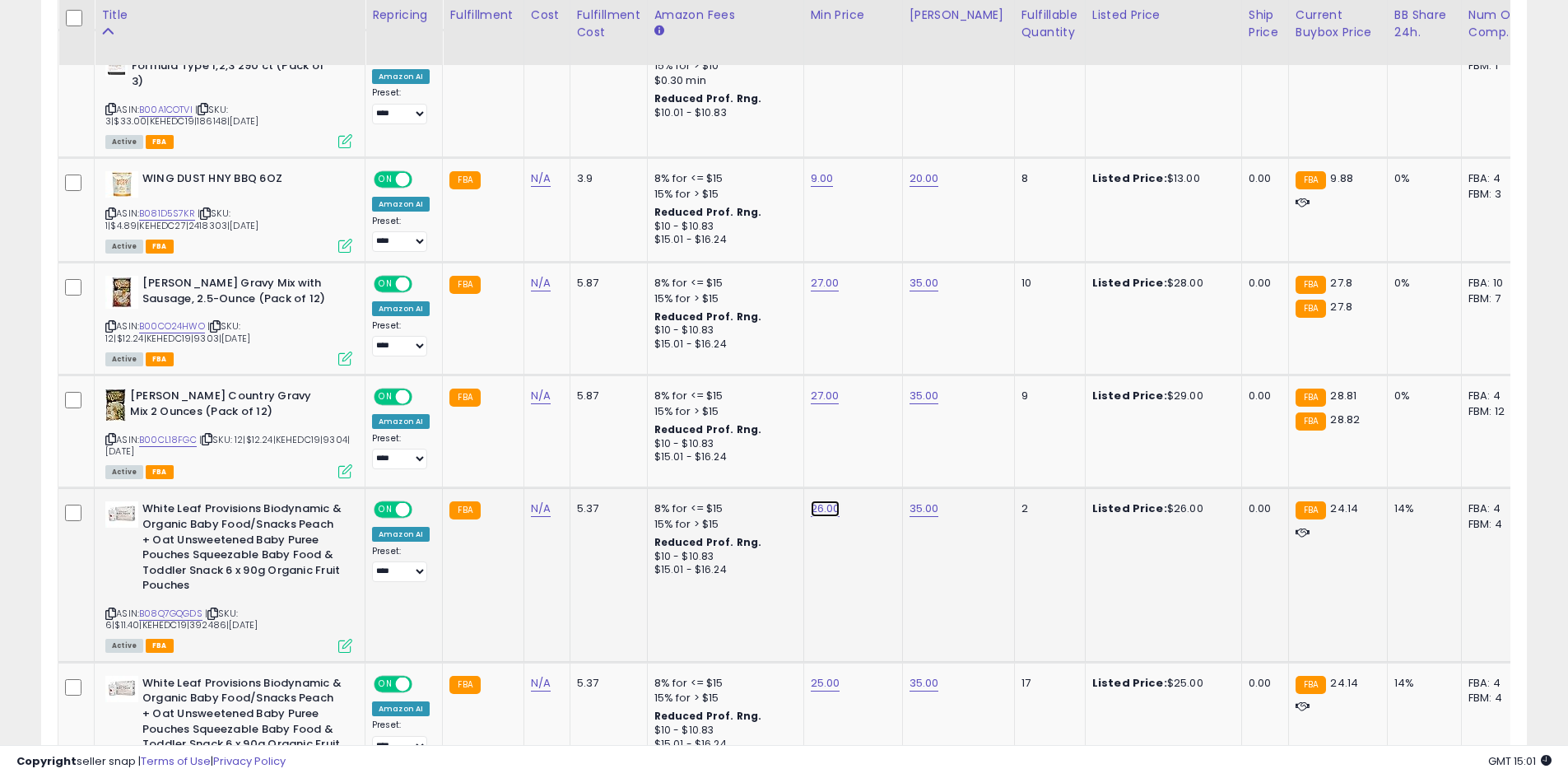
type input "**"
click at [880, 460] on button "submit" at bounding box center [866, 466] width 28 height 25
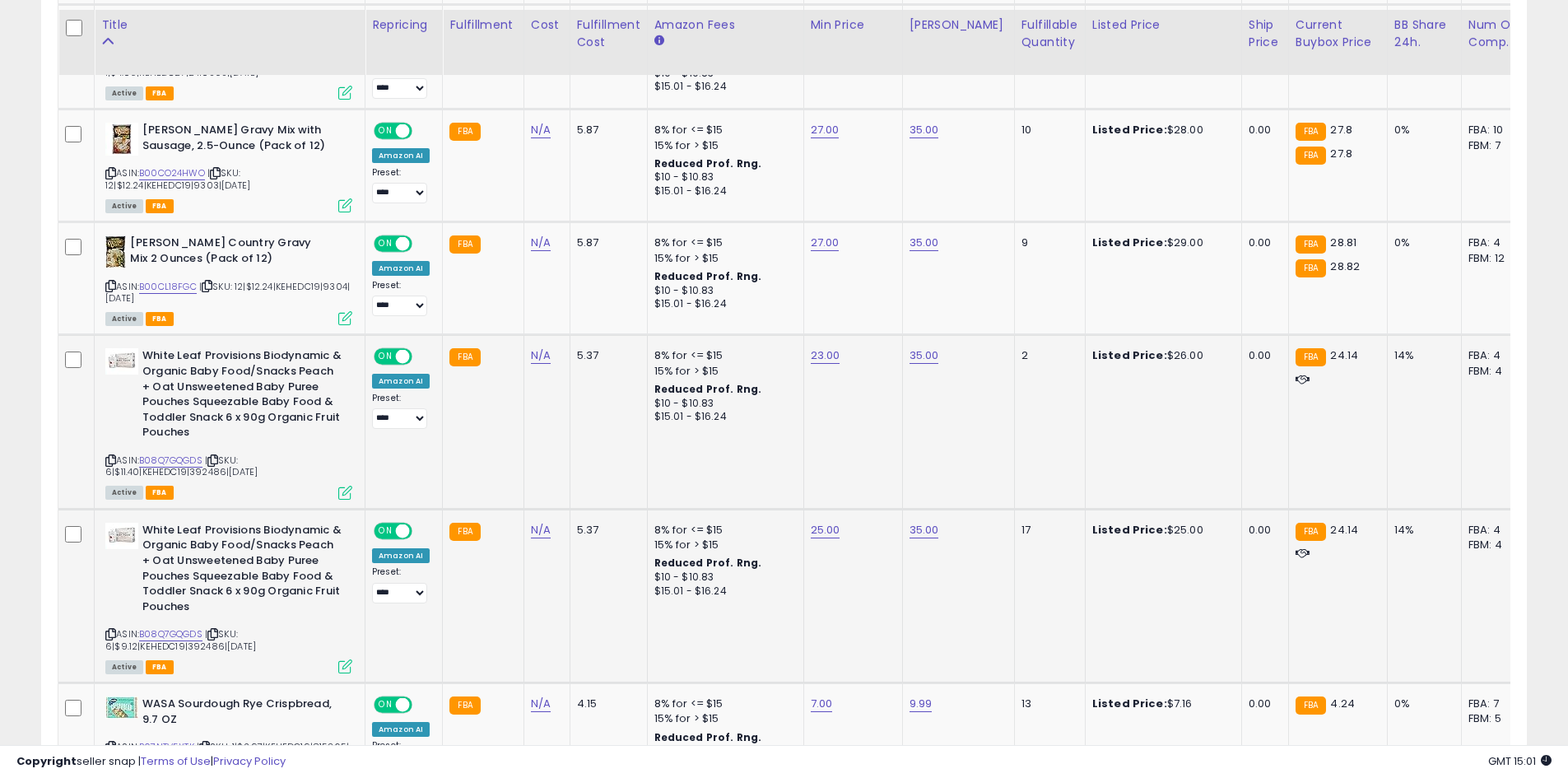
scroll to position [1654, 0]
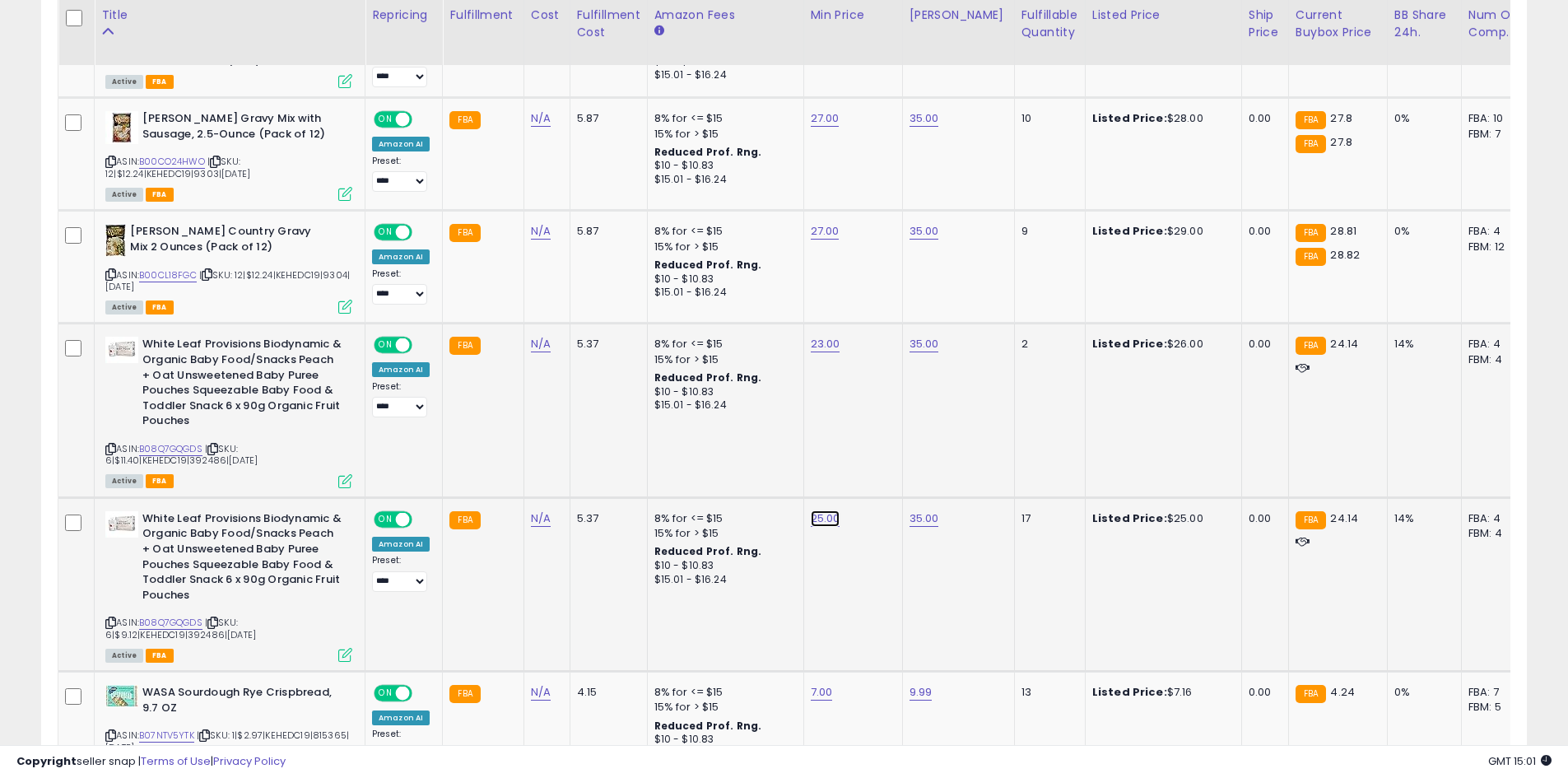
type input "**"
click at [880, 472] on button "submit" at bounding box center [866, 476] width 28 height 25
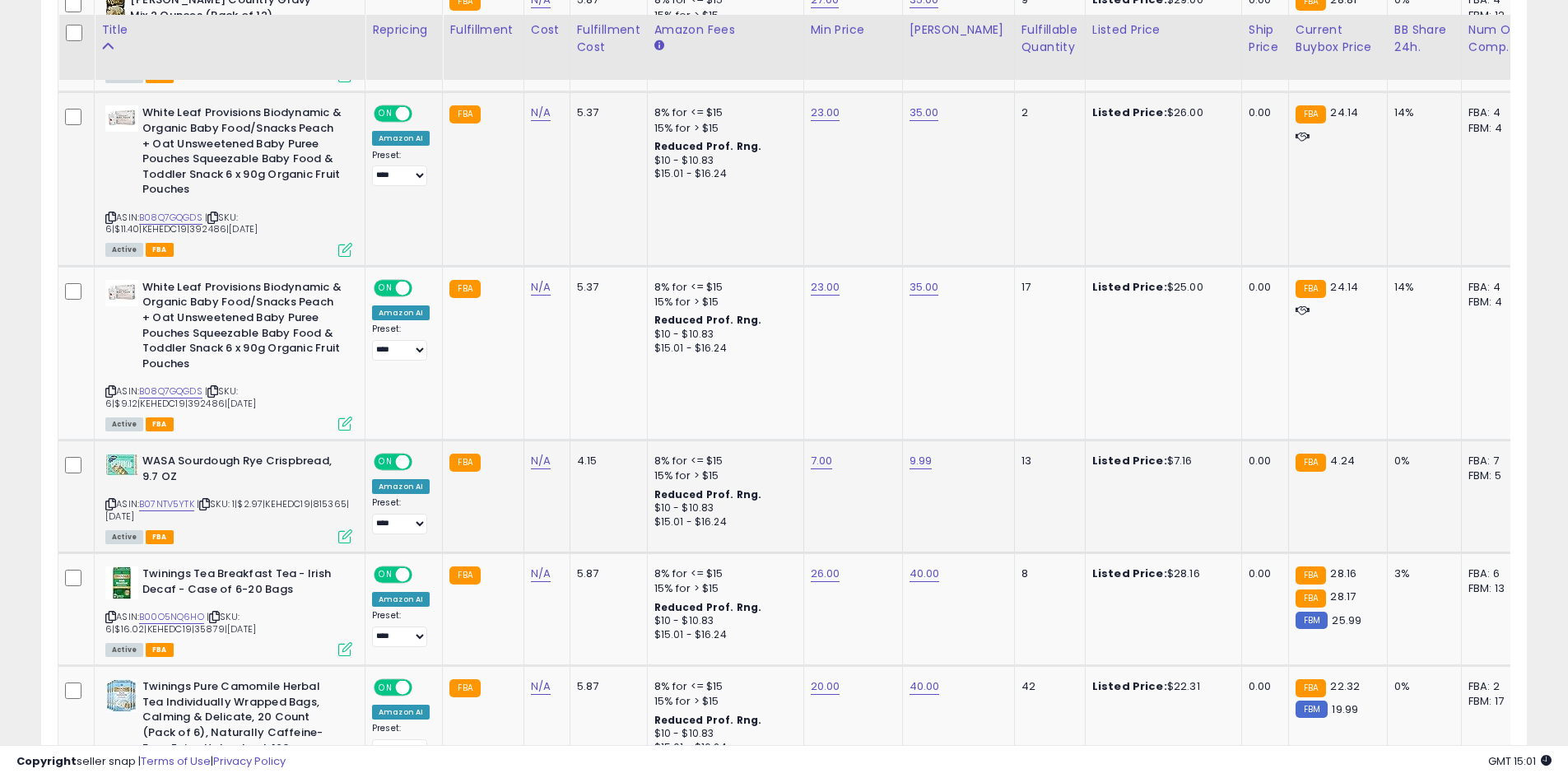
scroll to position [1902, 0]
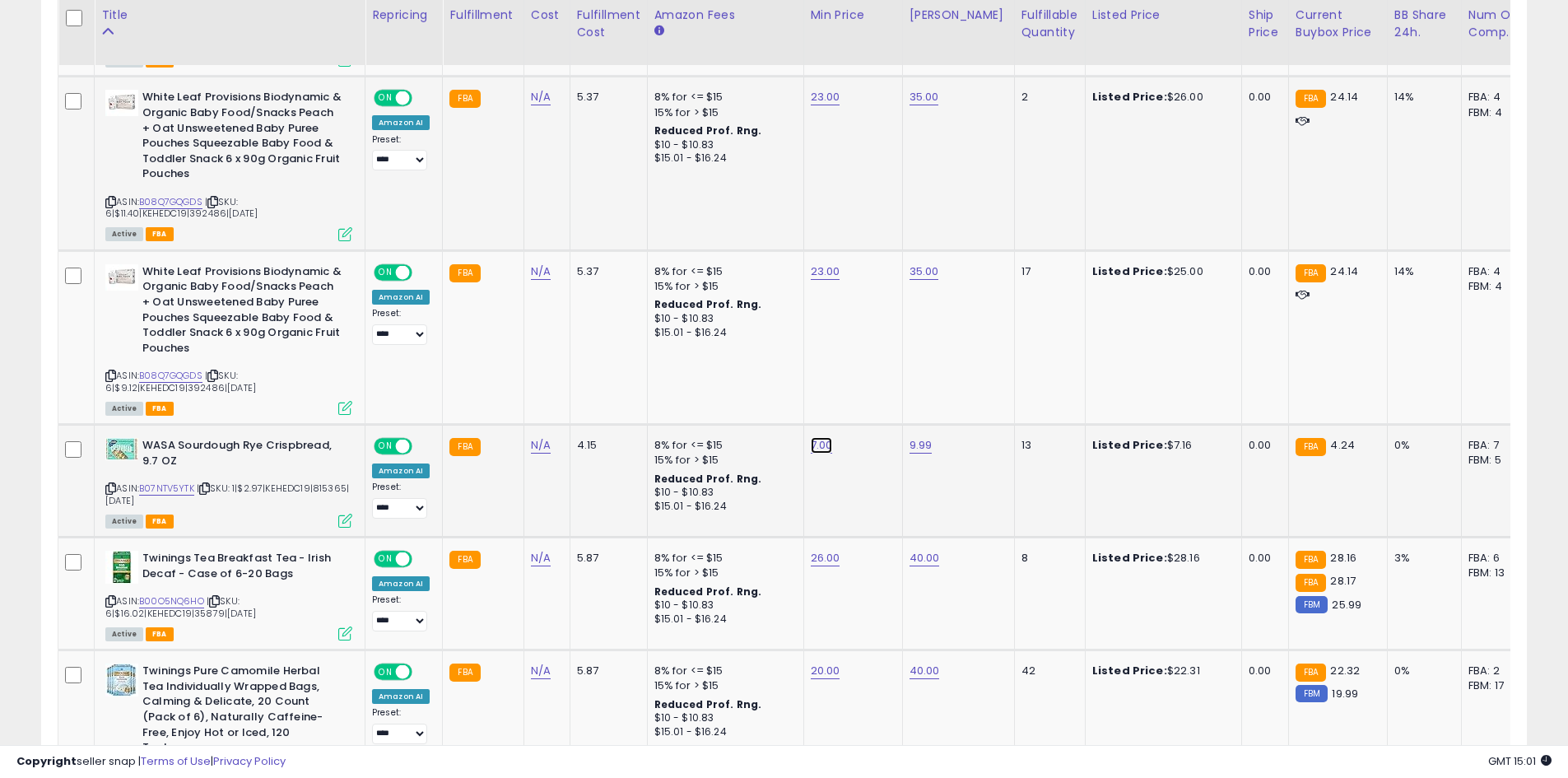
type input "*"
click at [867, 400] on icon "submit" at bounding box center [862, 403] width 10 height 10
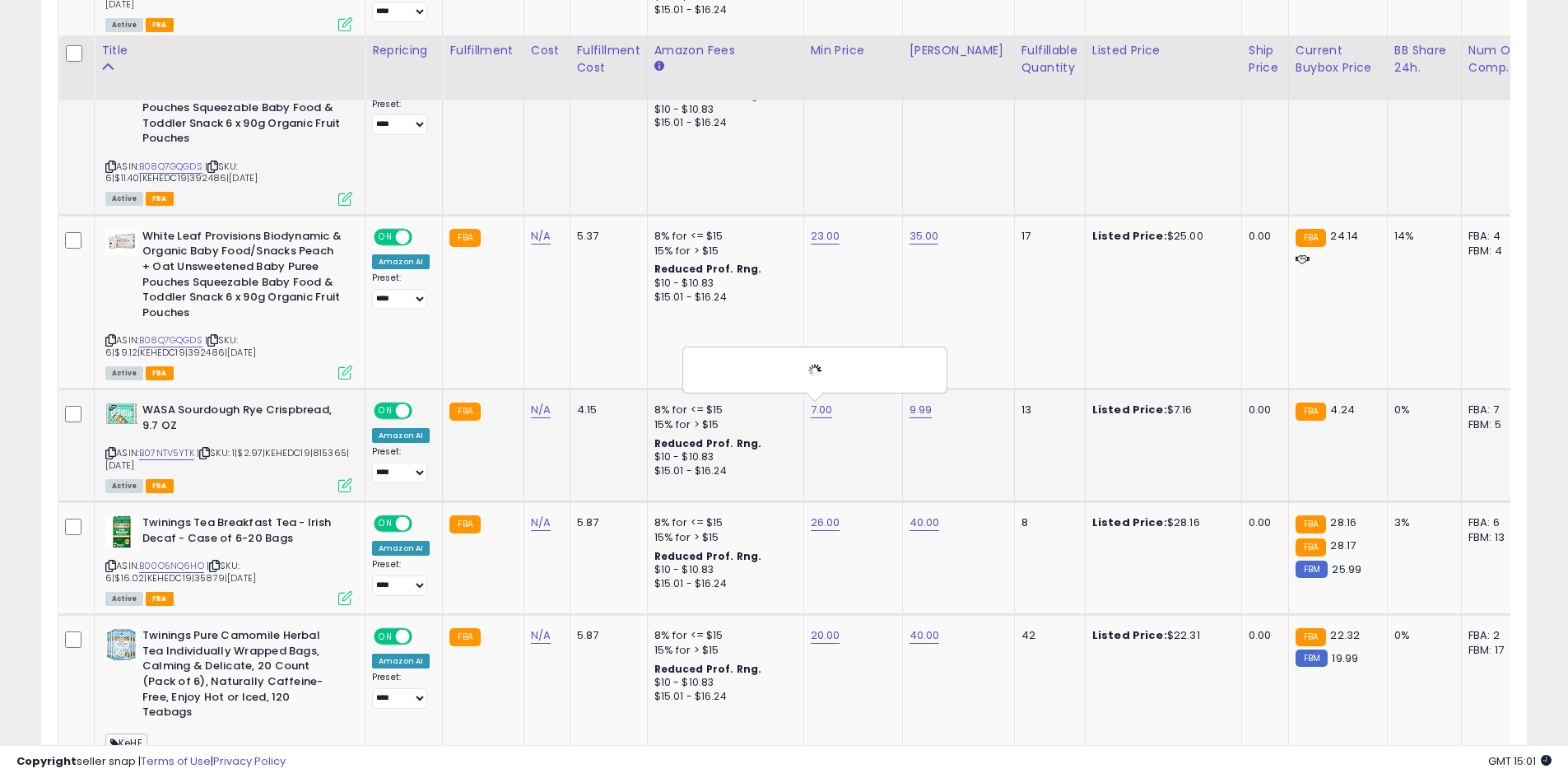
scroll to position [1984, 0]
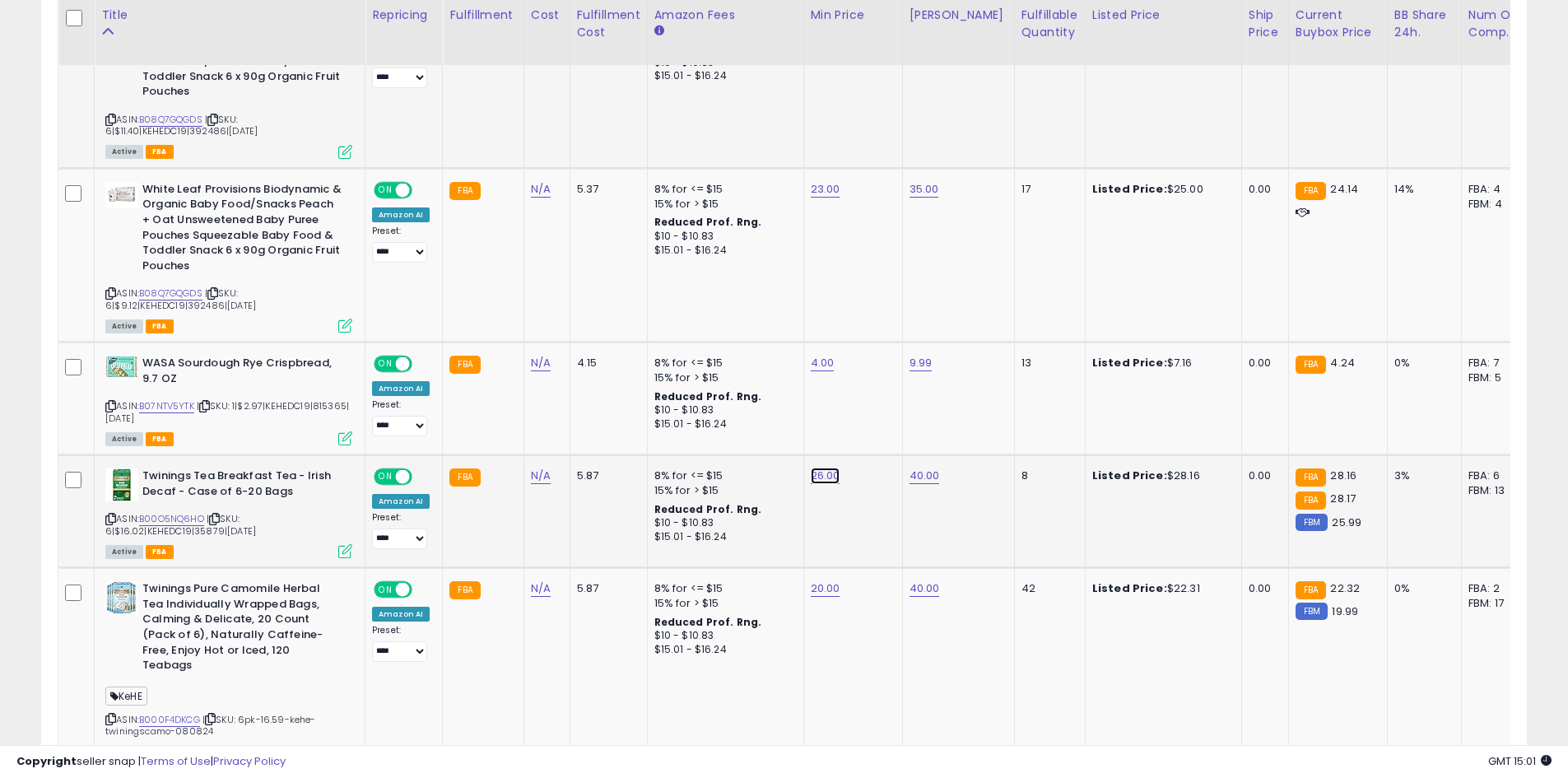
type input "**"
click at [880, 436] on button "submit" at bounding box center [866, 433] width 28 height 25
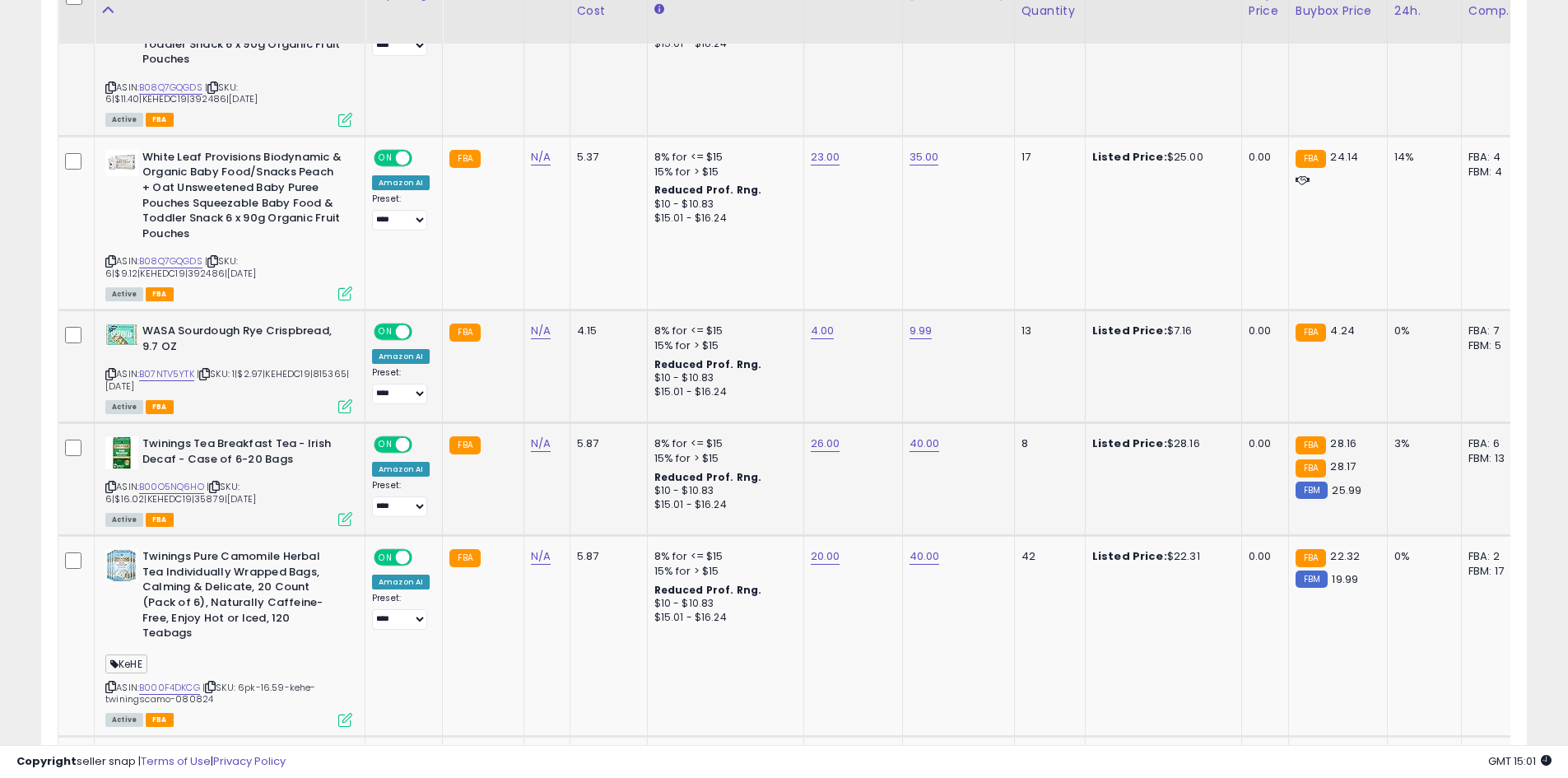
scroll to position [2148, 0]
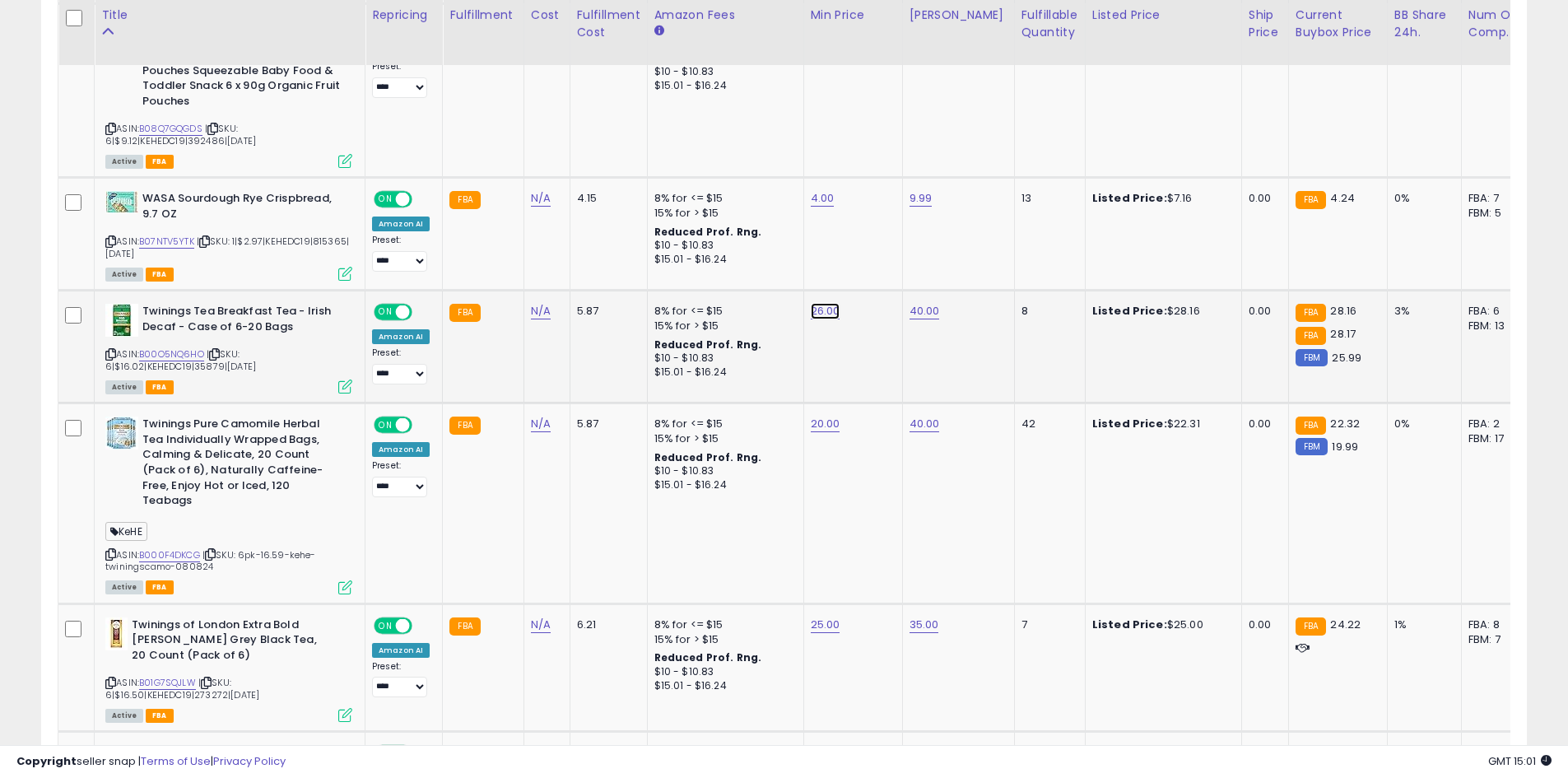
click at [723, 273] on input "*****" at bounding box center [773, 270] width 147 height 28
type input "*****"
click at [880, 265] on button "submit" at bounding box center [866, 269] width 28 height 25
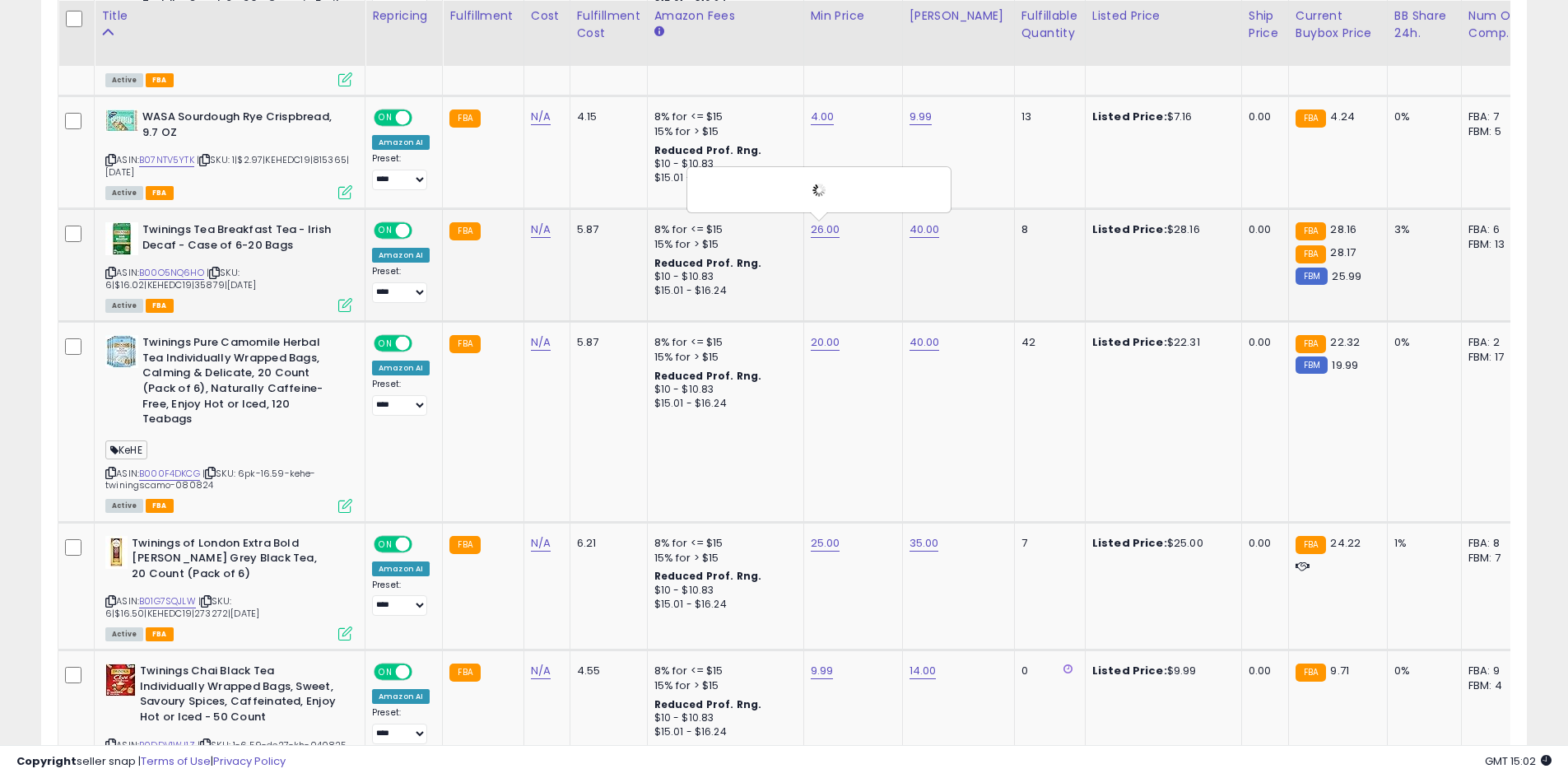
scroll to position [2231, 0]
click at [905, 299] on icon "button" at bounding box center [900, 299] width 10 height 10
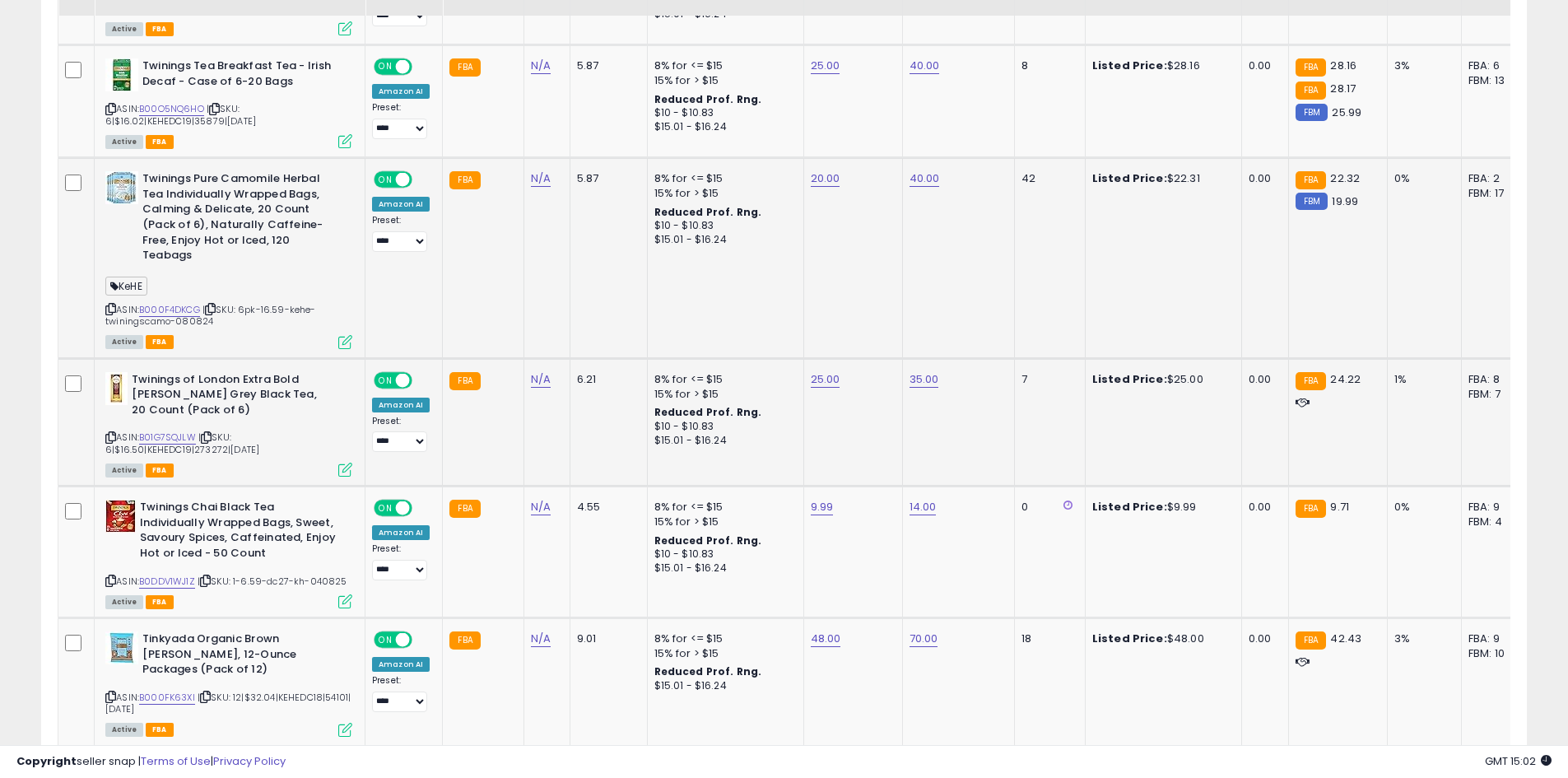
scroll to position [2396, 0]
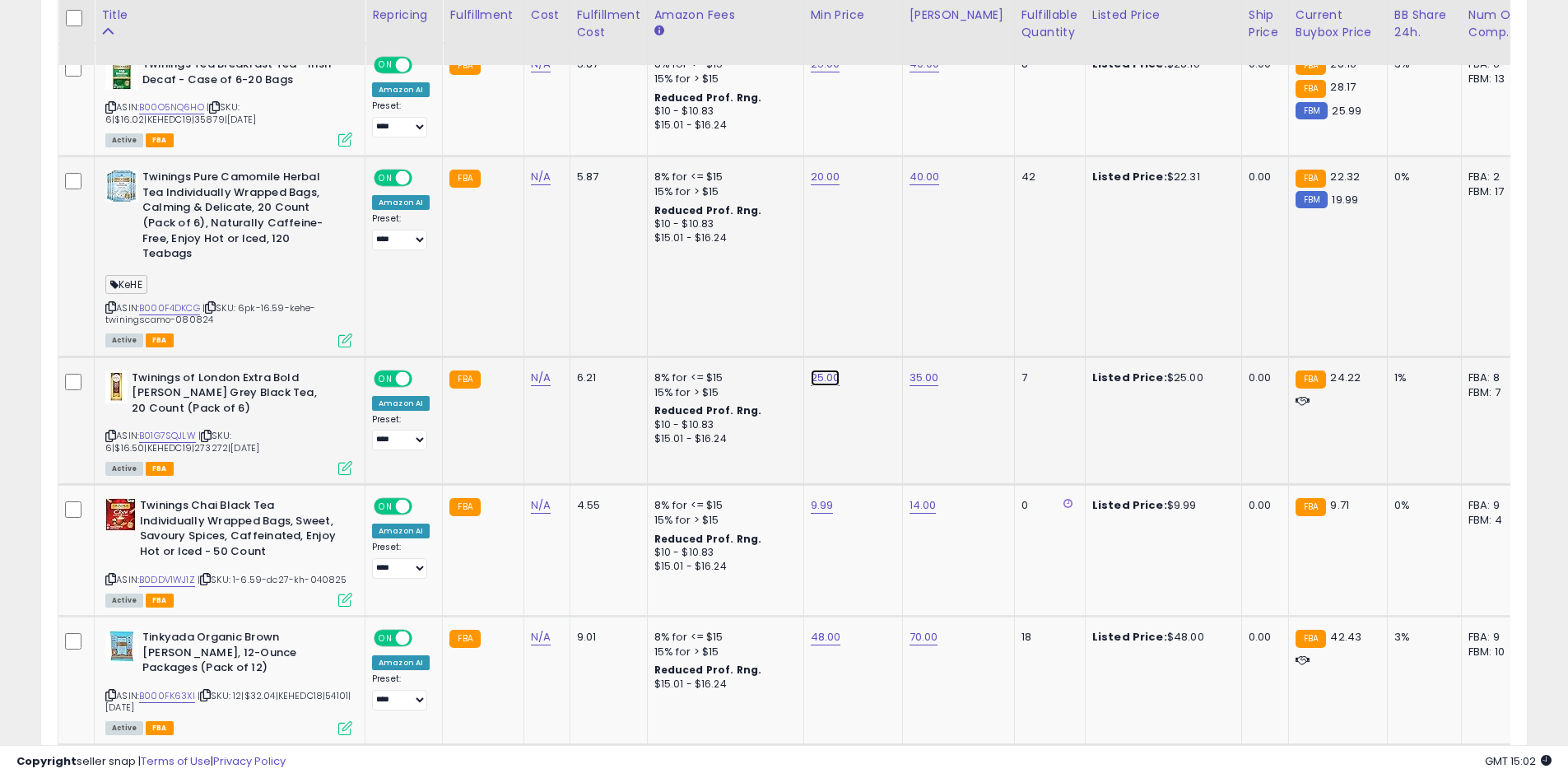
type input "**"
click at [871, 325] on icon "submit" at bounding box center [866, 320] width 10 height 10
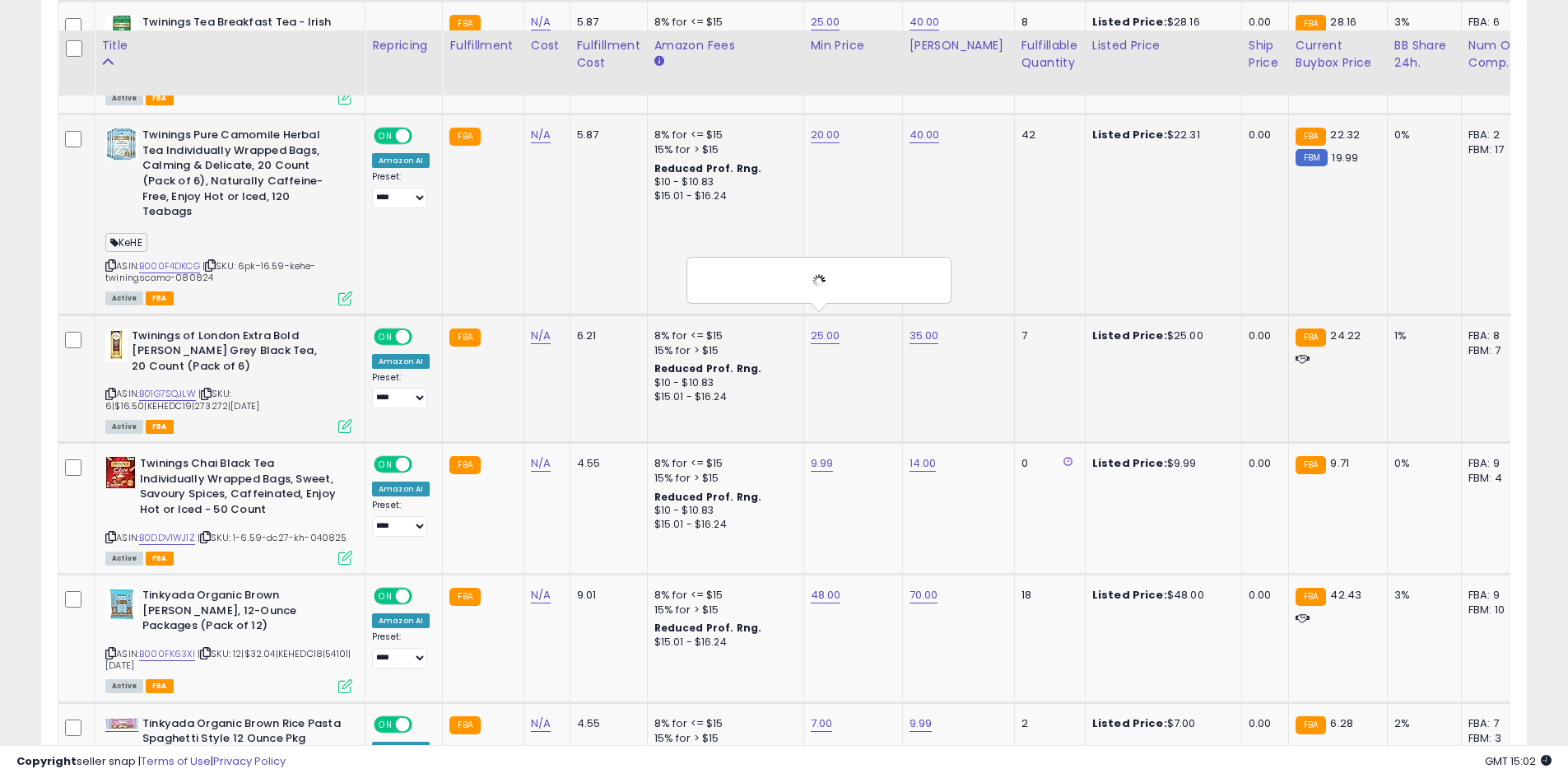
scroll to position [2478, 0]
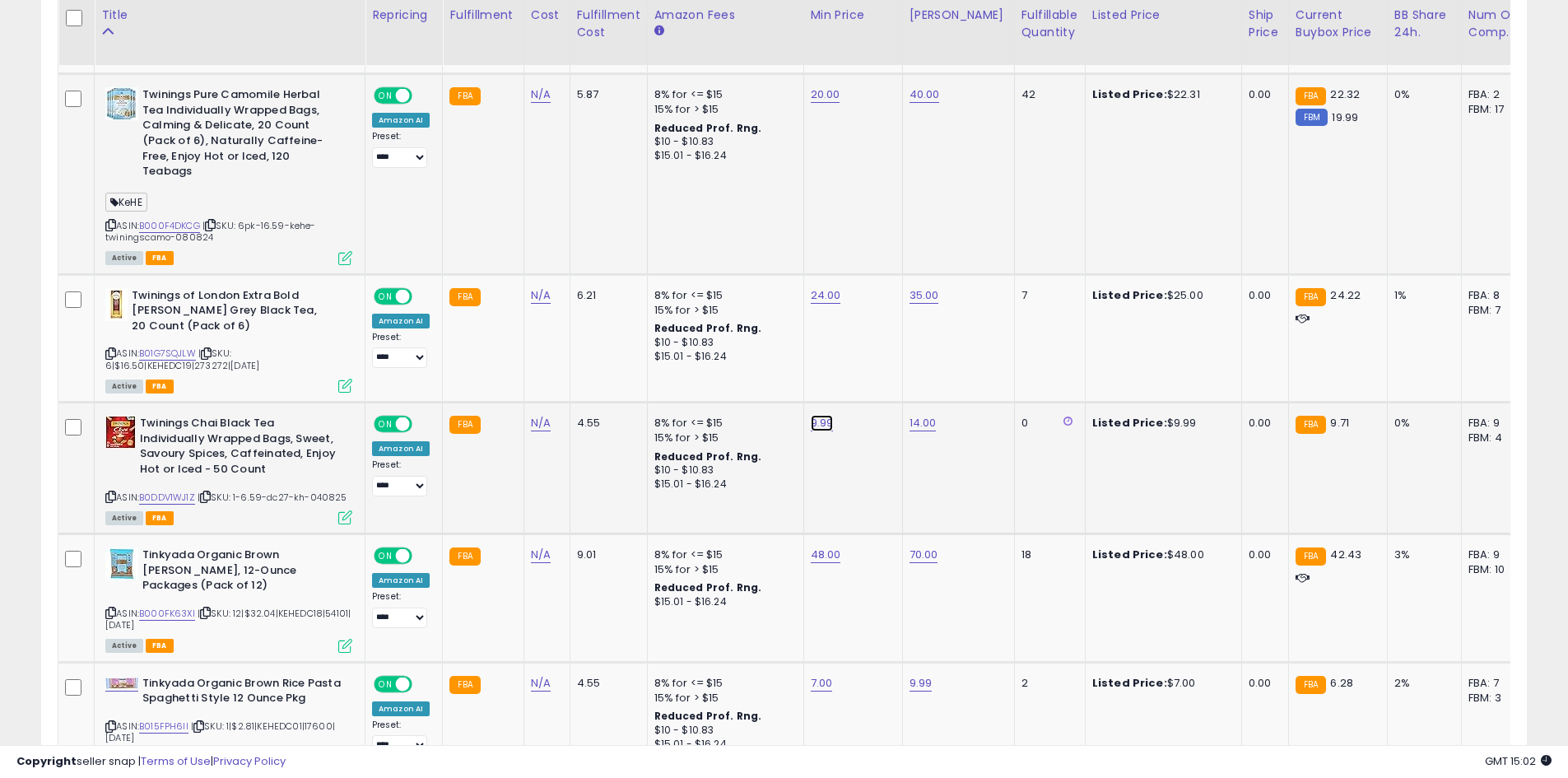
type input "*"
drag, startPoint x: 888, startPoint y: 373, endPoint x: 885, endPoint y: 382, distance: 9.5
click at [877, 372] on button "submit" at bounding box center [862, 366] width 28 height 25
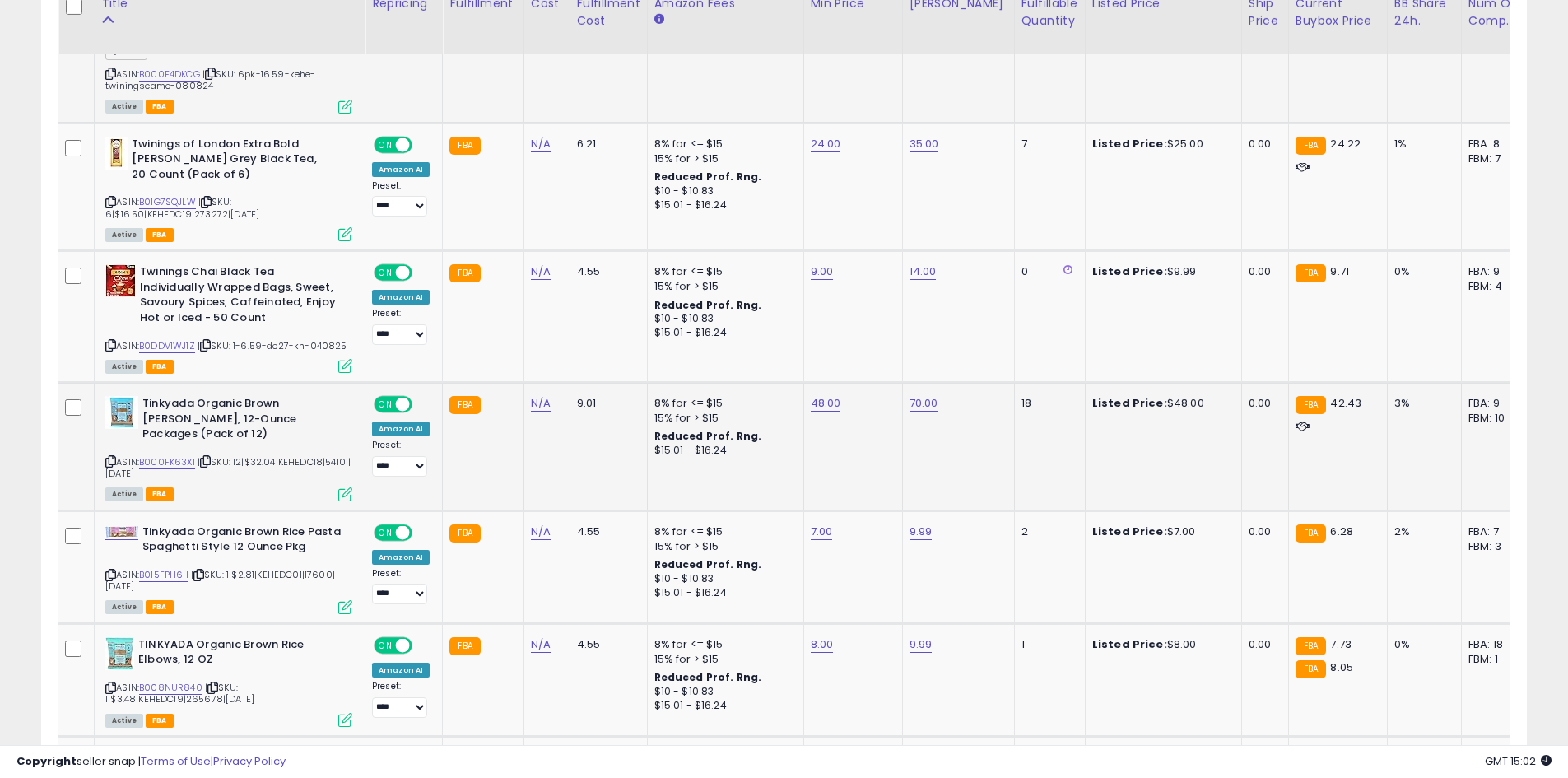
scroll to position [2642, 0]
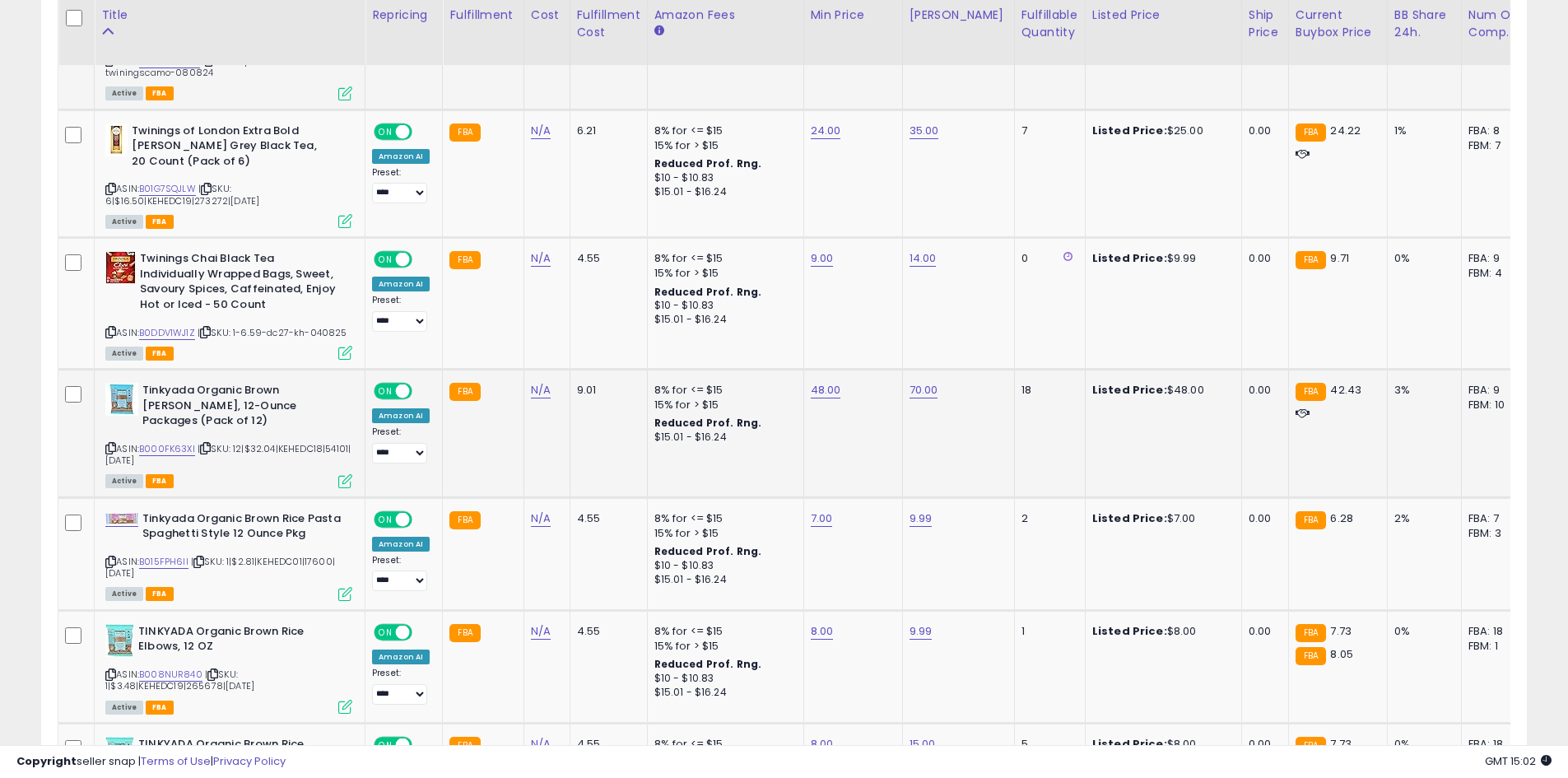
click at [826, 386] on td "48.00" at bounding box center [852, 434] width 99 height 129
type input "*"
click at [880, 342] on button "submit" at bounding box center [866, 333] width 28 height 25
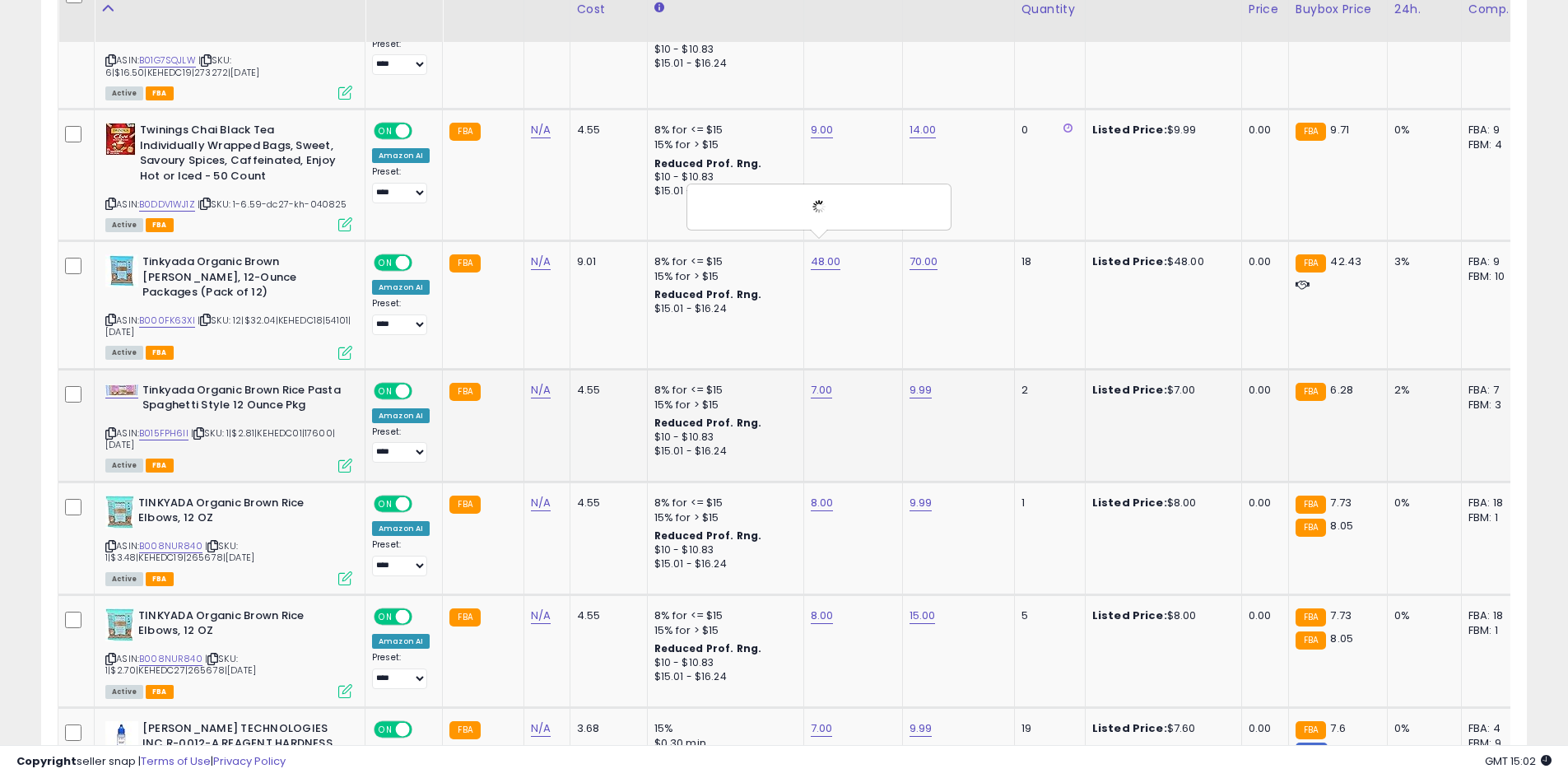
scroll to position [2807, 0]
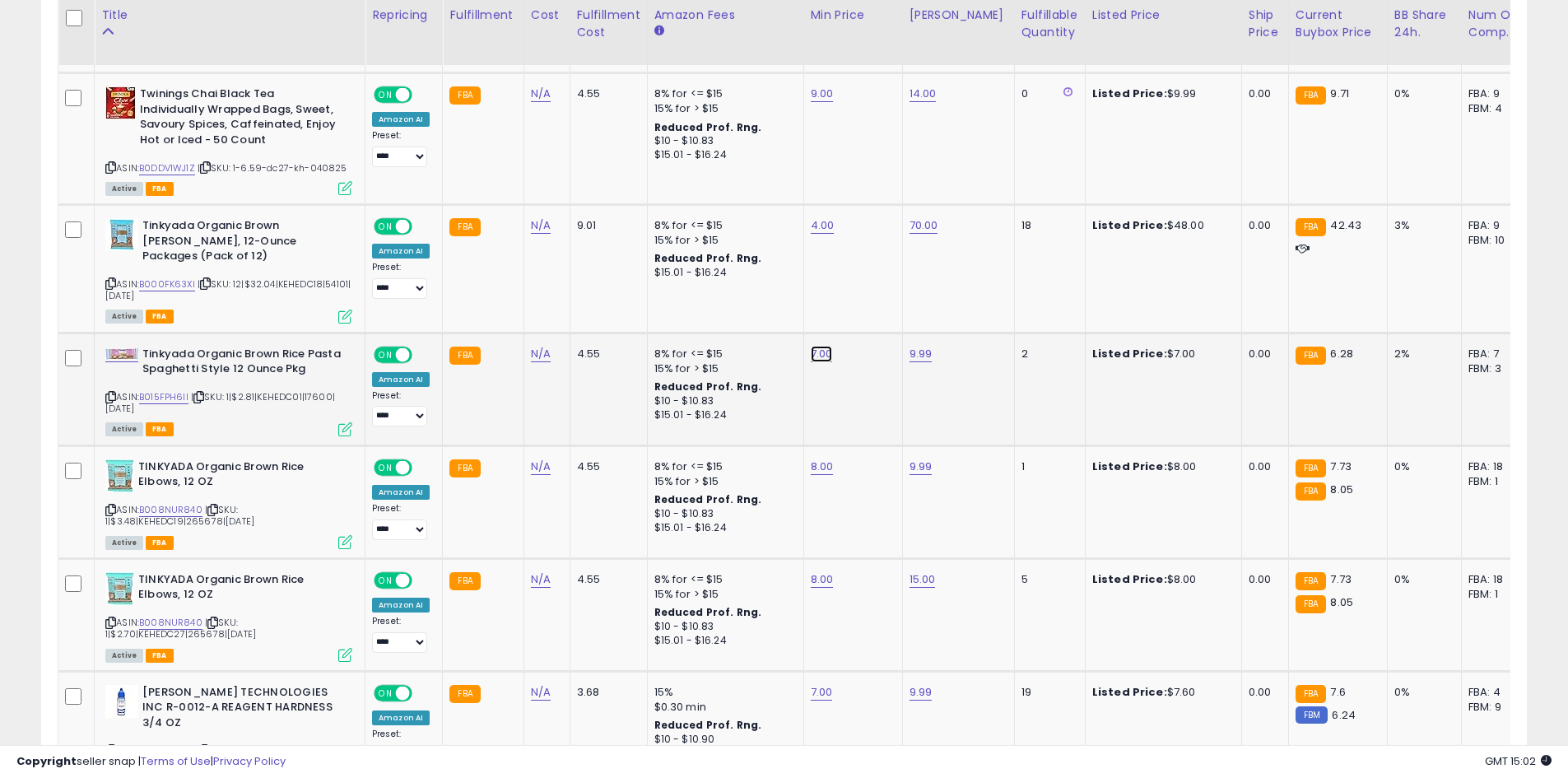
type input "*"
drag, startPoint x: 892, startPoint y: 290, endPoint x: 888, endPoint y: 307, distance: 17.5
click at [876, 290] on button "submit" at bounding box center [862, 296] width 28 height 25
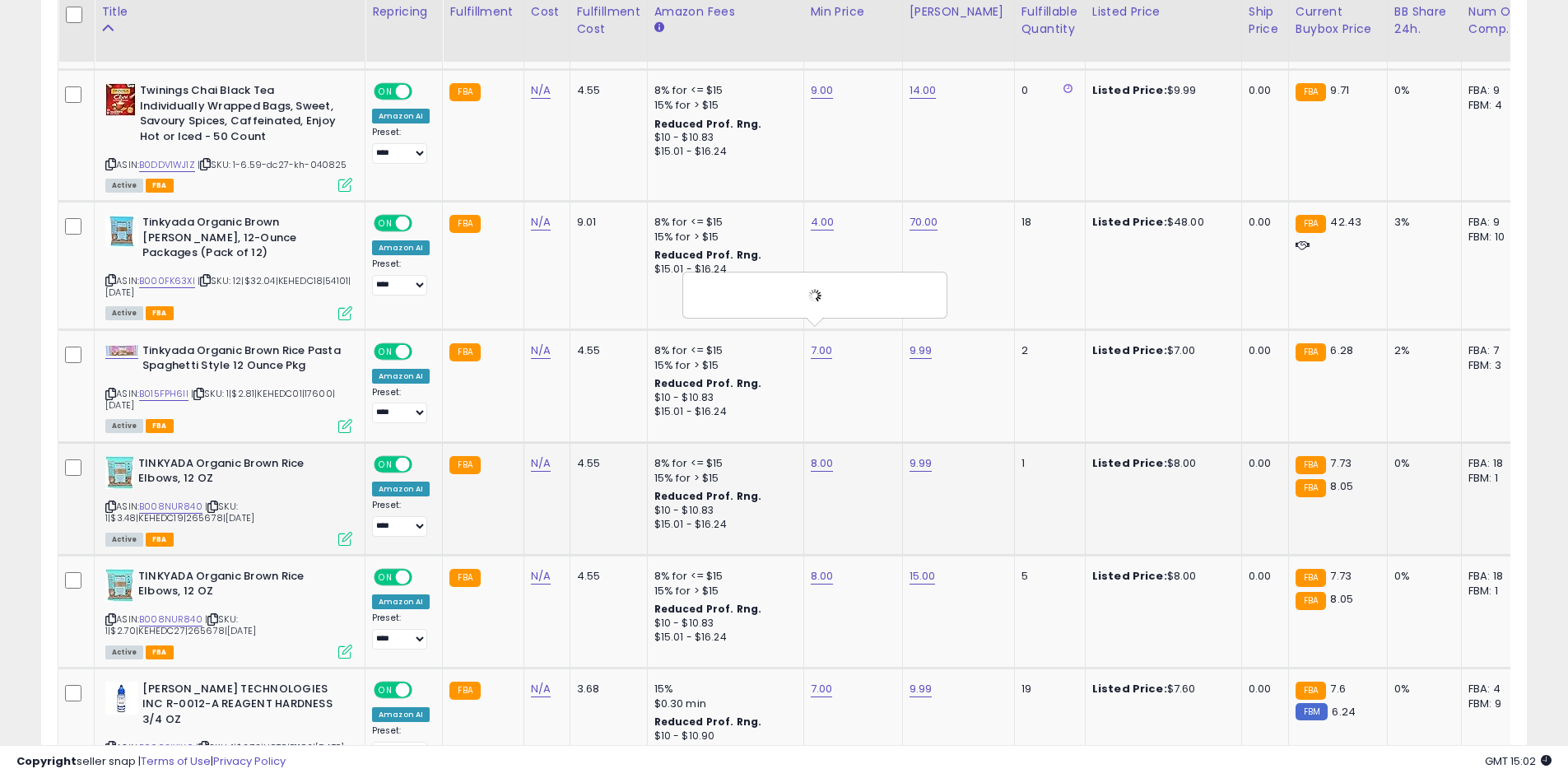
scroll to position [2890, 0]
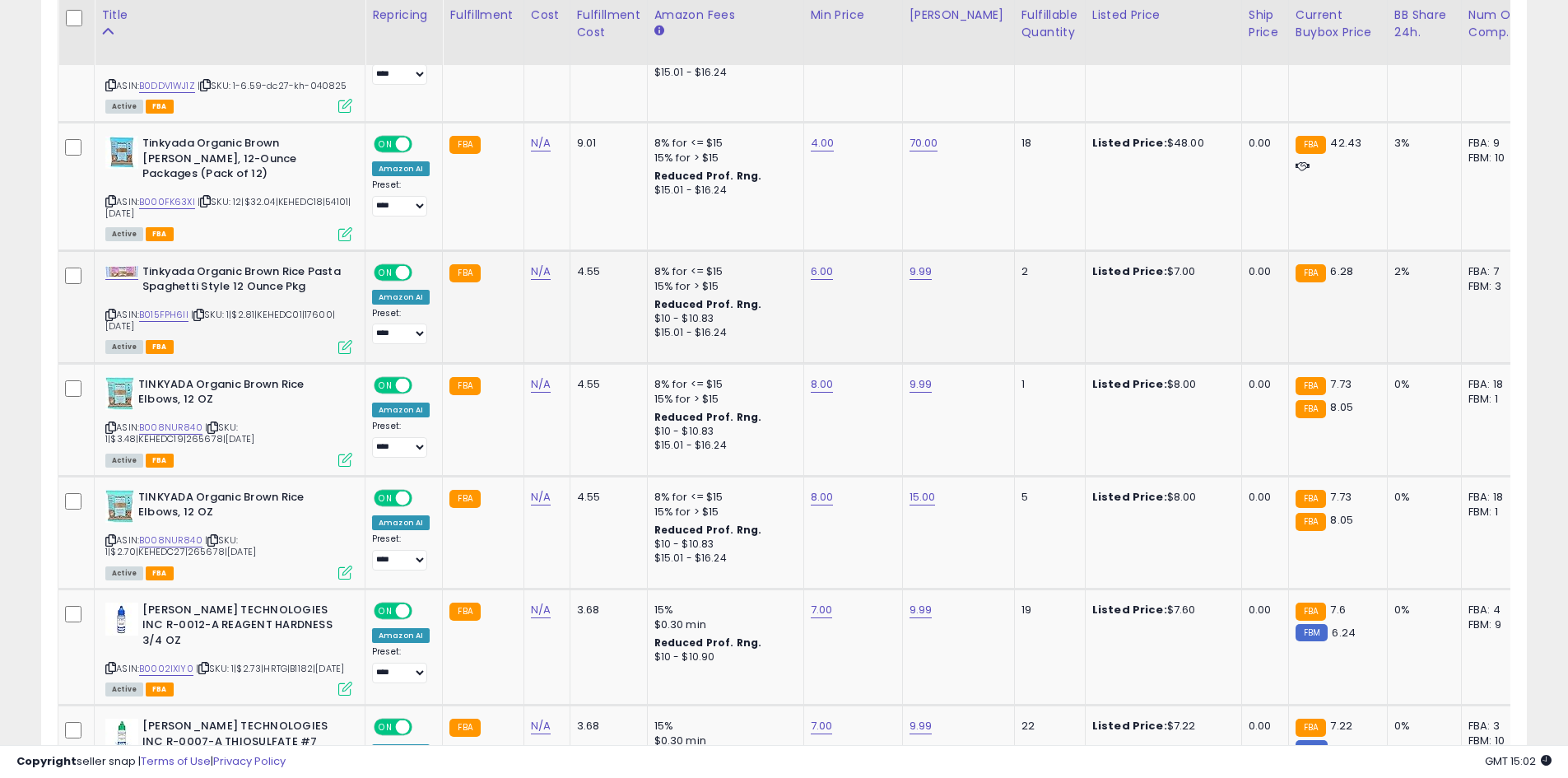
click at [826, 342] on td "* 6.00" at bounding box center [852, 306] width 99 height 113
click at [811, 364] on td "8.00" at bounding box center [852, 420] width 99 height 113
click at [816, 364] on td "8.00" at bounding box center [852, 420] width 99 height 113
type input "*"
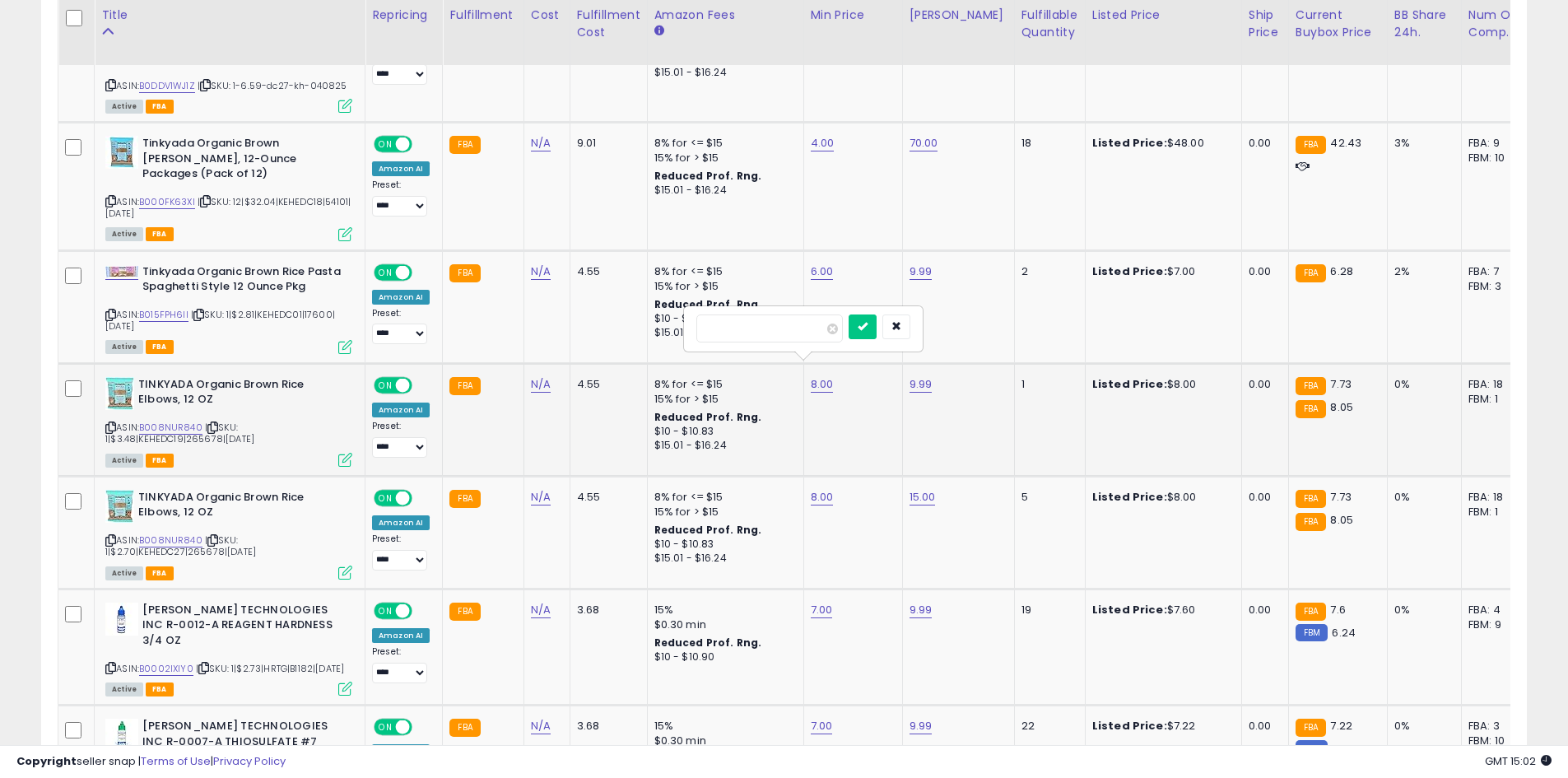
type input "*"
click at [867, 329] on icon "submit" at bounding box center [862, 326] width 10 height 10
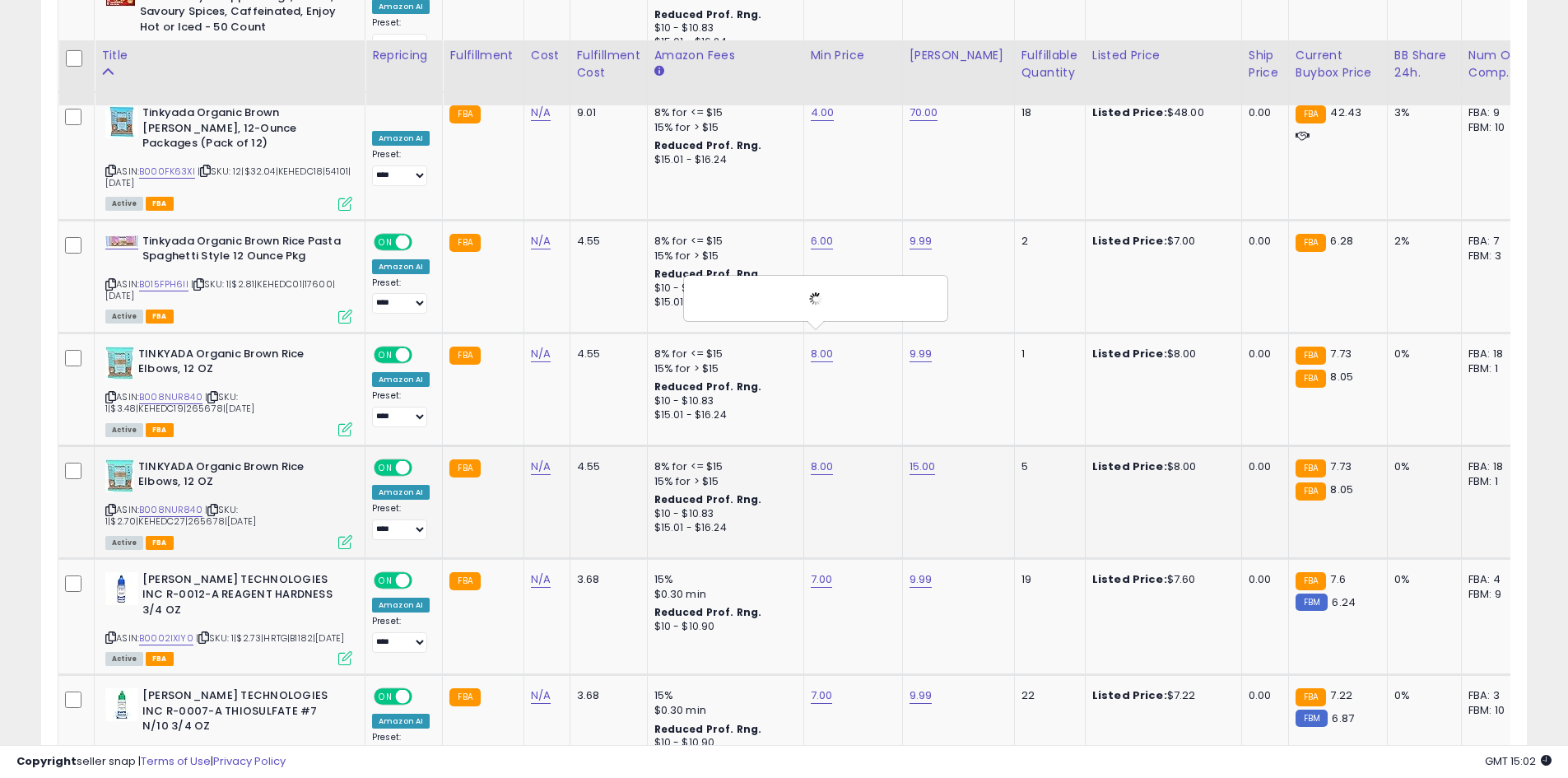
scroll to position [2972, 0]
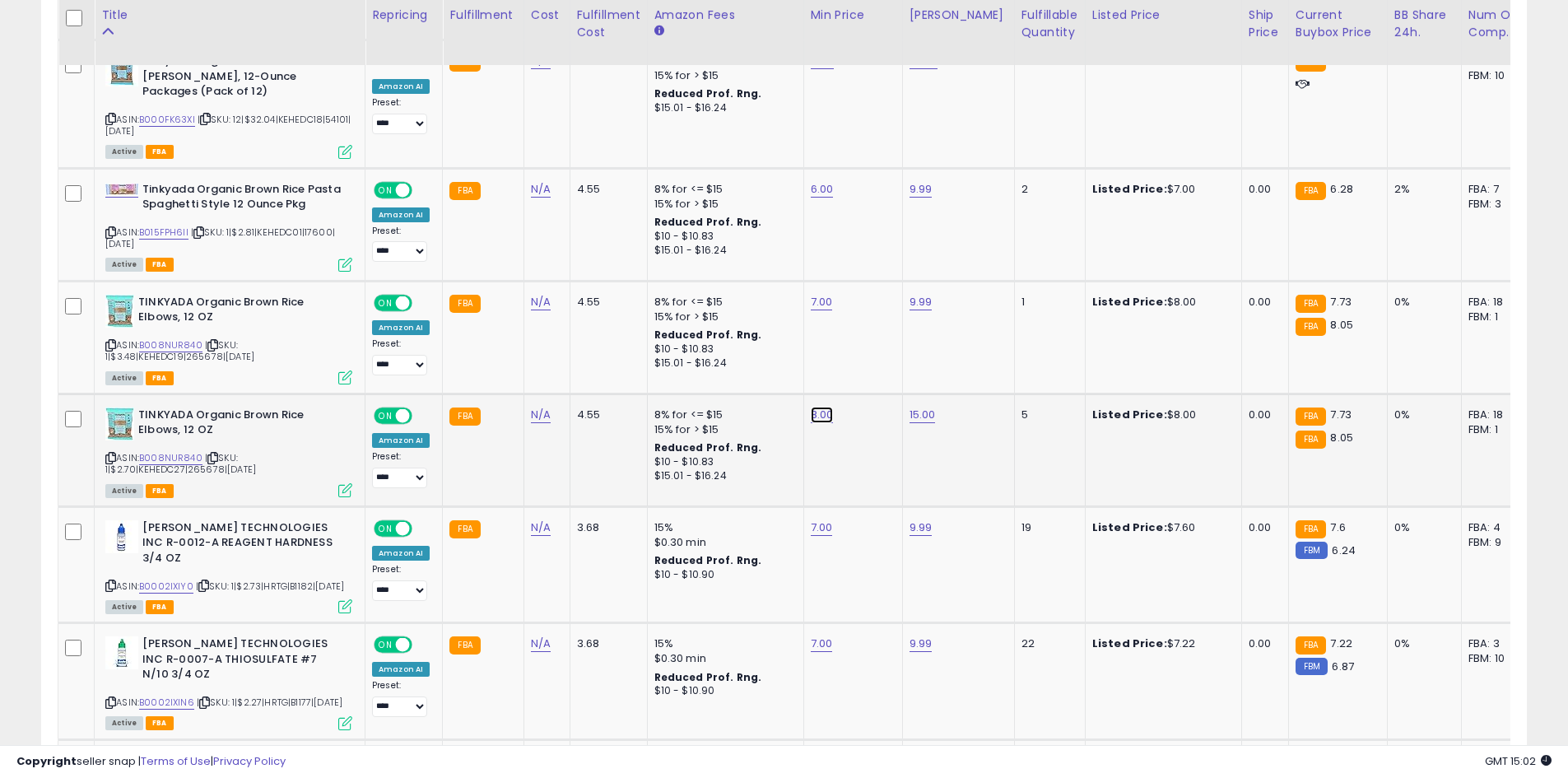
type input "*"
click at [867, 354] on icon "submit" at bounding box center [862, 357] width 10 height 10
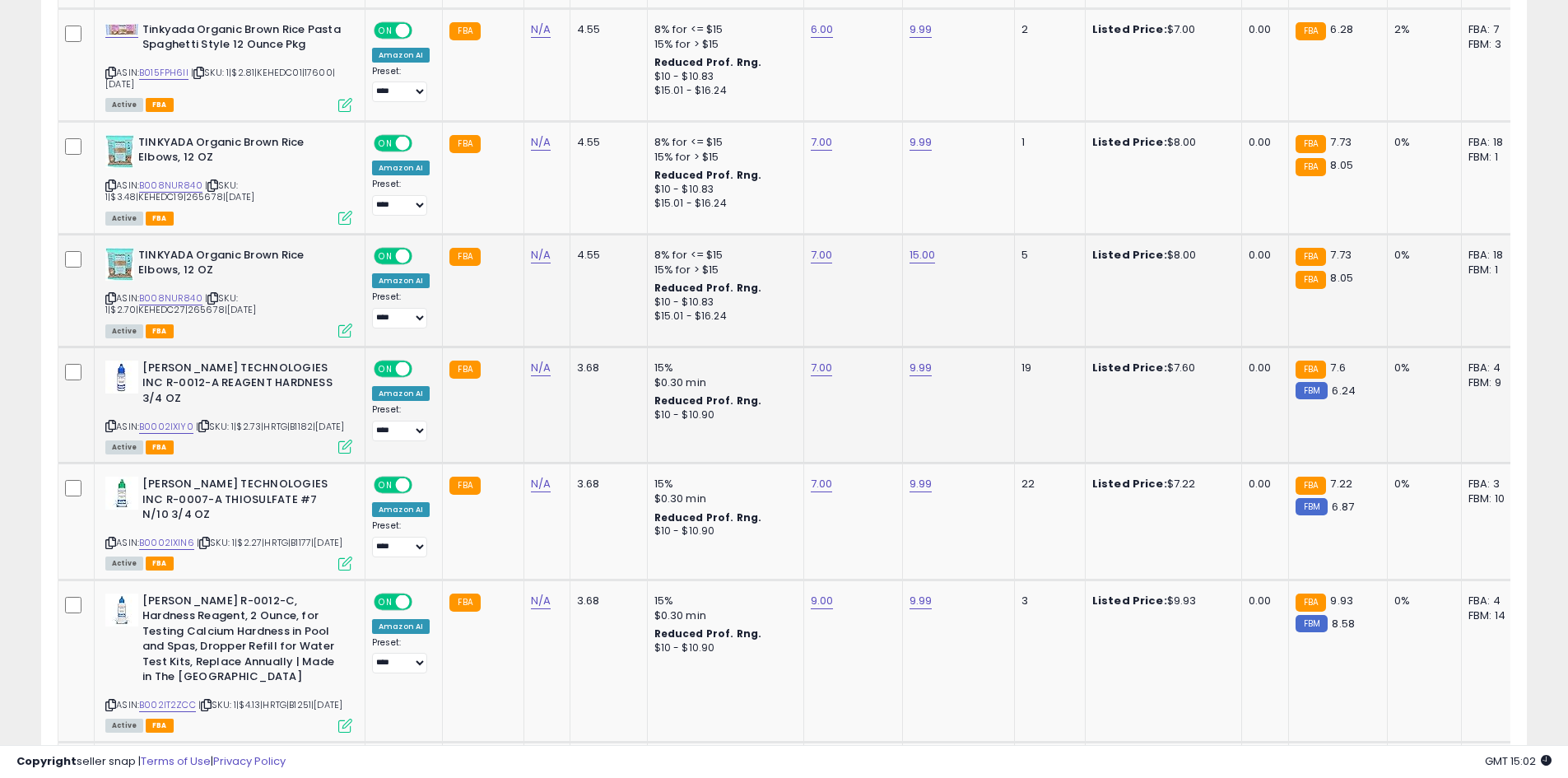
scroll to position [3137, 0]
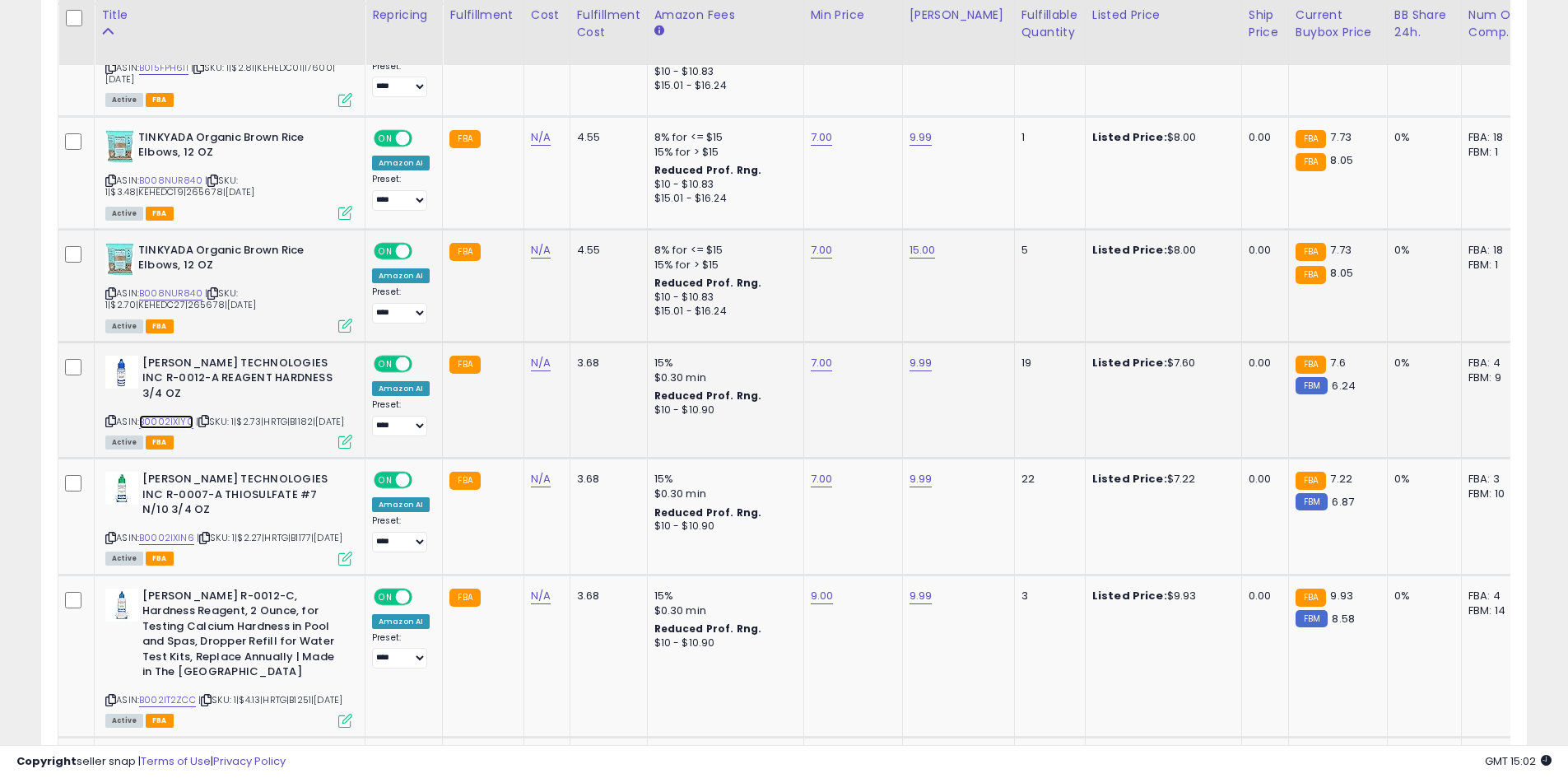
click at [164, 415] on link "B0002IXIY0" at bounding box center [166, 422] width 54 height 14
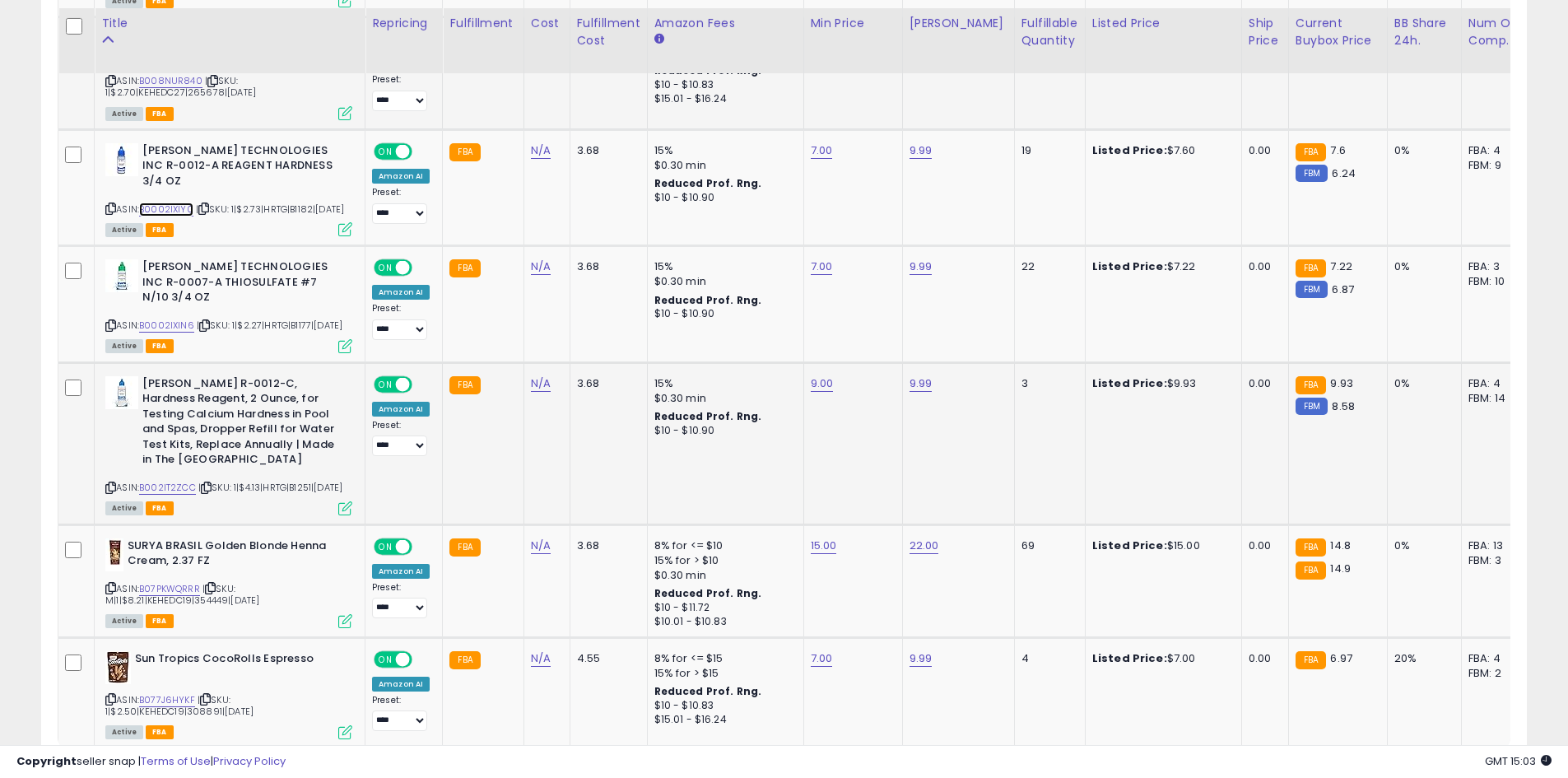
scroll to position [3466, 0]
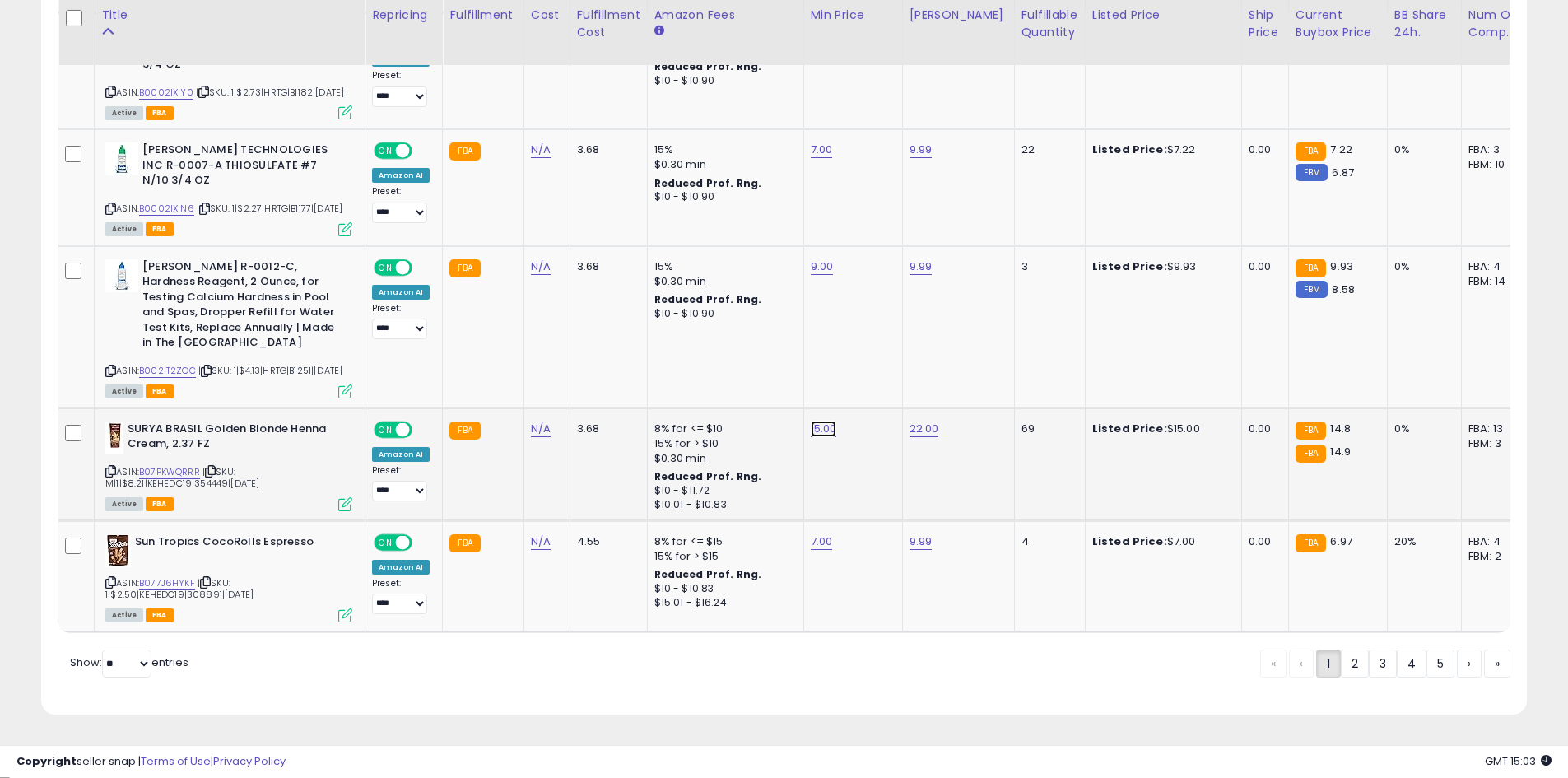
type input "**"
click button "submit" at bounding box center [864, 375] width 28 height 25
type input "*"
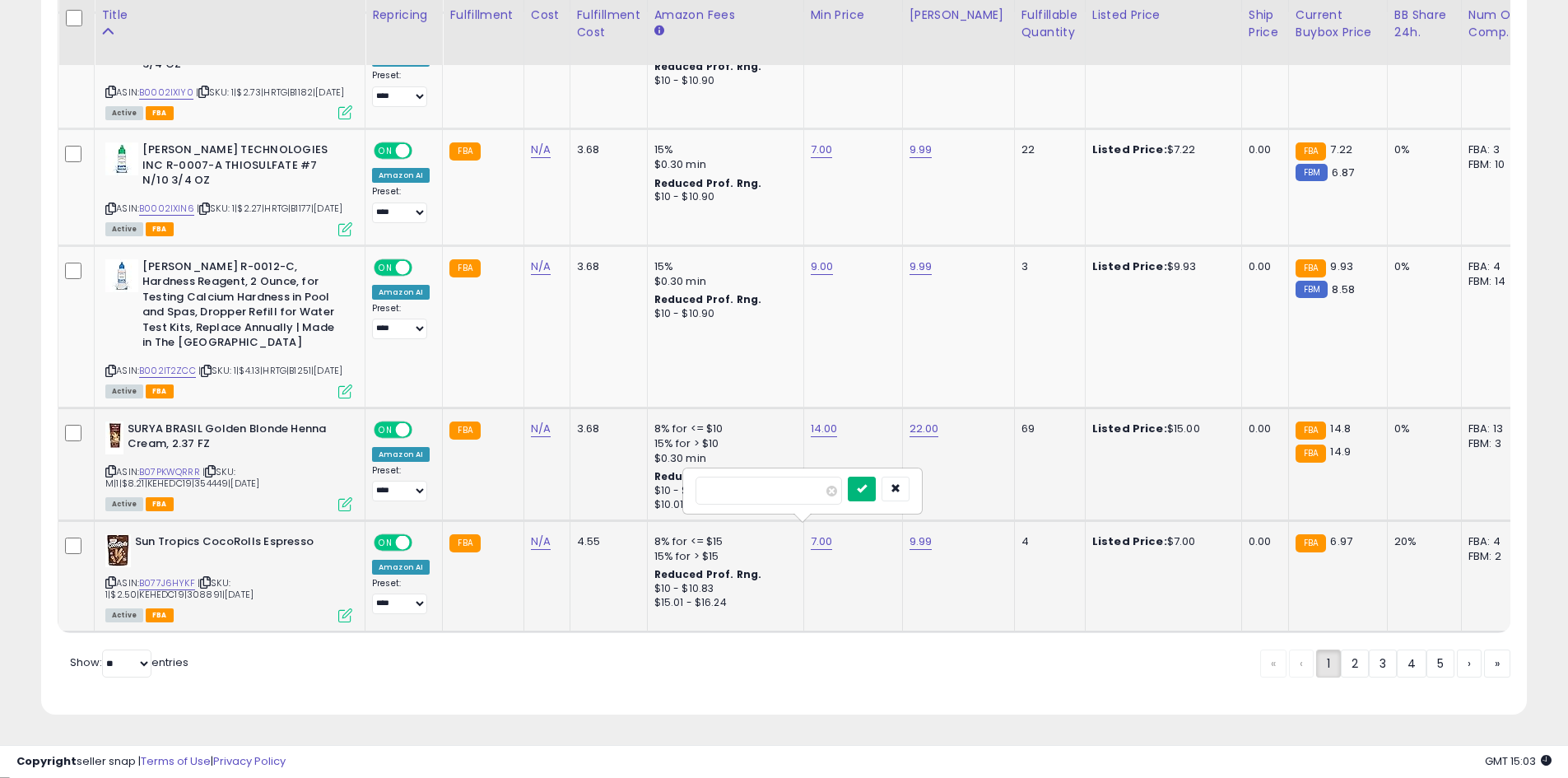
type input "*"
click at [876, 489] on button "submit" at bounding box center [862, 489] width 28 height 25
click at [1397, 660] on link "2" at bounding box center [1411, 664] width 30 height 28
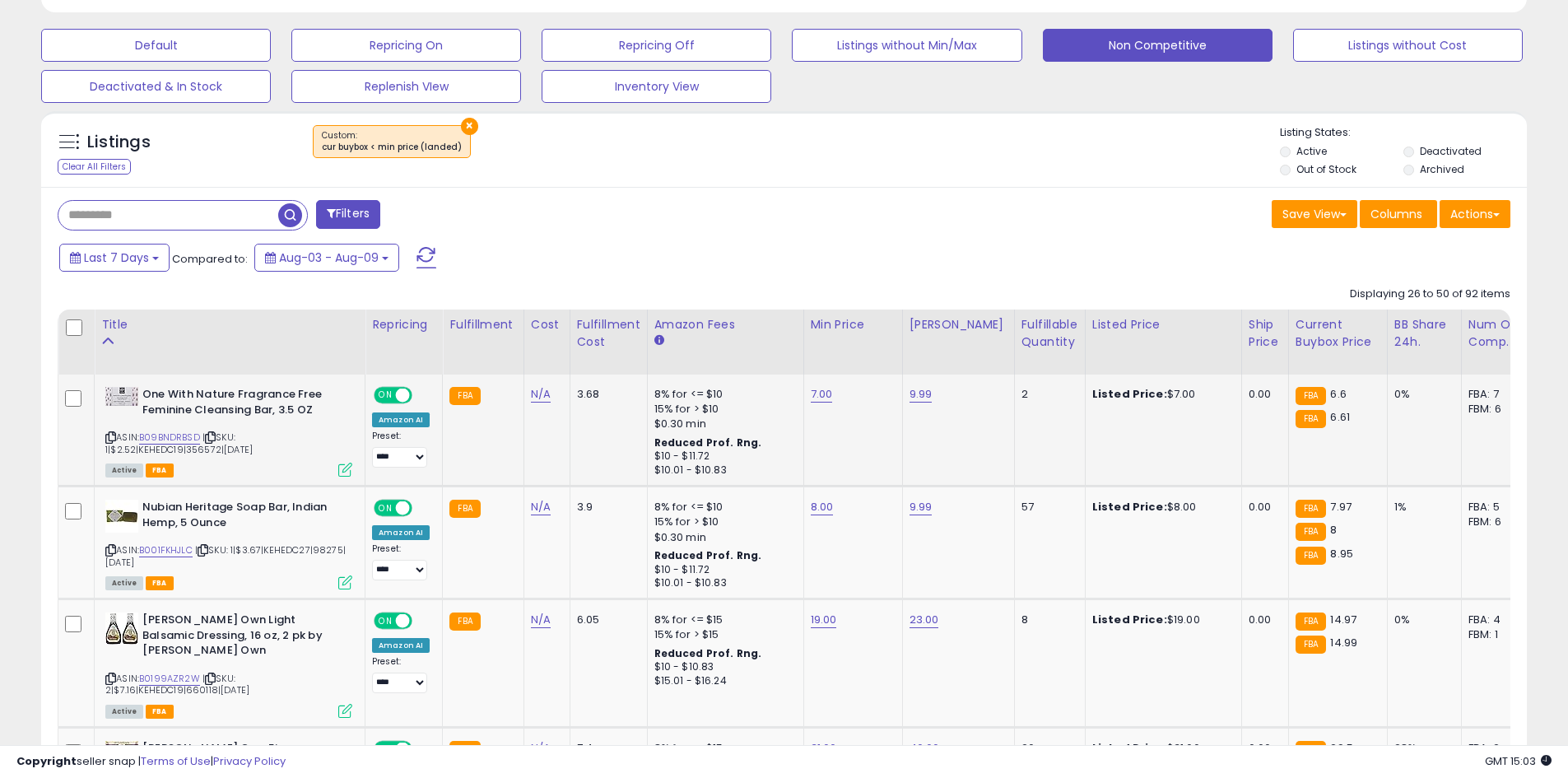
scroll to position [572, 0]
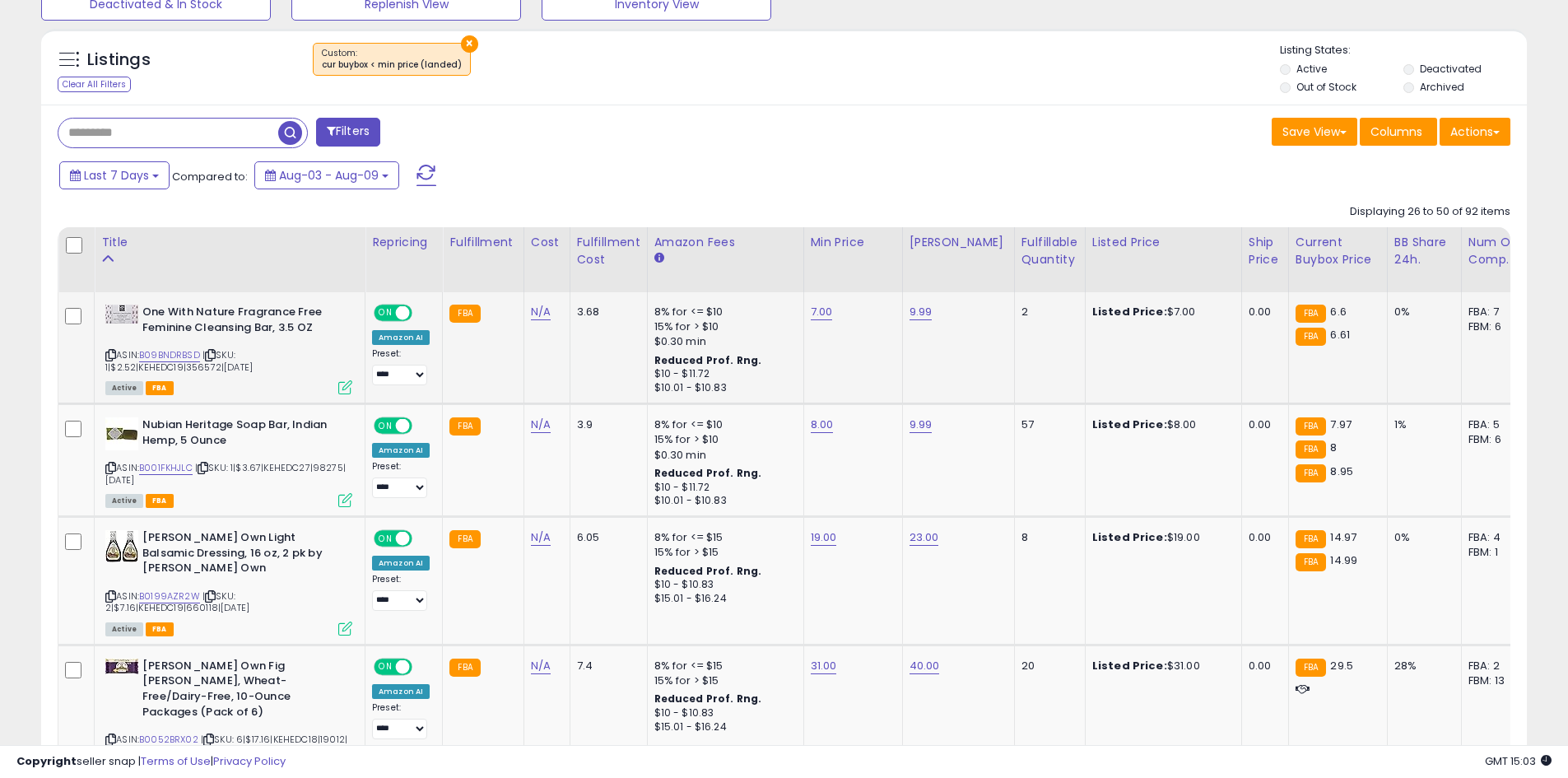
click at [828, 304] on td "7.00" at bounding box center [852, 348] width 99 height 112
click at [819, 309] on link "7.00" at bounding box center [822, 312] width 22 height 16
type input "*"
click at [867, 264] on icon "submit" at bounding box center [862, 270] width 10 height 10
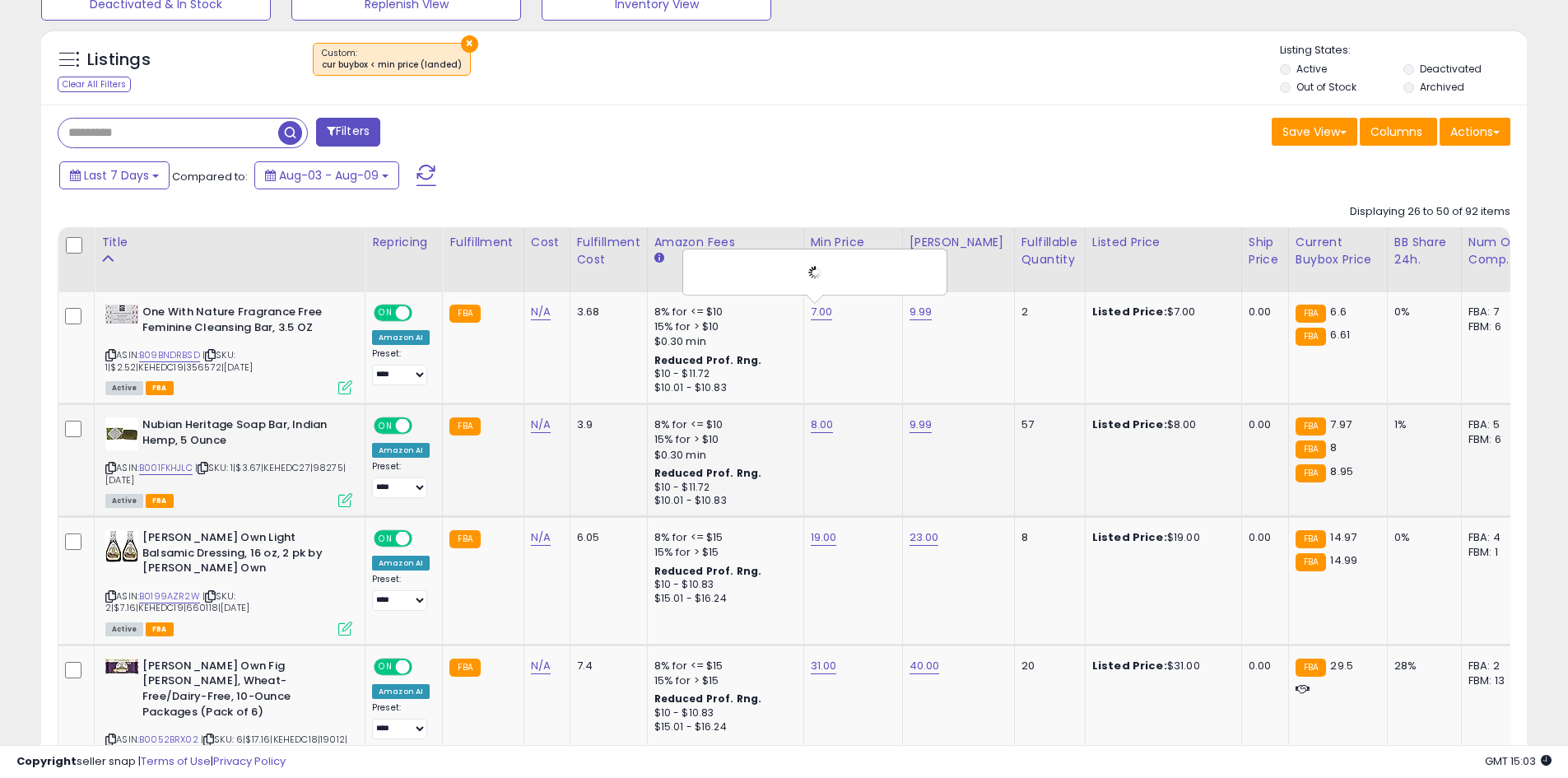
scroll to position [654, 0]
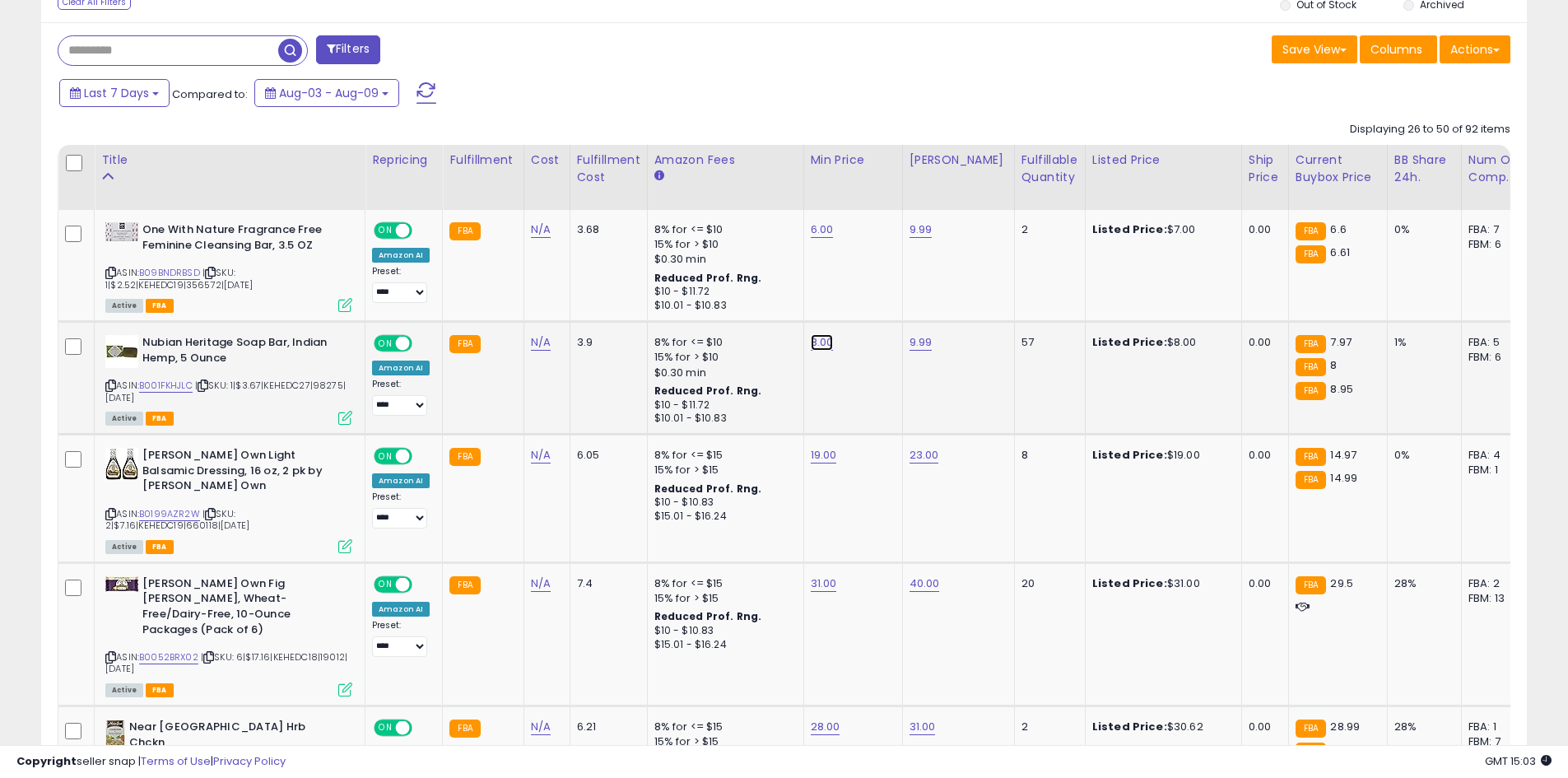
click at [813, 238] on link "8.00" at bounding box center [822, 229] width 23 height 16
type input "*"
click at [877, 312] on button "submit" at bounding box center [862, 300] width 28 height 25
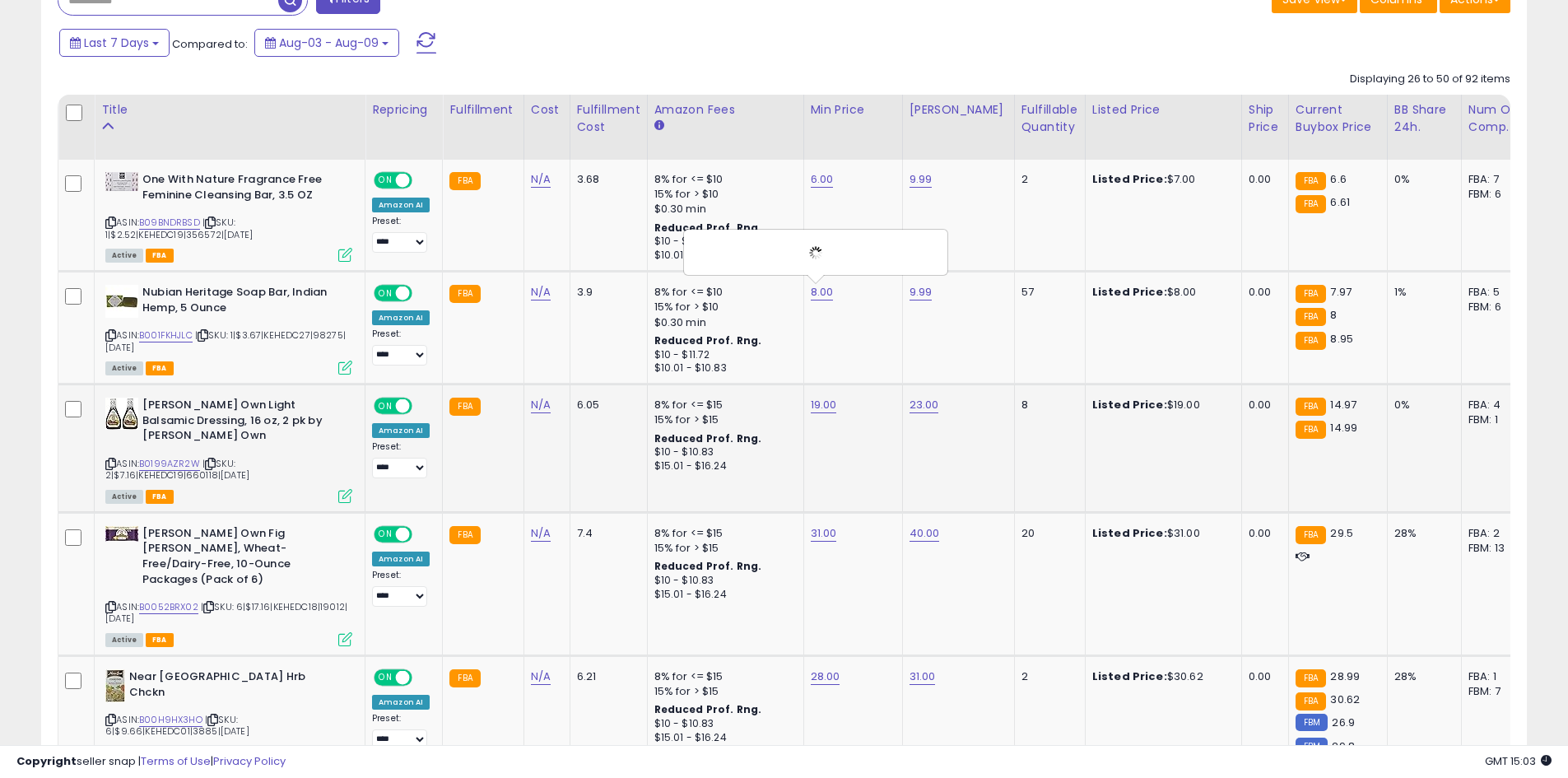
scroll to position [737, 0]
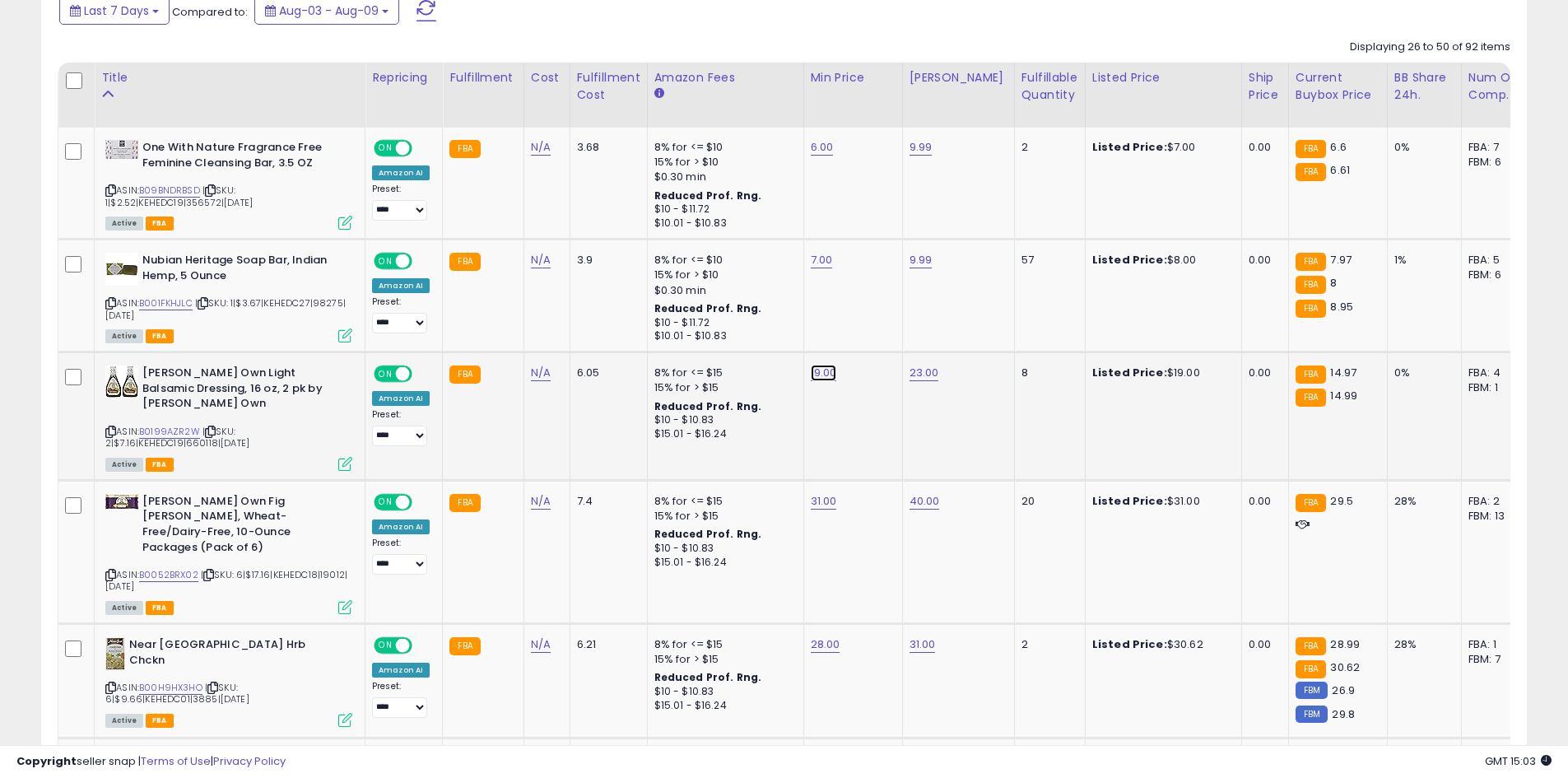
click at [823, 156] on link "19.00" at bounding box center [822, 147] width 23 height 16
type input "*"
type input "**"
drag, startPoint x: 886, startPoint y: 329, endPoint x: 889, endPoint y: 345, distance: 16.3
click at [869, 329] on icon "submit" at bounding box center [864, 331] width 10 height 10
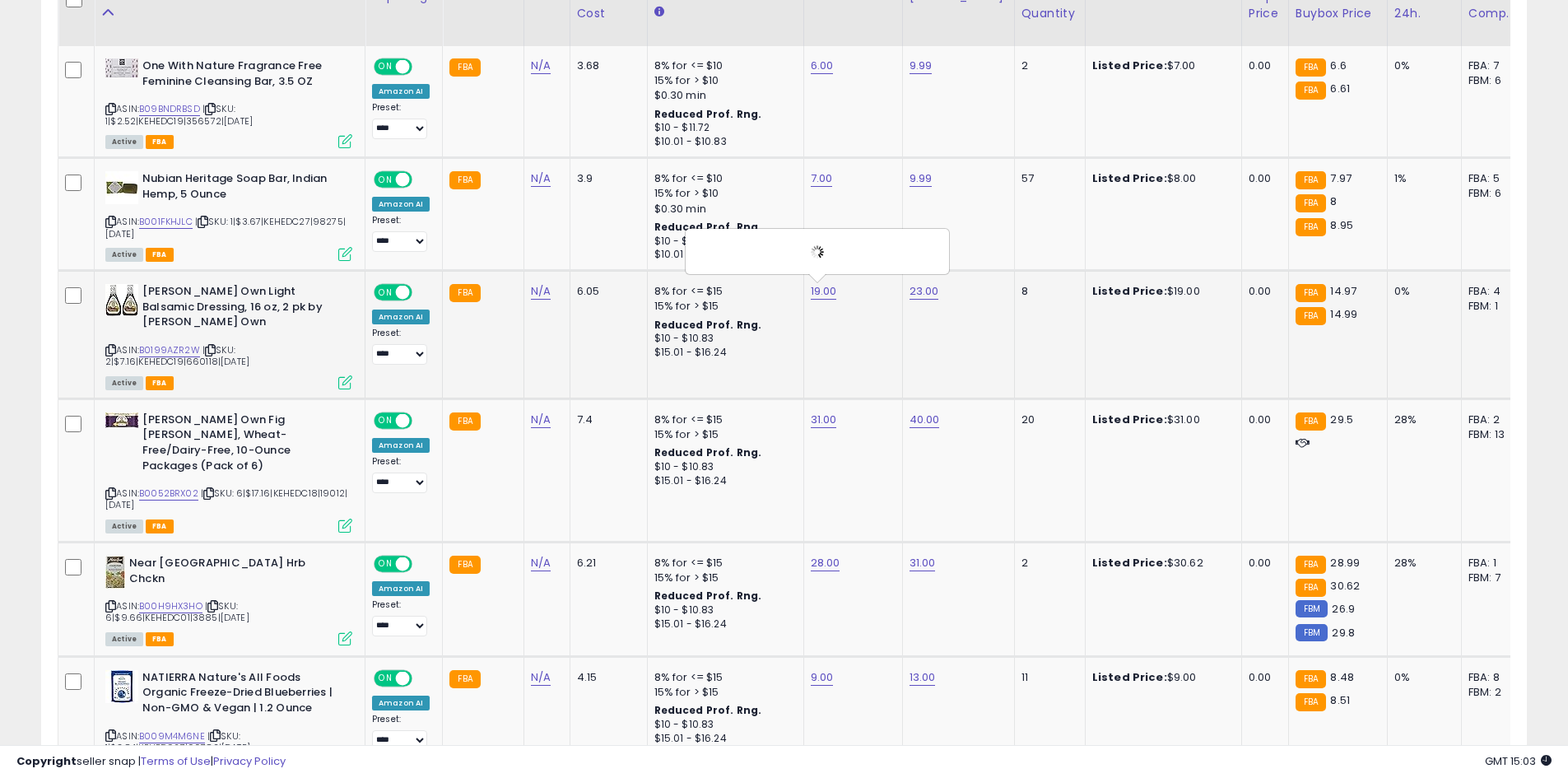
scroll to position [820, 0]
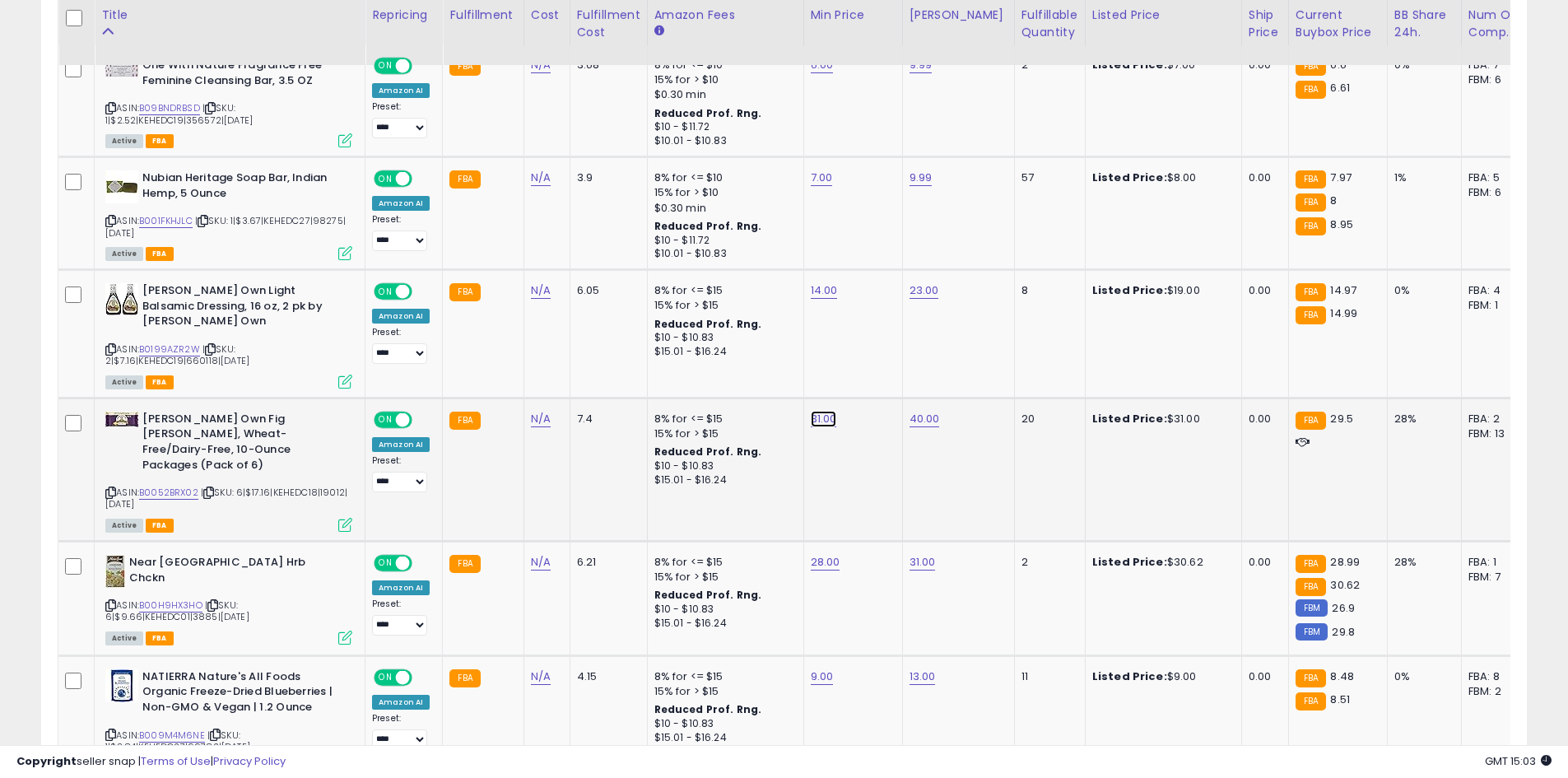
click at [814, 73] on link "31.00" at bounding box center [822, 64] width 23 height 16
type input "*"
type input "**"
click at [878, 384] on button "submit" at bounding box center [864, 376] width 28 height 25
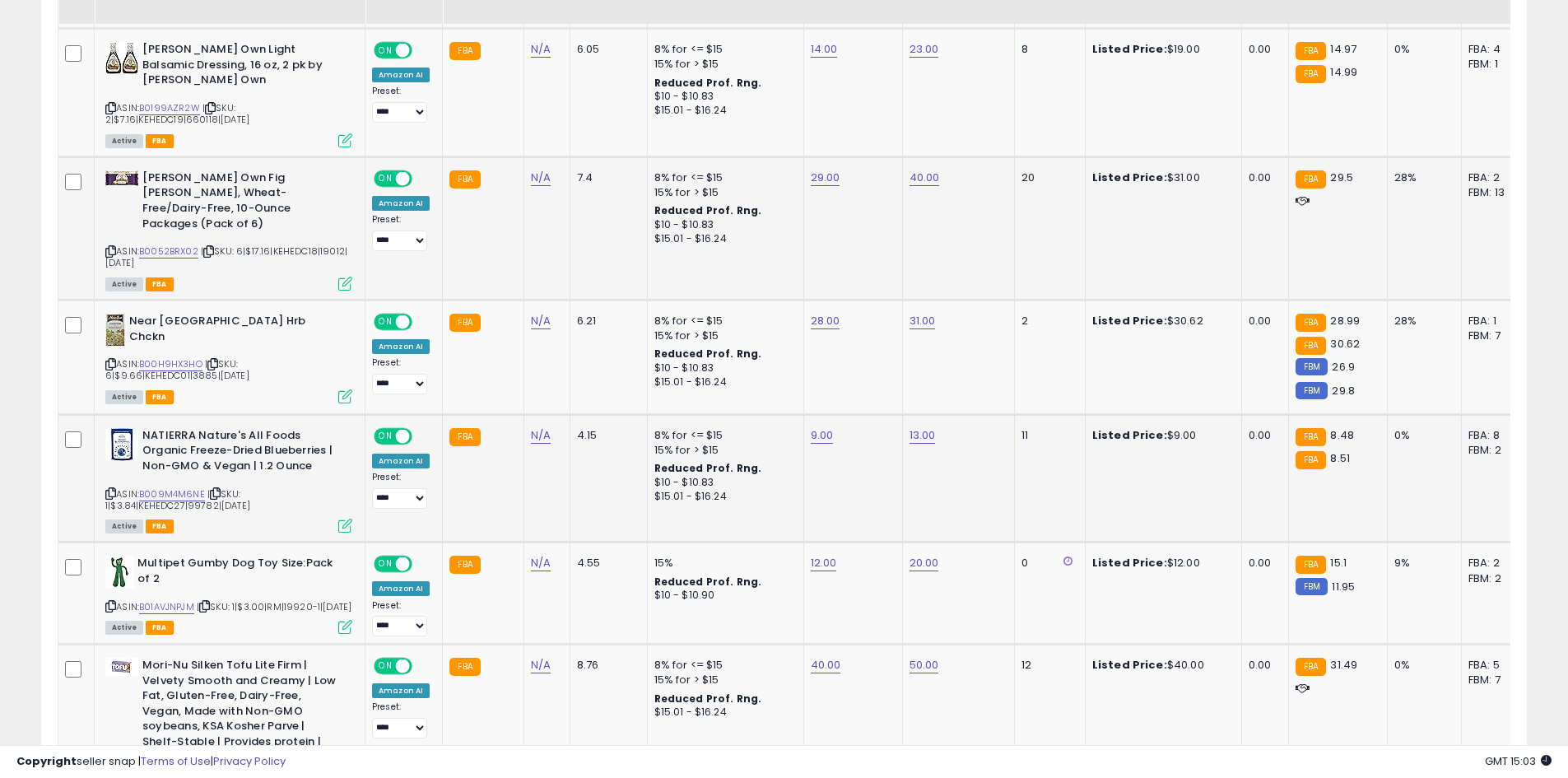
scroll to position [1066, 0]
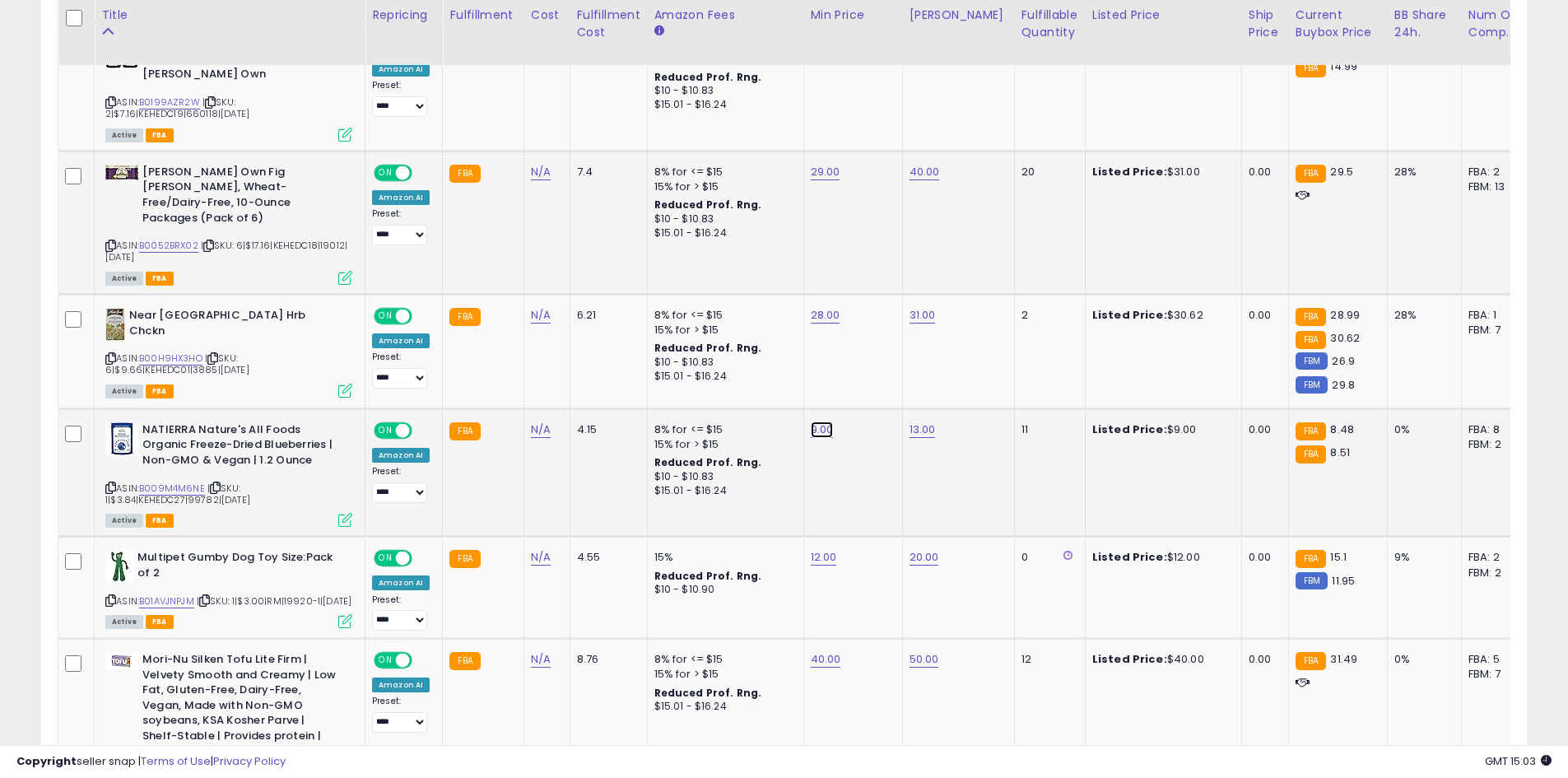
type input "*"
click at [877, 379] on button "submit" at bounding box center [862, 372] width 28 height 25
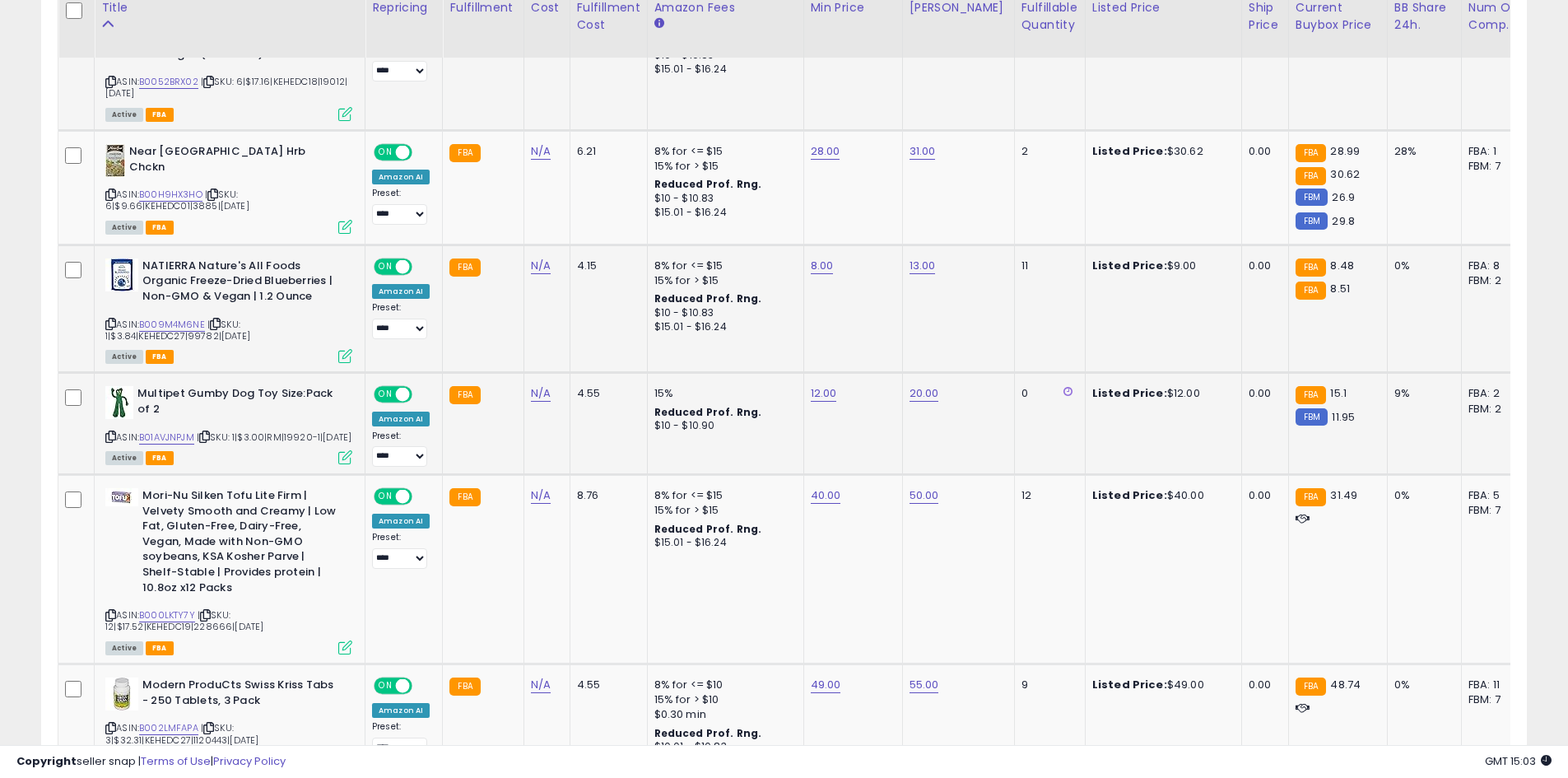
scroll to position [1231, 0]
type input "**"
click at [878, 339] on button "submit" at bounding box center [864, 336] width 28 height 25
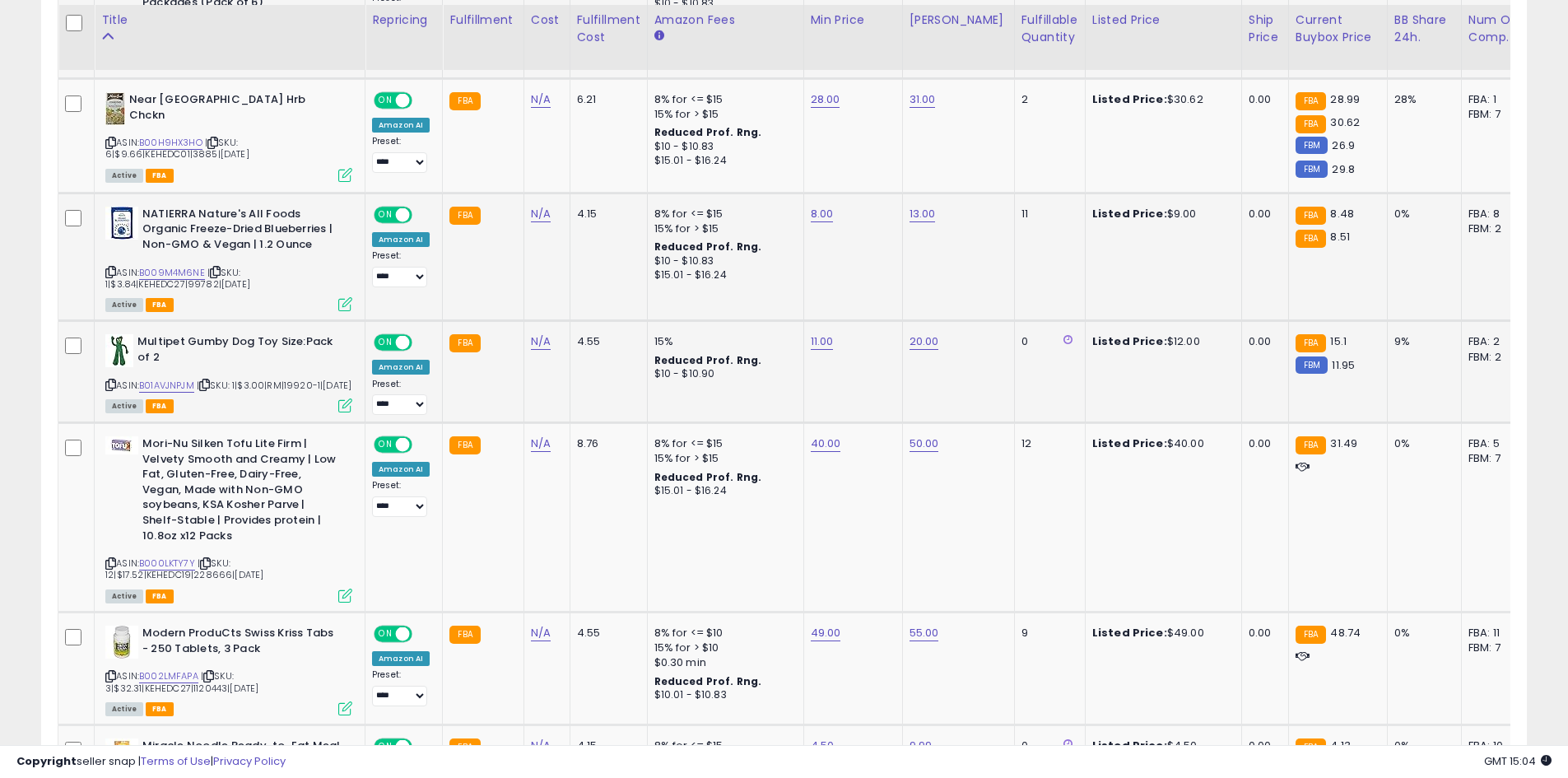
scroll to position [1396, 0]
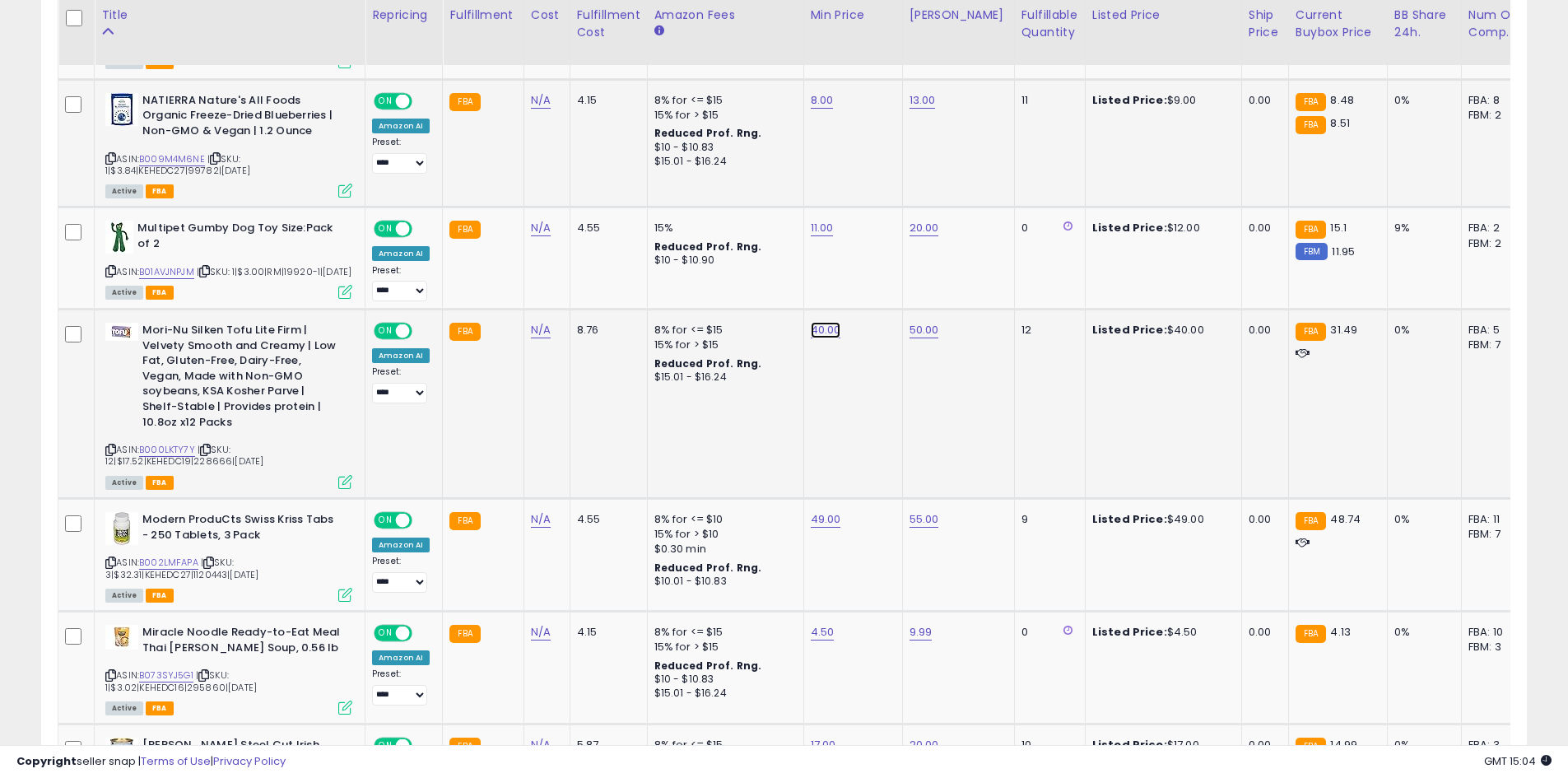
type input "*"
type input "**"
click at [871, 279] on icon "submit" at bounding box center [866, 283] width 10 height 10
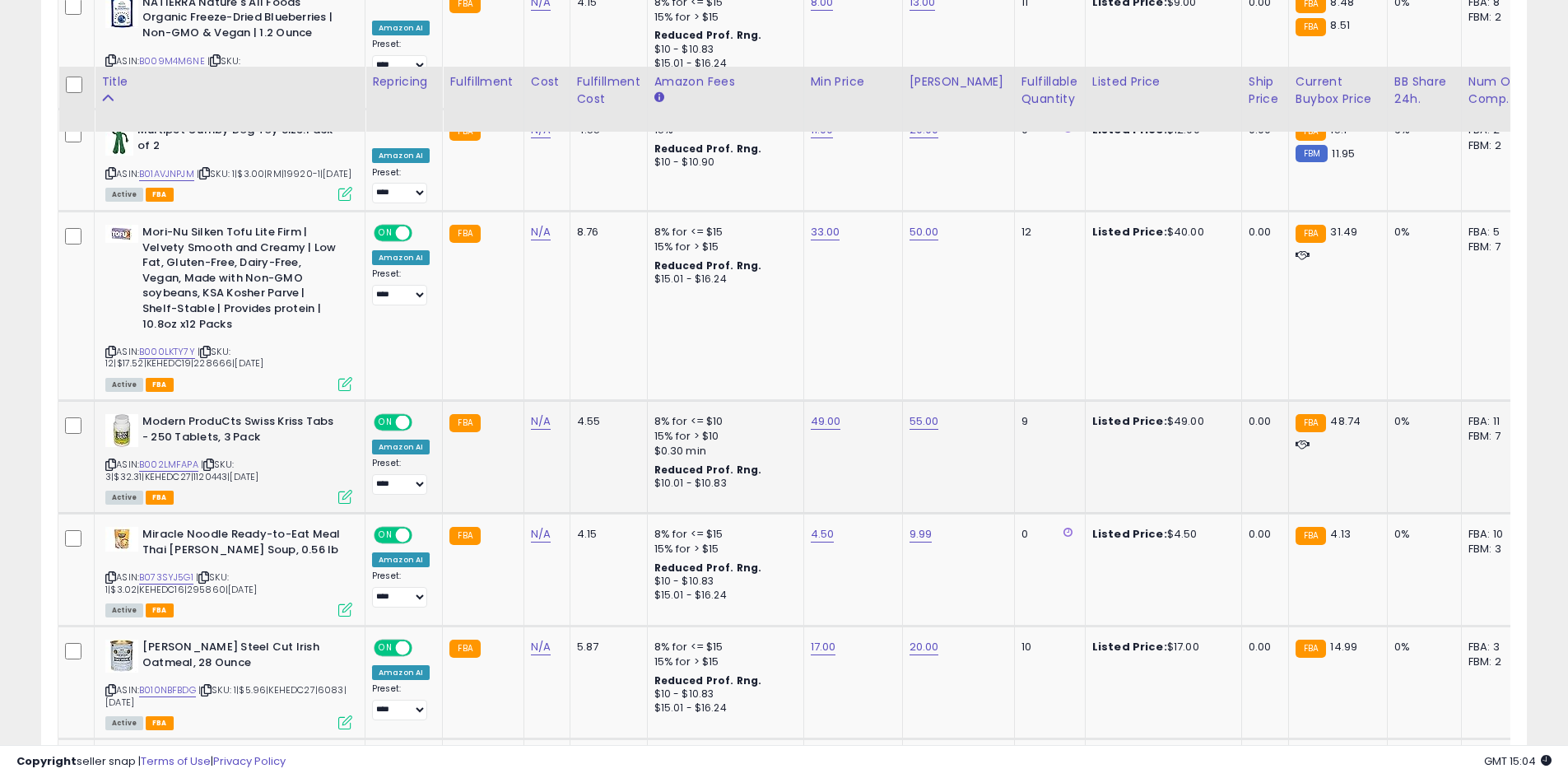
scroll to position [1560, 0]
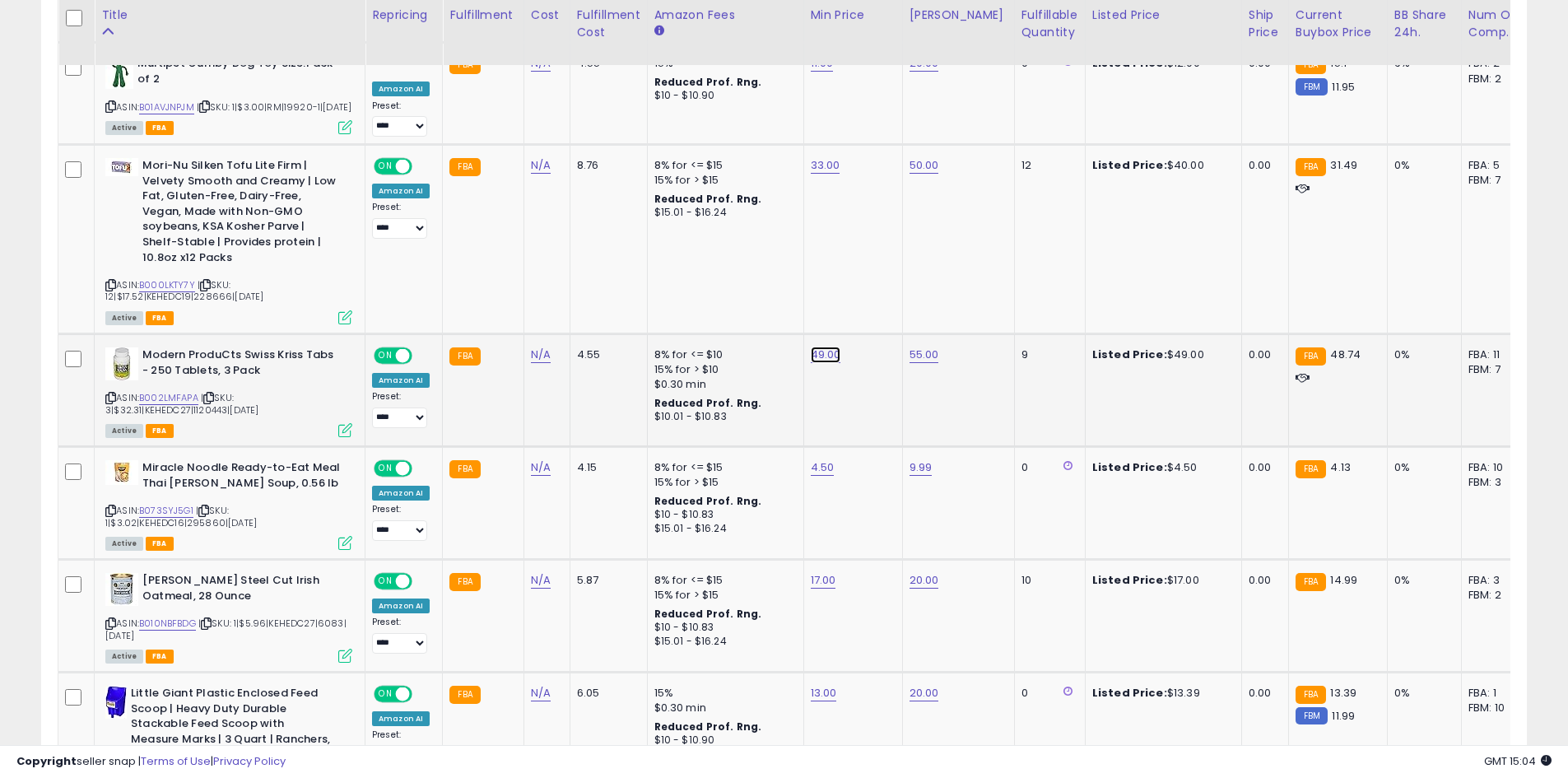
type input "*"
type input "**"
click at [880, 293] on button "submit" at bounding box center [866, 292] width 28 height 25
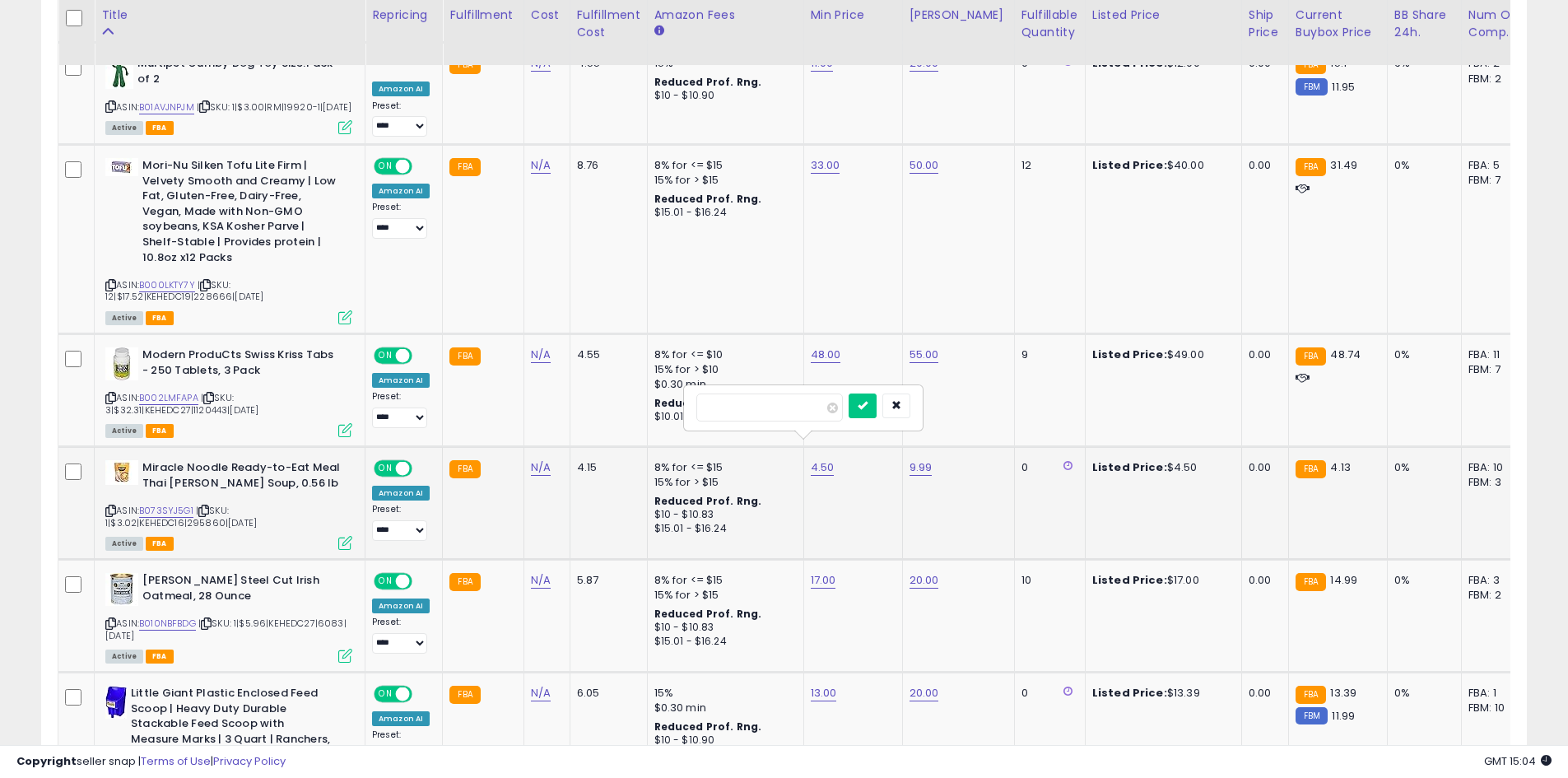
type input "*"
click at [902, 407] on div at bounding box center [879, 408] width 62 height 29
click at [876, 408] on button "submit" at bounding box center [862, 405] width 28 height 25
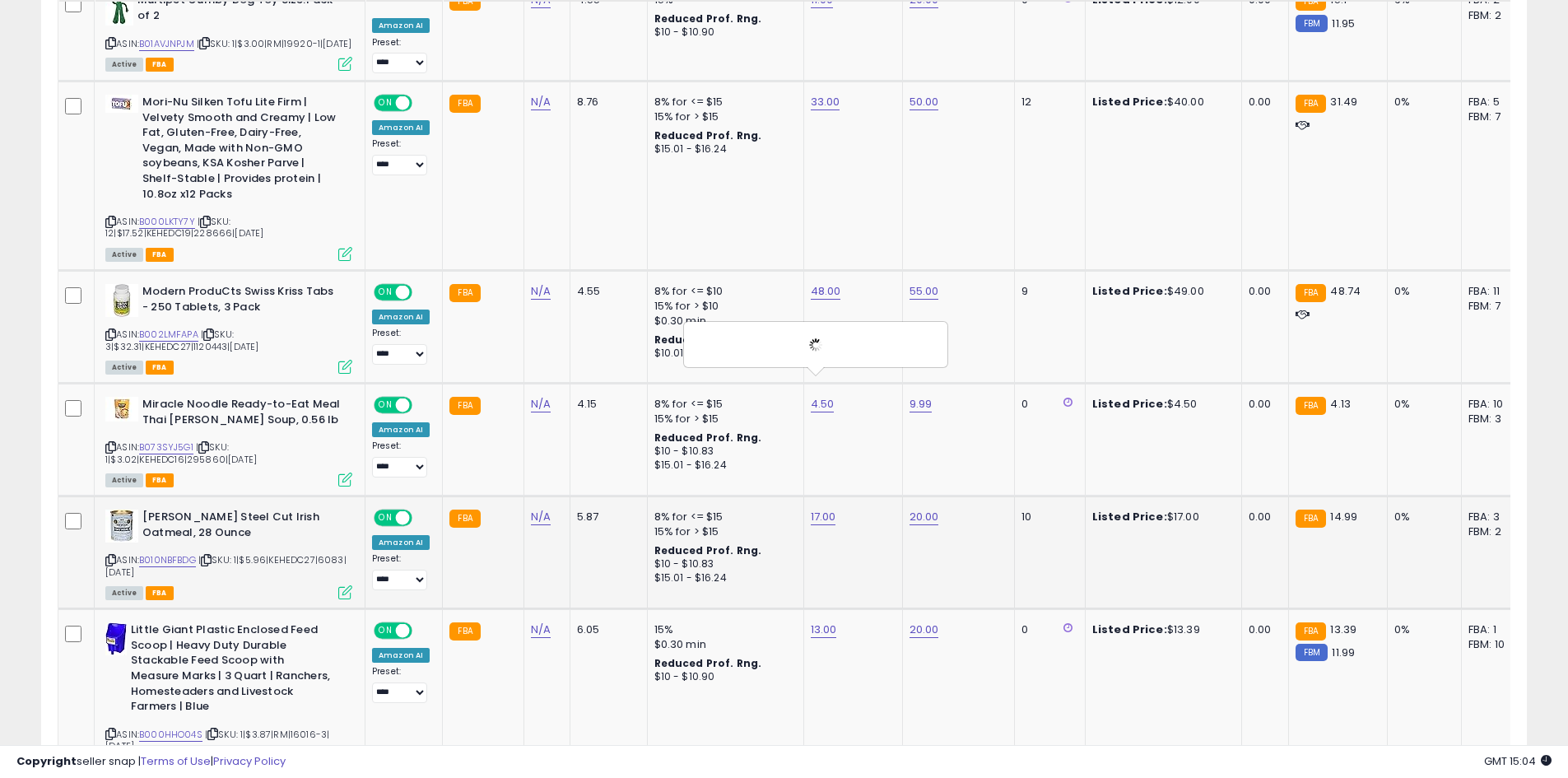
scroll to position [1642, 0]
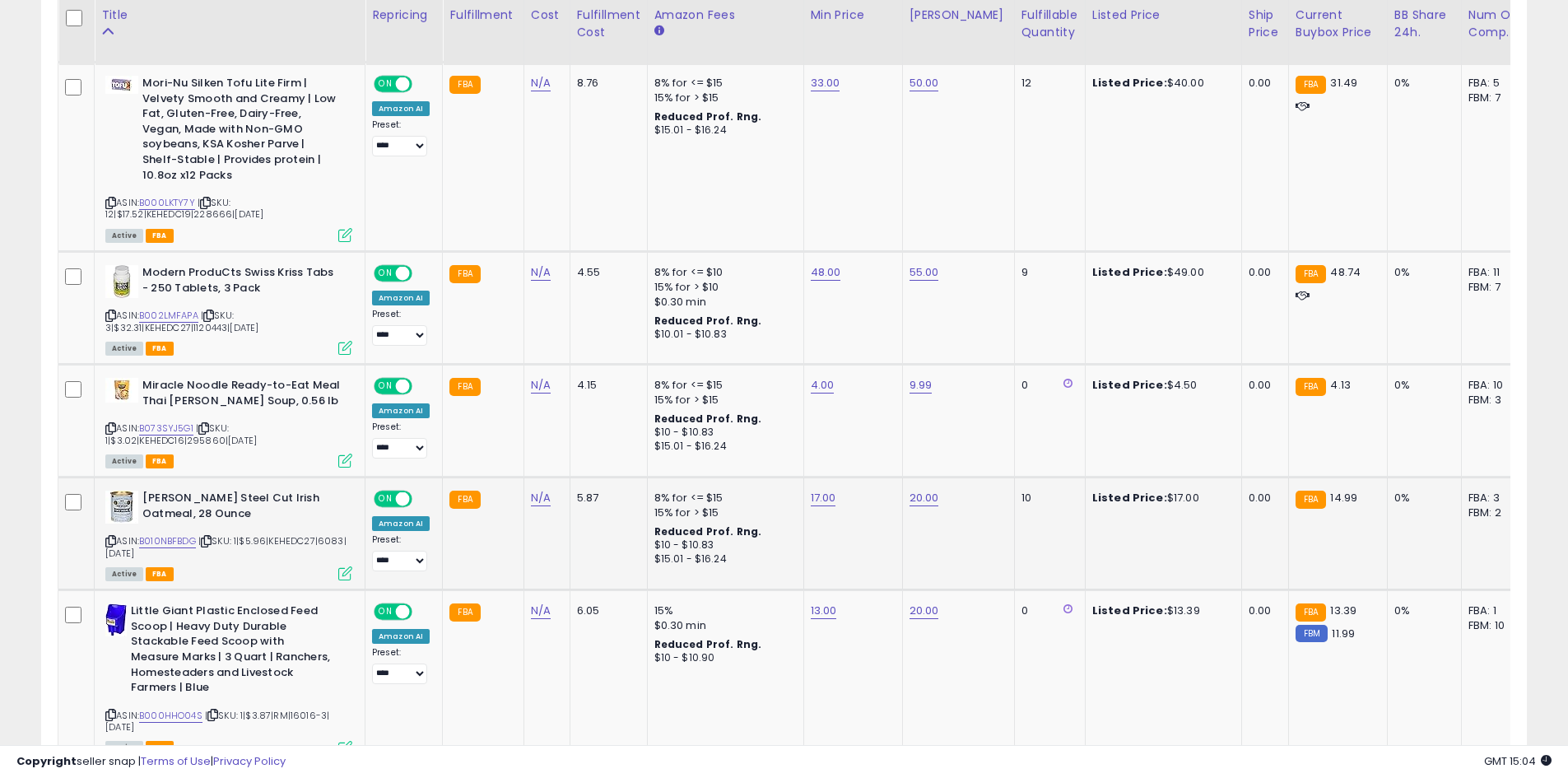
click at [816, 478] on td "17.00" at bounding box center [852, 534] width 99 height 113
type input "**"
click at [868, 438] on icon "submit" at bounding box center [863, 436] width 10 height 10
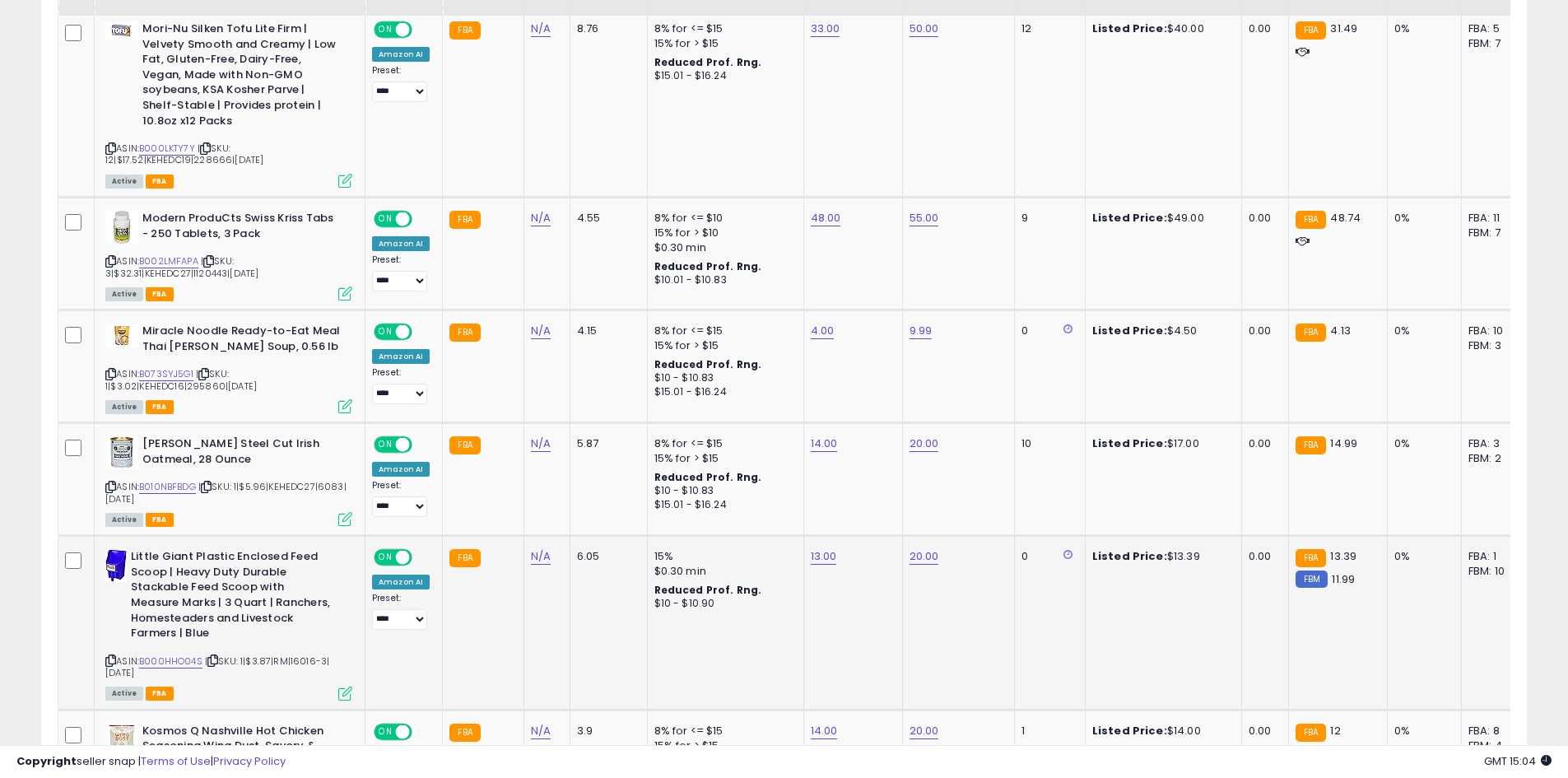
scroll to position [1725, 0]
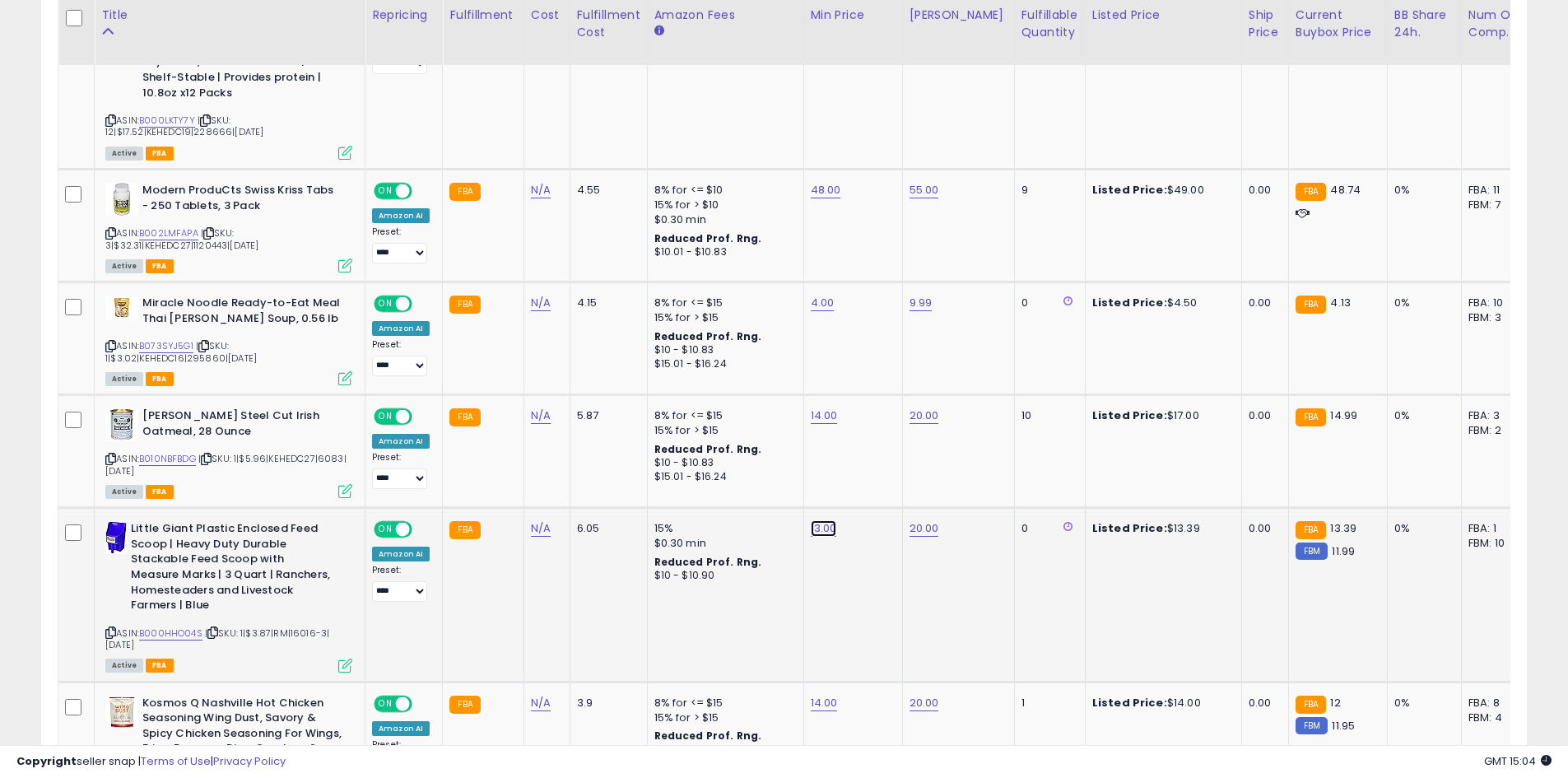
type input "**"
click at [869, 470] on icon "submit" at bounding box center [864, 466] width 10 height 10
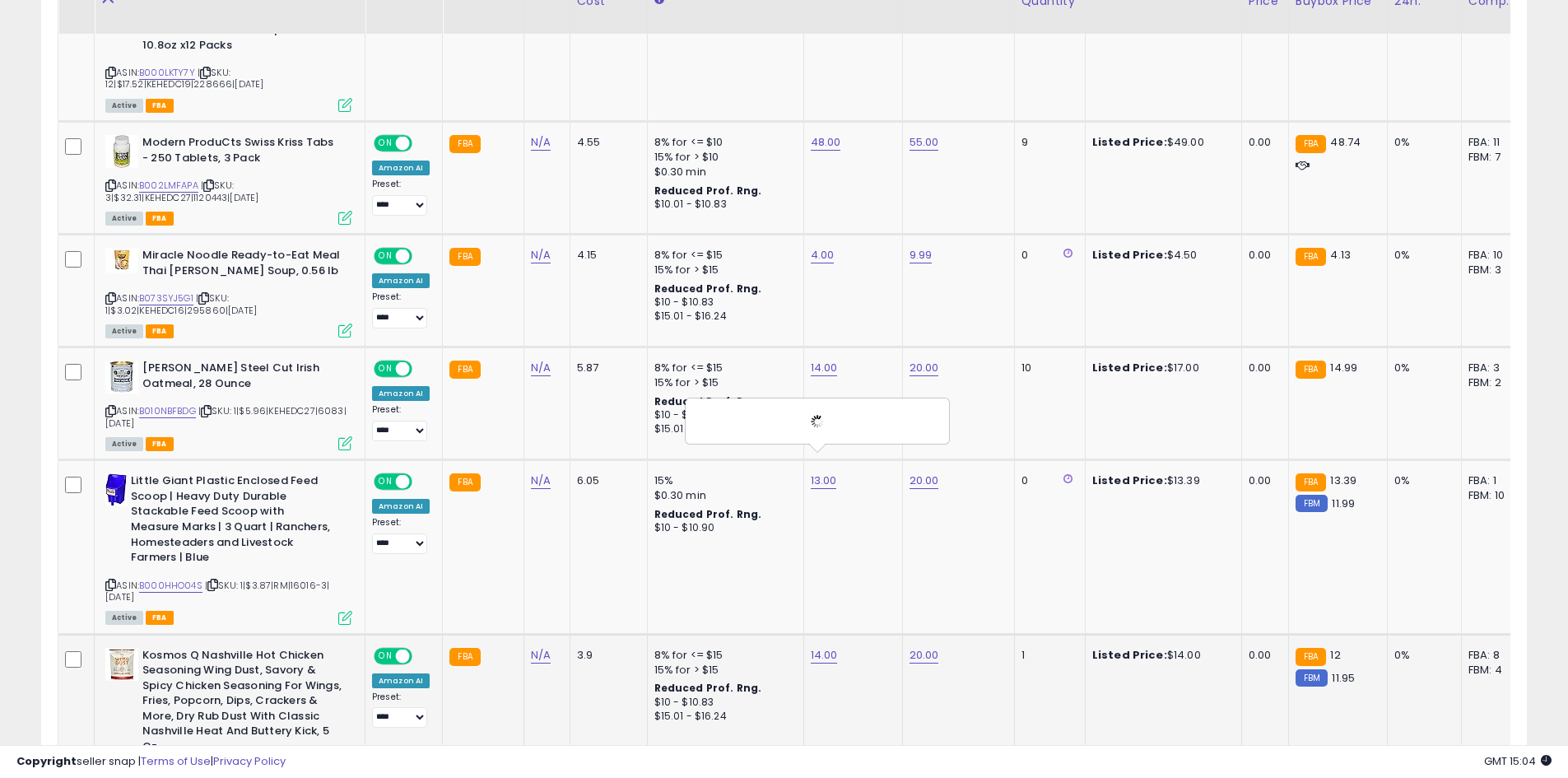
scroll to position [1972, 0]
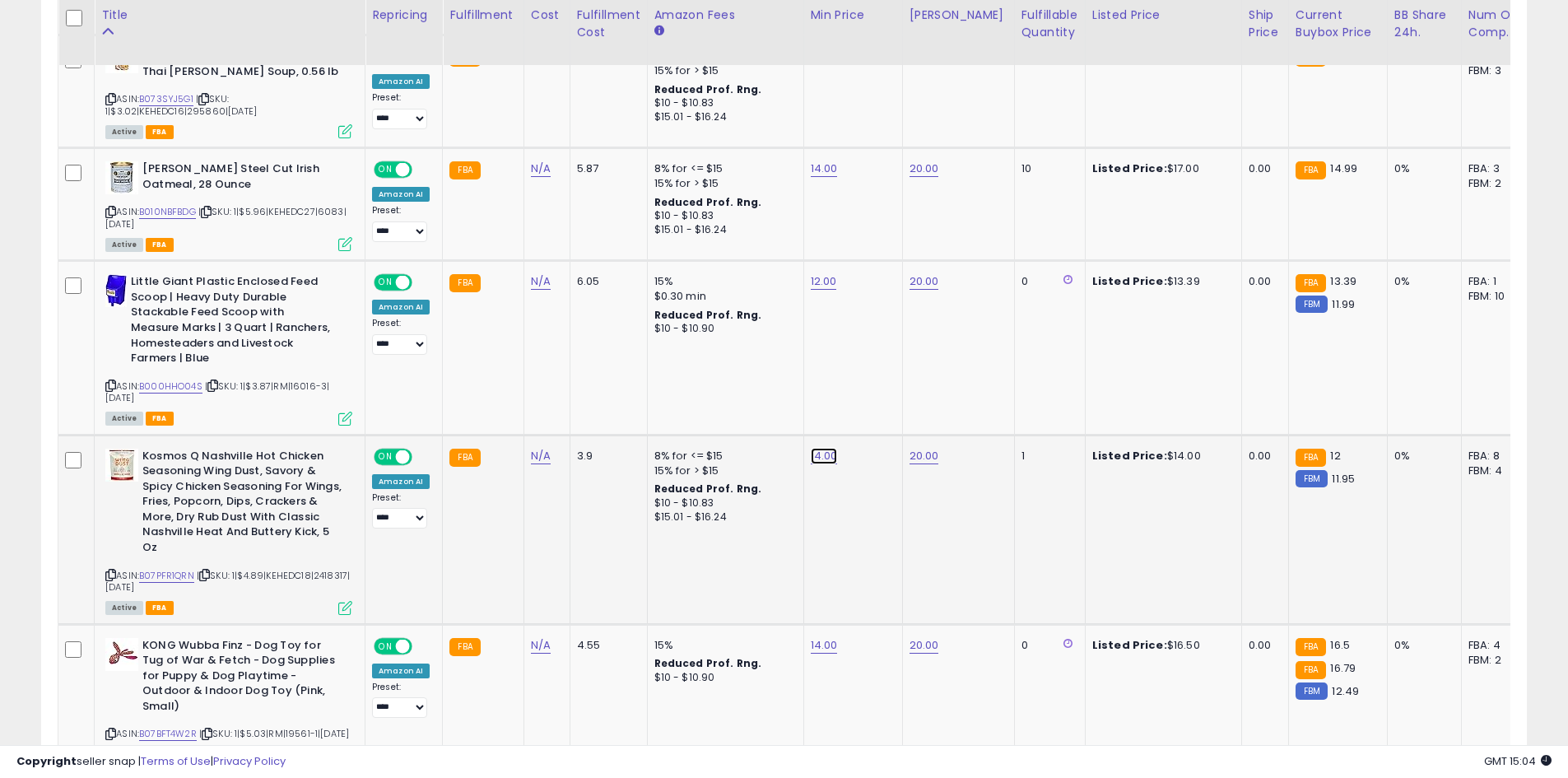
type input "**"
click at [878, 401] on button "submit" at bounding box center [864, 394] width 28 height 25
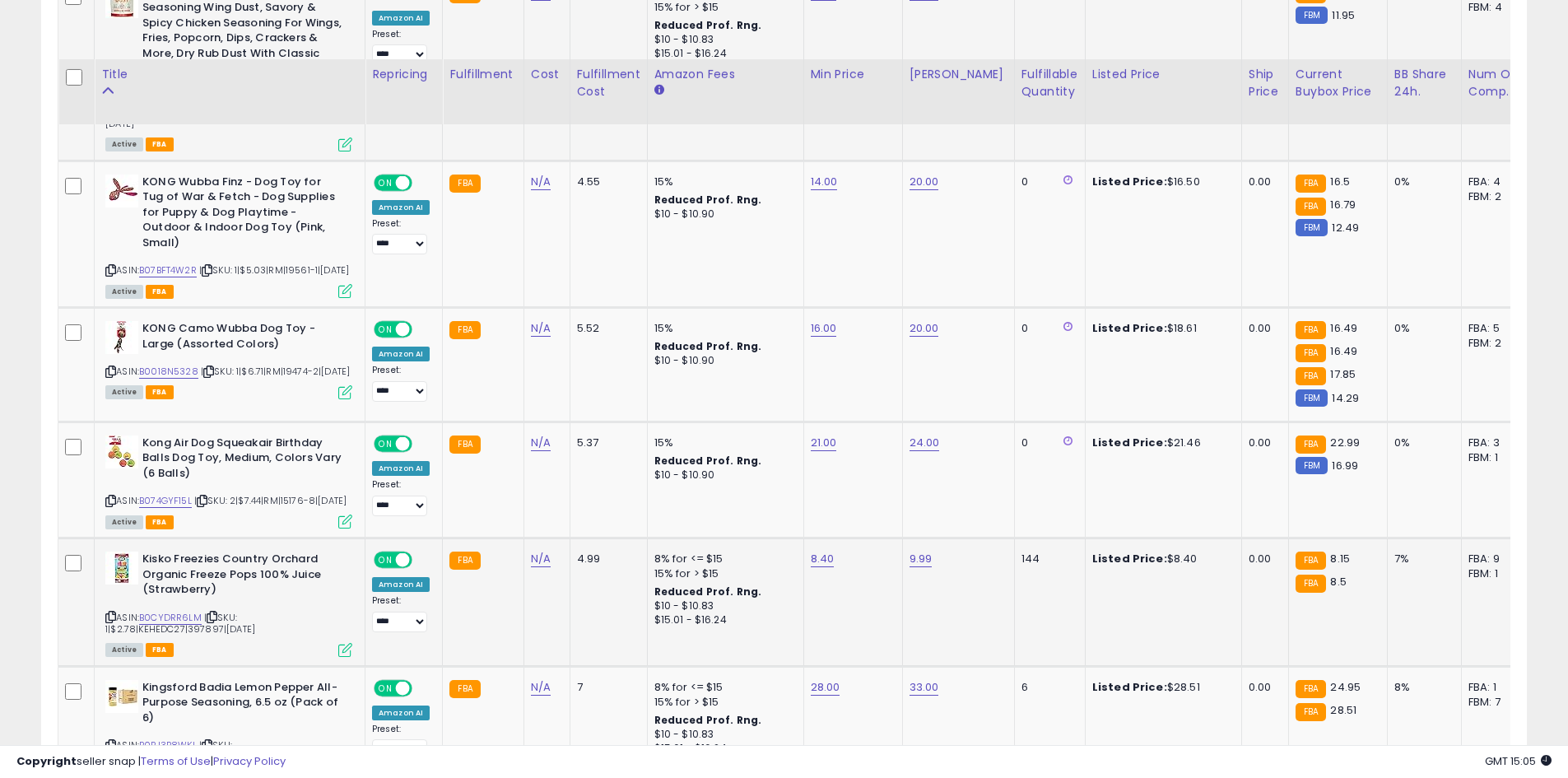
scroll to position [2548, 0]
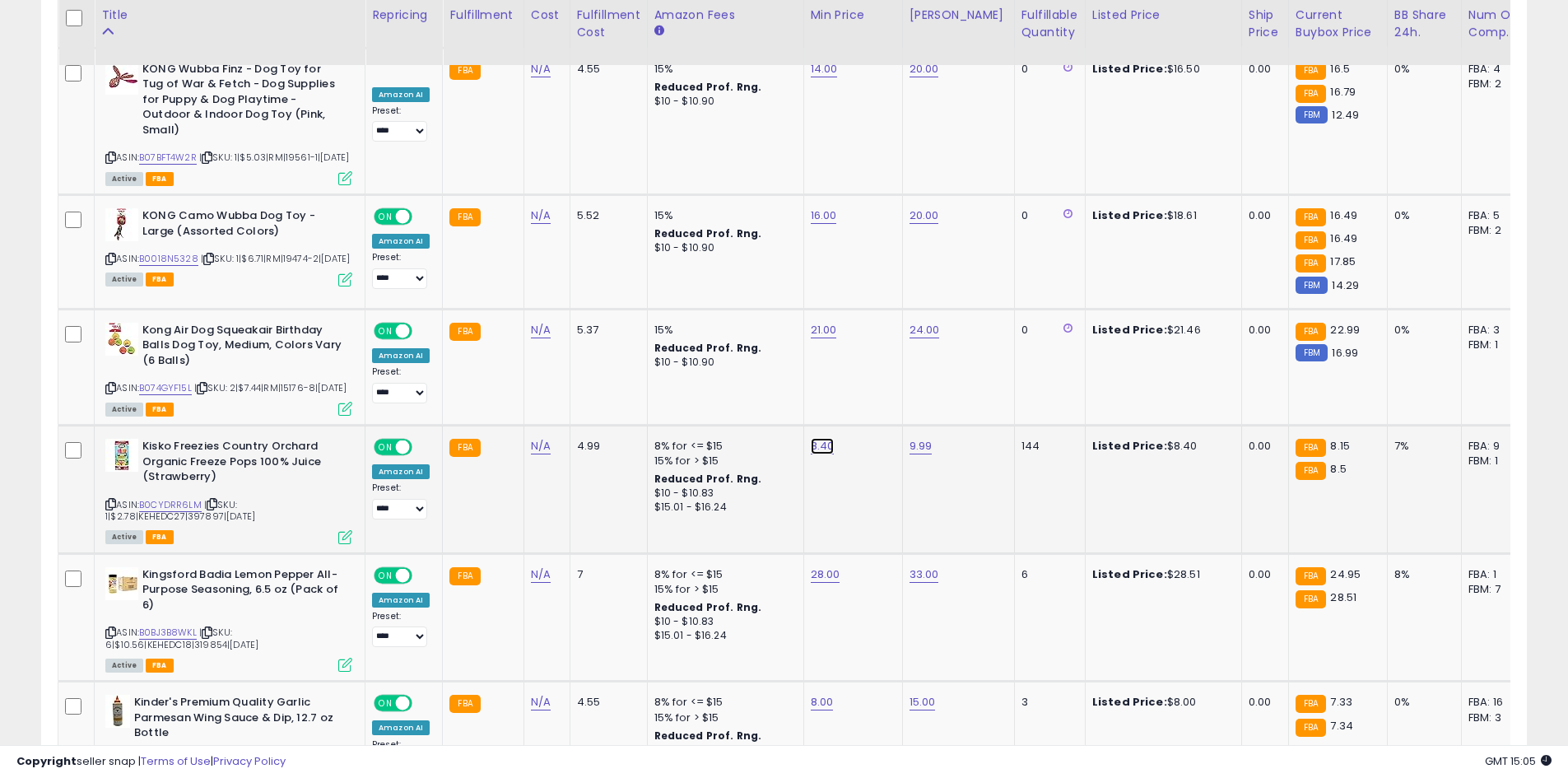
type input "*"
click at [877, 399] on button "submit" at bounding box center [862, 392] width 28 height 25
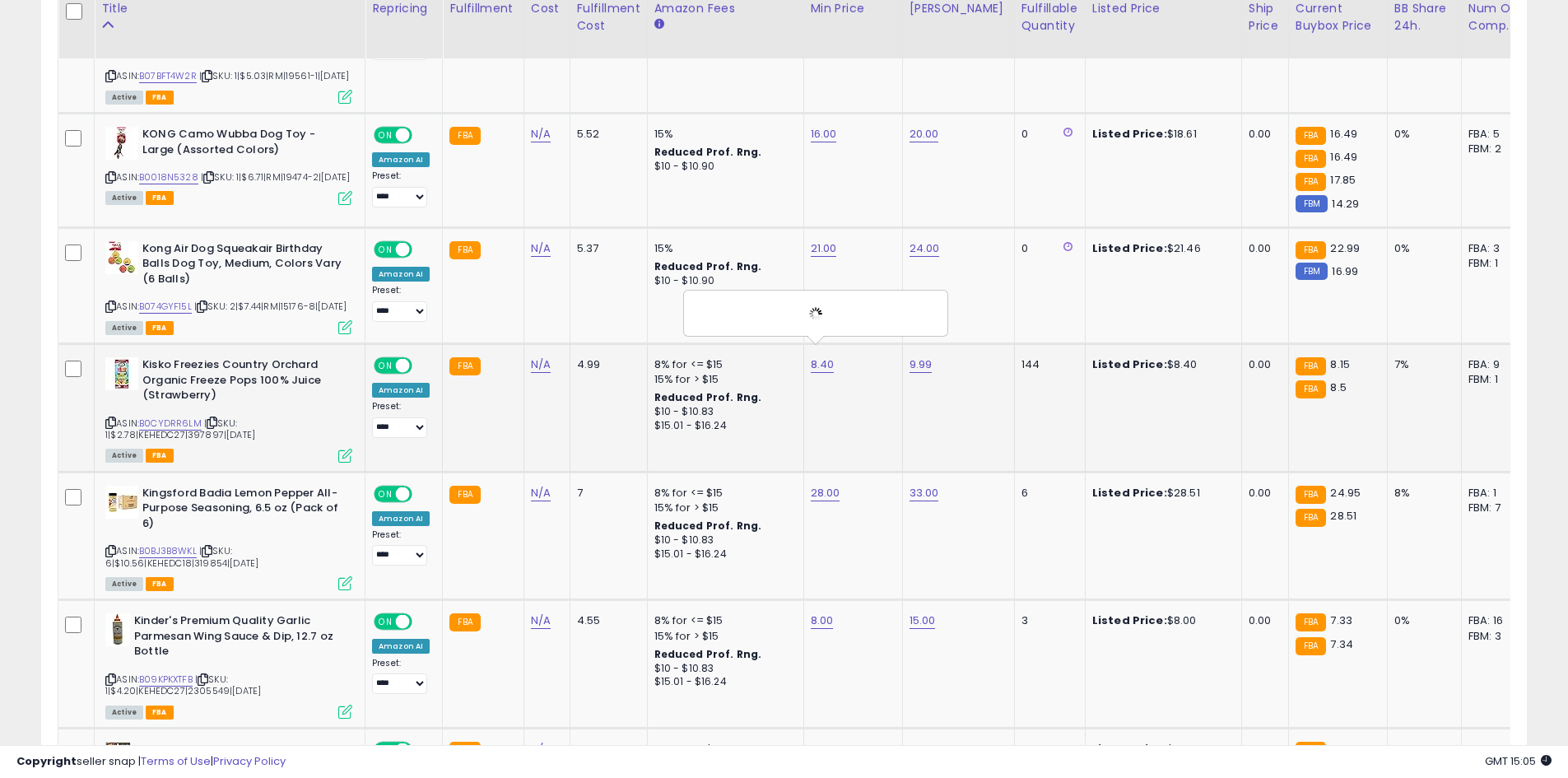
scroll to position [2631, 0]
type input "**"
click at [880, 435] on button "submit" at bounding box center [866, 438] width 28 height 25
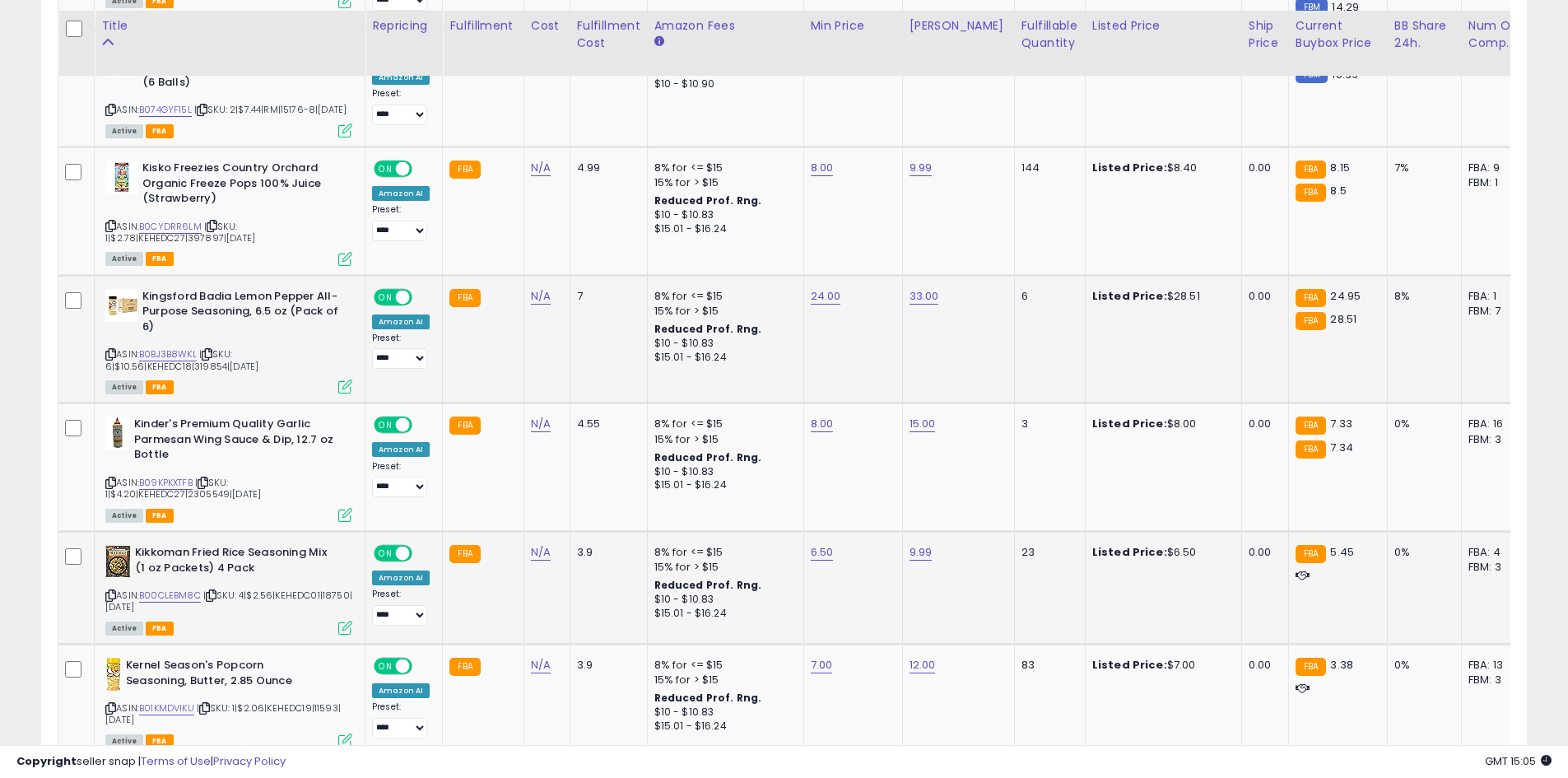
scroll to position [2878, 0]
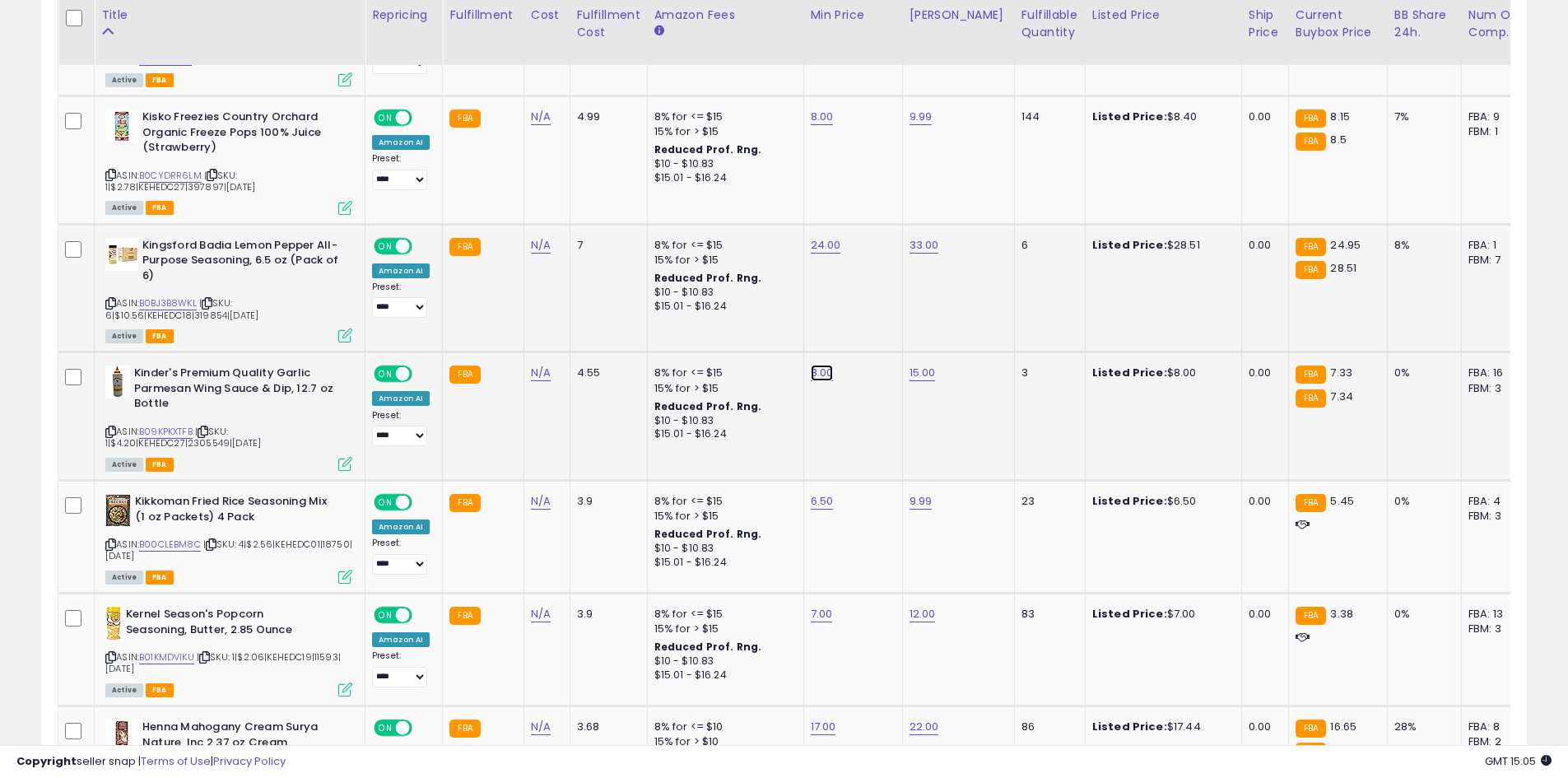
click at [821, 370] on td "8.00" at bounding box center [852, 417] width 99 height 129
type input "*"
click at [901, 322] on div at bounding box center [879, 321] width 62 height 29
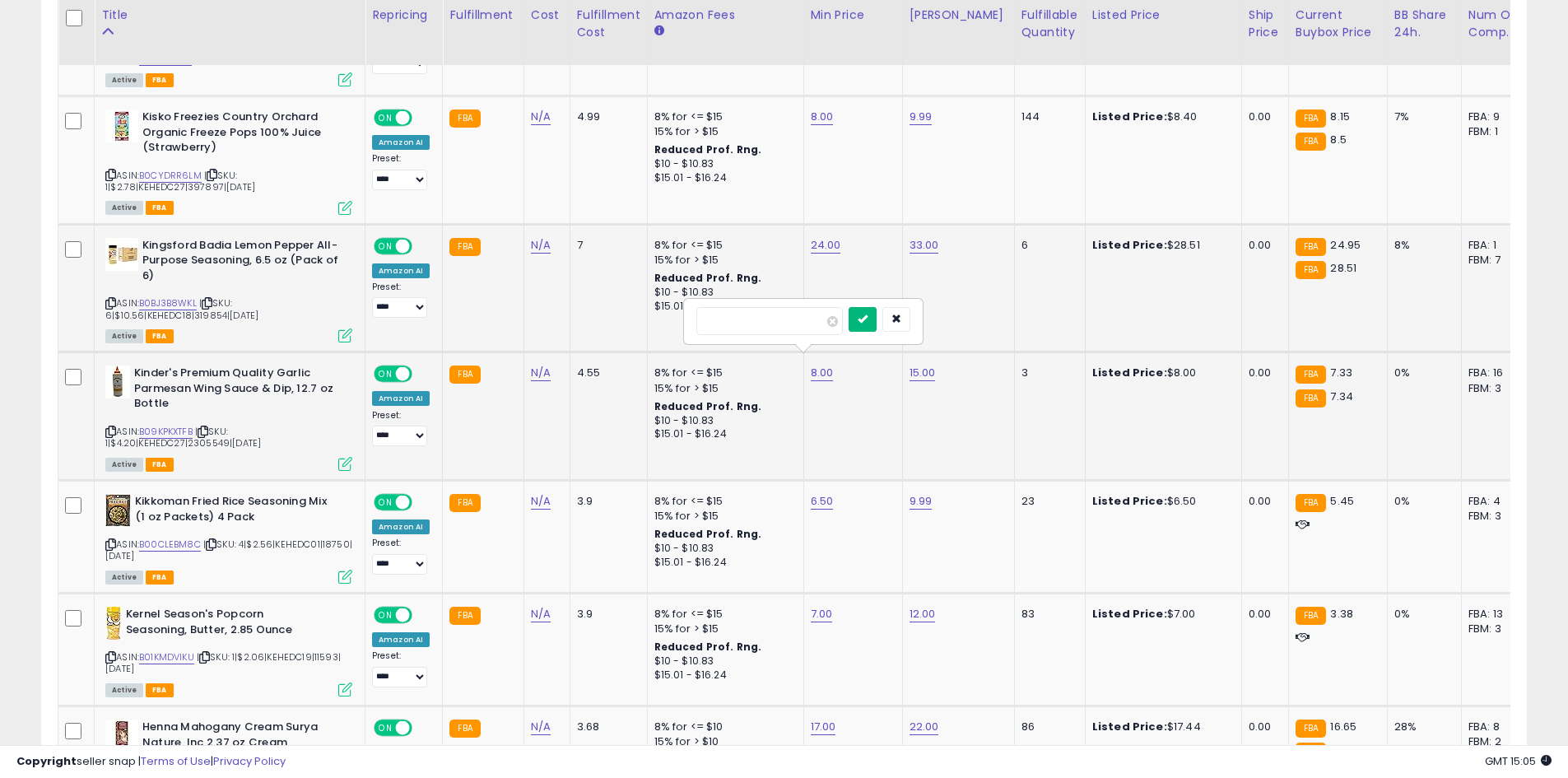
click at [877, 323] on button "submit" at bounding box center [862, 319] width 28 height 25
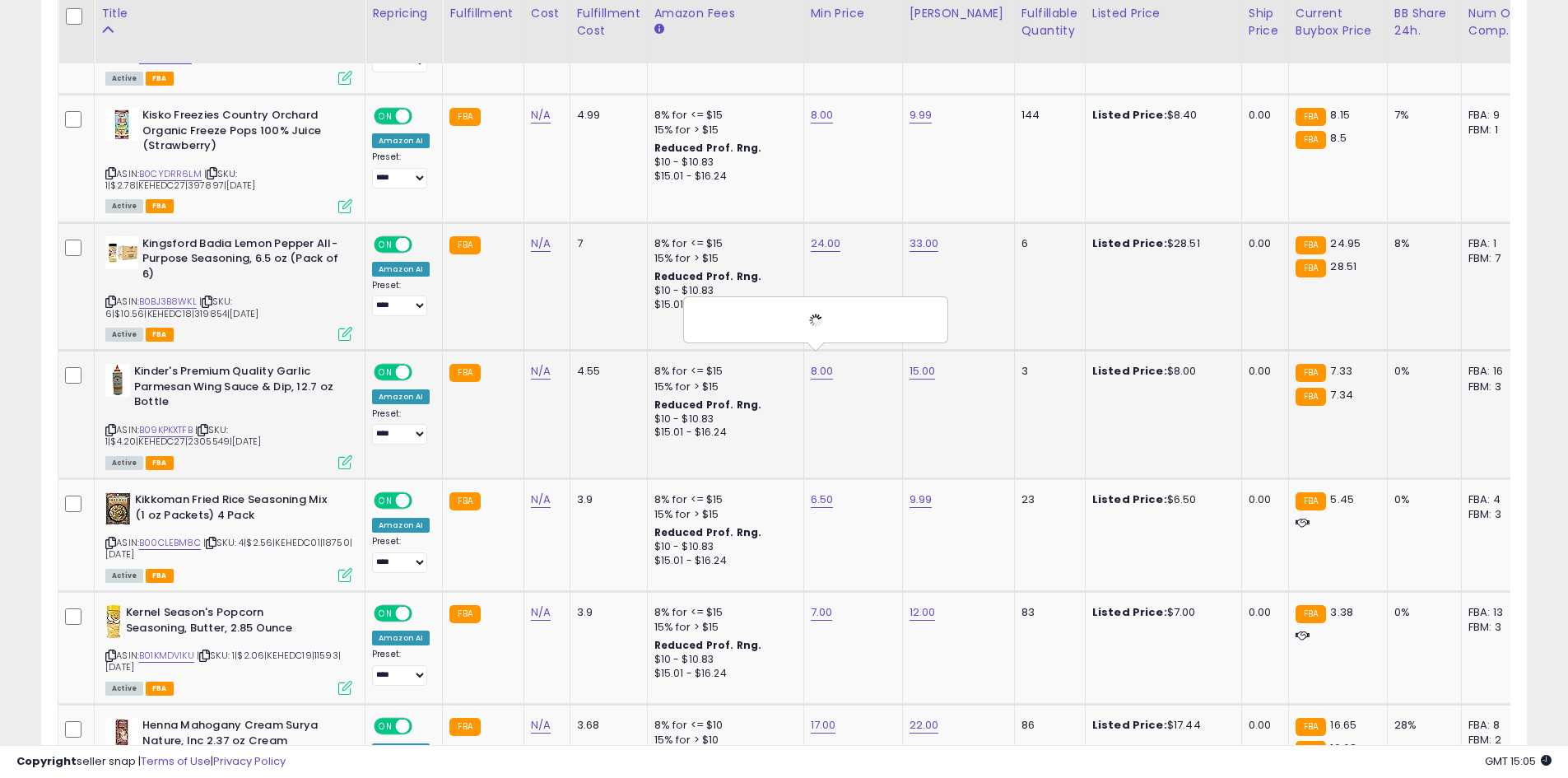
scroll to position [2960, 0]
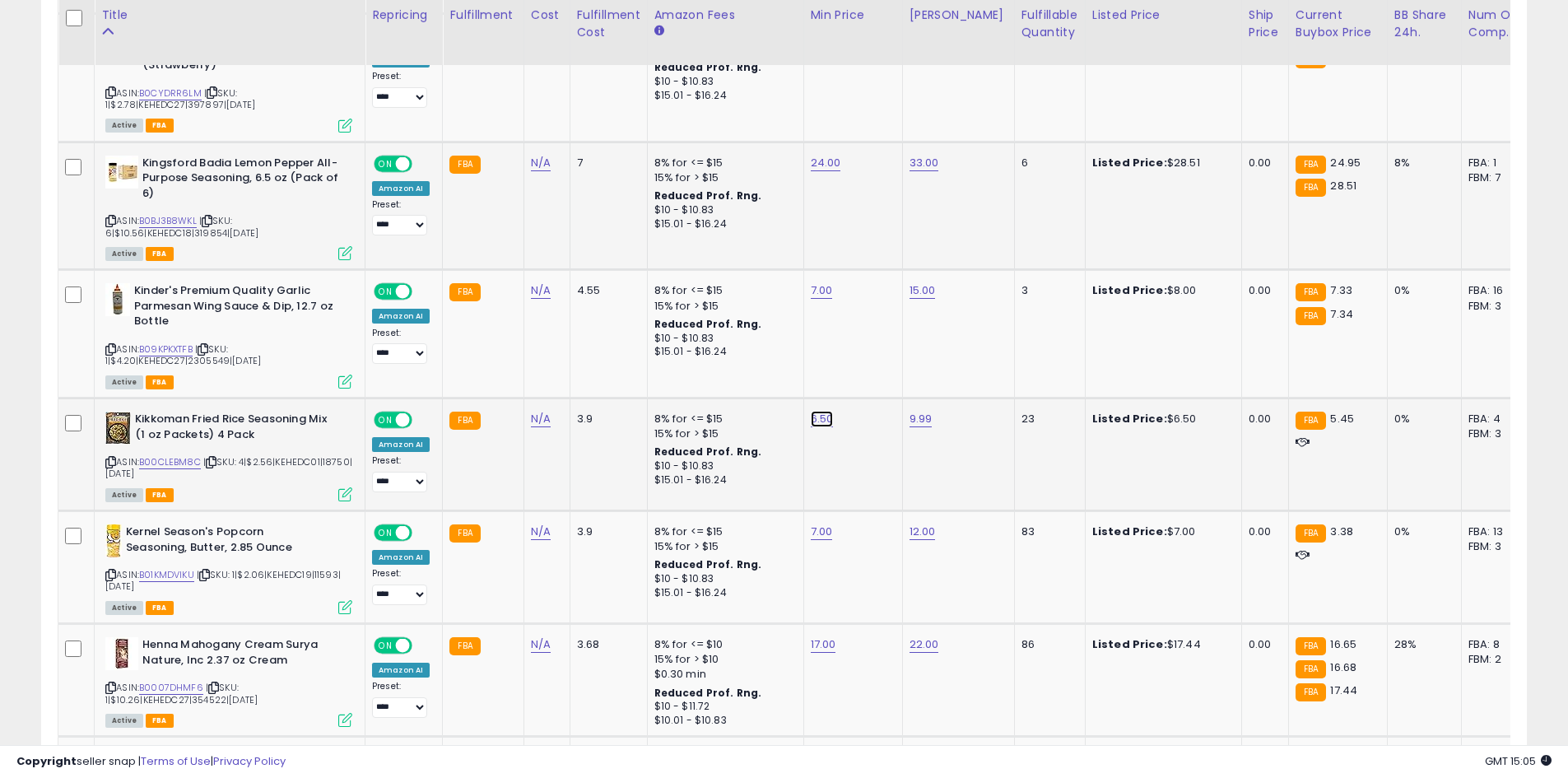
type input "*"
click at [867, 369] on icon "submit" at bounding box center [862, 365] width 10 height 10
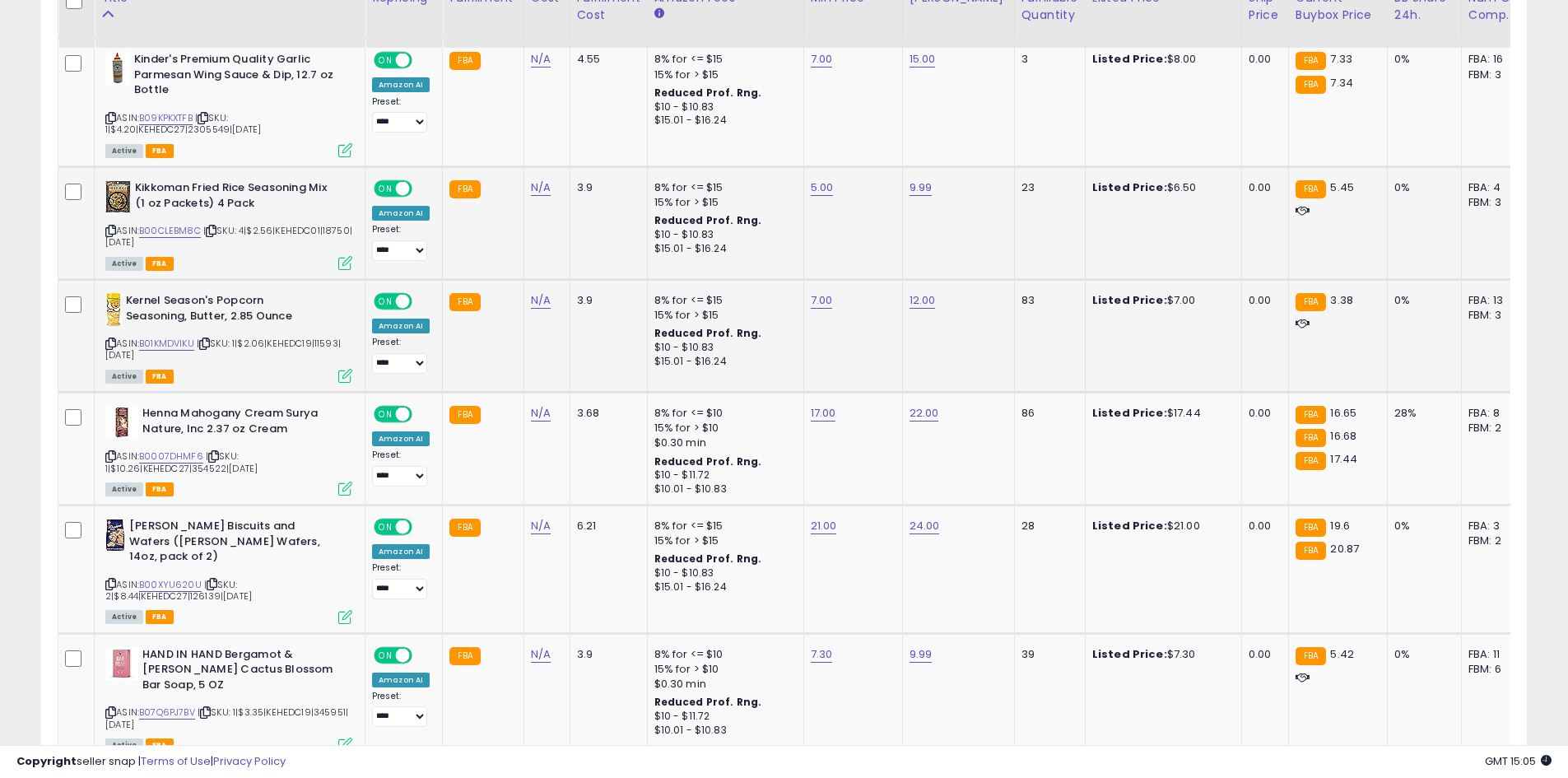
scroll to position [3208, 0]
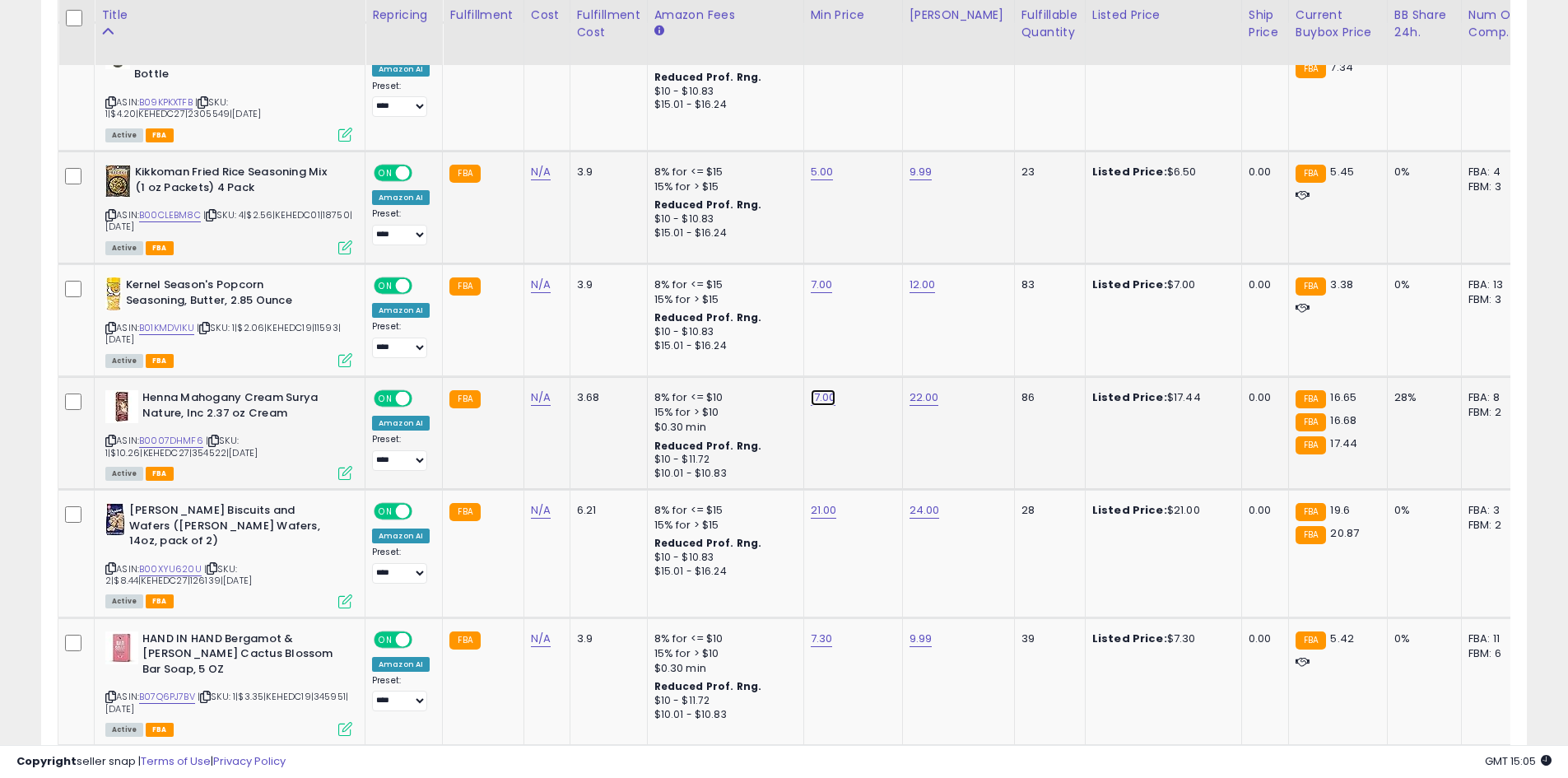
type input "**"
click at [878, 351] on button "submit" at bounding box center [863, 344] width 28 height 25
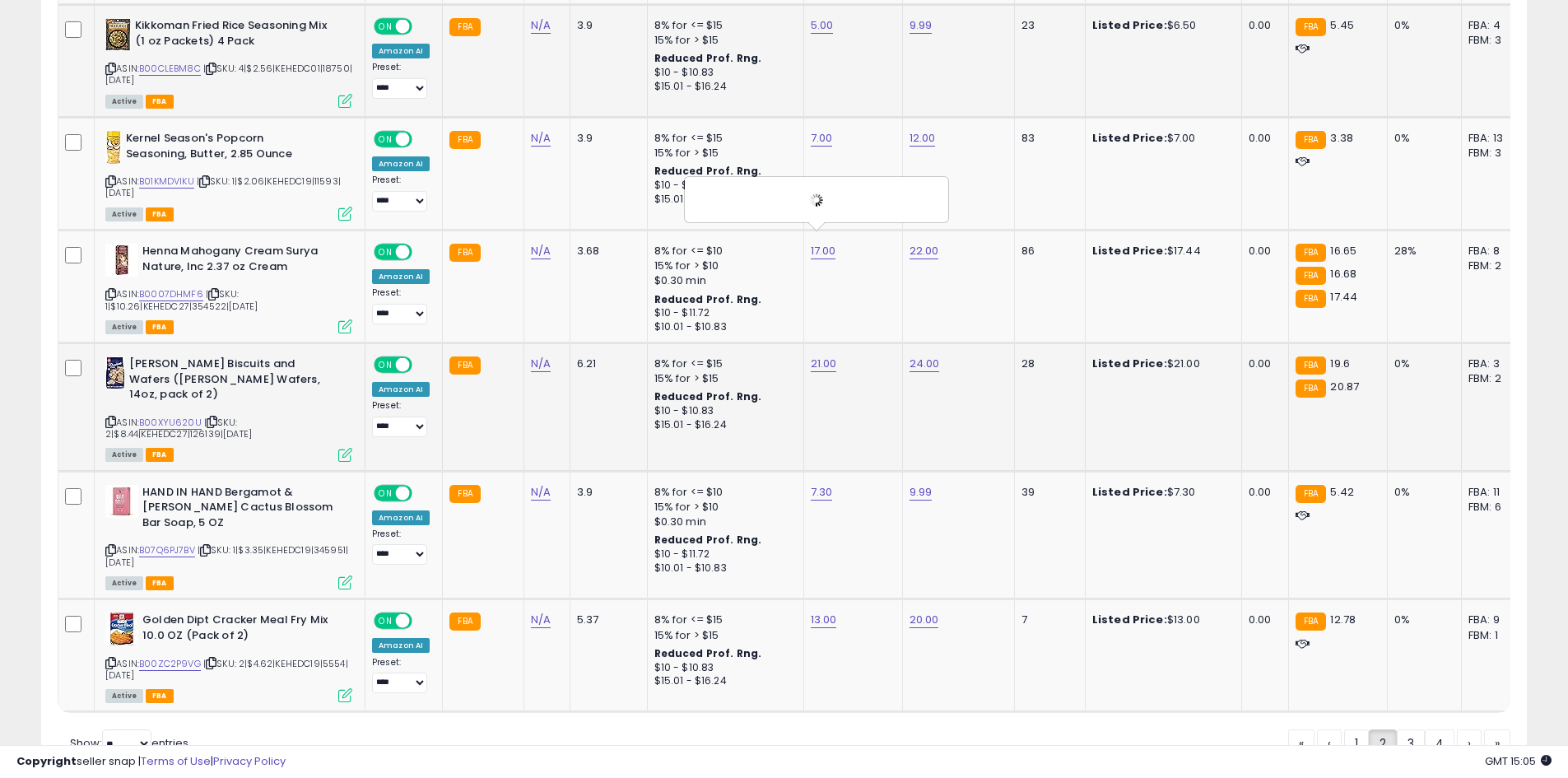
scroll to position [3372, 0]
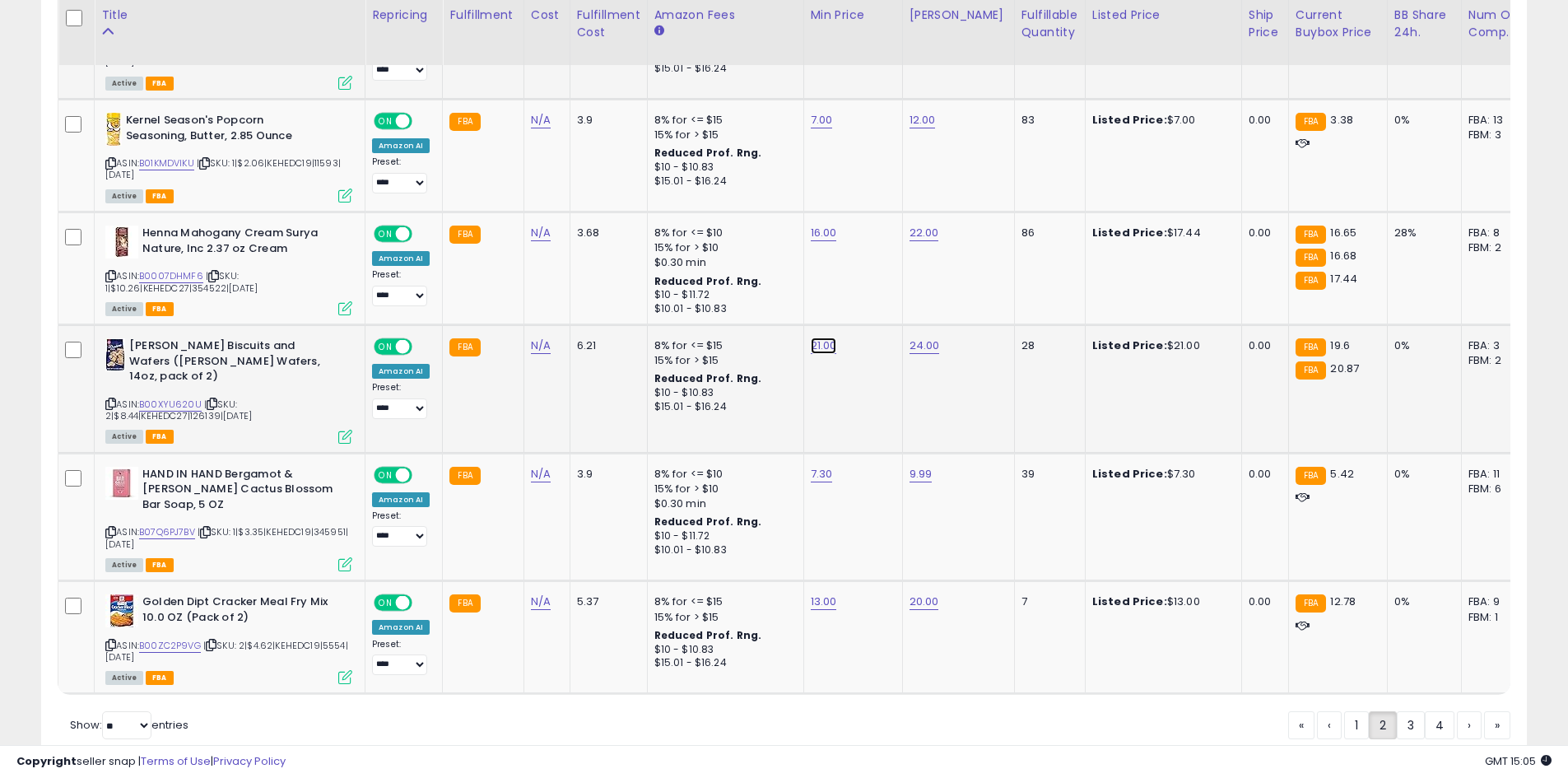
type input "*"
type input "**"
click at [878, 300] on button "submit" at bounding box center [864, 292] width 28 height 25
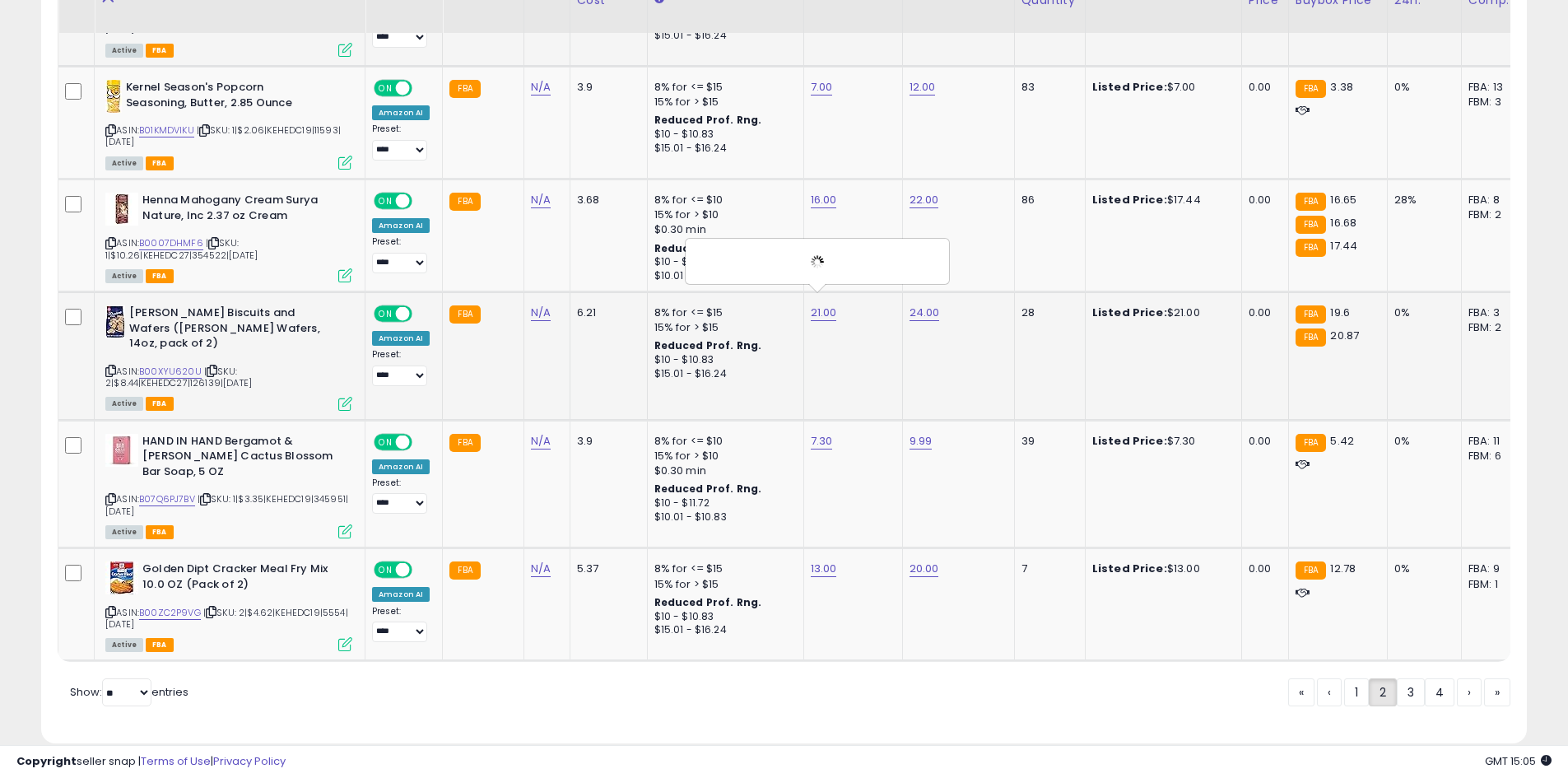
scroll to position [3418, 0]
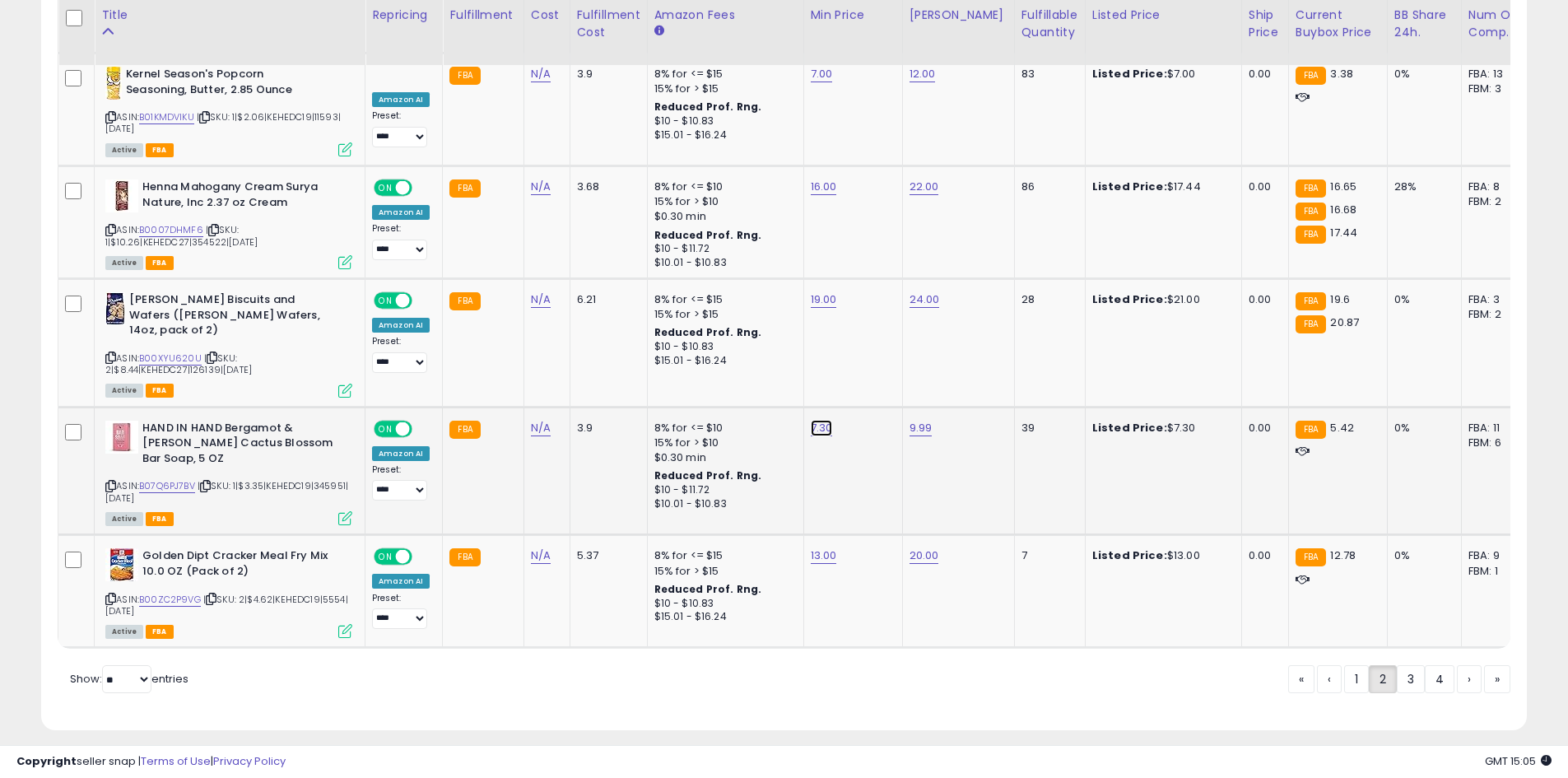
click at [876, 358] on button "submit" at bounding box center [862, 358] width 28 height 25
click at [869, 482] on icon "submit" at bounding box center [864, 486] width 10 height 10
click at [1457, 669] on link "3" at bounding box center [1469, 679] width 25 height 28
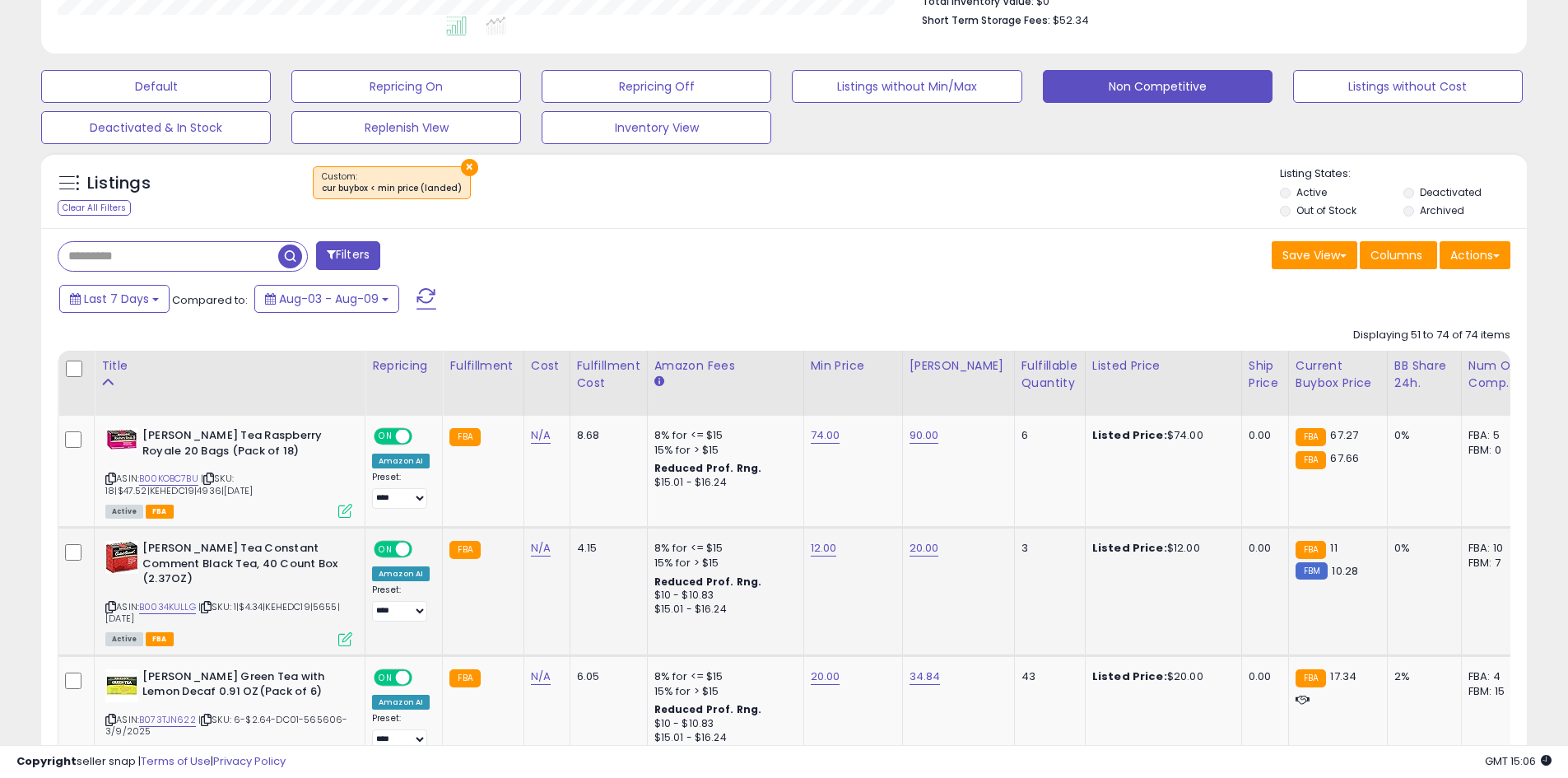
scroll to position [490, 0]
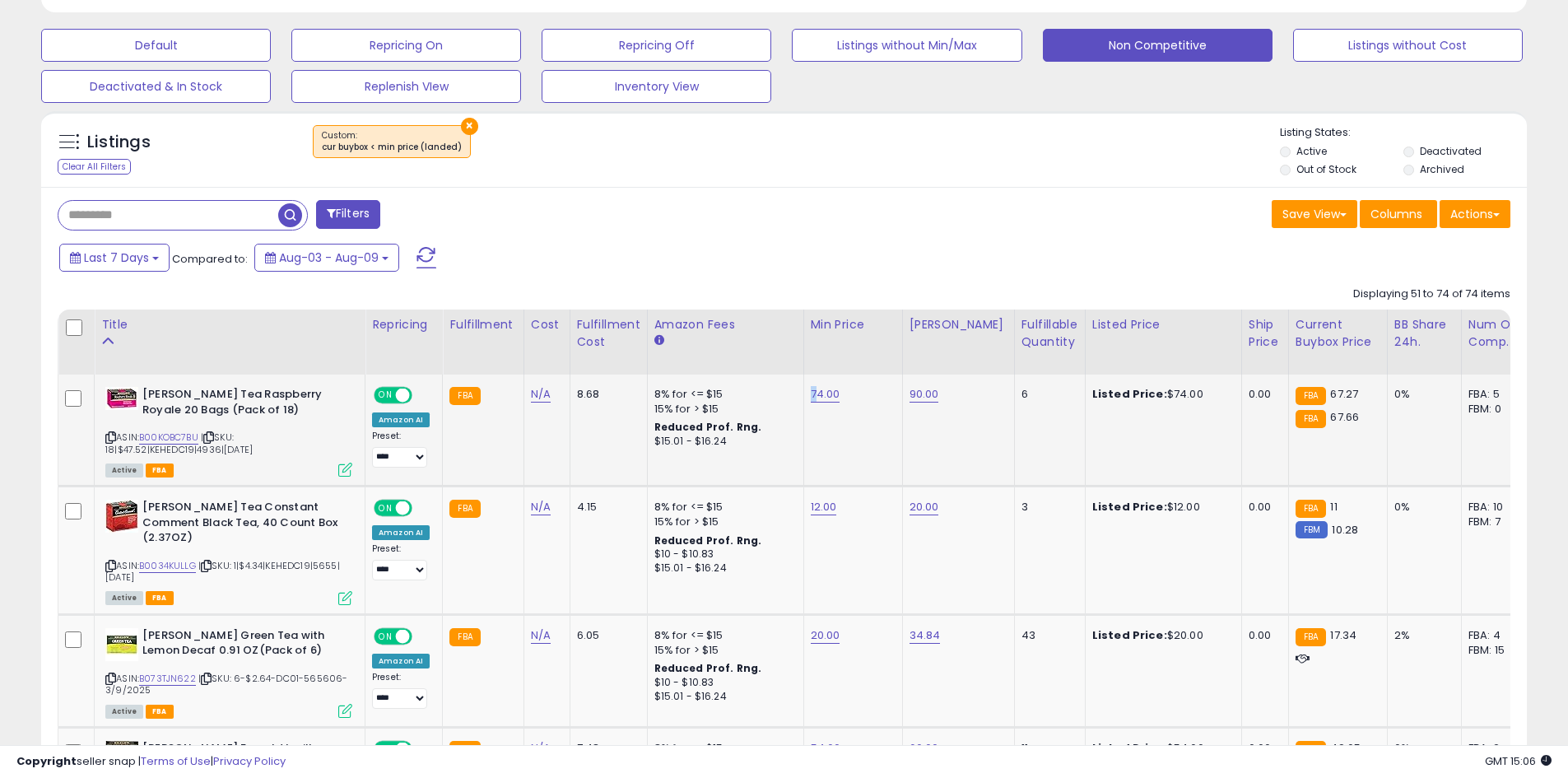
drag, startPoint x: 801, startPoint y: 403, endPoint x: 812, endPoint y: 397, distance: 12.5
click at [812, 397] on td "74.00" at bounding box center [852, 431] width 99 height 112
click at [814, 396] on link "74.00" at bounding box center [825, 394] width 30 height 16
click at [879, 357] on button "submit" at bounding box center [865, 352] width 28 height 25
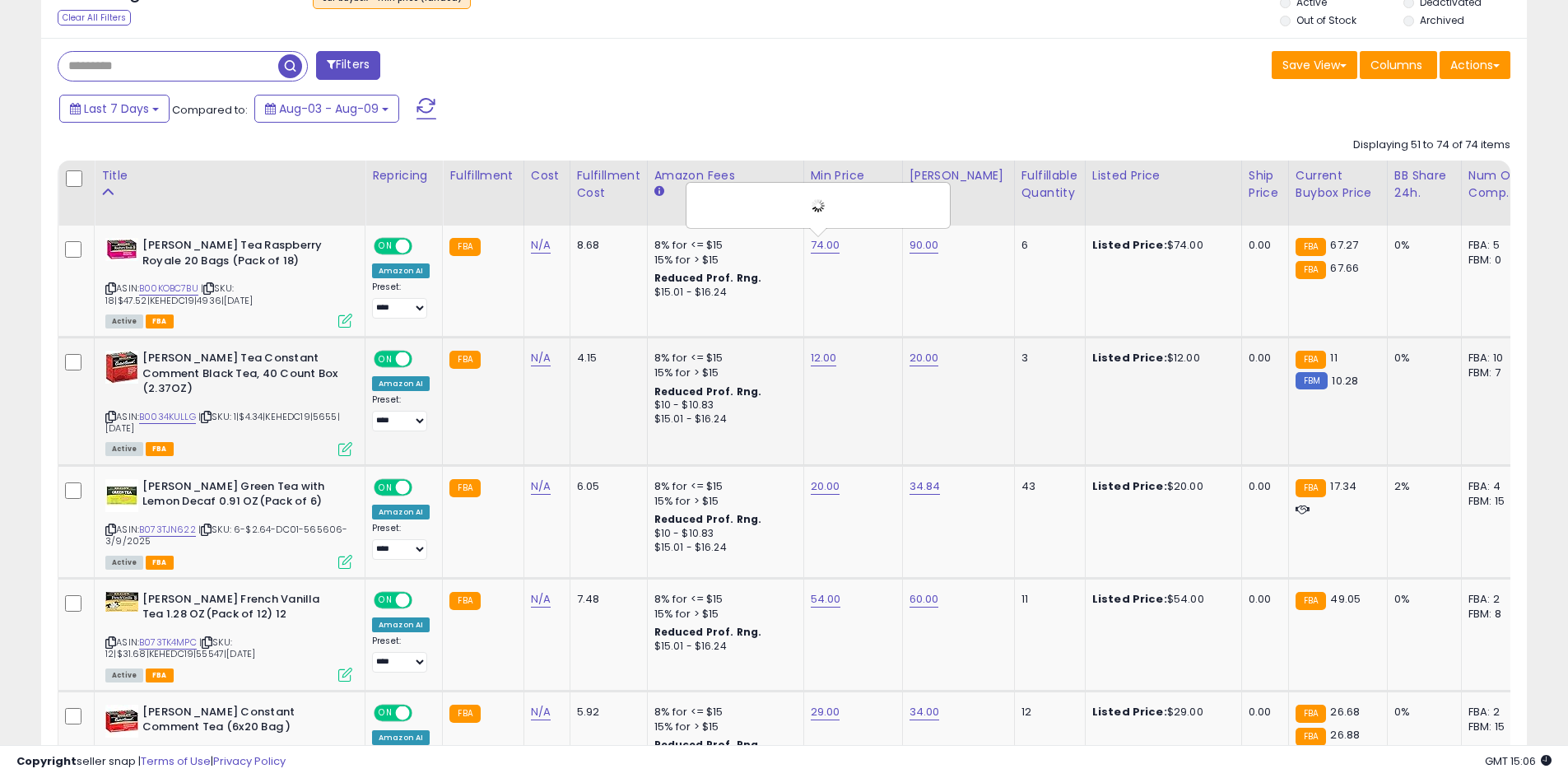
scroll to position [654, 0]
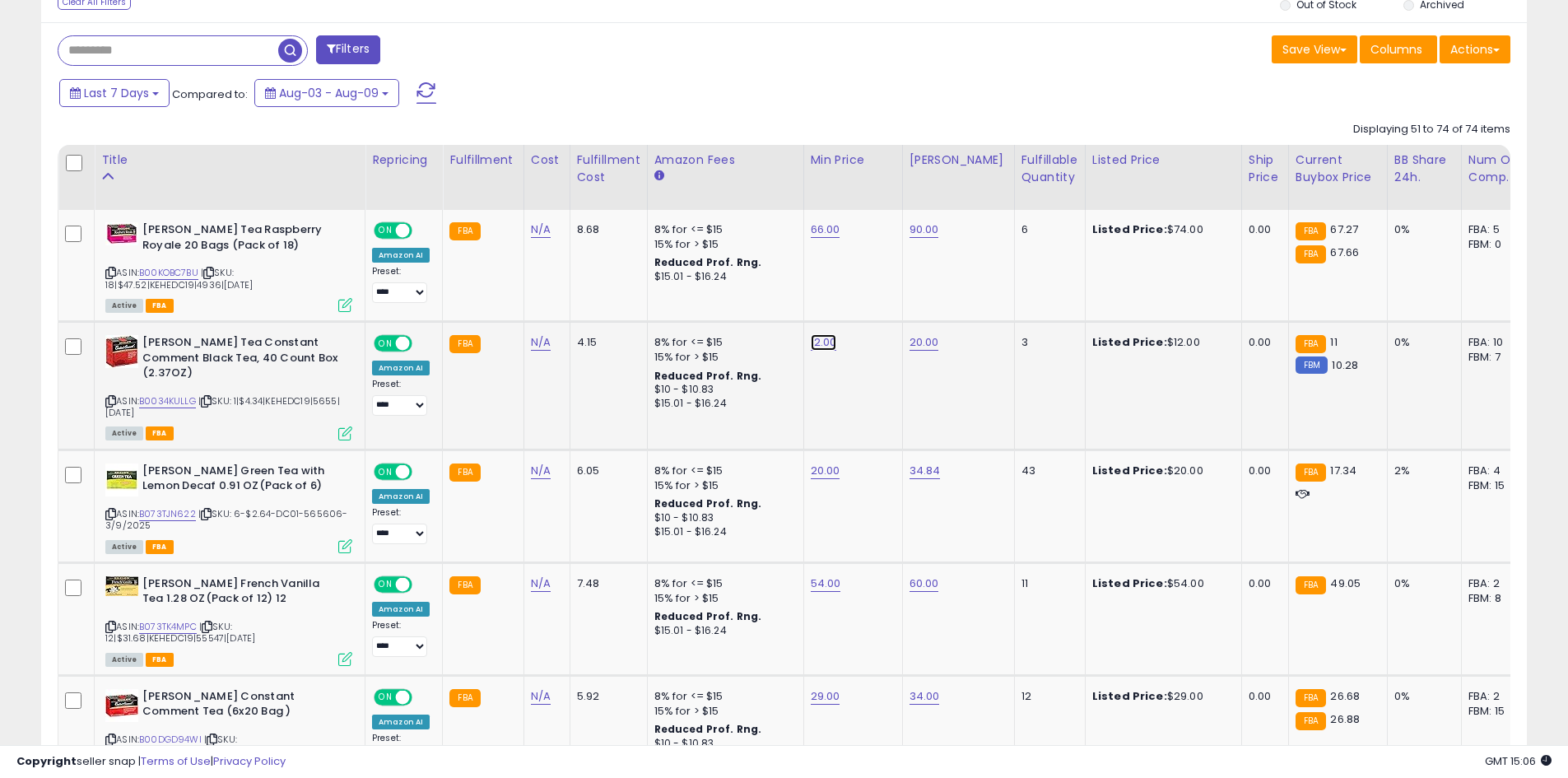
click at [820, 238] on link "12.00" at bounding box center [825, 229] width 30 height 16
click at [878, 306] on button "submit" at bounding box center [864, 300] width 28 height 25
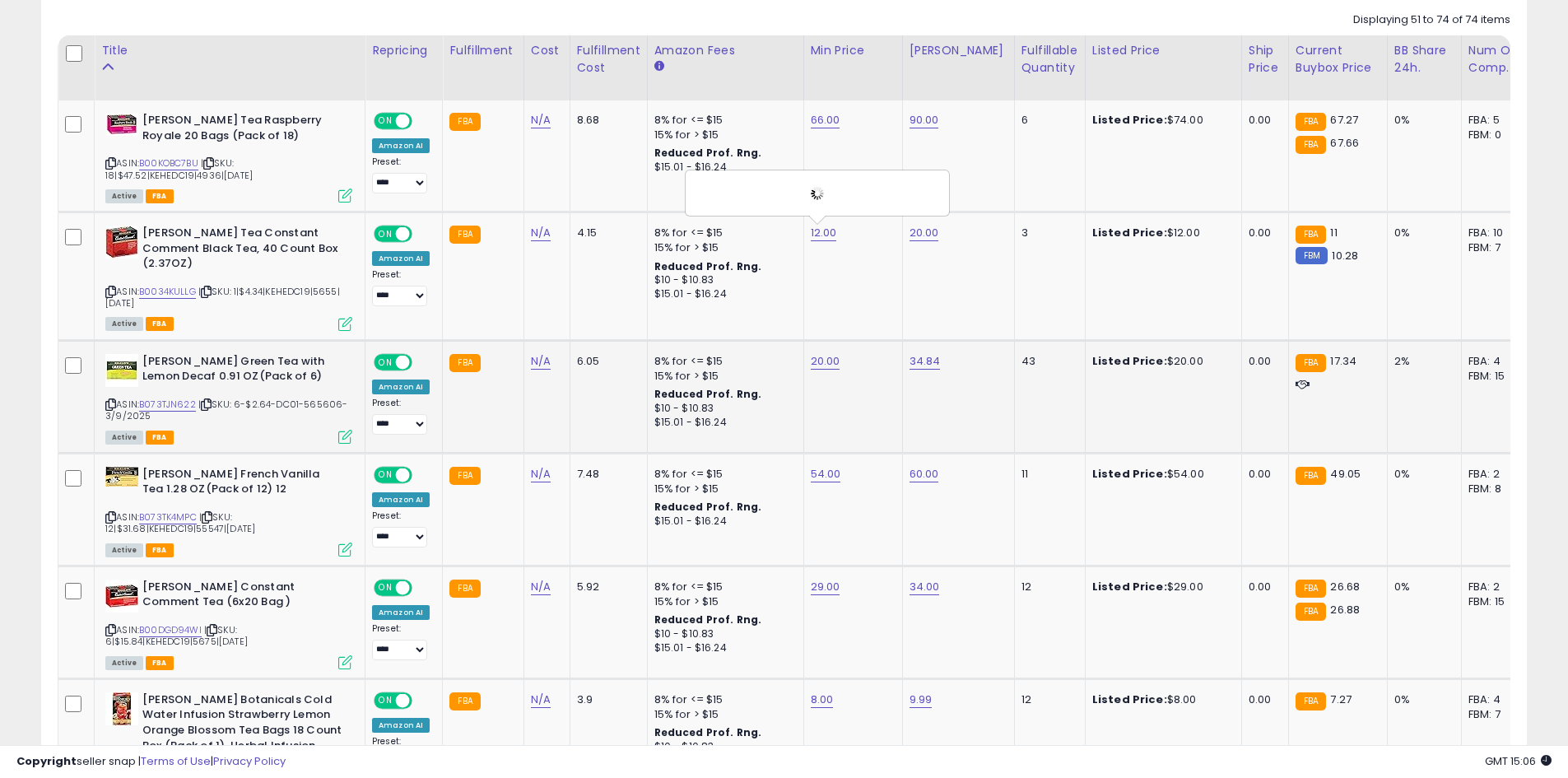
scroll to position [820, 0]
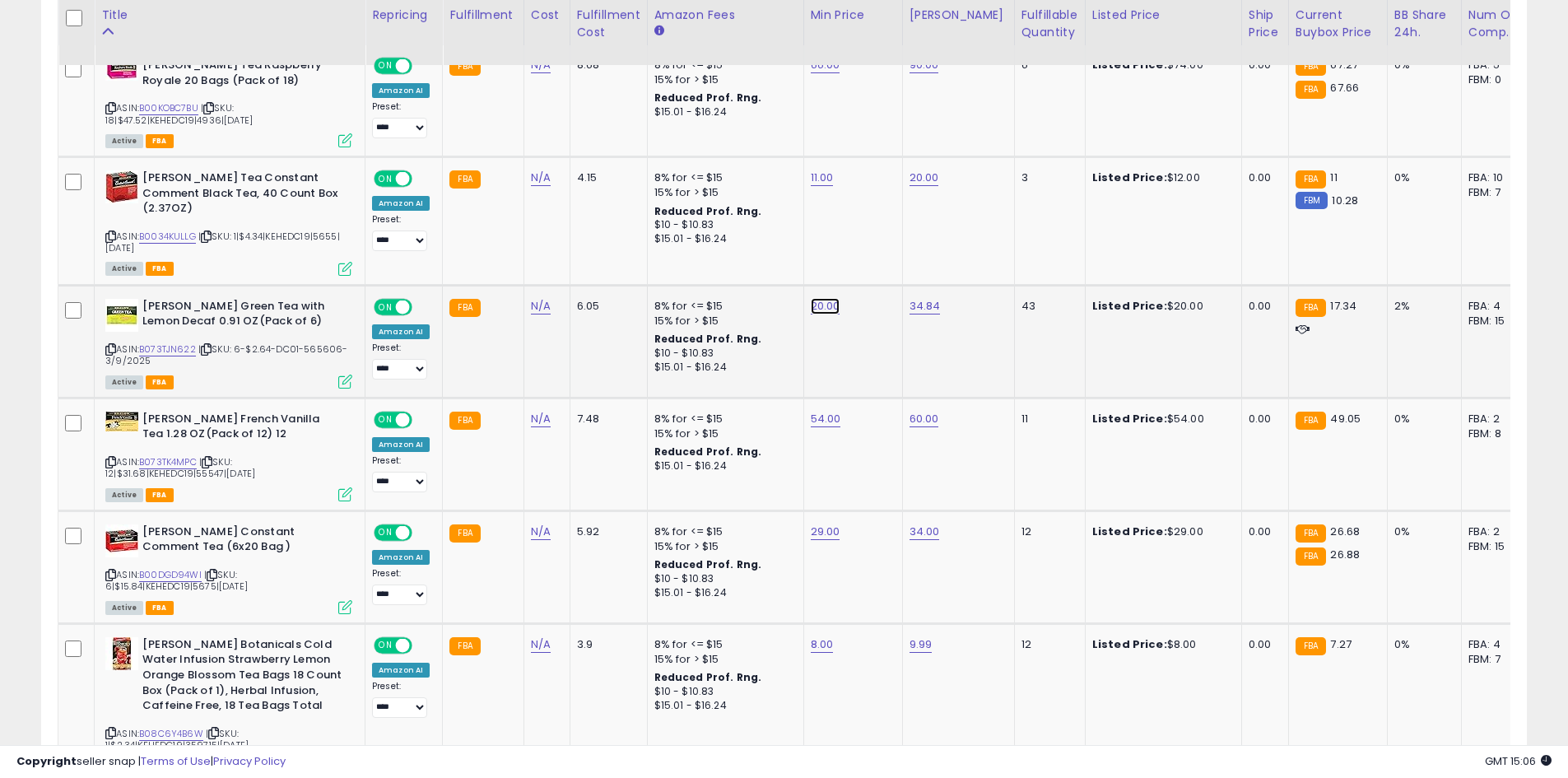
click at [822, 73] on link "20.00" at bounding box center [825, 64] width 30 height 16
click at [889, 263] on div at bounding box center [883, 251] width 62 height 29
click at [880, 258] on button "submit" at bounding box center [866, 248] width 28 height 25
click at [811, 73] on link "54.00" at bounding box center [825, 64] width 30 height 16
drag, startPoint x: 882, startPoint y: 364, endPoint x: 877, endPoint y: 376, distance: 13.0
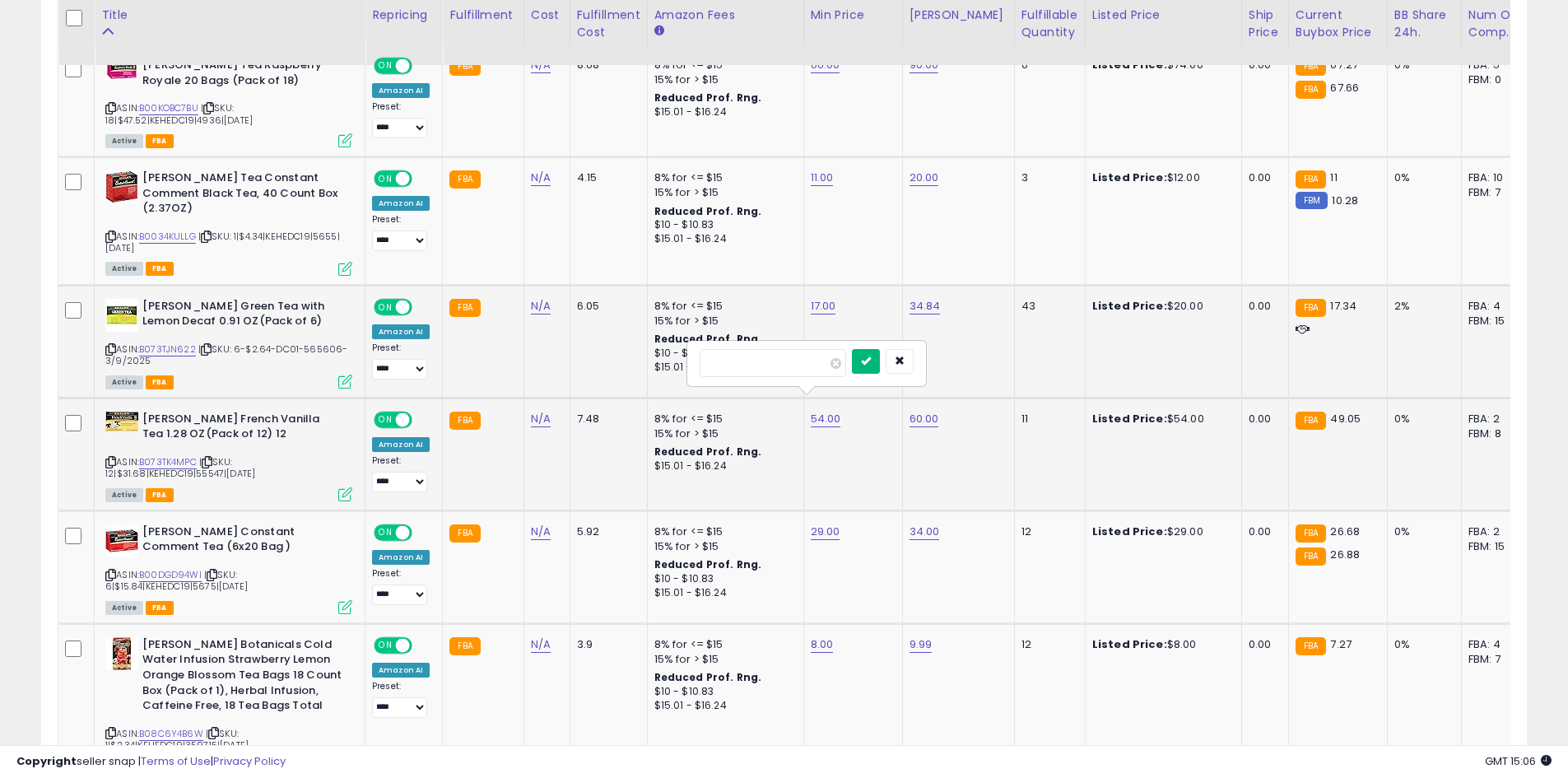
click at [880, 364] on button "submit" at bounding box center [866, 361] width 28 height 25
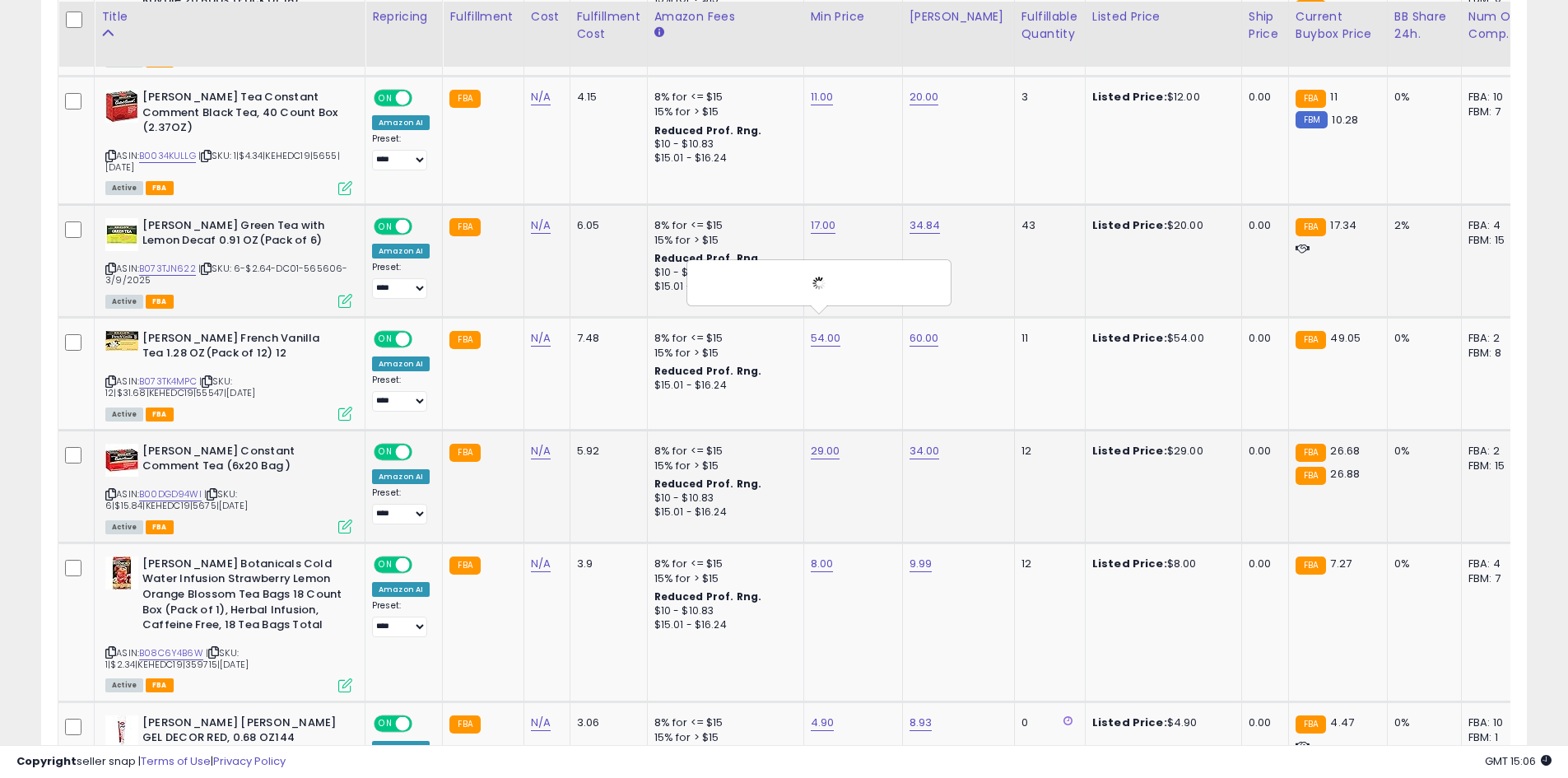
scroll to position [902, 0]
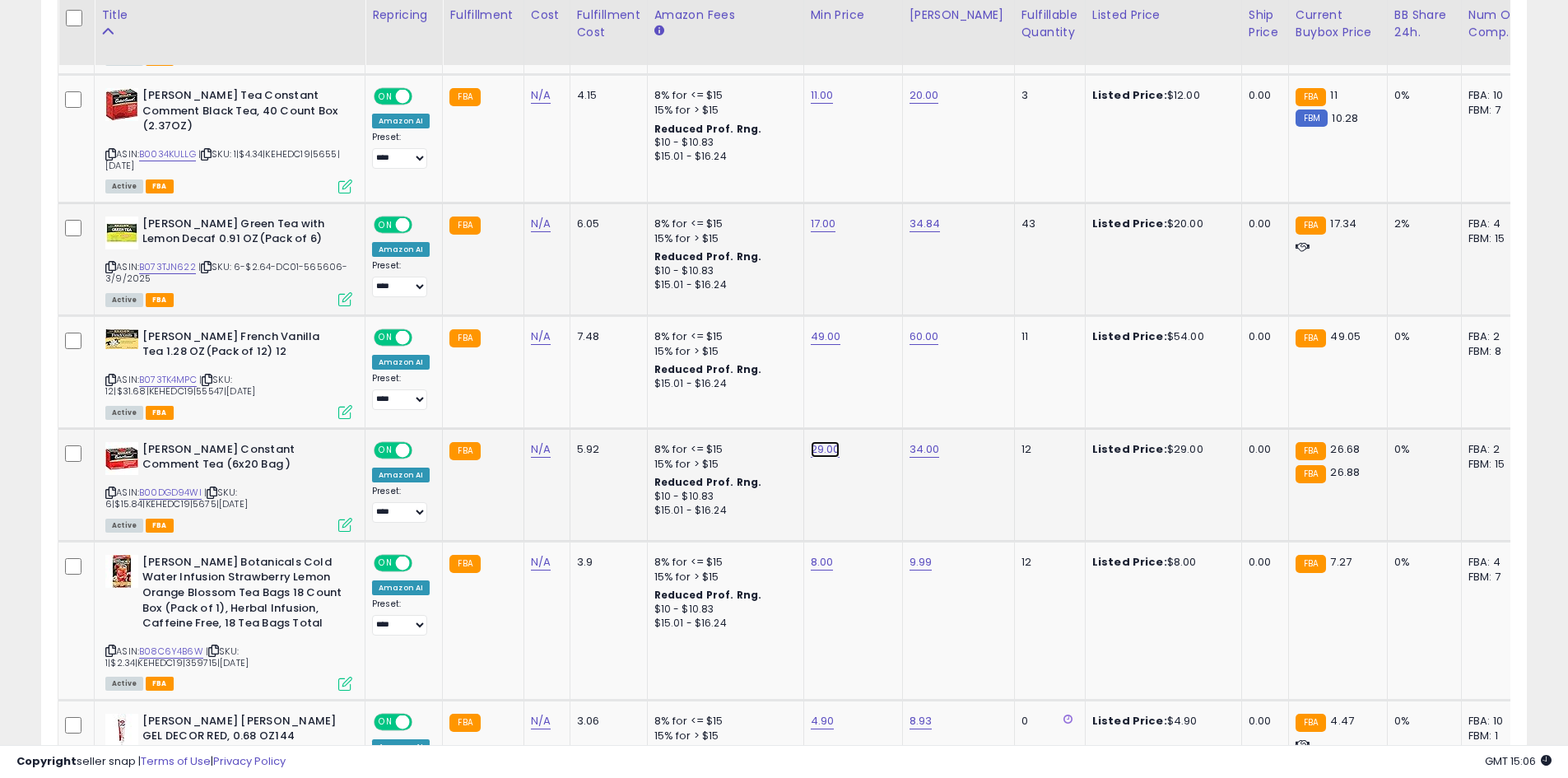
click at [871, 396] on icon "submit" at bounding box center [866, 392] width 10 height 10
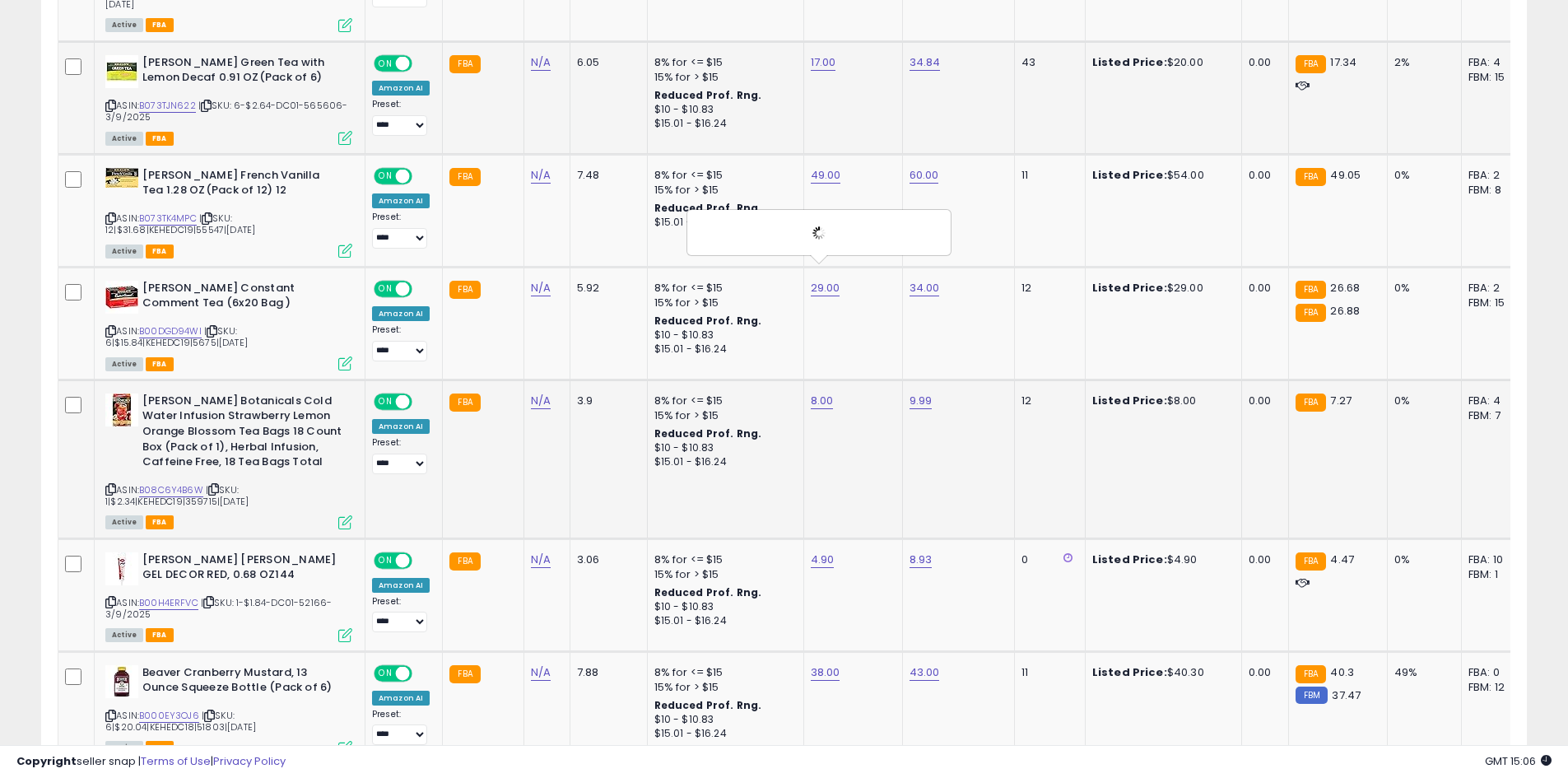
scroll to position [1066, 0]
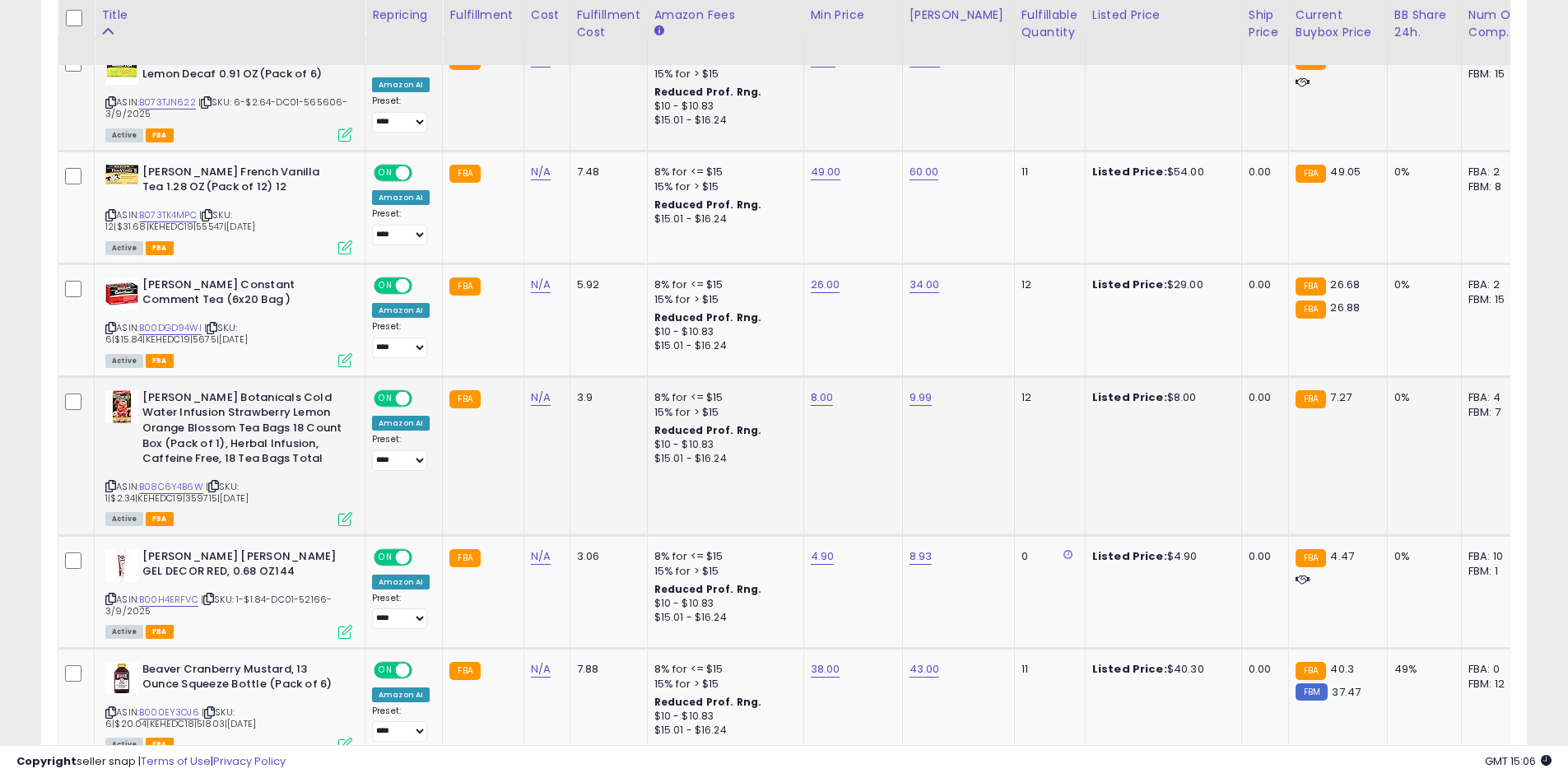
click at [819, 392] on td "8.00" at bounding box center [852, 456] width 99 height 159
click at [867, 344] on icon "submit" at bounding box center [862, 339] width 10 height 10
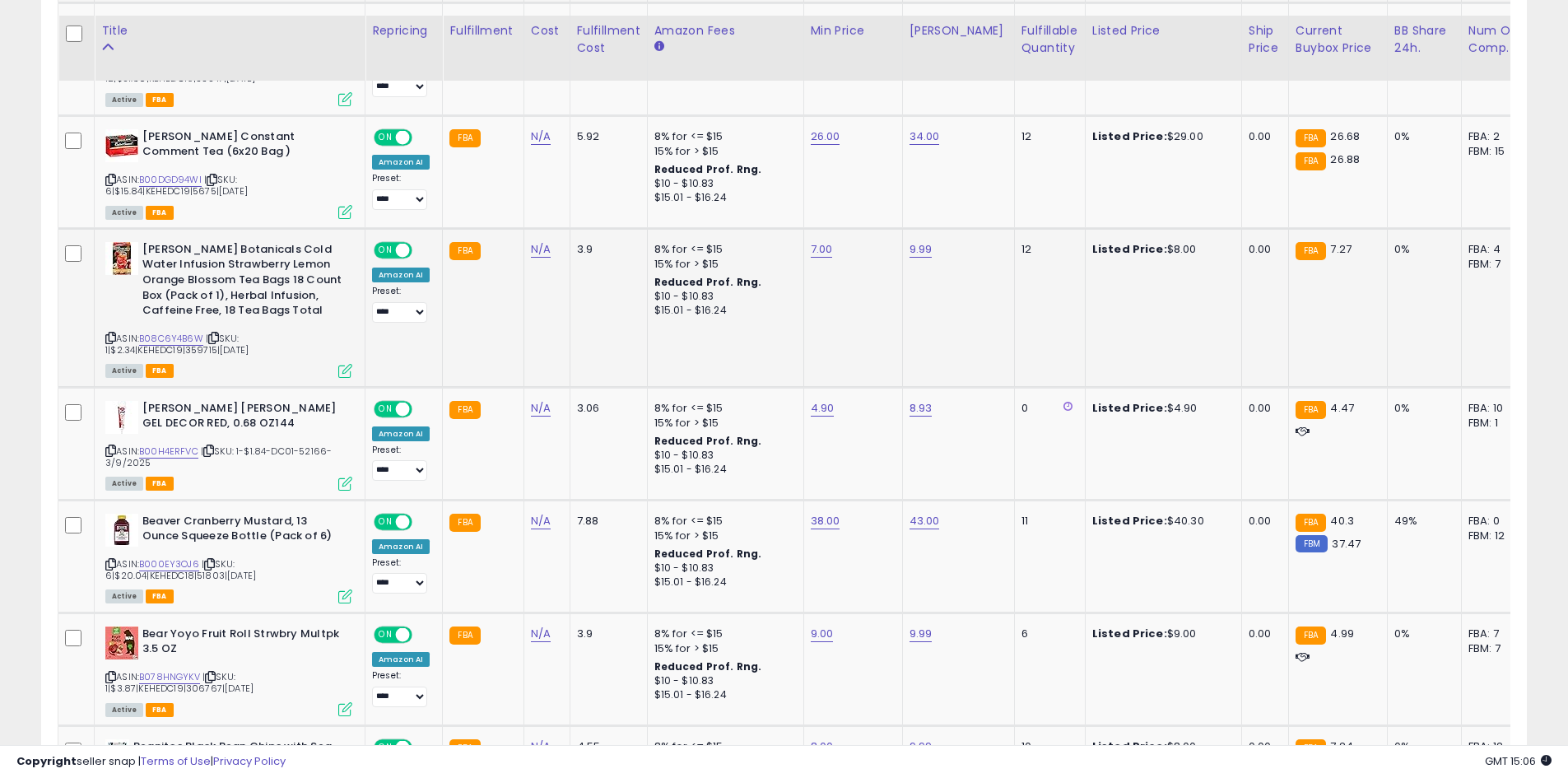
scroll to position [1231, 0]
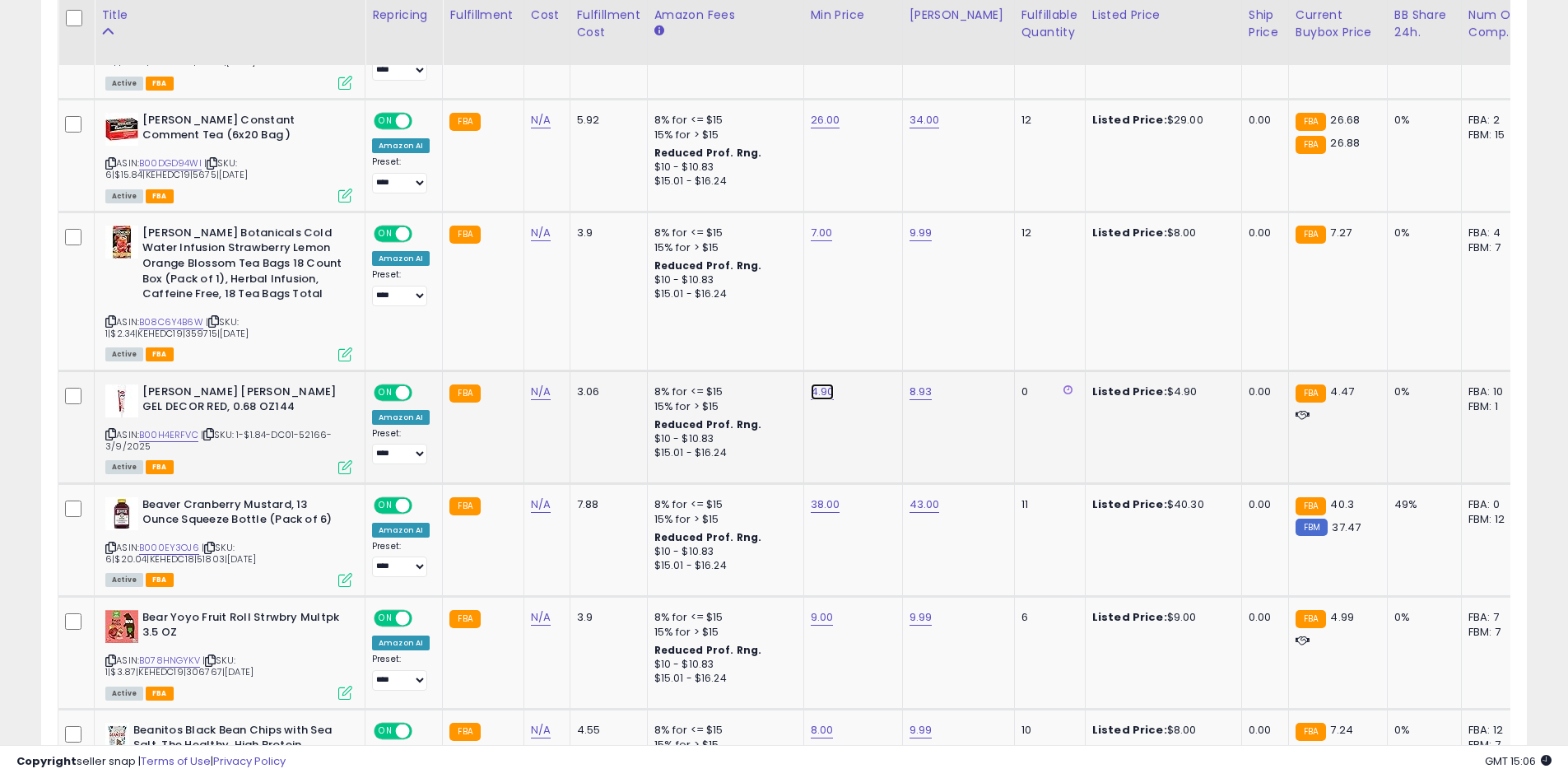
click at [877, 336] on button "submit" at bounding box center [862, 334] width 28 height 25
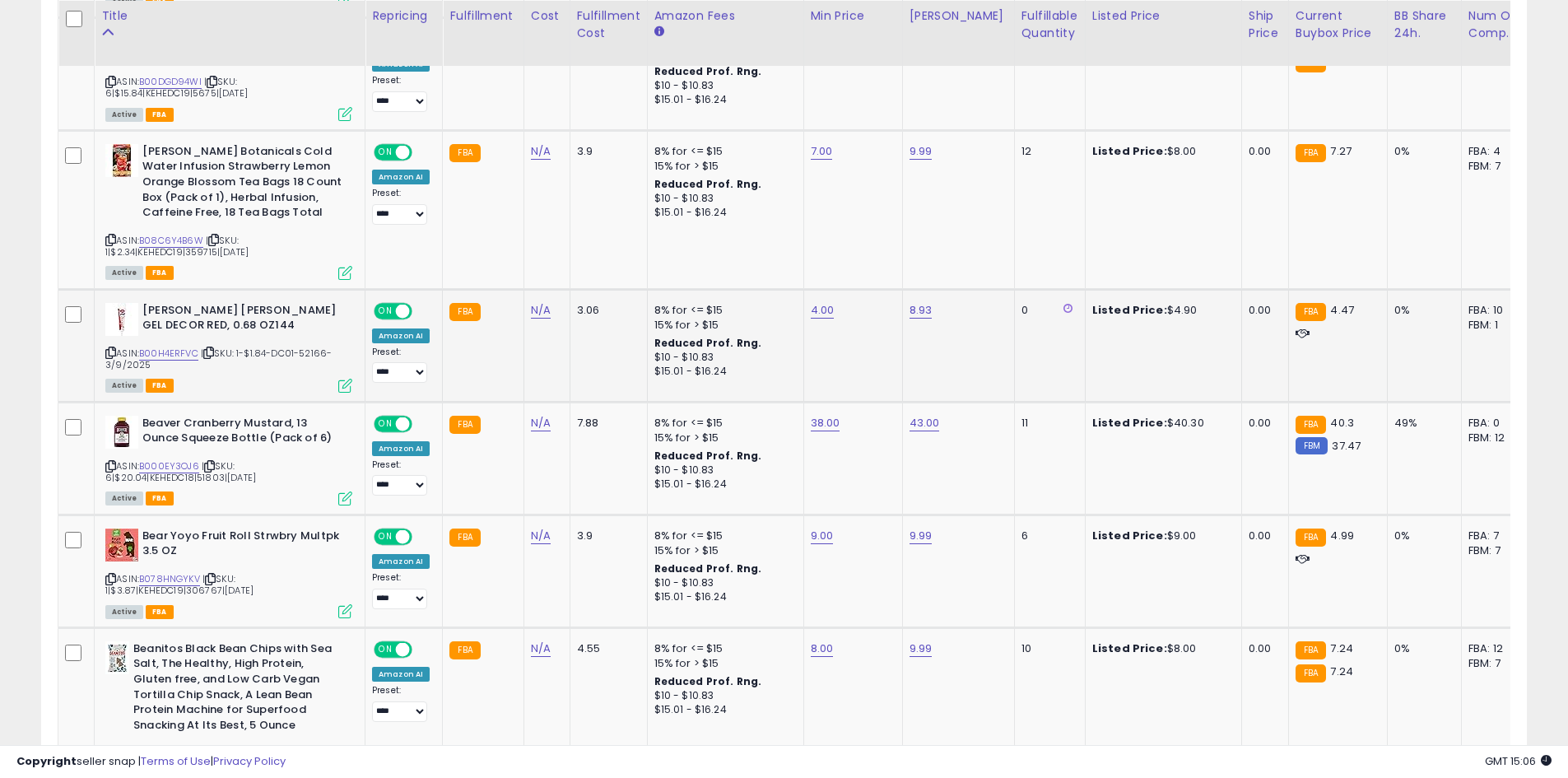
scroll to position [1314, 0]
click at [880, 355] on button "submit" at bounding box center [866, 364] width 28 height 25
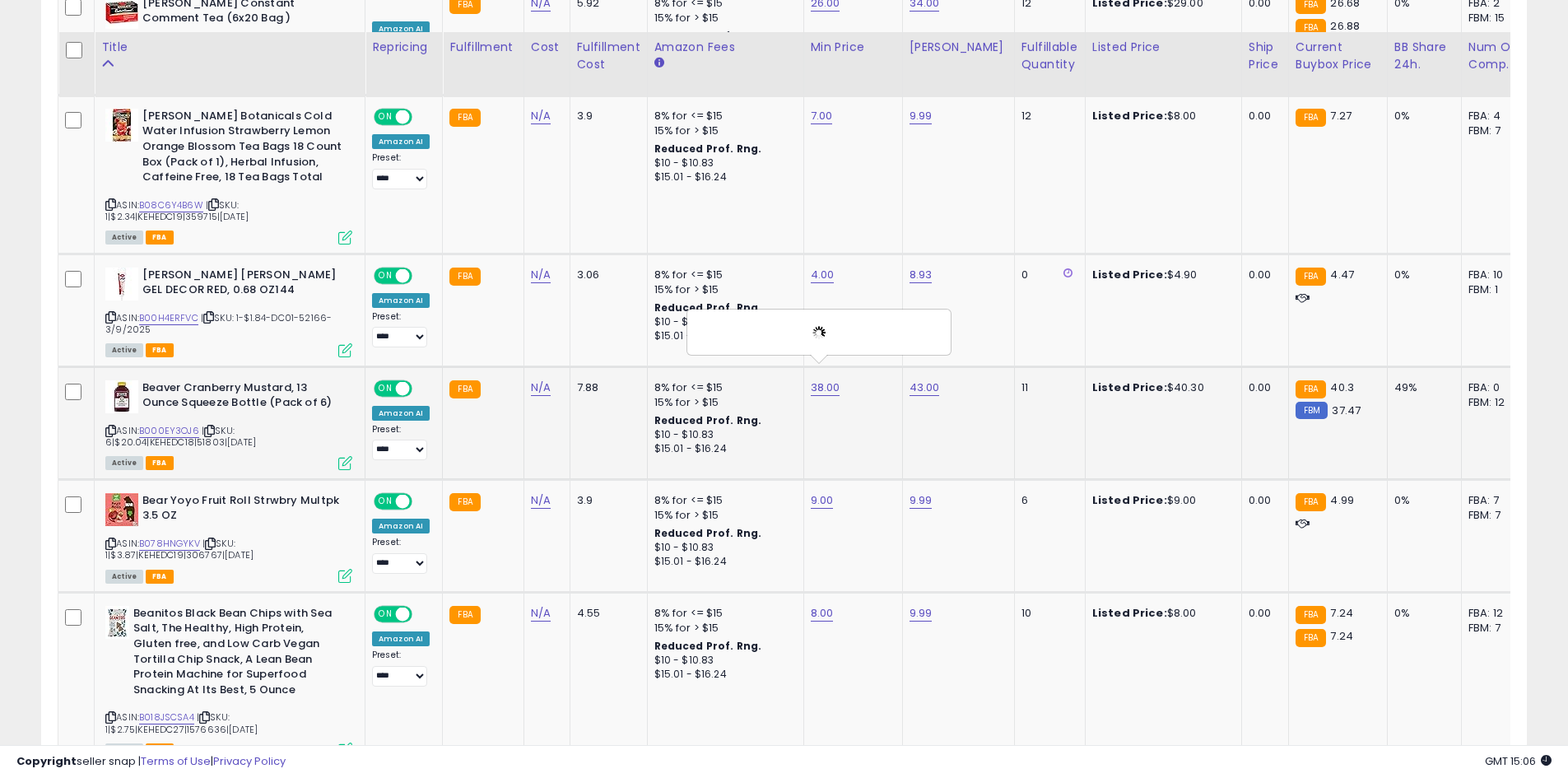
scroll to position [1396, 0]
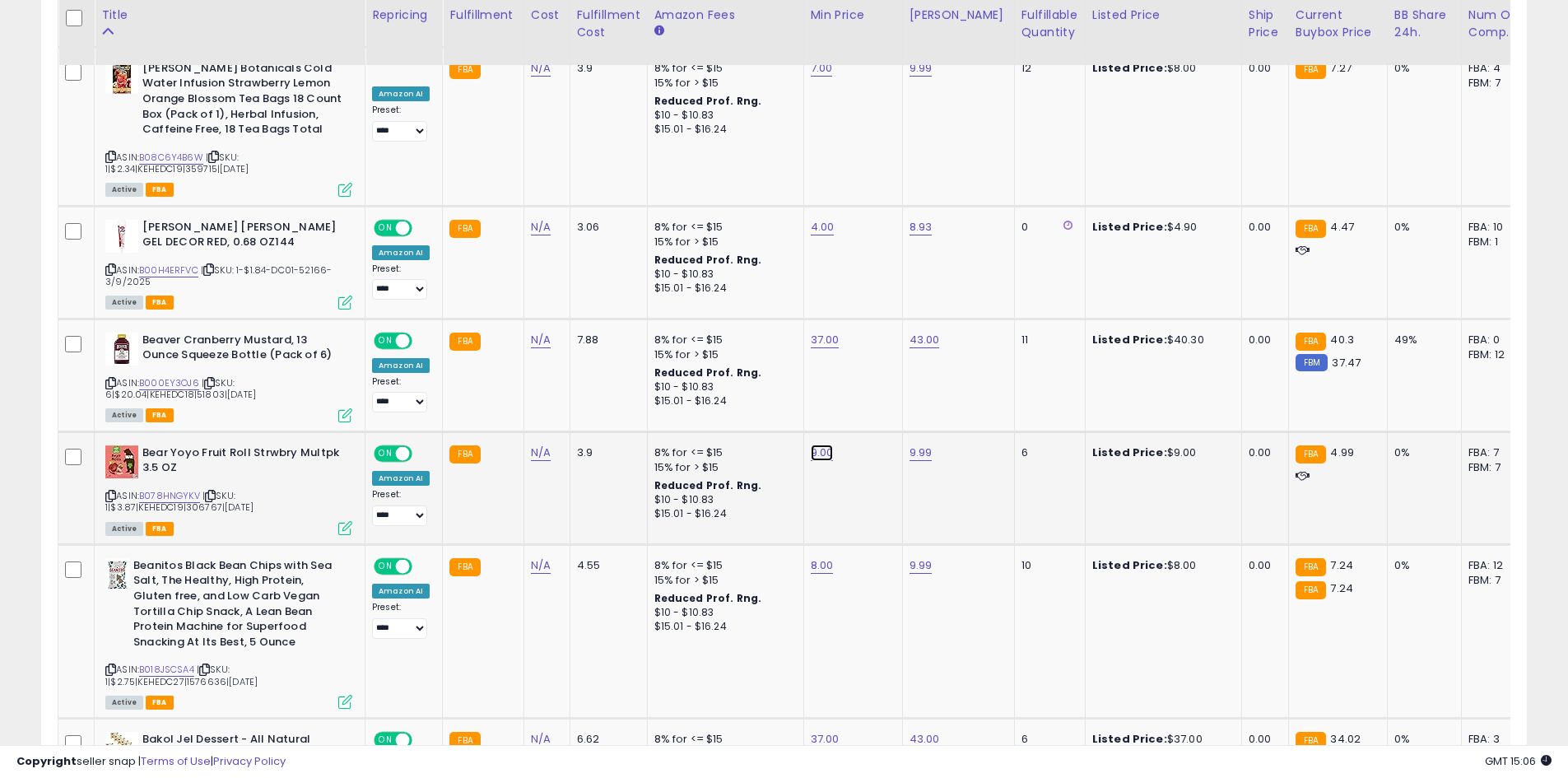
click at [874, 397] on button "submit" at bounding box center [862, 395] width 28 height 25
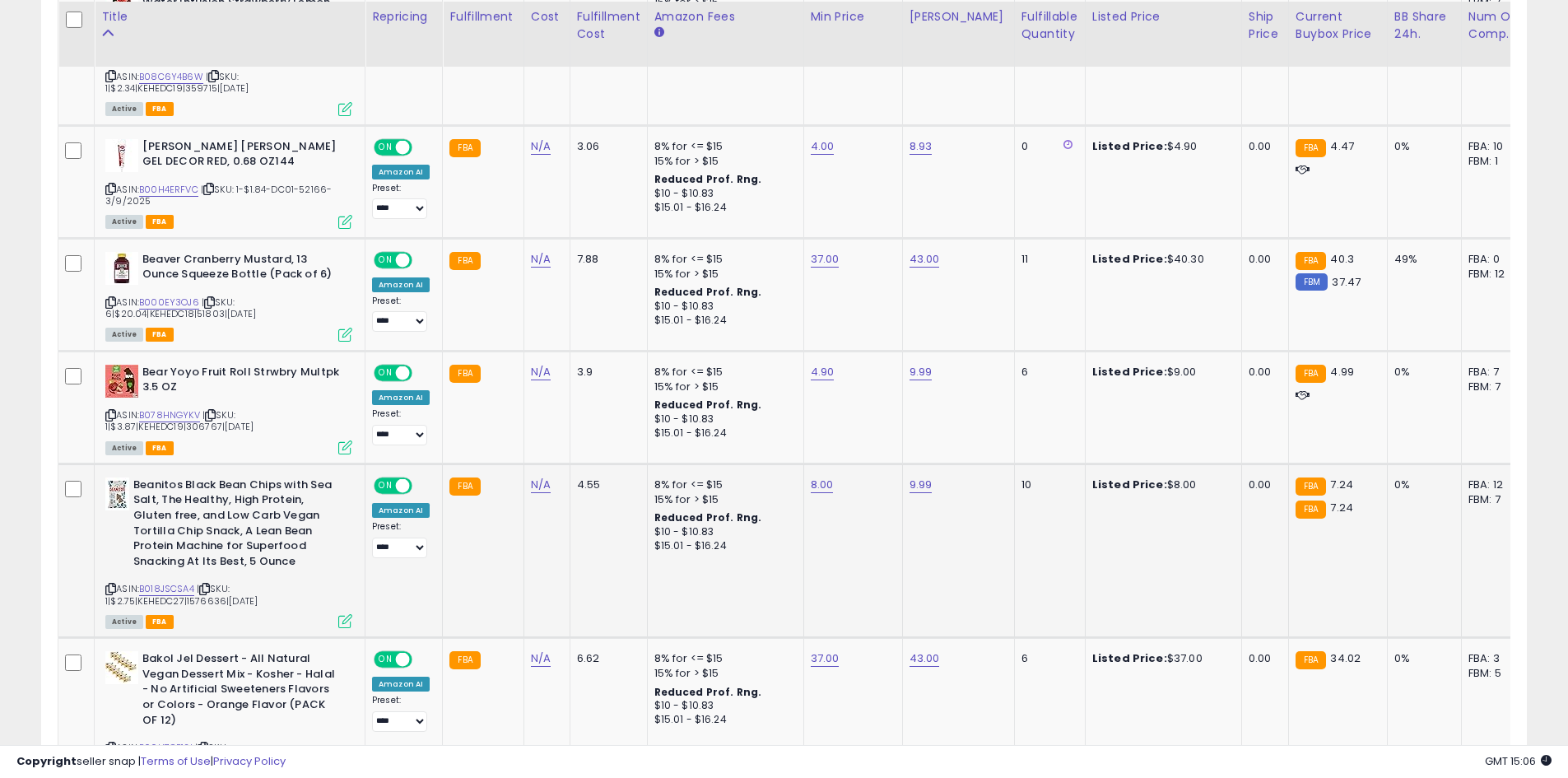
scroll to position [1478, 0]
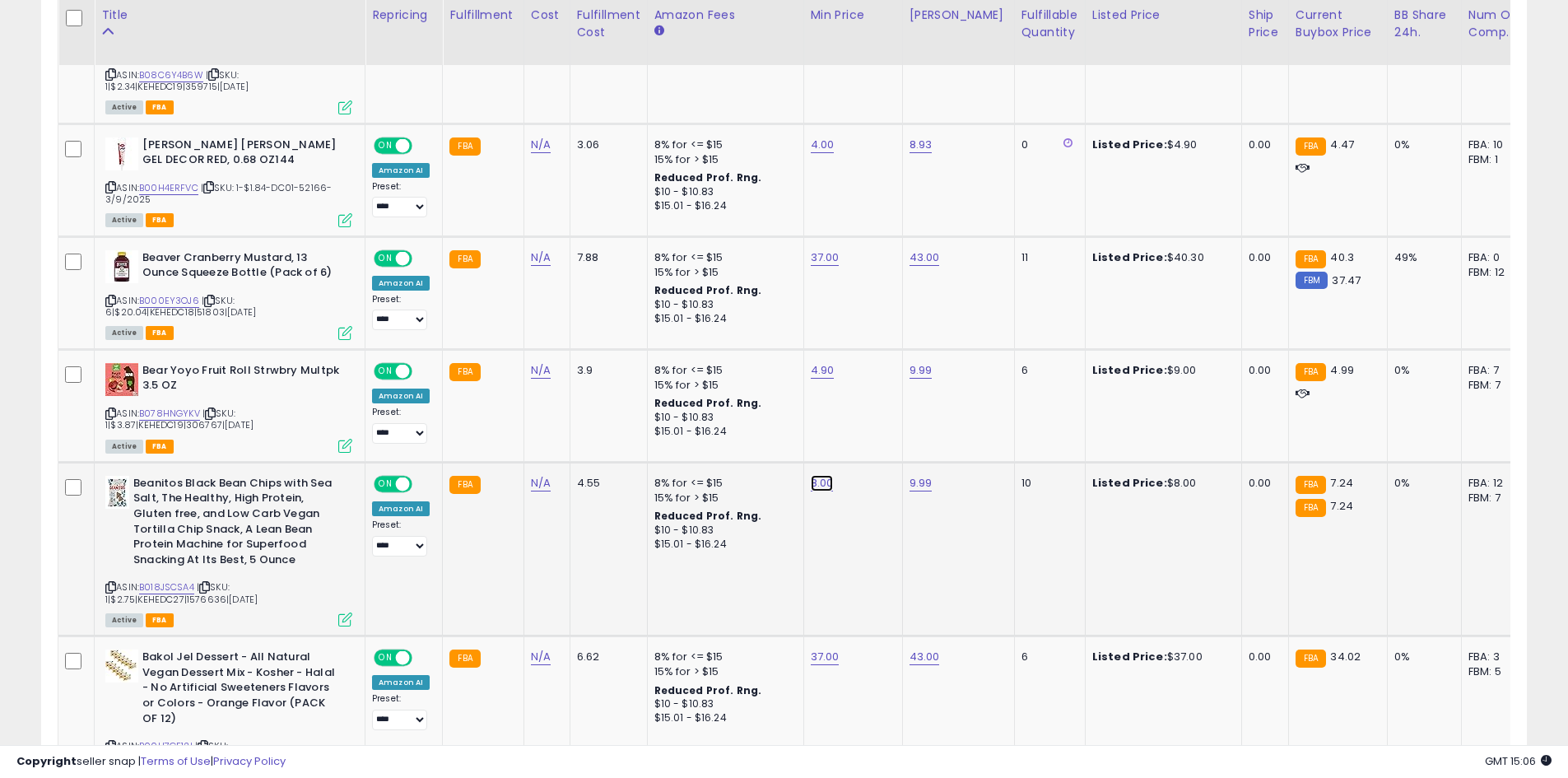
click at [877, 428] on button "submit" at bounding box center [862, 425] width 28 height 25
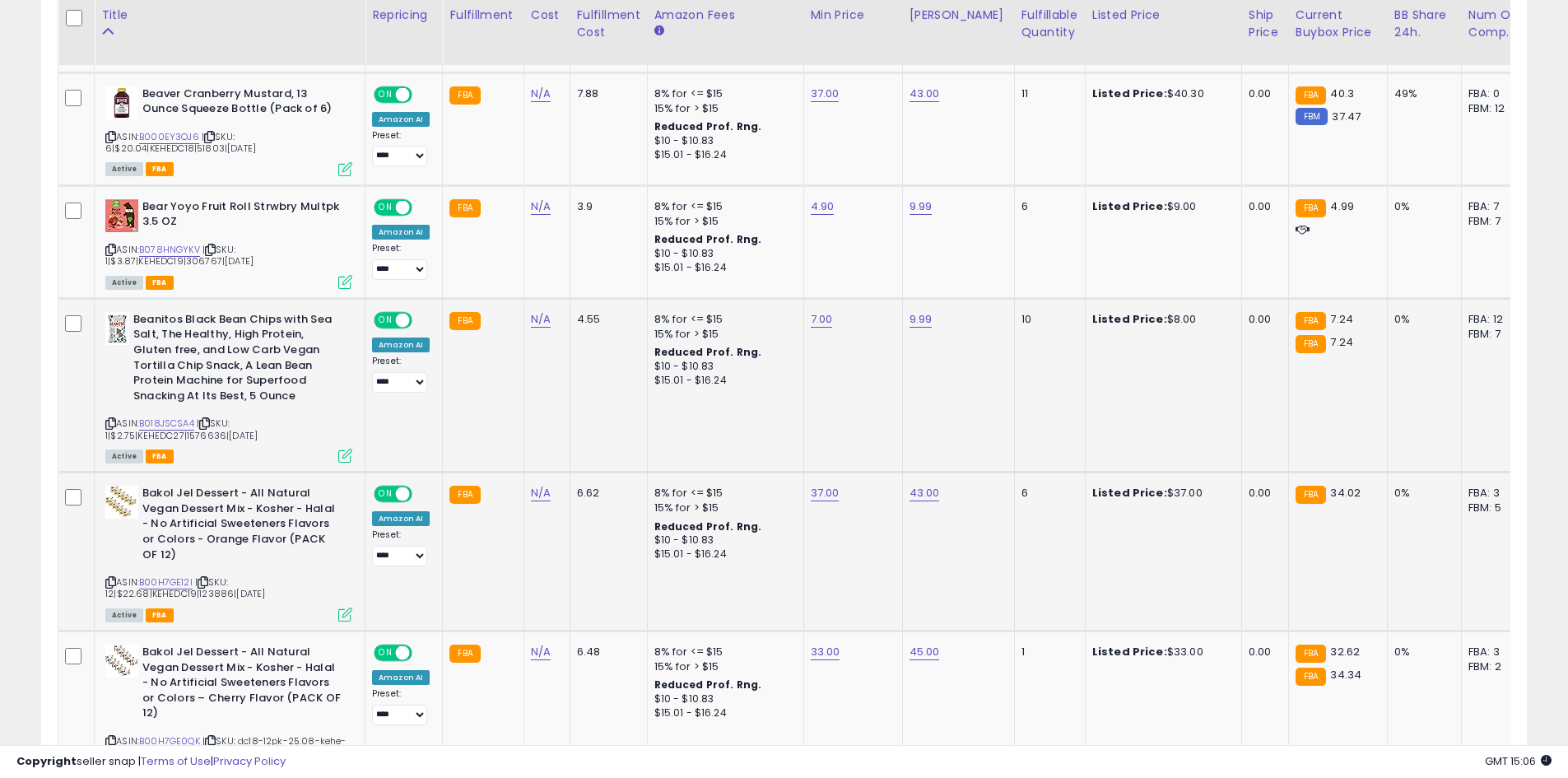
scroll to position [1642, 0]
click at [879, 425] on button "submit" at bounding box center [865, 435] width 28 height 25
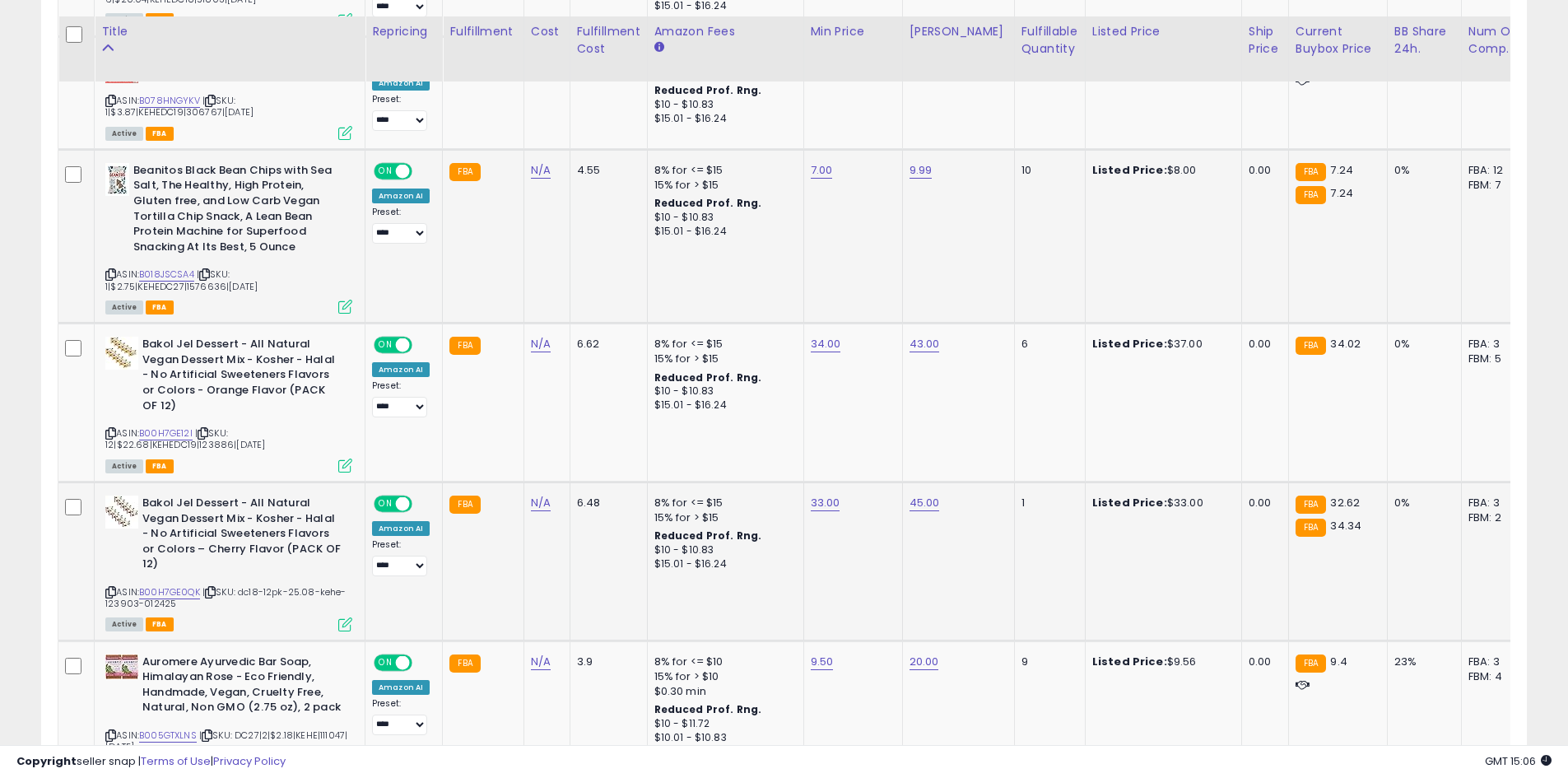
scroll to position [1808, 0]
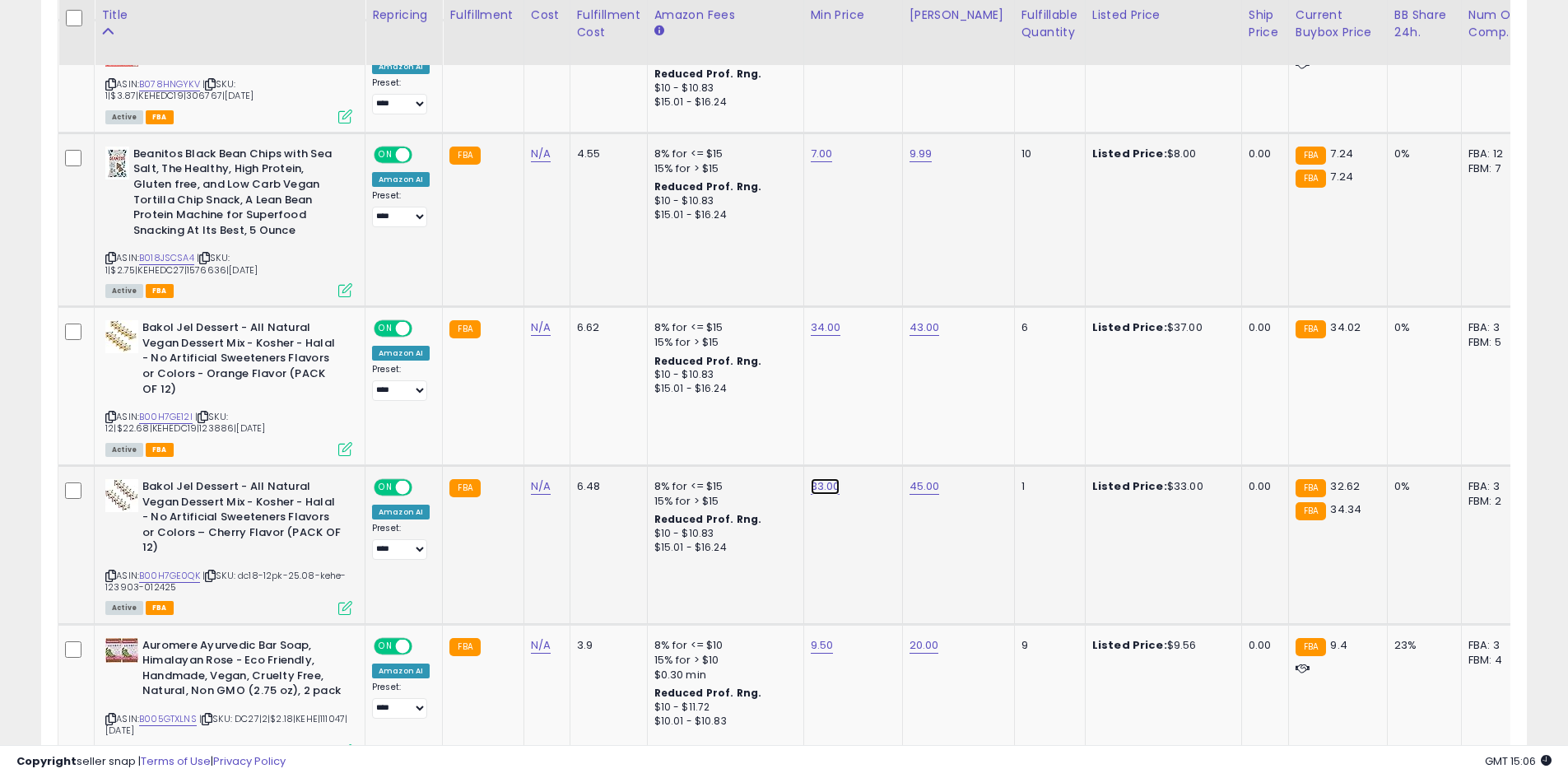
click at [879, 433] on button "submit" at bounding box center [865, 429] width 28 height 25
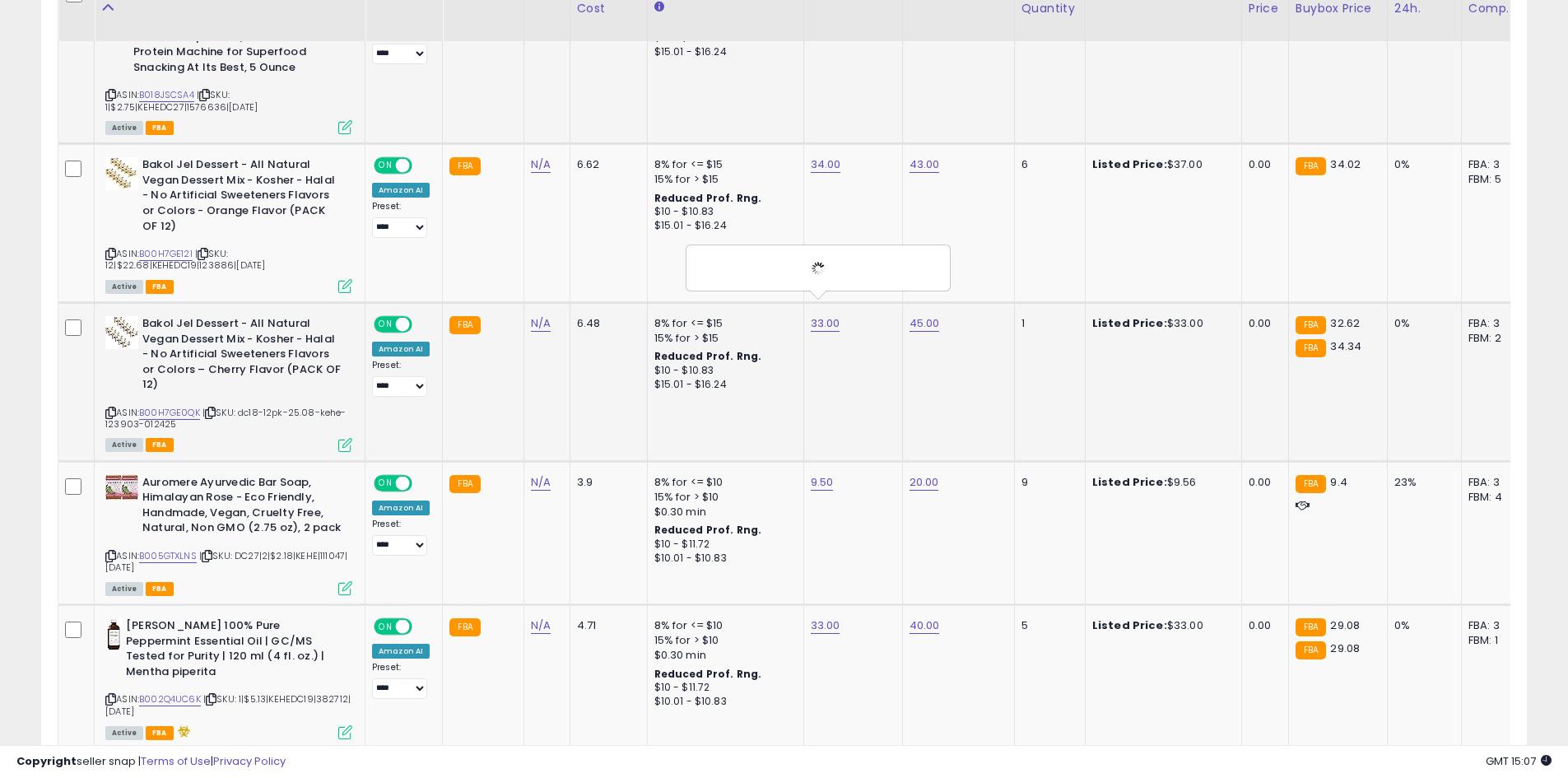
scroll to position [1972, 0]
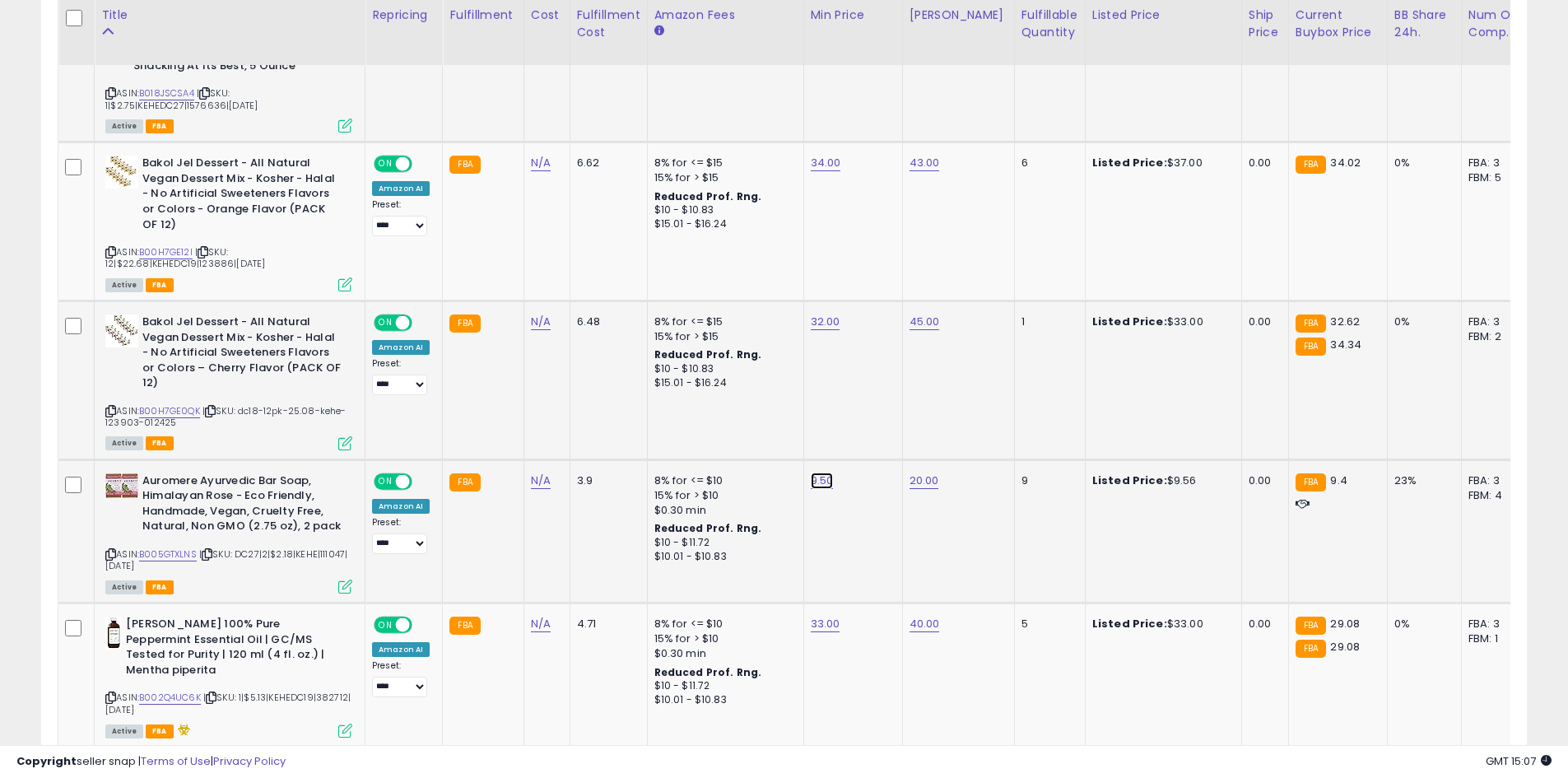
click at [877, 416] on button "submit" at bounding box center [862, 408] width 28 height 25
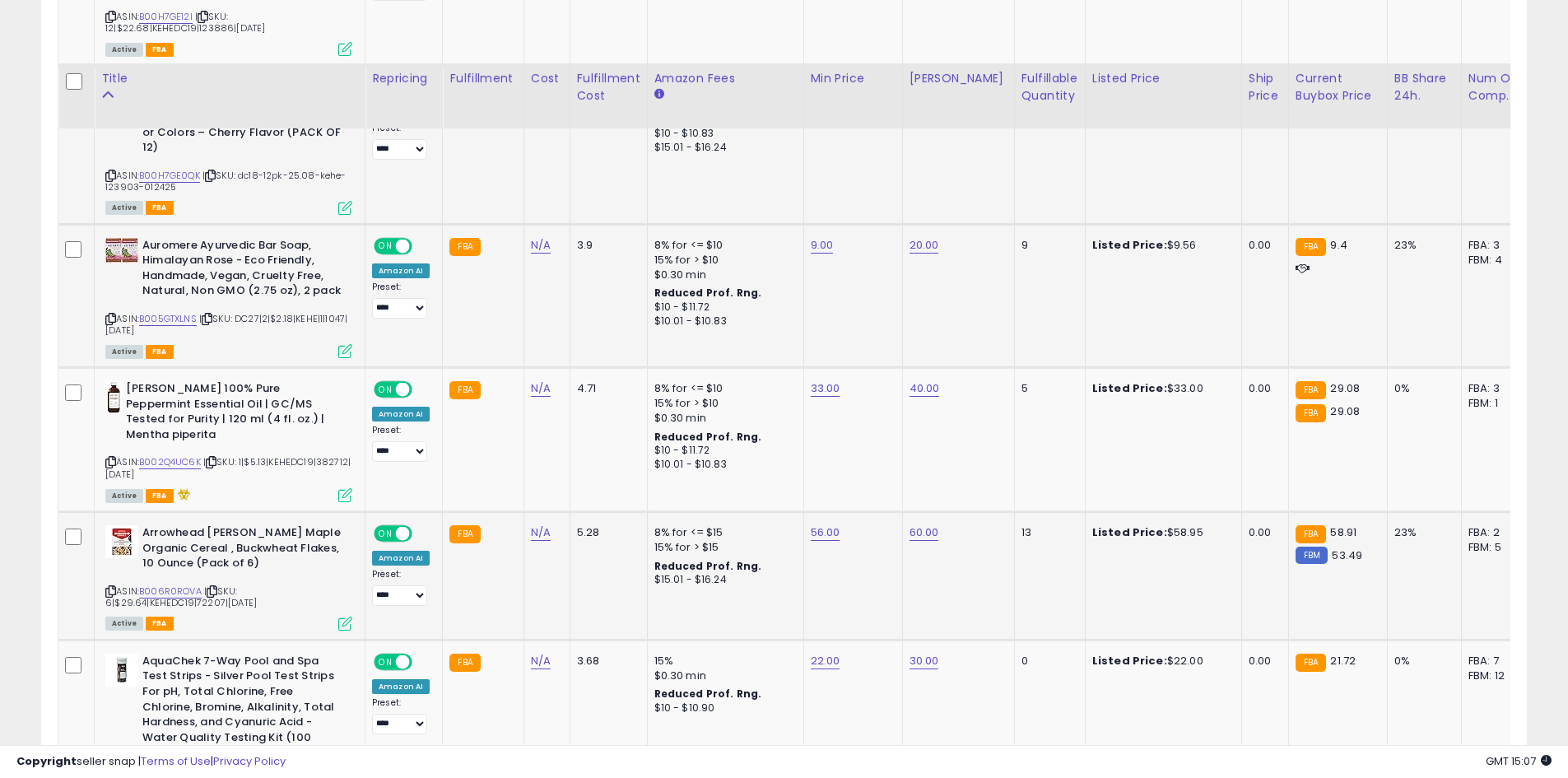
scroll to position [2302, 0]
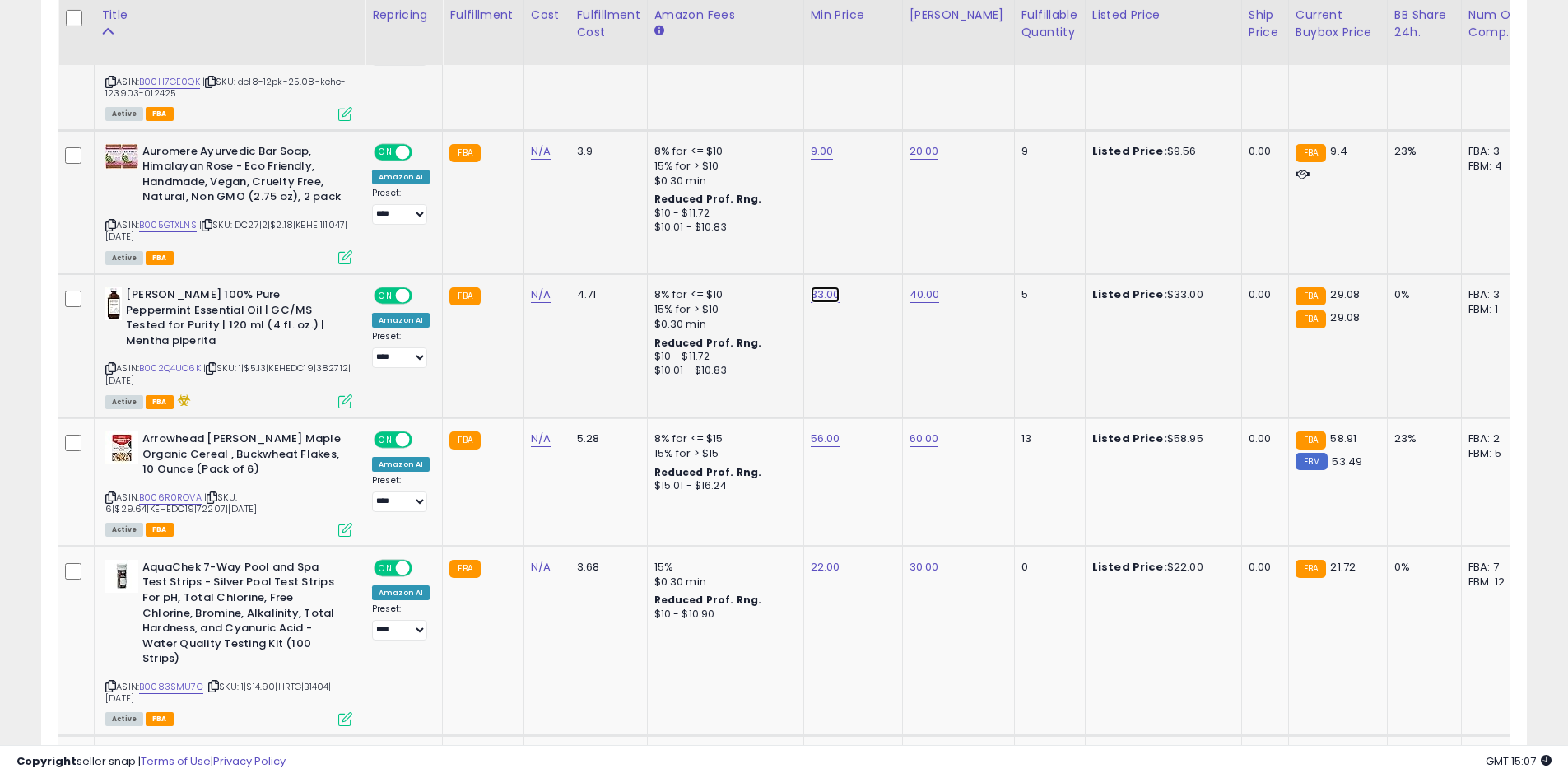
click at [870, 225] on icon "submit" at bounding box center [865, 222] width 10 height 10
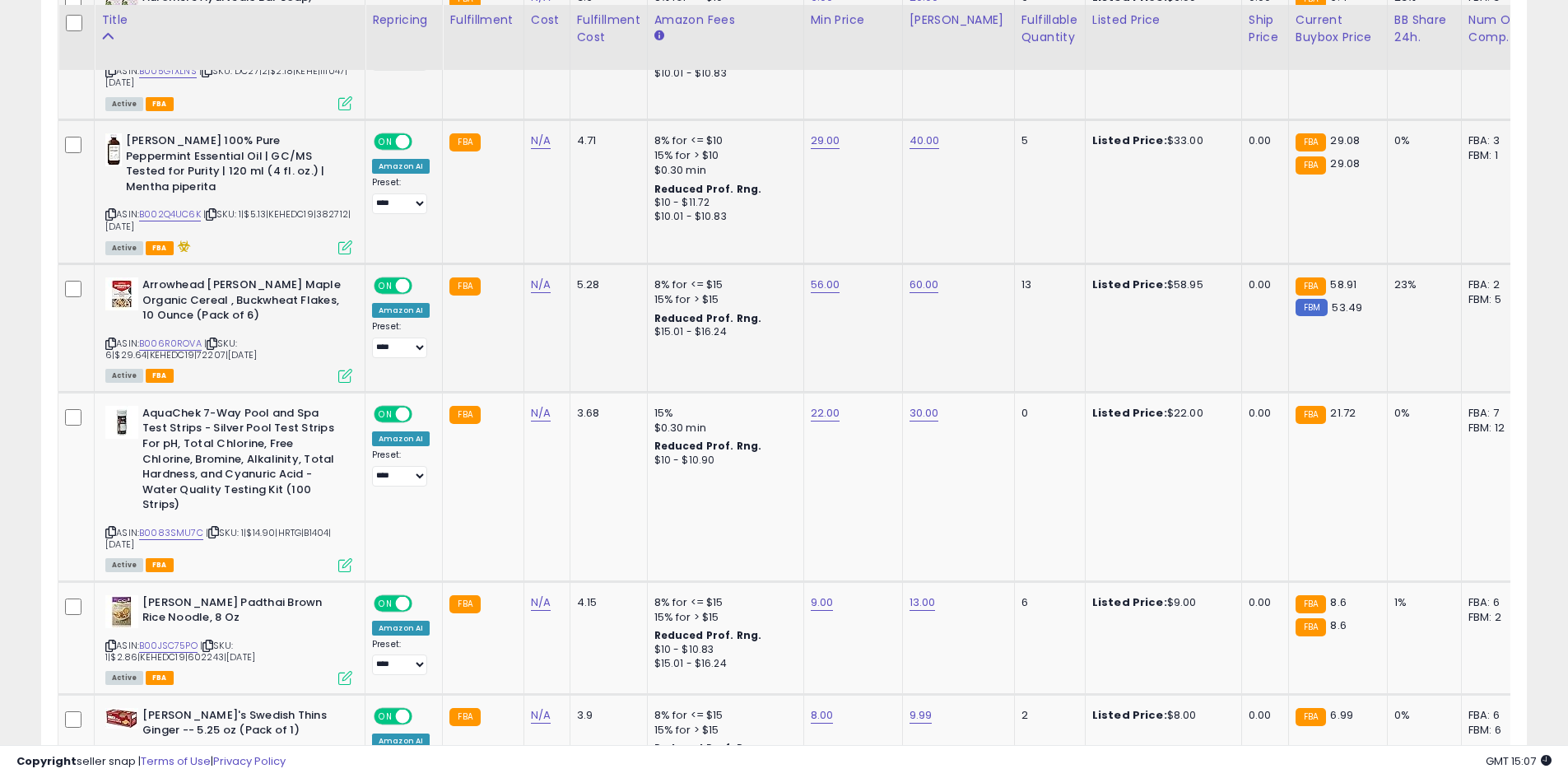
scroll to position [2466, 0]
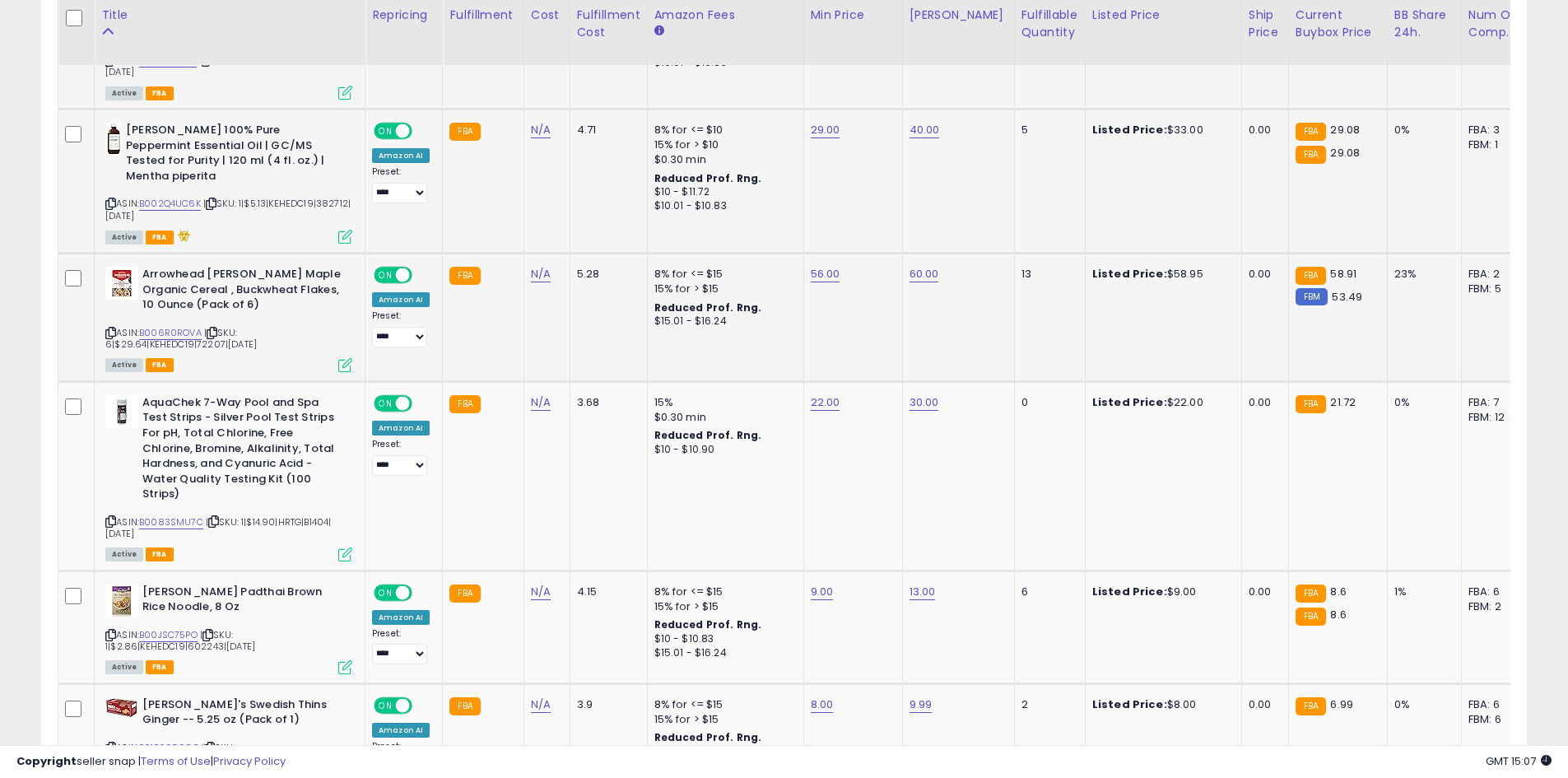
click at [836, 267] on div "56.00" at bounding box center [850, 274] width 79 height 14
click at [880, 193] on button "submit" at bounding box center [866, 201] width 28 height 25
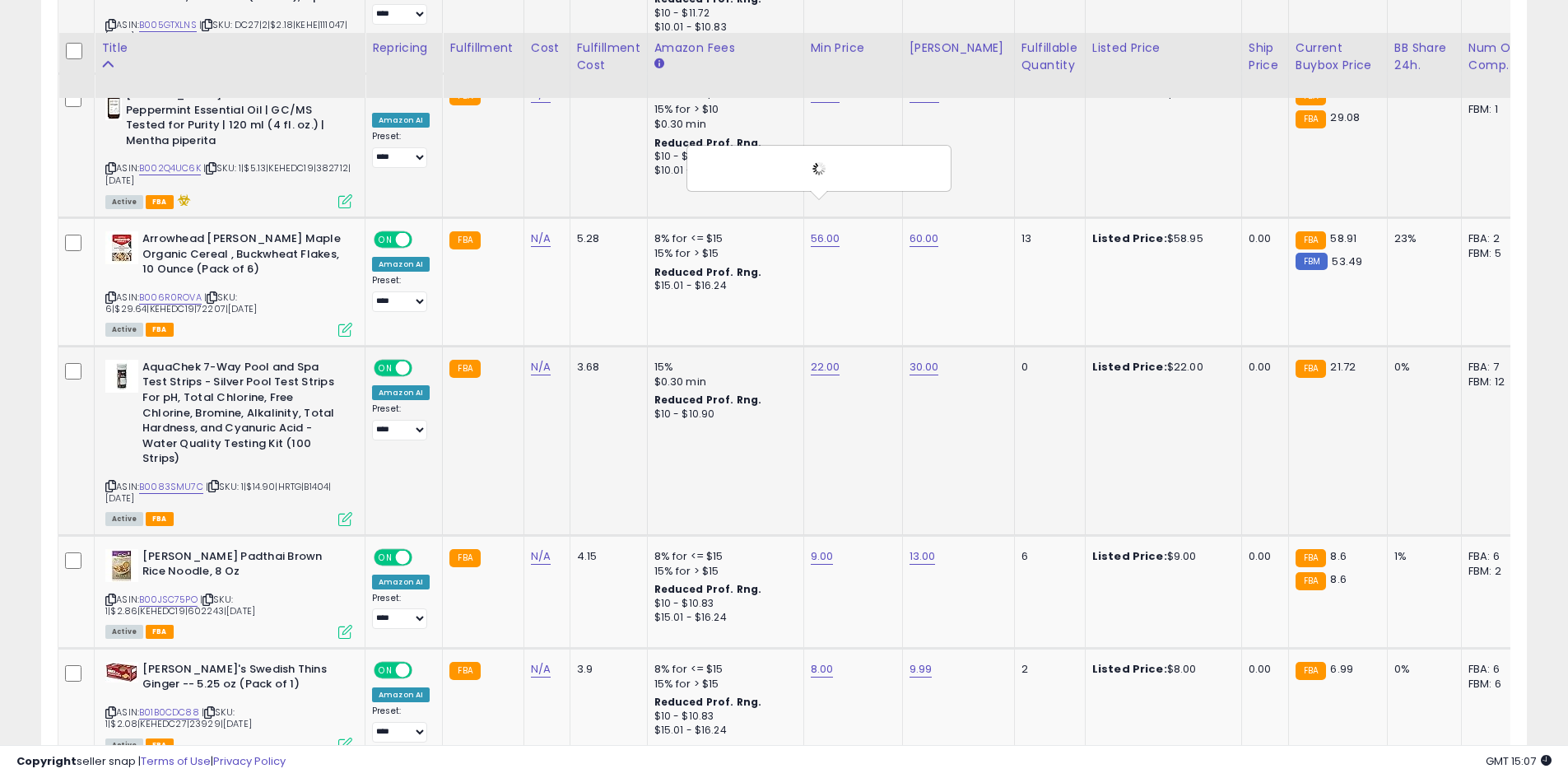
scroll to position [2548, 0]
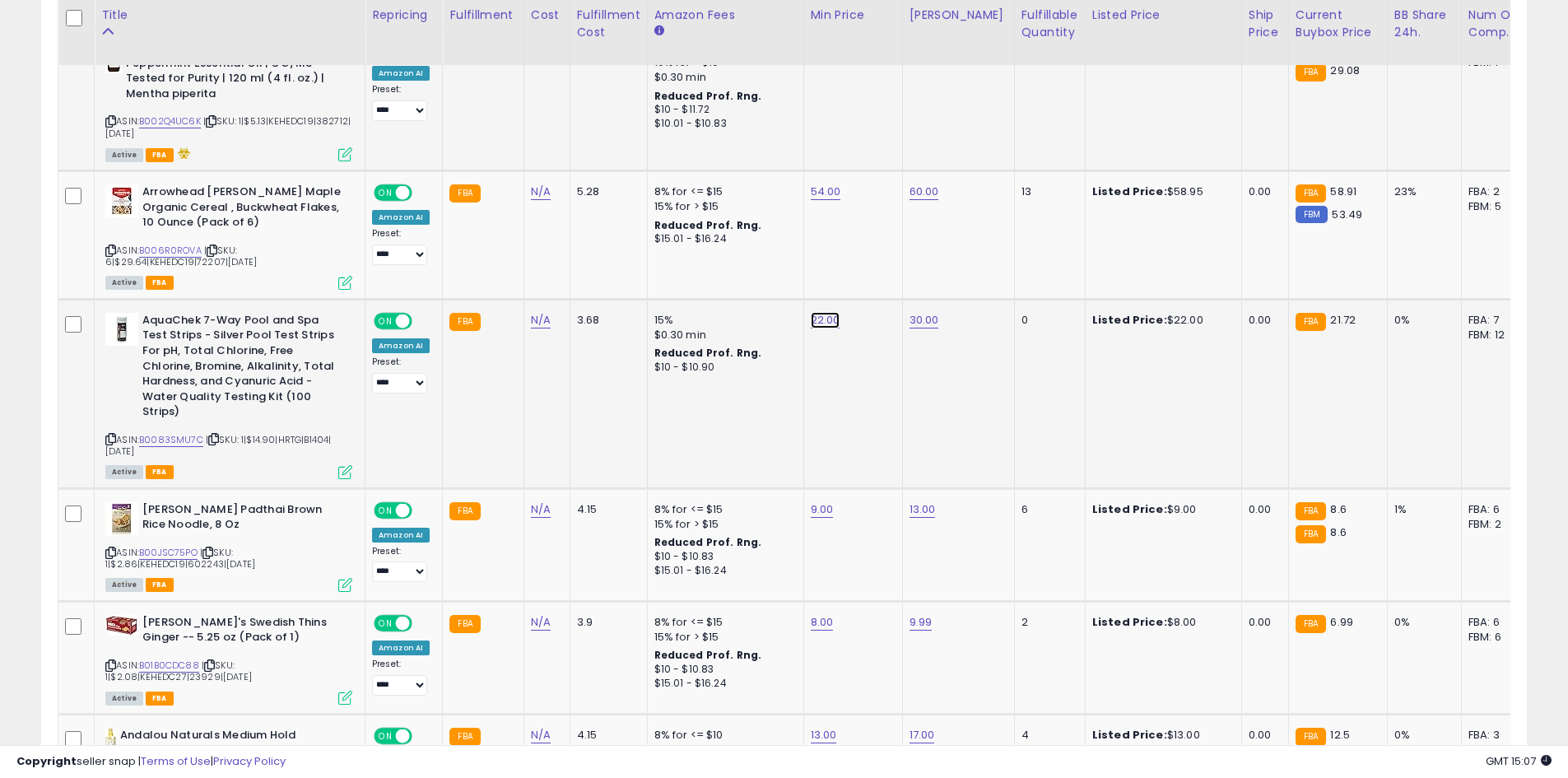
click at [870, 247] on icon "submit" at bounding box center [865, 247] width 10 height 10
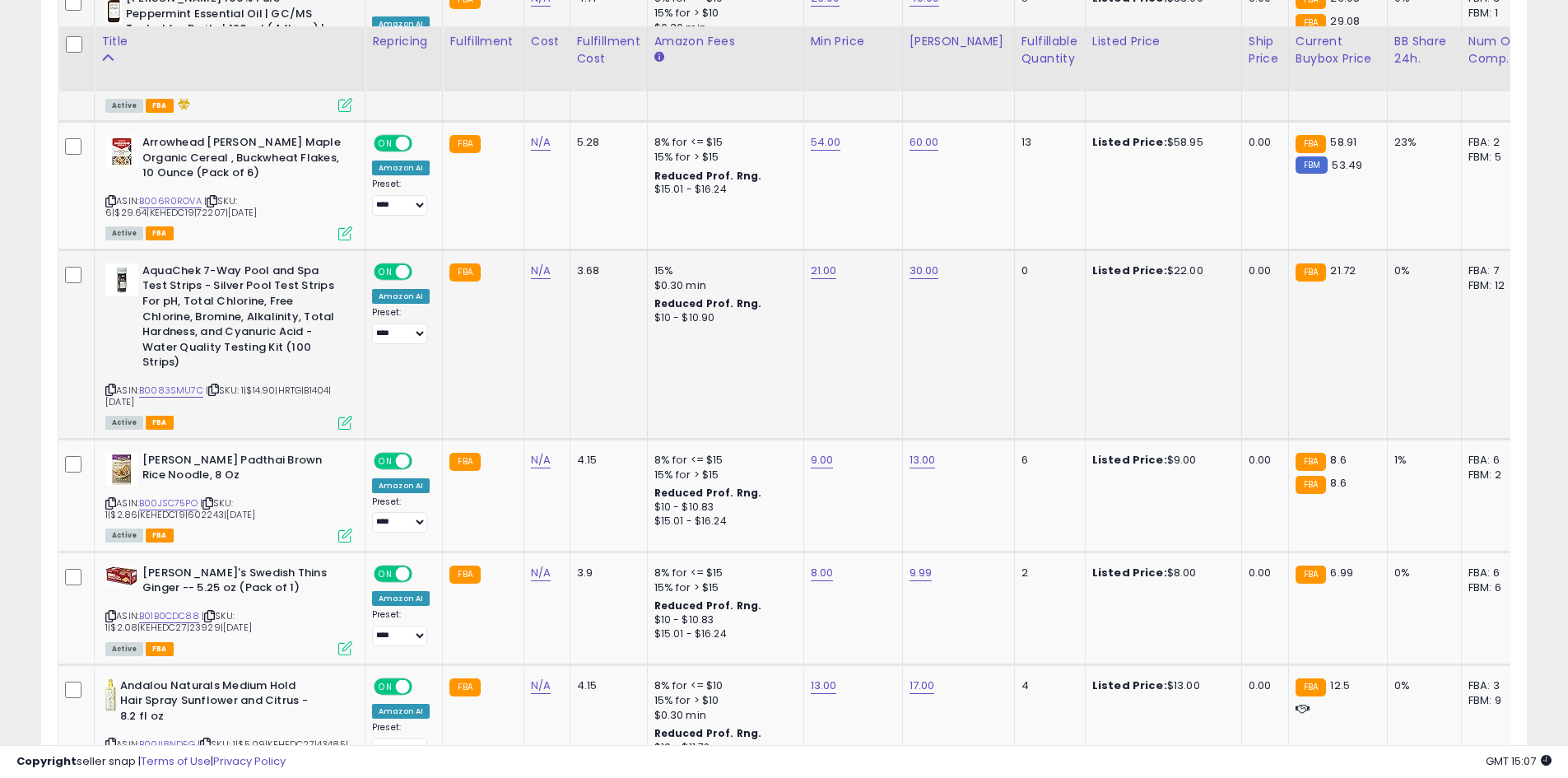
scroll to position [2631, 0]
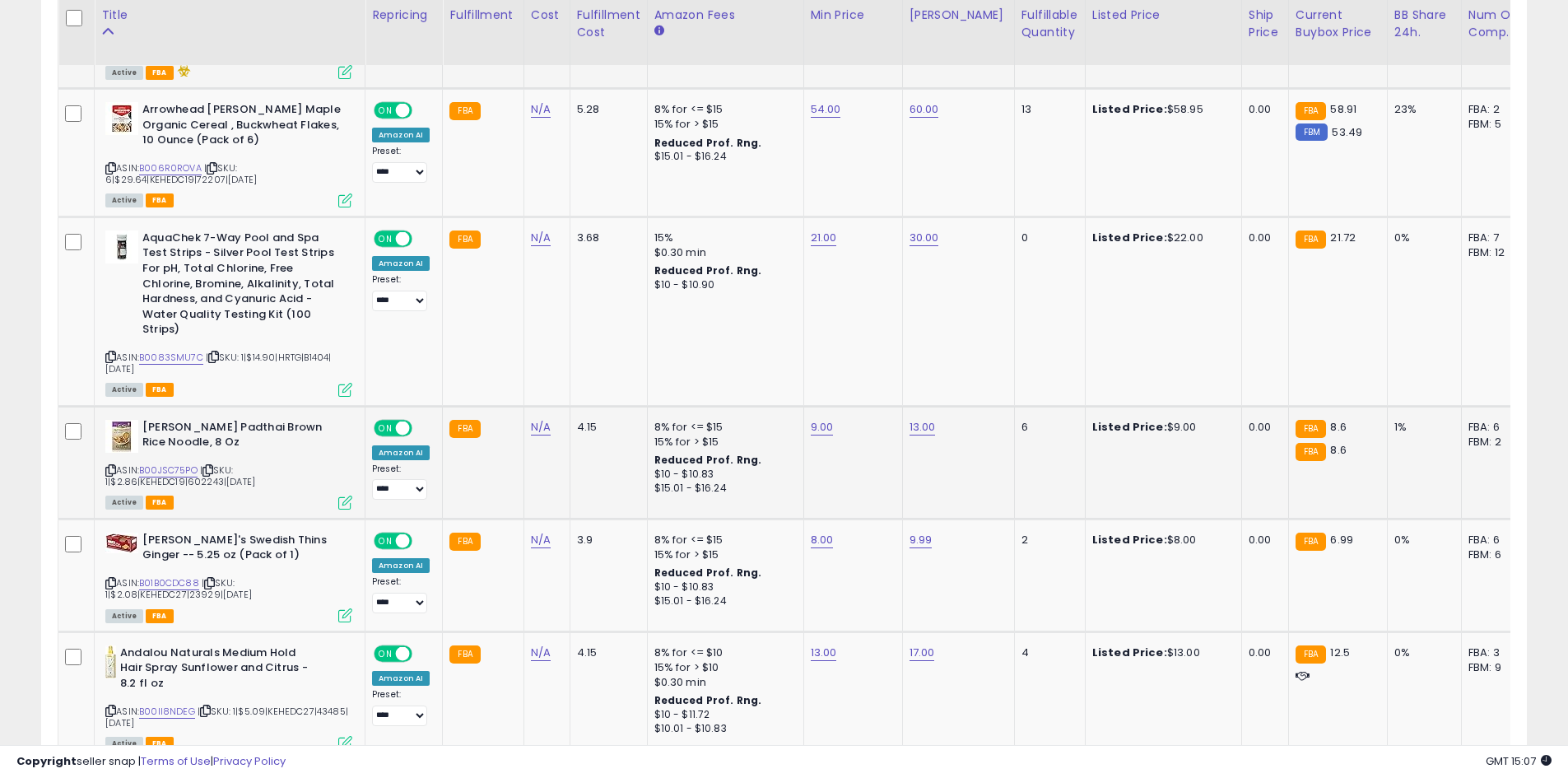
click at [831, 406] on td "9.00" at bounding box center [852, 462] width 99 height 113
click at [867, 353] on icon "submit" at bounding box center [862, 354] width 10 height 10
click at [877, 475] on button "submit" at bounding box center [862, 467] width 28 height 25
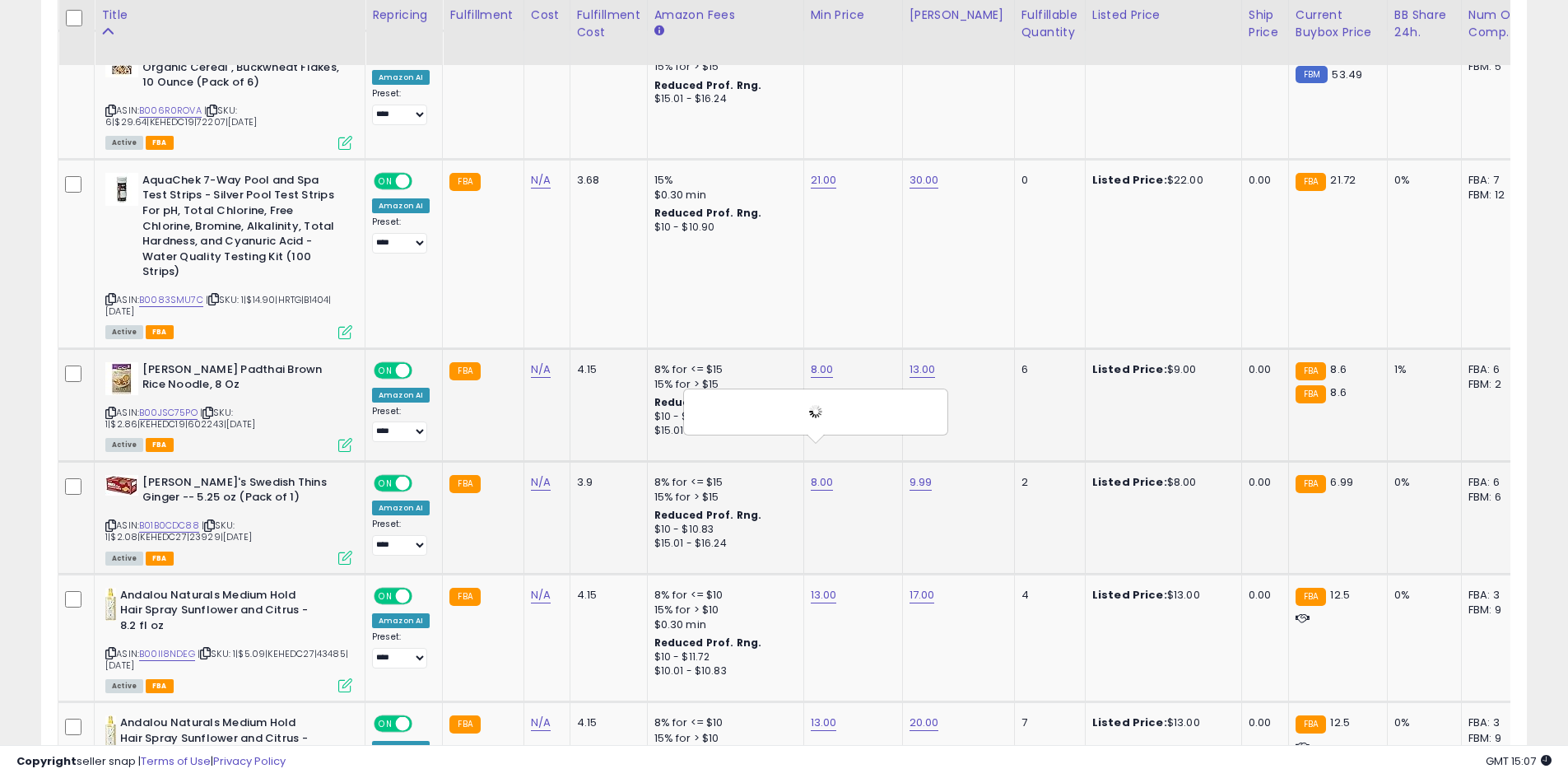
scroll to position [2878, 0]
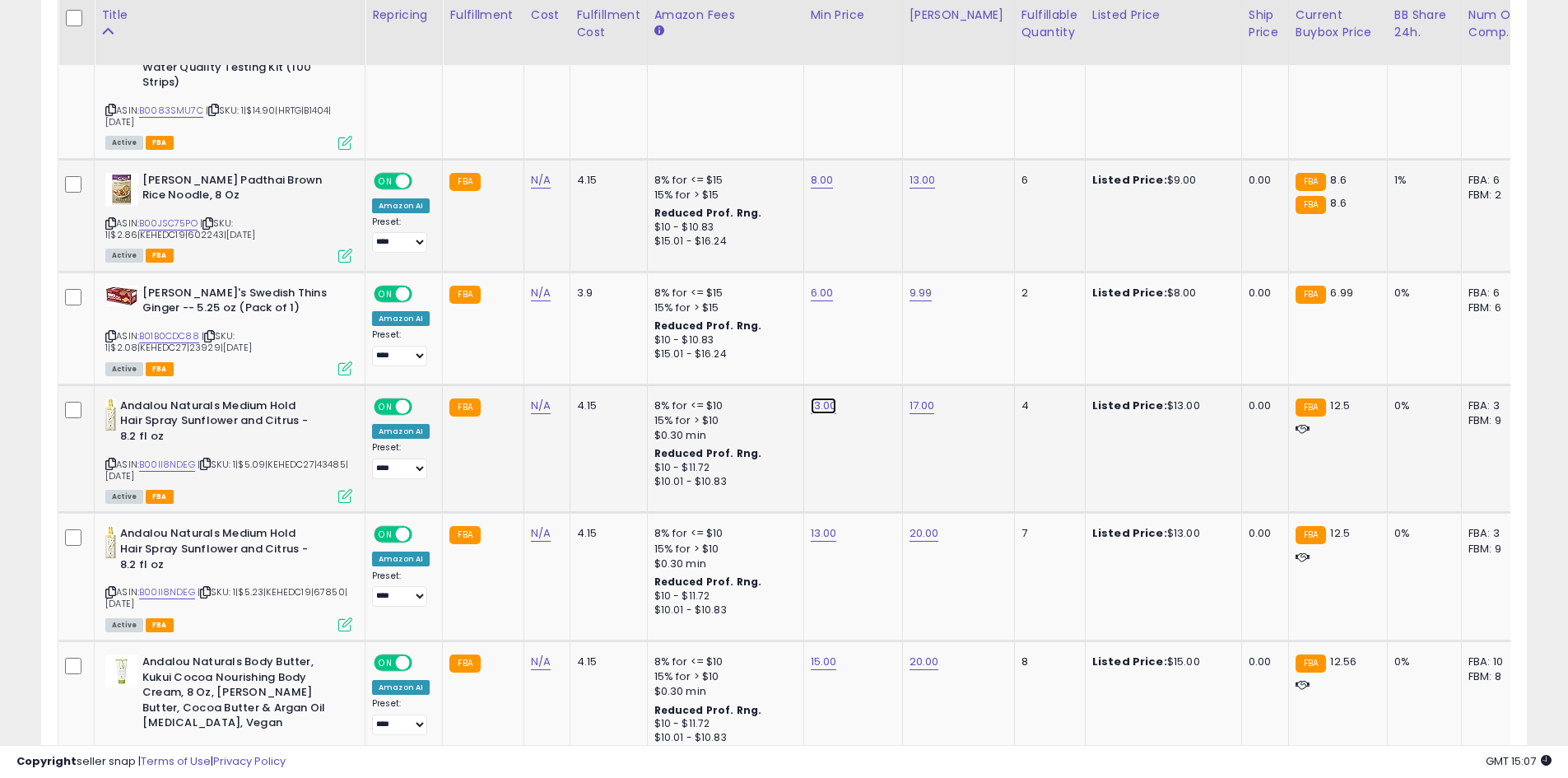
click at [878, 339] on button "submit" at bounding box center [864, 333] width 28 height 25
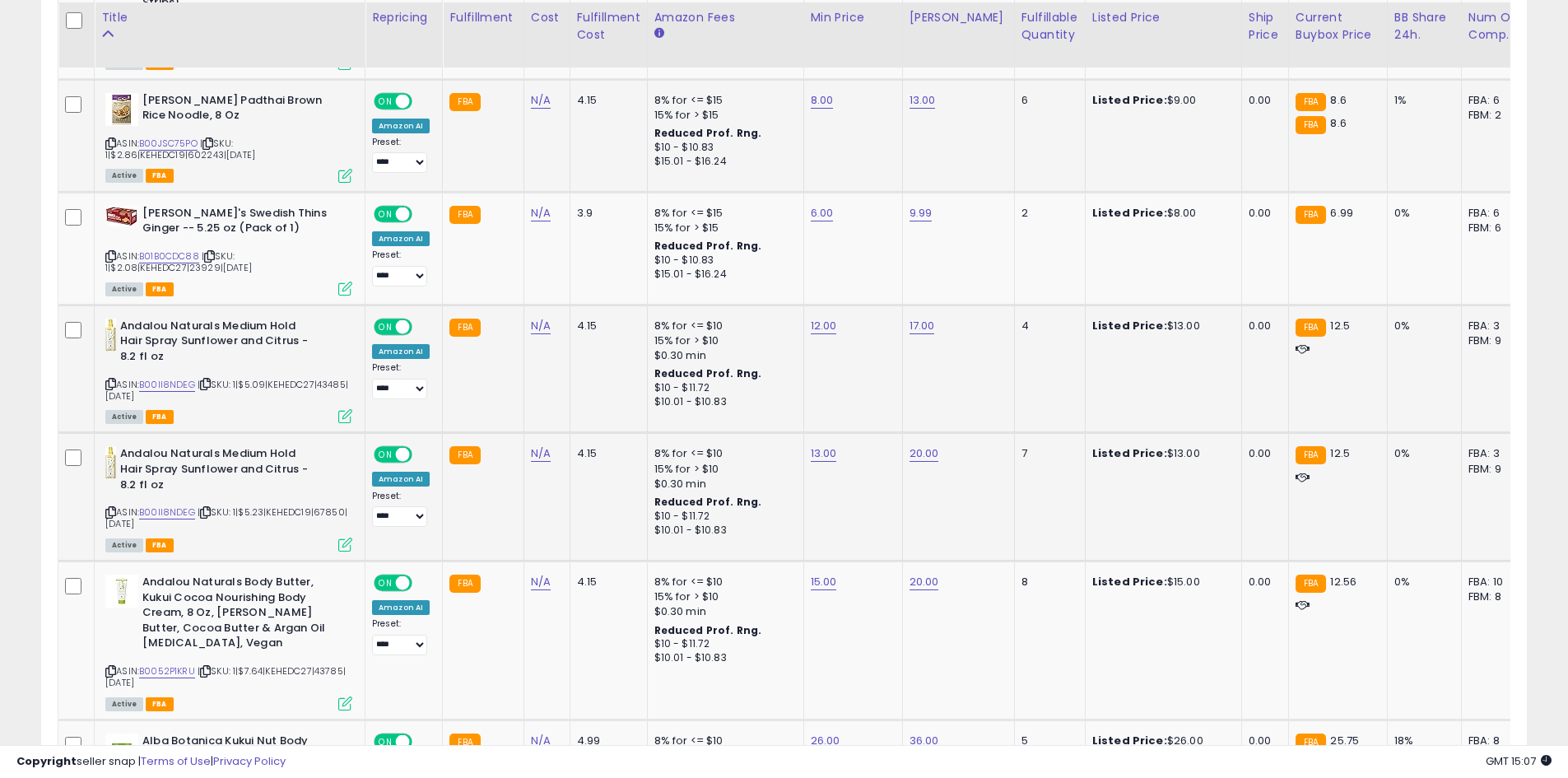
scroll to position [2960, 0]
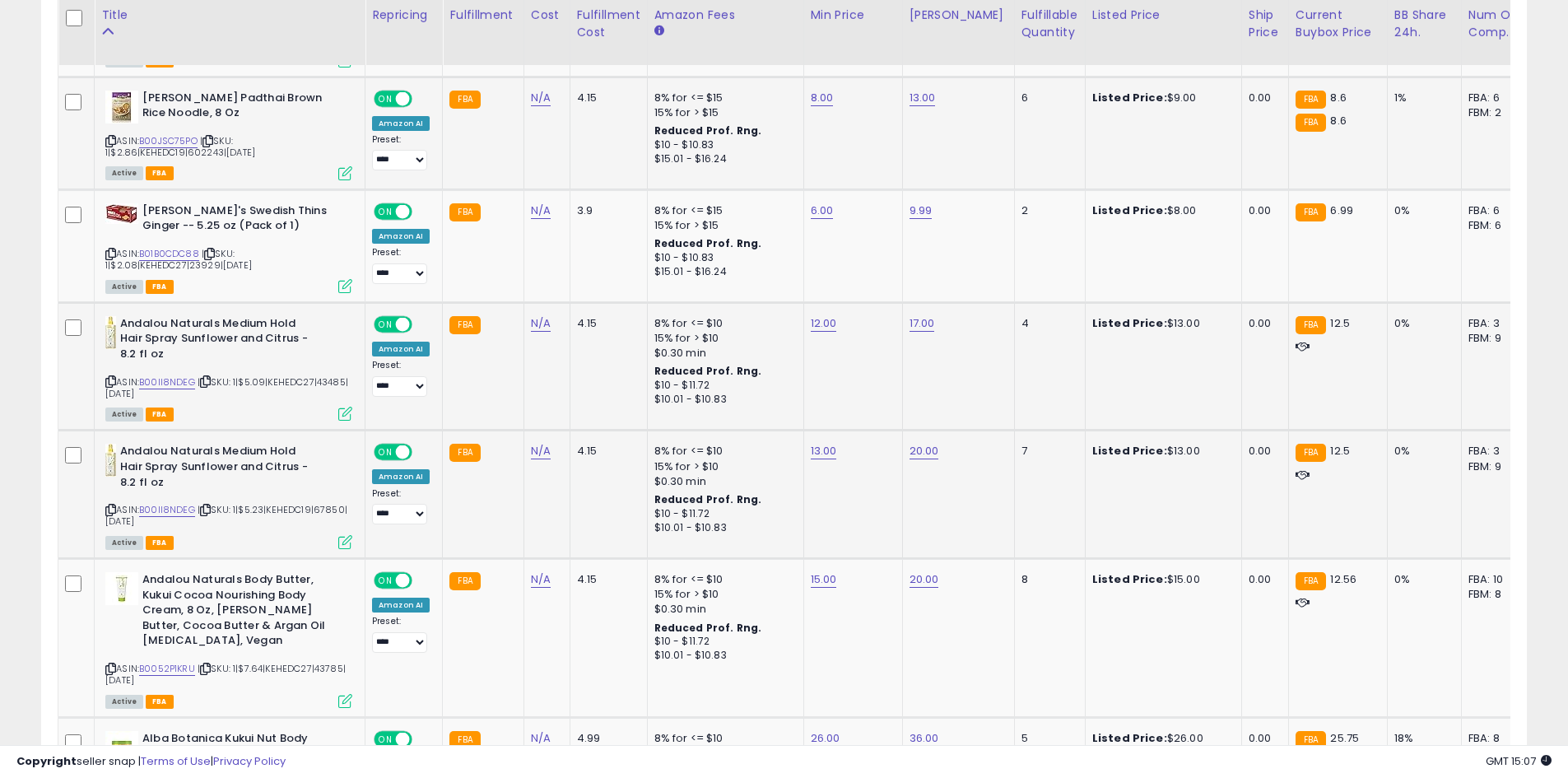
click at [833, 444] on div "13.00" at bounding box center [850, 451] width 79 height 14
click at [869, 383] on icon "submit" at bounding box center [864, 378] width 10 height 10
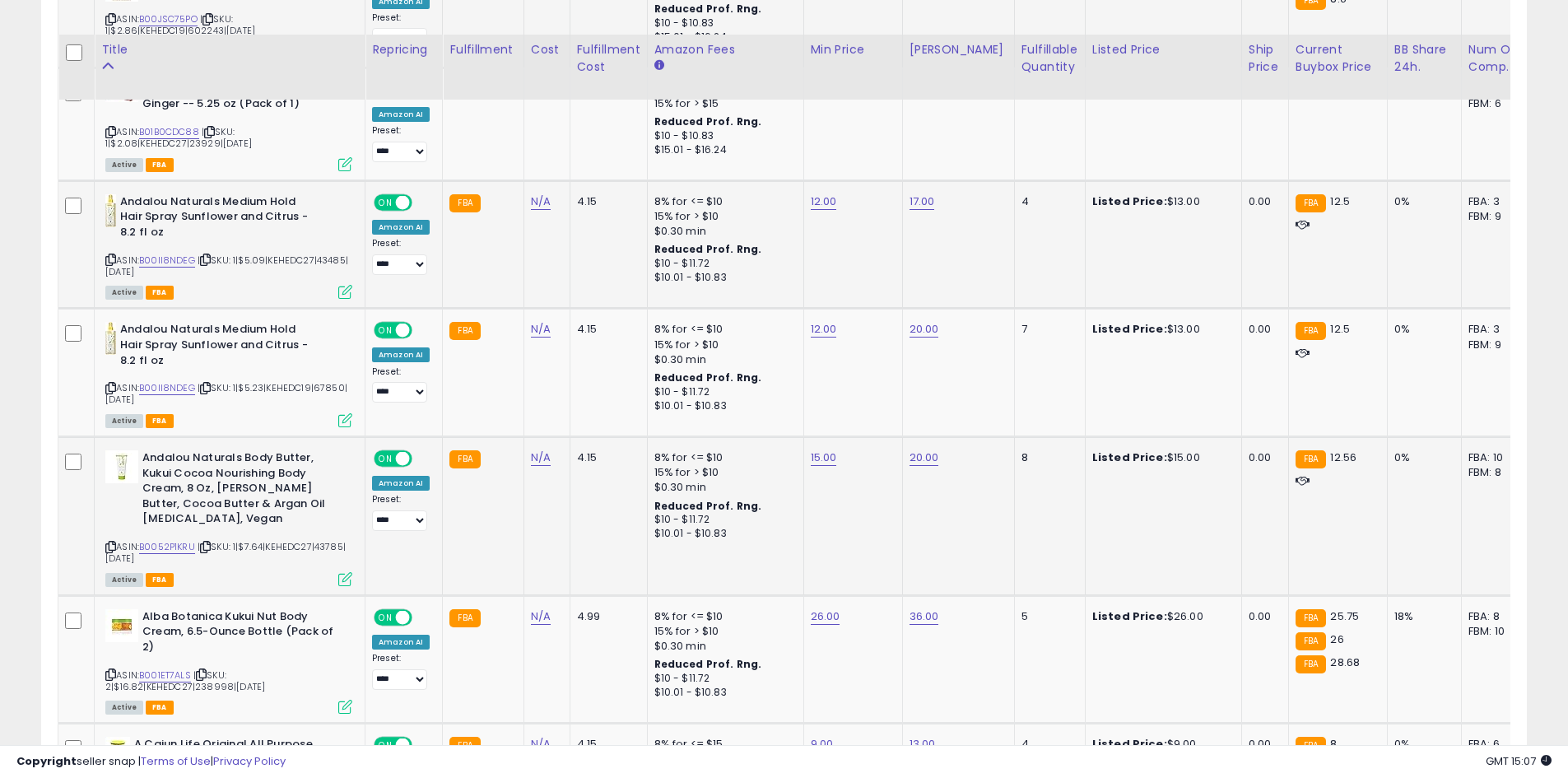
scroll to position [3125, 0]
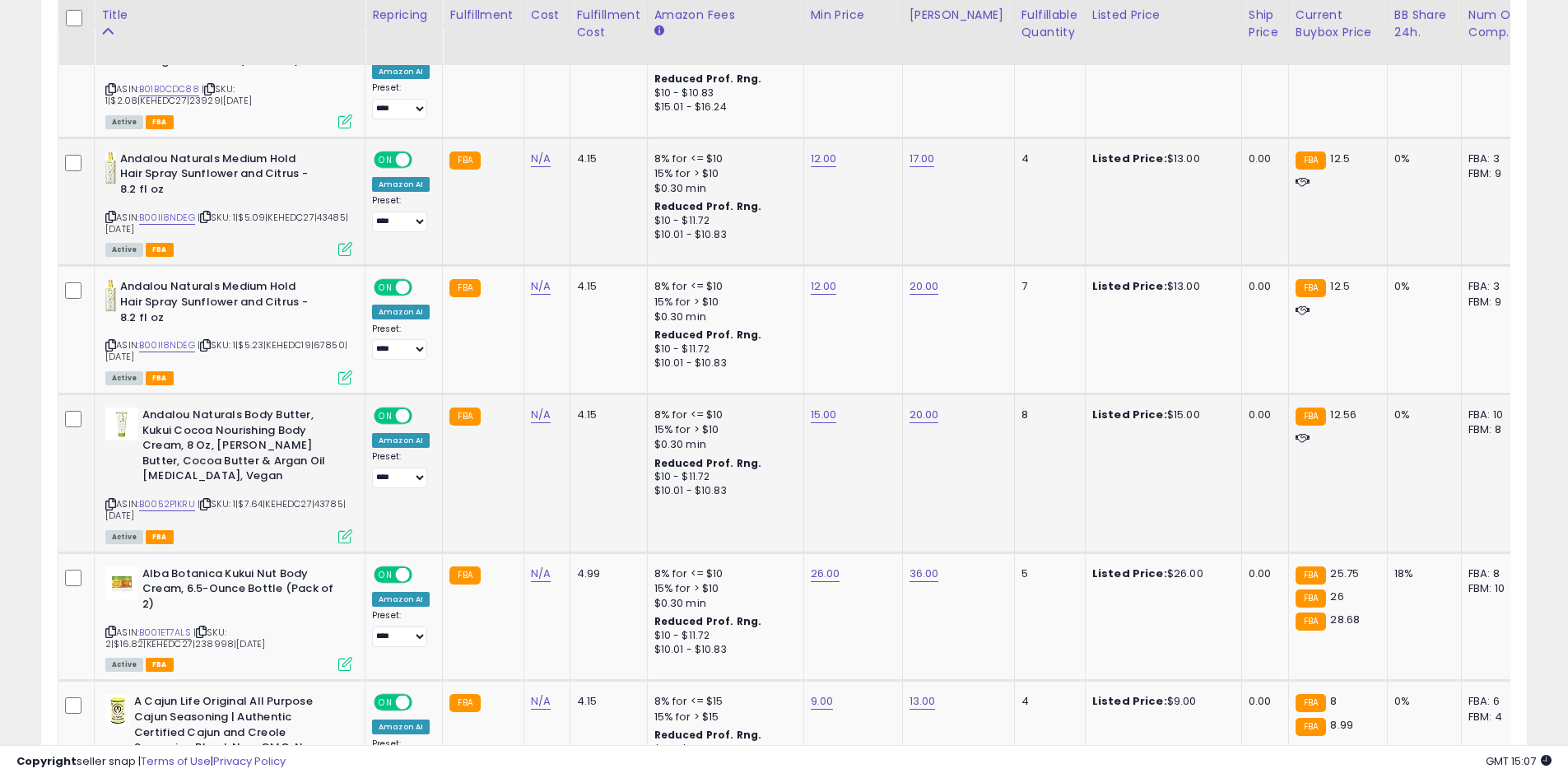
click at [816, 395] on td "15.00" at bounding box center [852, 474] width 99 height 159
click at [878, 333] on button "submit" at bounding box center [864, 342] width 28 height 25
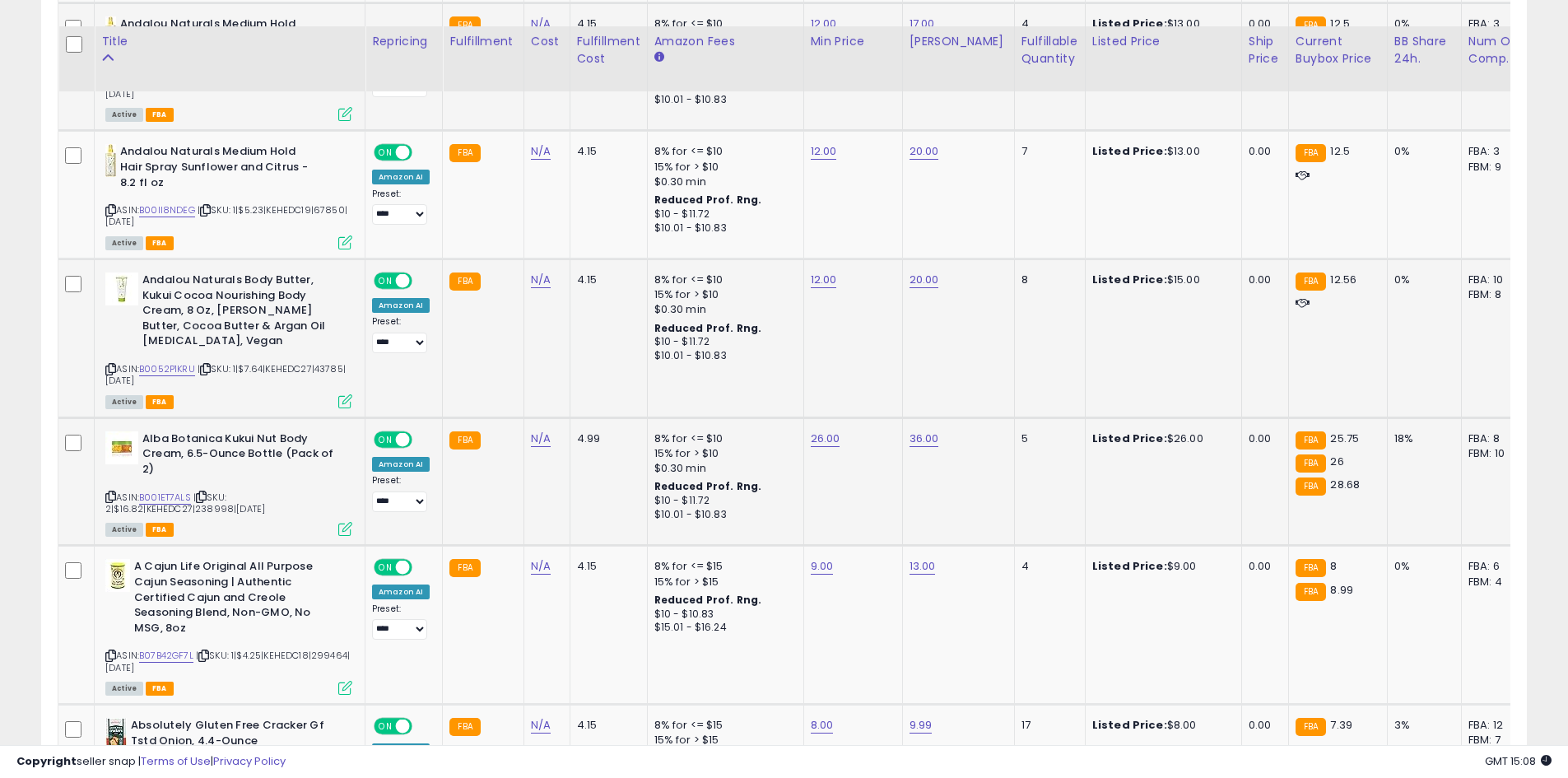
scroll to position [3290, 0]
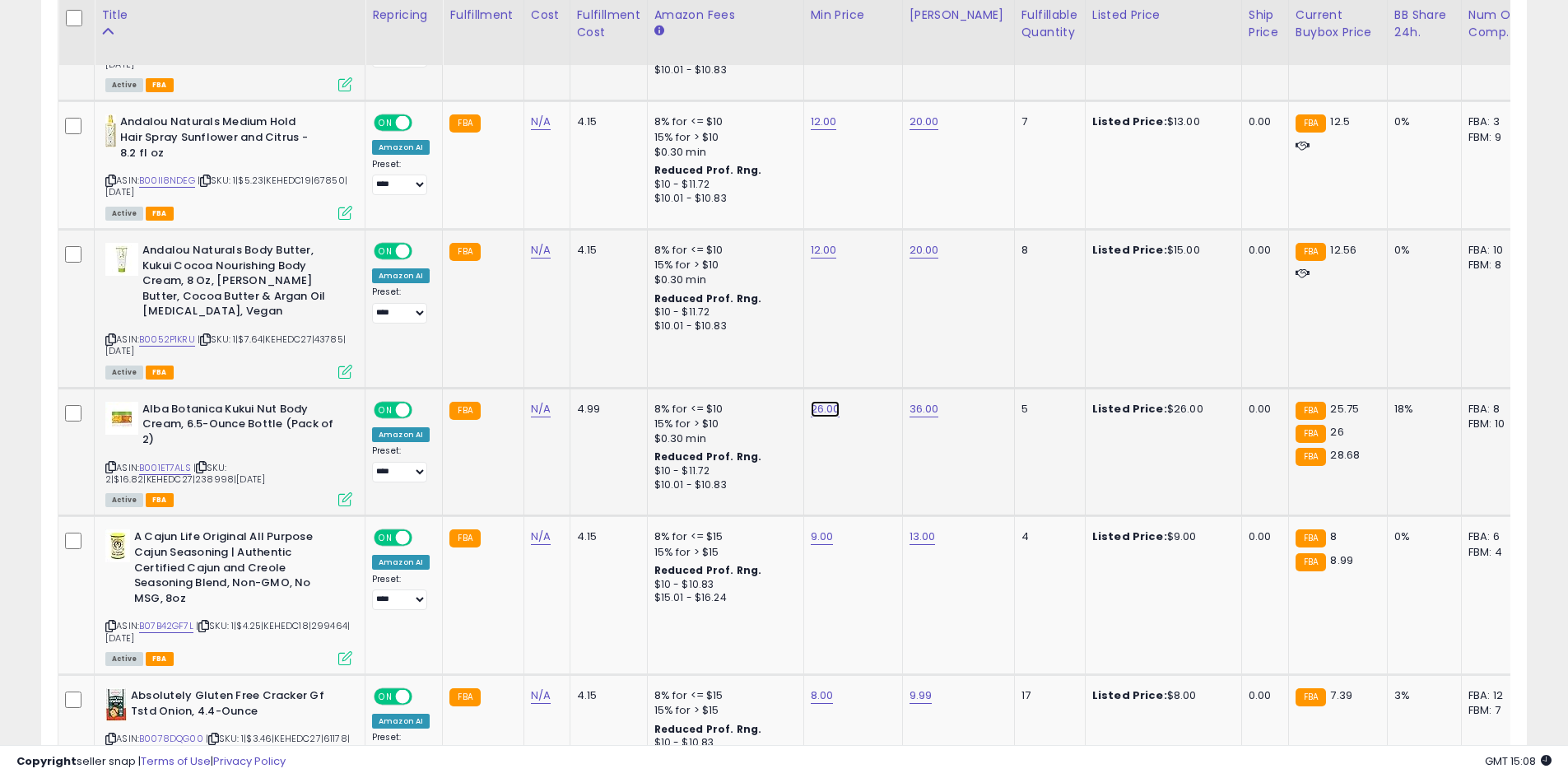
click at [880, 343] on button "submit" at bounding box center [866, 336] width 28 height 25
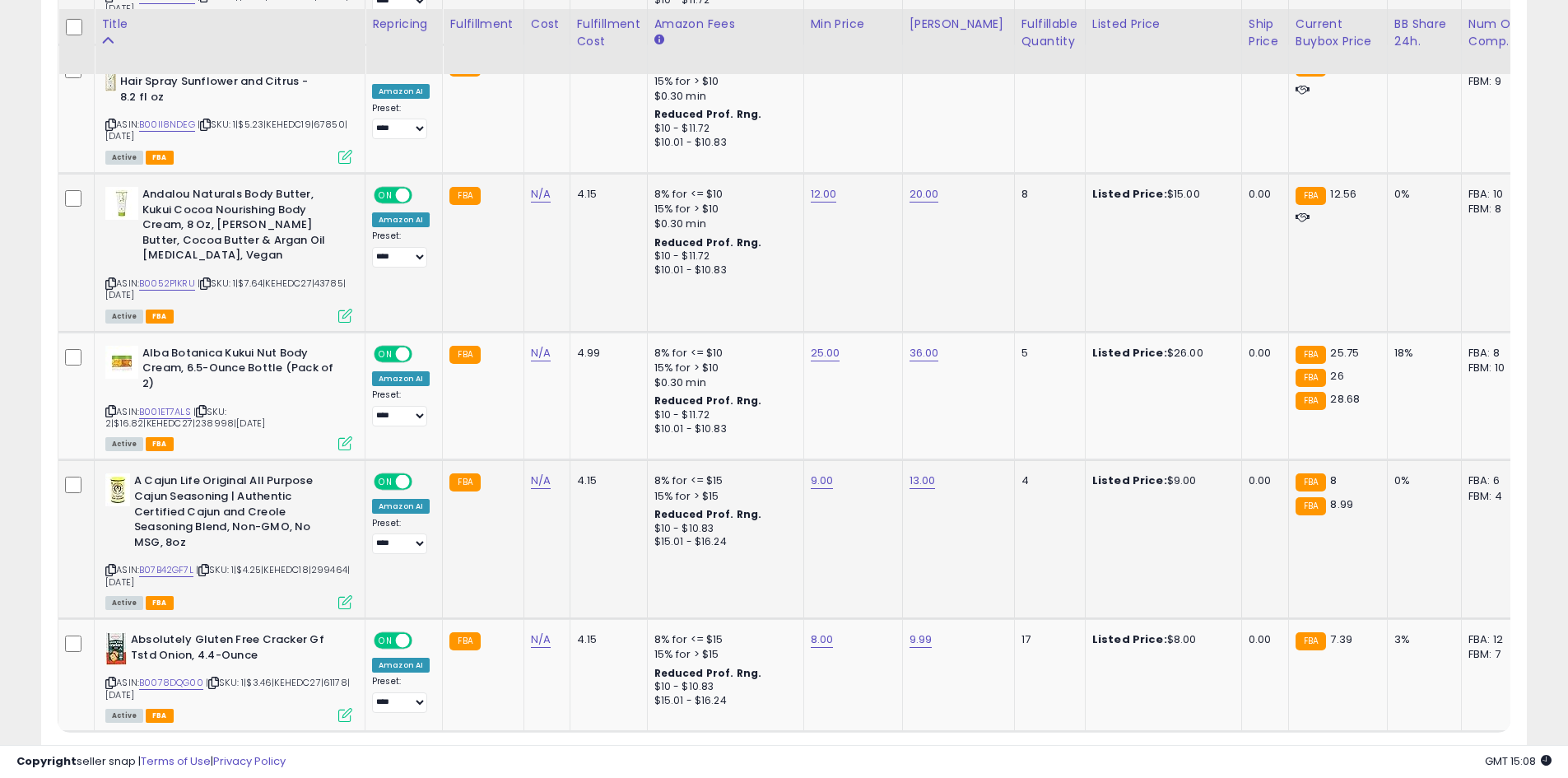
scroll to position [3372, 0]
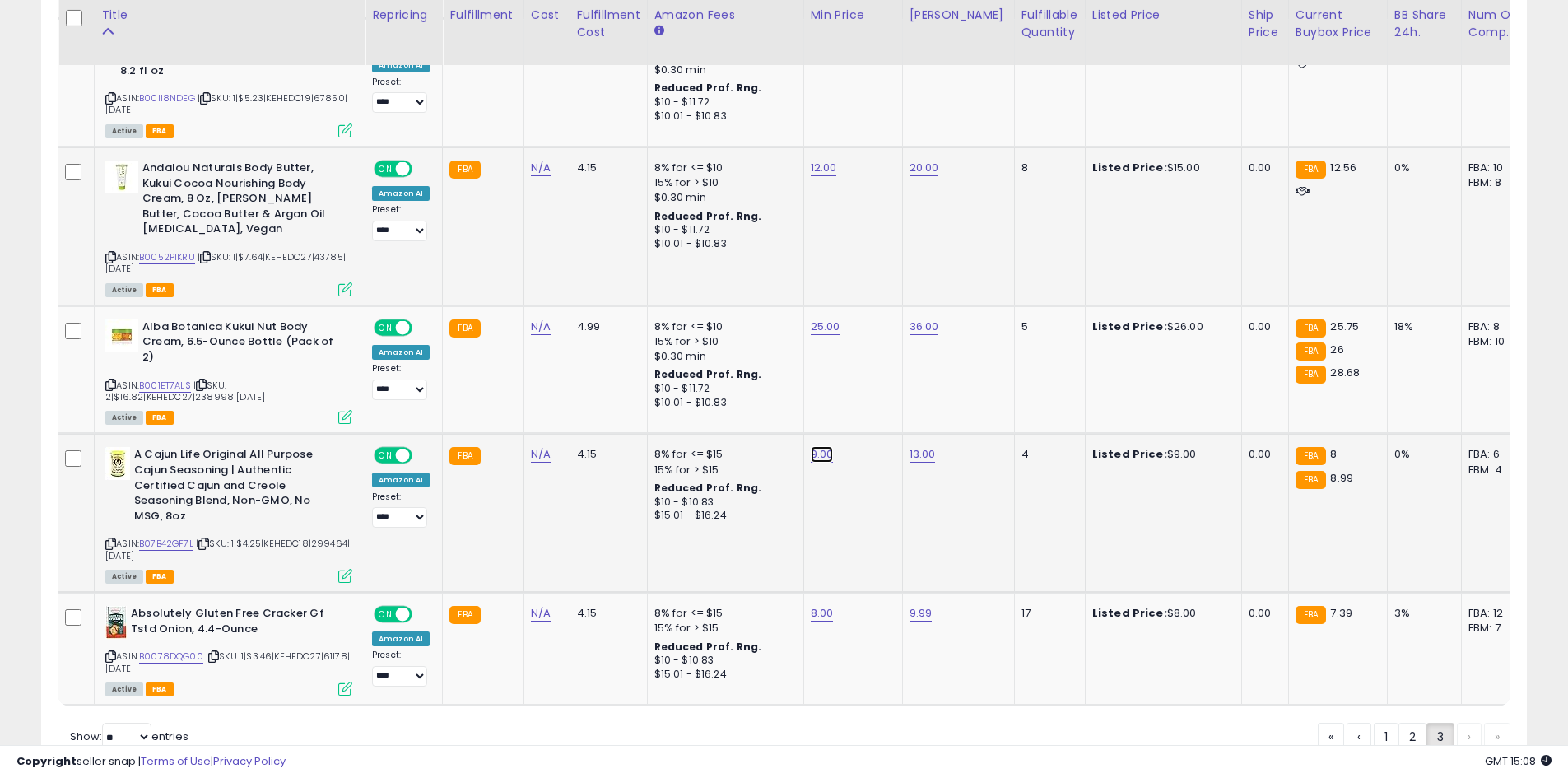
click at [867, 386] on icon "submit" at bounding box center [862, 381] width 10 height 10
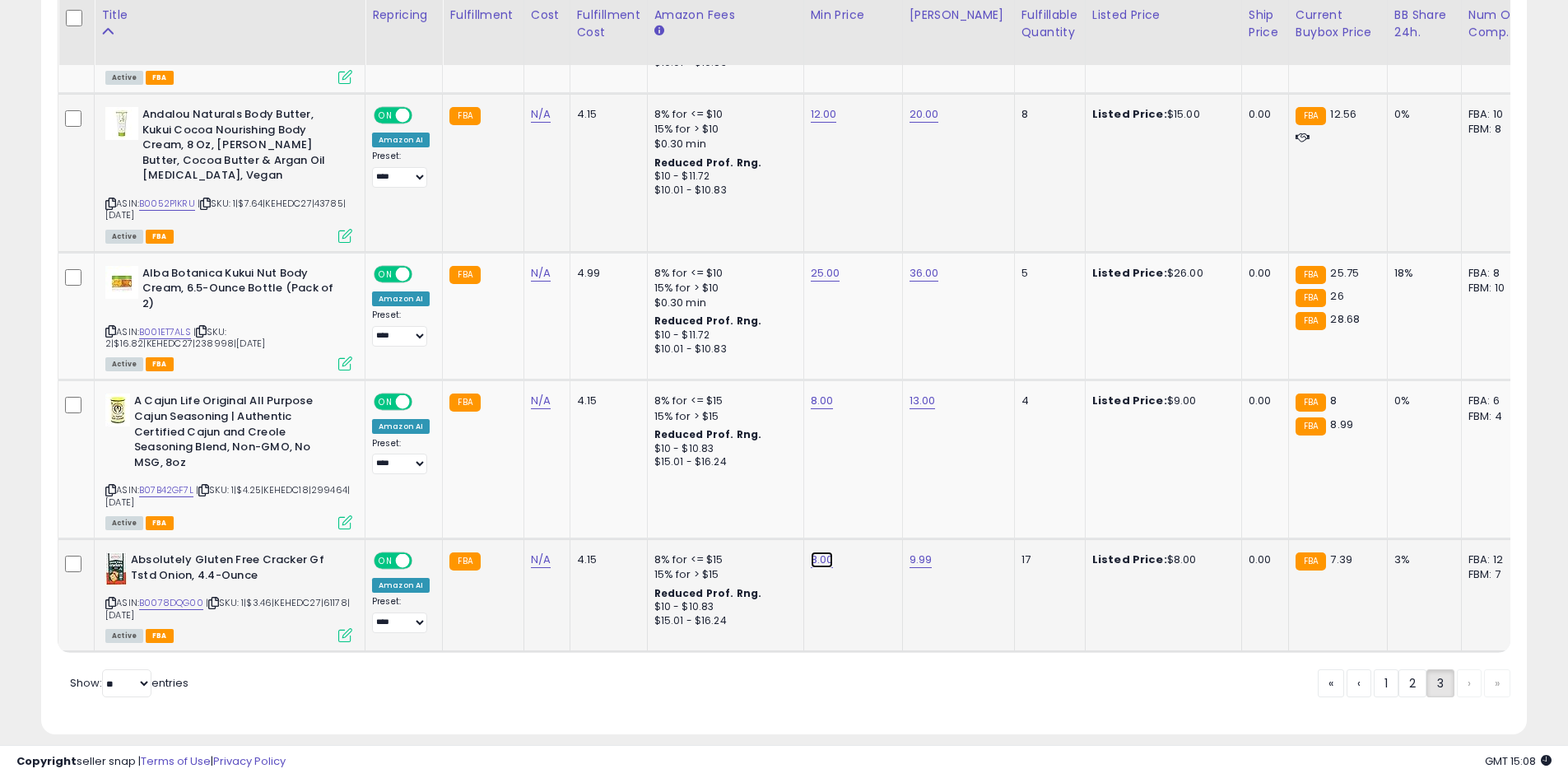
click at [867, 486] on icon "submit" at bounding box center [862, 486] width 10 height 10
click at [1427, 673] on link "1" at bounding box center [1440, 683] width 28 height 28
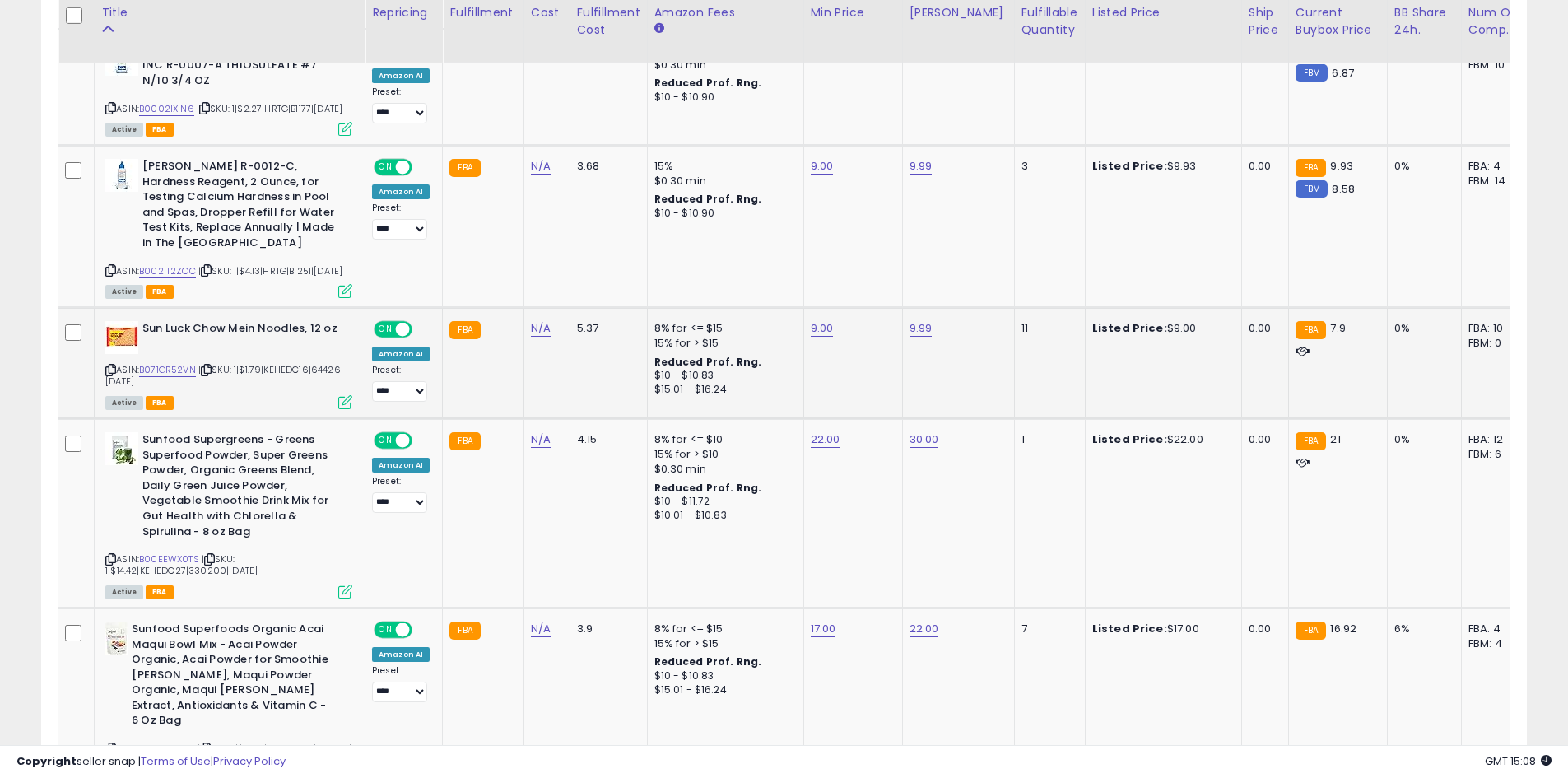
scroll to position [1148, 0]
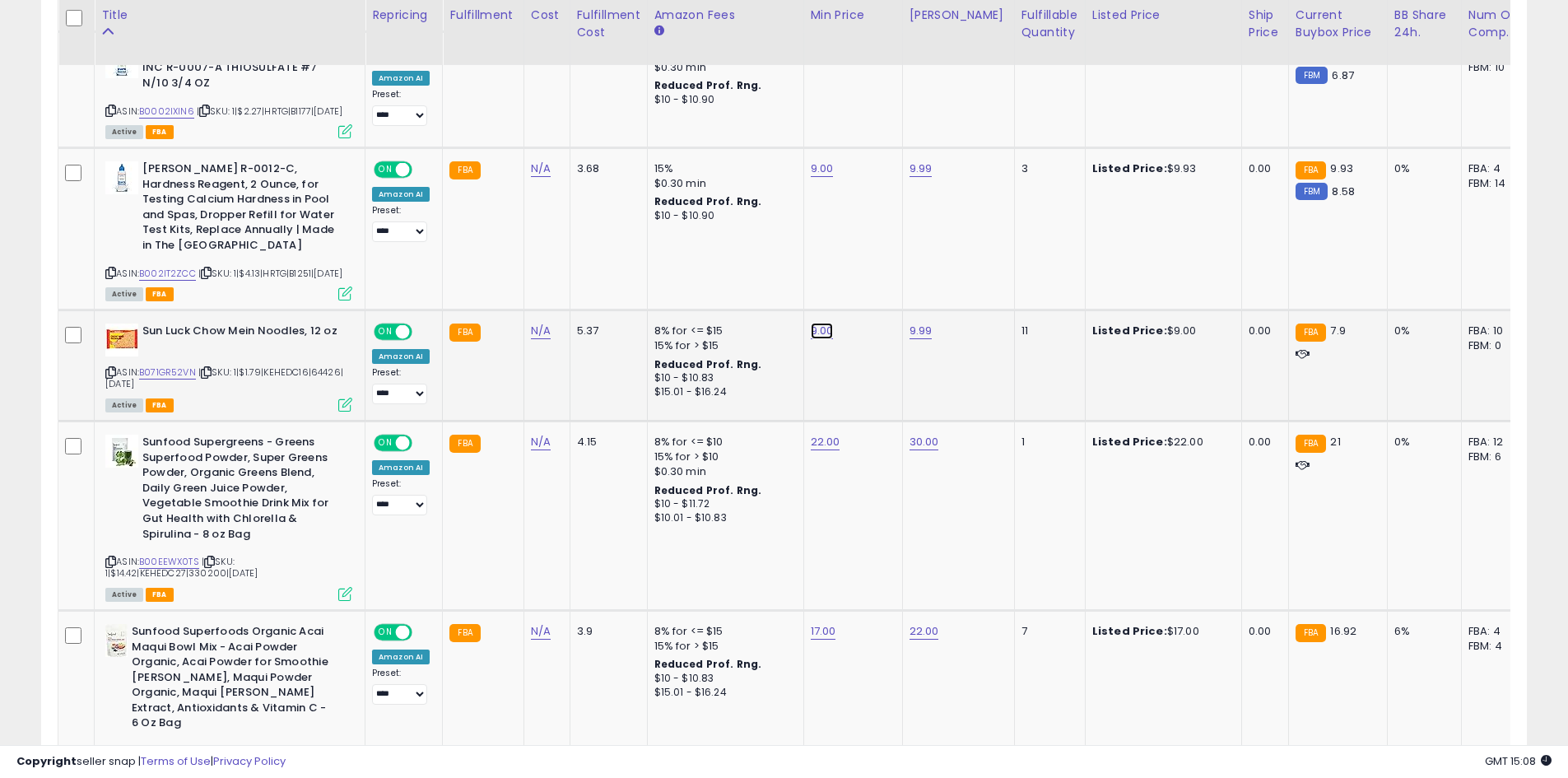
click at [869, 286] on div "*" at bounding box center [803, 281] width 214 height 29
click at [877, 281] on button "submit" at bounding box center [862, 278] width 28 height 25
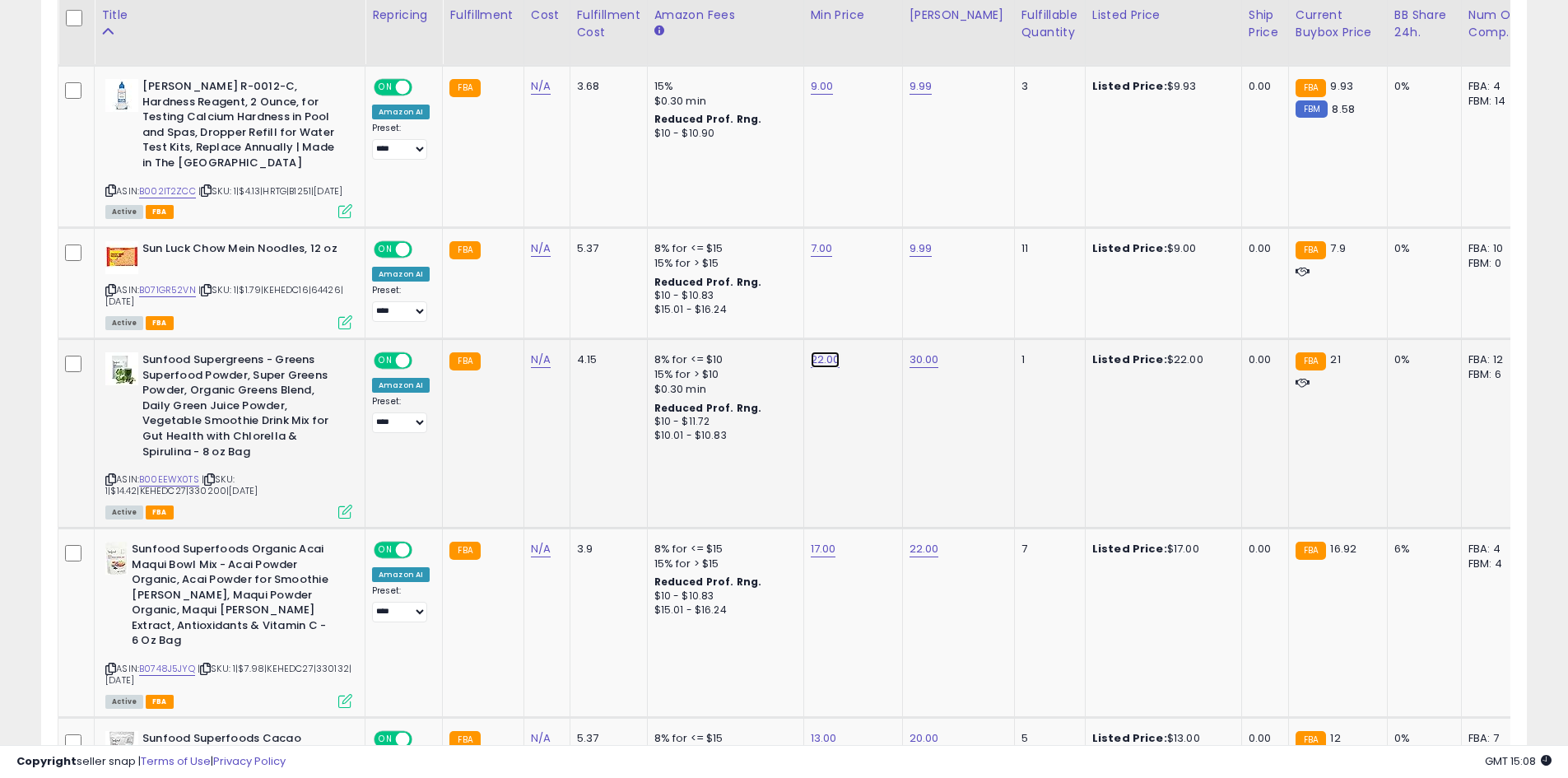
click at [879, 316] on button "submit" at bounding box center [865, 307] width 28 height 25
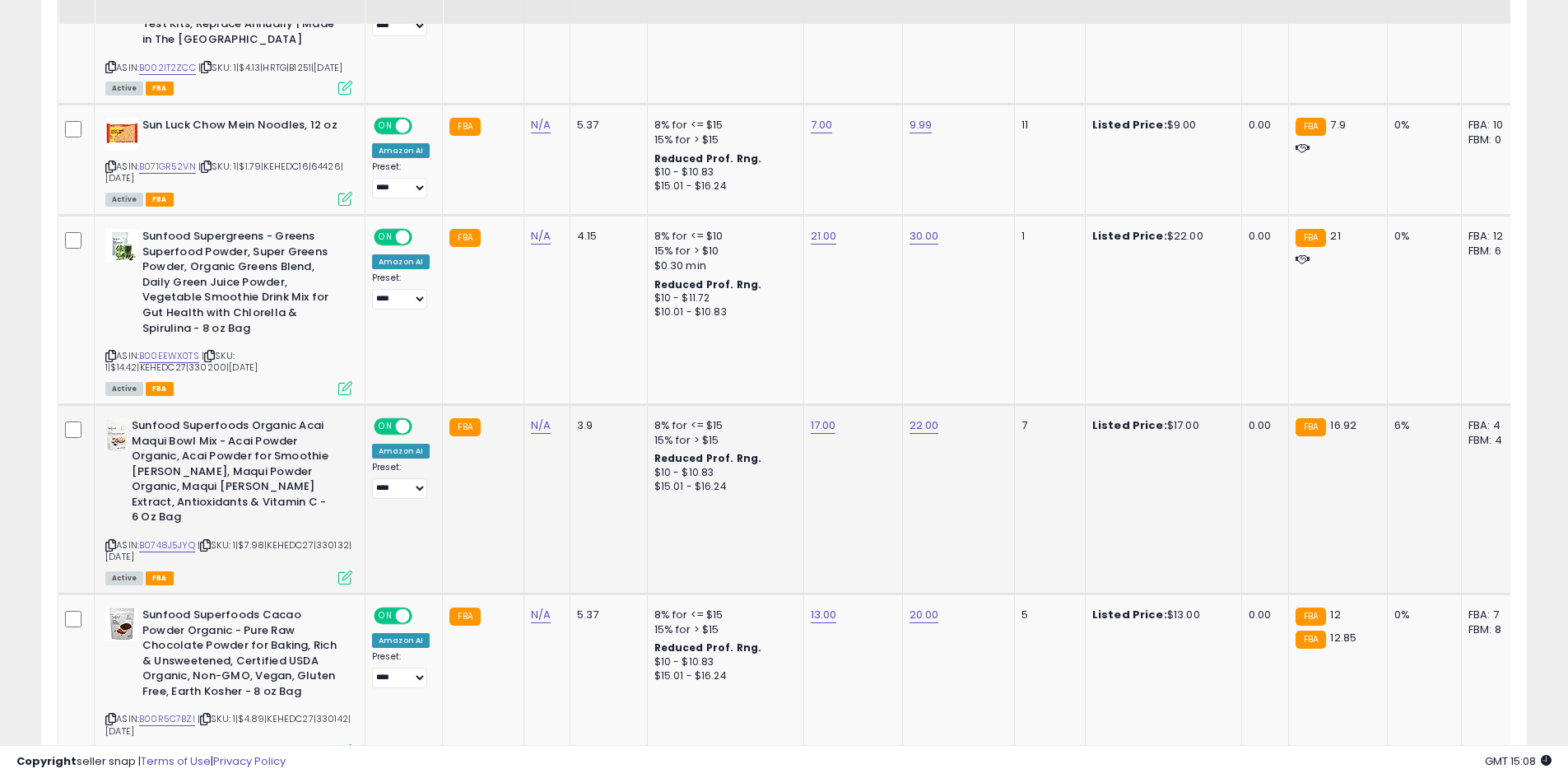
scroll to position [1396, 0]
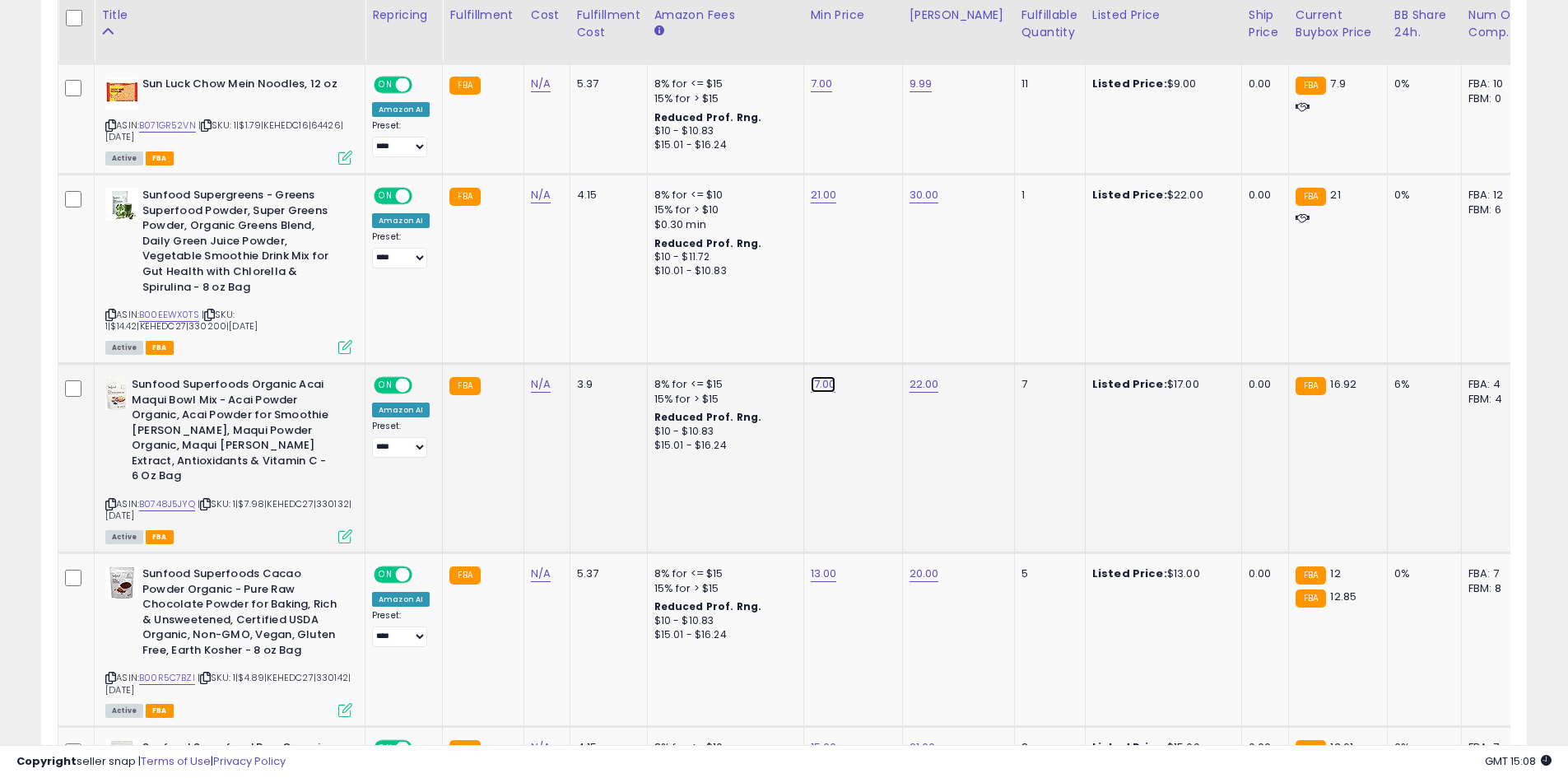
click at [878, 328] on button "submit" at bounding box center [863, 331] width 28 height 25
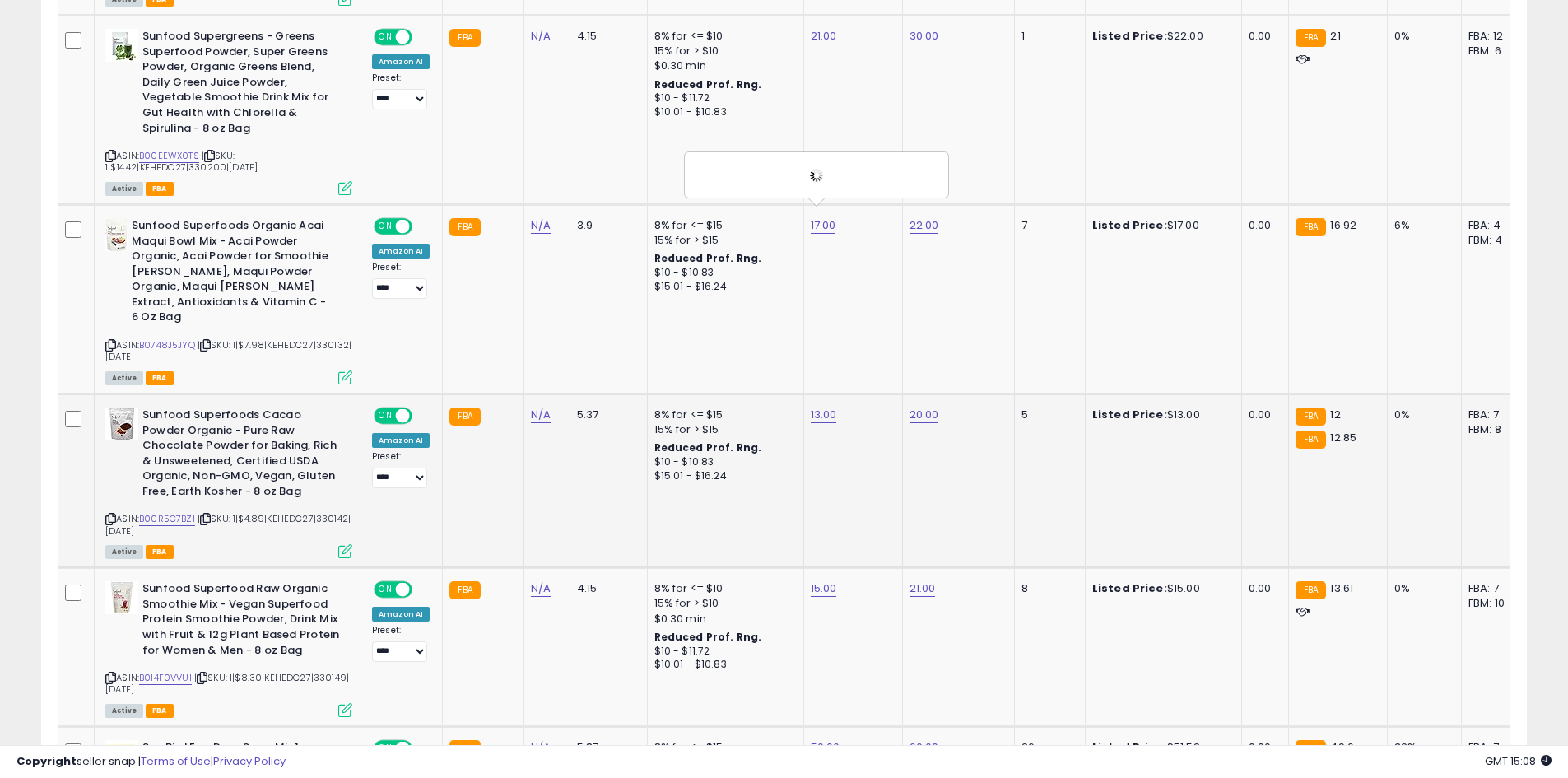
scroll to position [1560, 0]
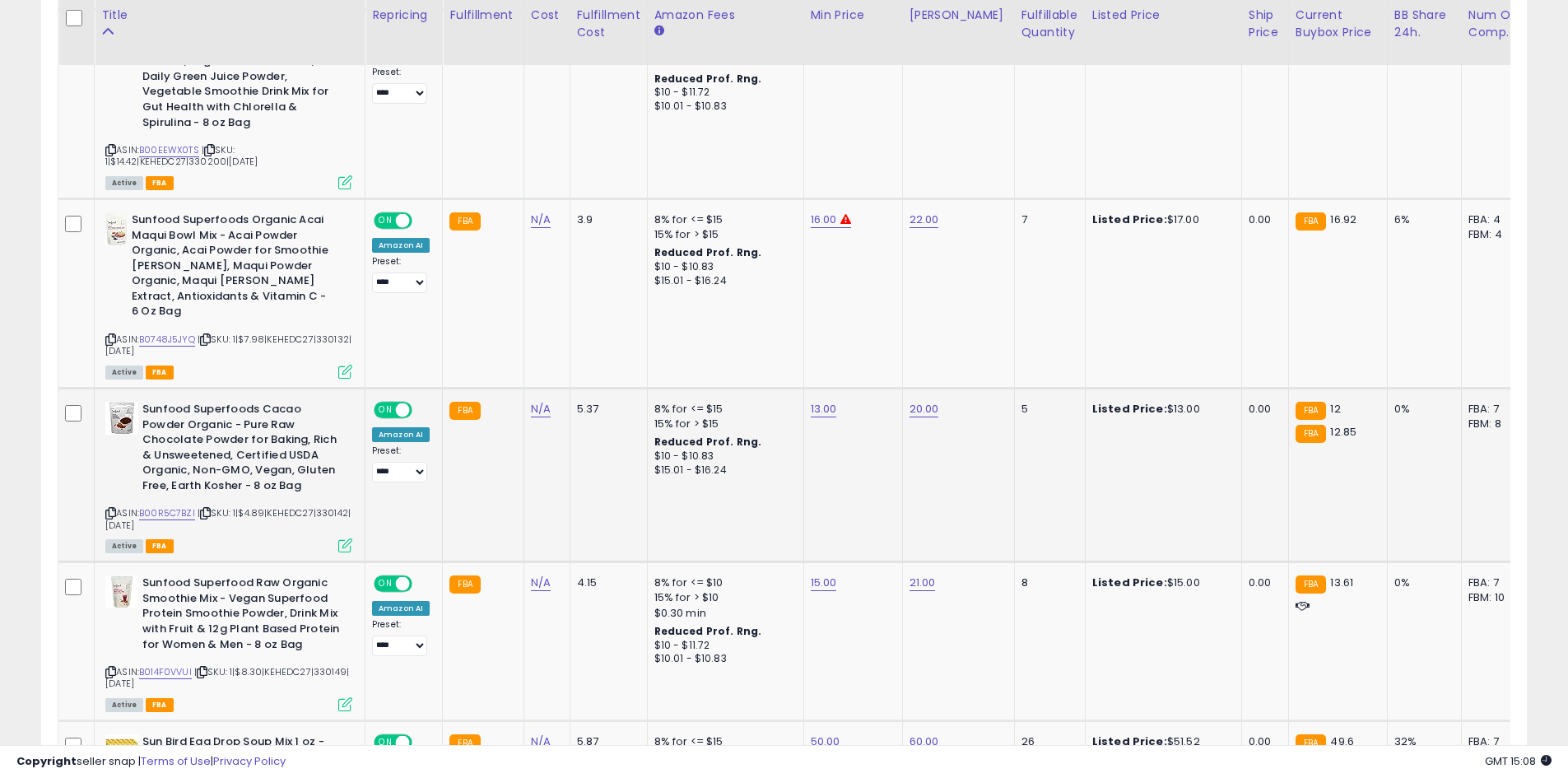
click at [810, 388] on td "13.00" at bounding box center [852, 475] width 99 height 174
click at [878, 351] on button "submit" at bounding box center [864, 342] width 28 height 25
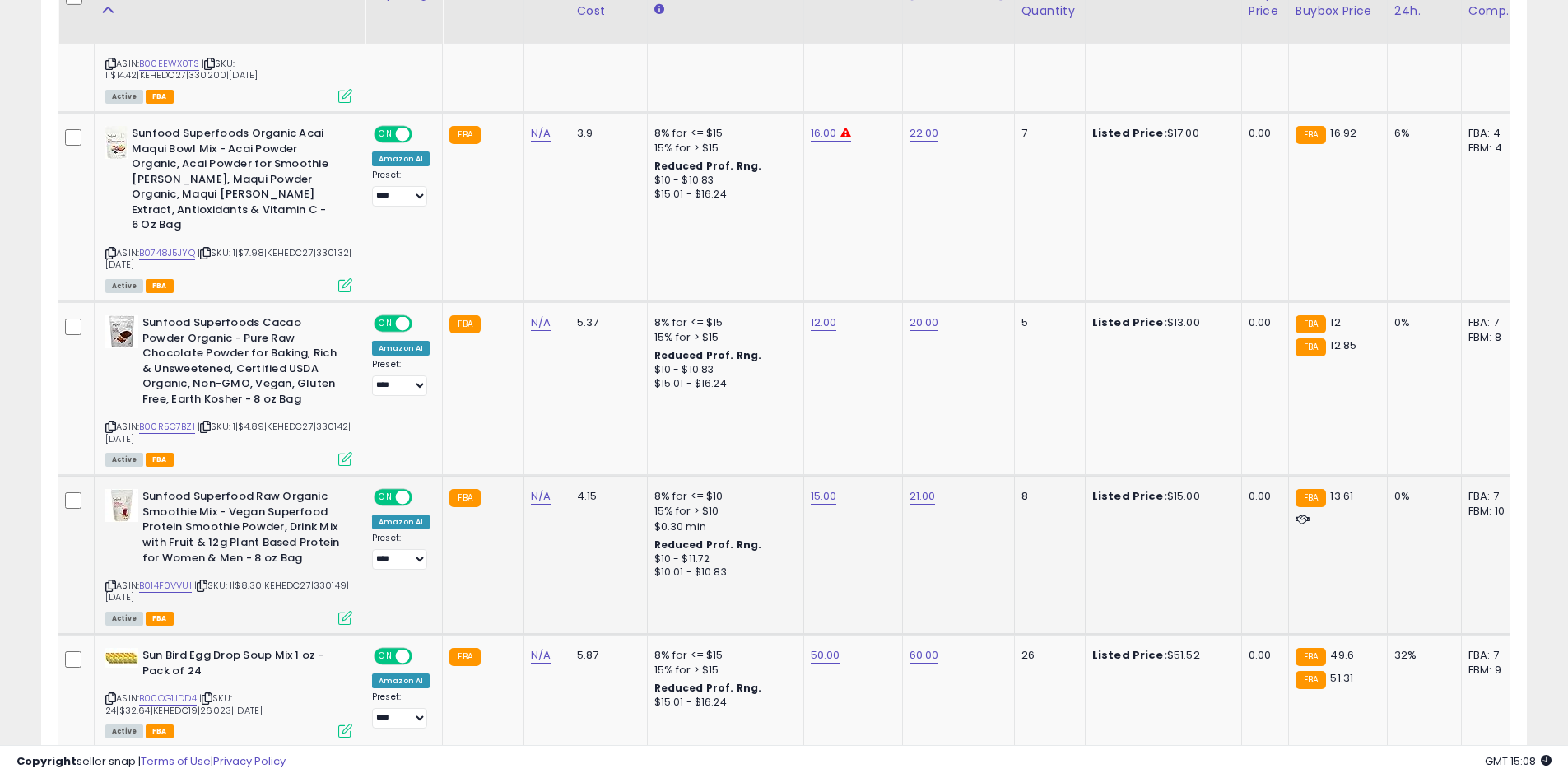
scroll to position [1725, 0]
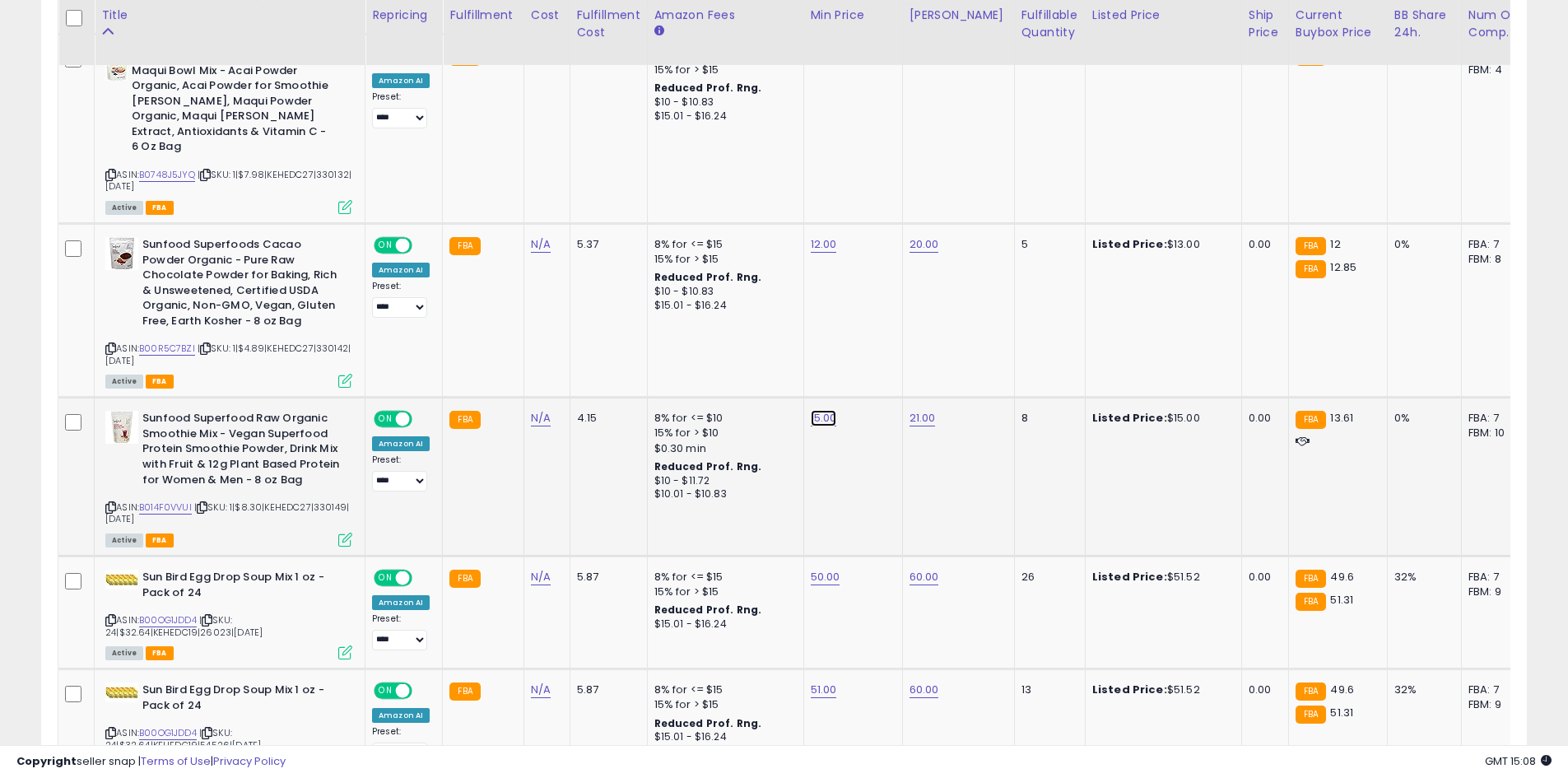
click at [869, 351] on icon "submit" at bounding box center [864, 350] width 10 height 10
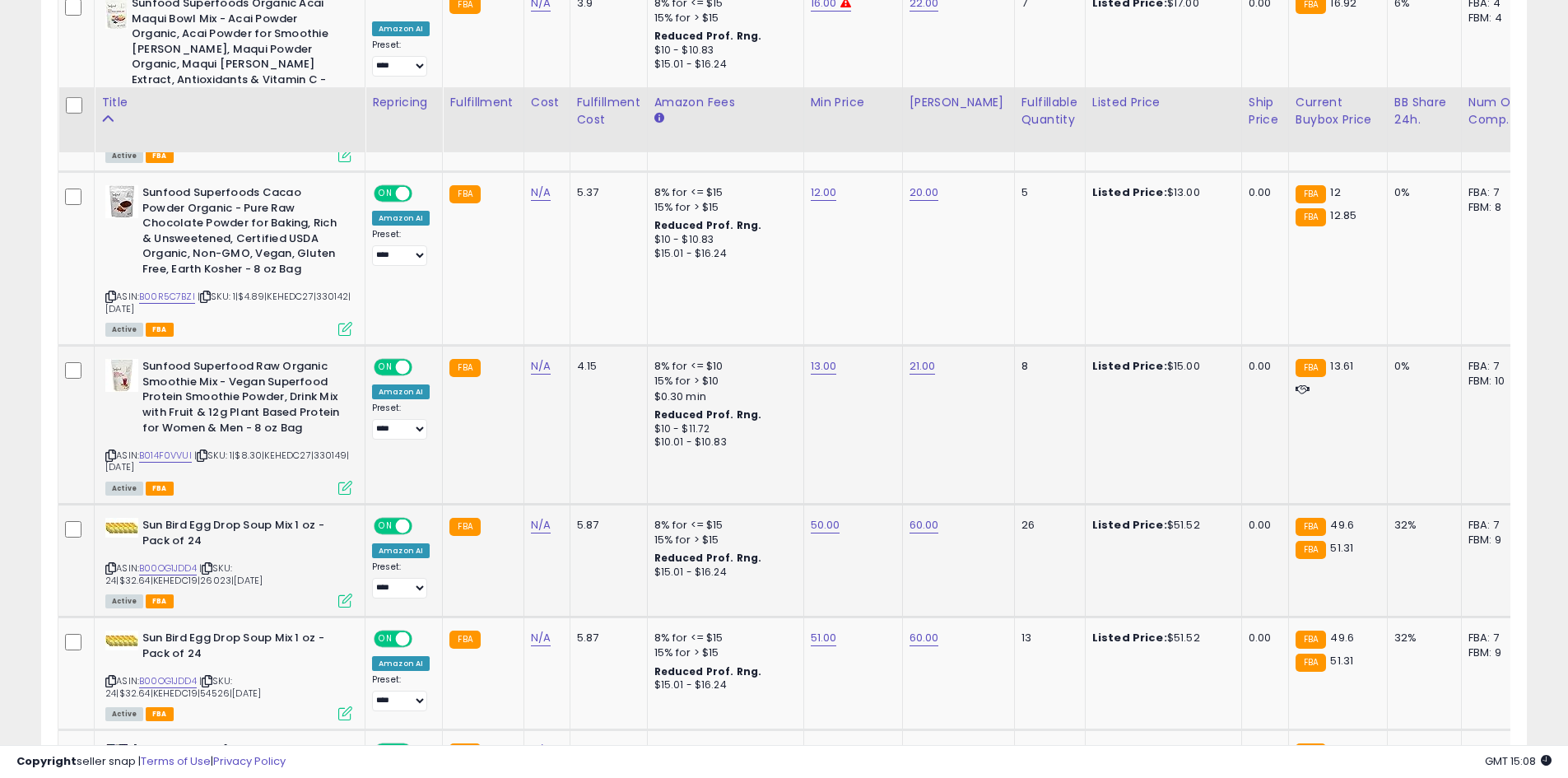
scroll to position [1890, 0]
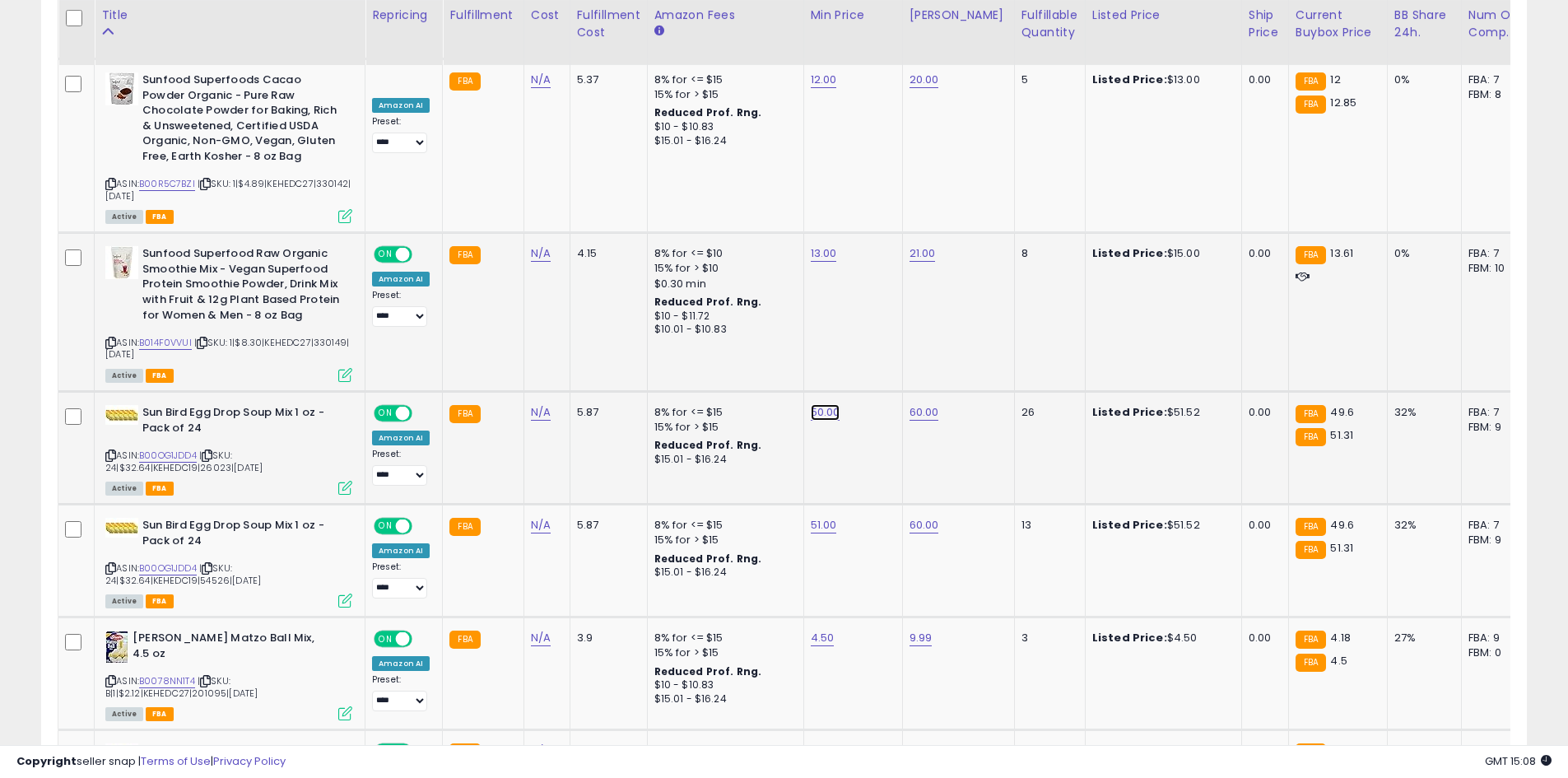
click at [880, 357] on button "submit" at bounding box center [866, 345] width 28 height 25
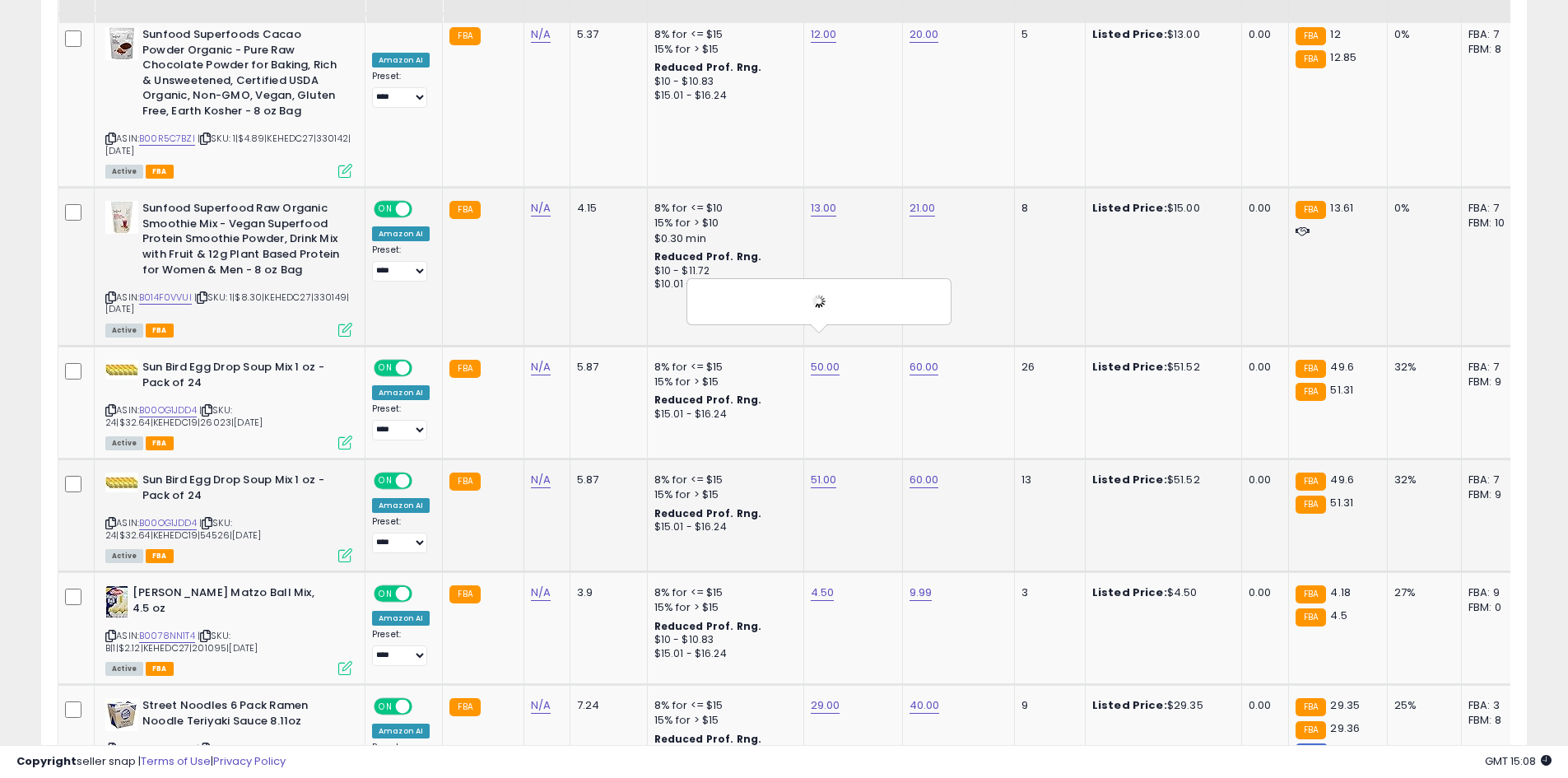
scroll to position [1972, 0]
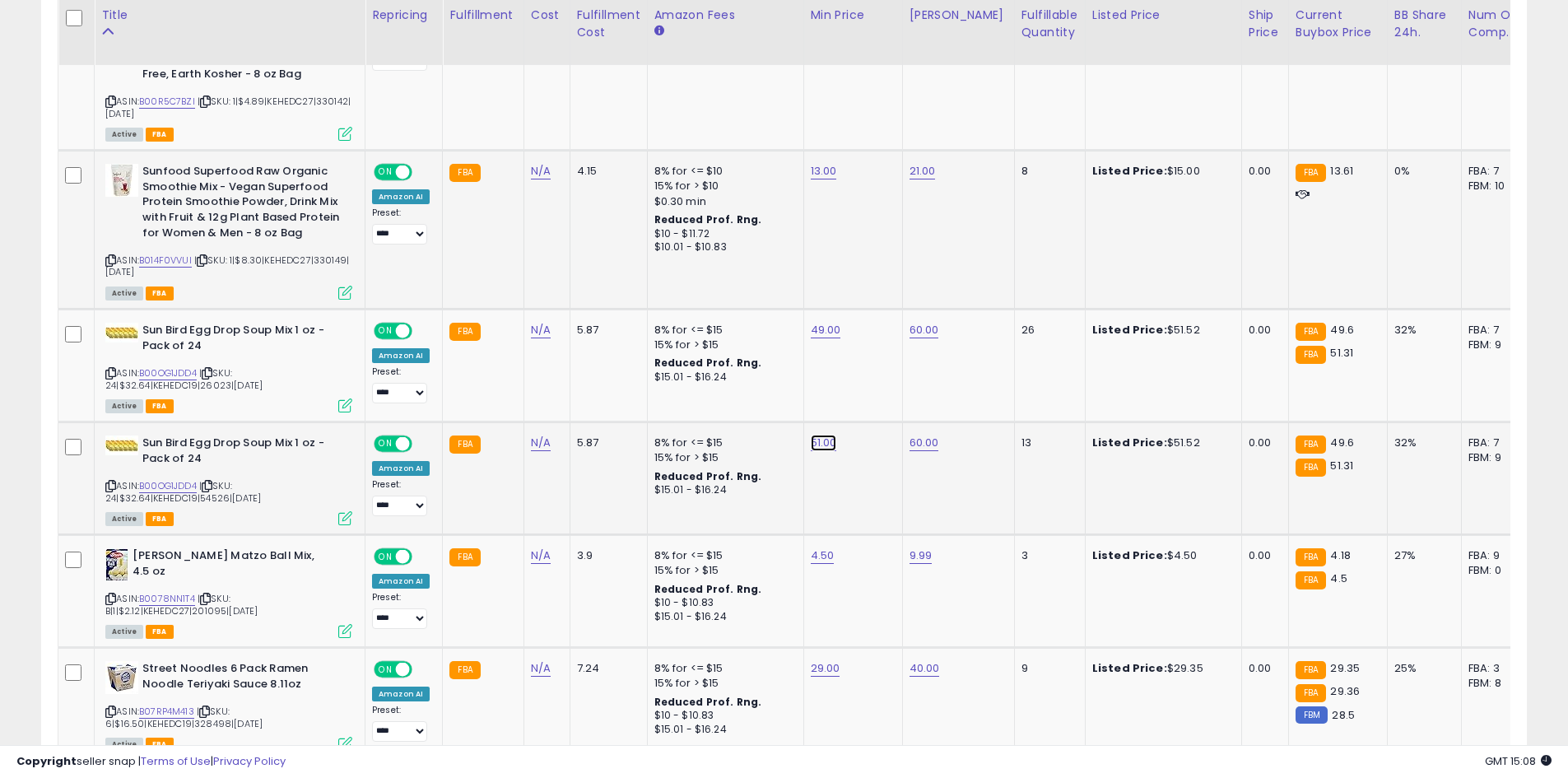
drag, startPoint x: 889, startPoint y: 376, endPoint x: 884, endPoint y: 383, distance: 8.6
click at [869, 376] on icon "submit" at bounding box center [864, 375] width 10 height 10
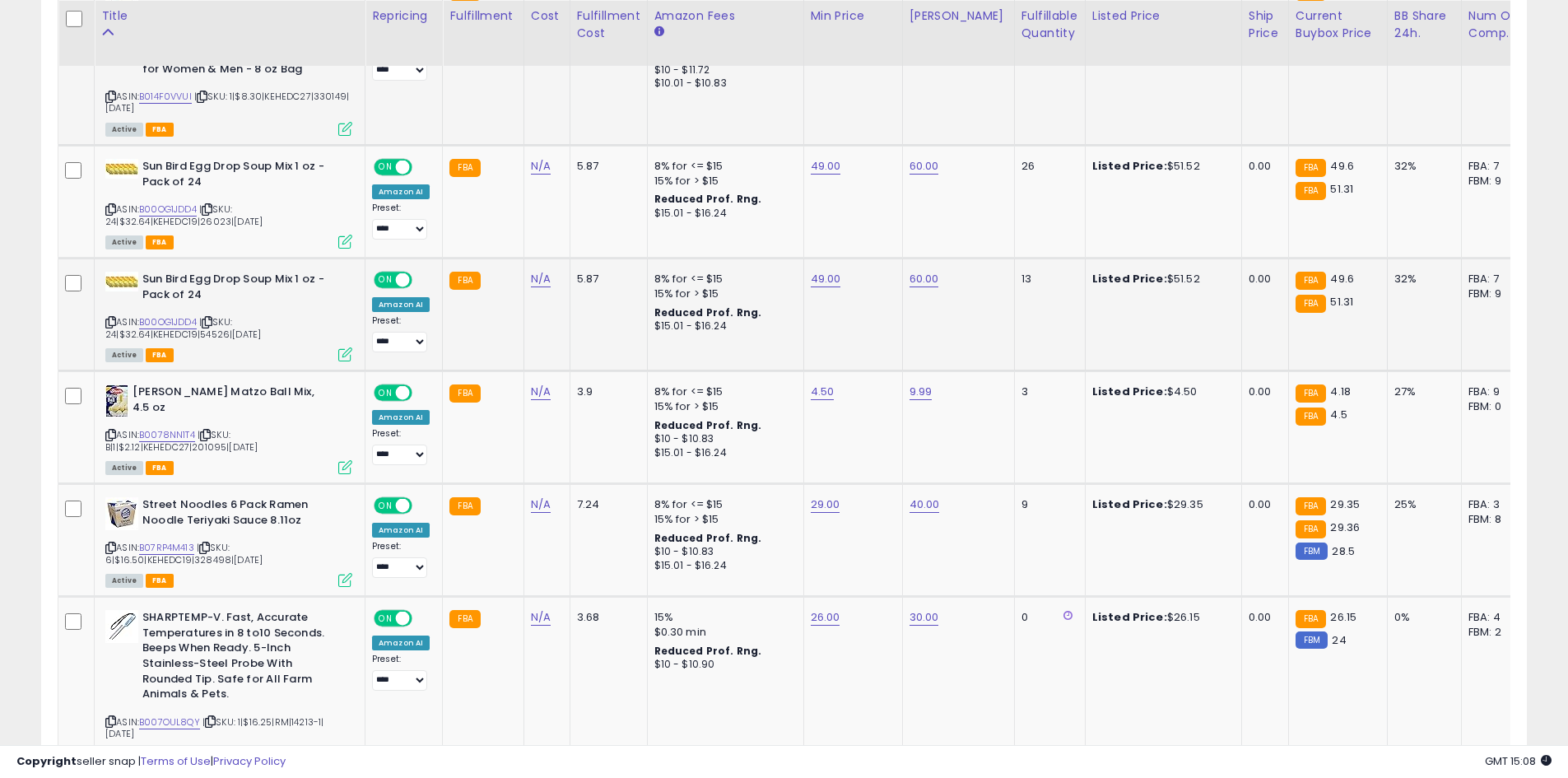
scroll to position [2137, 0]
click at [877, 334] on button "submit" at bounding box center [862, 323] width 28 height 25
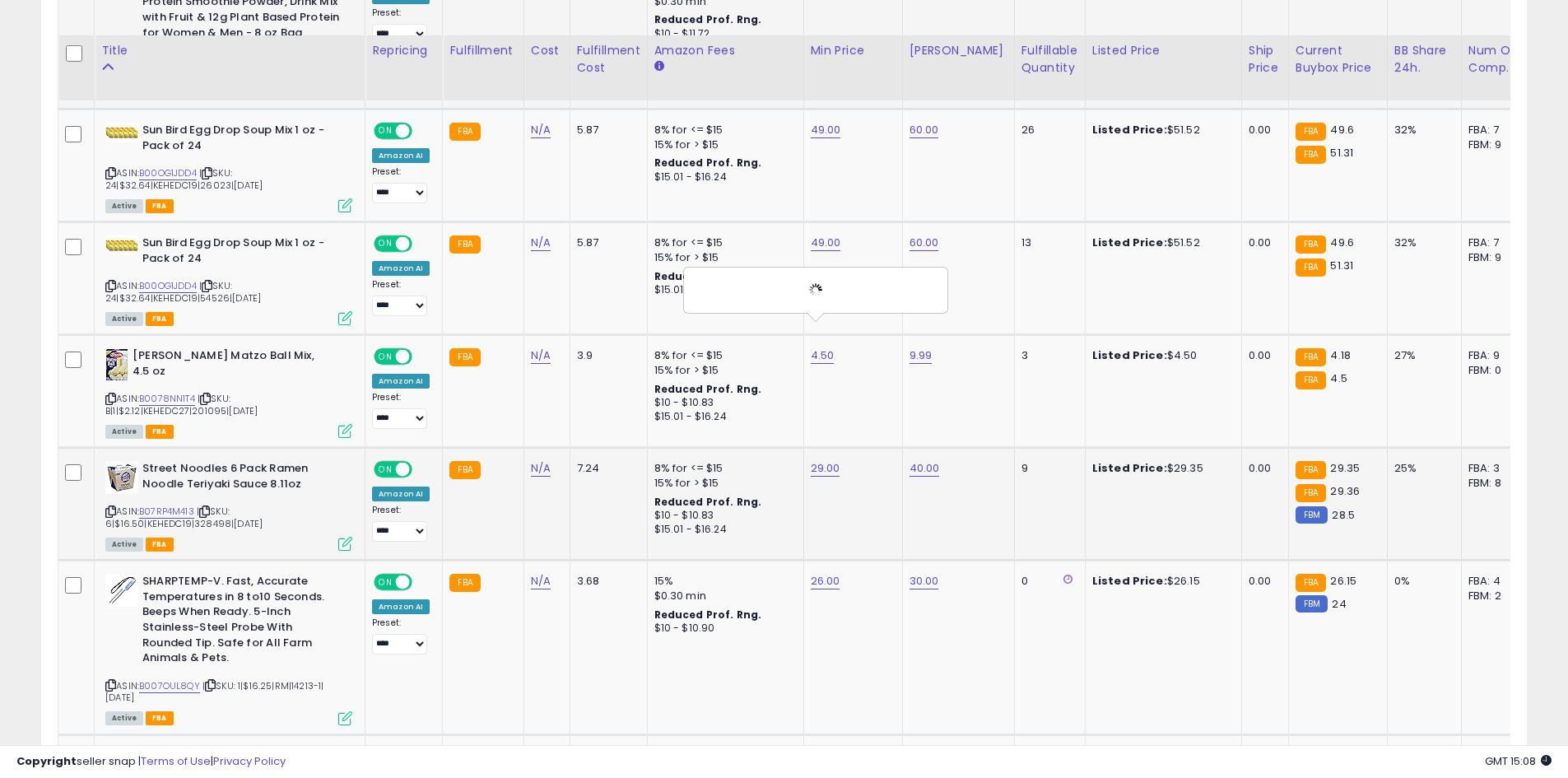
scroll to position [2220, 0]
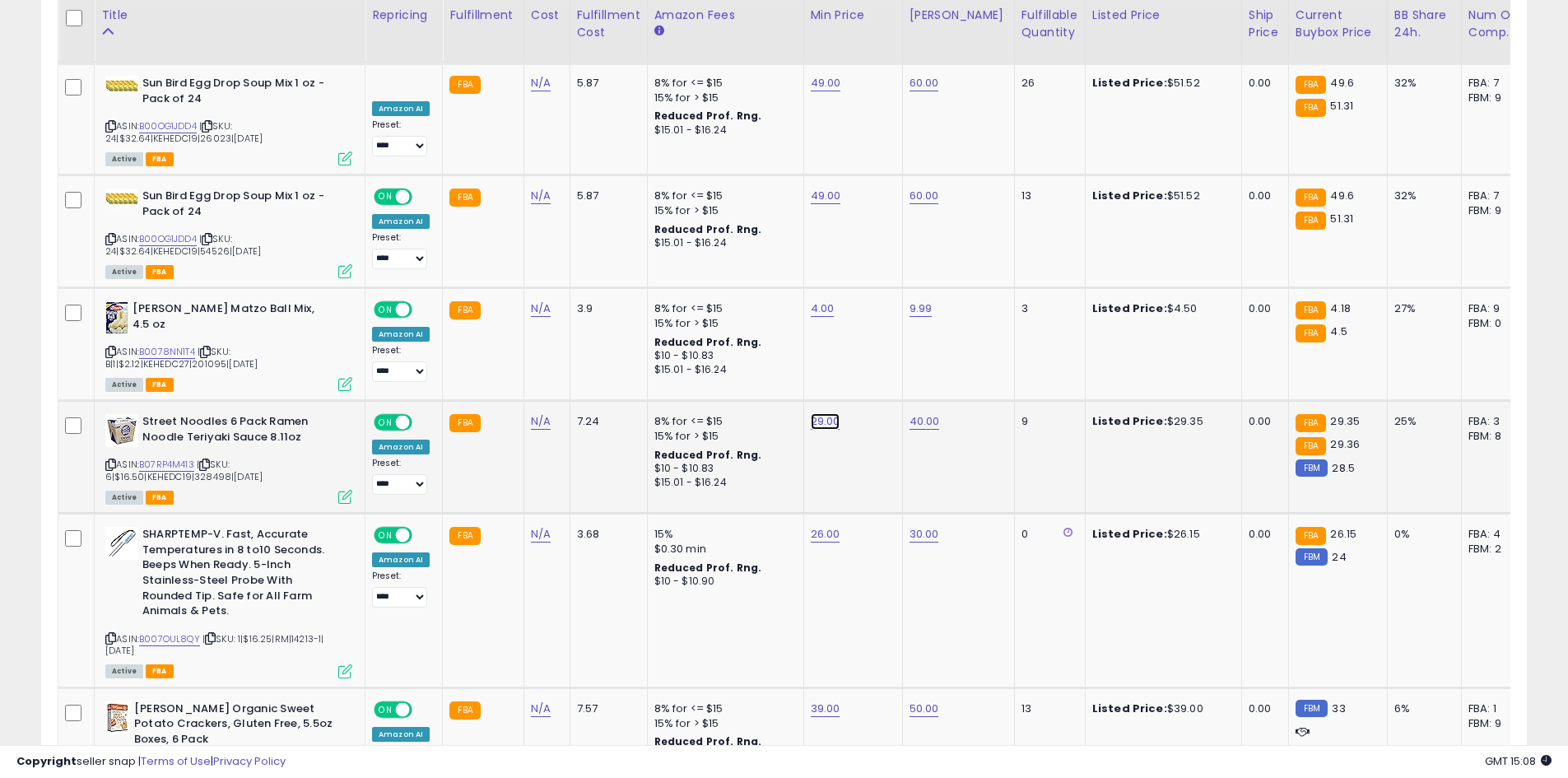
click at [907, 358] on div at bounding box center [883, 354] width 62 height 29
click at [911, 355] on button "button" at bounding box center [900, 352] width 28 height 25
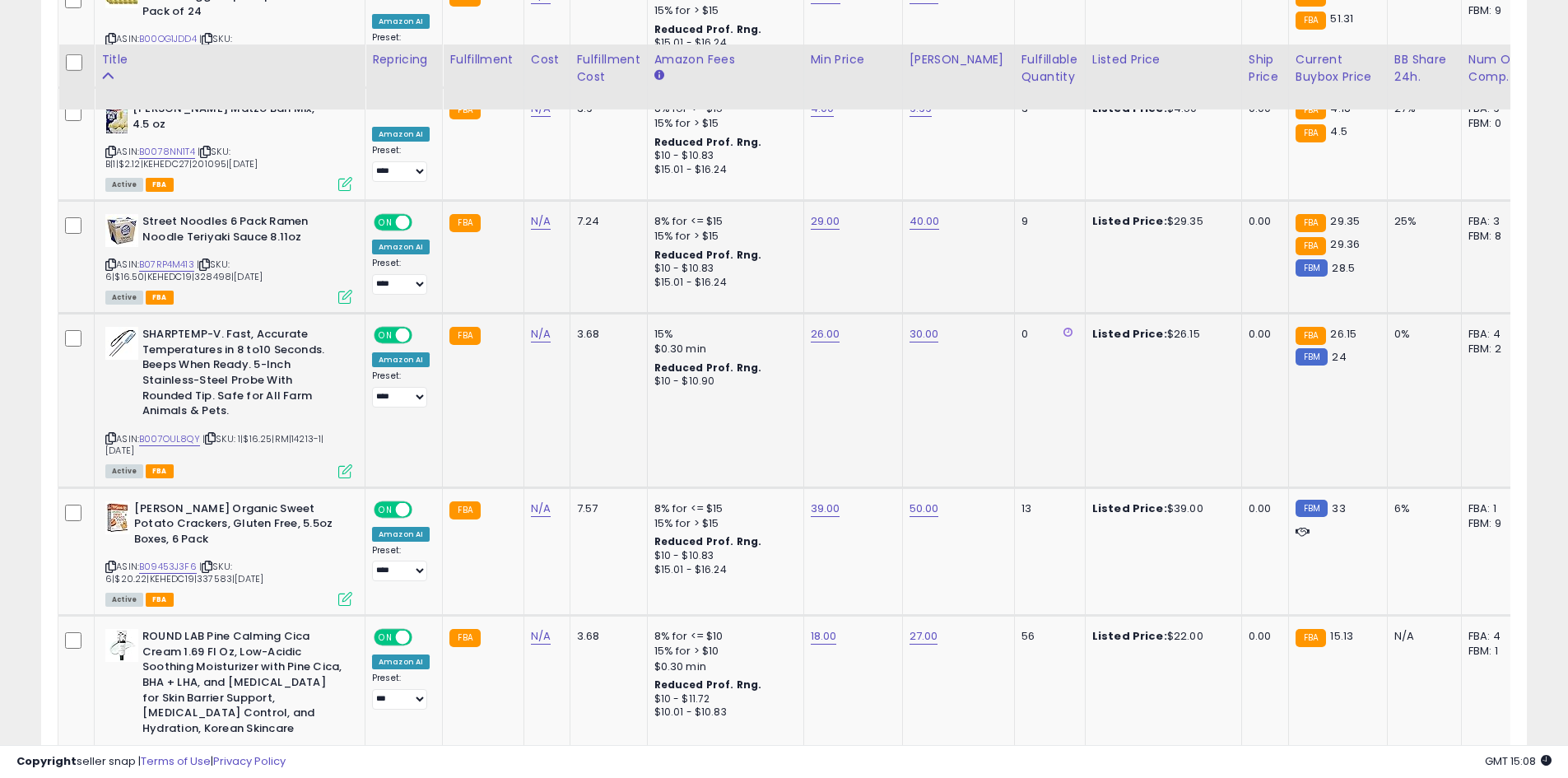
scroll to position [2466, 0]
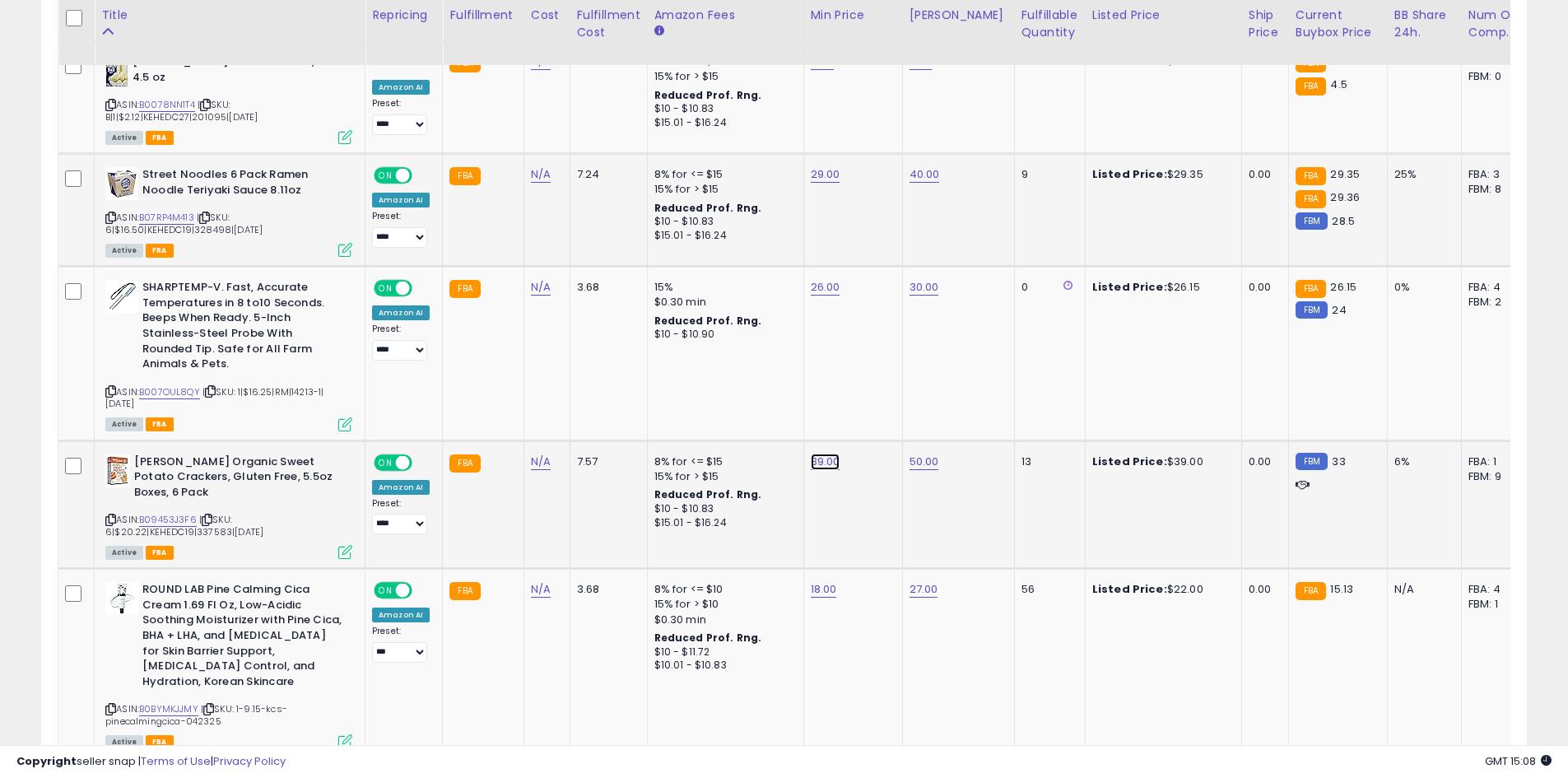
click at [873, 394] on div "**" at bounding box center [806, 394] width 214 height 29
click at [871, 391] on icon "submit" at bounding box center [866, 392] width 10 height 10
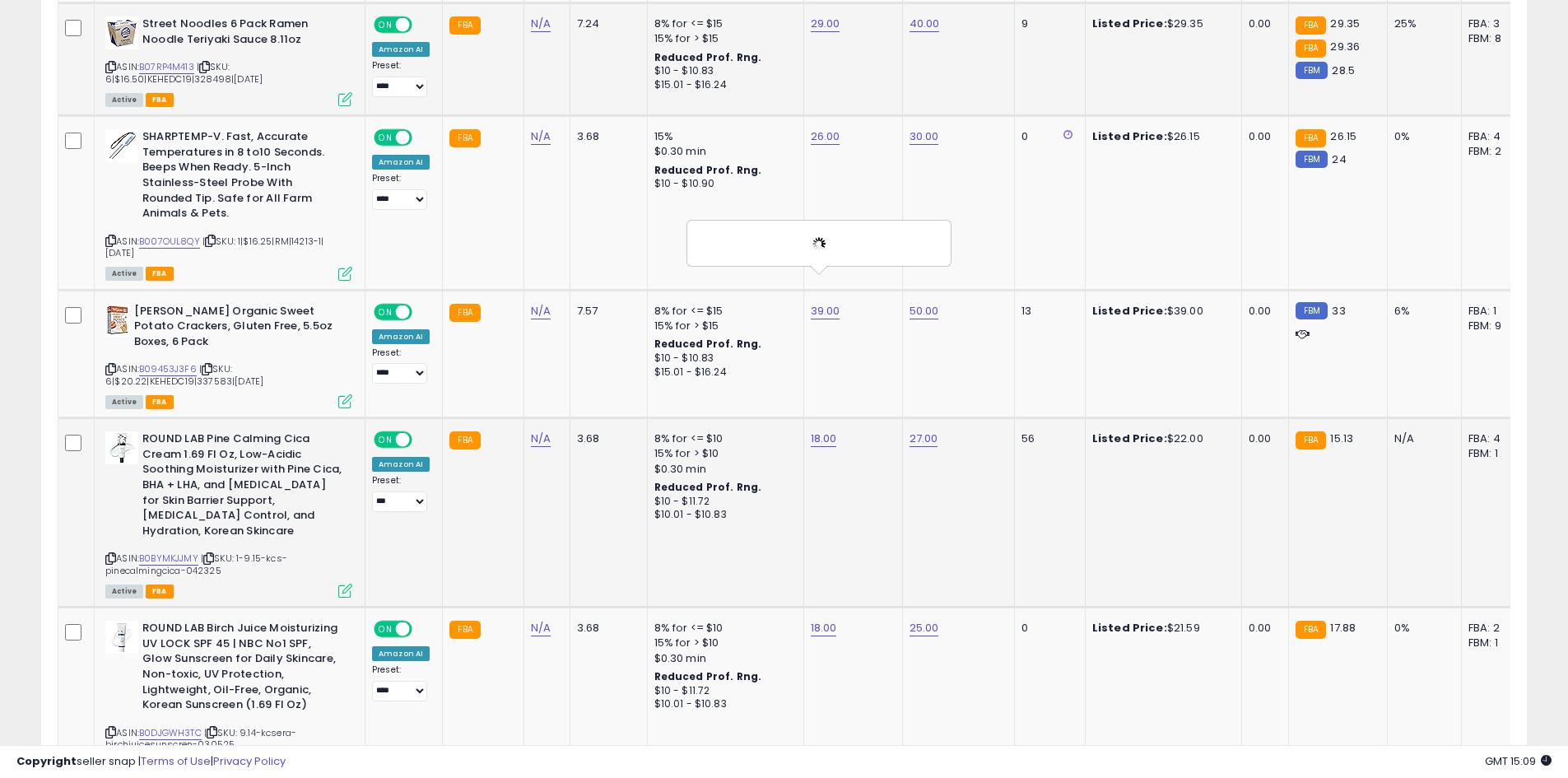
scroll to position [2631, 0]
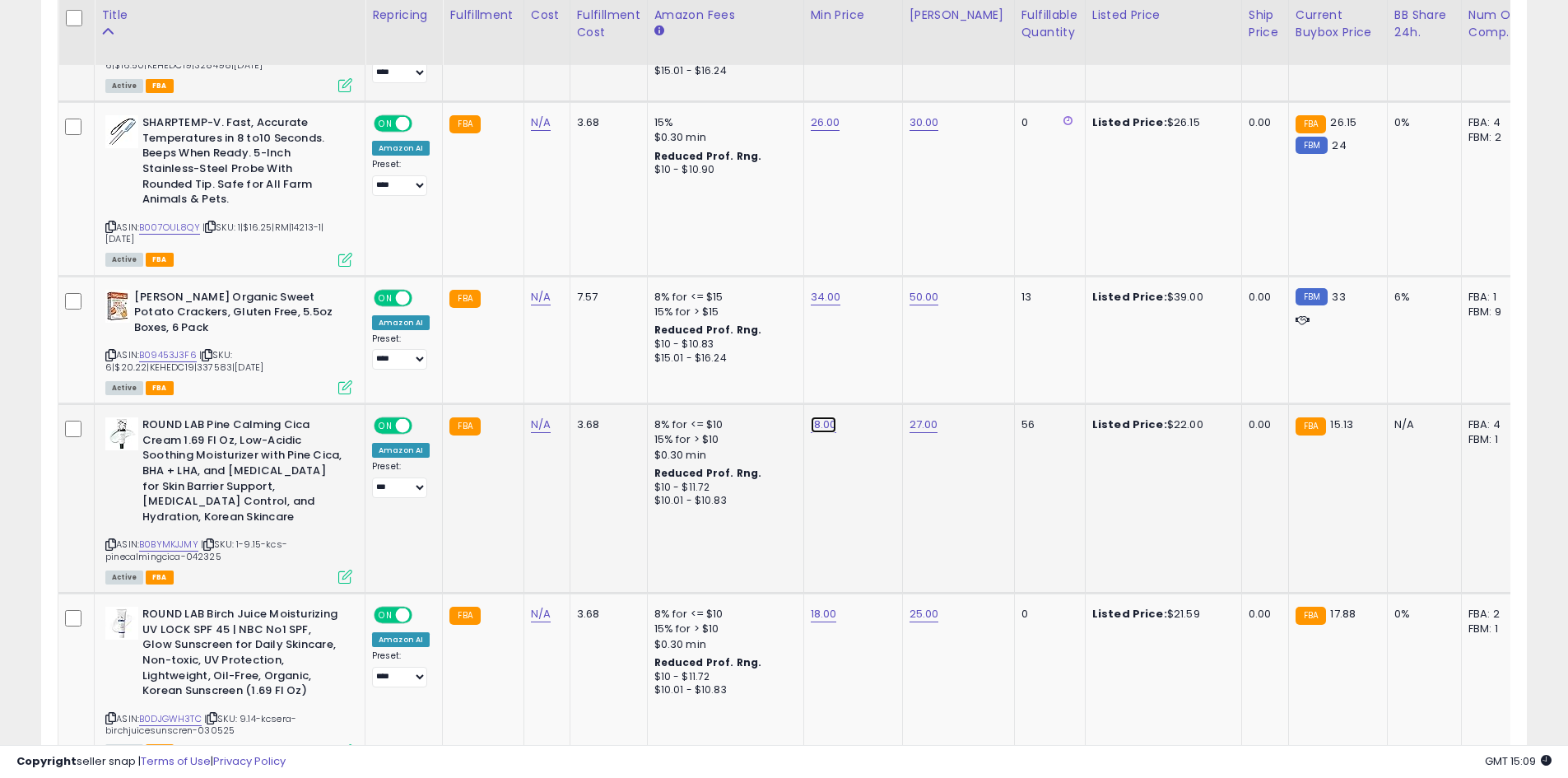
click at [878, 357] on button "submit" at bounding box center [864, 355] width 28 height 25
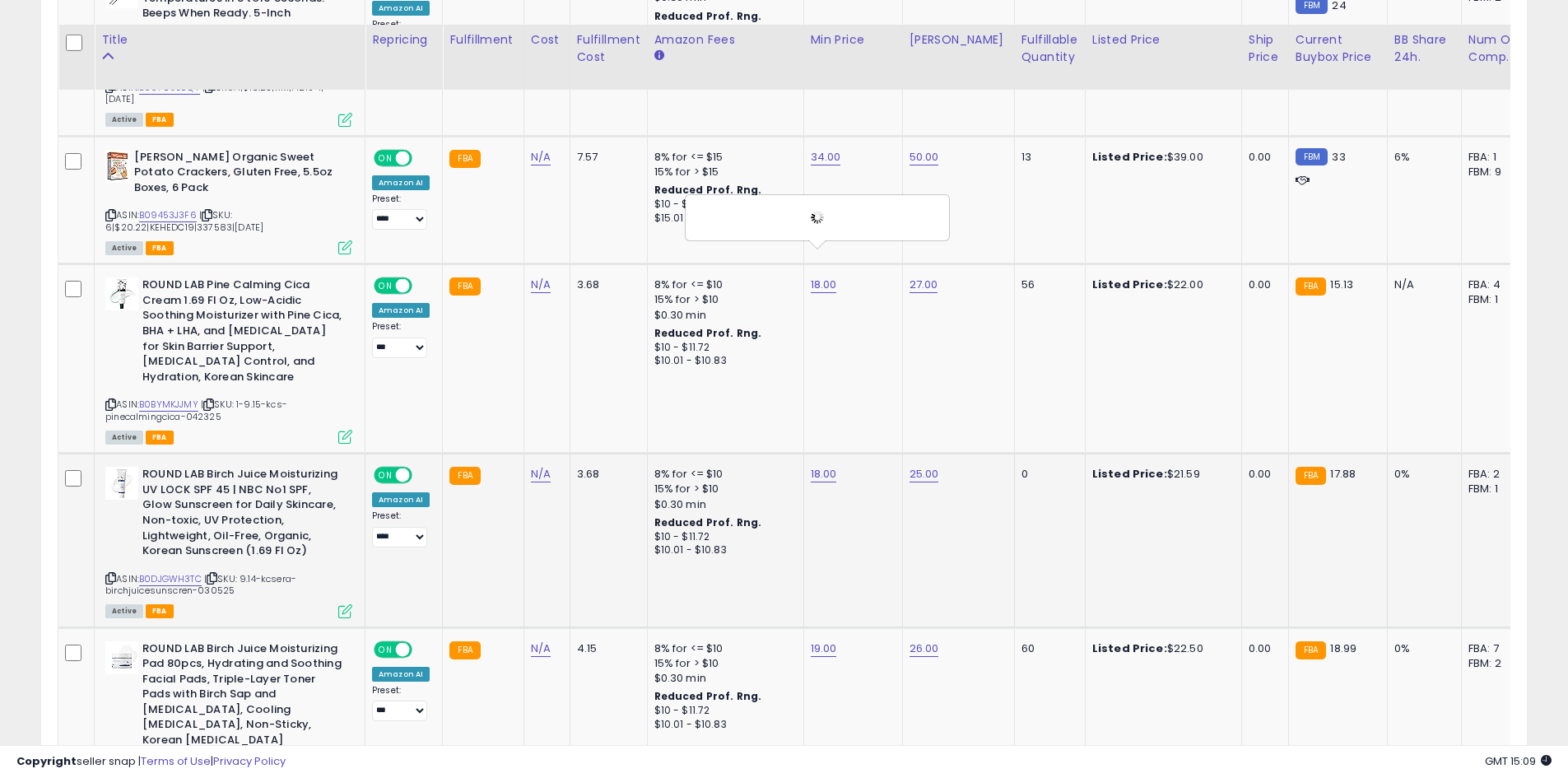
scroll to position [2796, 0]
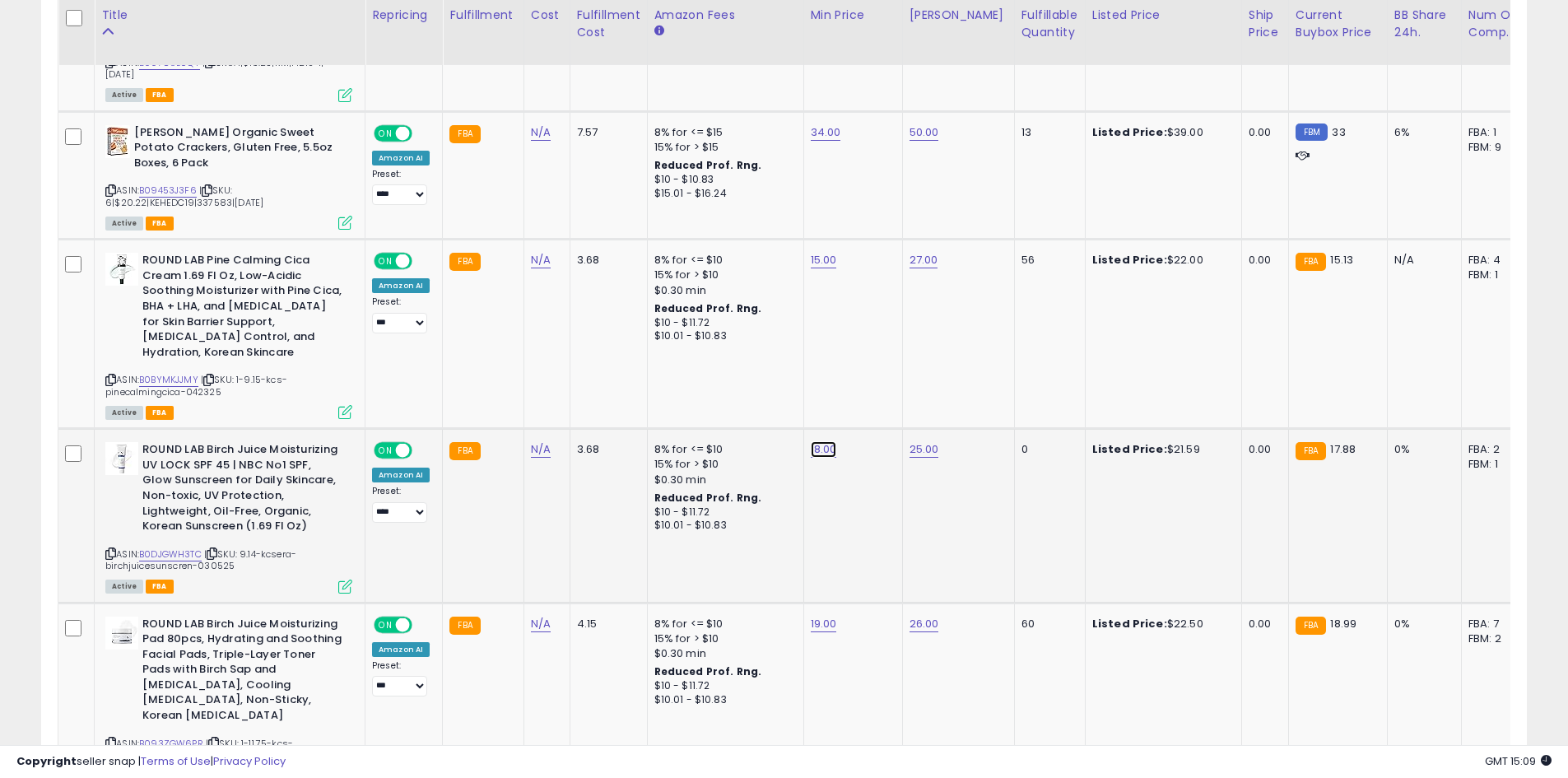
click at [878, 392] on button "submit" at bounding box center [864, 380] width 28 height 25
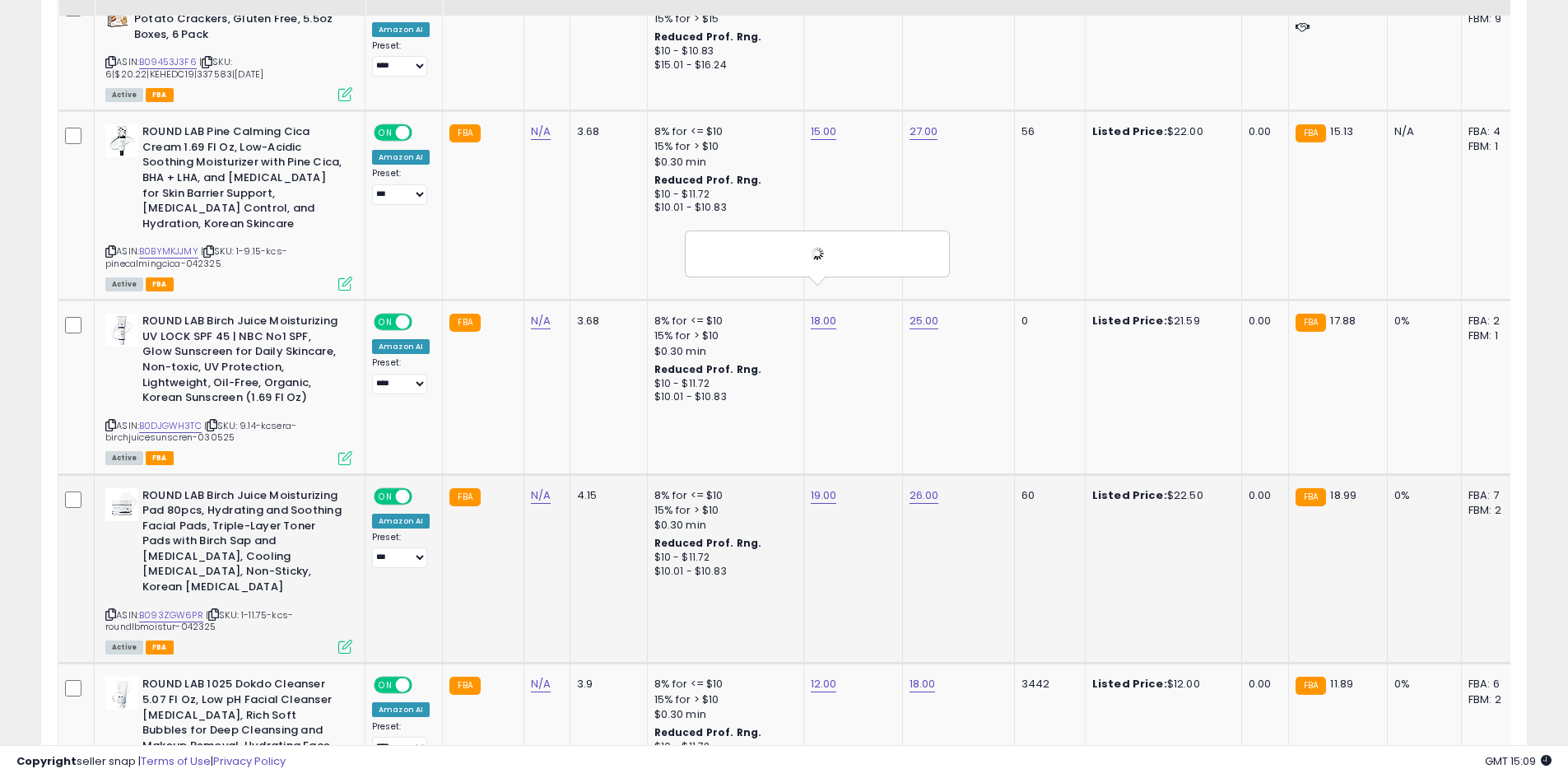
scroll to position [2960, 0]
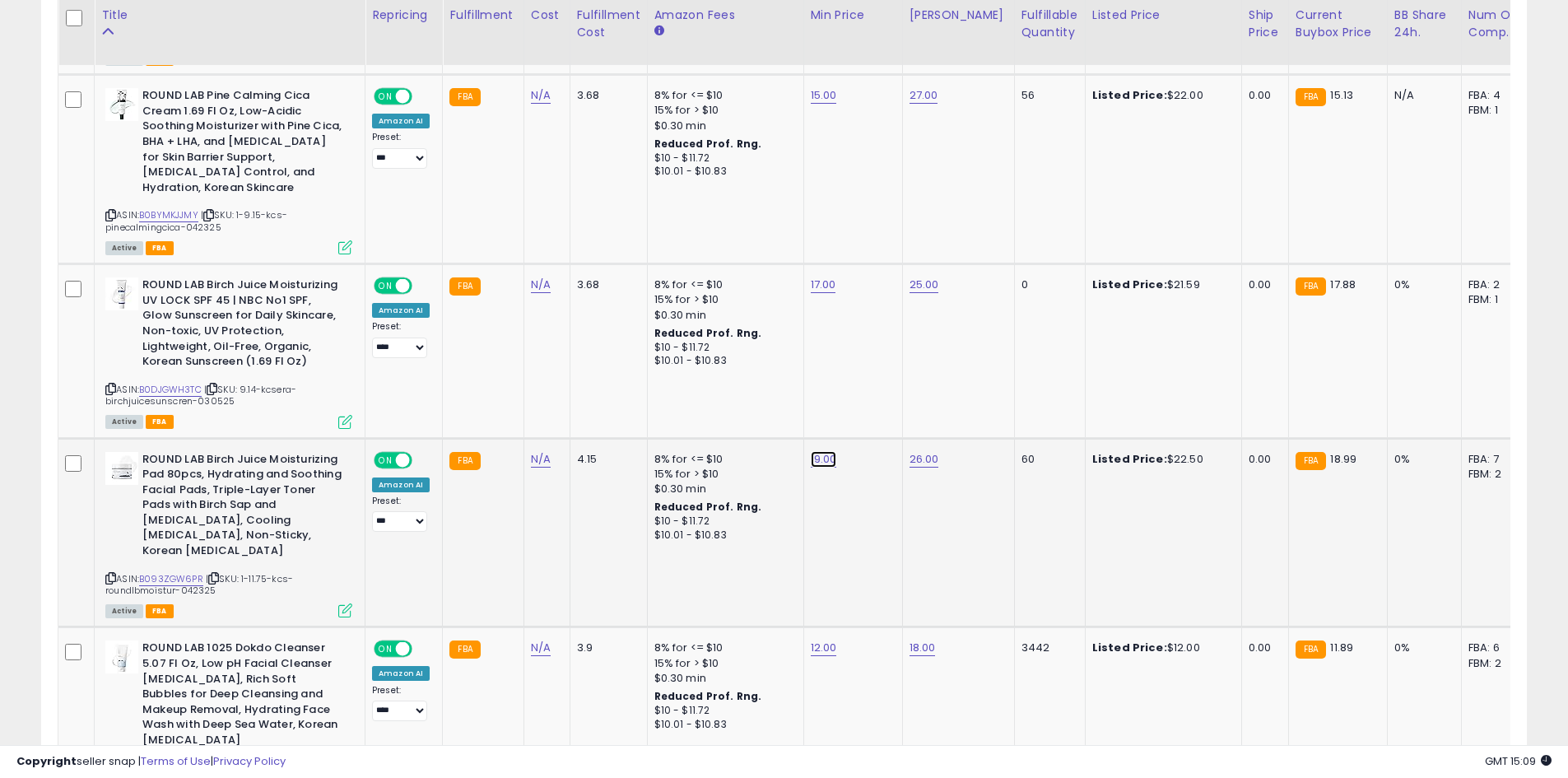
click at [878, 385] on button "submit" at bounding box center [864, 389] width 28 height 25
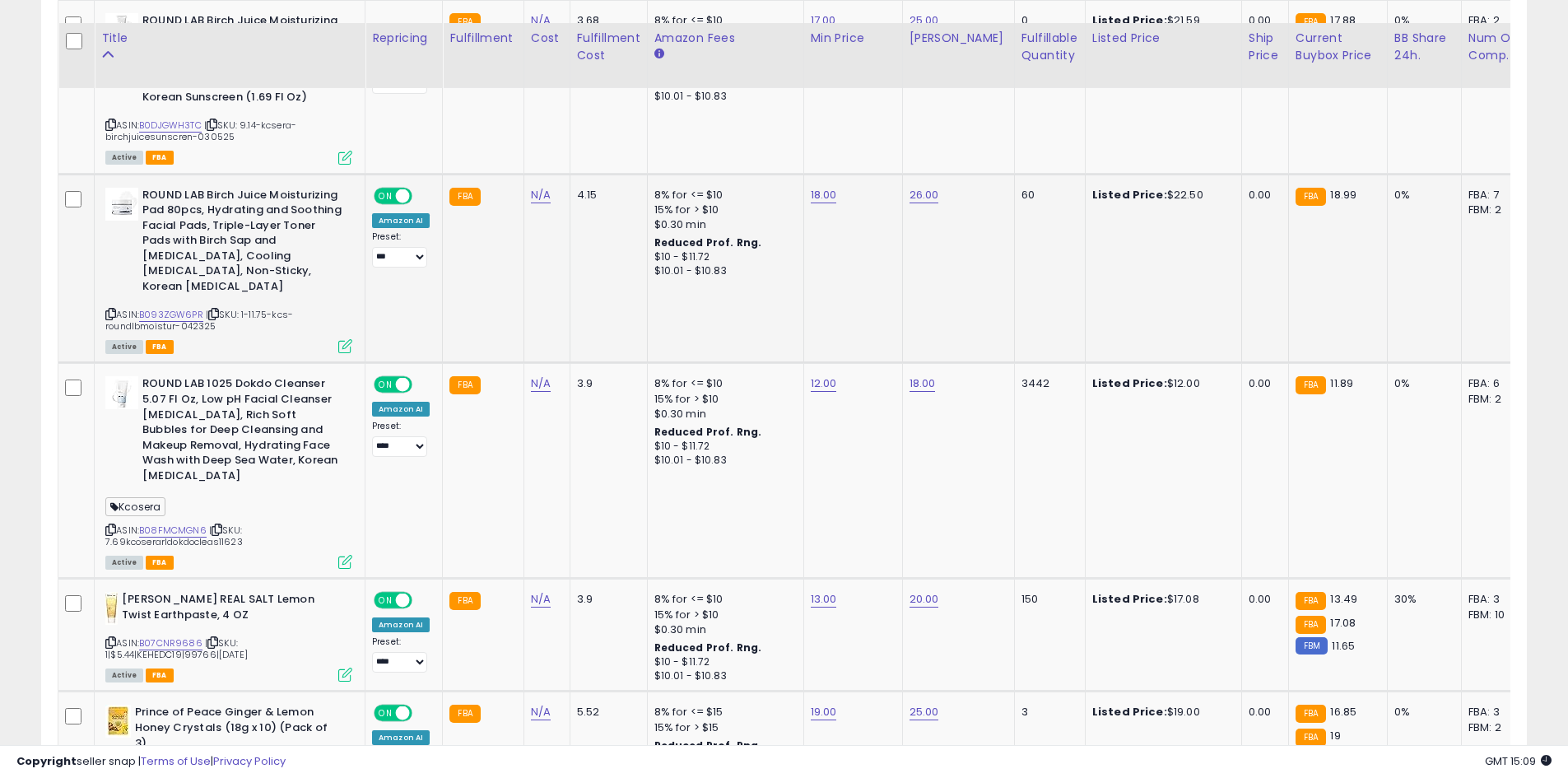
scroll to position [3208, 0]
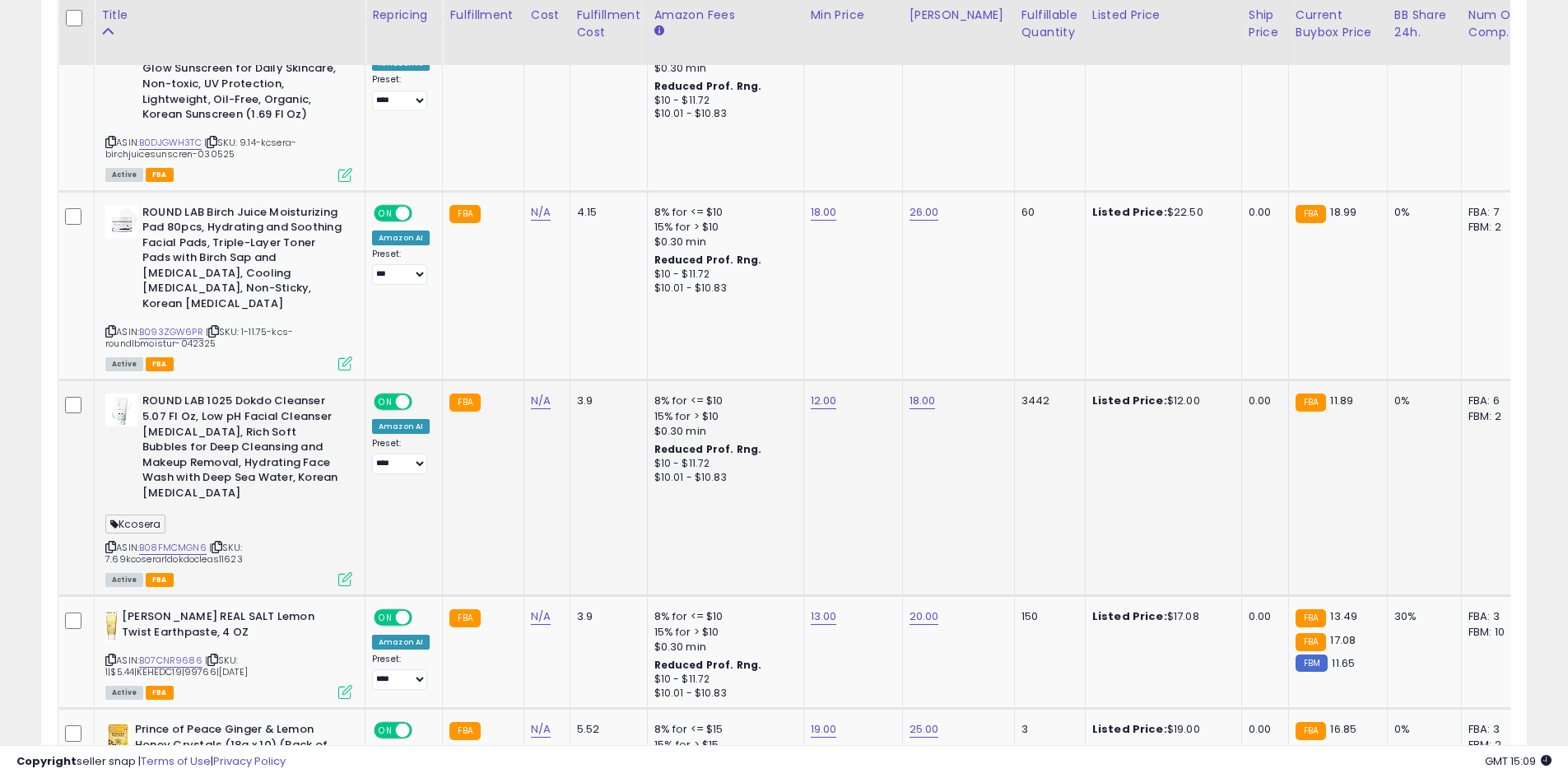
click at [795, 381] on td "8% for <= $10 15% for > $10 $0.30 min Reduced Prof. Rng. $10 - $11.72 $10.01 - …" at bounding box center [725, 488] width 157 height 216
click at [878, 319] on button "submit" at bounding box center [864, 316] width 28 height 25
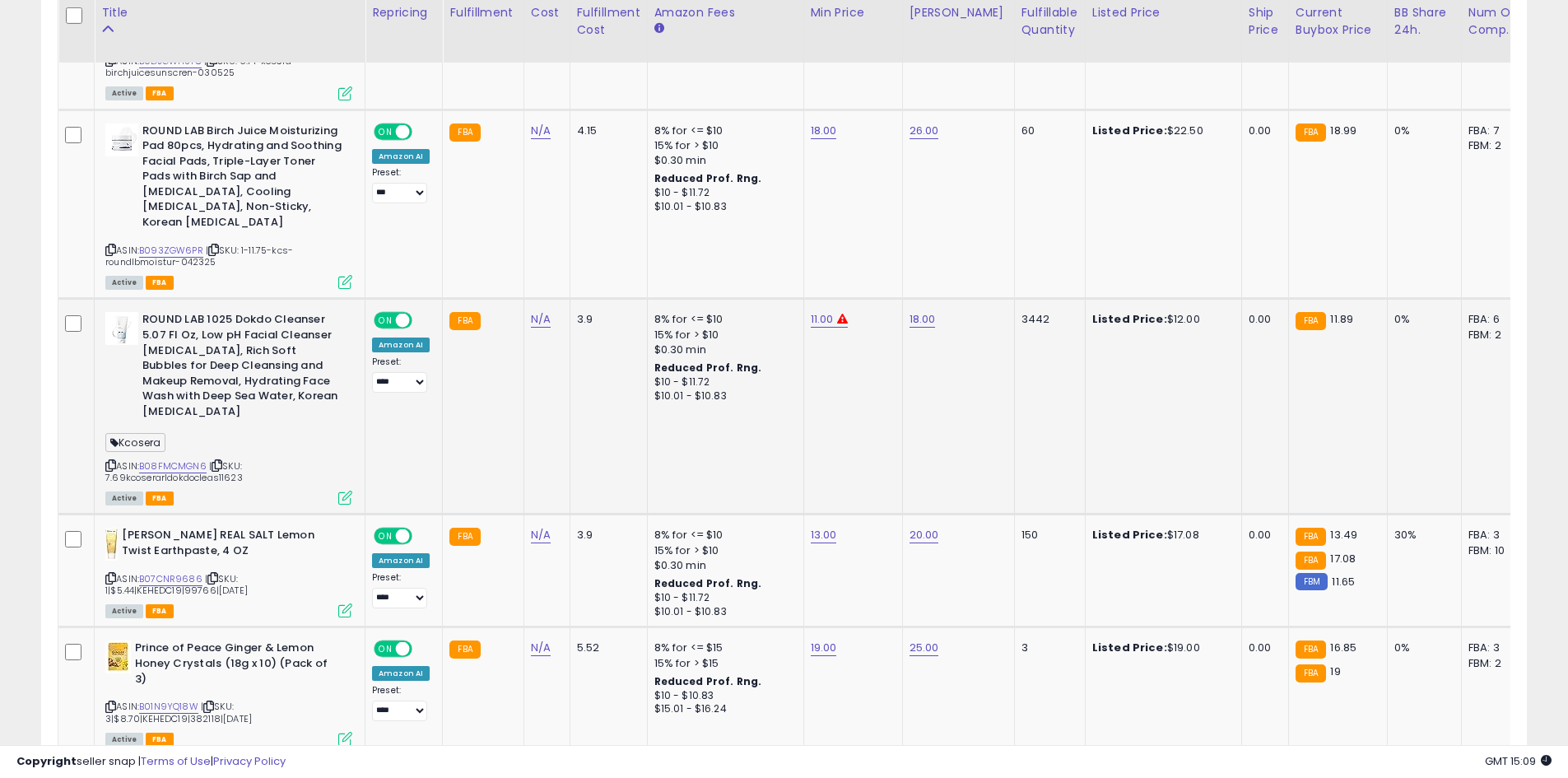
scroll to position [3290, 0]
click at [877, 237] on button "submit" at bounding box center [862, 233] width 28 height 25
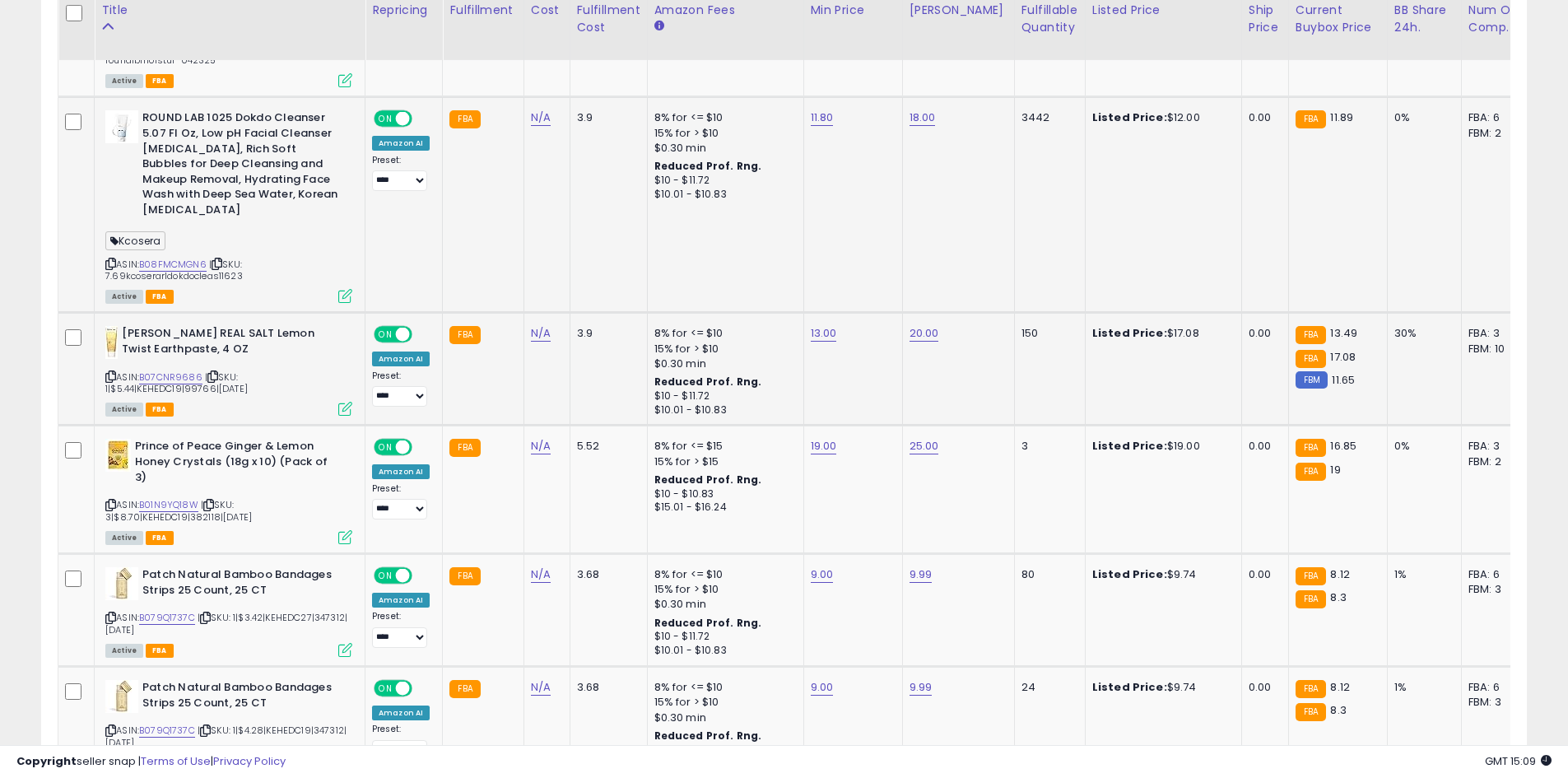
scroll to position [3537, 0]
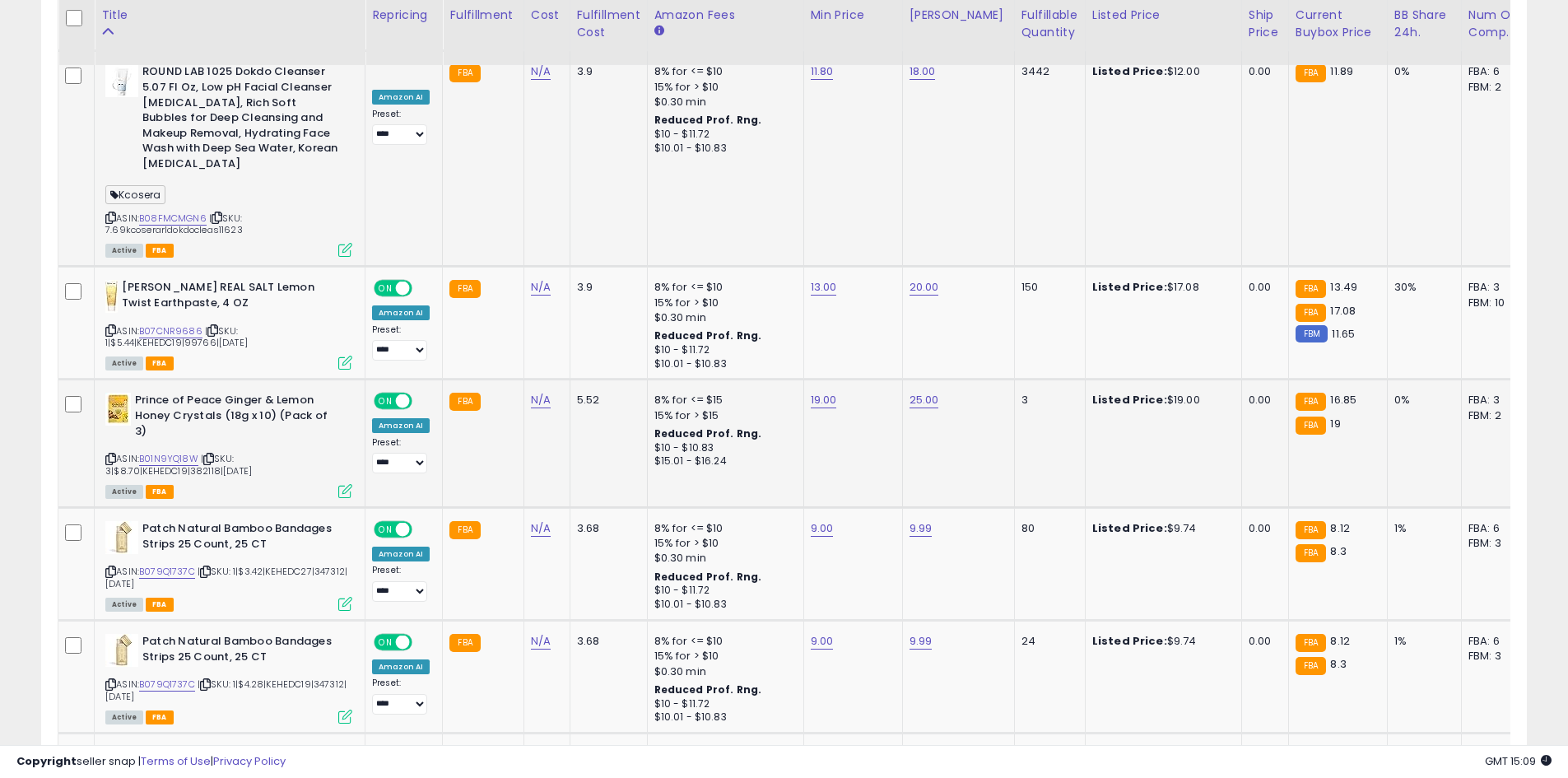
click at [823, 380] on td "19.00" at bounding box center [852, 444] width 99 height 129
click at [878, 303] on button "submit" at bounding box center [864, 300] width 28 height 25
click at [878, 294] on button "submit" at bounding box center [864, 300] width 28 height 25
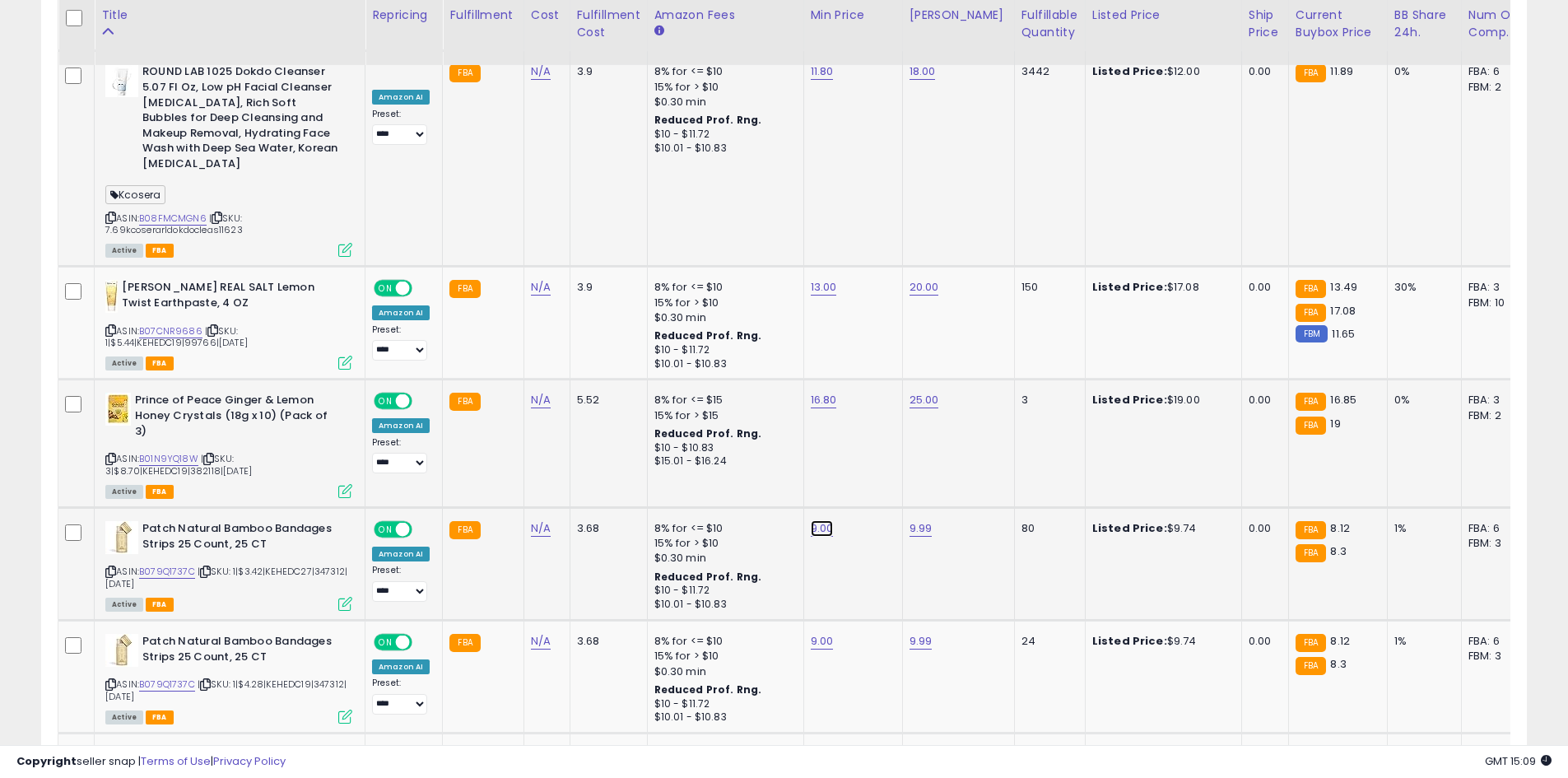
click at [877, 420] on button "submit" at bounding box center [862, 428] width 28 height 25
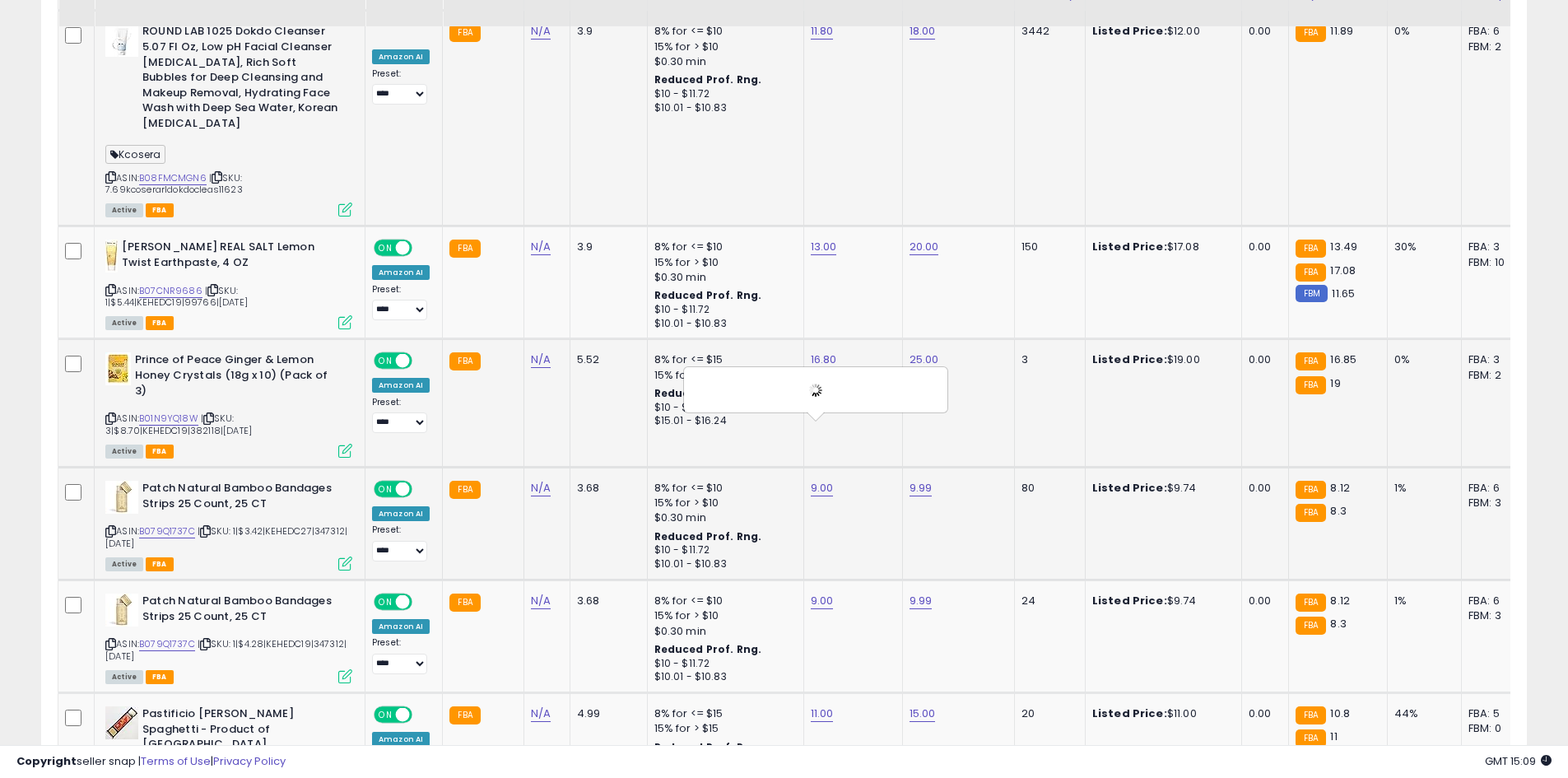
scroll to position [3619, 0]
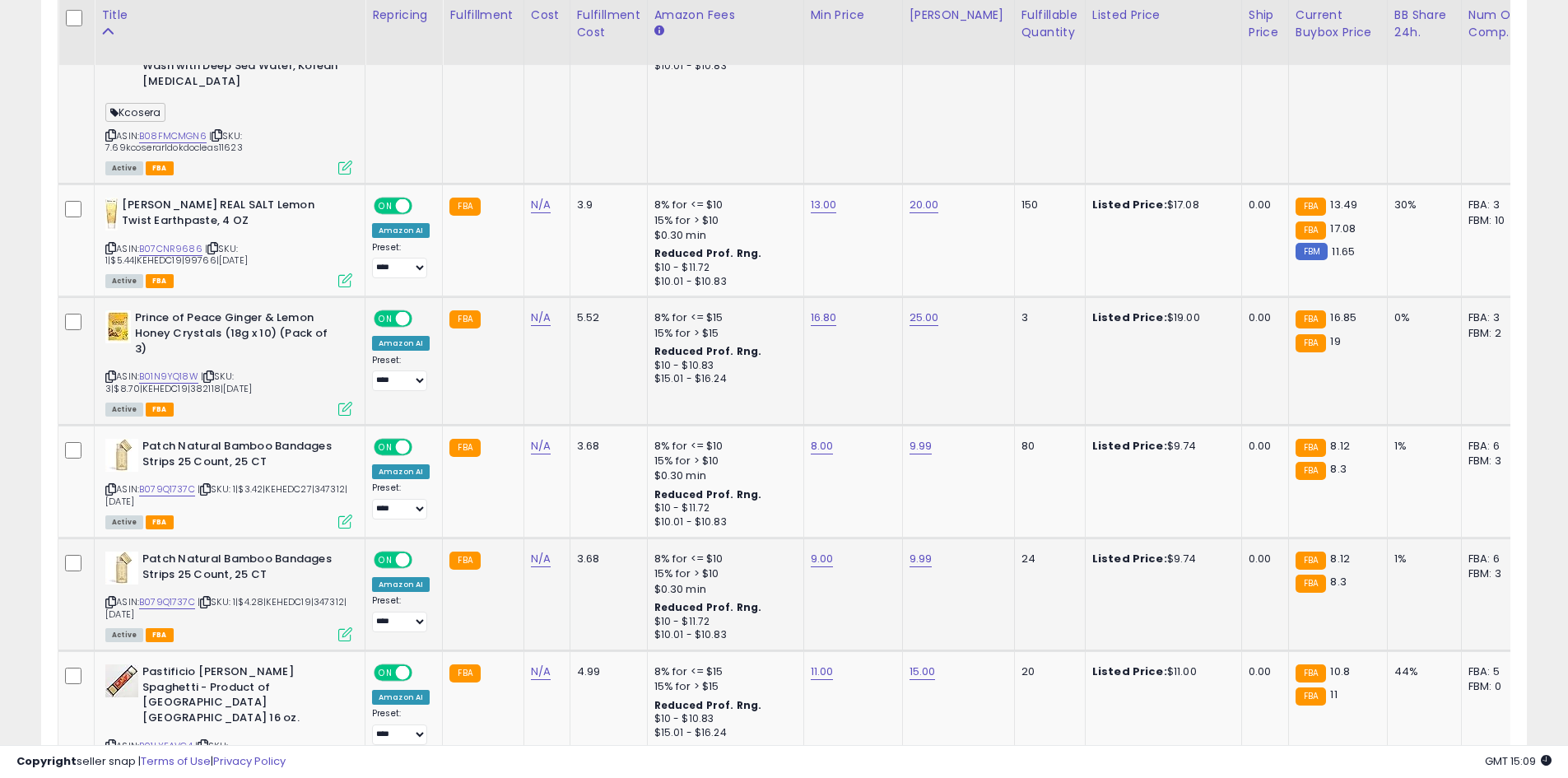
click at [818, 538] on td "9.00" at bounding box center [852, 594] width 99 height 113
click at [877, 453] on button "submit" at bounding box center [862, 458] width 28 height 25
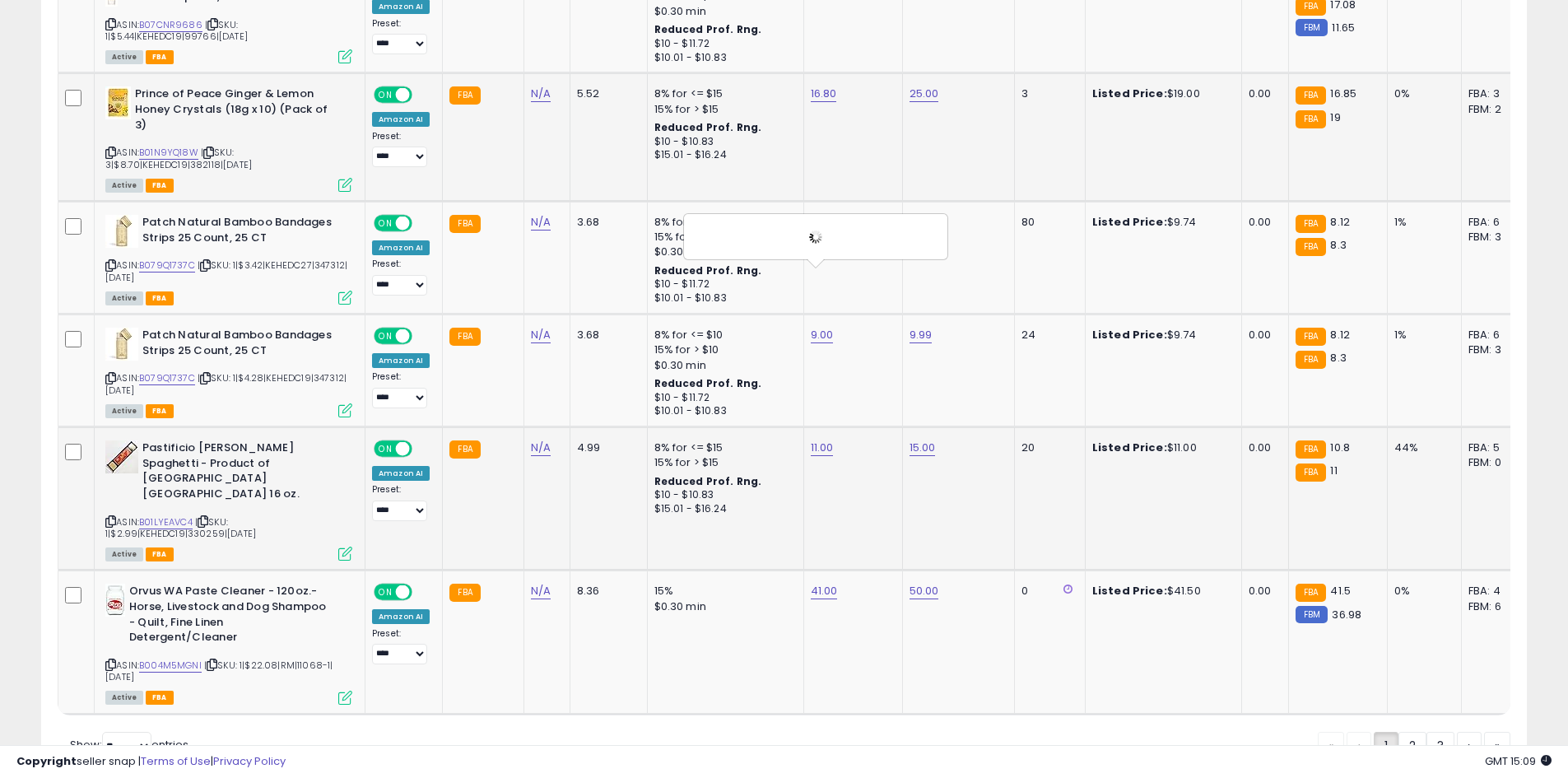
scroll to position [3848, 0]
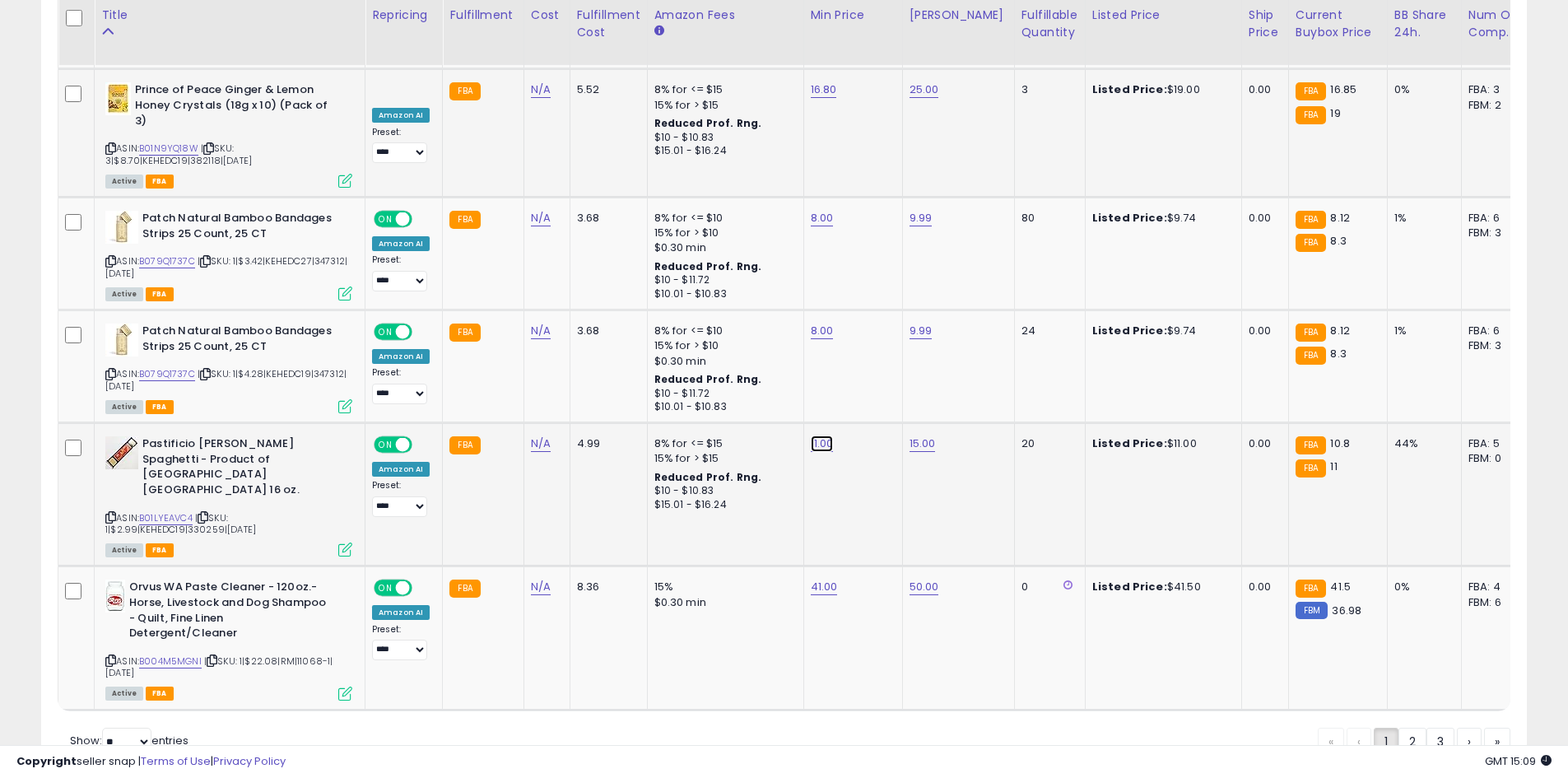
click button "submit" at bounding box center [862, 343] width 28 height 25
click at [878, 350] on button "submit" at bounding box center [864, 343] width 28 height 25
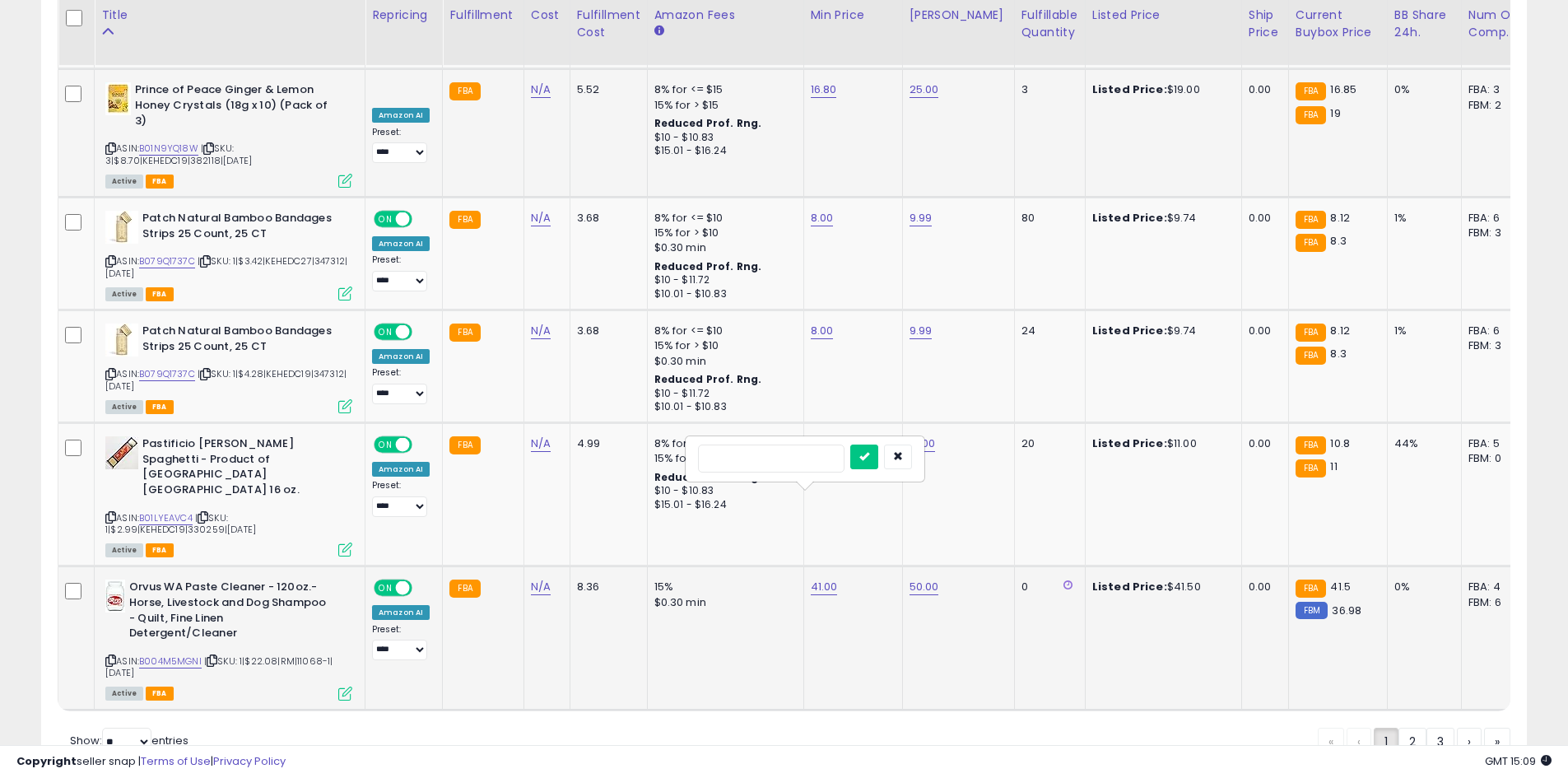
click button "submit" at bounding box center [864, 457] width 28 height 25
click at [1457, 728] on link "2" at bounding box center [1469, 742] width 25 height 28
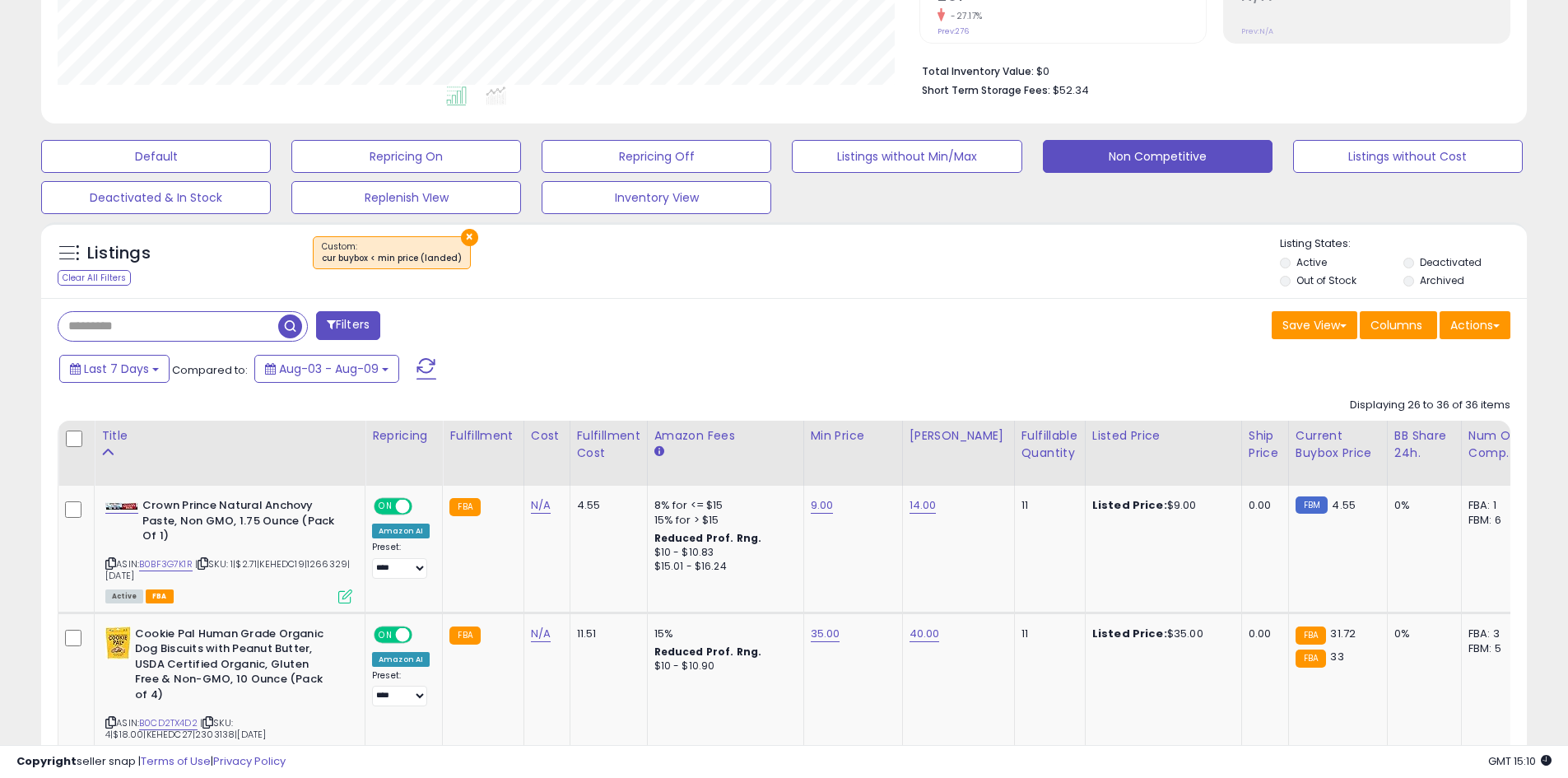
scroll to position [408, 0]
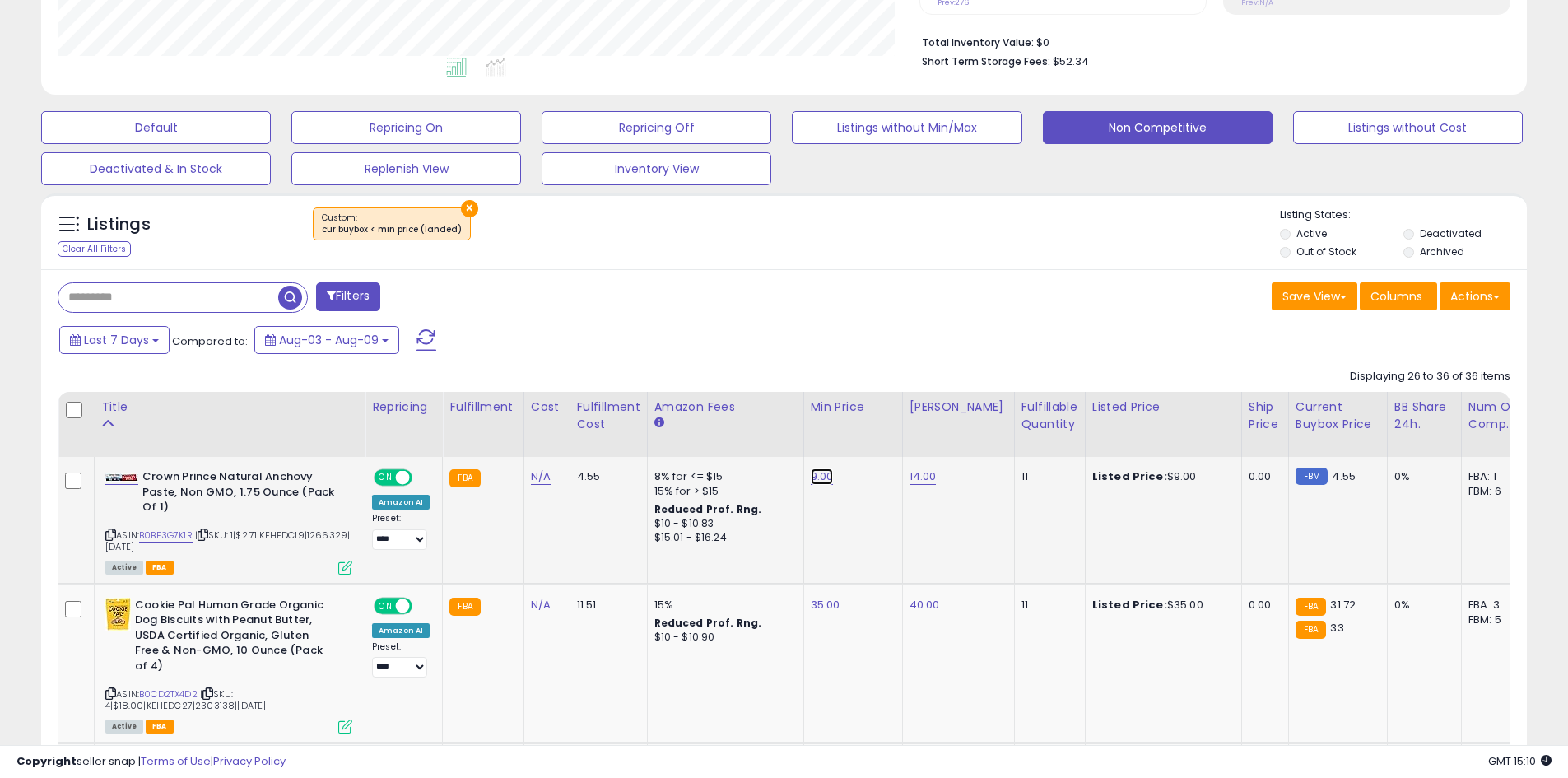
click at [824, 477] on link "9.00" at bounding box center [822, 476] width 23 height 16
click at [877, 441] on button "submit" at bounding box center [862, 434] width 28 height 25
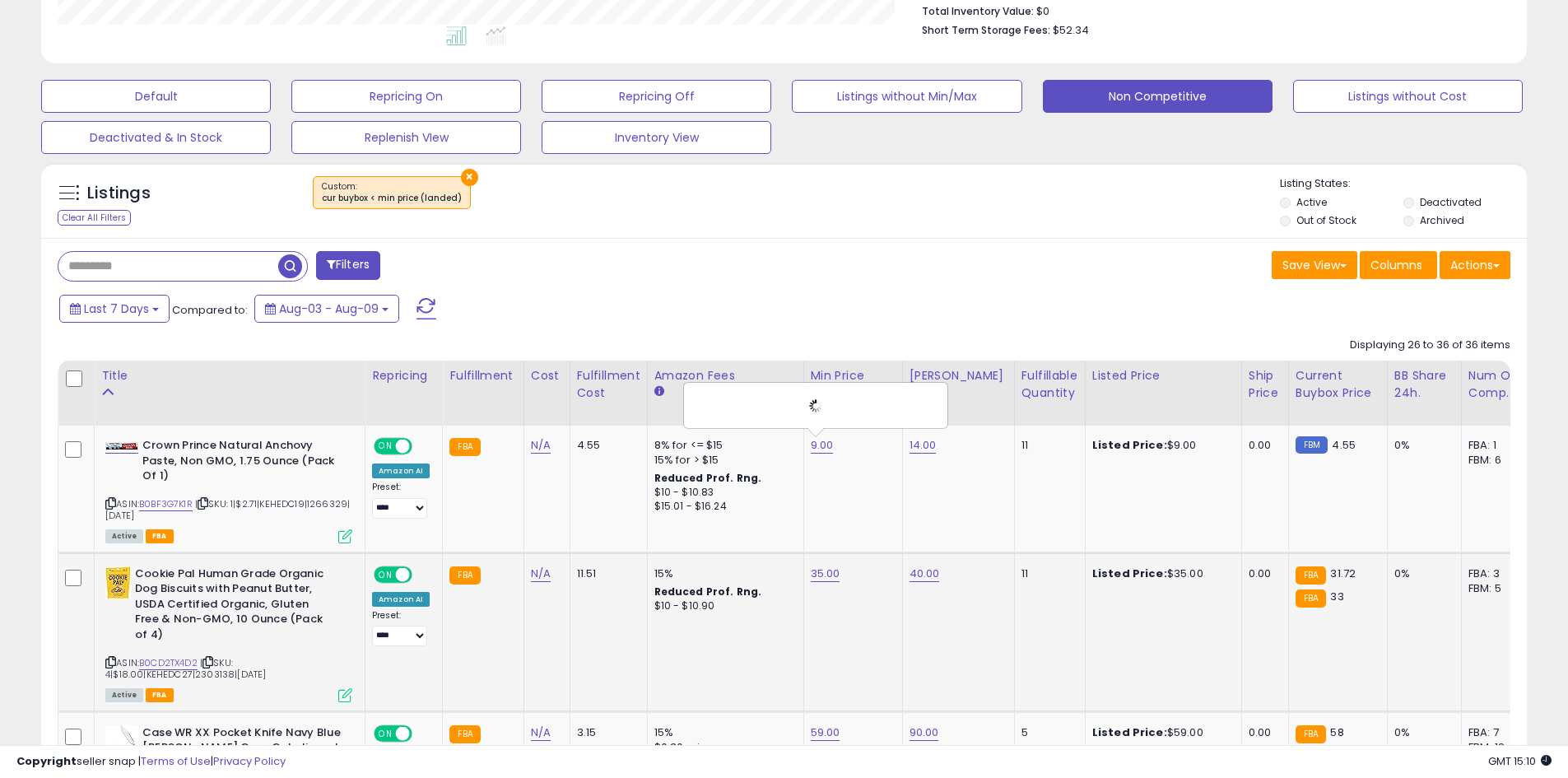
scroll to position [572, 0]
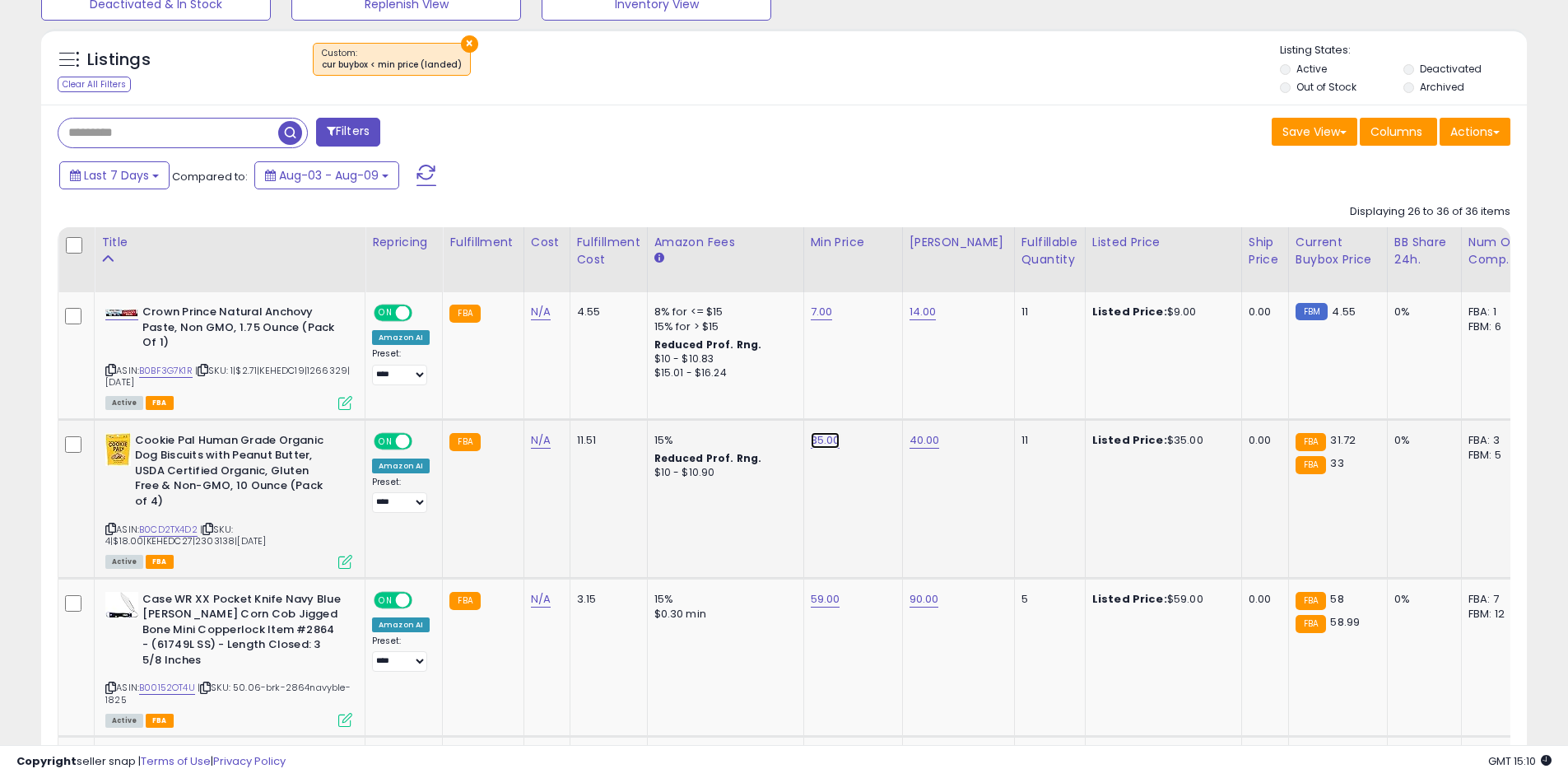
click at [815, 320] on link "35.00" at bounding box center [822, 312] width 22 height 16
click at [871, 395] on icon "submit" at bounding box center [866, 397] width 10 height 10
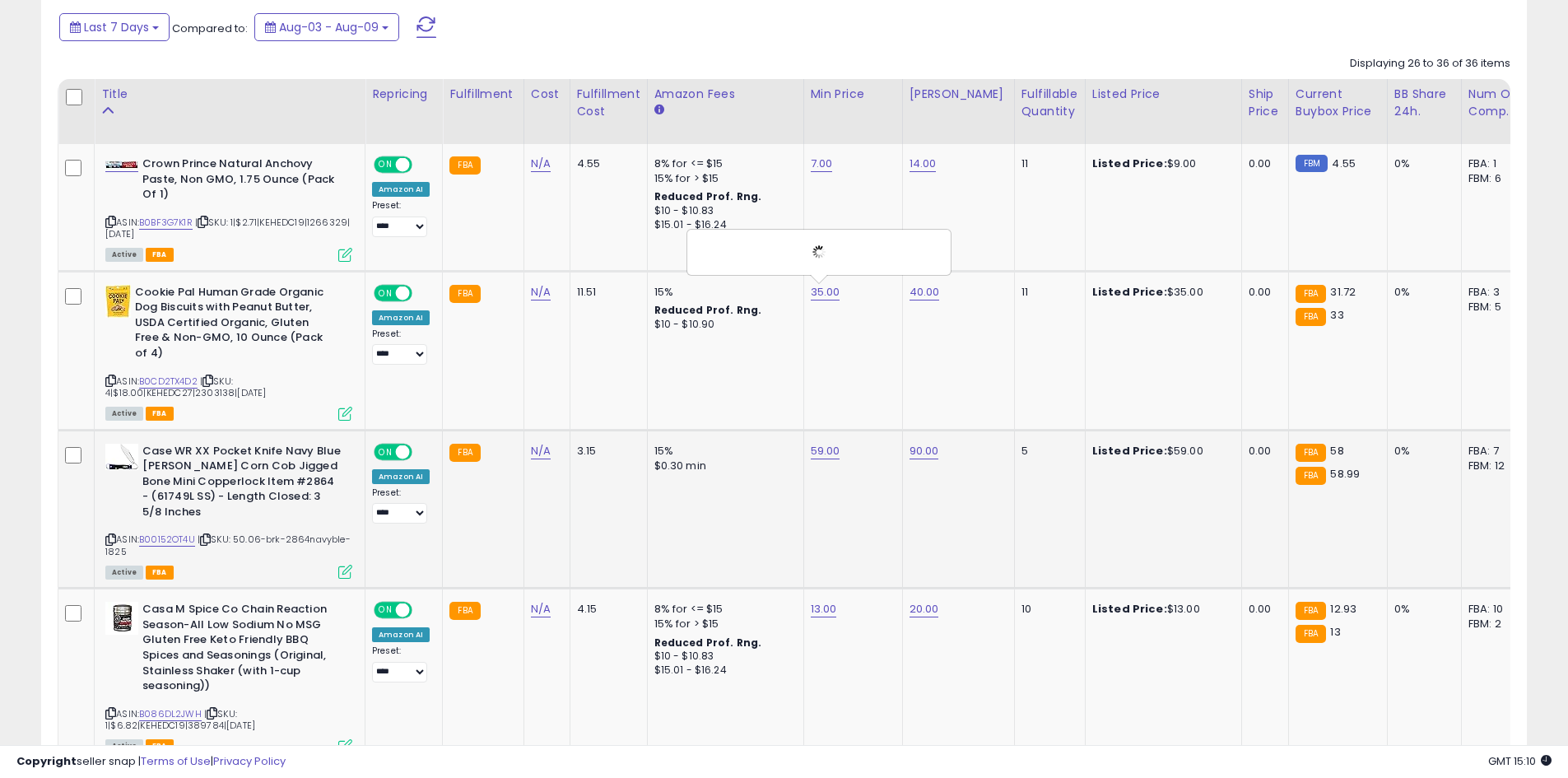
scroll to position [737, 0]
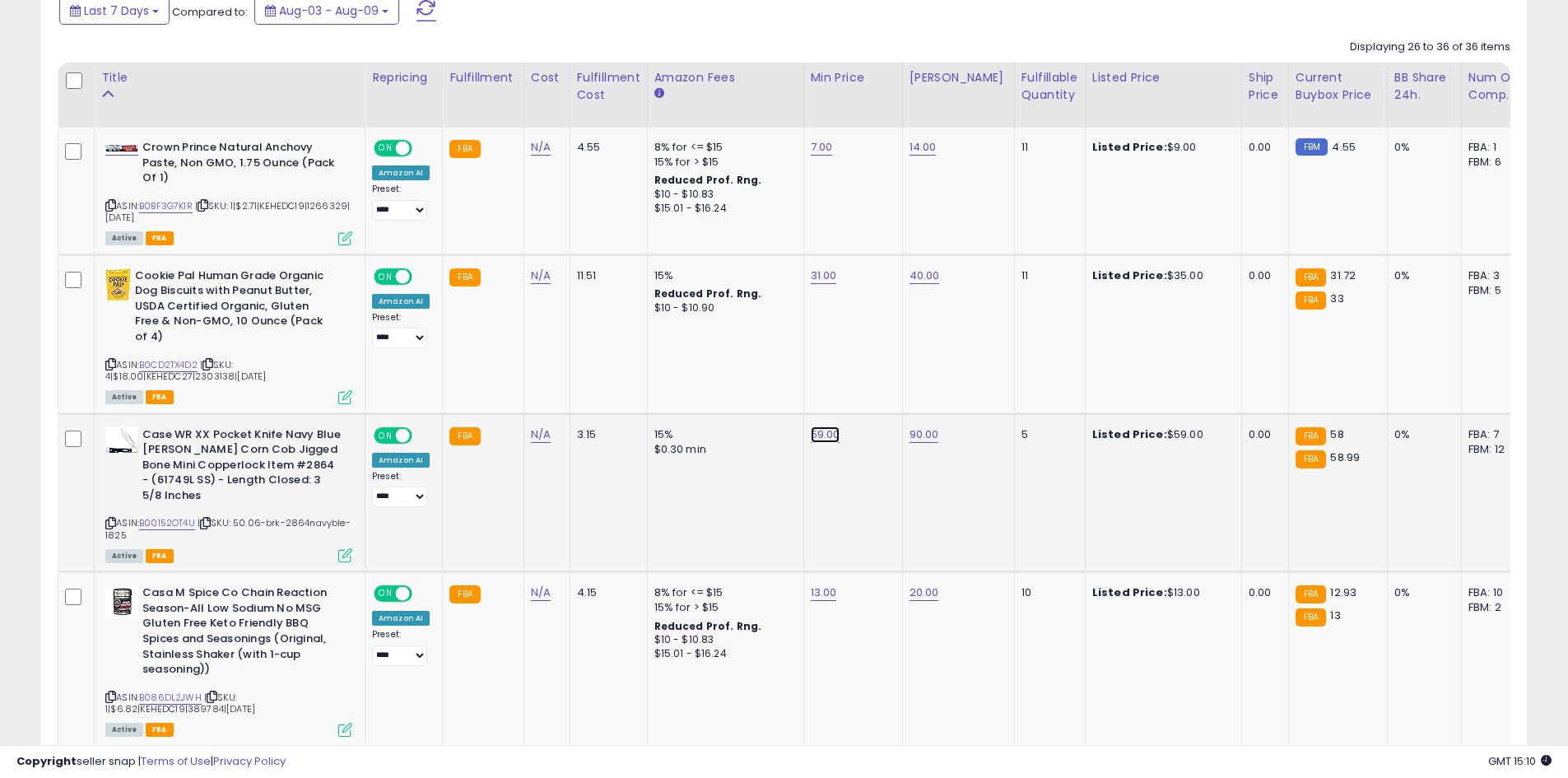
click at [825, 156] on link "59.00" at bounding box center [822, 147] width 22 height 16
click at [871, 381] on icon "submit" at bounding box center [866, 376] width 10 height 10
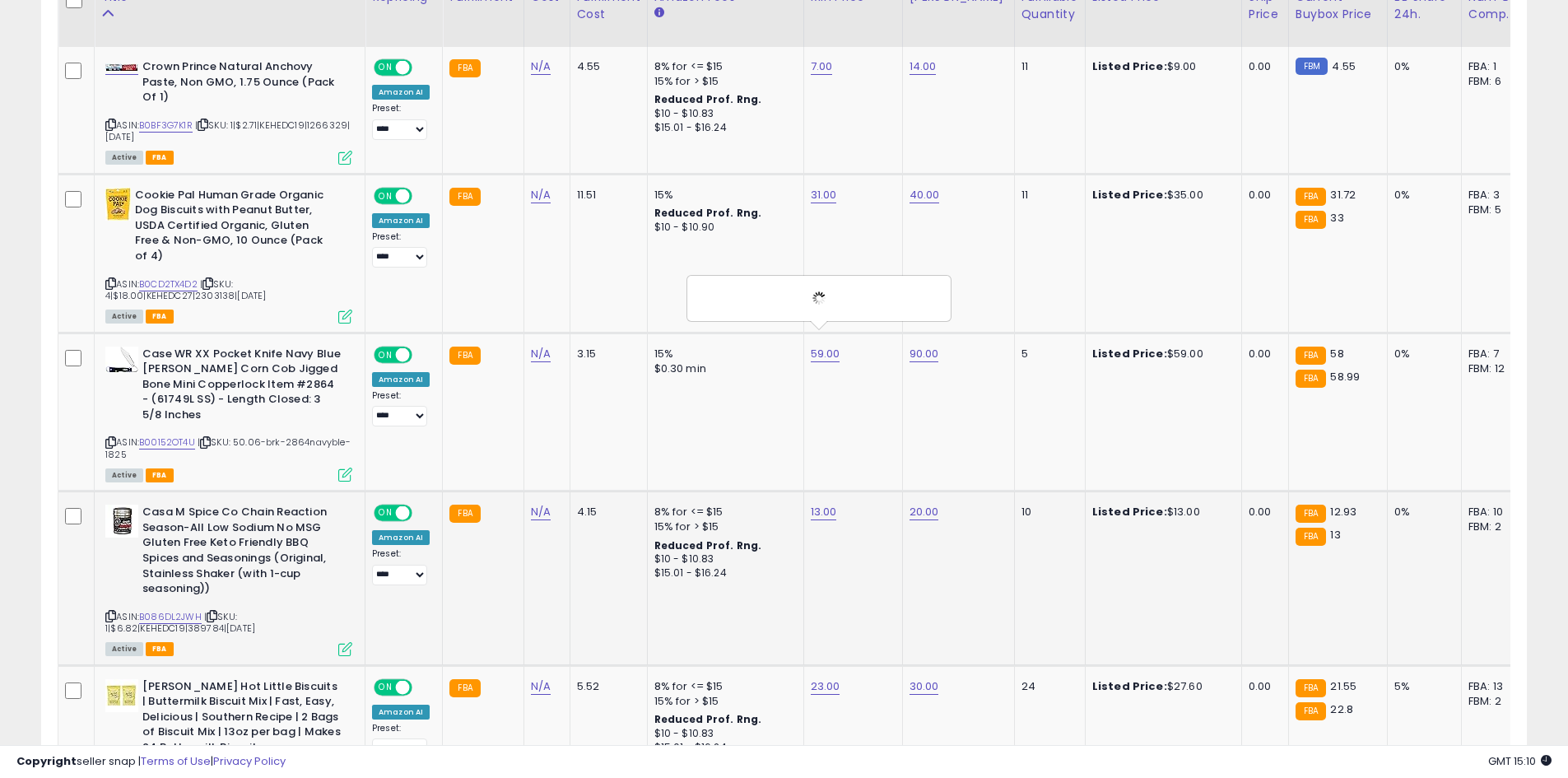
scroll to position [902, 0]
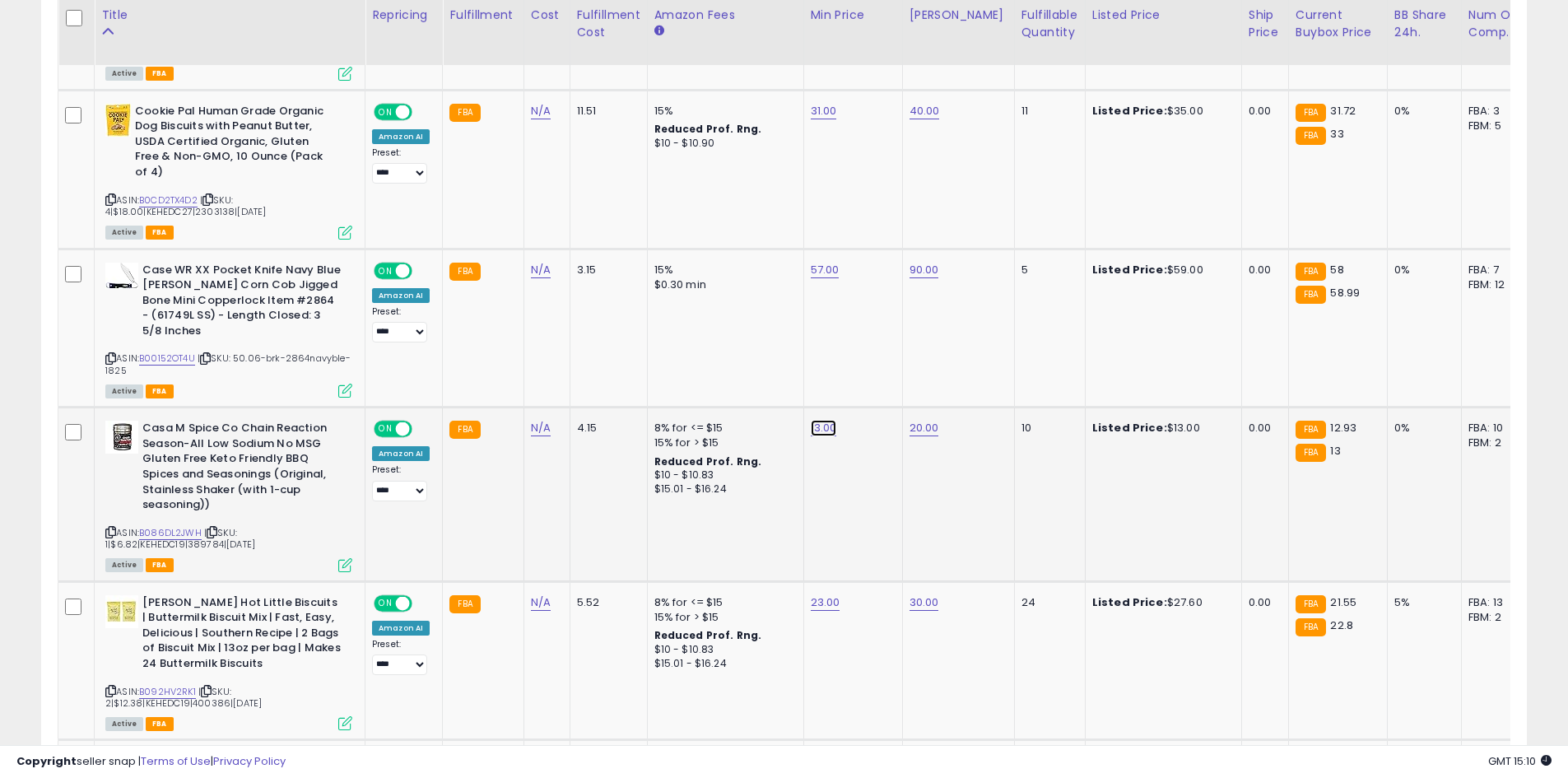
click button "submit" at bounding box center [864, 355] width 28 height 25
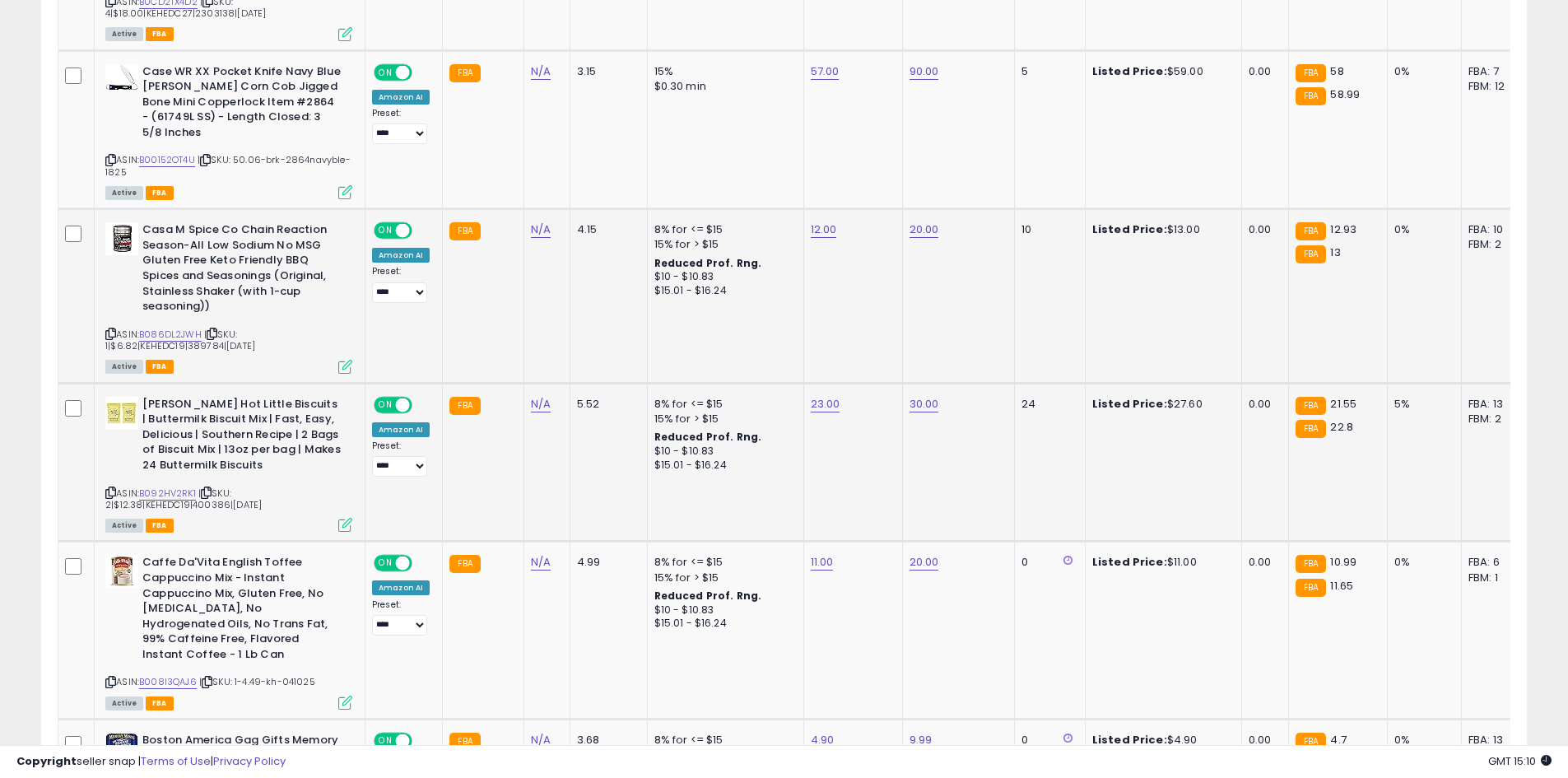
scroll to position [1148, 0]
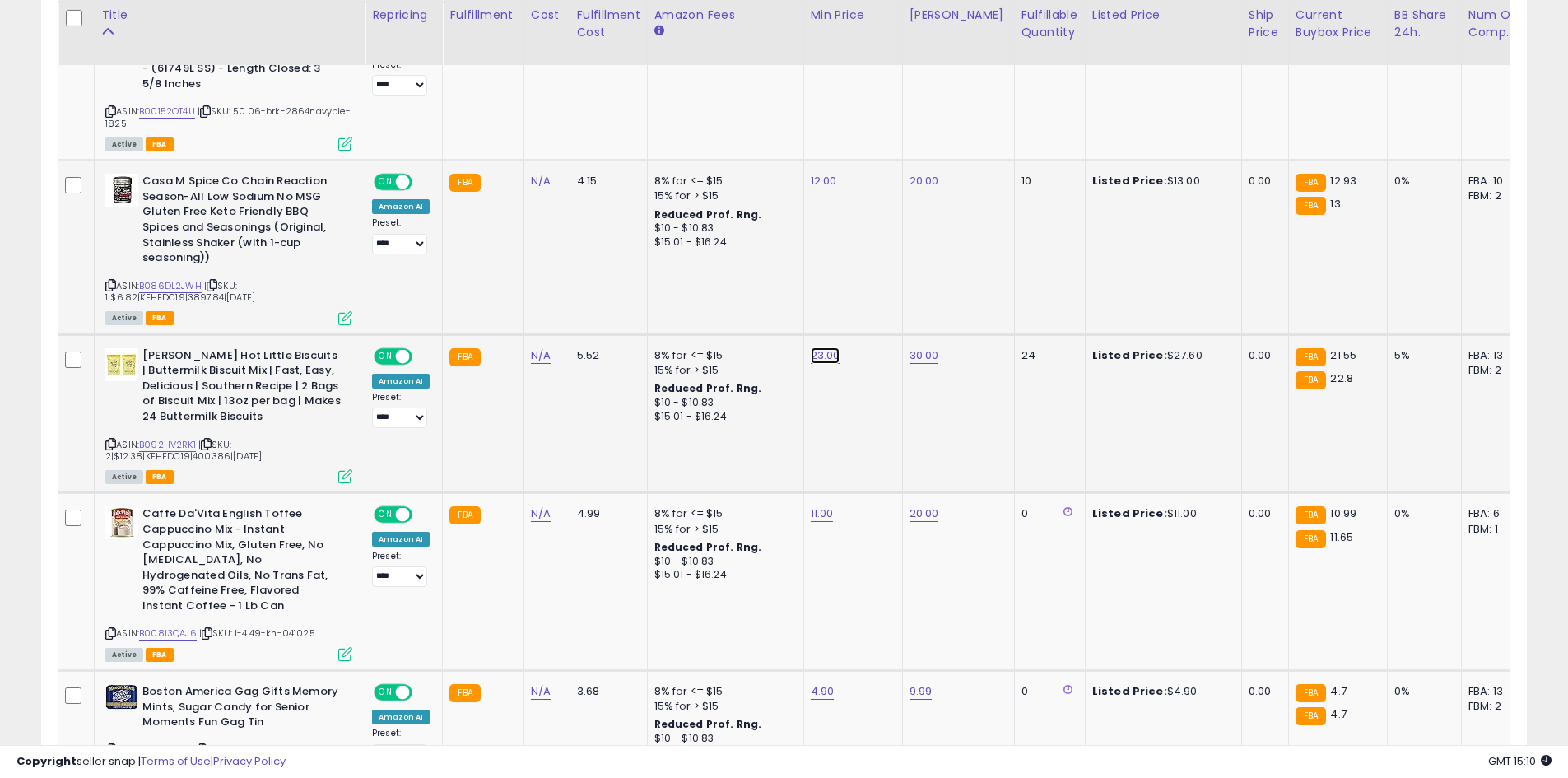
click button "submit" at bounding box center [865, 282] width 28 height 25
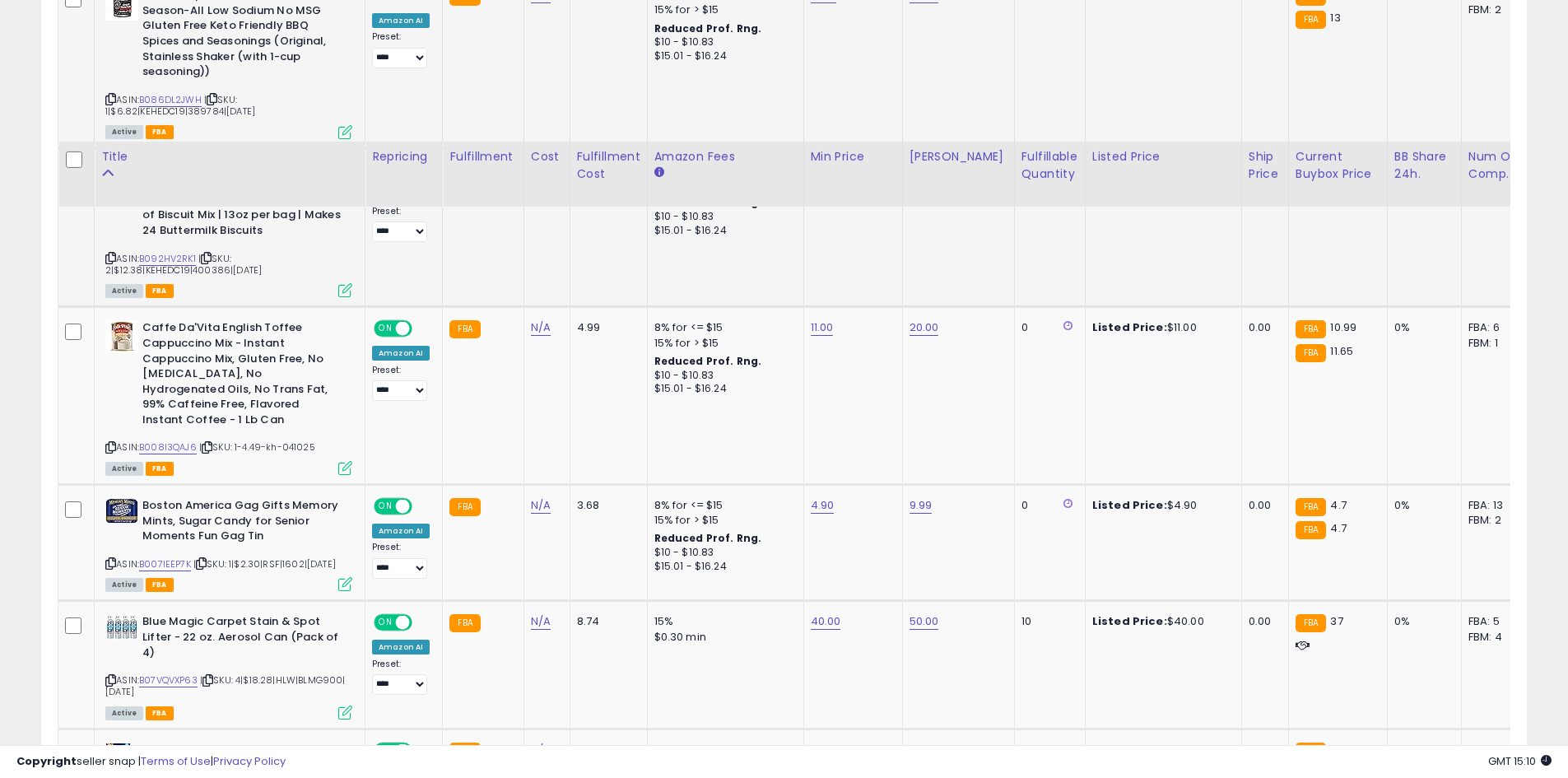
scroll to position [1314, 0]
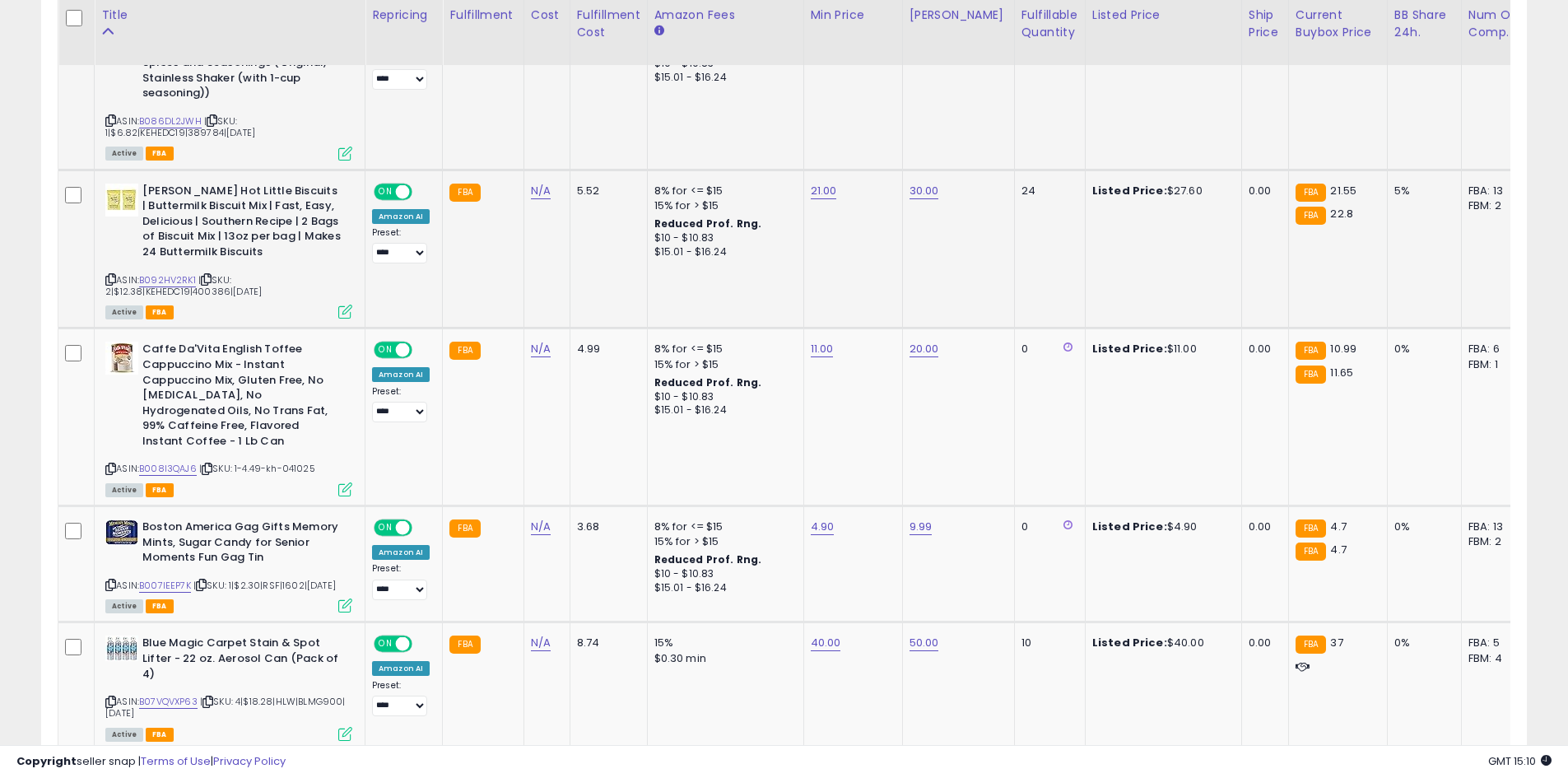
drag, startPoint x: 821, startPoint y: 261, endPoint x: 820, endPoint y: 281, distance: 20.0
click at [821, 262] on td "21.00" at bounding box center [852, 249] width 99 height 159
click at [811, 330] on td "11.00" at bounding box center [852, 418] width 99 height 178
click button "submit" at bounding box center [862, 276] width 28 height 25
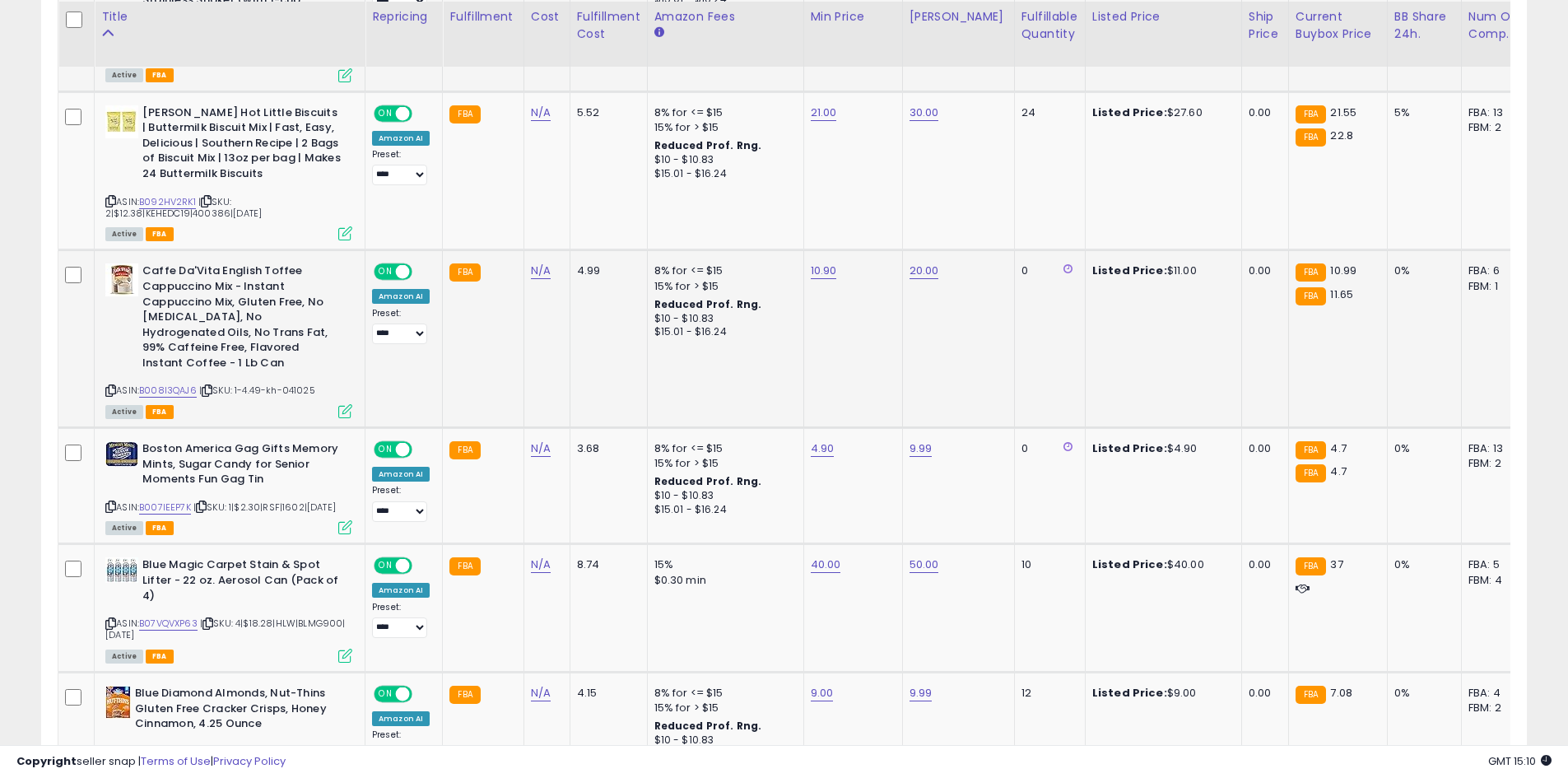
scroll to position [1396, 0]
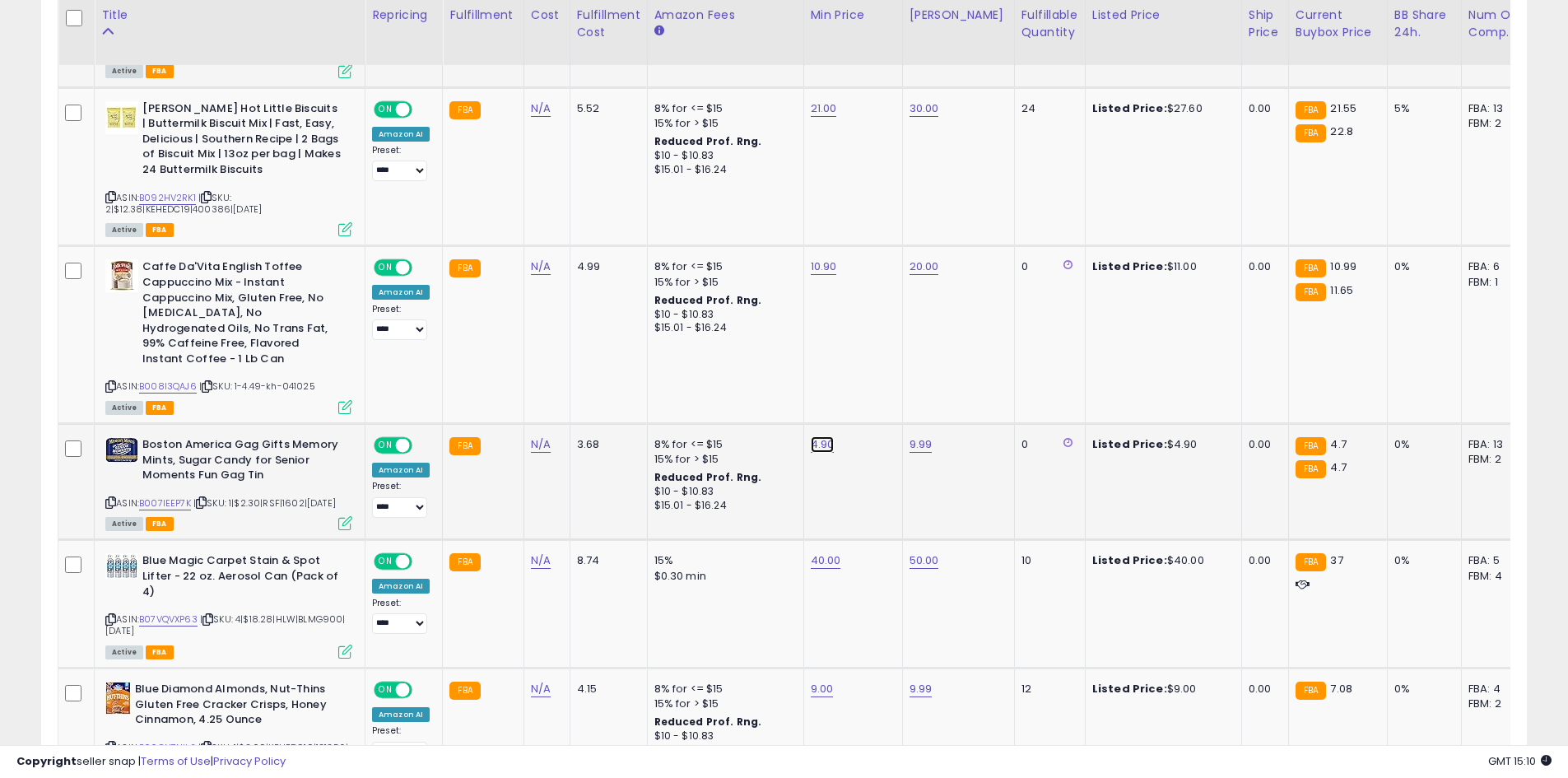
click at [867, 359] on icon "submit" at bounding box center [862, 356] width 10 height 10
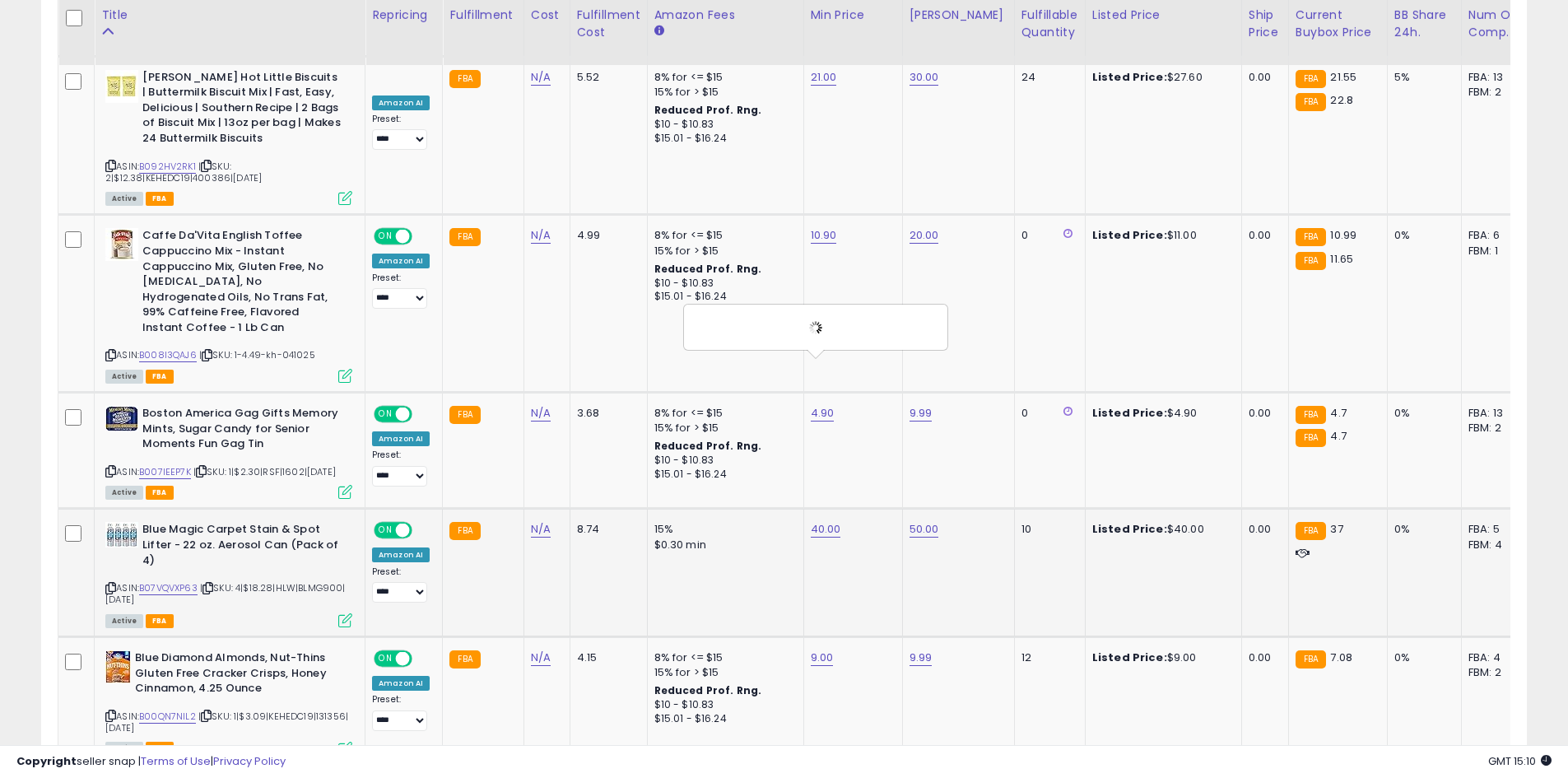
scroll to position [1478, 0]
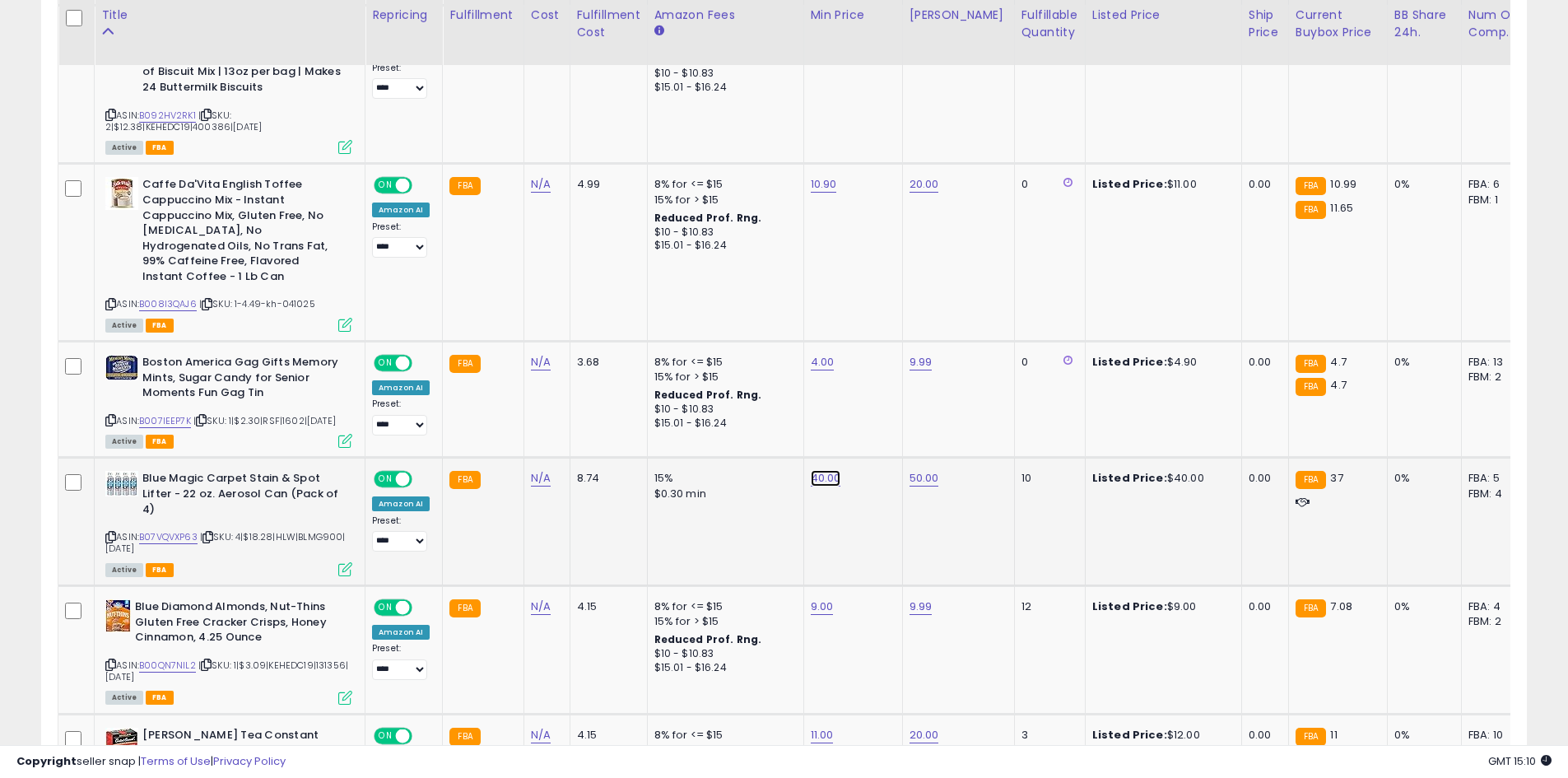
click at [880, 380] on button "submit" at bounding box center [866, 391] width 28 height 25
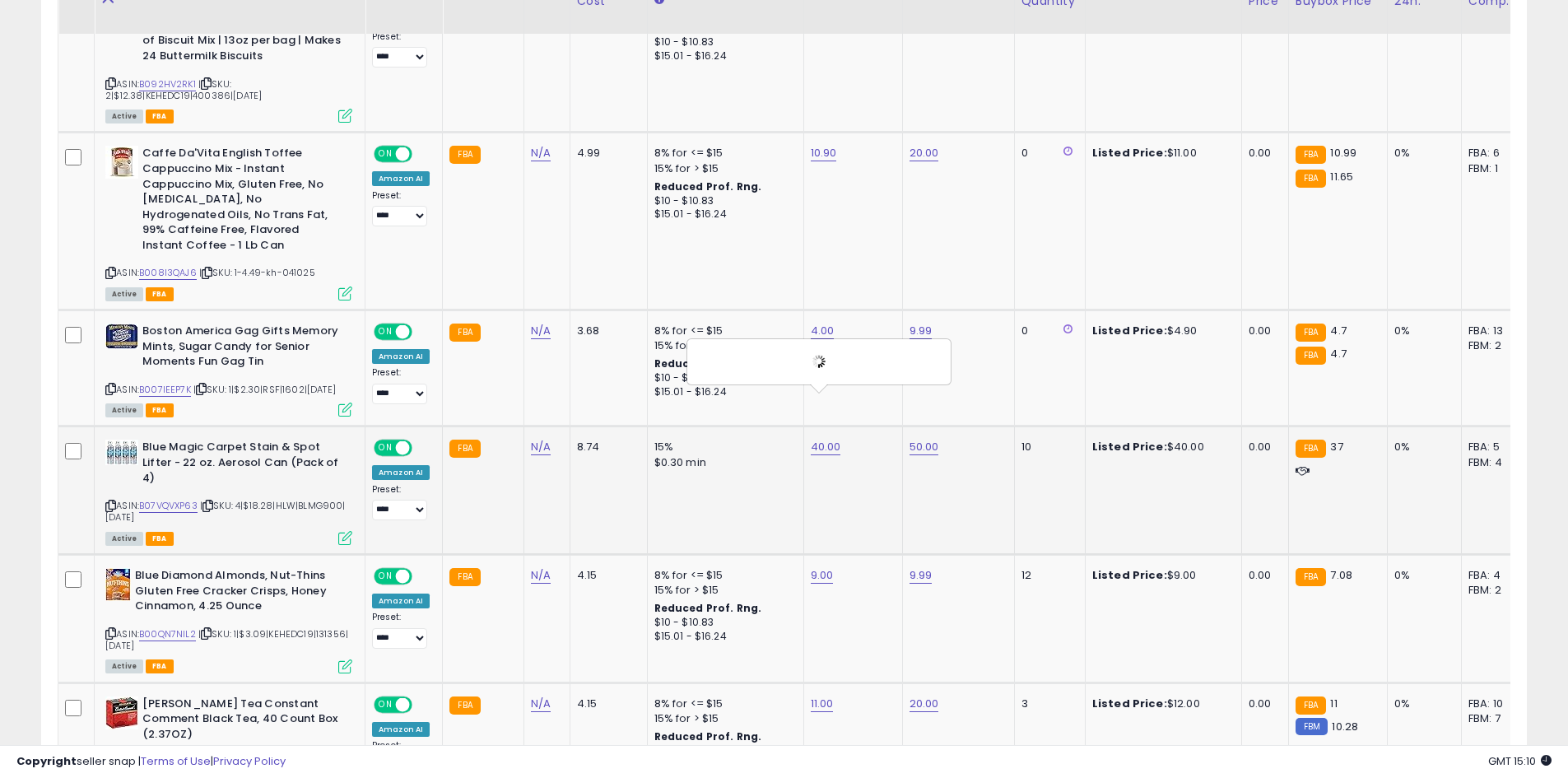
scroll to position [1560, 0]
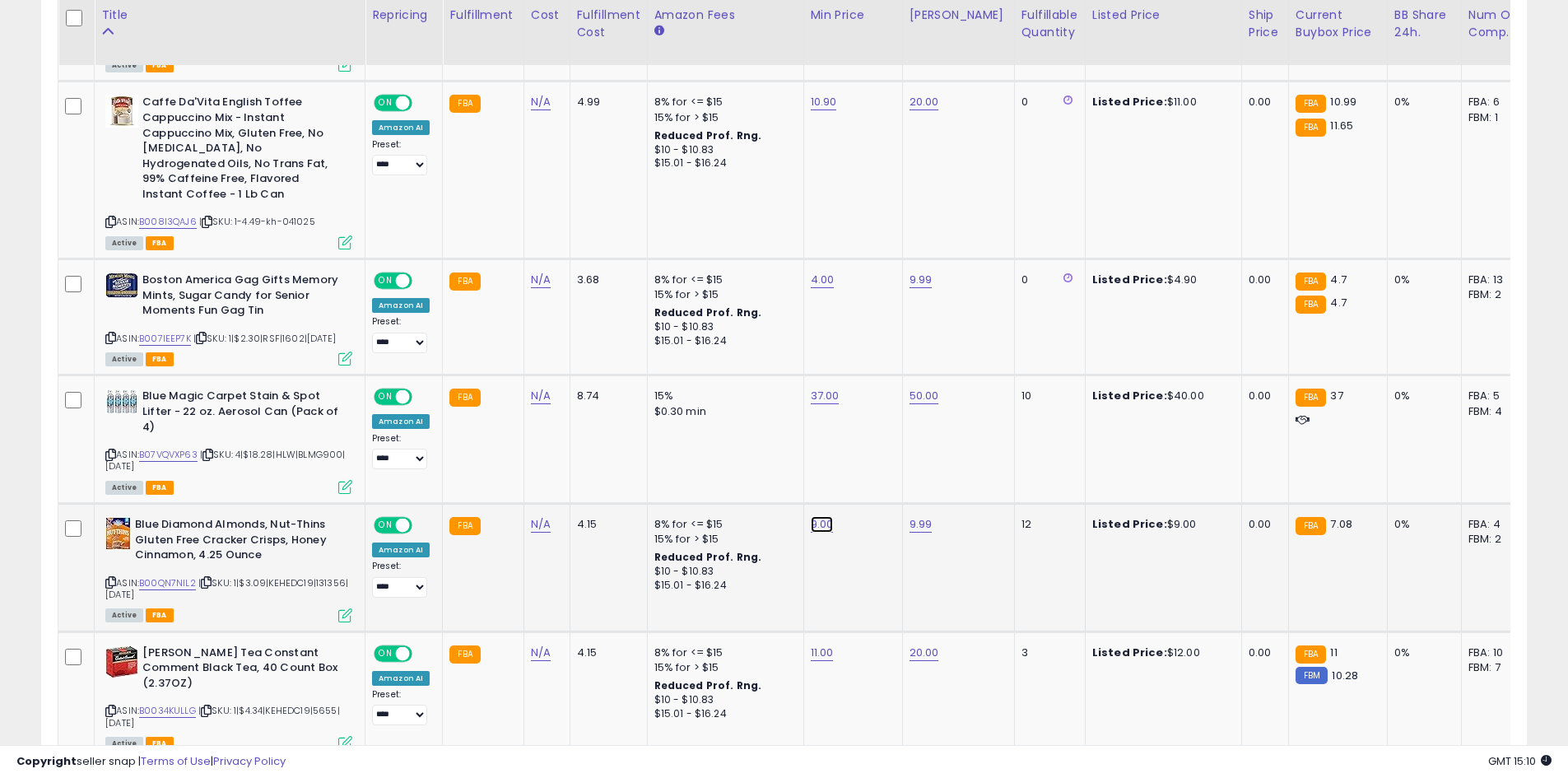
click at [877, 440] on button "submit" at bounding box center [862, 436] width 28 height 25
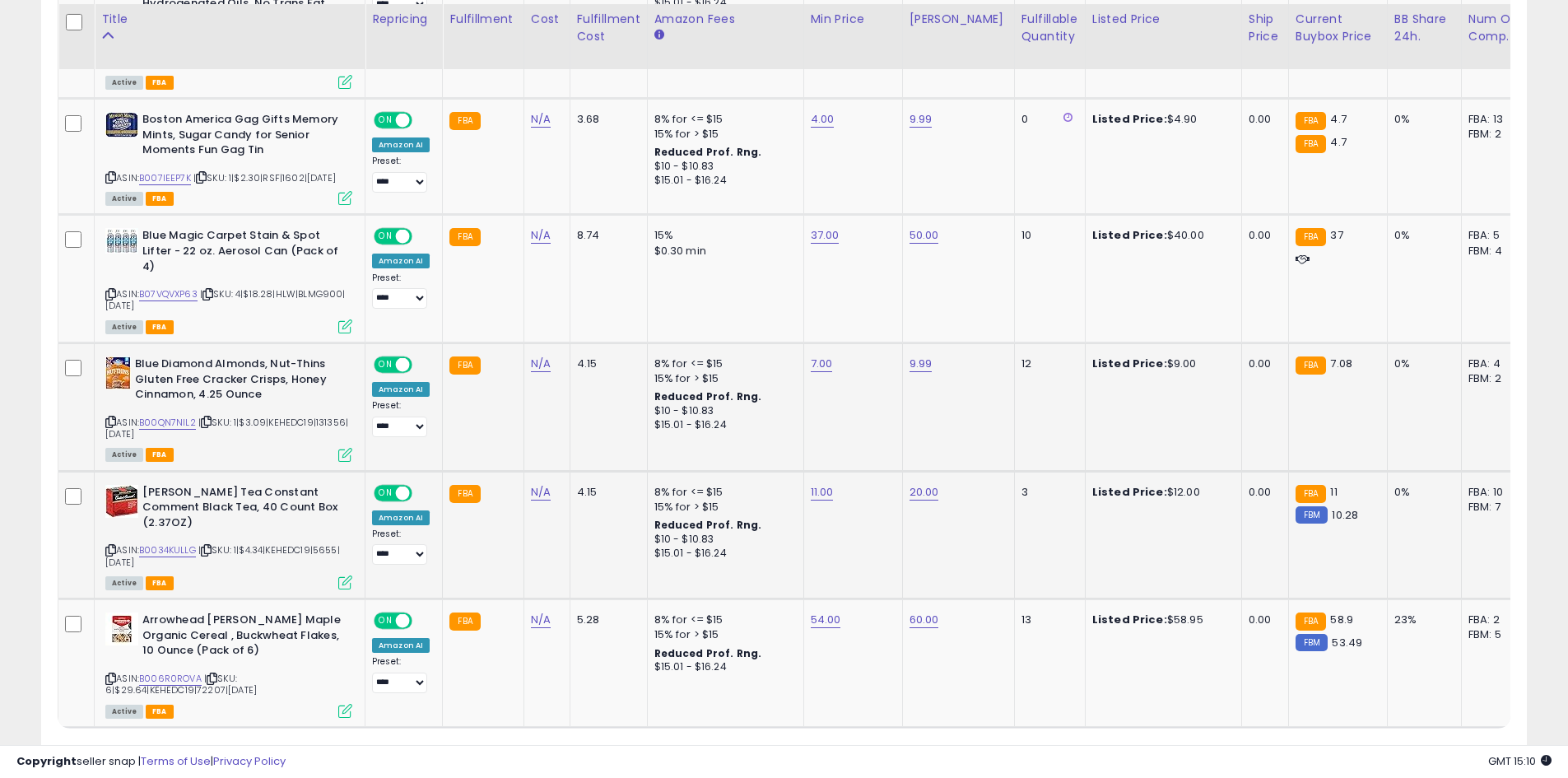
scroll to position [1725, 0]
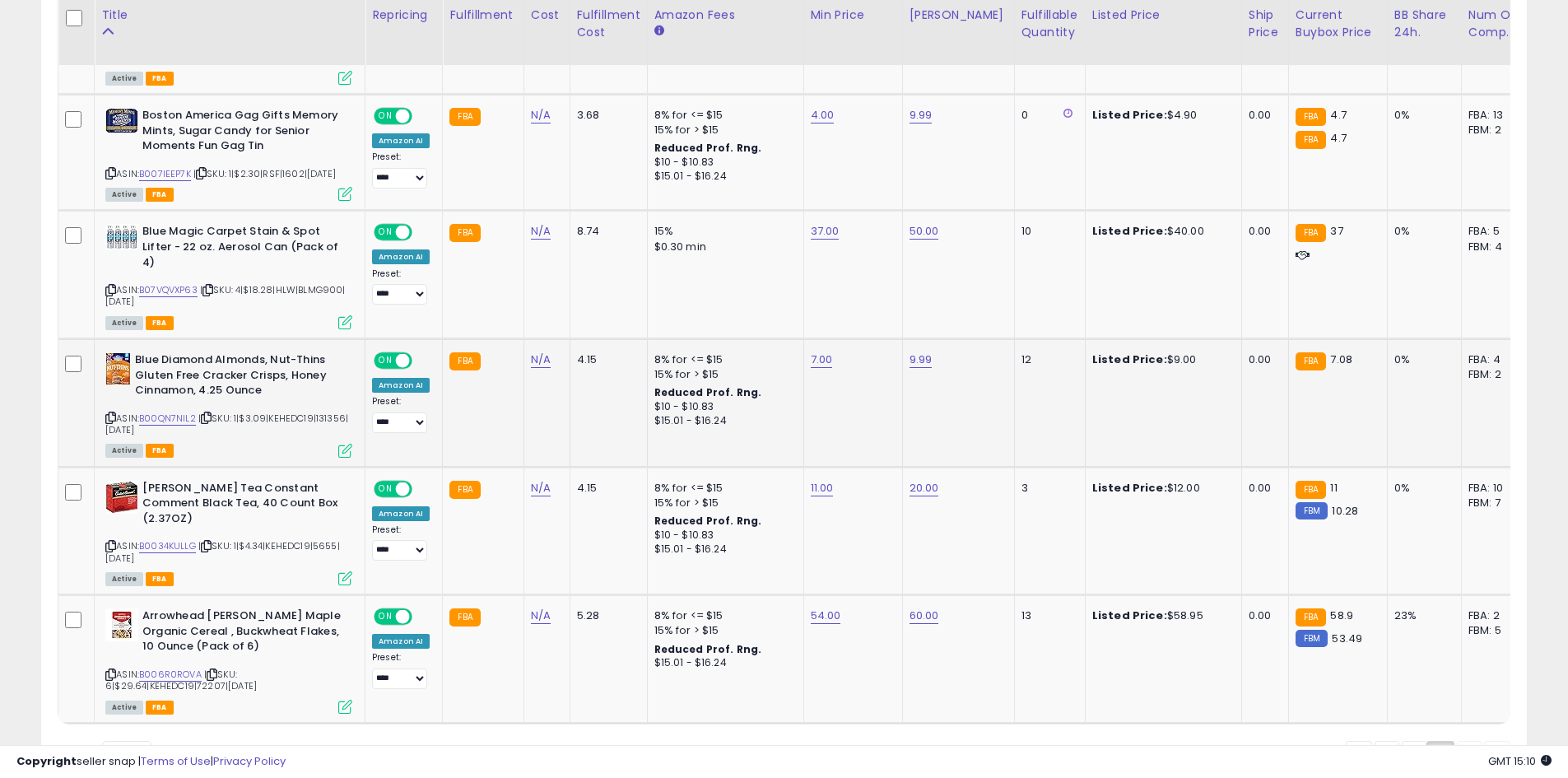
click at [1457, 741] on link "1" at bounding box center [1469, 754] width 25 height 28
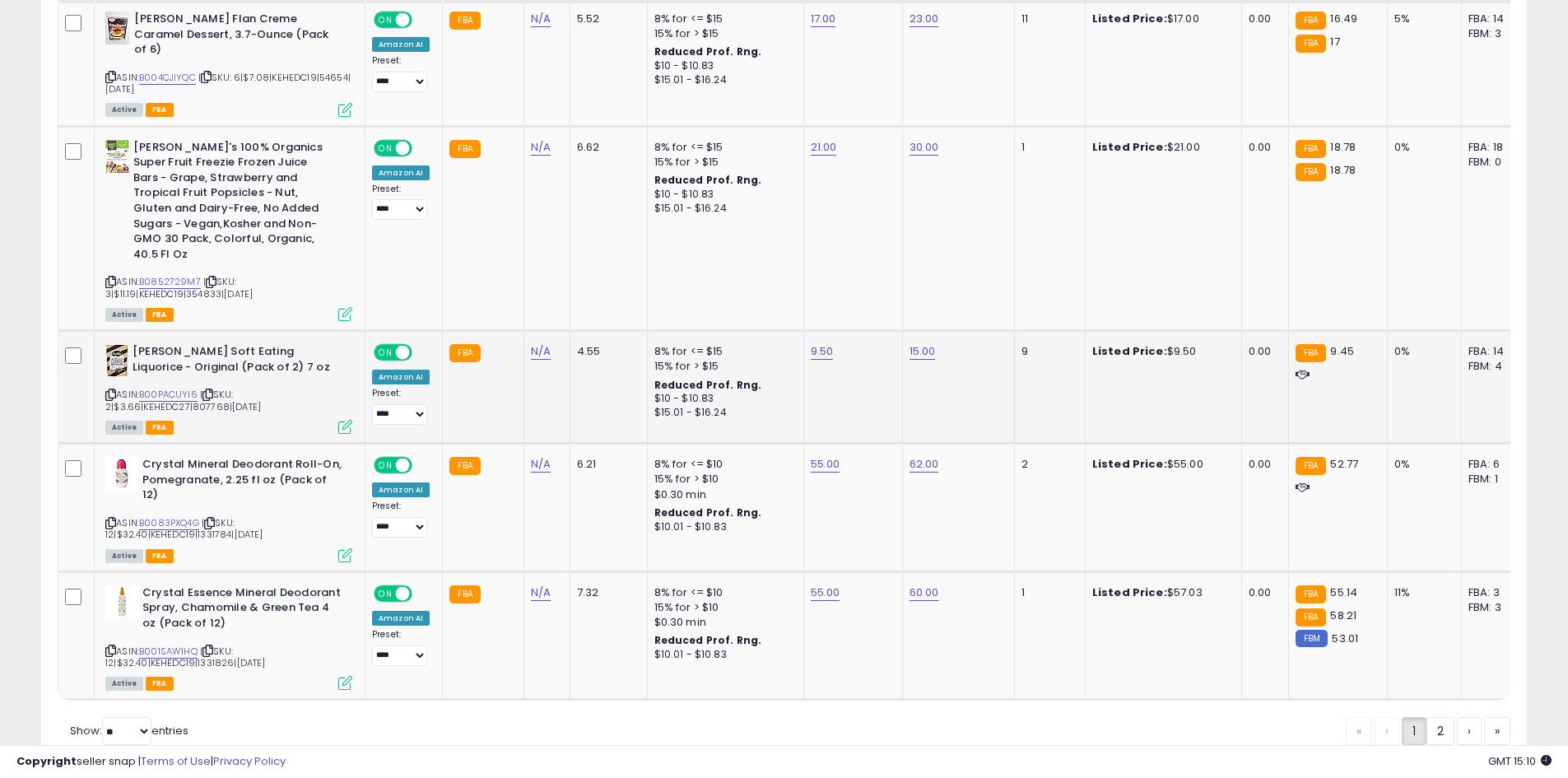
scroll to position [3613, 0]
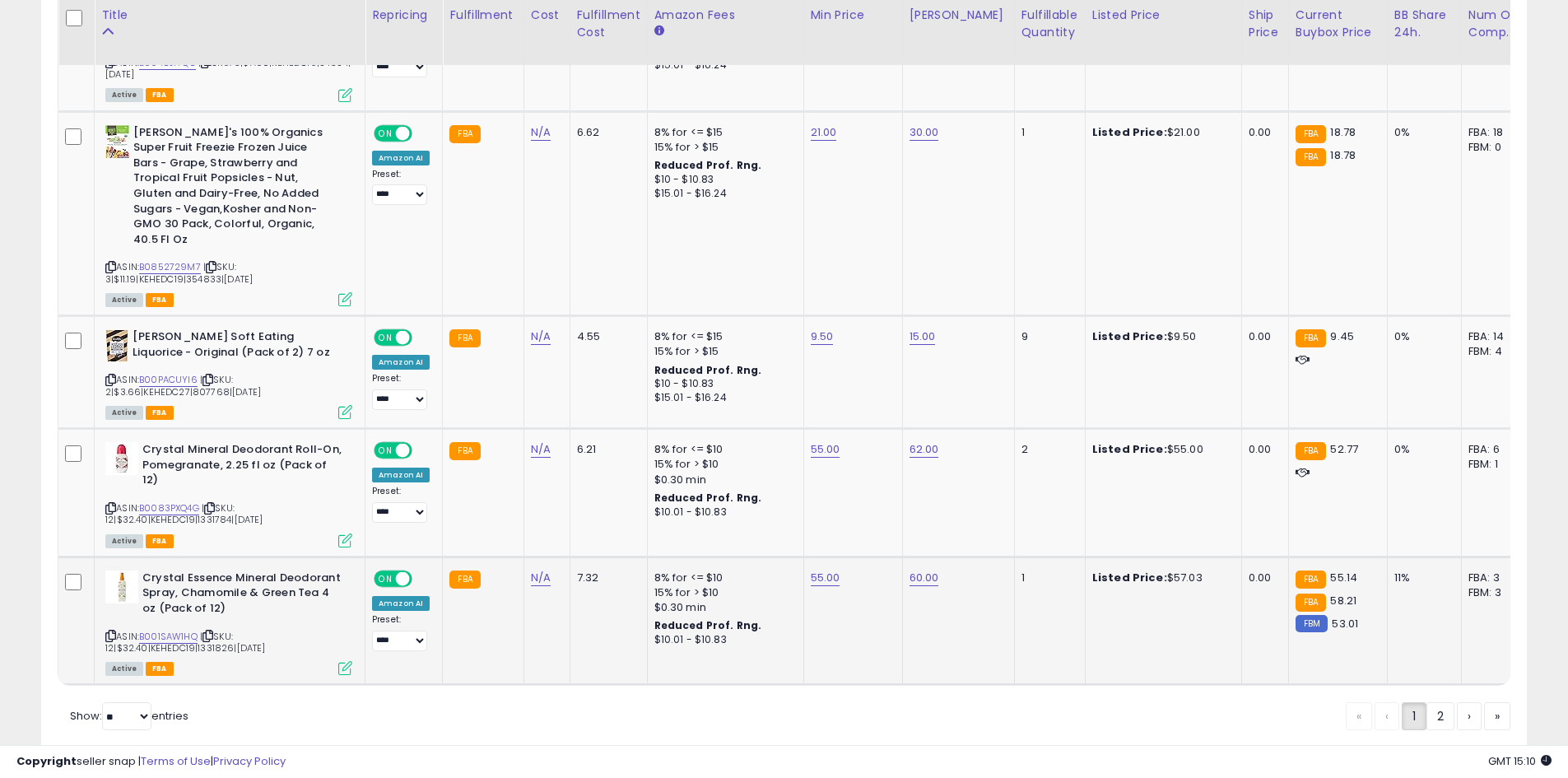
click at [815, 557] on td "55.00" at bounding box center [852, 621] width 99 height 129
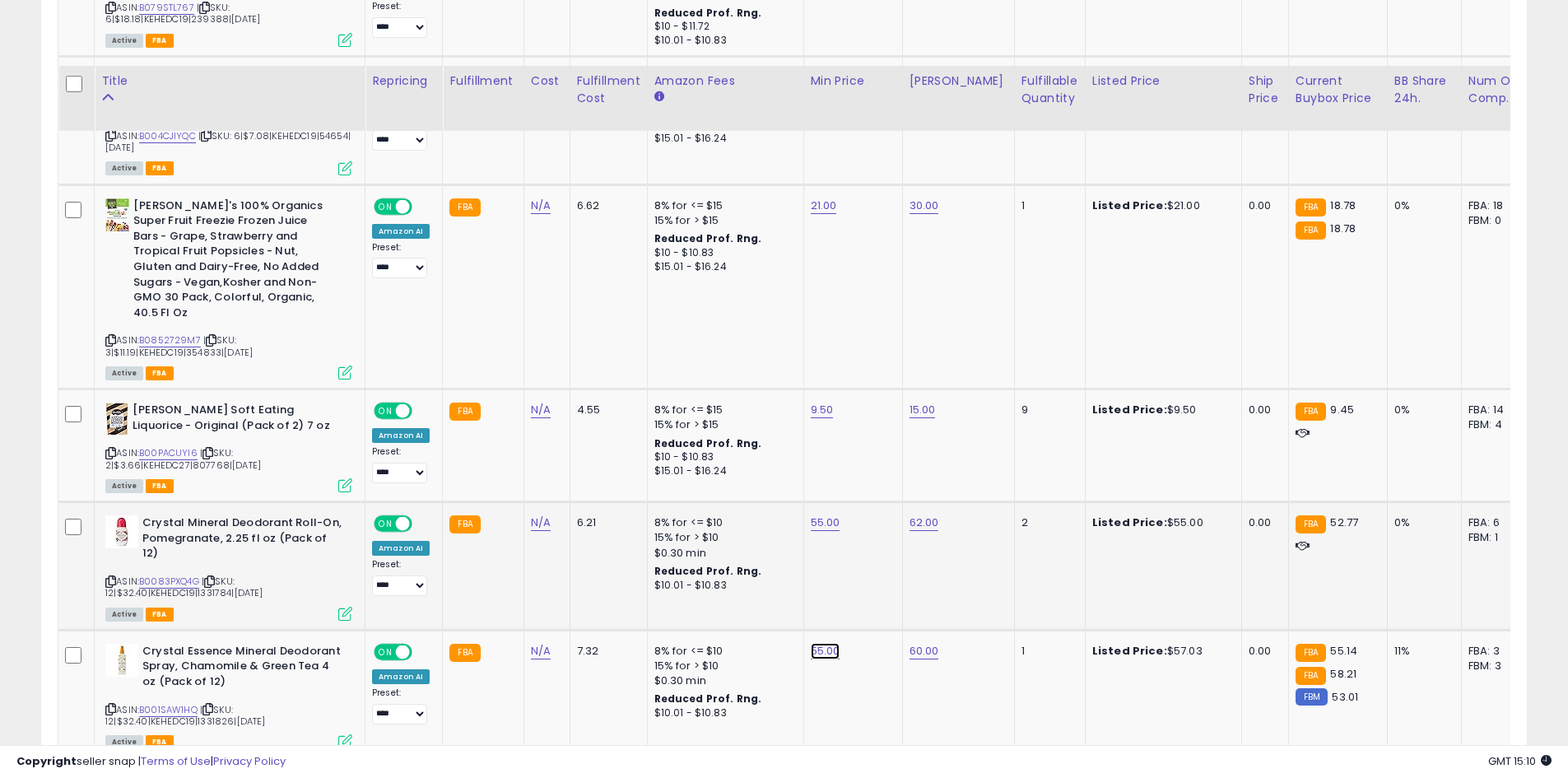
scroll to position [3531, 0]
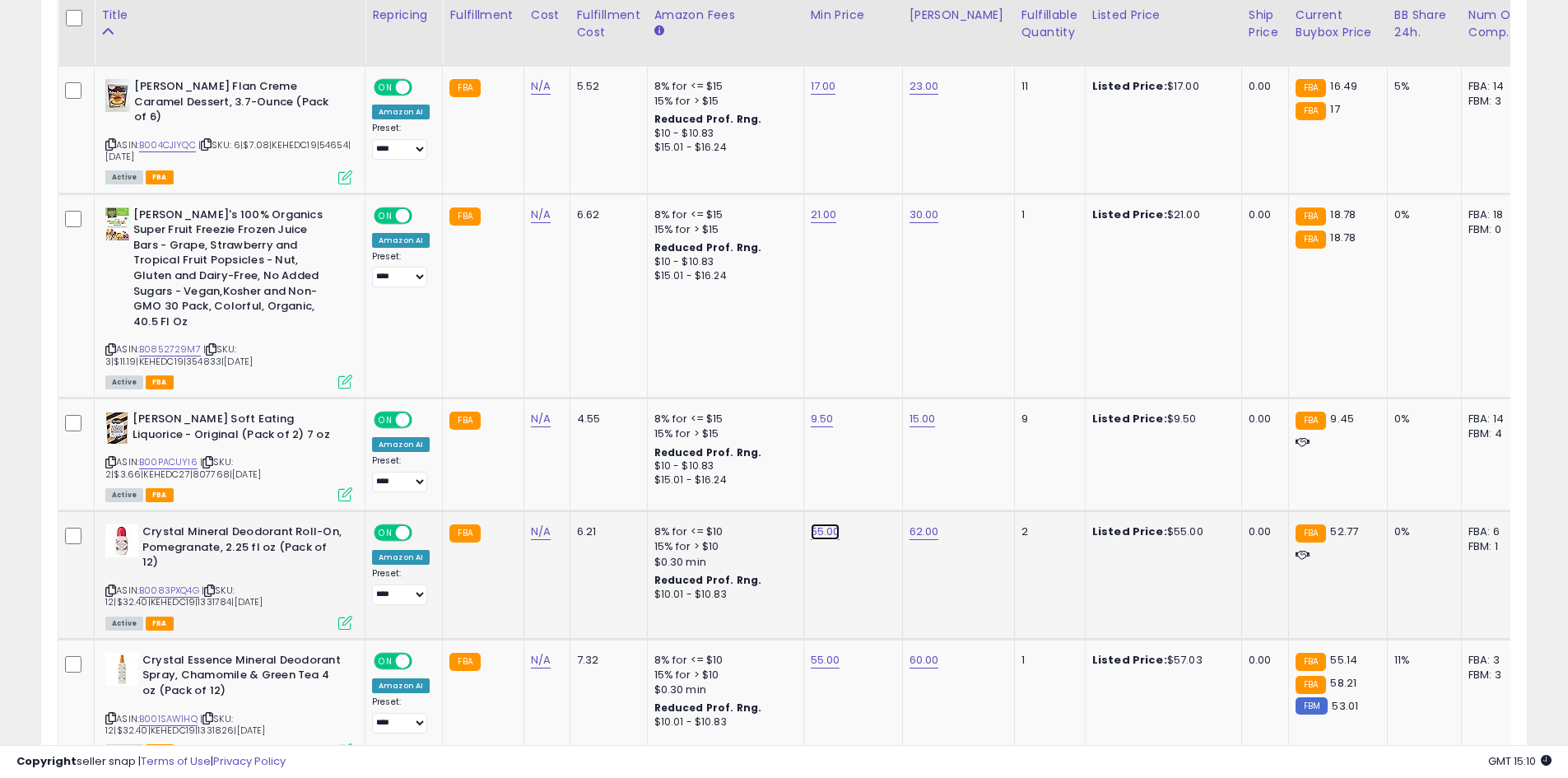
click button "submit" at bounding box center [866, 442] width 28 height 25
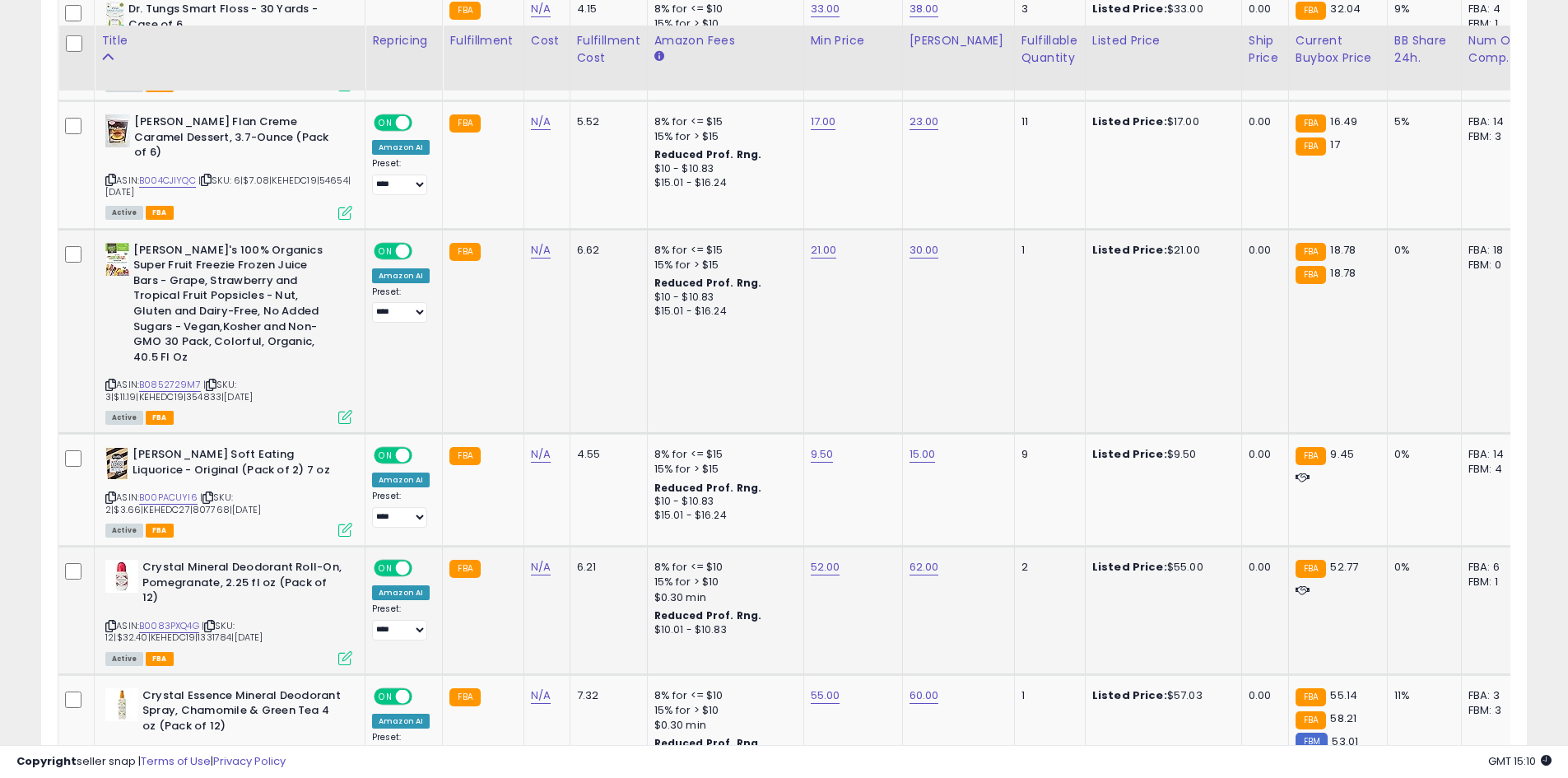
scroll to position [3365, 0]
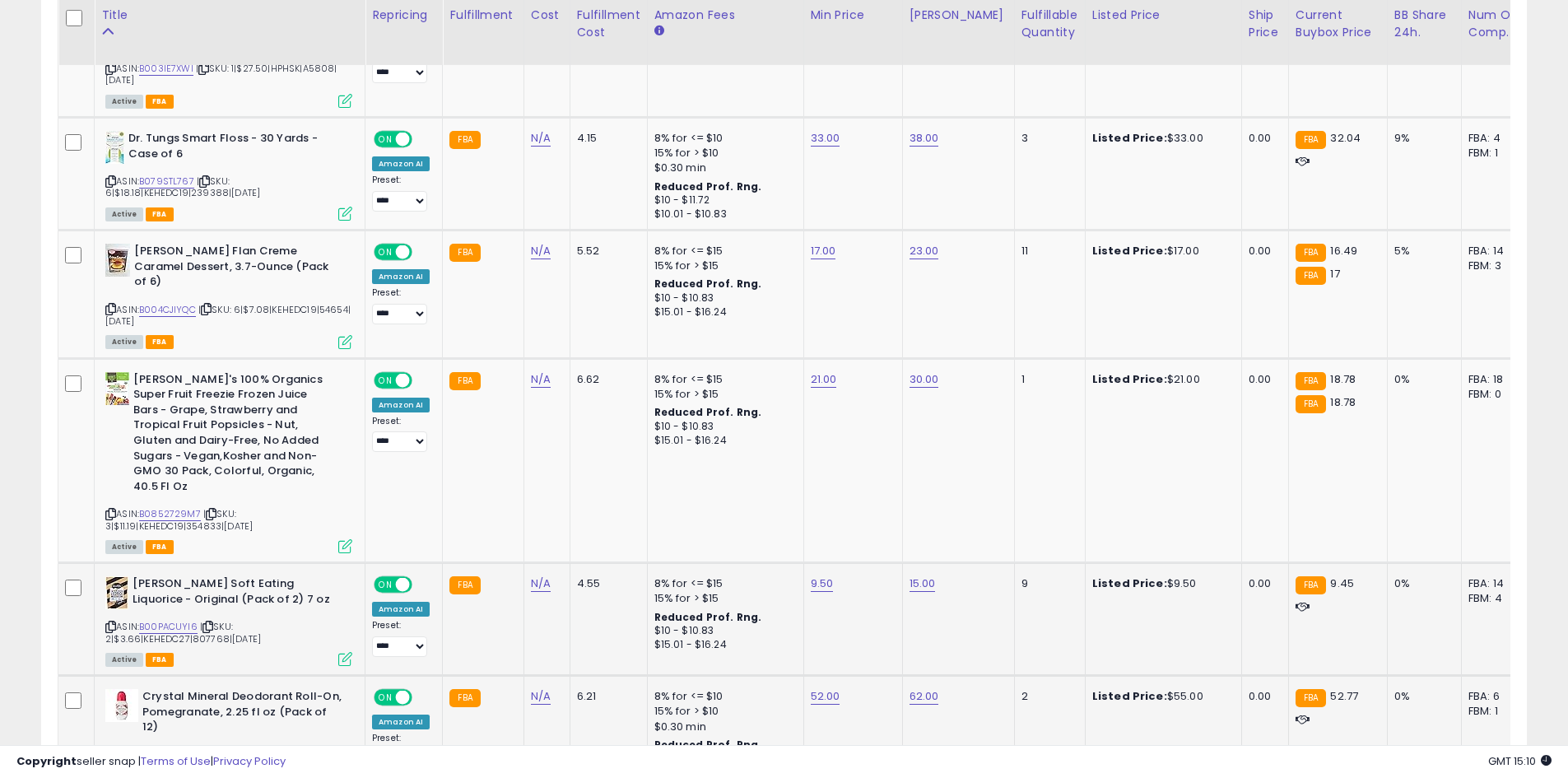
click at [787, 564] on td "8% for <= $15 15% for > $15 Reduced Prof. Rng. $10 - $10.83 $15.01 - $16.24" at bounding box center [725, 620] width 157 height 113
click button "submit" at bounding box center [862, 493] width 28 height 25
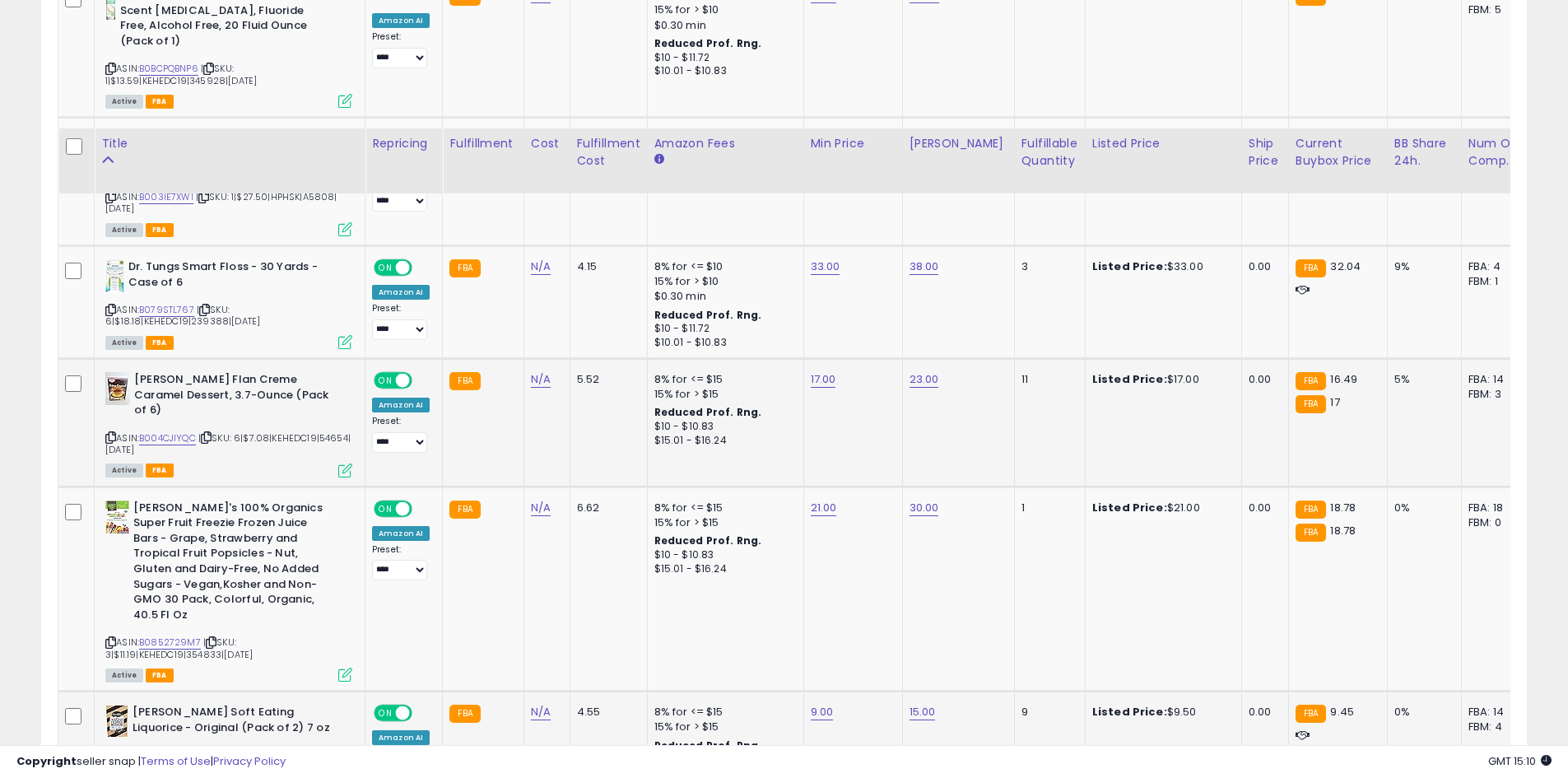
scroll to position [3201, 0]
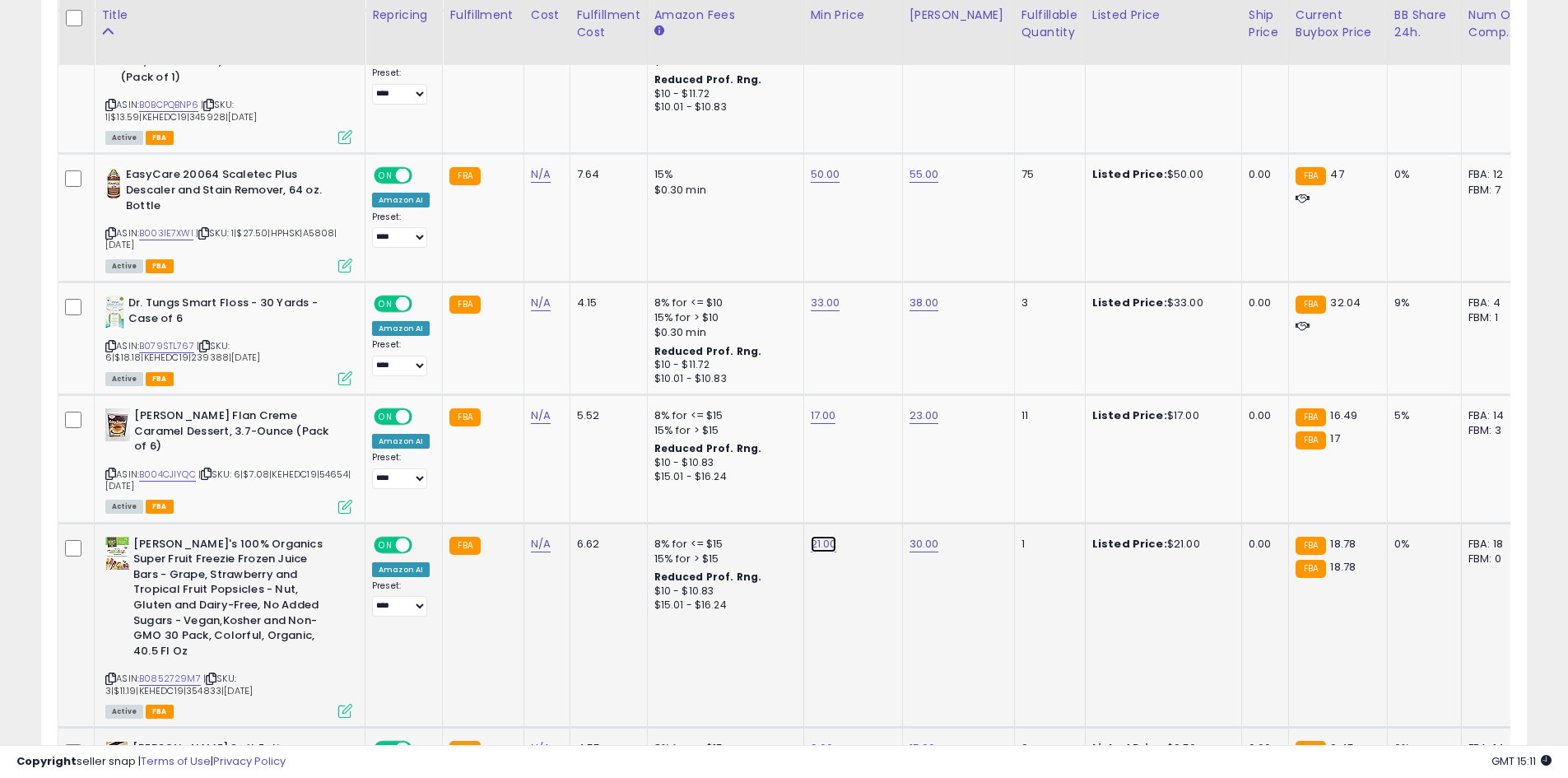
click button "submit" at bounding box center [864, 469] width 28 height 25
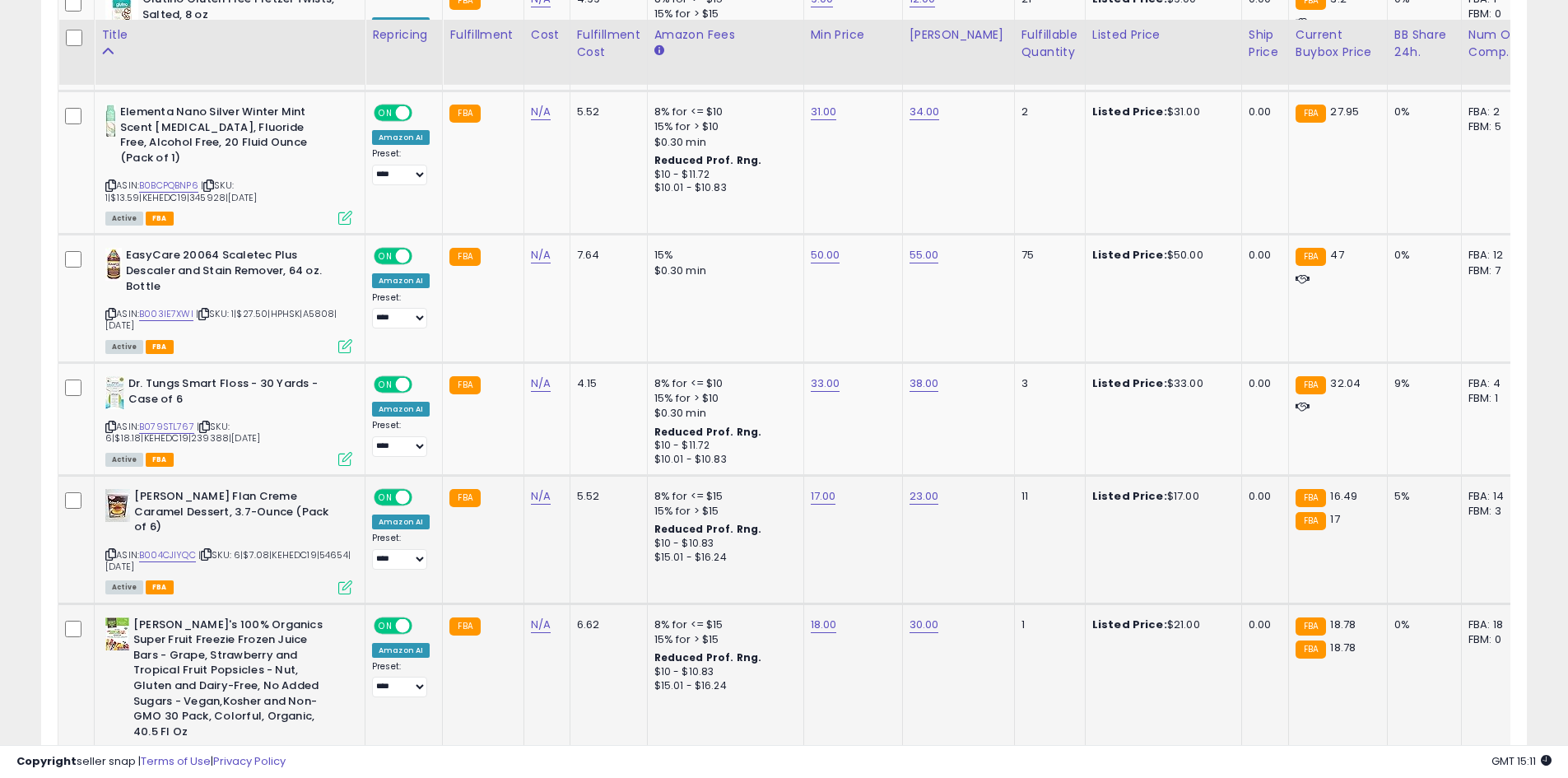
scroll to position [3119, 0]
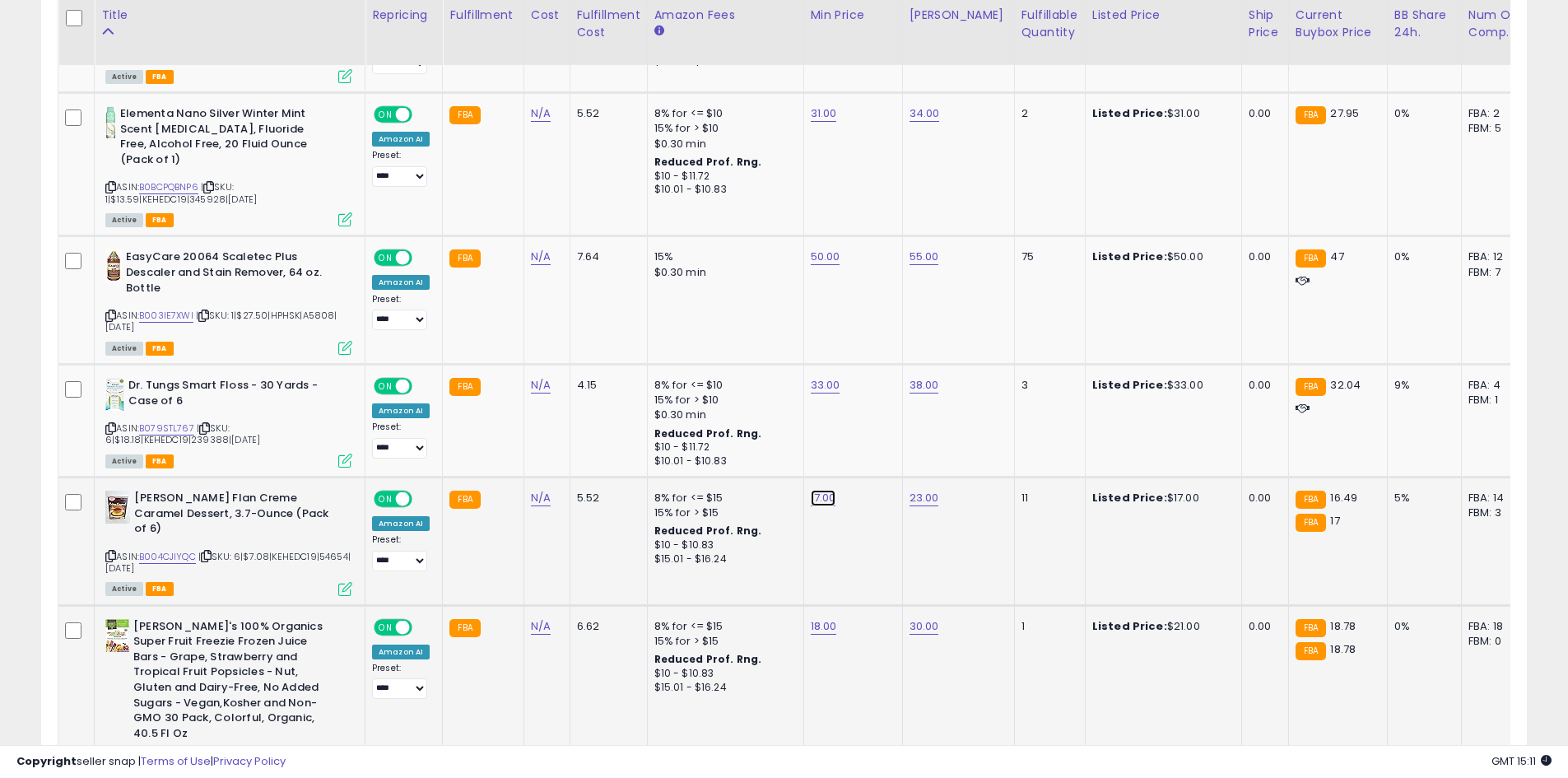
click button "submit" at bounding box center [863, 438] width 28 height 25
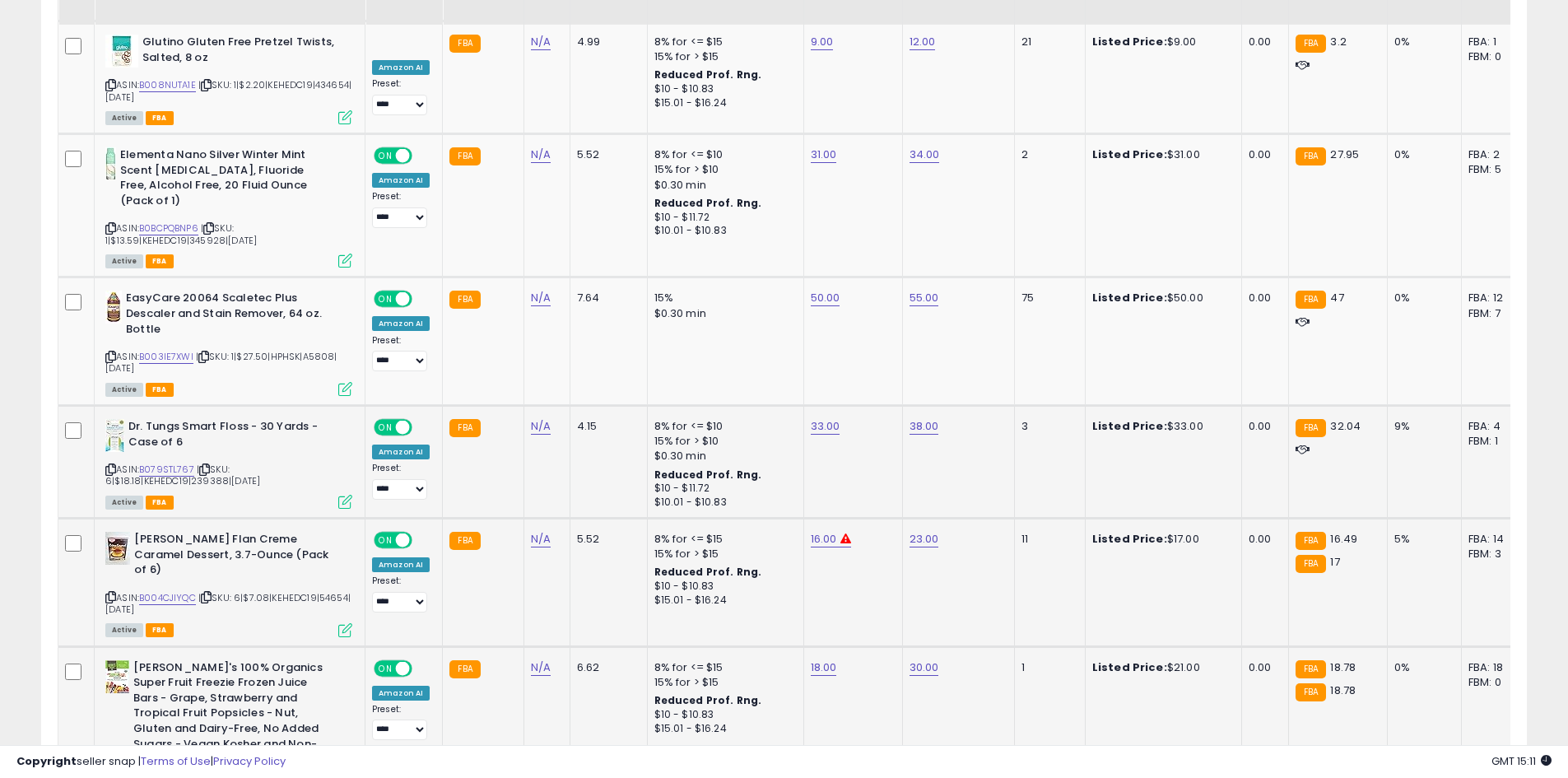
scroll to position [3037, 0]
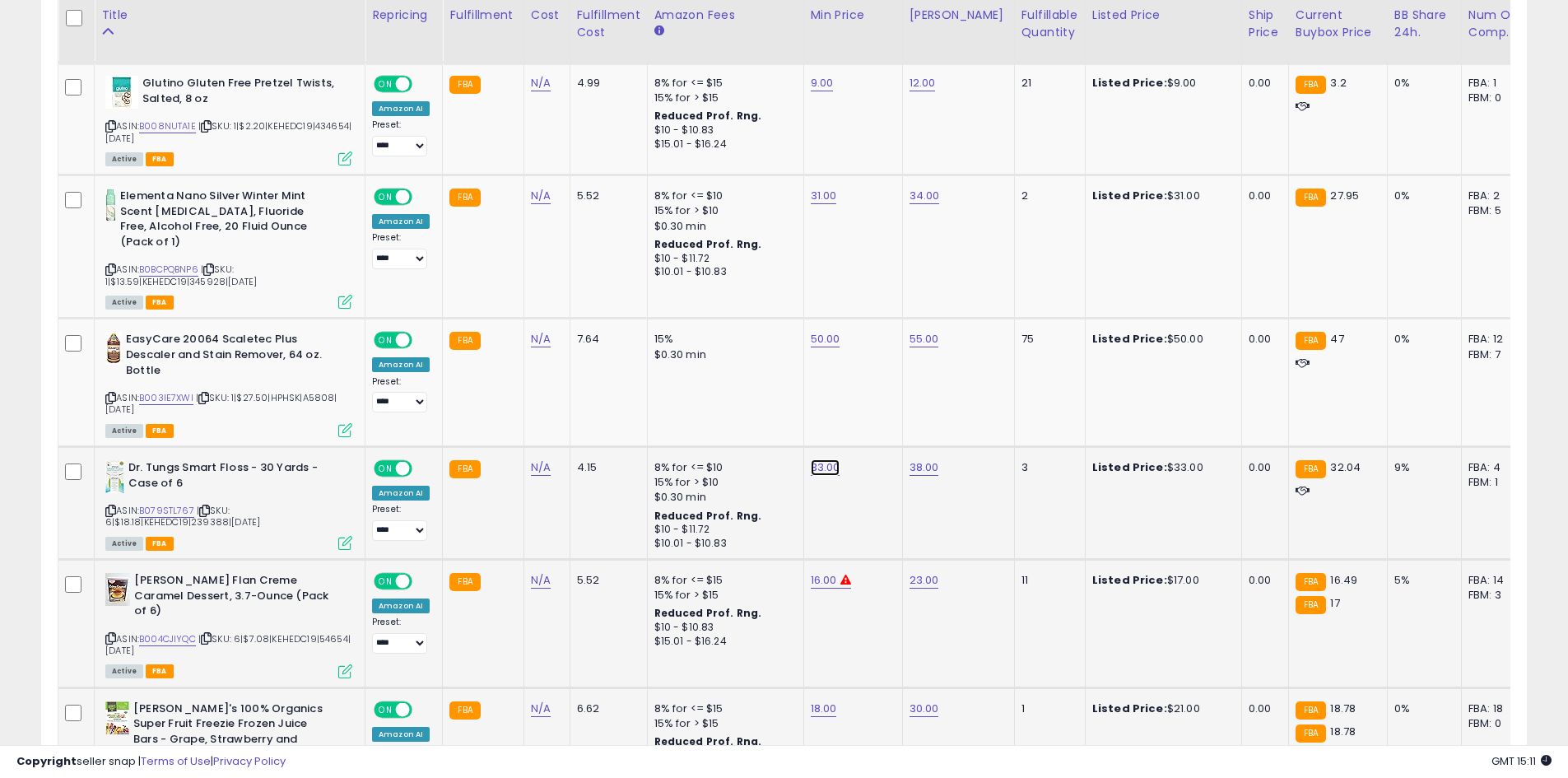
click button "submit" at bounding box center [865, 408] width 28 height 25
click button "submit" at bounding box center [864, 520] width 28 height 25
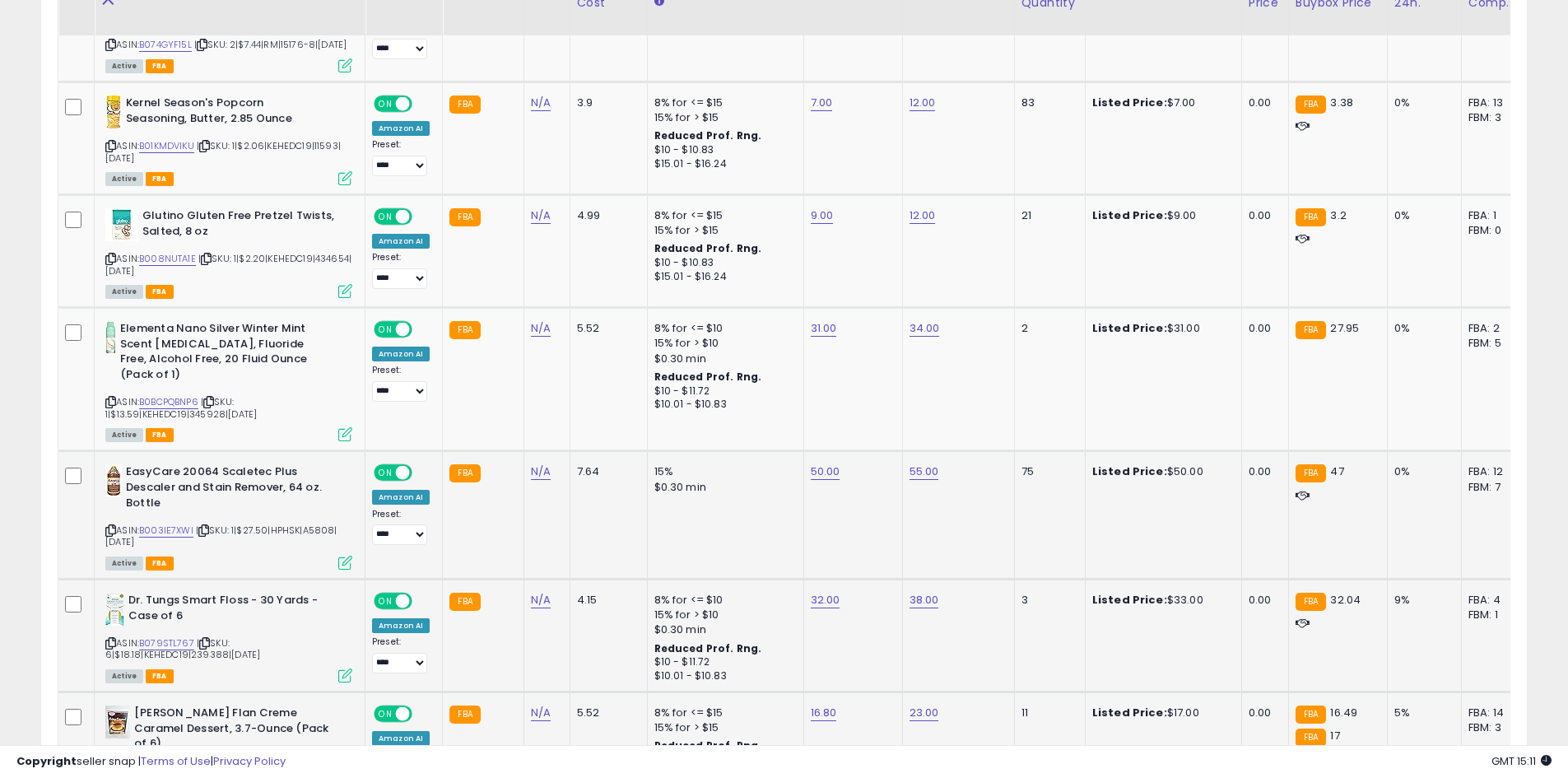
scroll to position [2871, 0]
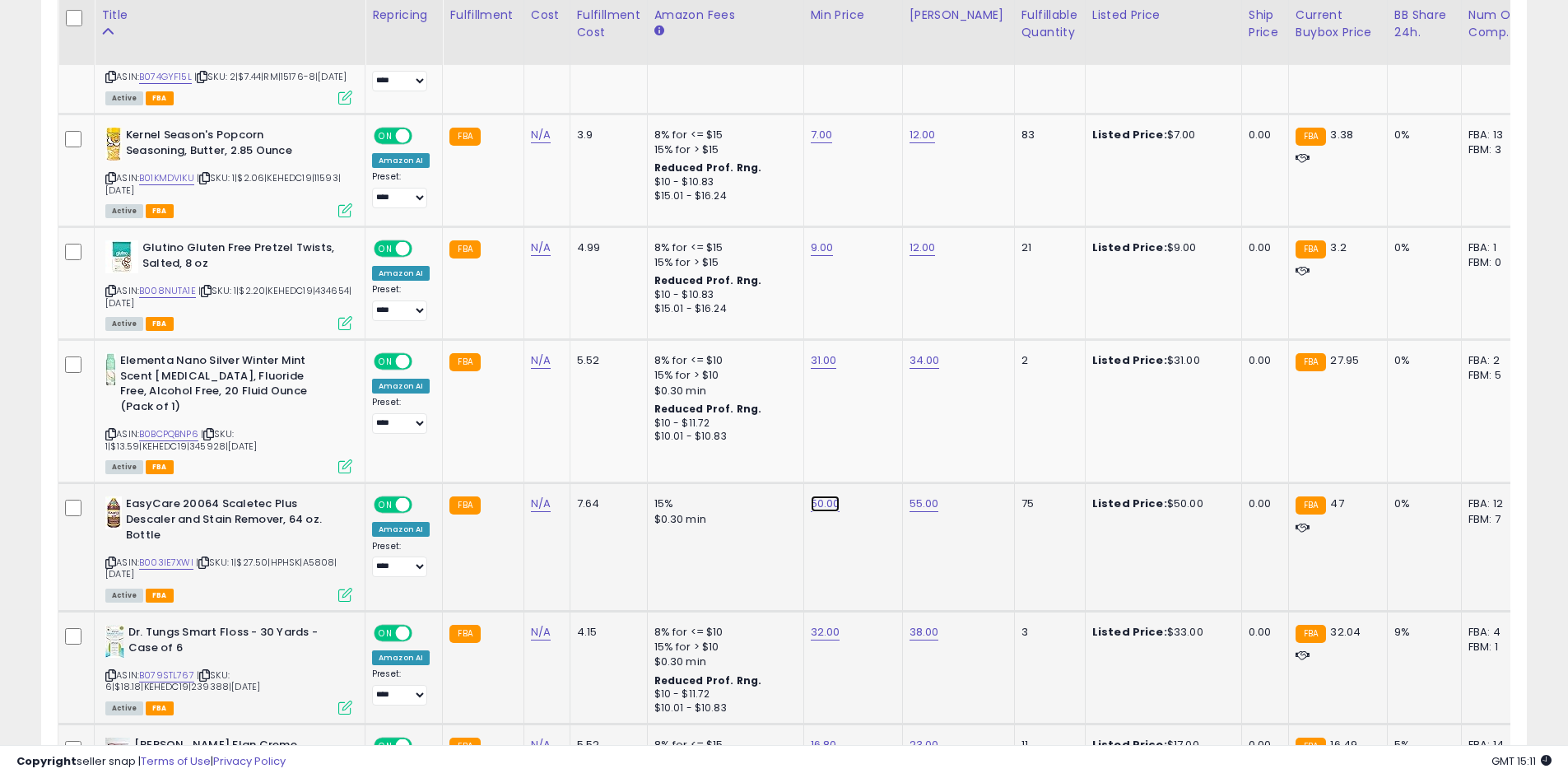
click at [813, 496] on link "50.00" at bounding box center [825, 503] width 30 height 16
drag, startPoint x: 929, startPoint y: 439, endPoint x: 927, endPoint y: 431, distance: 8.2
click at [914, 439] on button "button" at bounding box center [900, 444] width 28 height 25
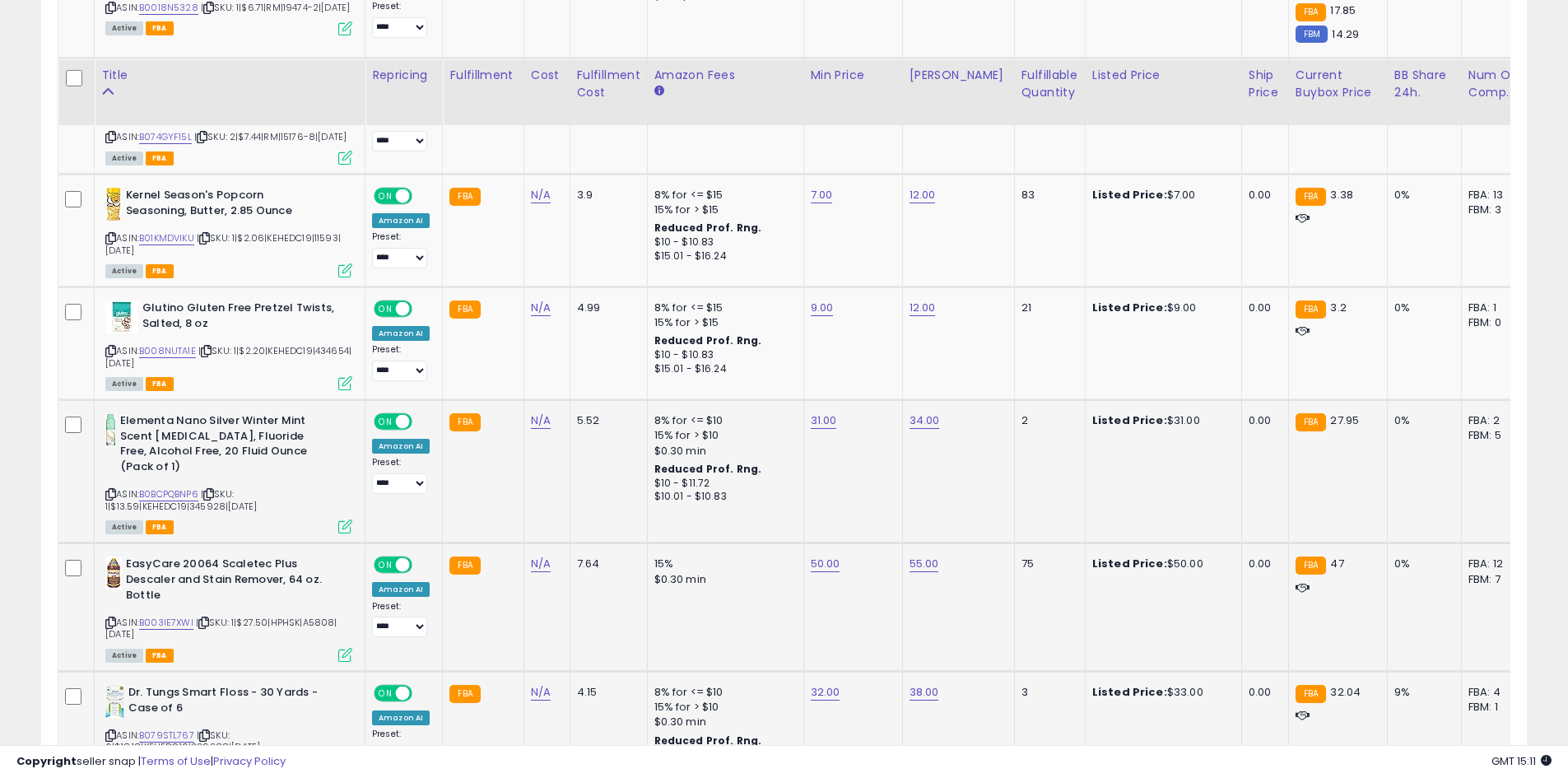
scroll to position [2789, 0]
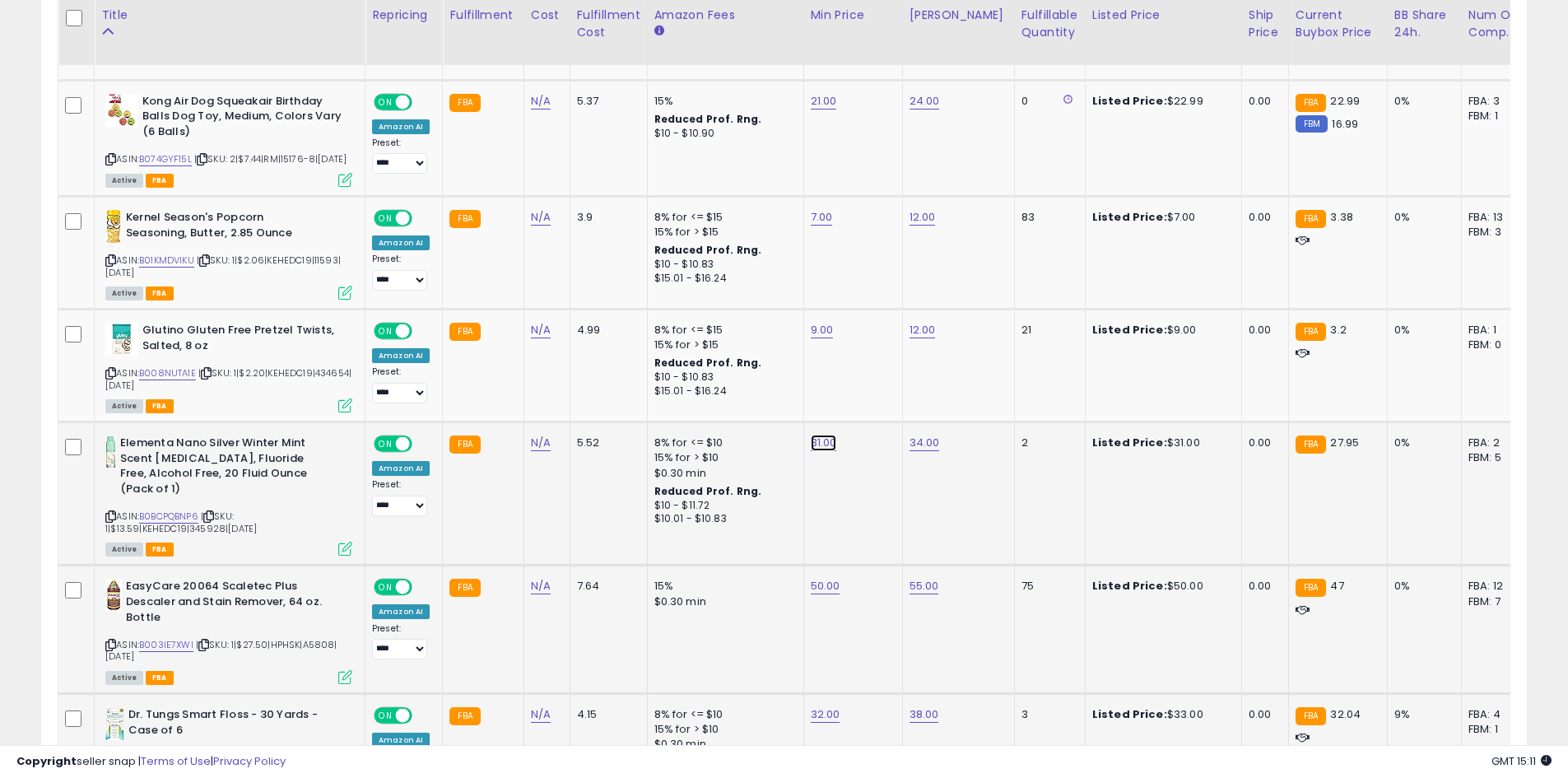
click button "submit" at bounding box center [864, 383] width 28 height 25
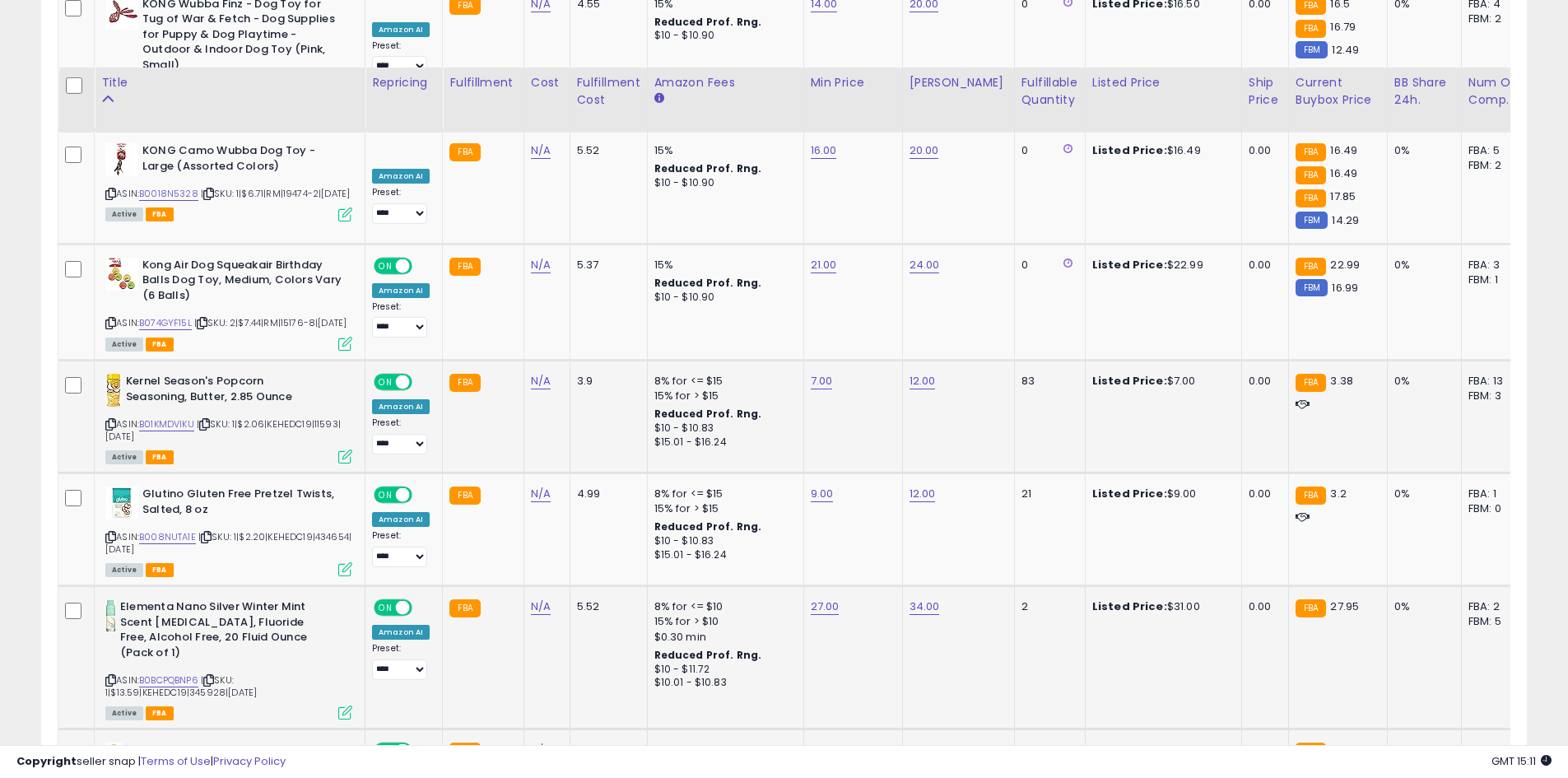
scroll to position [2625, 0]
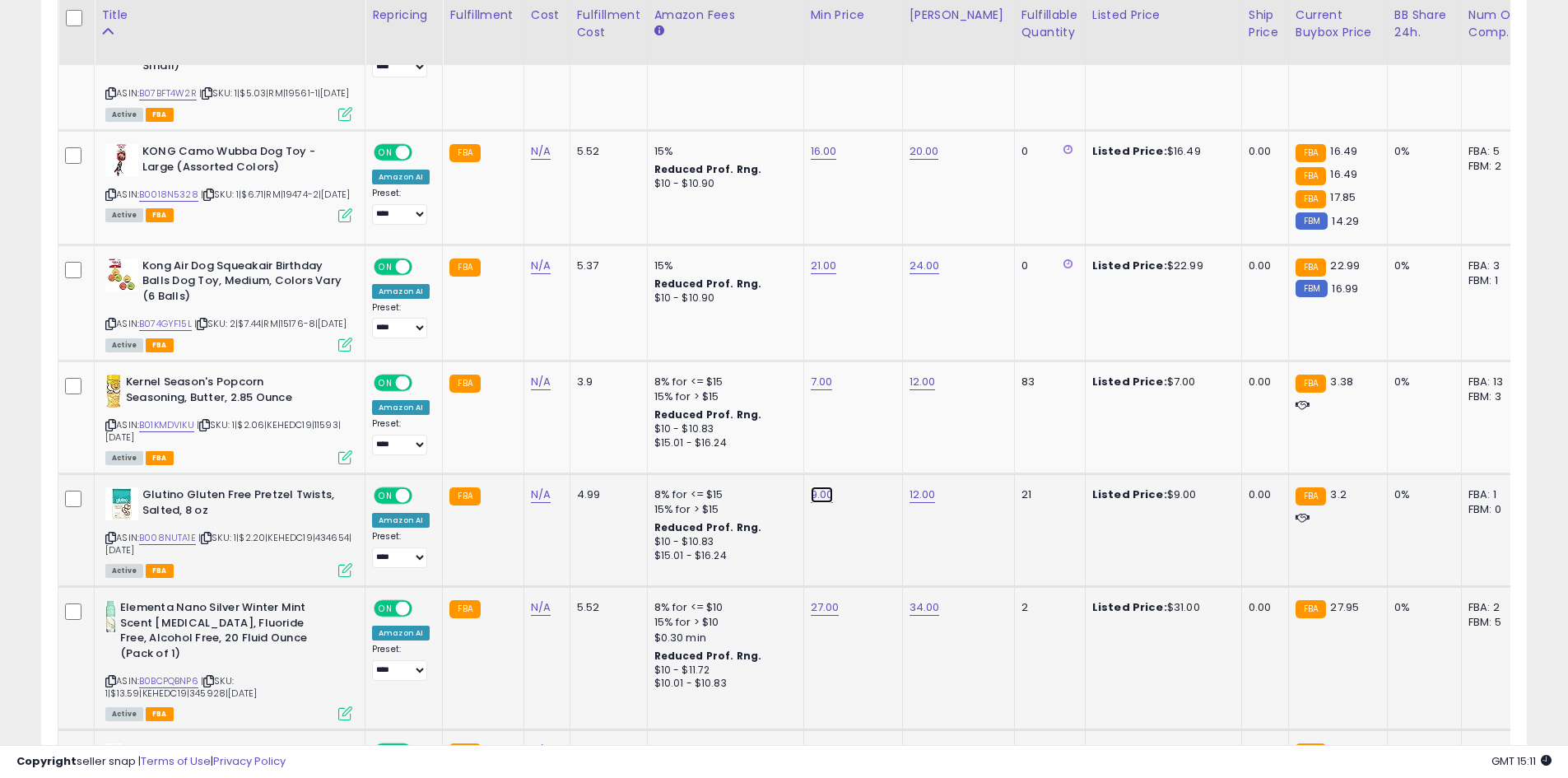
click button "submit" at bounding box center [862, 435] width 28 height 25
drag, startPoint x: 823, startPoint y: 475, endPoint x: 870, endPoint y: 357, distance: 127.0
click at [870, 375] on div "7.00" at bounding box center [850, 381] width 79 height 14
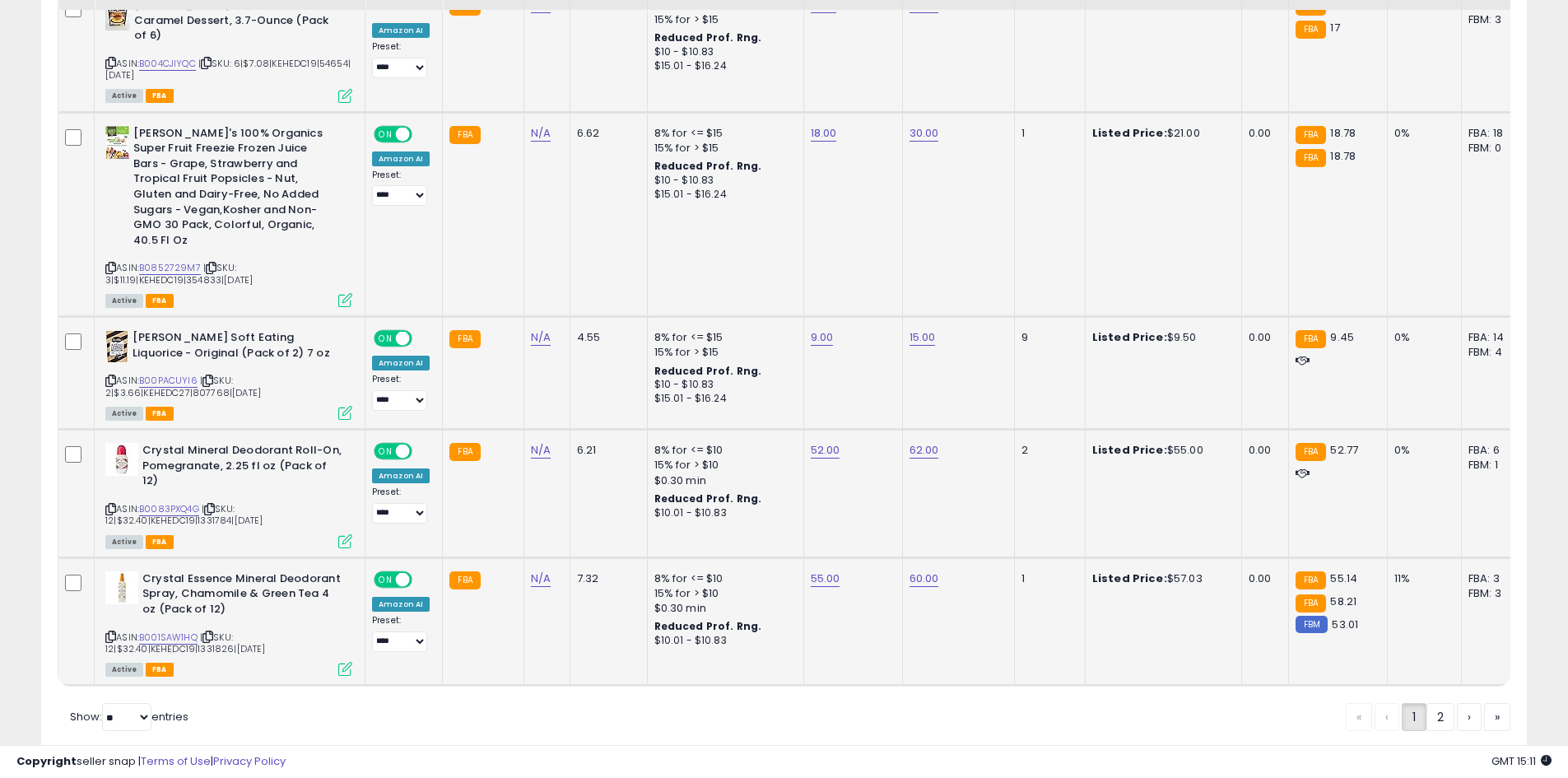
scroll to position [3613, 0]
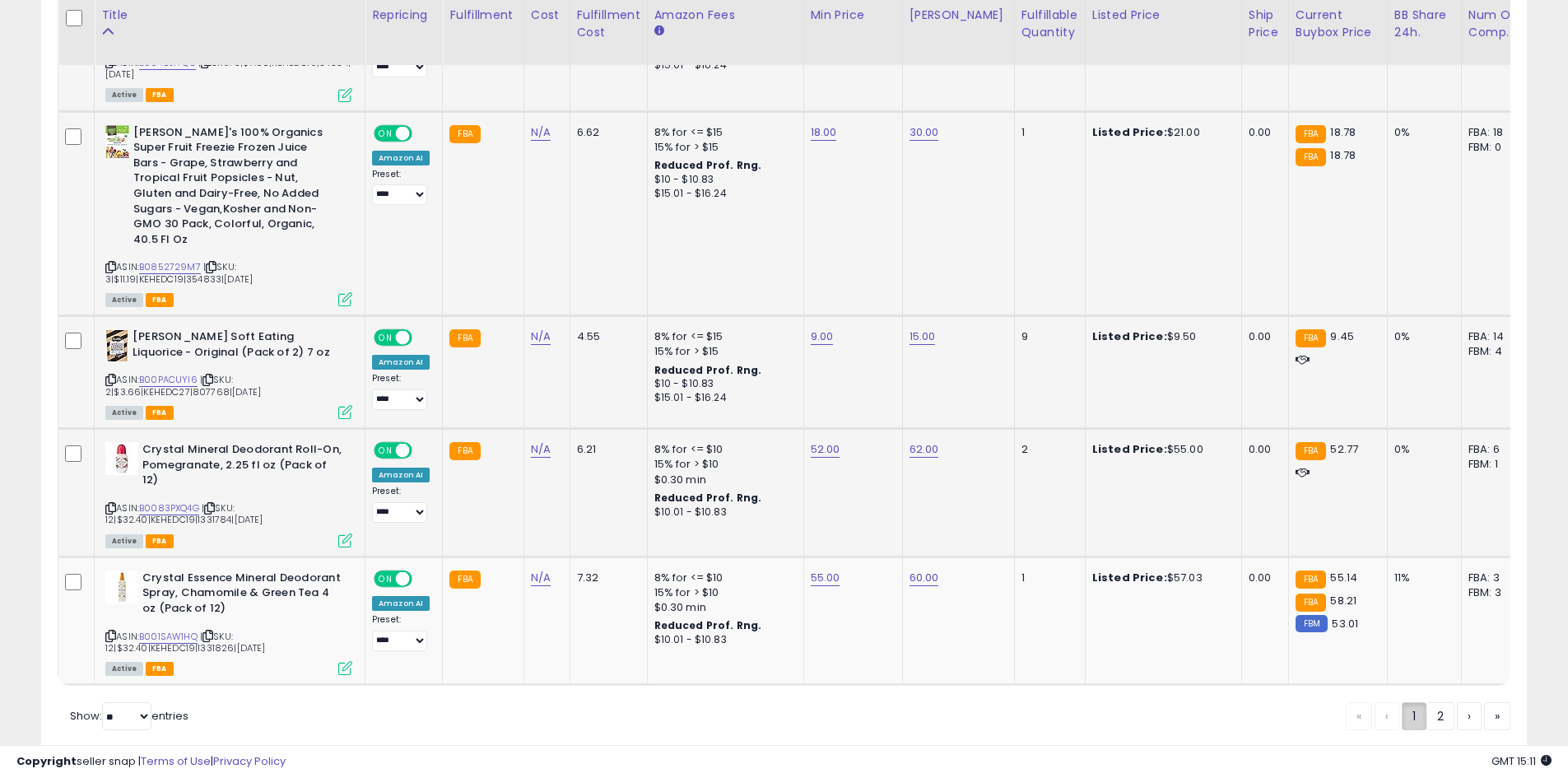
click at [1421, 703] on div "« ‹ 1 2 › »" at bounding box center [1428, 719] width 164 height 32
click at [1484, 703] on link "2" at bounding box center [1497, 716] width 26 height 28
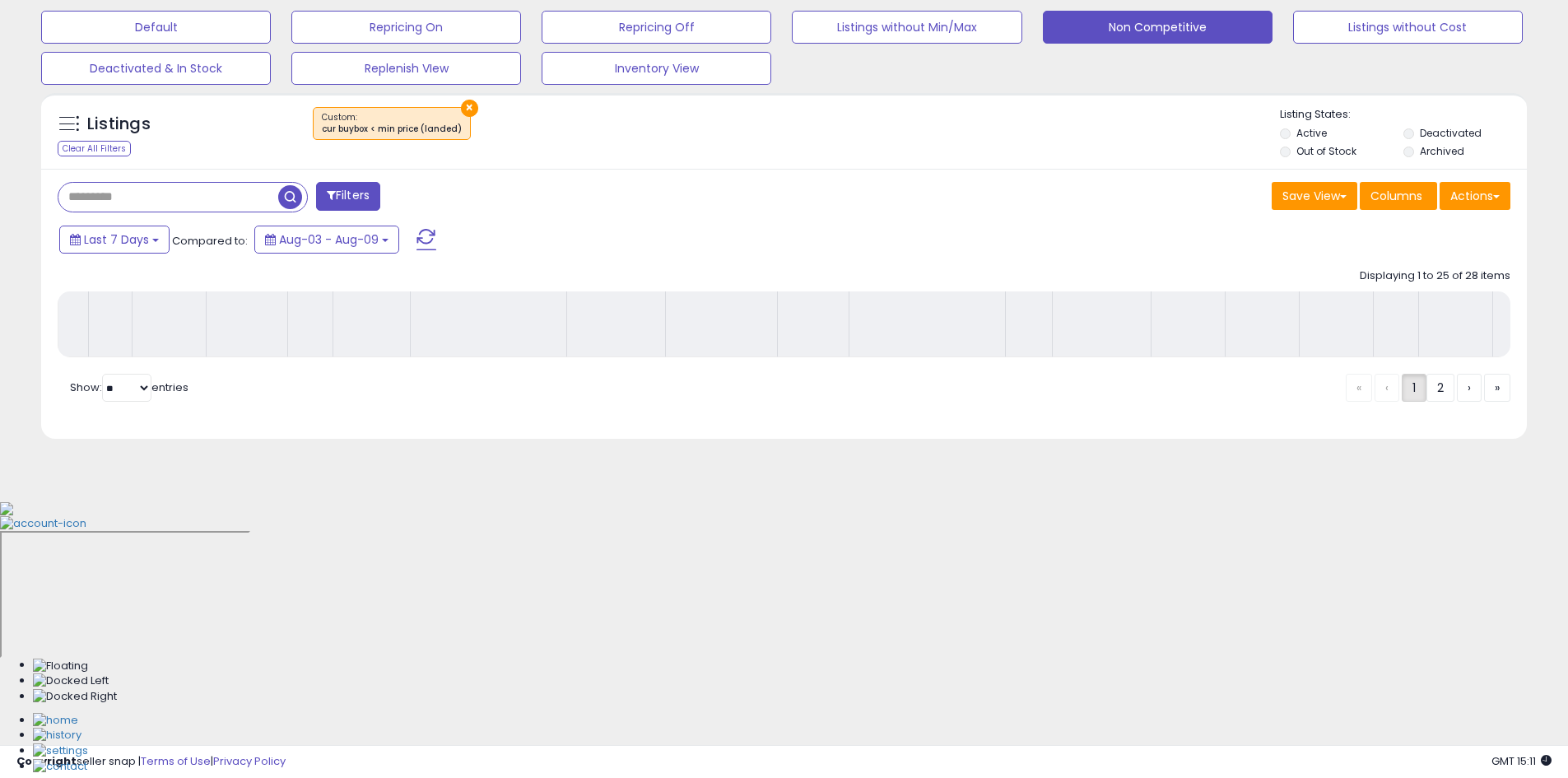
scroll to position [226, 0]
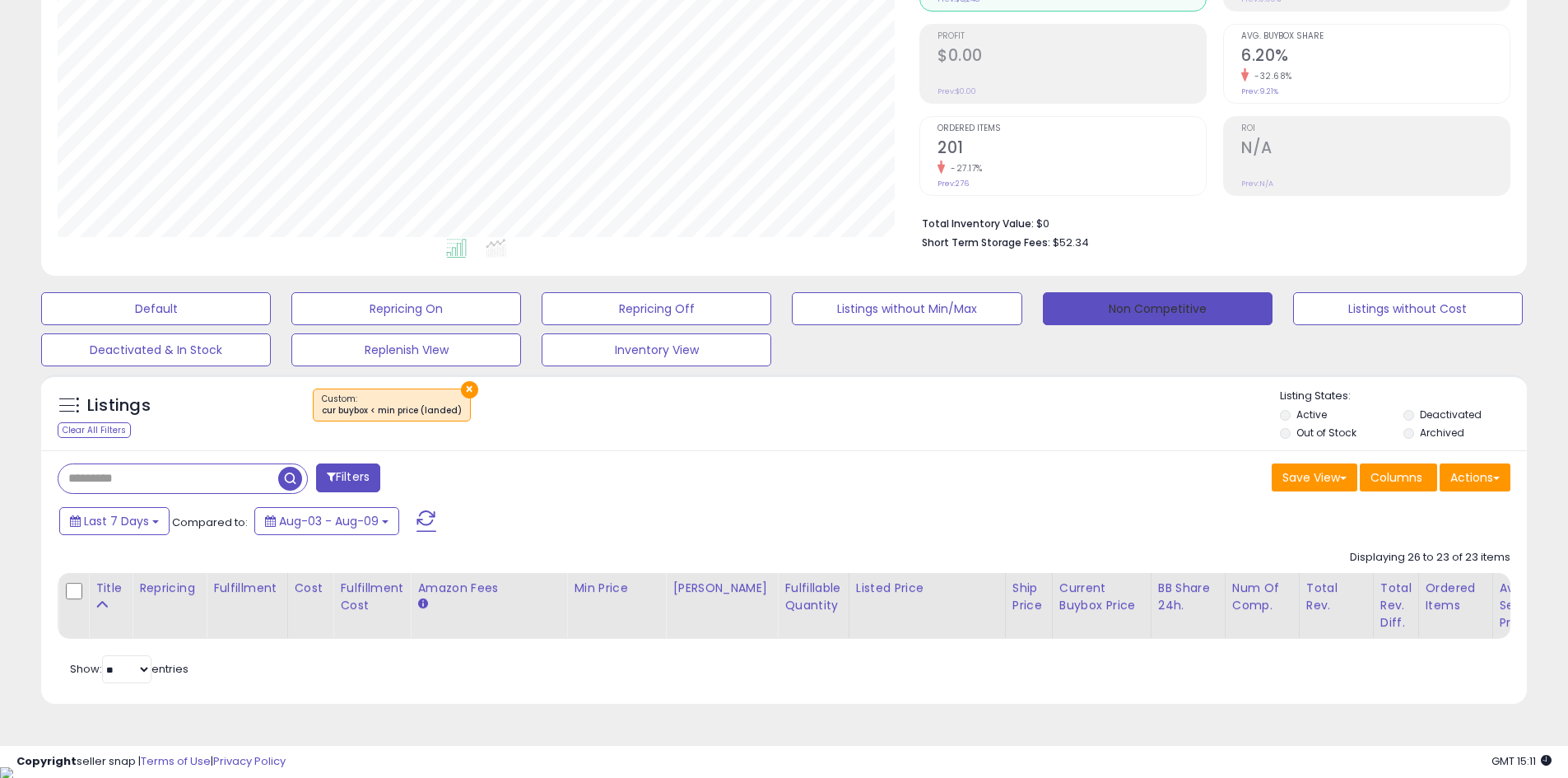
click at [1089, 309] on button "Non Competitive" at bounding box center [1157, 308] width 230 height 33
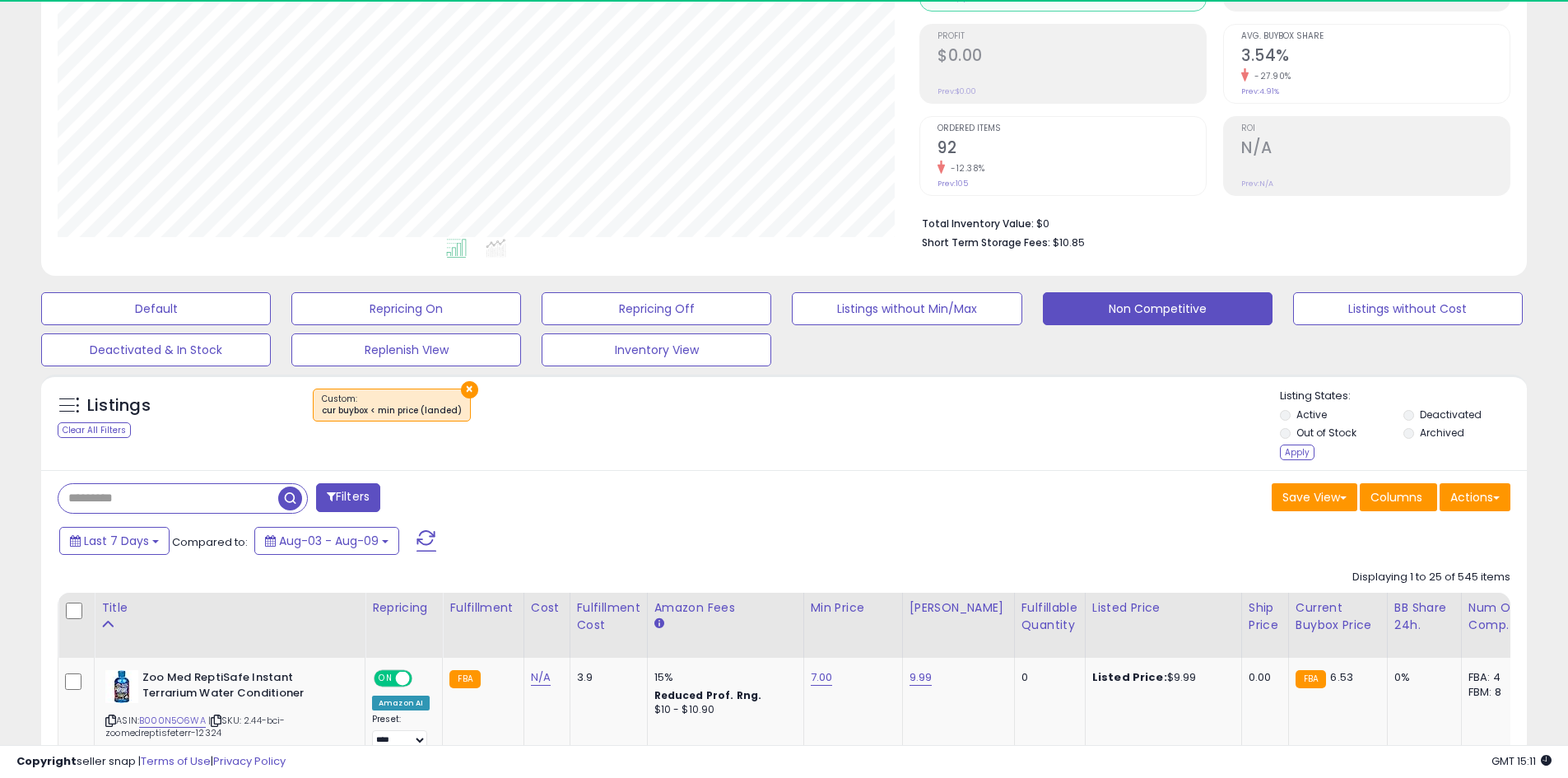
scroll to position [337, 862]
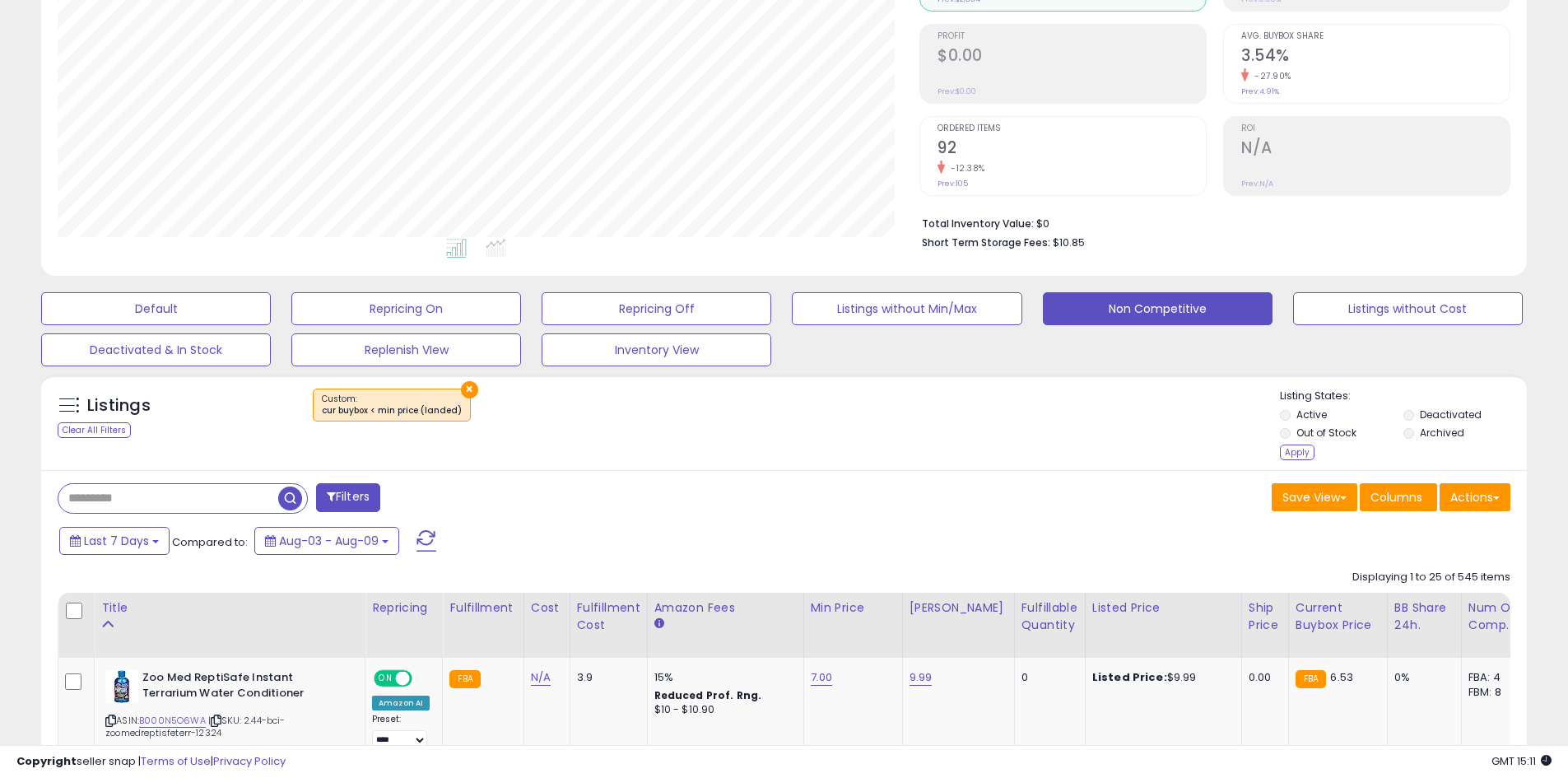
click at [1413, 420] on li "Deactivated" at bounding box center [1464, 416] width 121 height 18
click at [1305, 447] on div "Apply" at bounding box center [1297, 453] width 35 height 15
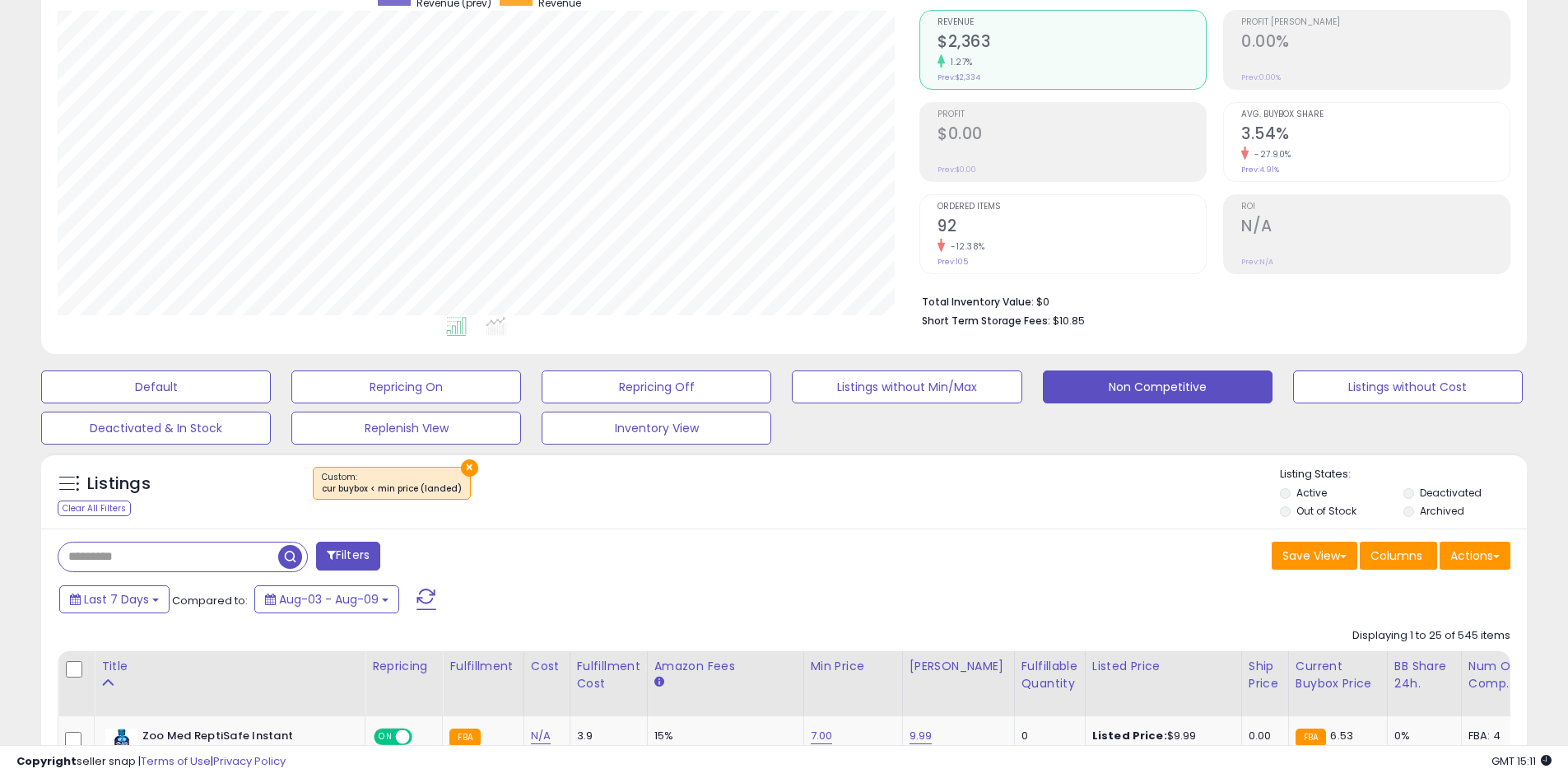
scroll to position [51, 0]
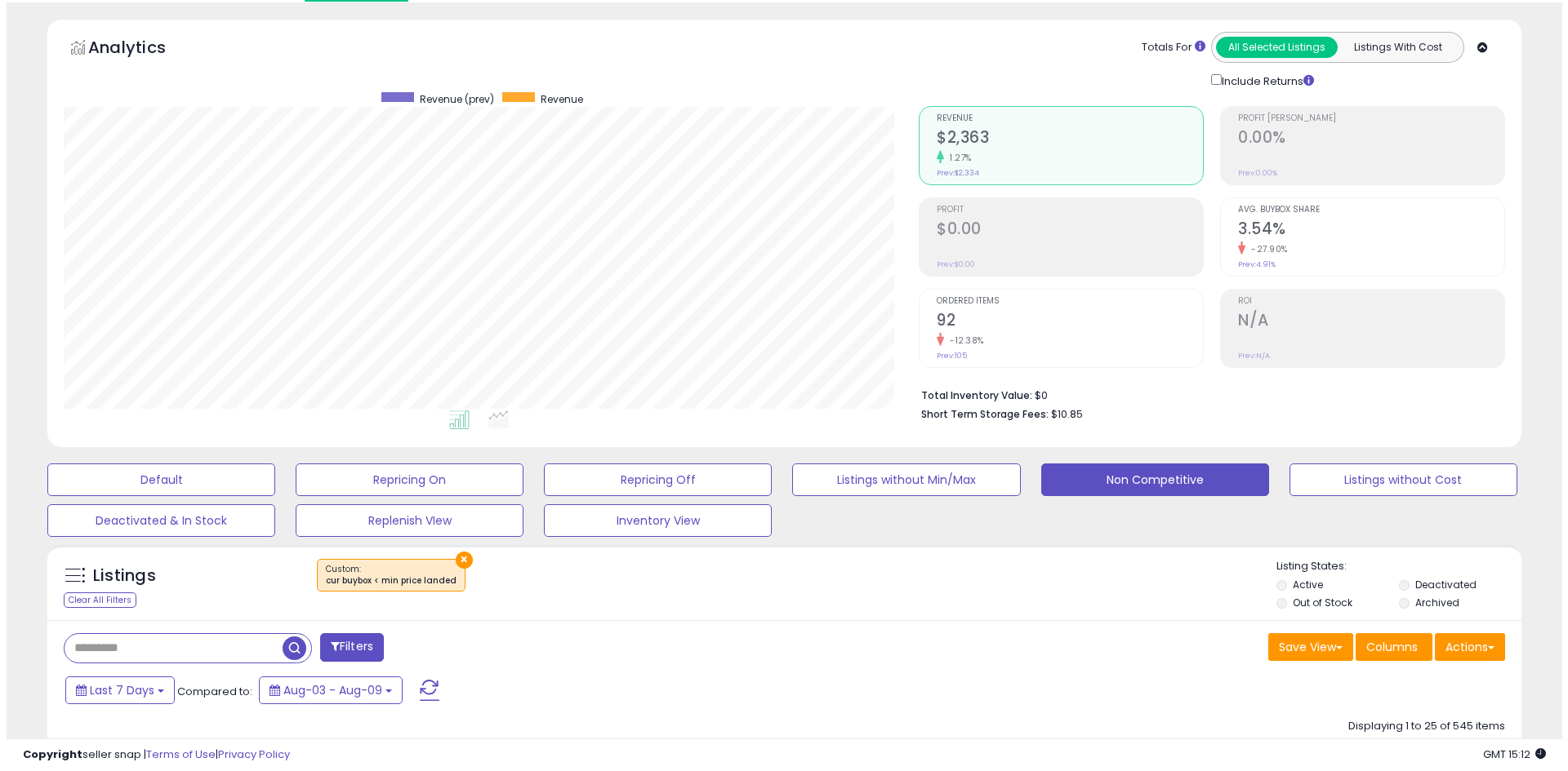
scroll to position [334, 855]
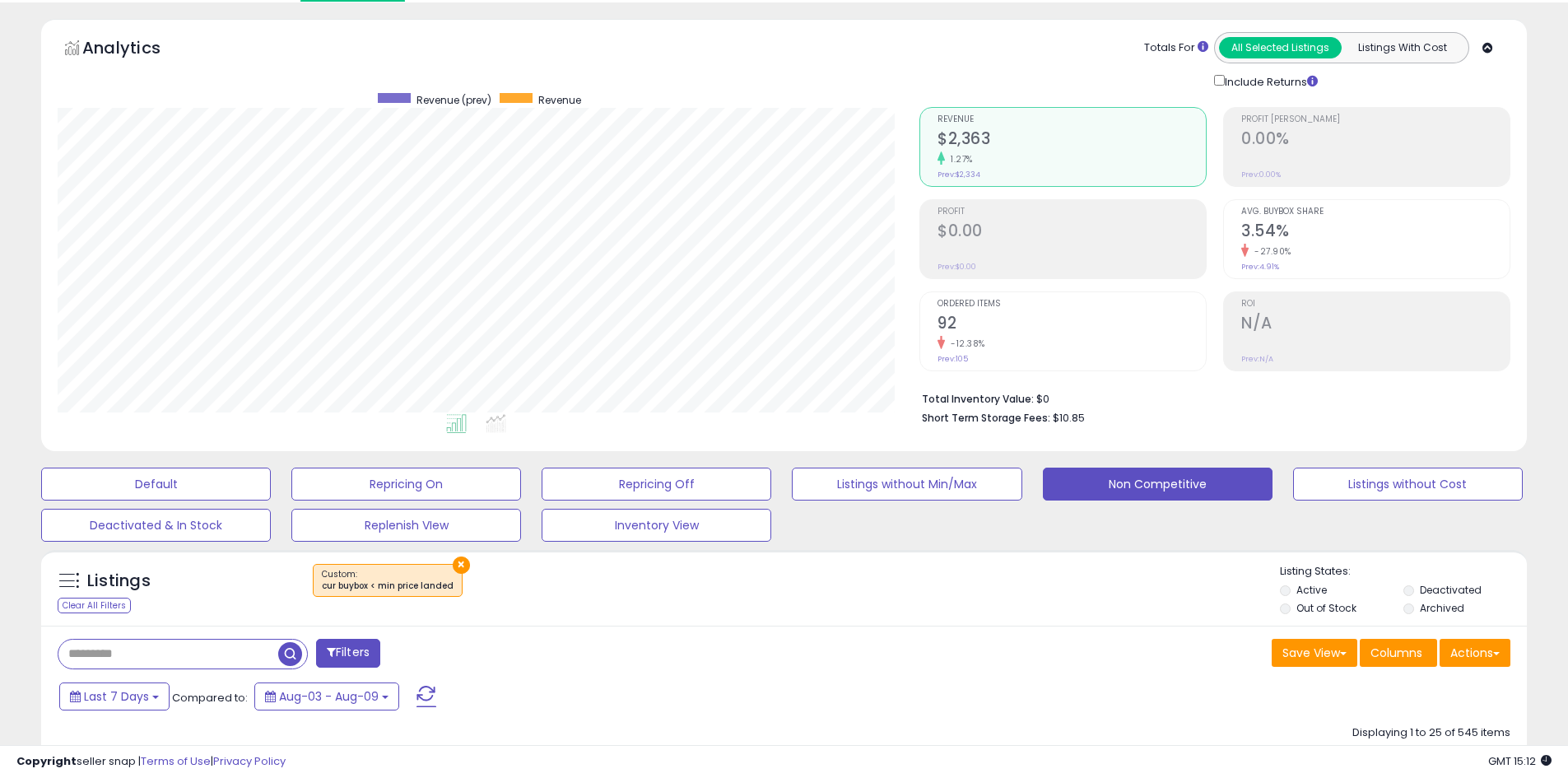
click at [1292, 607] on li "Out of Stock" at bounding box center [1340, 609] width 121 height 18
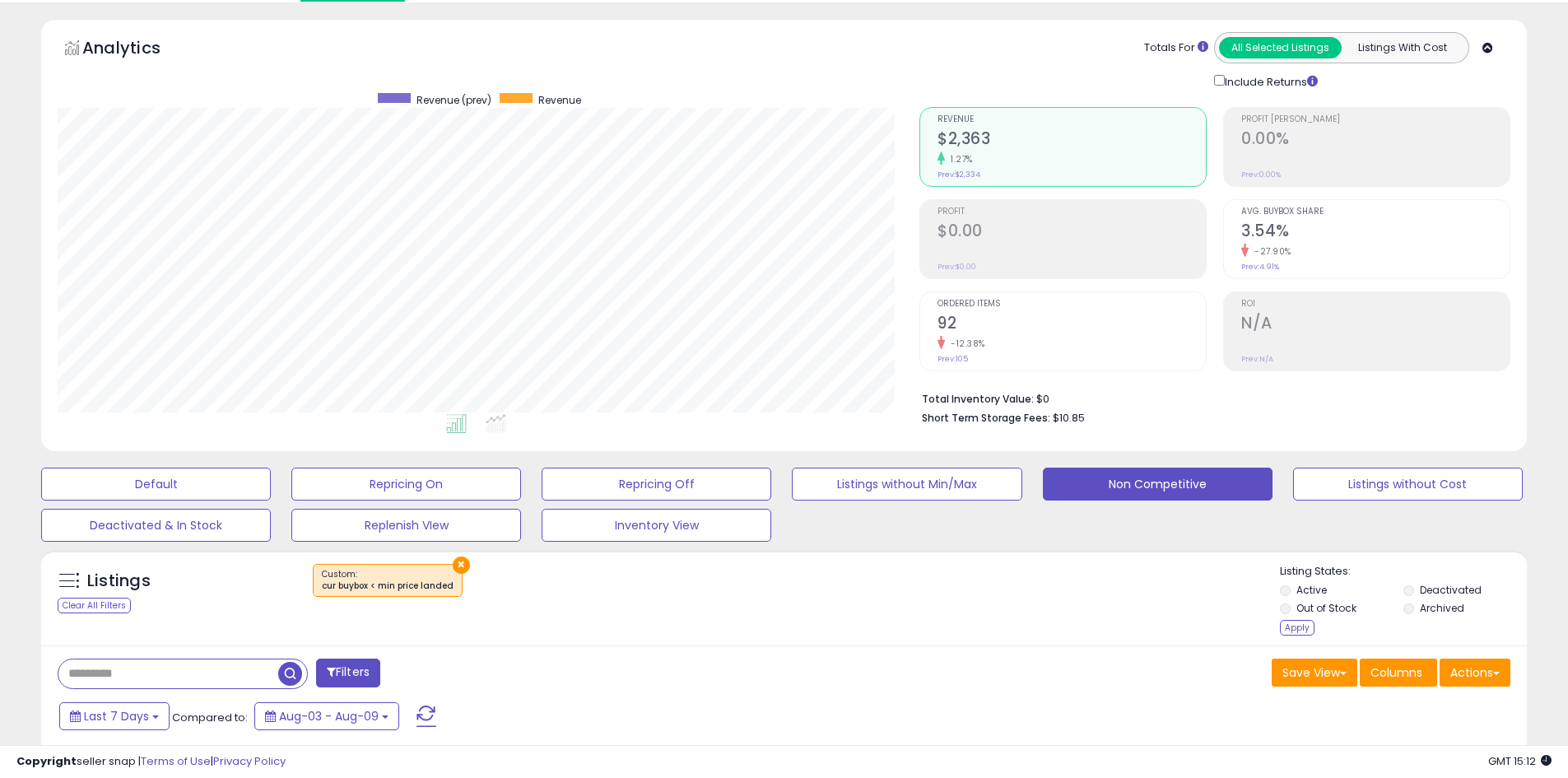
click at [1416, 592] on li "Deactivated" at bounding box center [1464, 592] width 121 height 18
click at [1301, 630] on div "Apply" at bounding box center [1297, 628] width 35 height 15
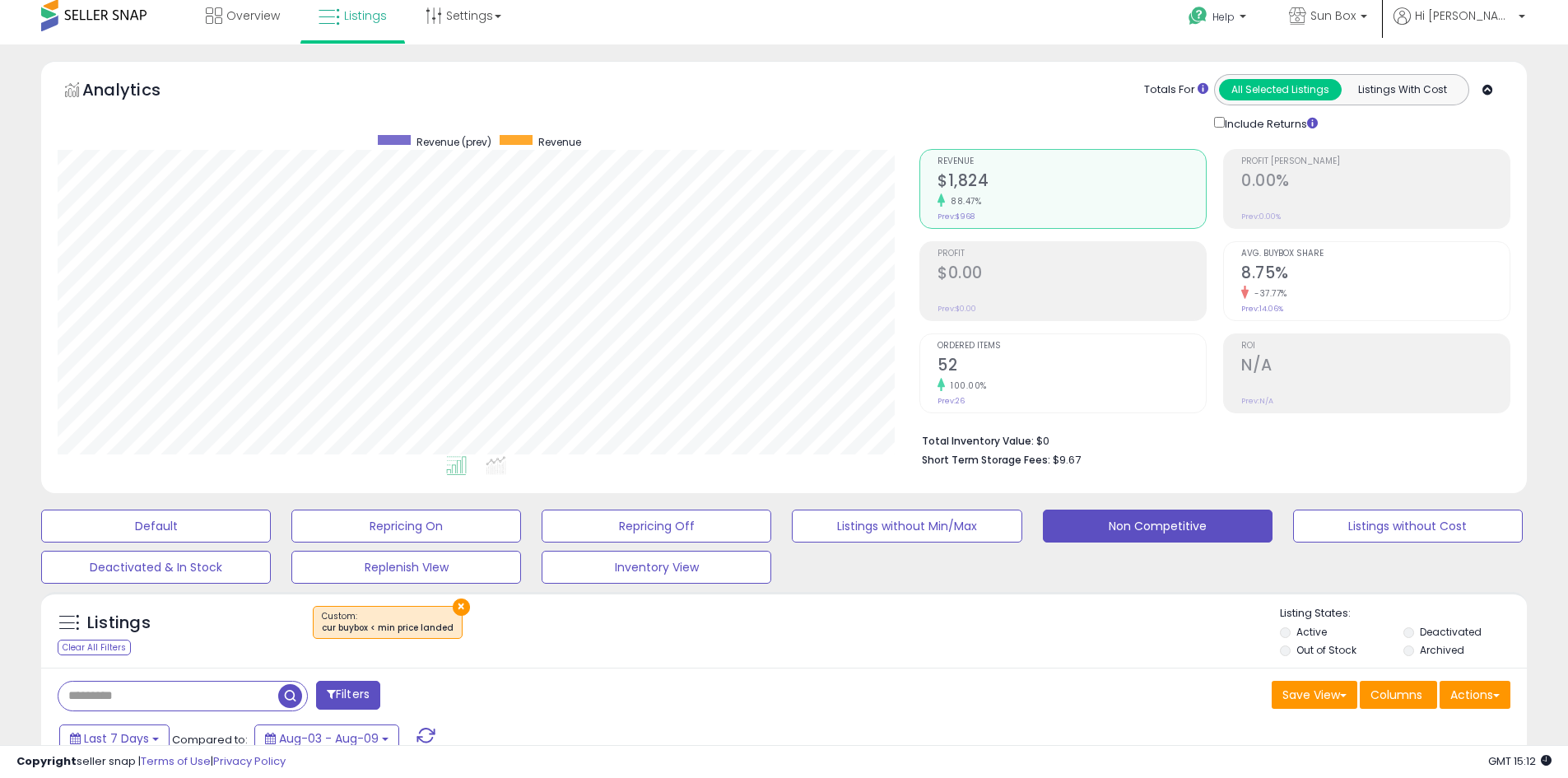
scroll to position [0, 0]
